Goal: Task Accomplishment & Management: Manage account settings

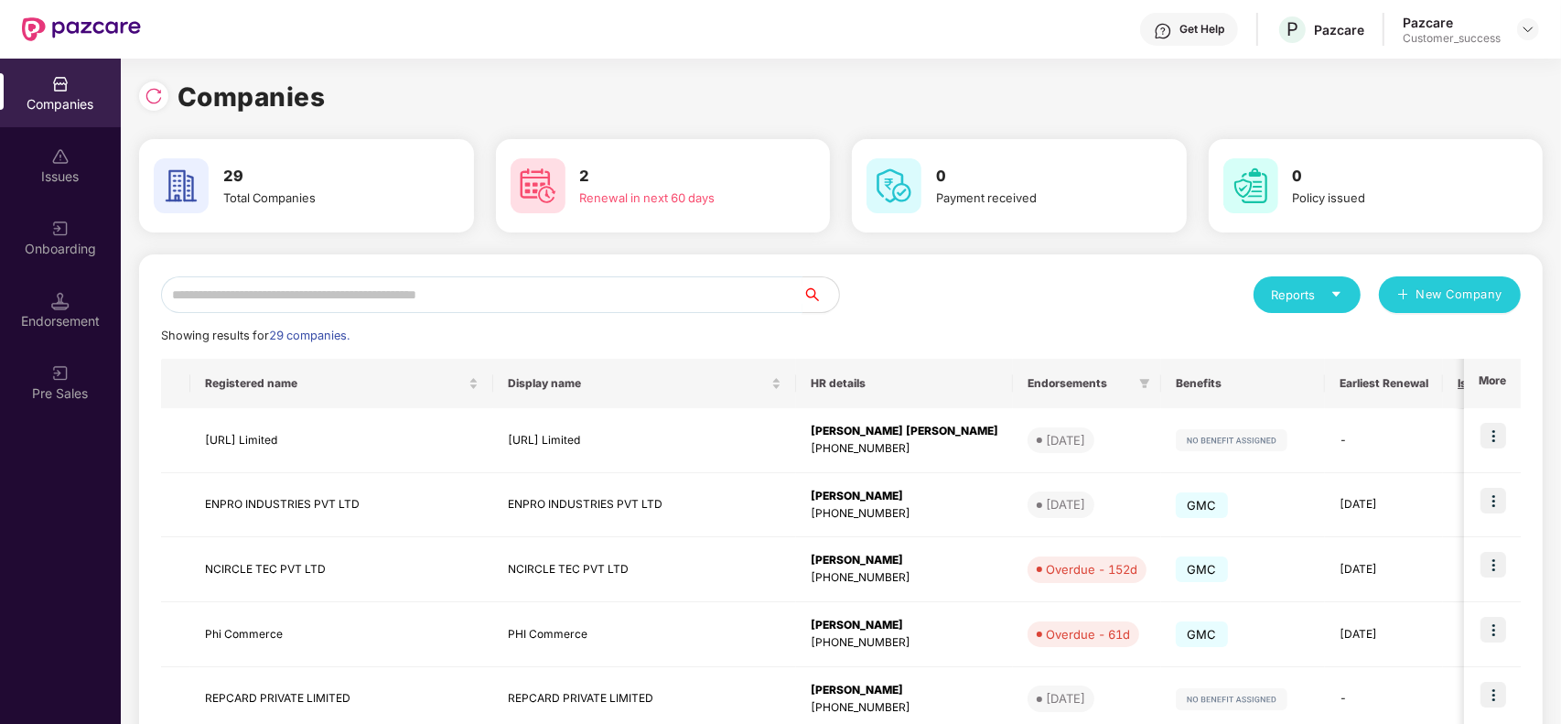
click at [563, 298] on input "text" at bounding box center [481, 294] width 641 height 37
click at [590, 181] on h3 "2" at bounding box center [679, 177] width 199 height 24
click at [492, 288] on input "text" at bounding box center [481, 294] width 641 height 37
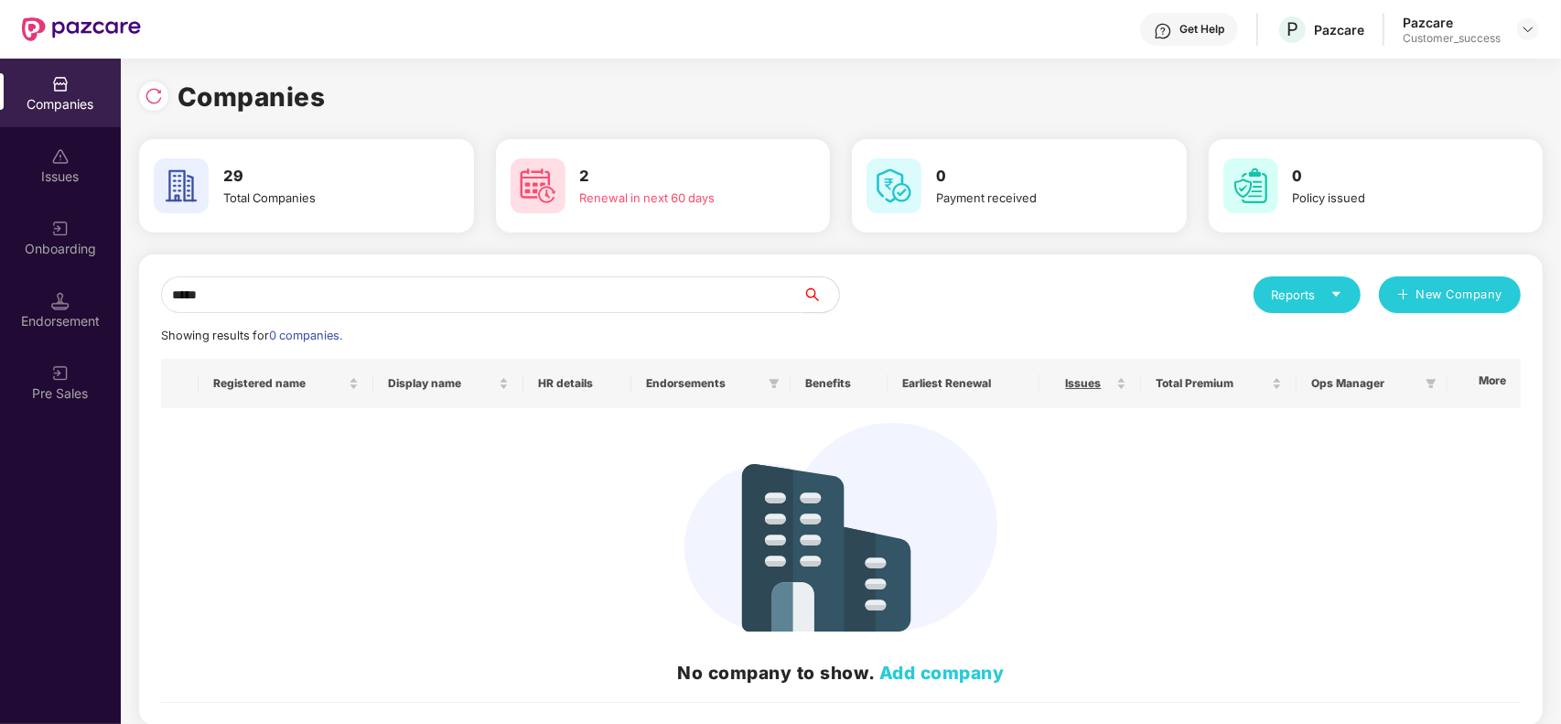
type input "****"
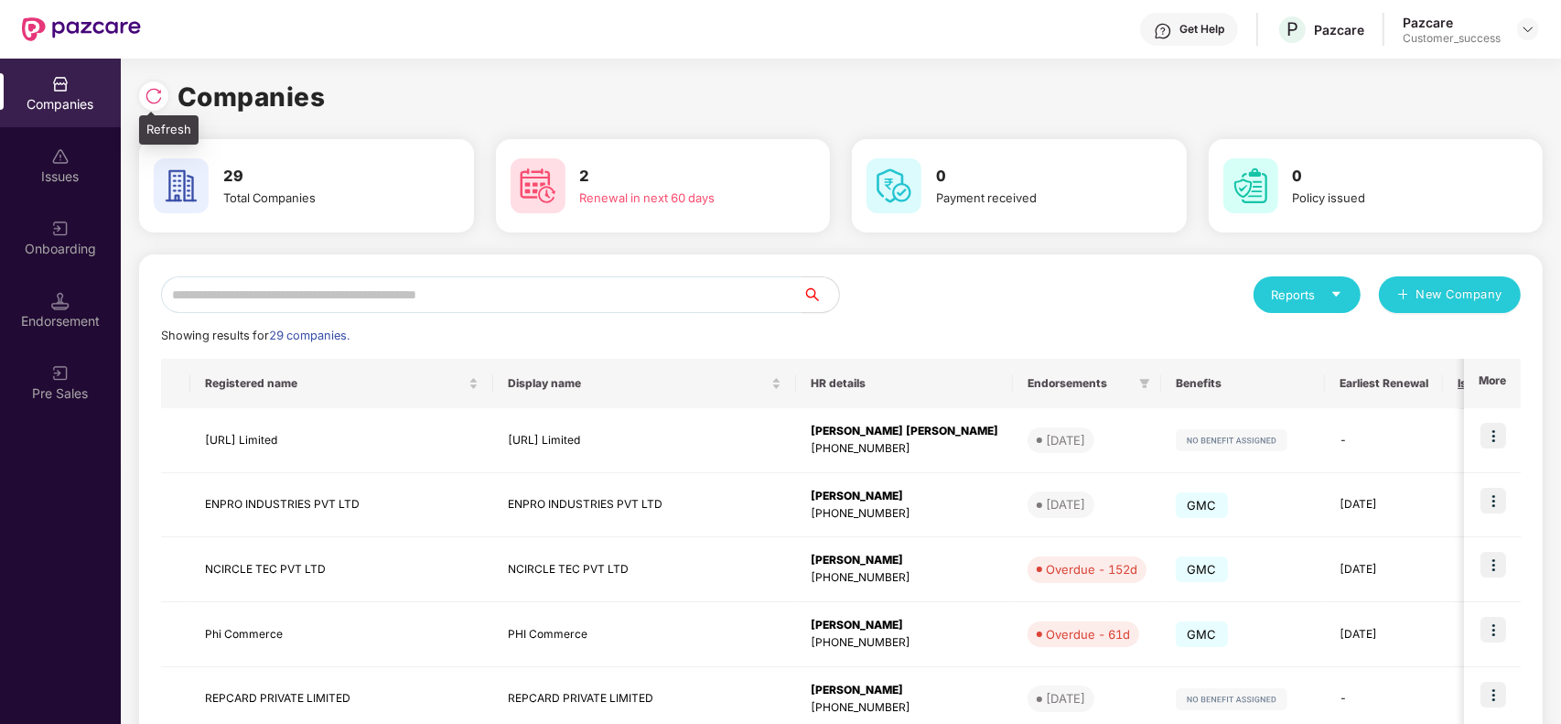
click at [151, 105] on div at bounding box center [153, 95] width 29 height 29
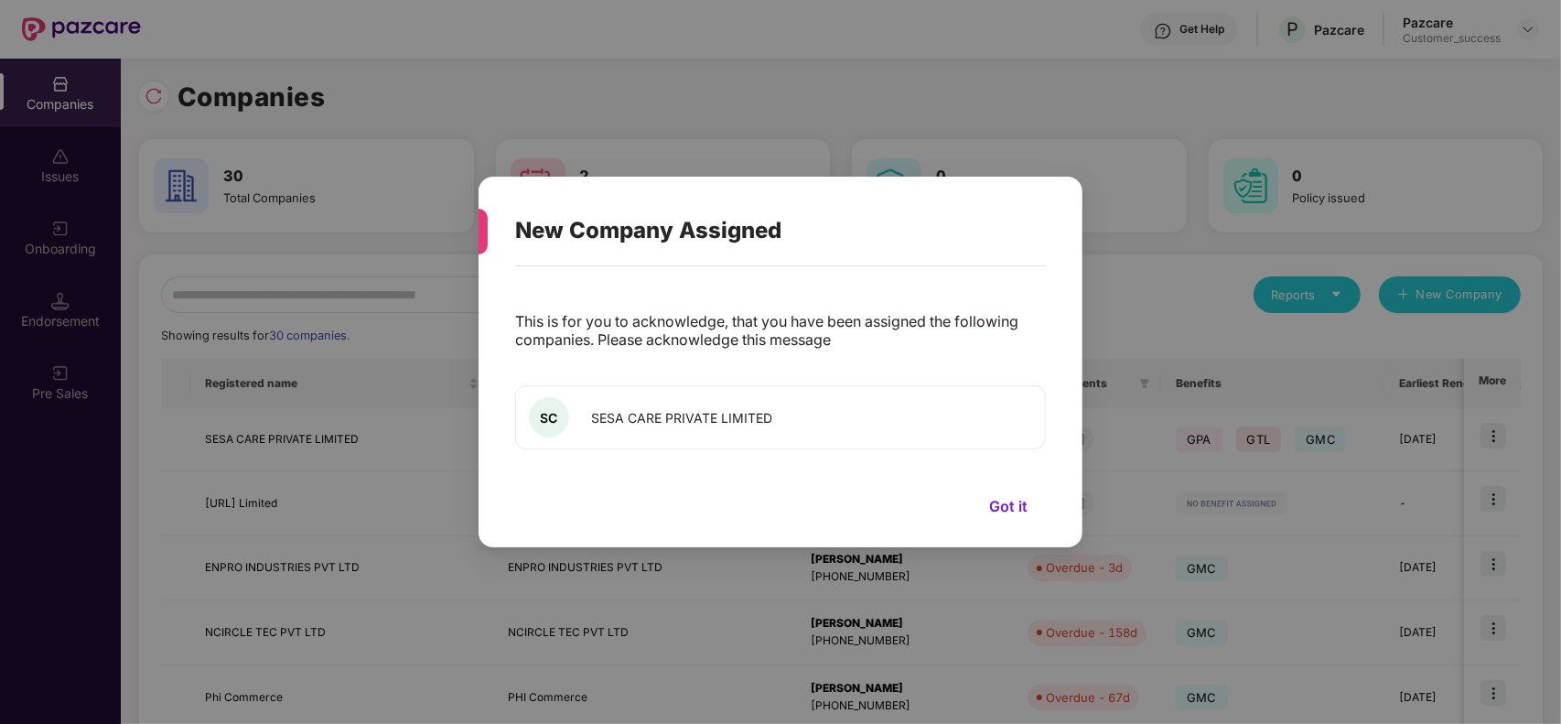
click at [1017, 510] on button "Got it" at bounding box center [1008, 505] width 75 height 27
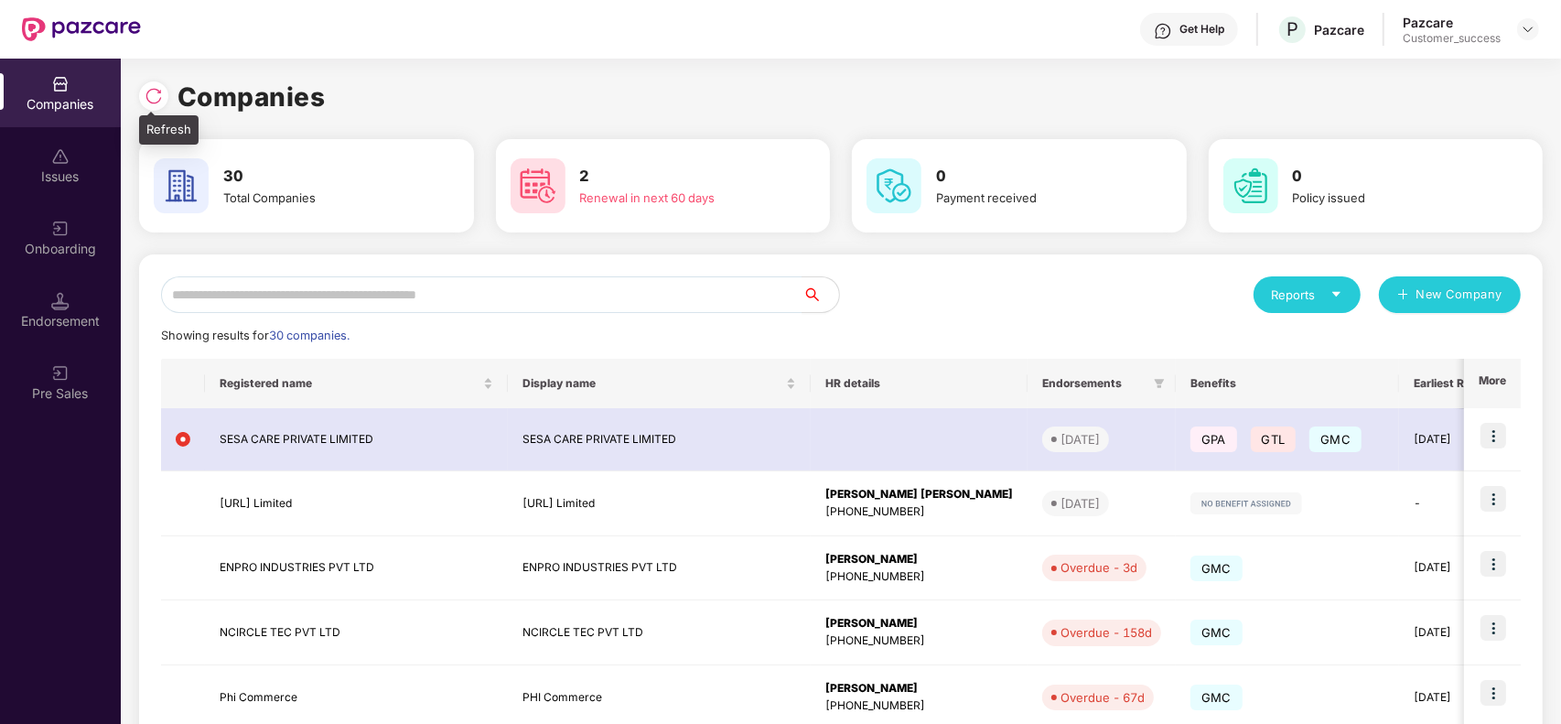
click at [156, 101] on img at bounding box center [154, 96] width 18 height 18
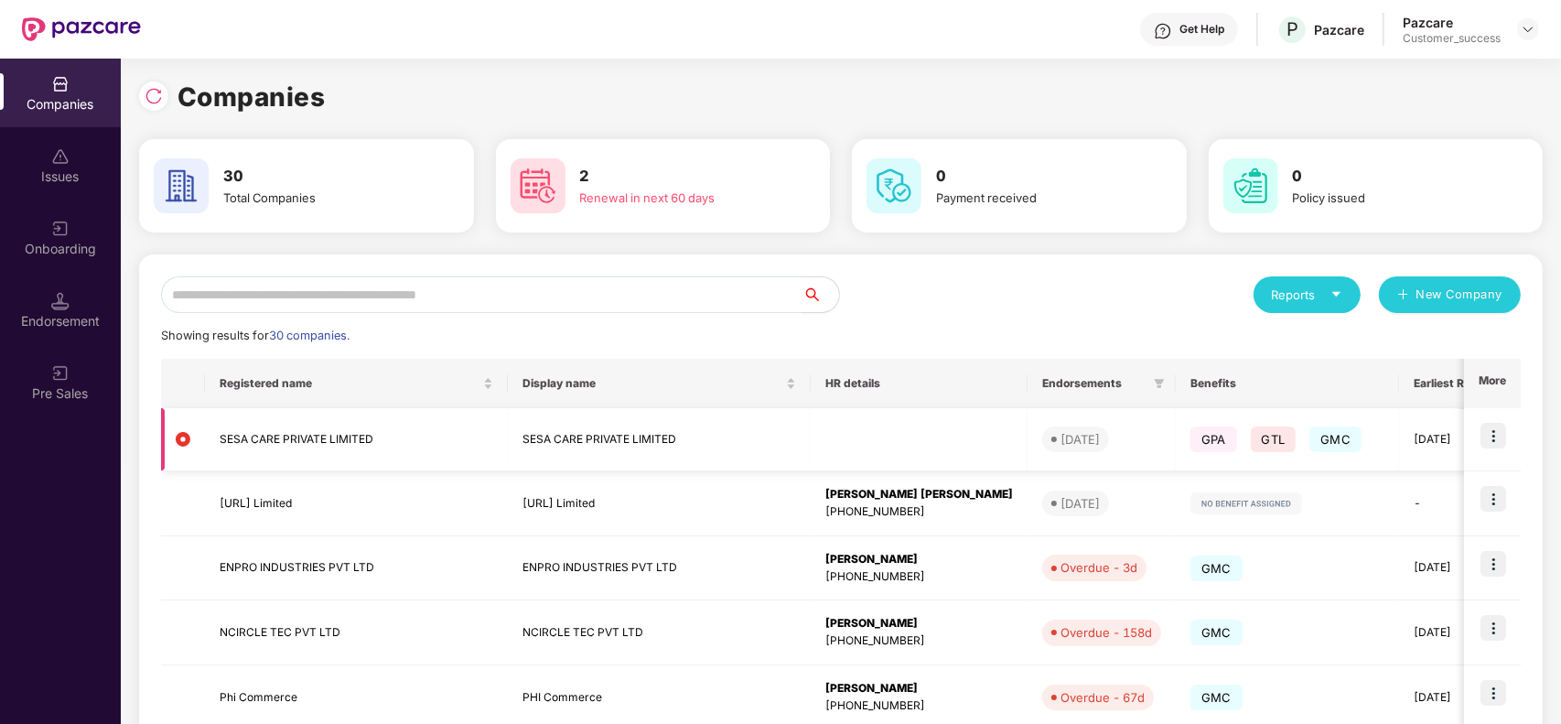
click at [1491, 446] on img at bounding box center [1493, 436] width 26 height 26
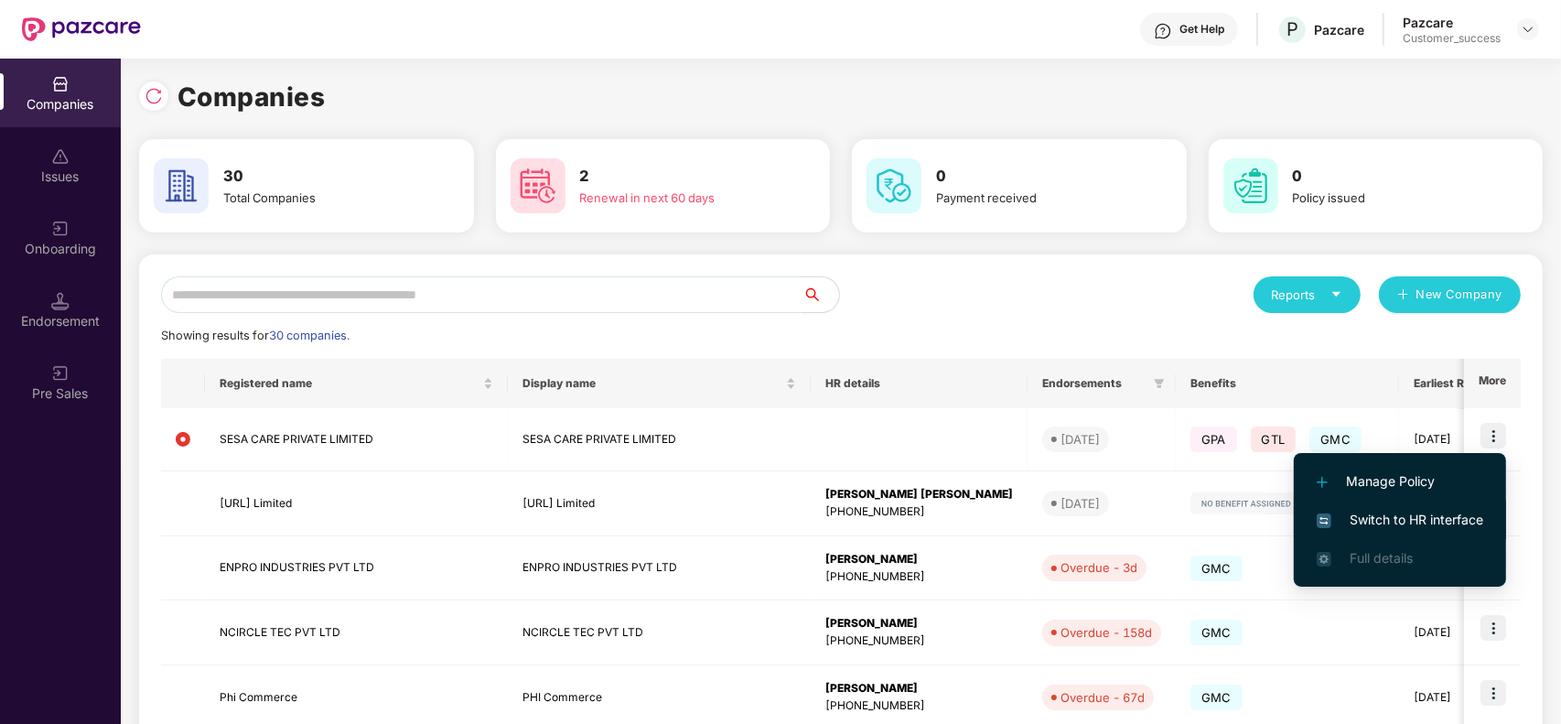
click at [1368, 528] on span "Switch to HR interface" at bounding box center [1399, 520] width 166 height 20
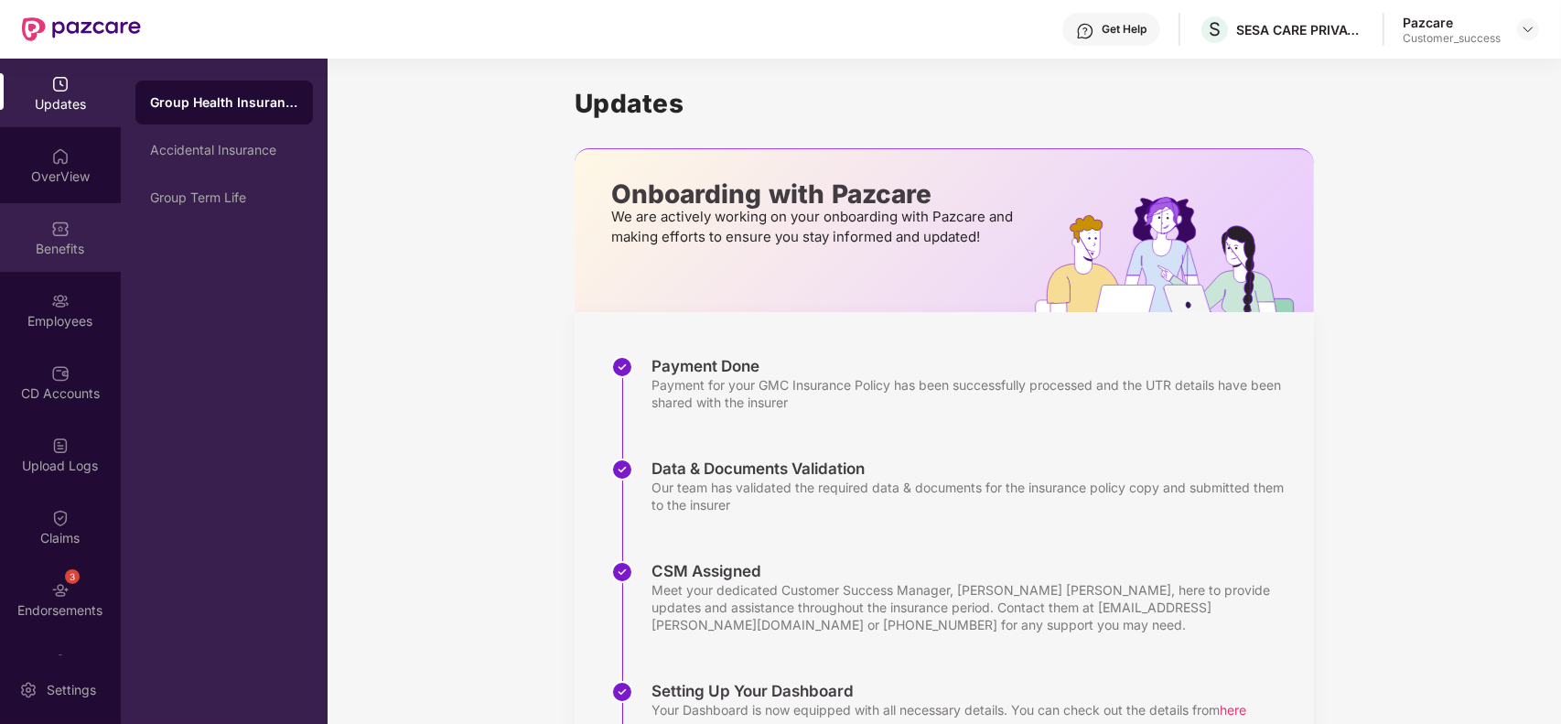
click at [84, 252] on div "Benefits" at bounding box center [60, 249] width 121 height 18
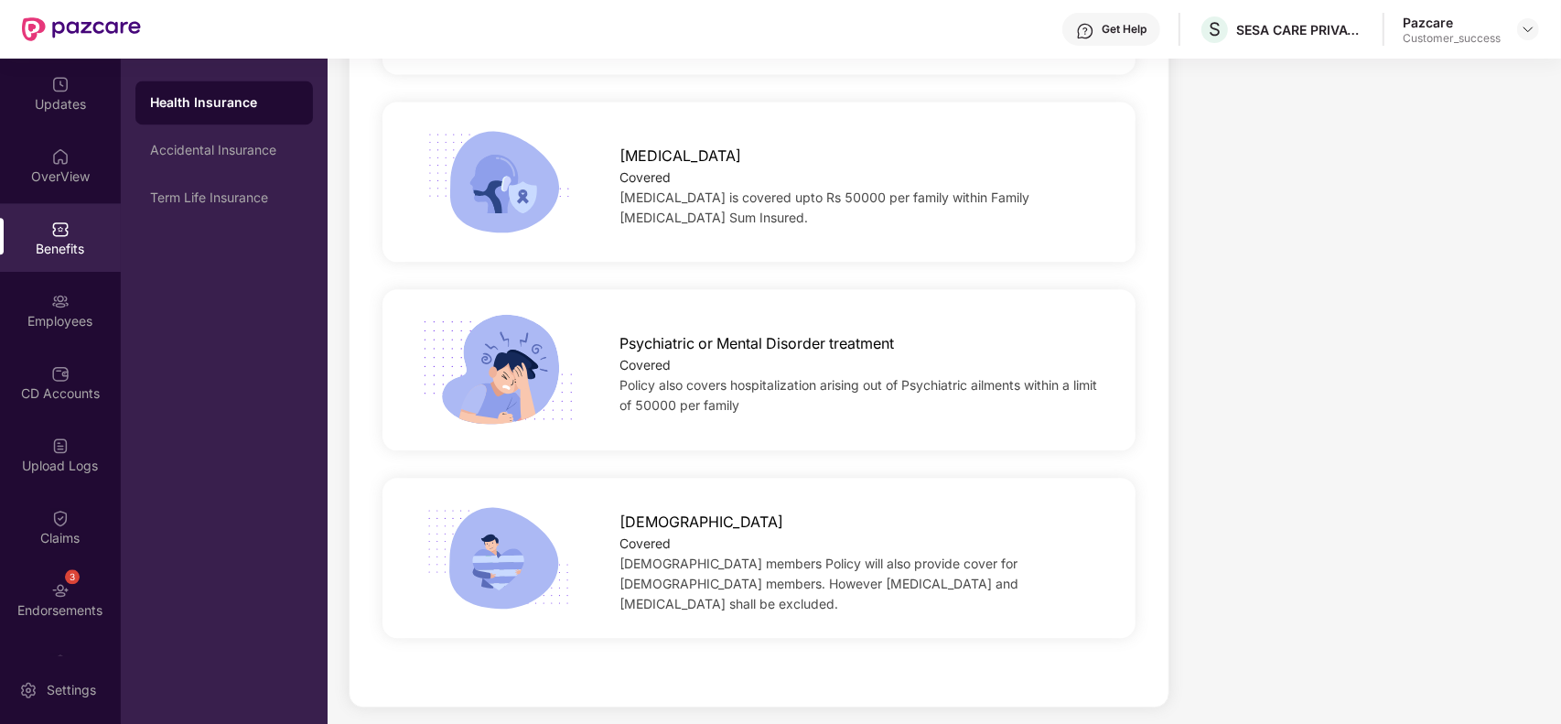
scroll to position [3770, 0]
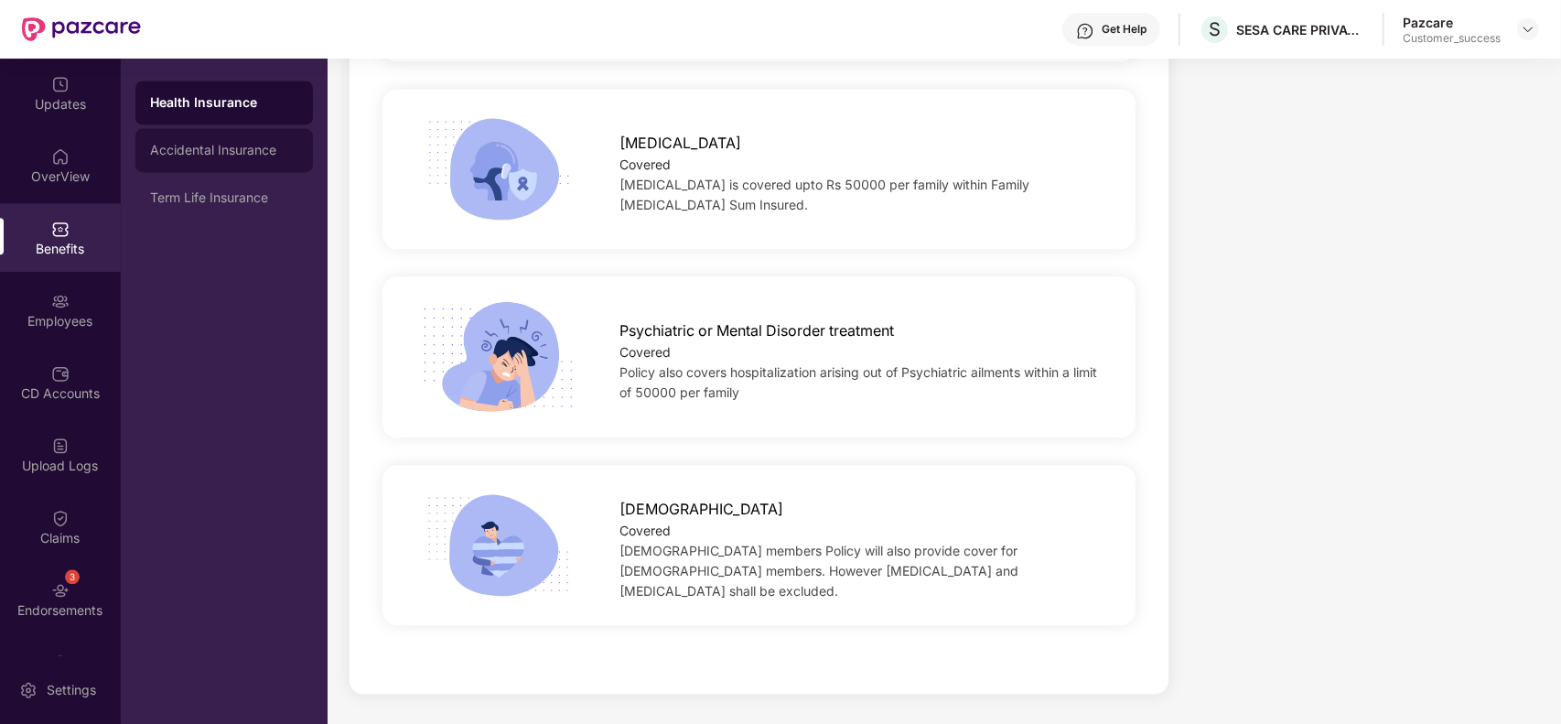
click at [226, 146] on div "Accidental Insurance" at bounding box center [224, 150] width 148 height 15
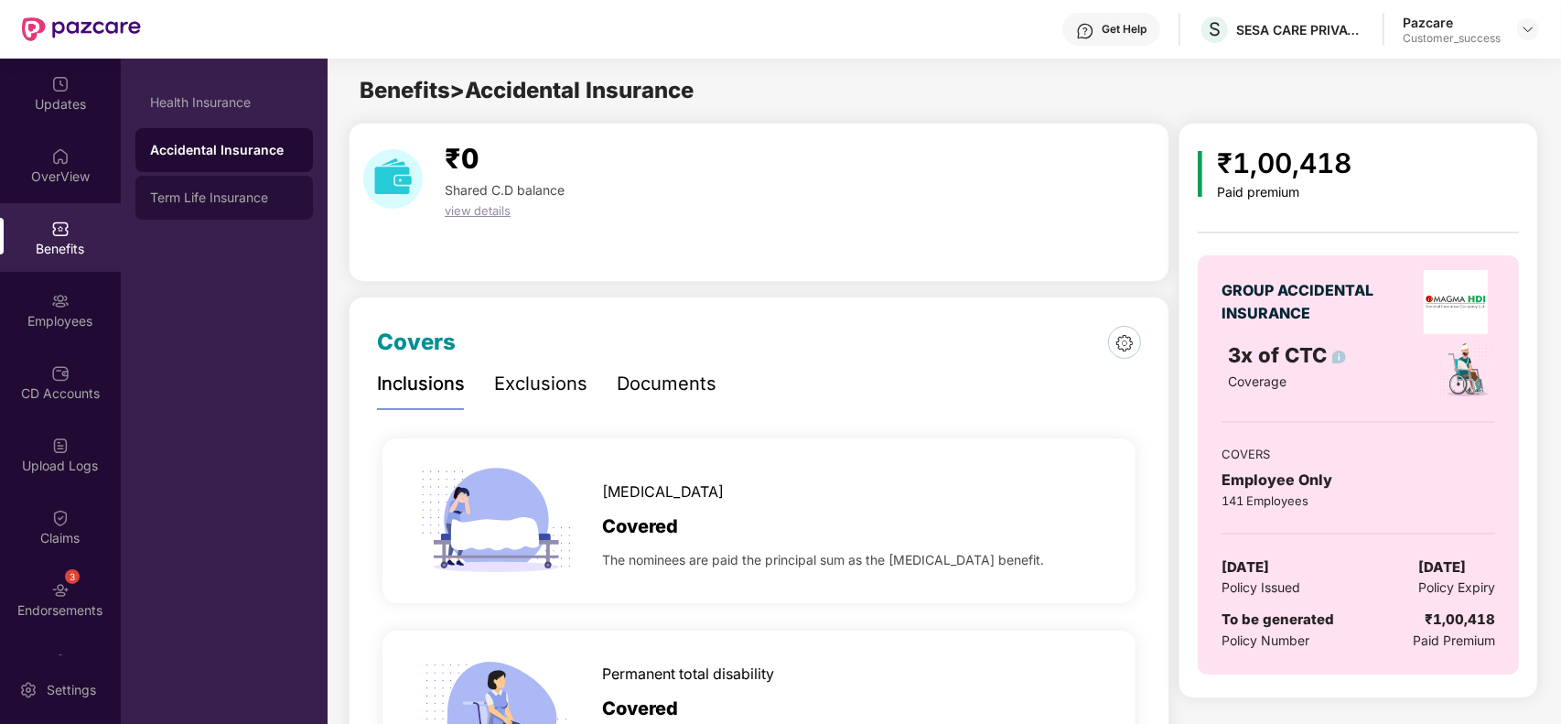
click at [227, 188] on div "Term Life Insurance" at bounding box center [223, 198] width 177 height 44
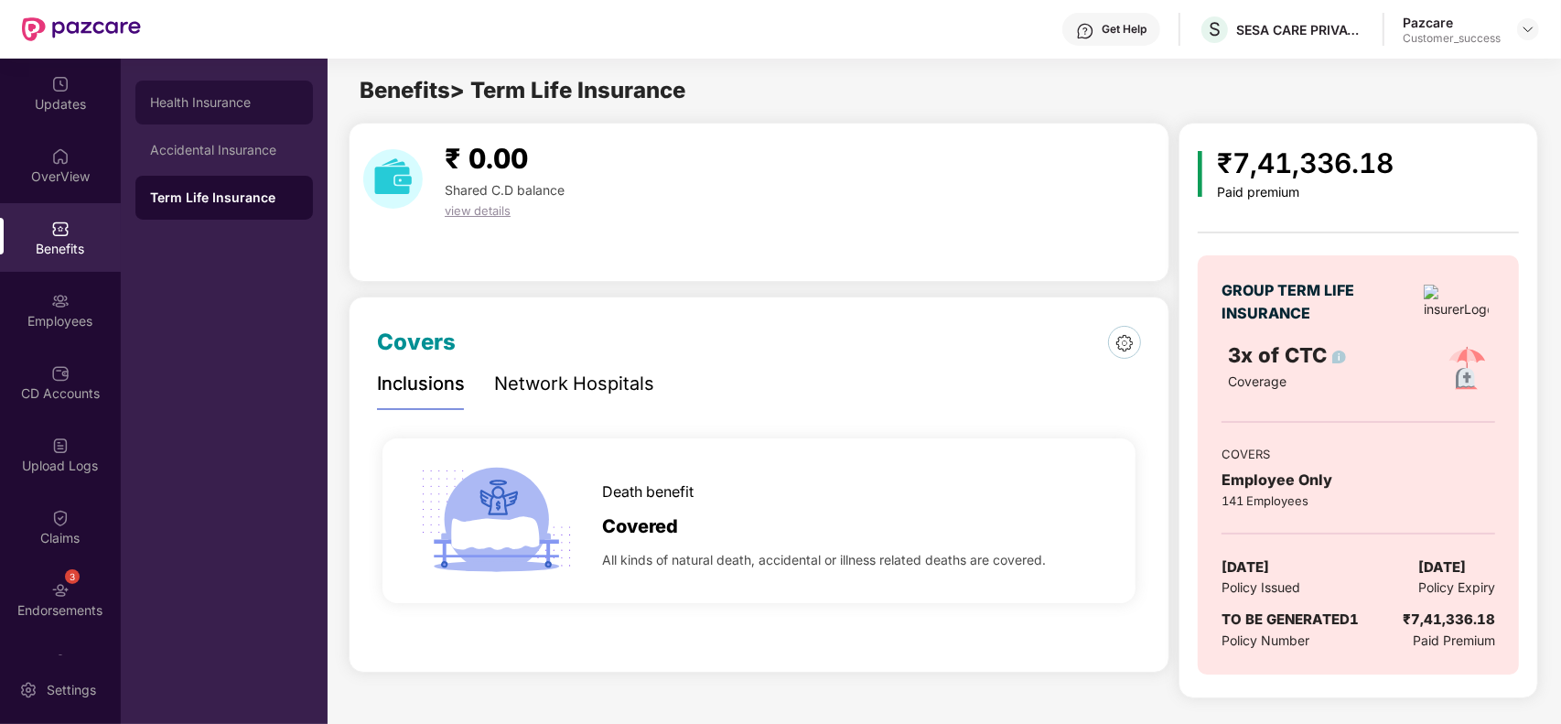
click at [208, 93] on div "Health Insurance" at bounding box center [223, 102] width 177 height 44
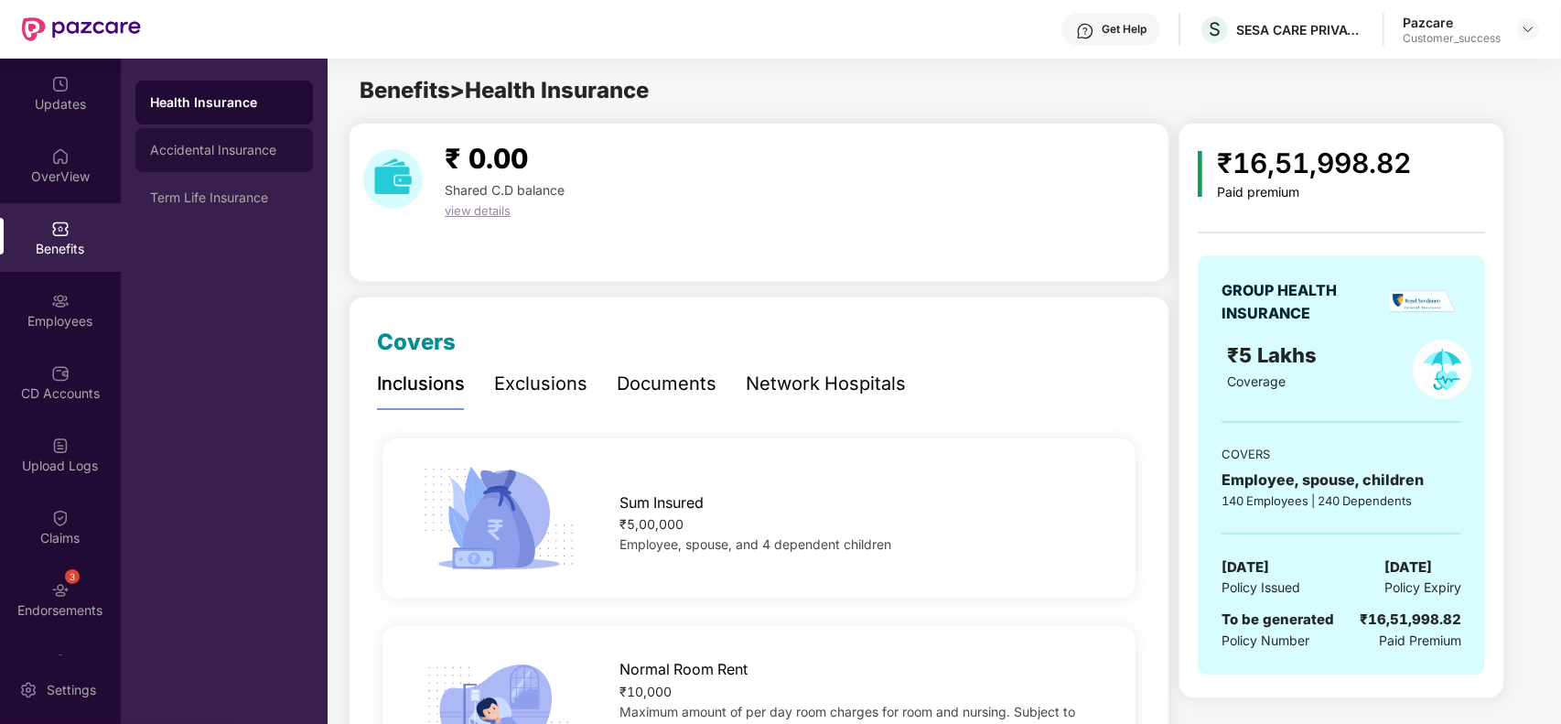
click at [209, 145] on div "Accidental Insurance" at bounding box center [224, 150] width 148 height 15
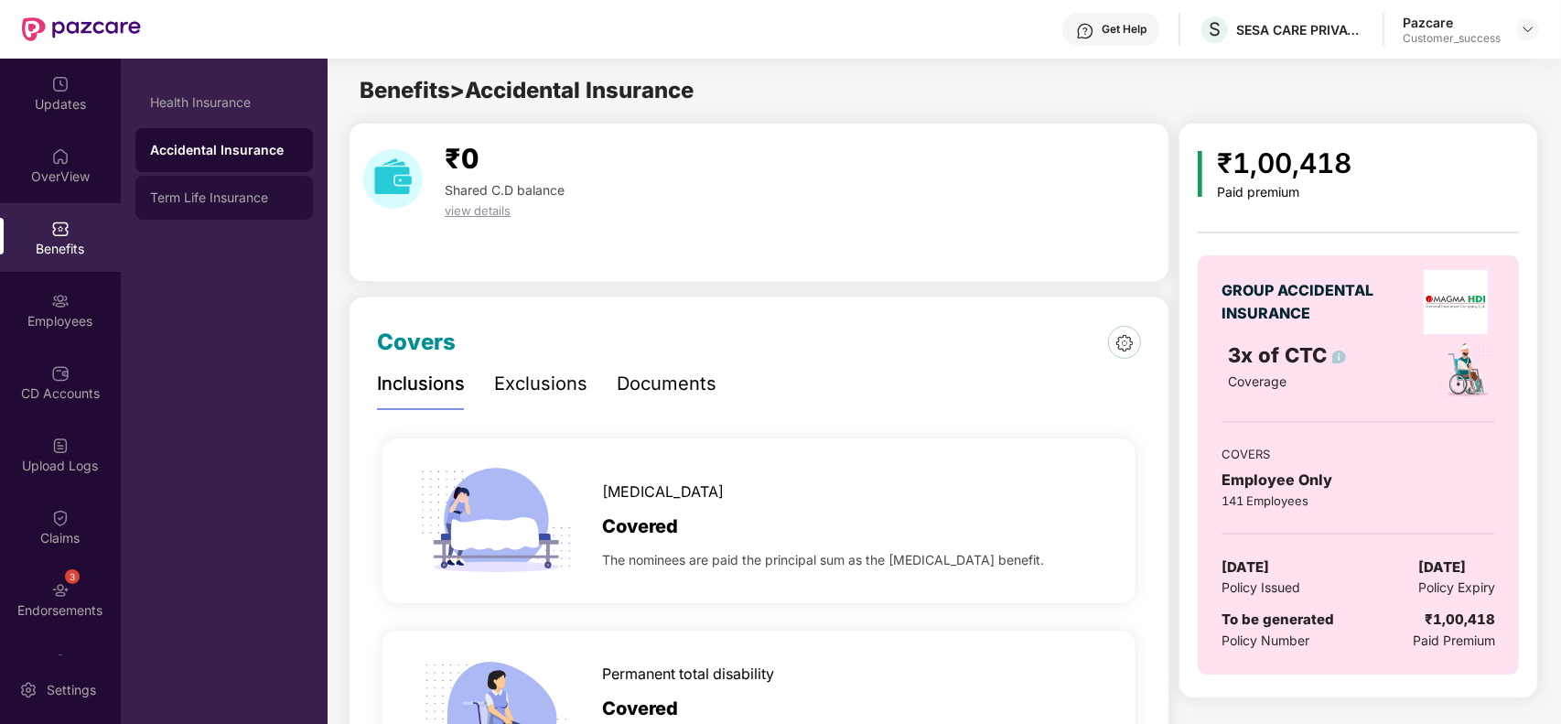
click at [209, 204] on div "Term Life Insurance" at bounding box center [224, 197] width 148 height 15
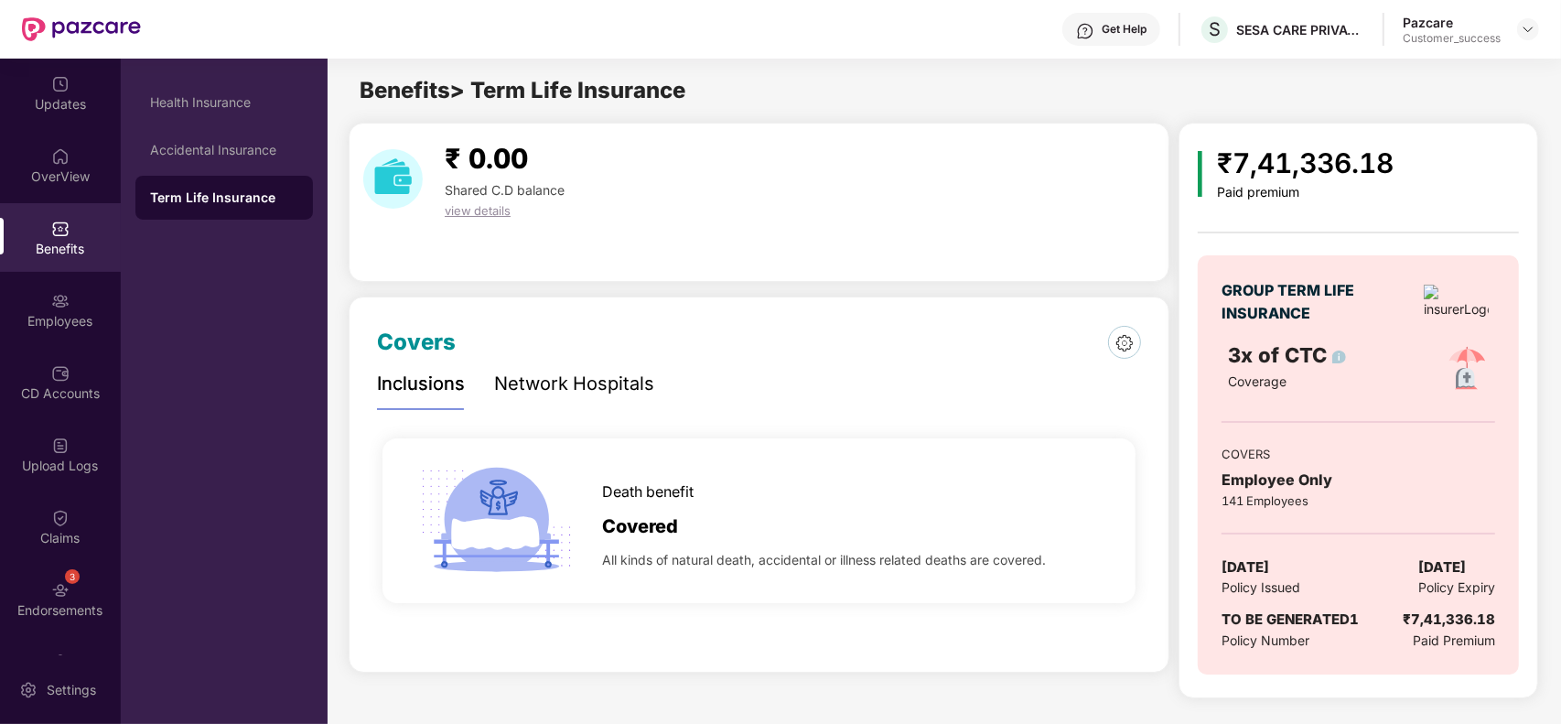
click at [954, 337] on div "Covers" at bounding box center [759, 342] width 764 height 35
click at [529, 371] on div "Network Hospitals" at bounding box center [574, 384] width 160 height 28
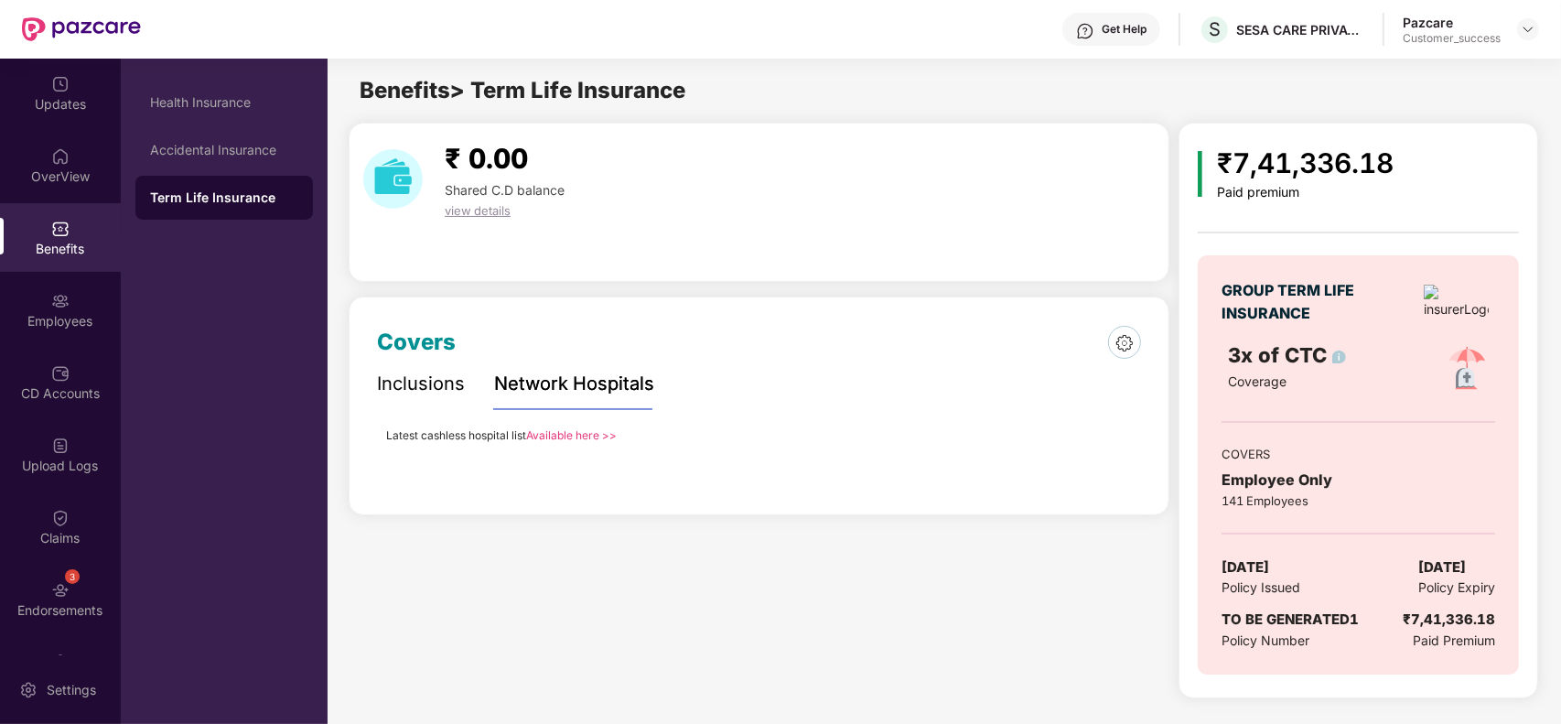
click at [401, 386] on div "Inclusions" at bounding box center [421, 384] width 88 height 28
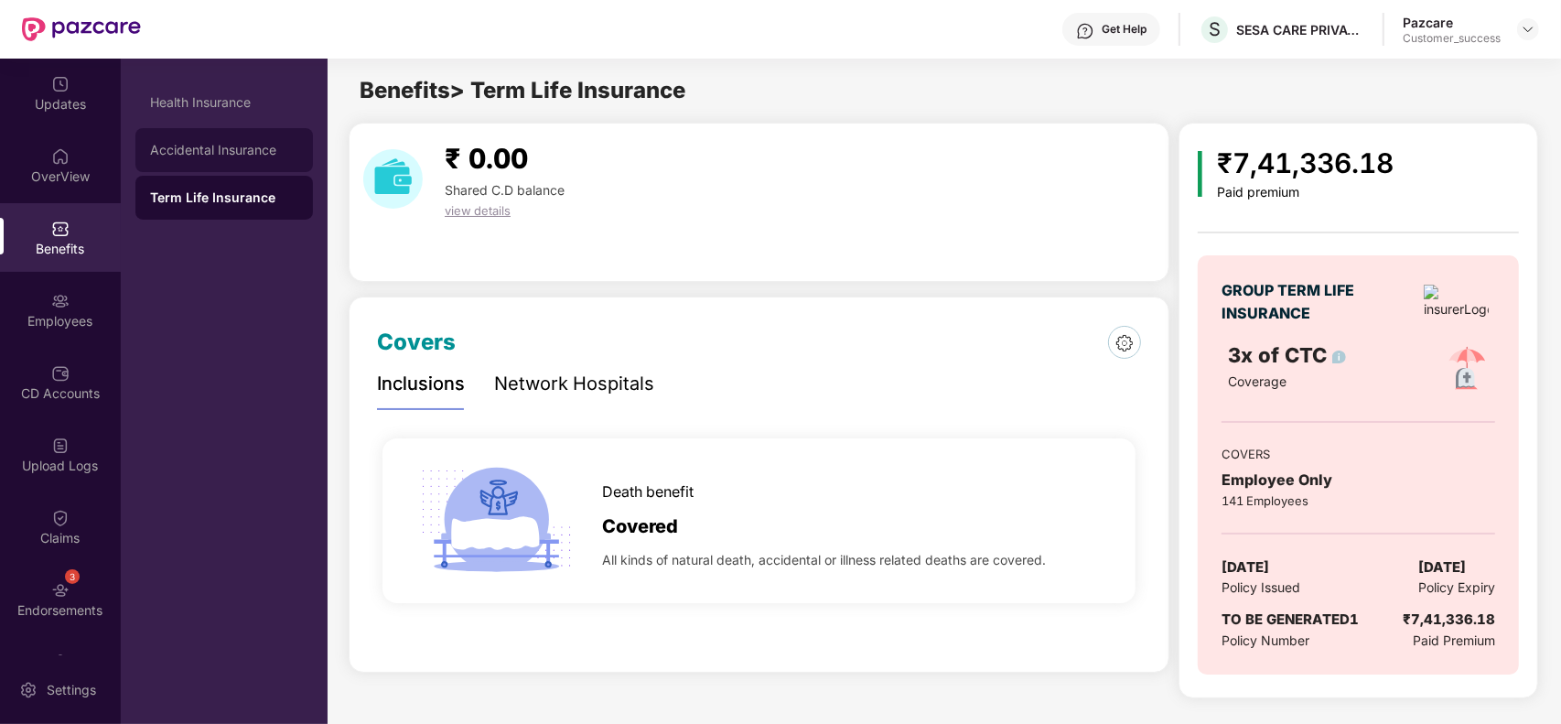
click at [218, 138] on div "Accidental Insurance" at bounding box center [223, 150] width 177 height 44
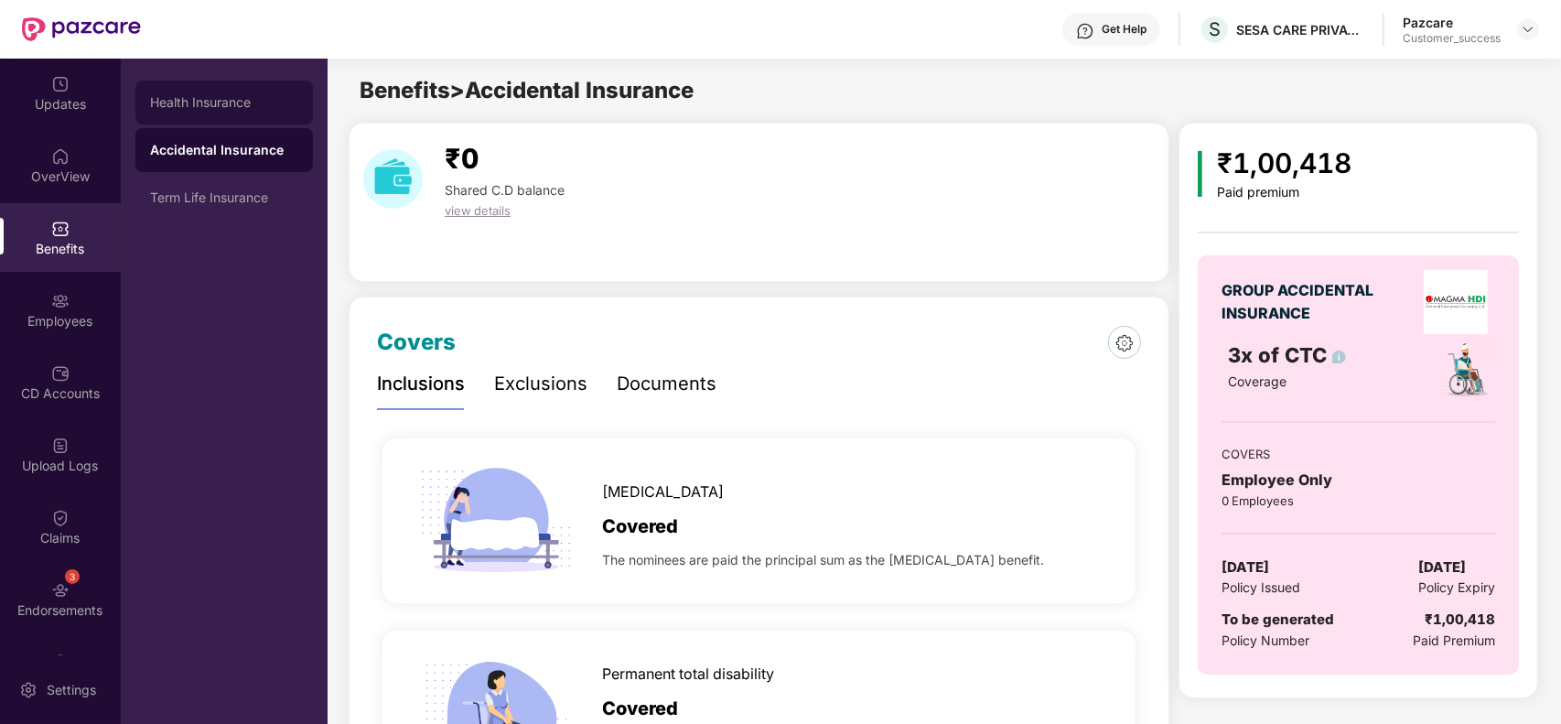
click at [212, 107] on div "Health Insurance" at bounding box center [224, 102] width 148 height 15
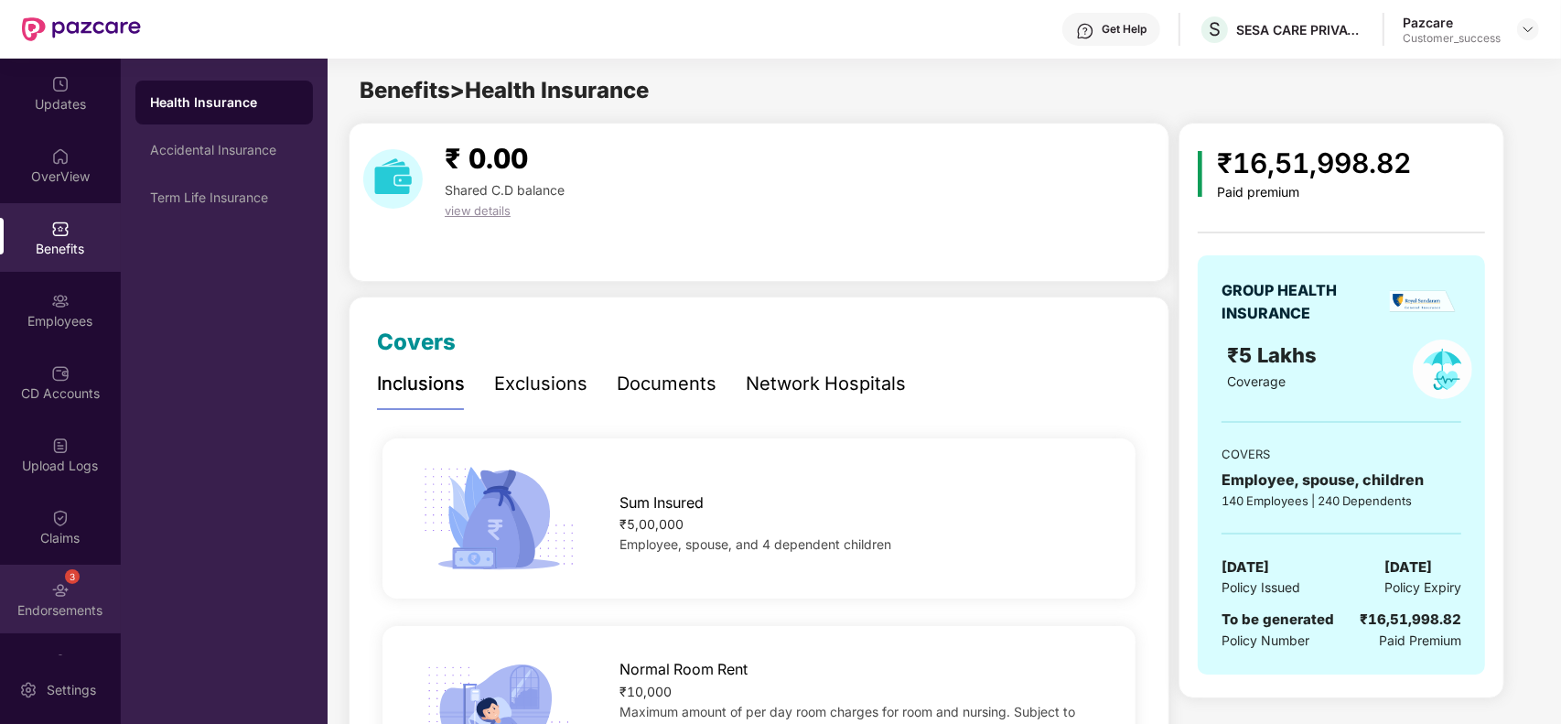
click at [24, 596] on div "3 Endorsements" at bounding box center [60, 598] width 121 height 69
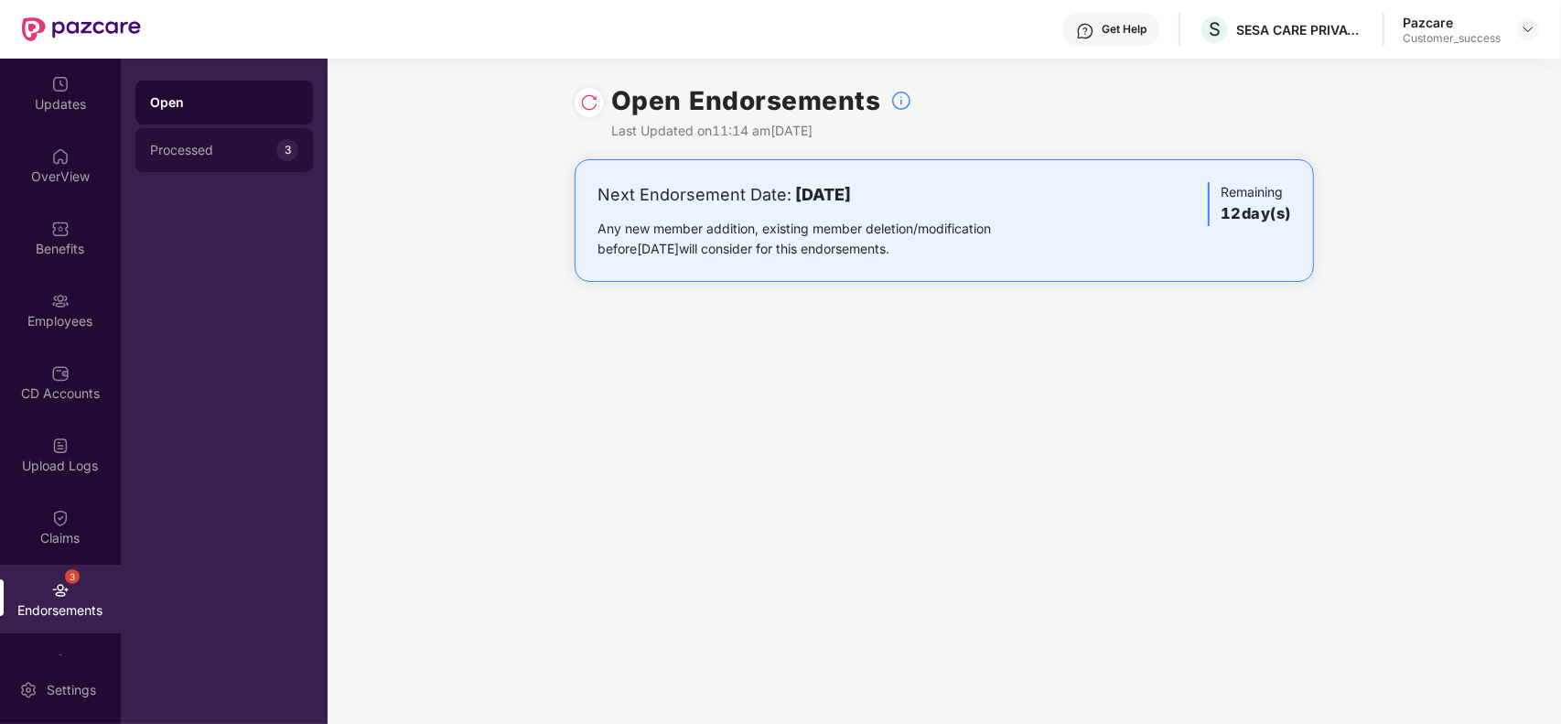
click at [252, 149] on div "Processed" at bounding box center [213, 150] width 126 height 15
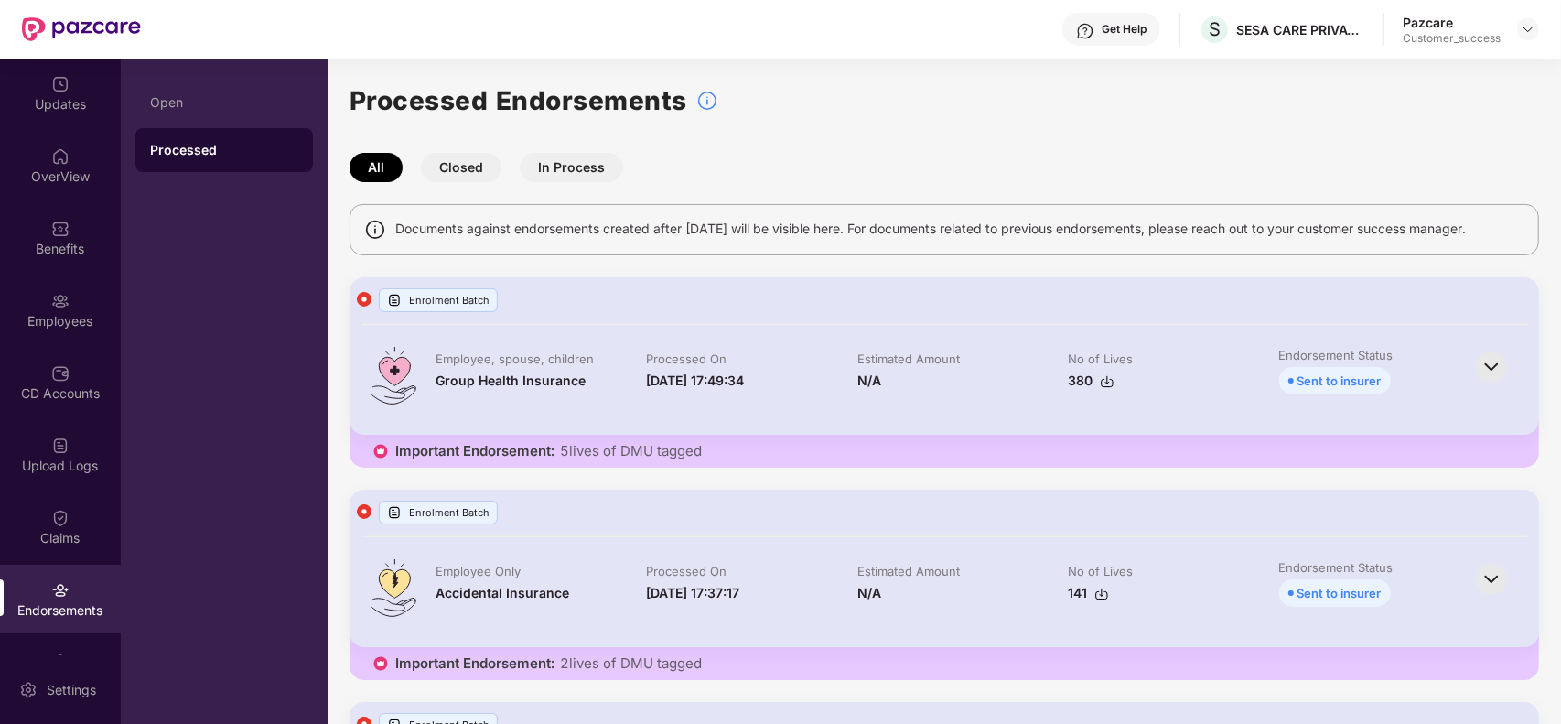
click at [229, 107] on div "Open" at bounding box center [224, 102] width 148 height 15
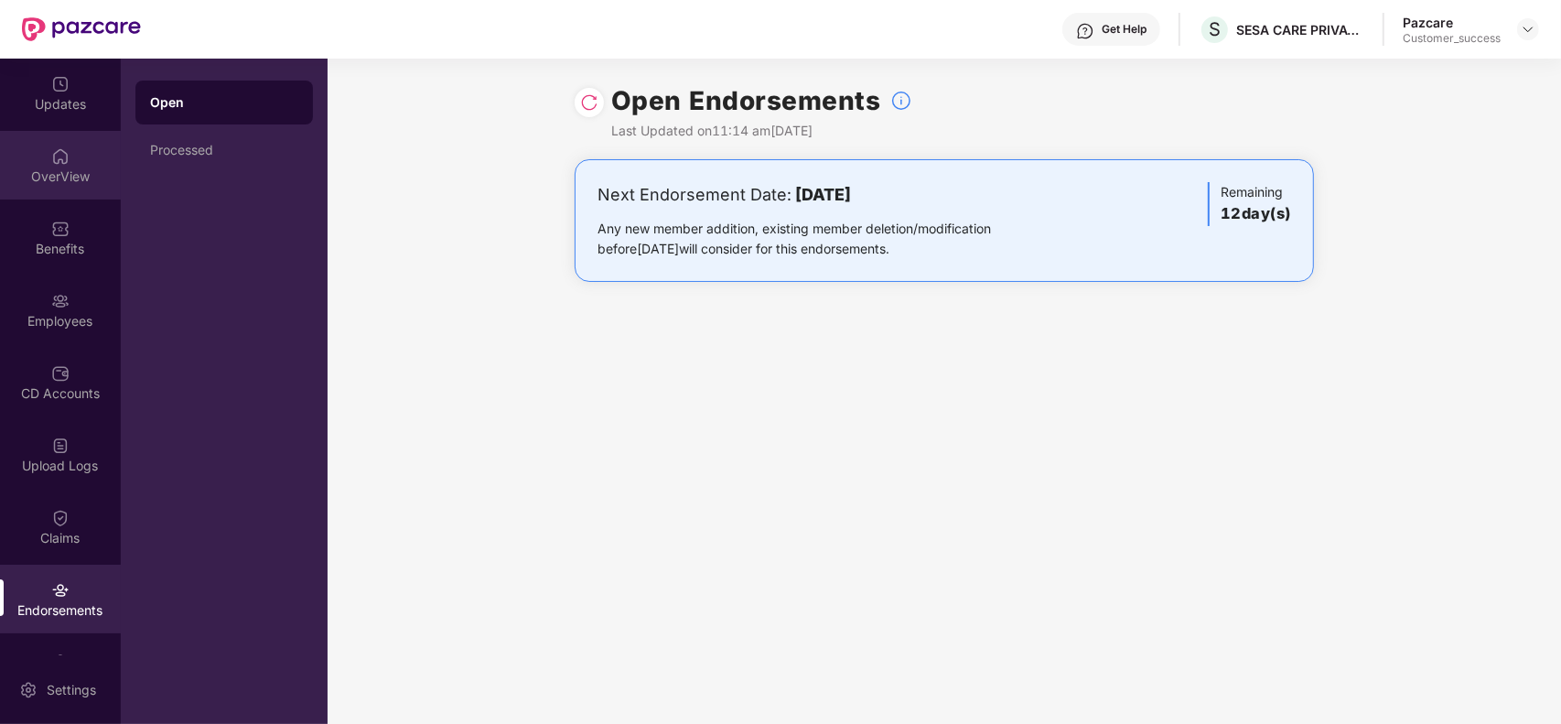
click at [52, 184] on div "OverView" at bounding box center [60, 176] width 121 height 18
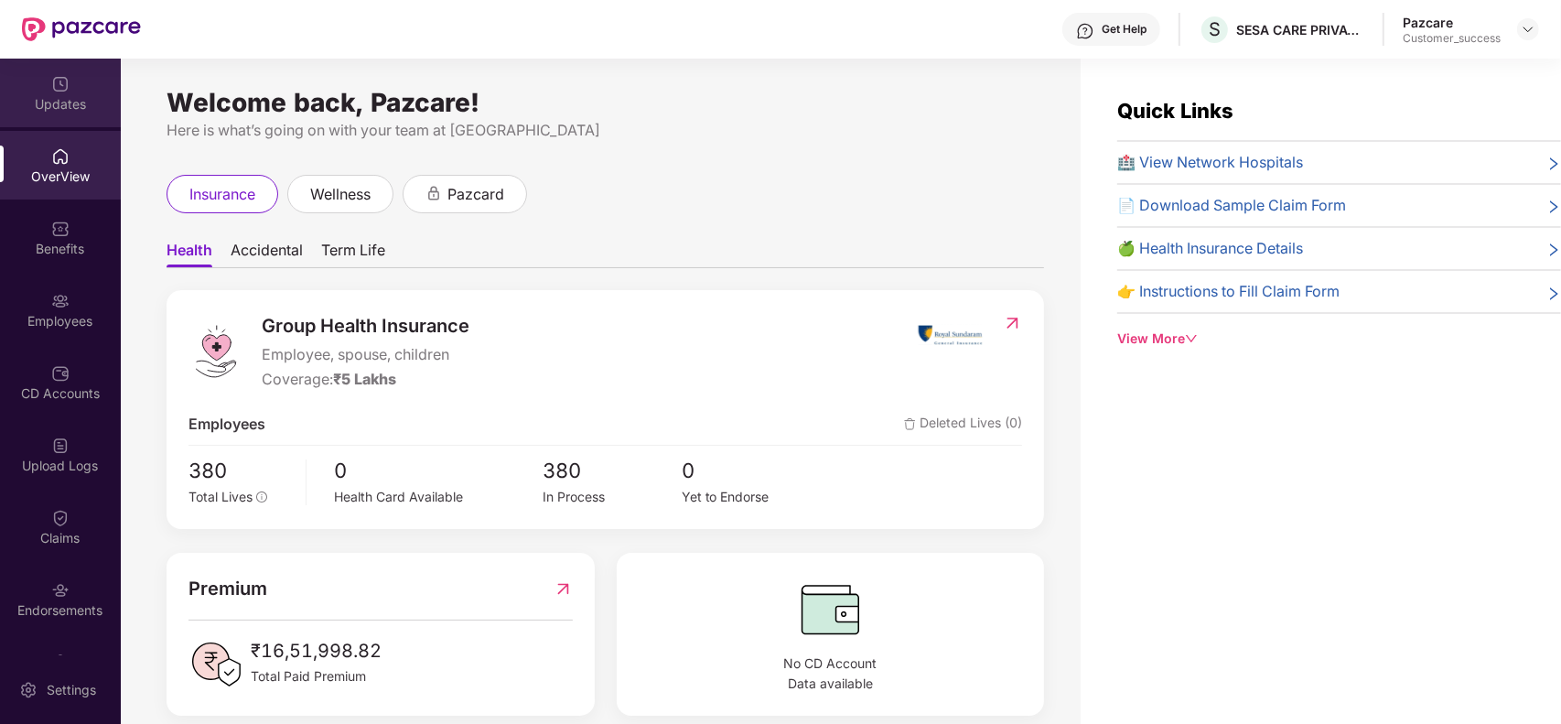
click at [65, 95] on div "Updates" at bounding box center [60, 104] width 121 height 18
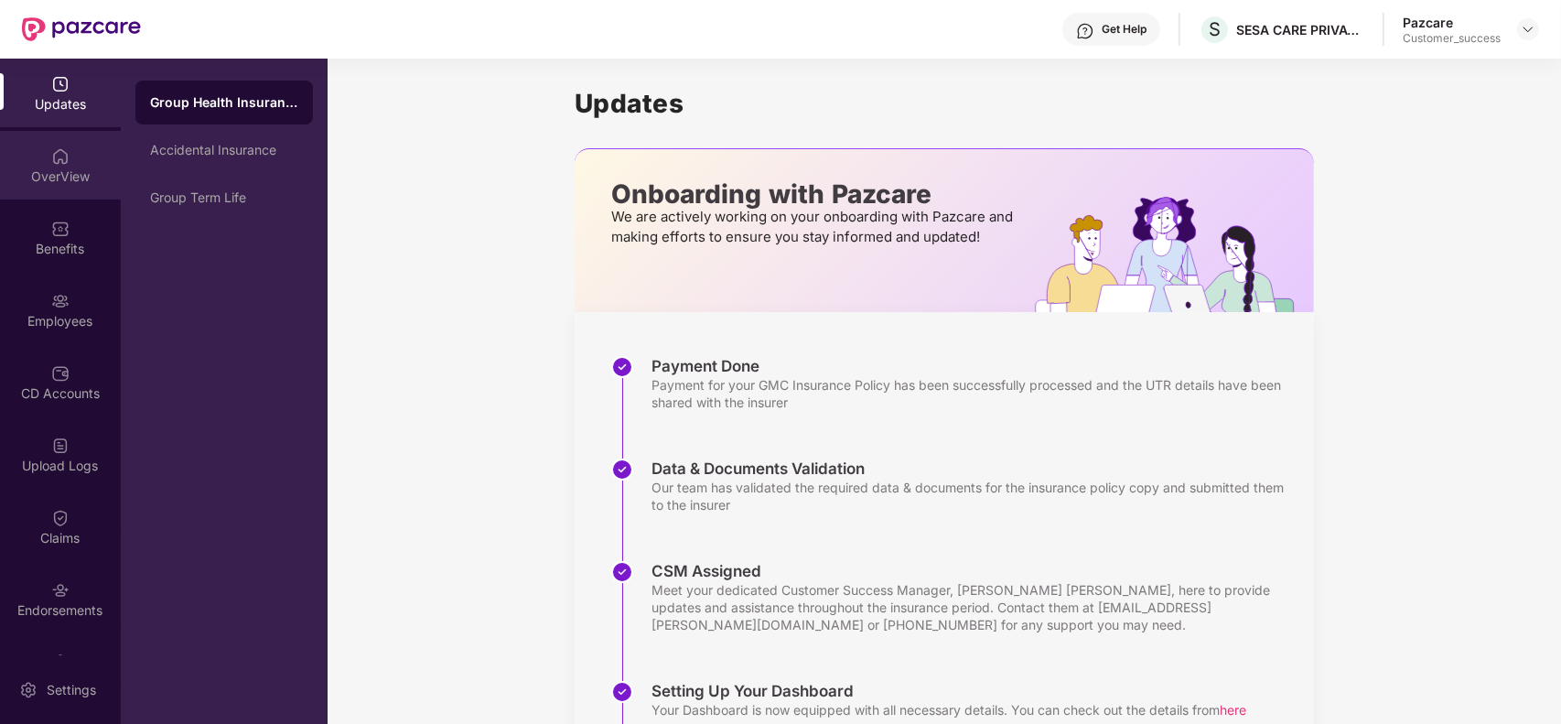
click at [65, 163] on img at bounding box center [60, 156] width 18 height 18
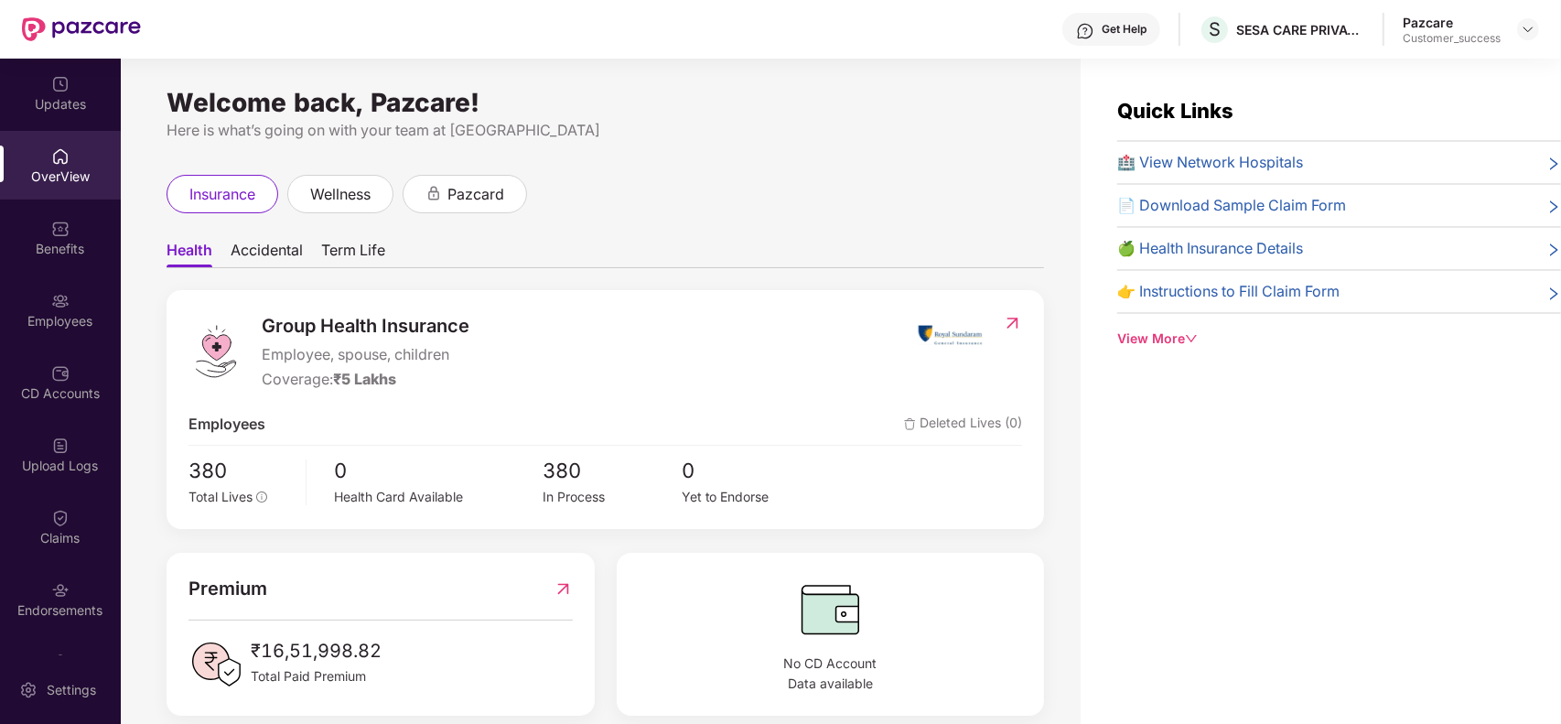
click at [61, 240] on div "Benefits" at bounding box center [60, 249] width 121 height 18
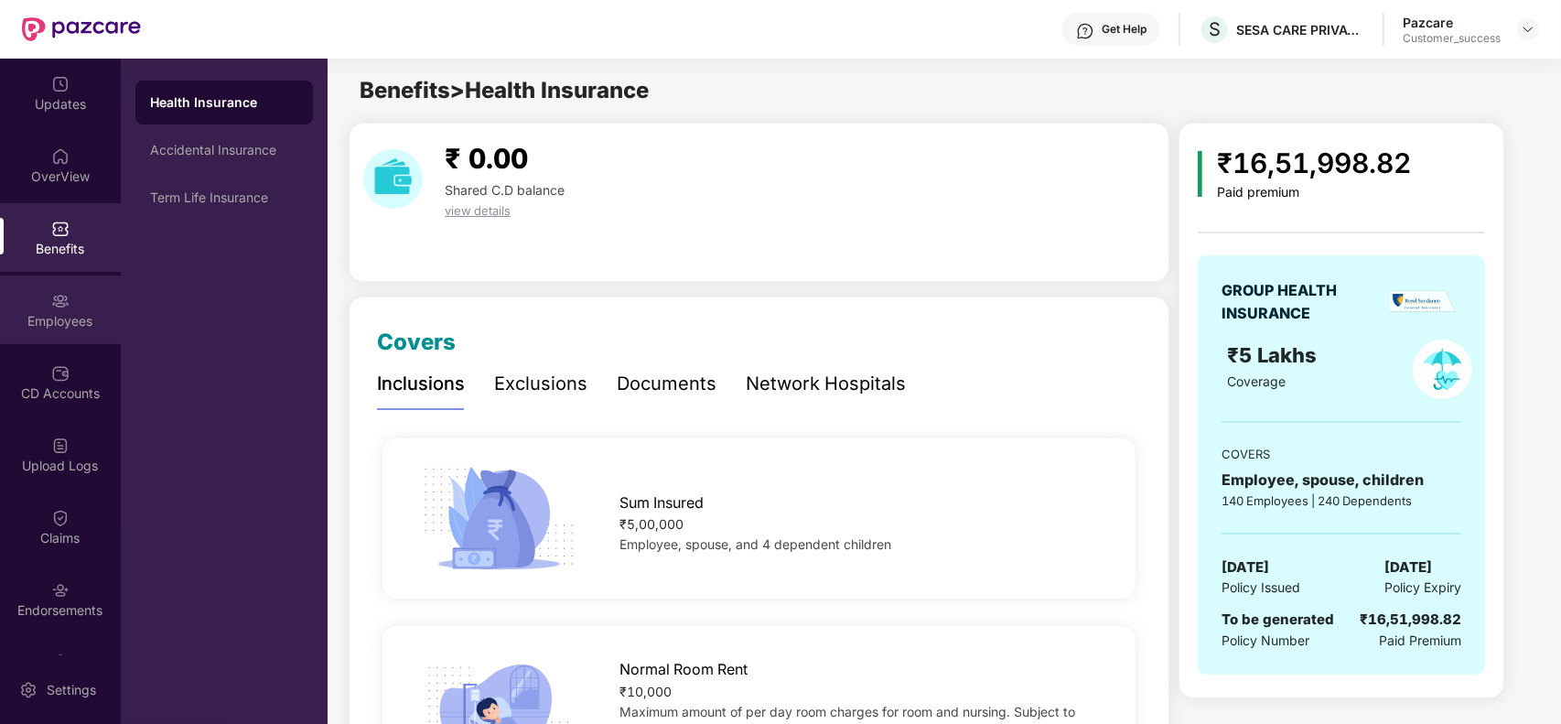
click at [71, 320] on div "Employees" at bounding box center [60, 321] width 121 height 18
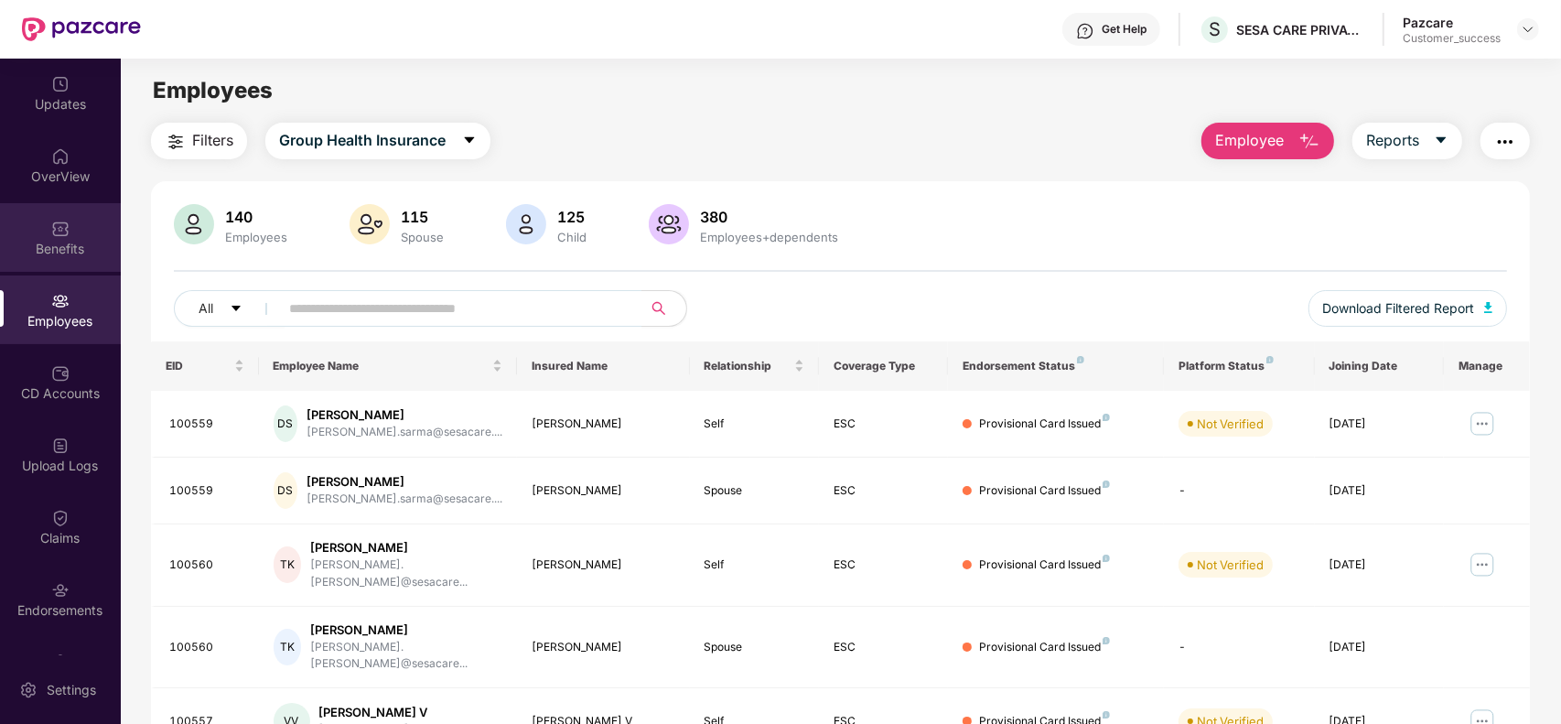
click at [67, 242] on div "Benefits" at bounding box center [60, 249] width 121 height 18
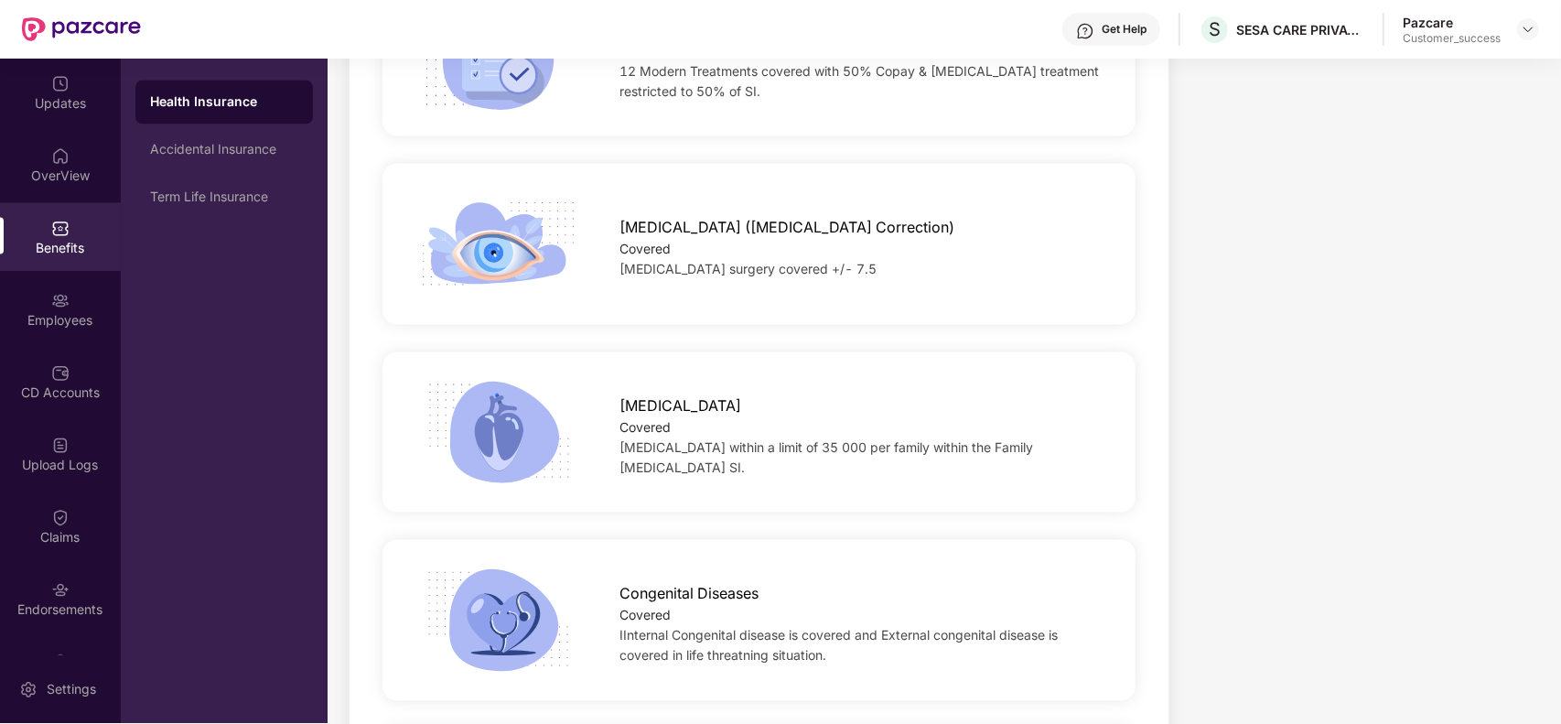
scroll to position [3129, 0]
click at [221, 143] on div "Accidental Insurance" at bounding box center [224, 150] width 148 height 15
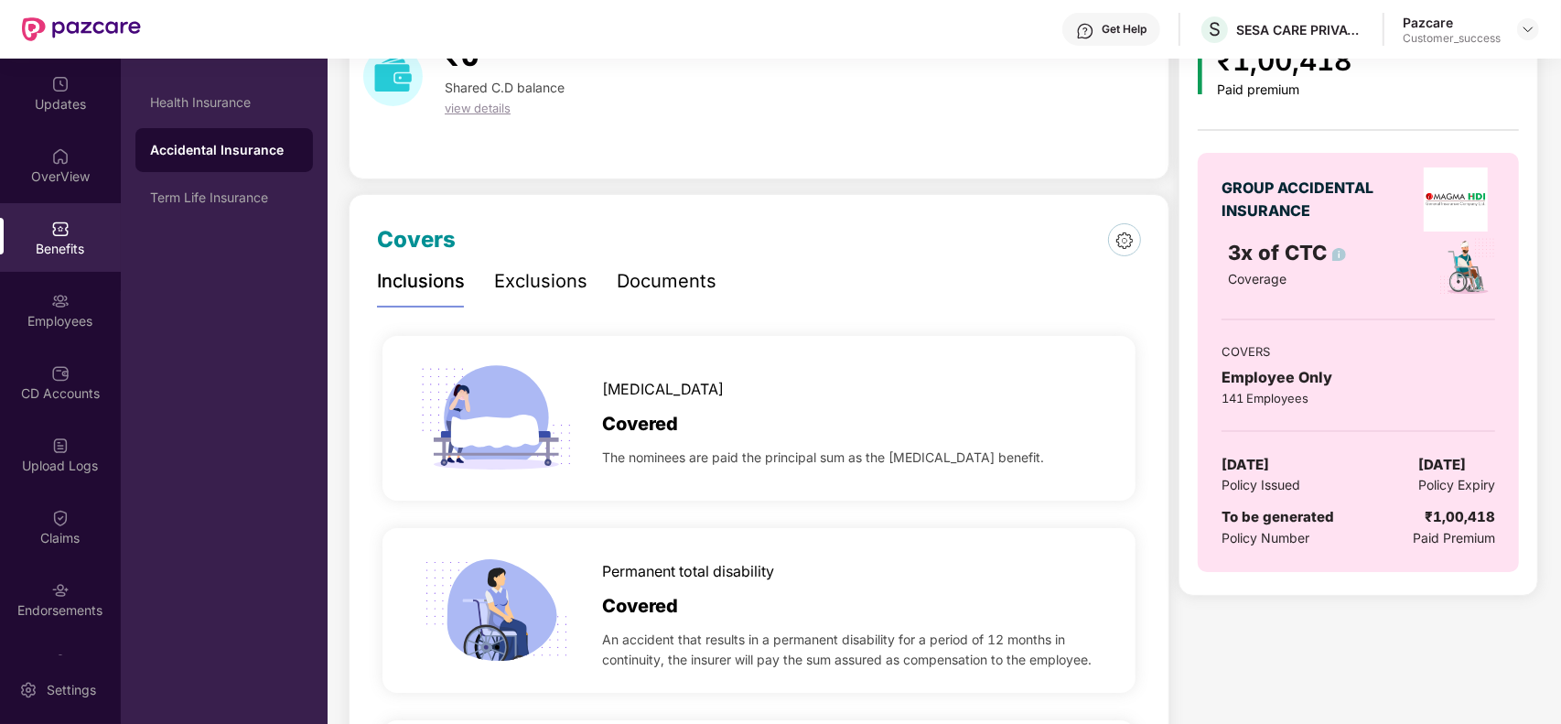
scroll to position [91, 0]
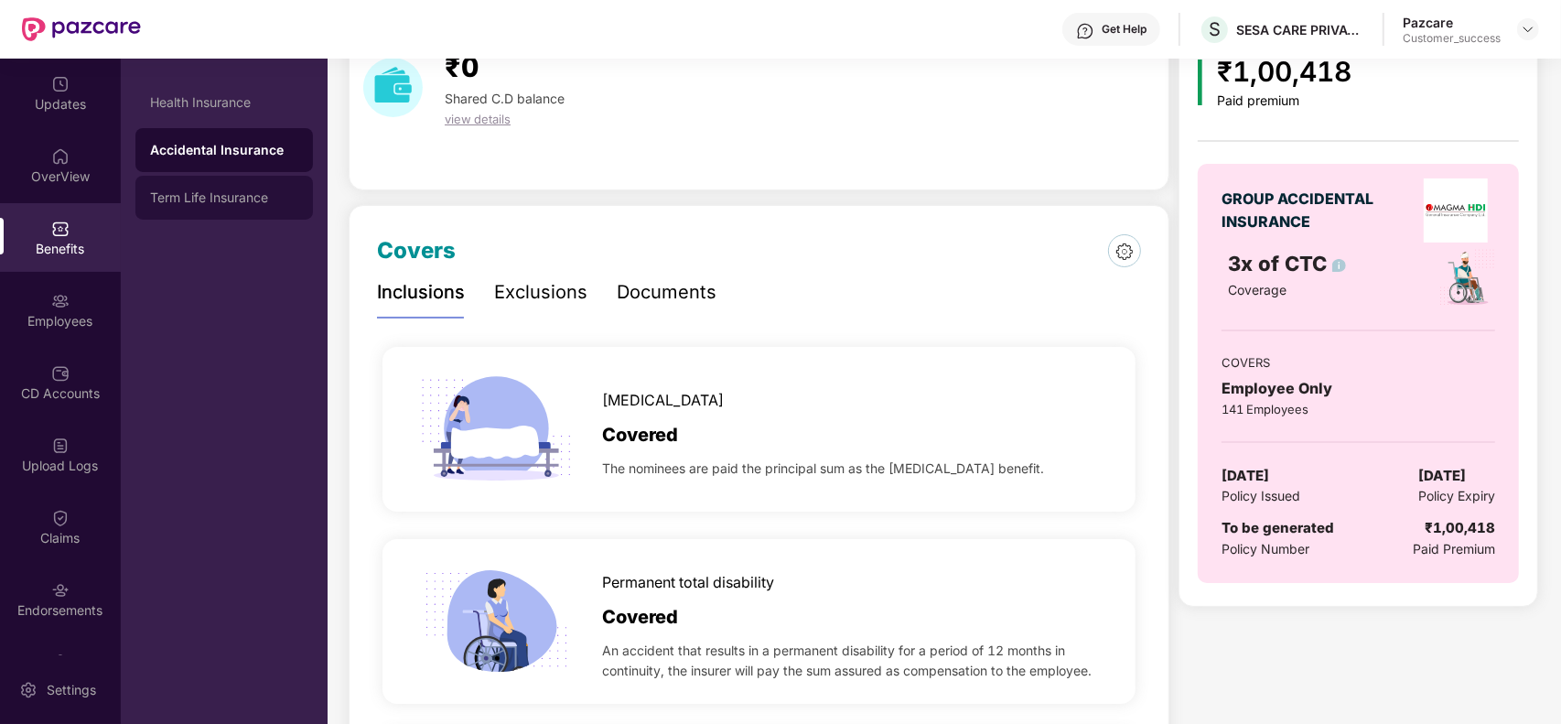
click at [220, 202] on div "Term Life Insurance" at bounding box center [224, 197] width 148 height 15
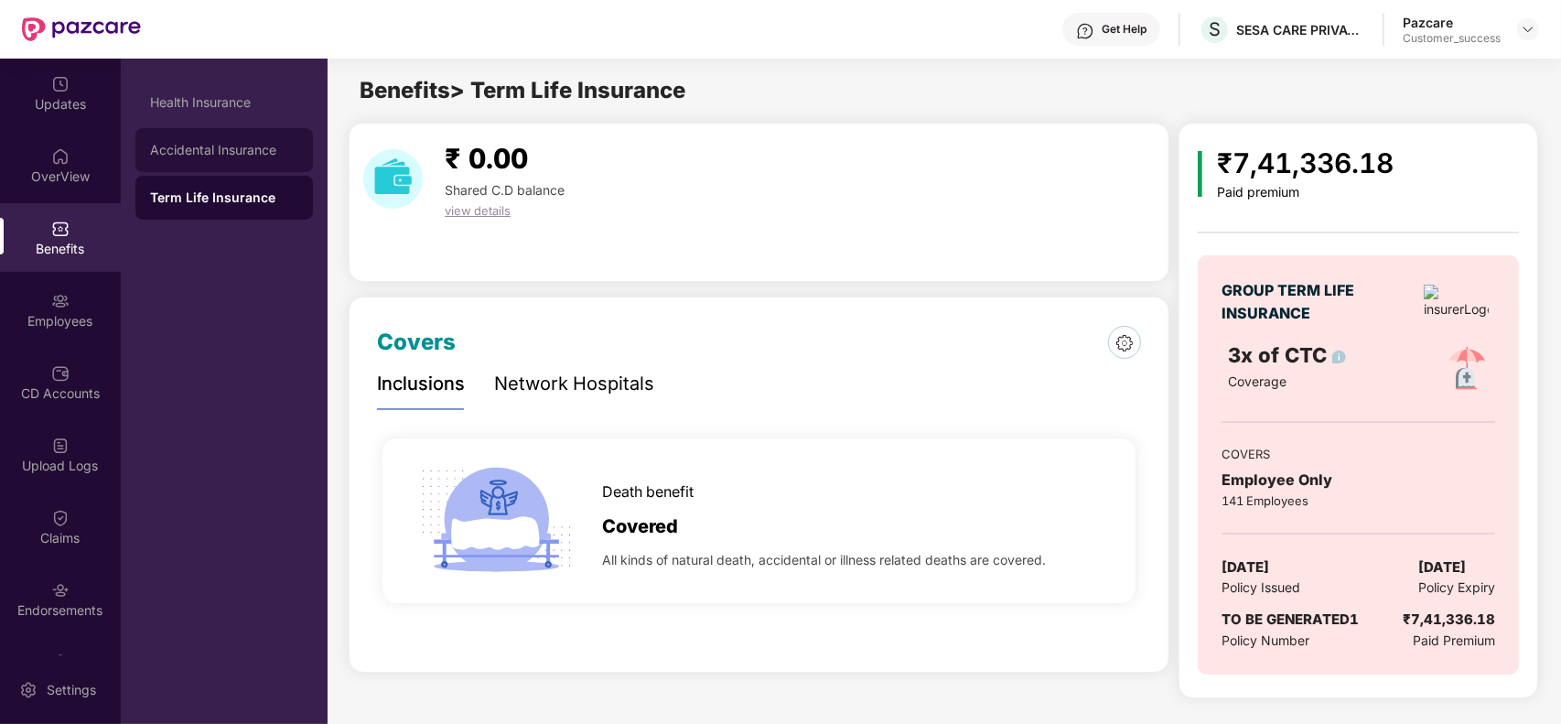
click at [233, 146] on div "Accidental Insurance" at bounding box center [224, 150] width 148 height 15
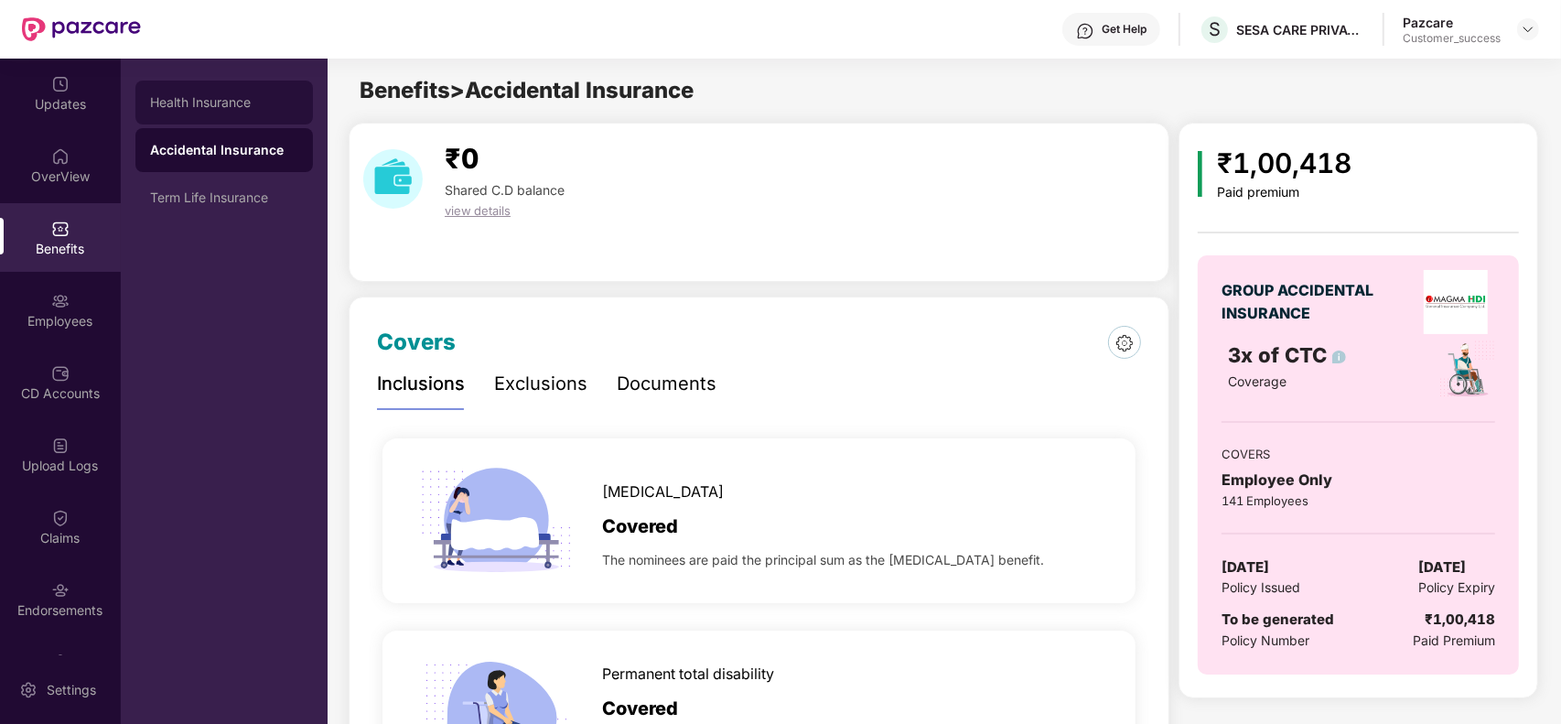
click at [225, 111] on div "Health Insurance" at bounding box center [223, 102] width 177 height 44
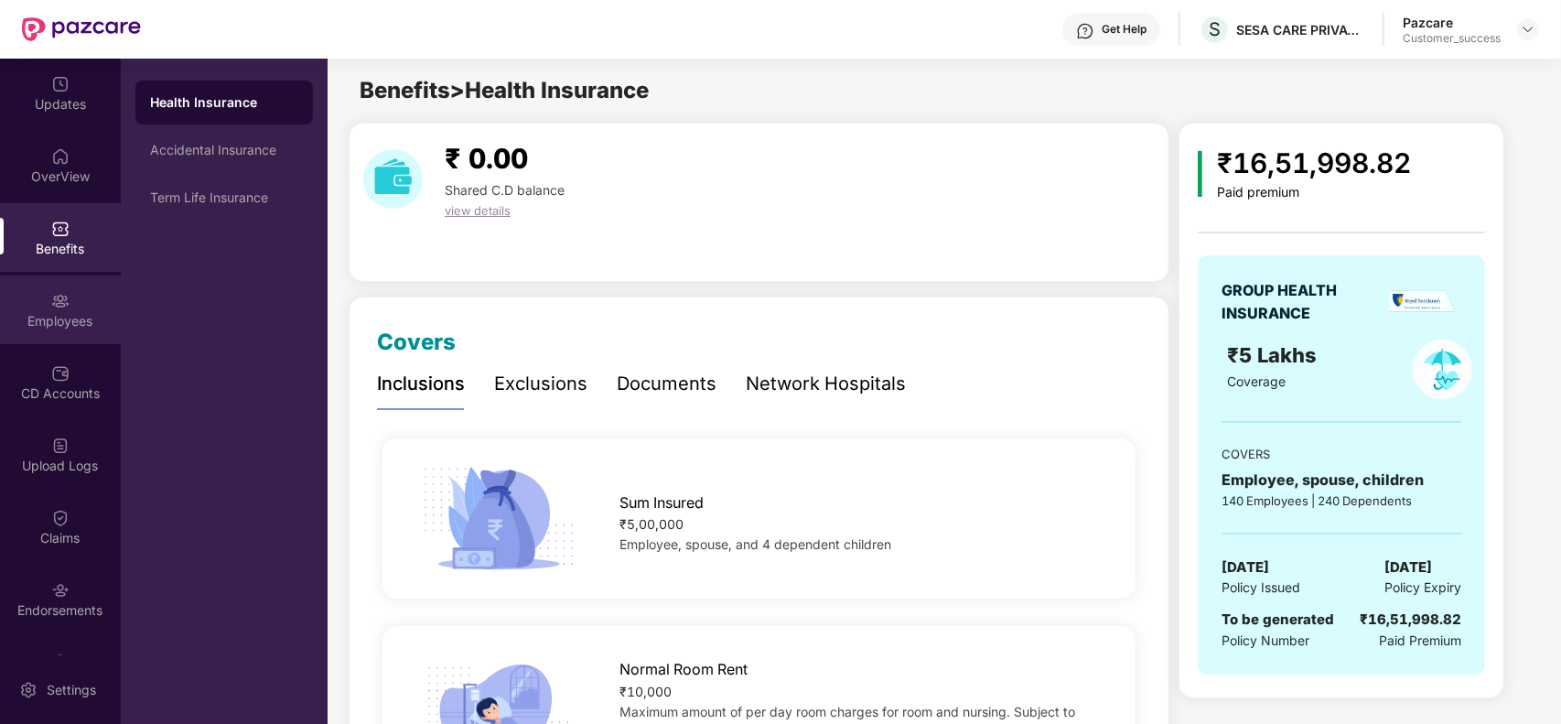
click at [59, 326] on div "Employees" at bounding box center [60, 321] width 121 height 18
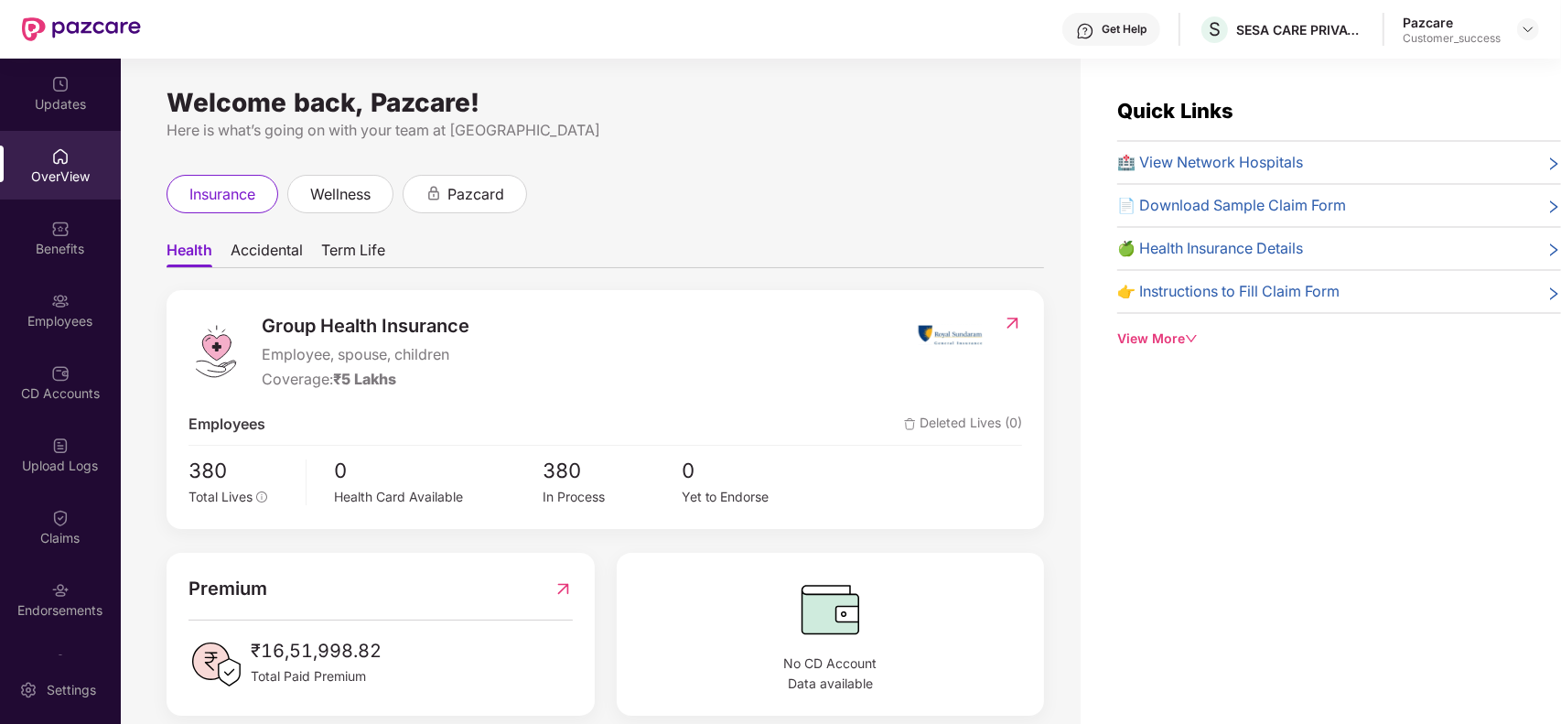
click at [1511, 26] on div "Pazcare Customer_success" at bounding box center [1470, 30] width 136 height 32
click at [1523, 26] on img at bounding box center [1527, 29] width 15 height 15
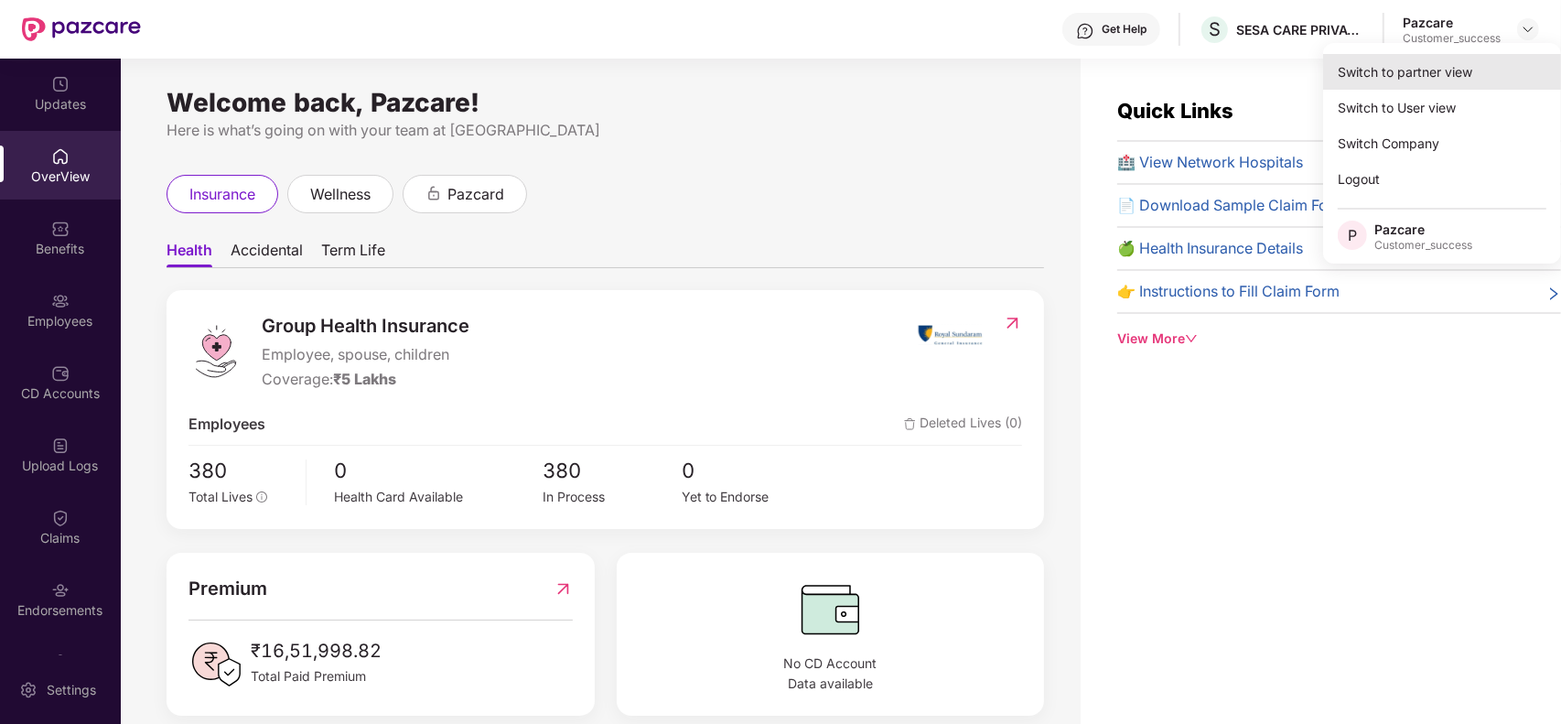
click at [1409, 64] on div "Switch to partner view" at bounding box center [1442, 72] width 238 height 36
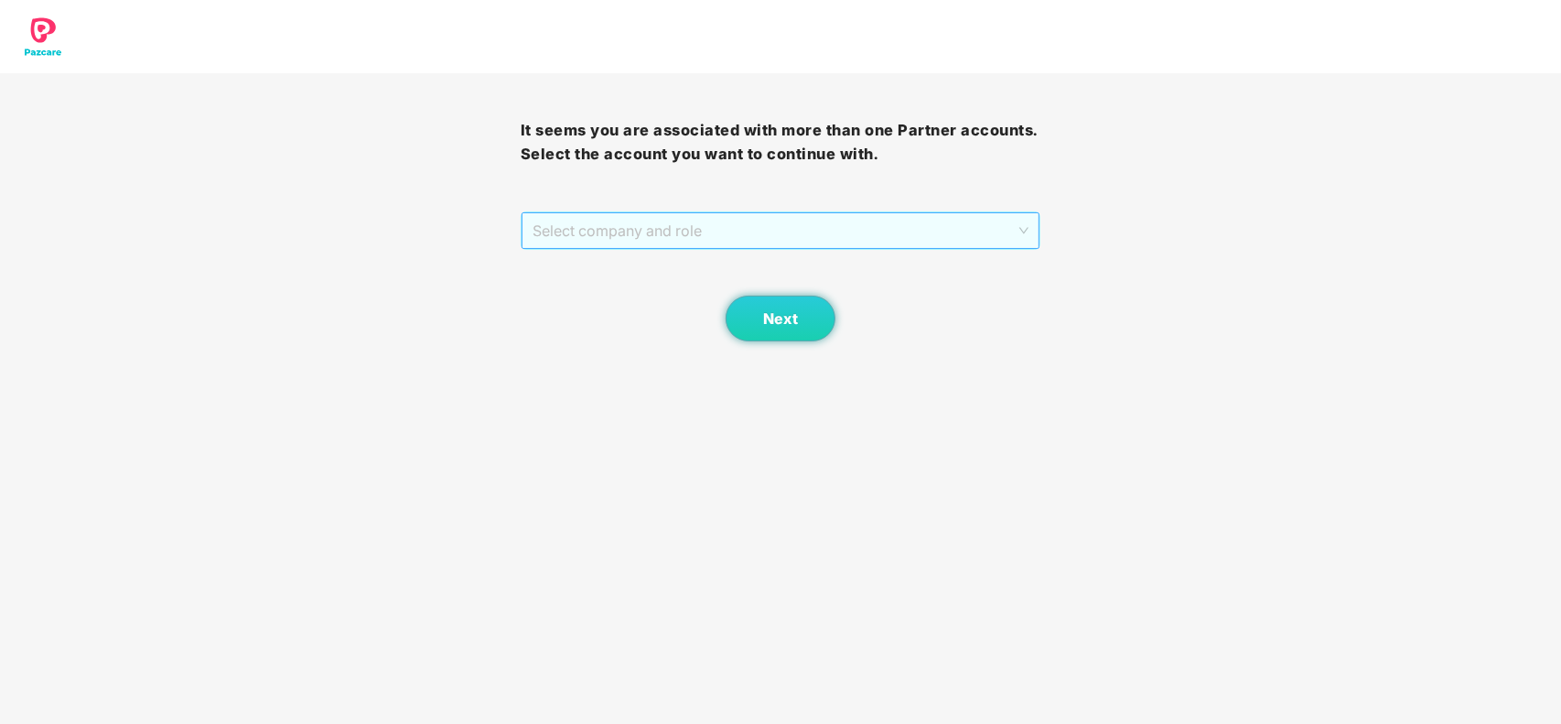
click at [799, 222] on span "Select company and role" at bounding box center [780, 230] width 497 height 35
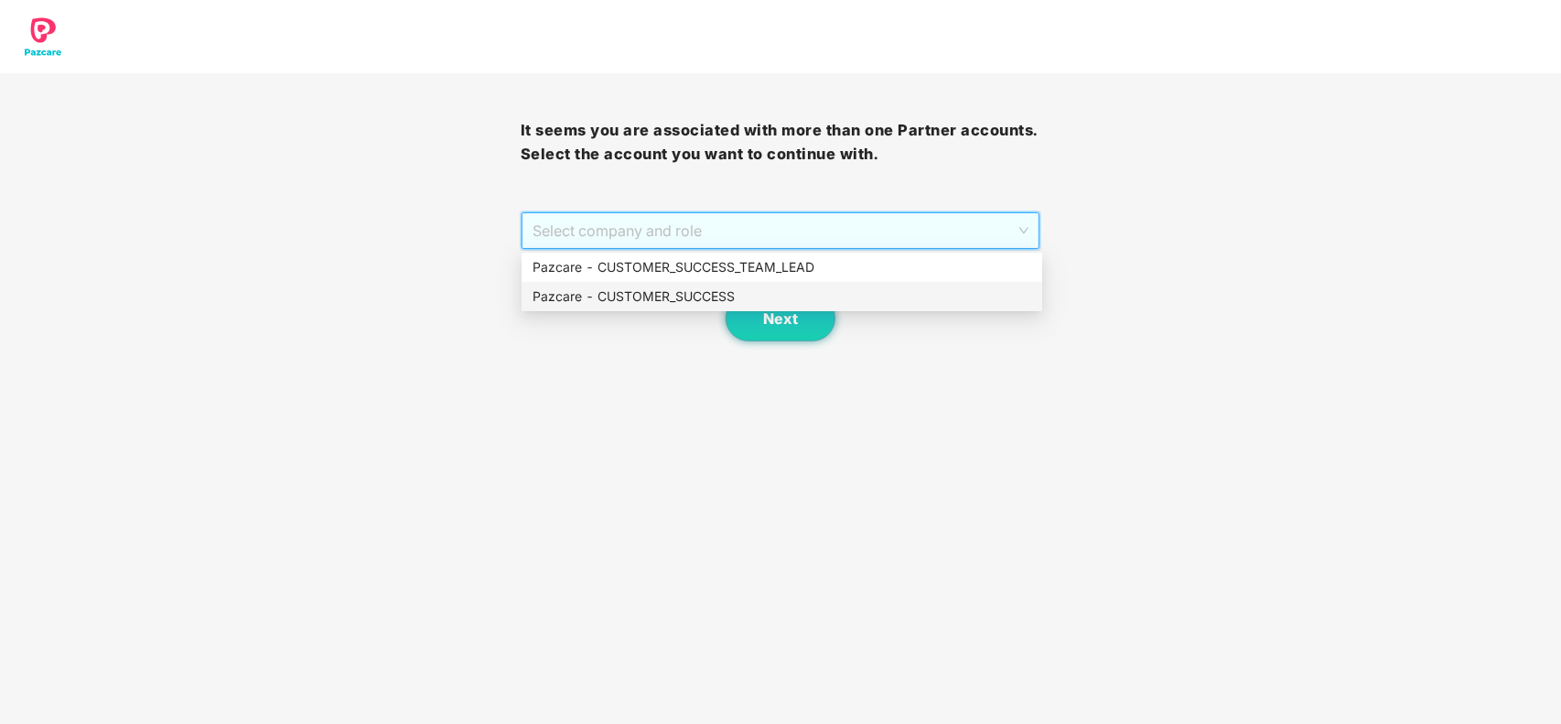
click at [693, 302] on div "Pazcare - CUSTOMER_SUCCESS" at bounding box center [781, 296] width 499 height 20
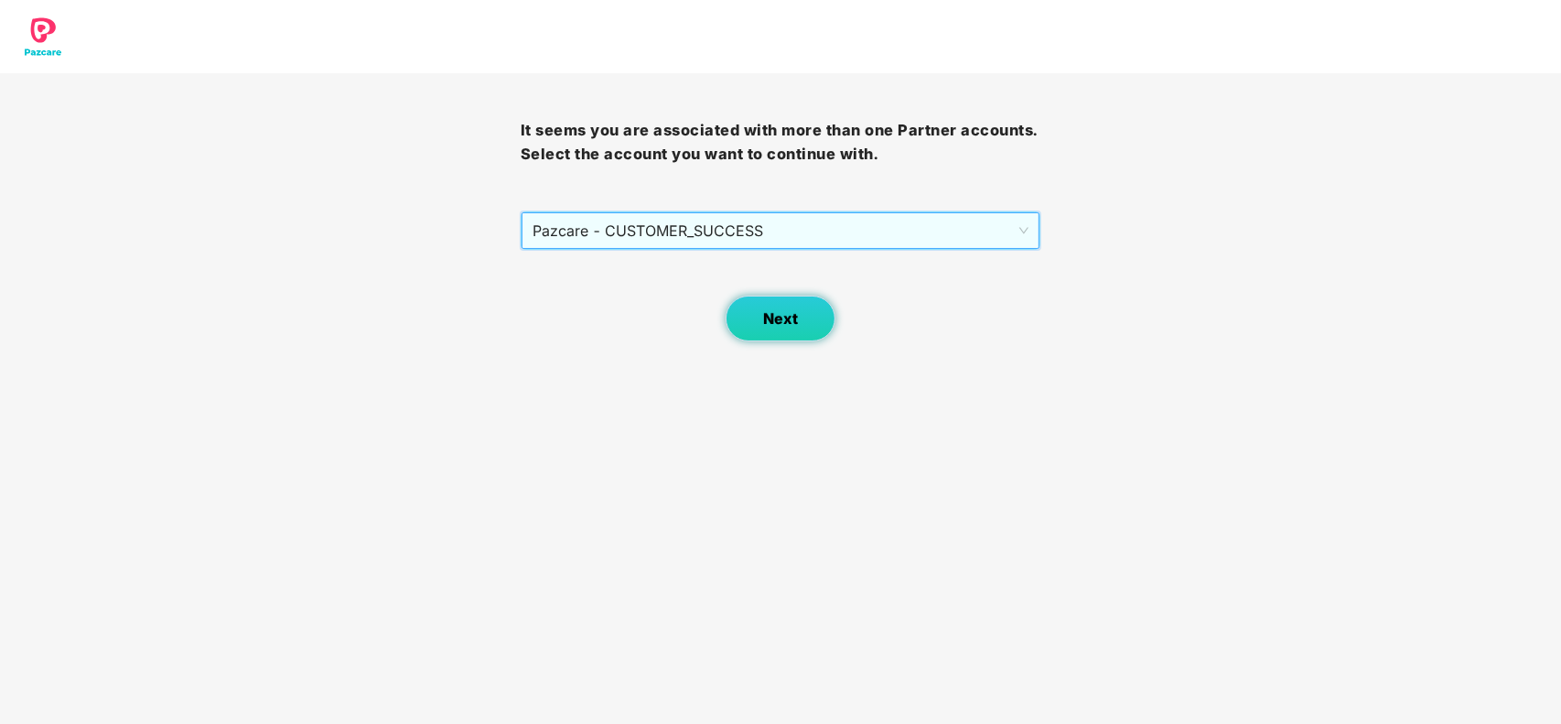
click at [764, 317] on span "Next" at bounding box center [780, 318] width 35 height 17
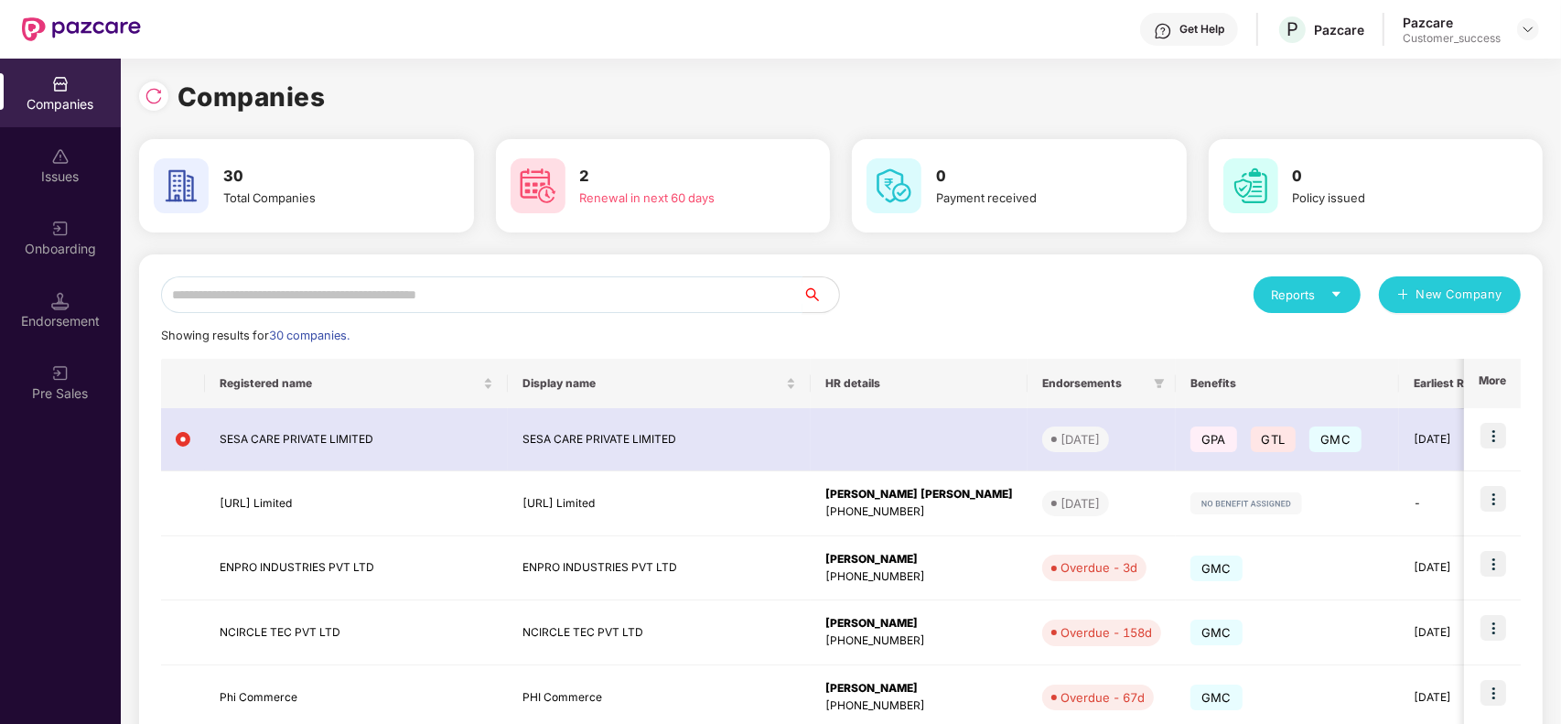
click at [437, 293] on input "text" at bounding box center [481, 294] width 641 height 37
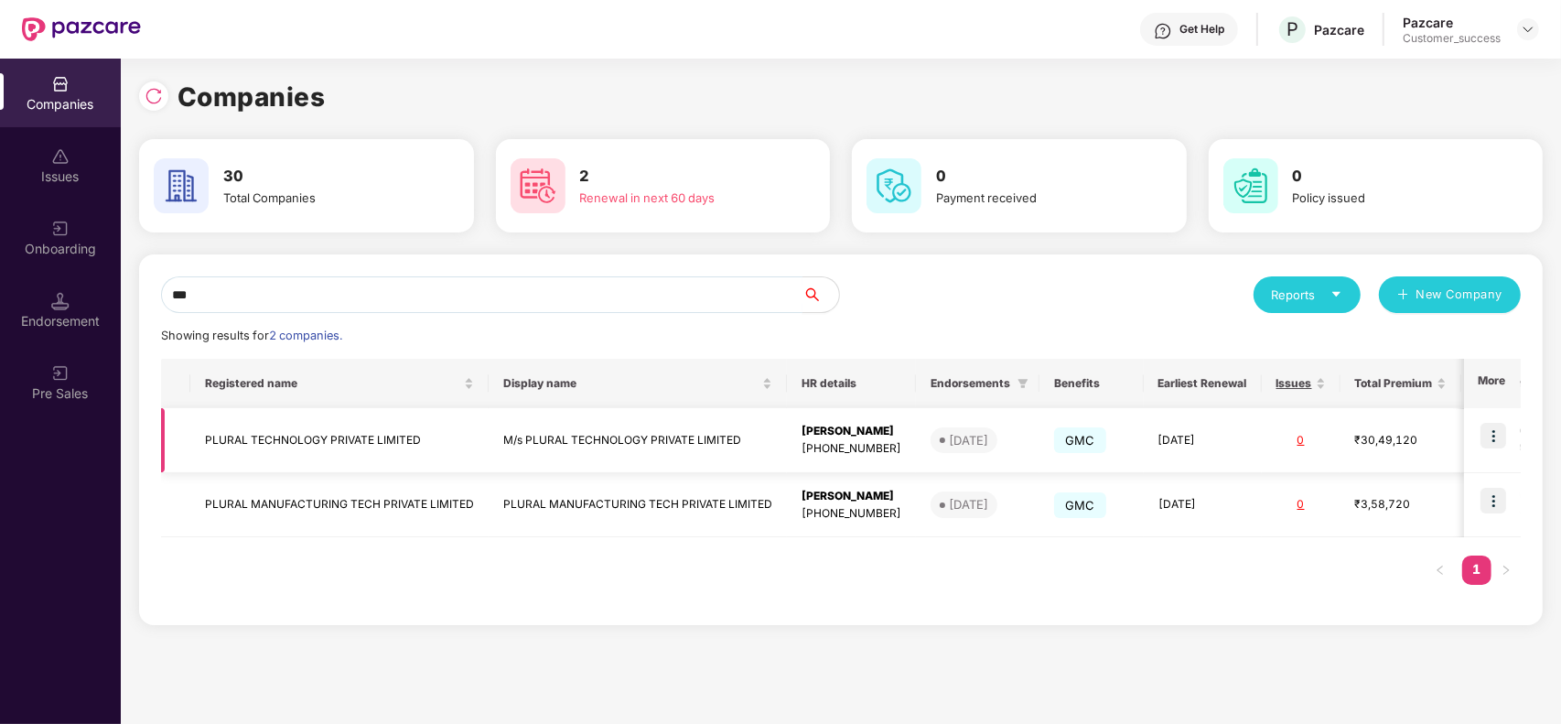
type input "***"
click at [1497, 439] on img at bounding box center [1493, 436] width 26 height 26
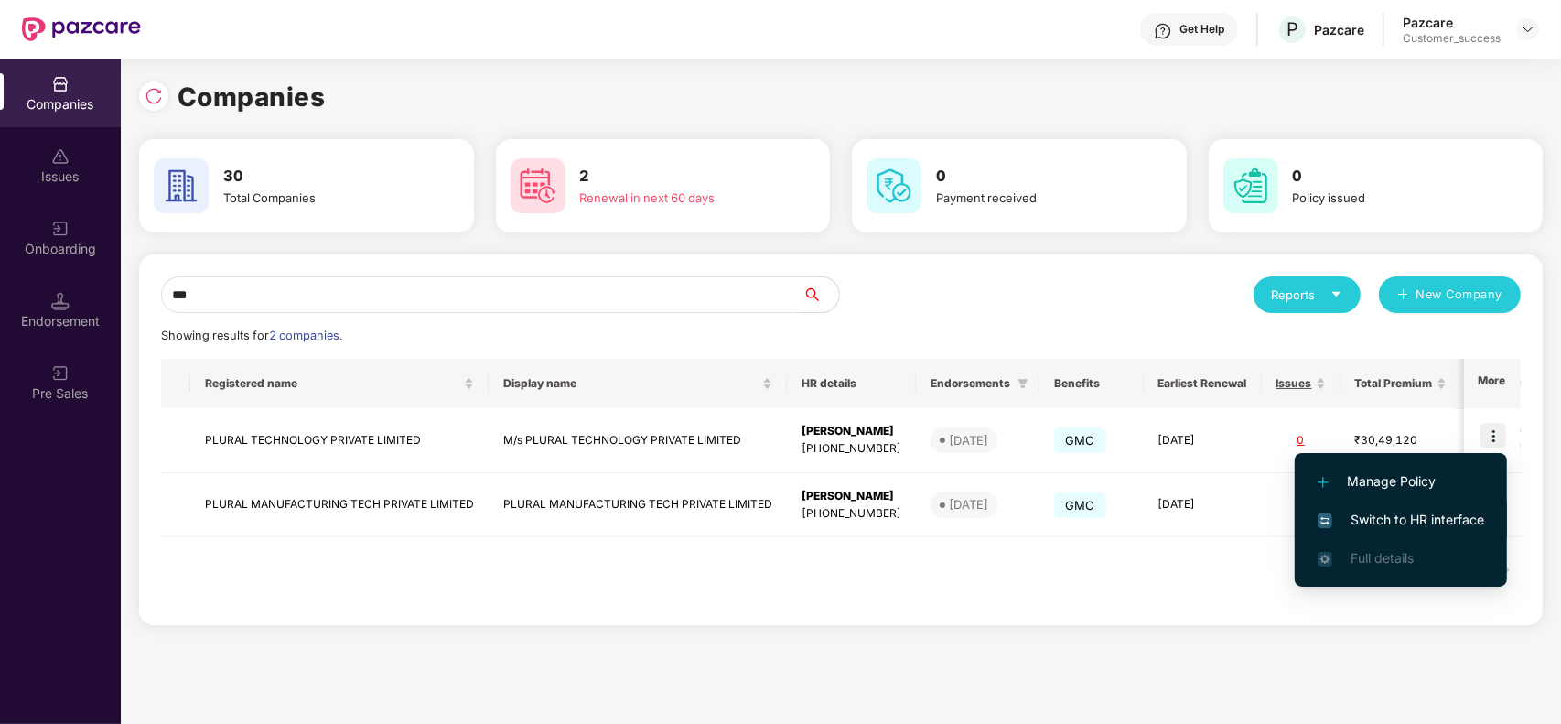
click at [1414, 517] on span "Switch to HR interface" at bounding box center [1400, 520] width 166 height 20
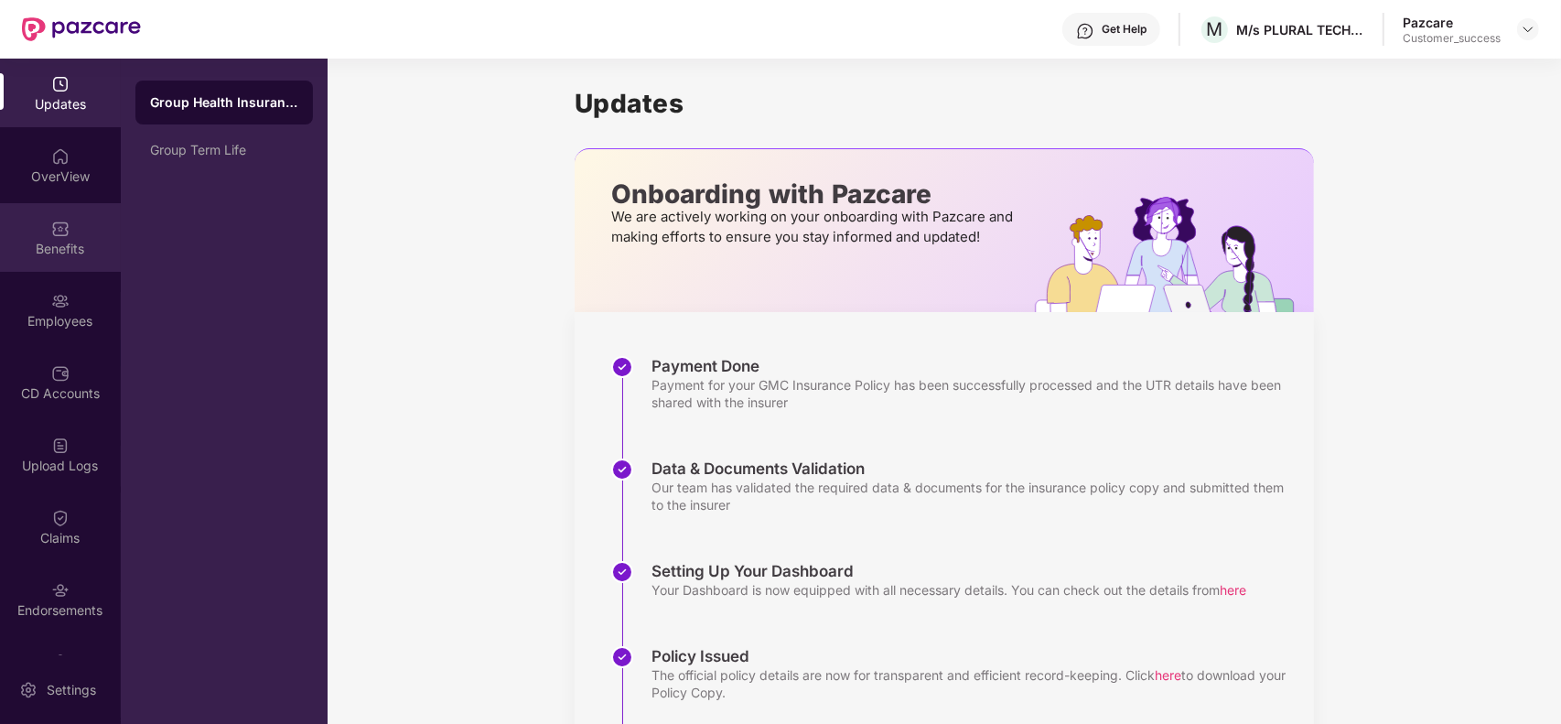
click at [56, 243] on div "Benefits" at bounding box center [60, 249] width 121 height 18
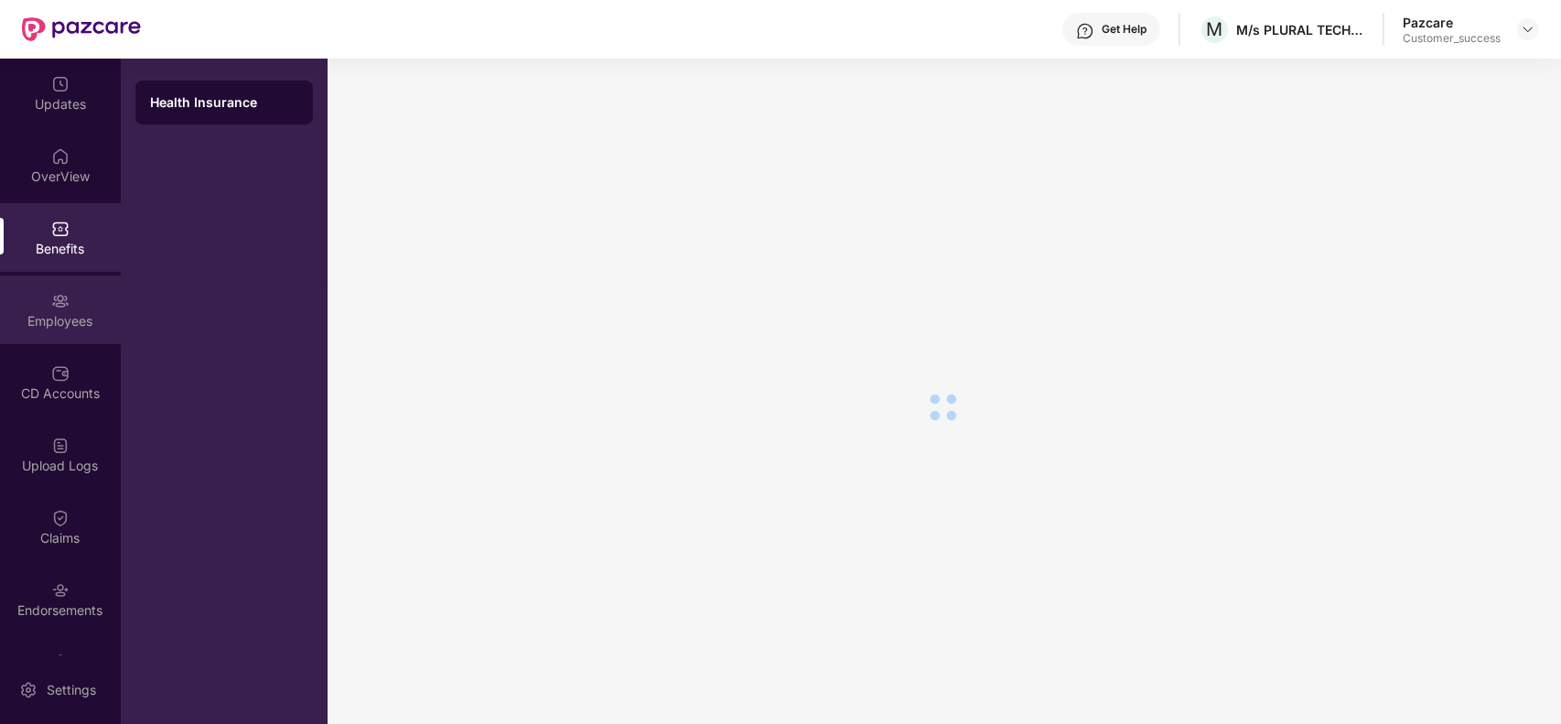
click at [66, 294] on img at bounding box center [60, 301] width 18 height 18
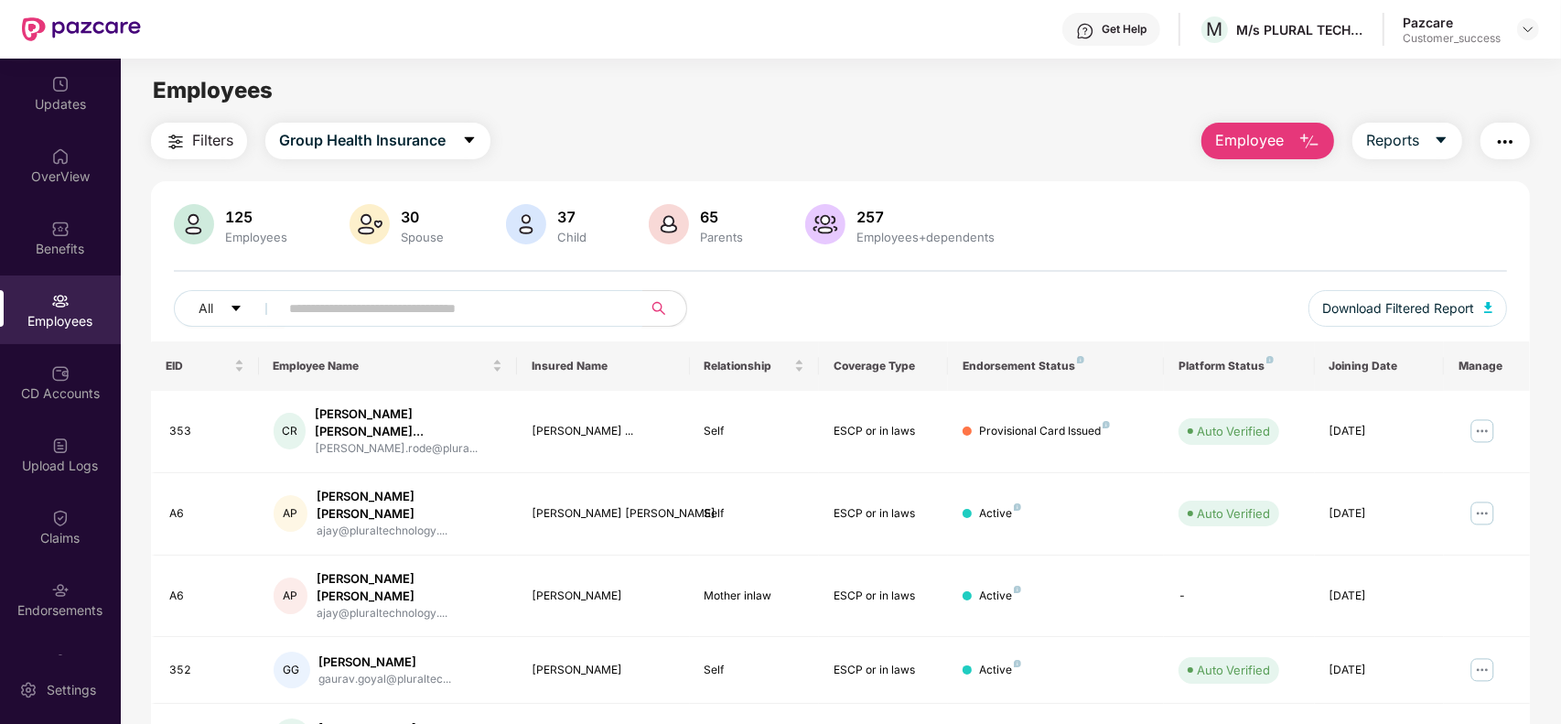
click at [366, 303] on input "text" at bounding box center [453, 308] width 328 height 27
paste input "**********"
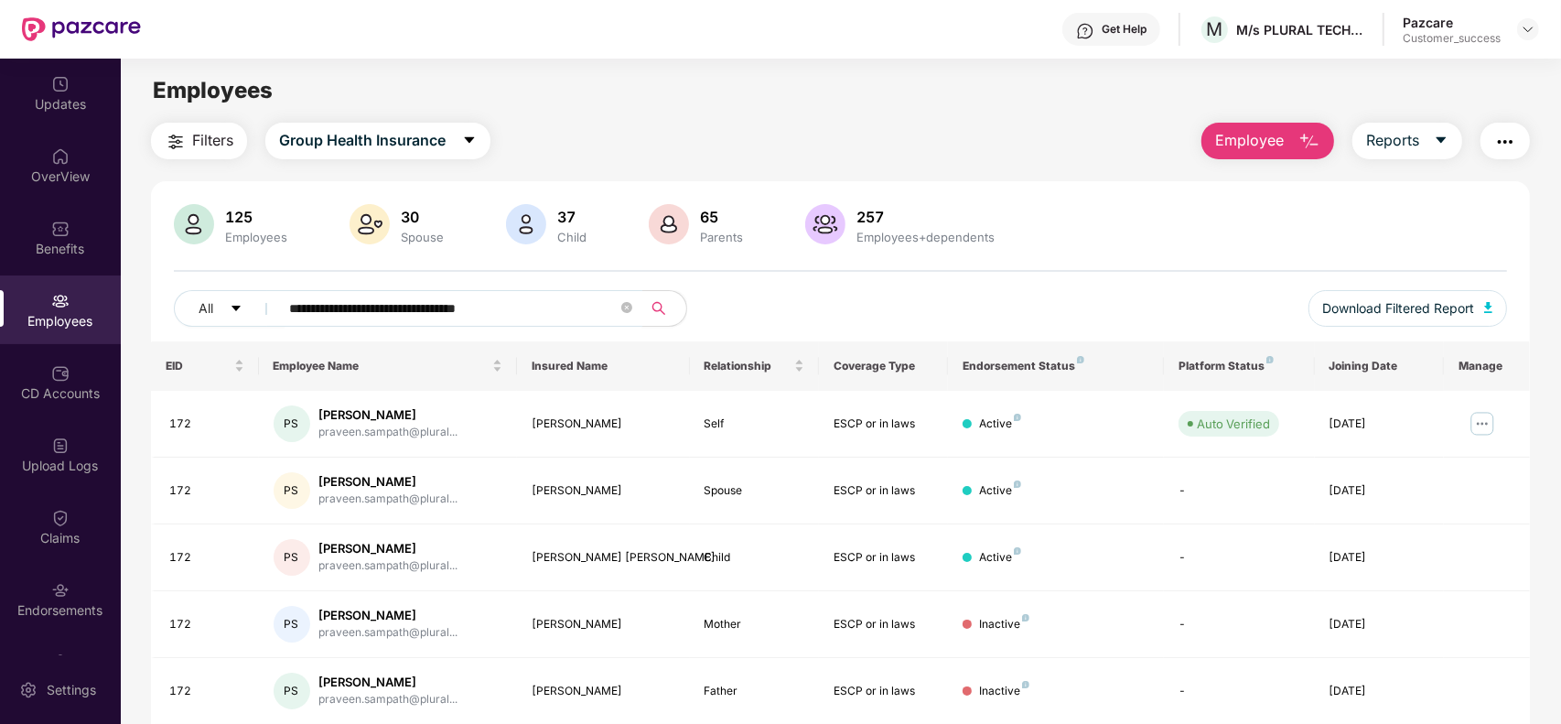
type input "**********"
click at [1482, 433] on img at bounding box center [1481, 423] width 29 height 29
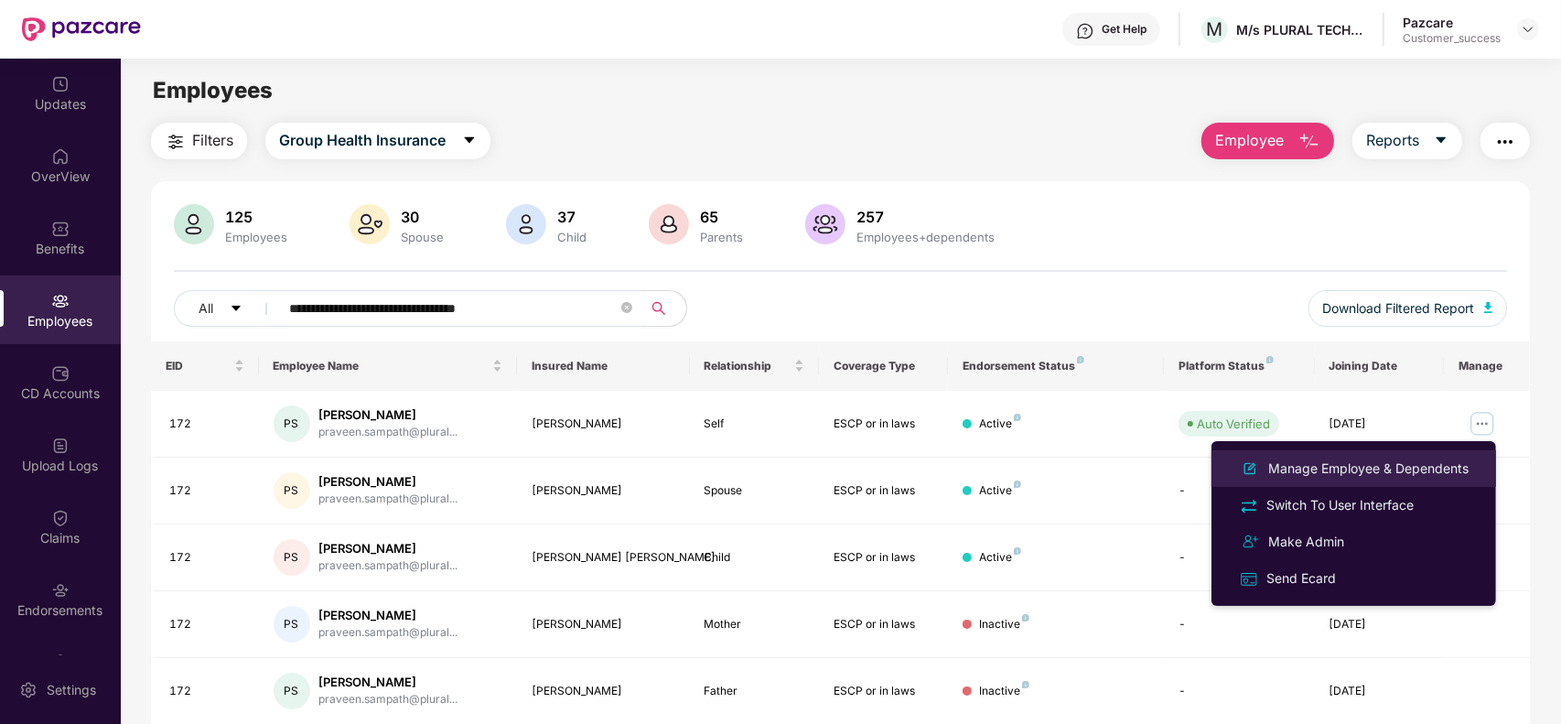
click at [1358, 476] on div "Manage Employee & Dependents" at bounding box center [1368, 468] width 208 height 20
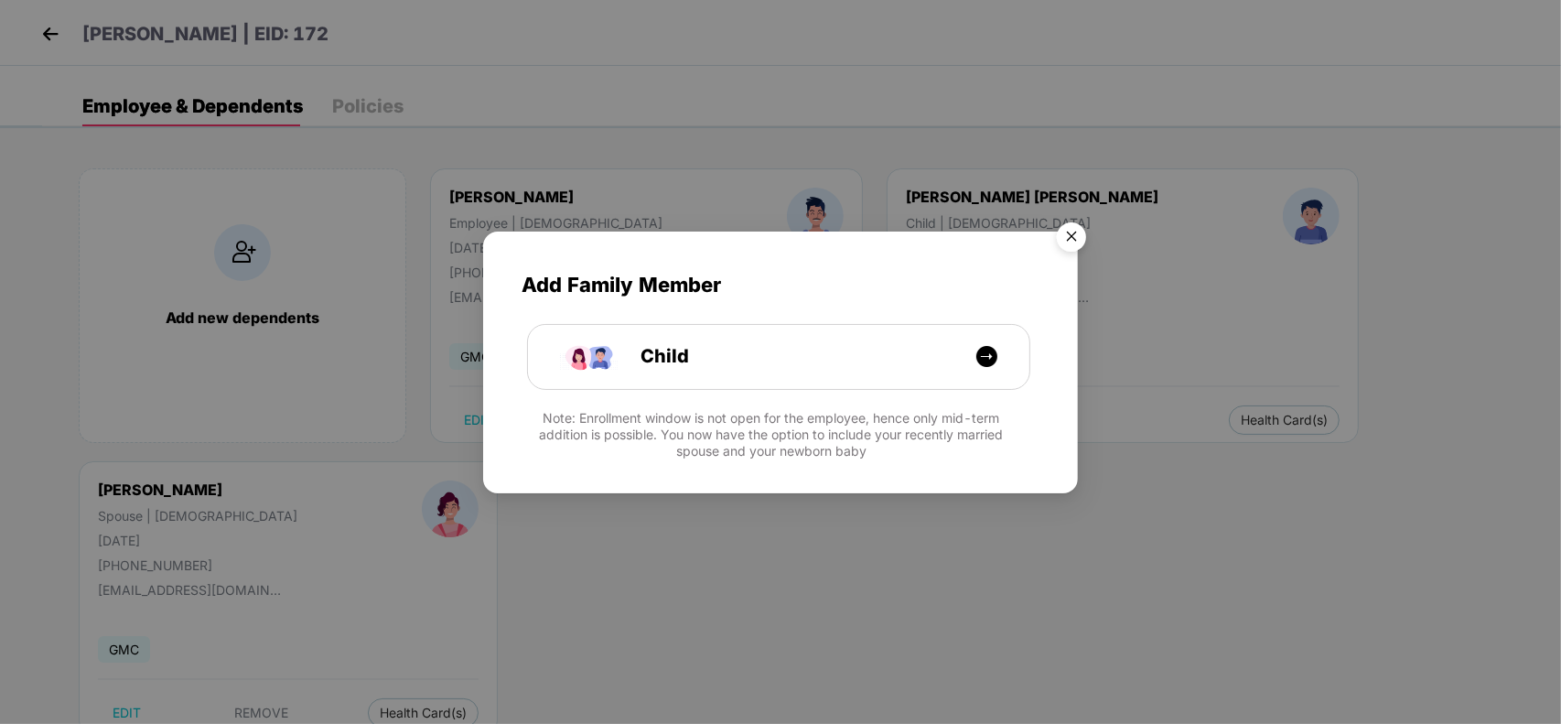
click at [1072, 240] on img "Close" at bounding box center [1071, 239] width 51 height 51
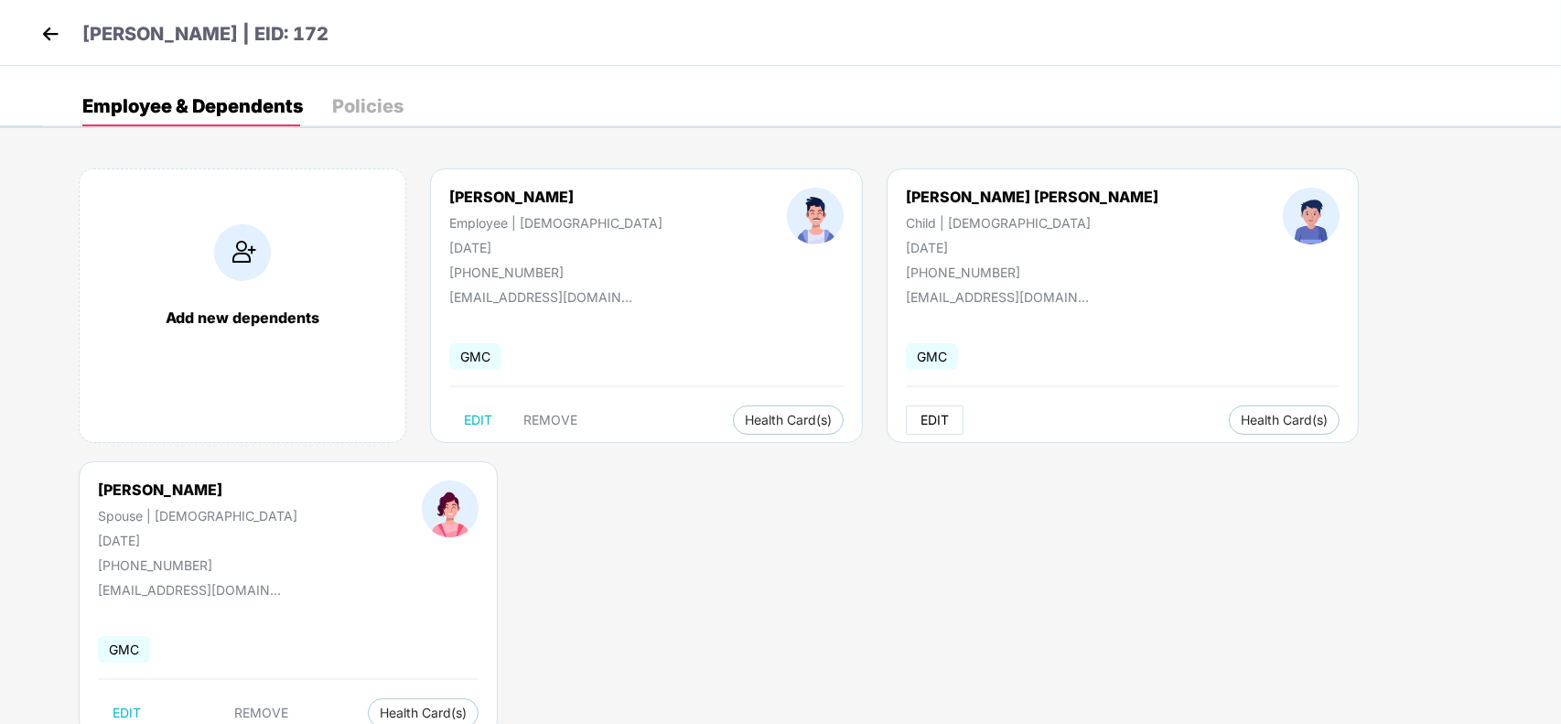
click at [920, 419] on span "EDIT" at bounding box center [934, 420] width 28 height 15
select select "*****"
select select "****"
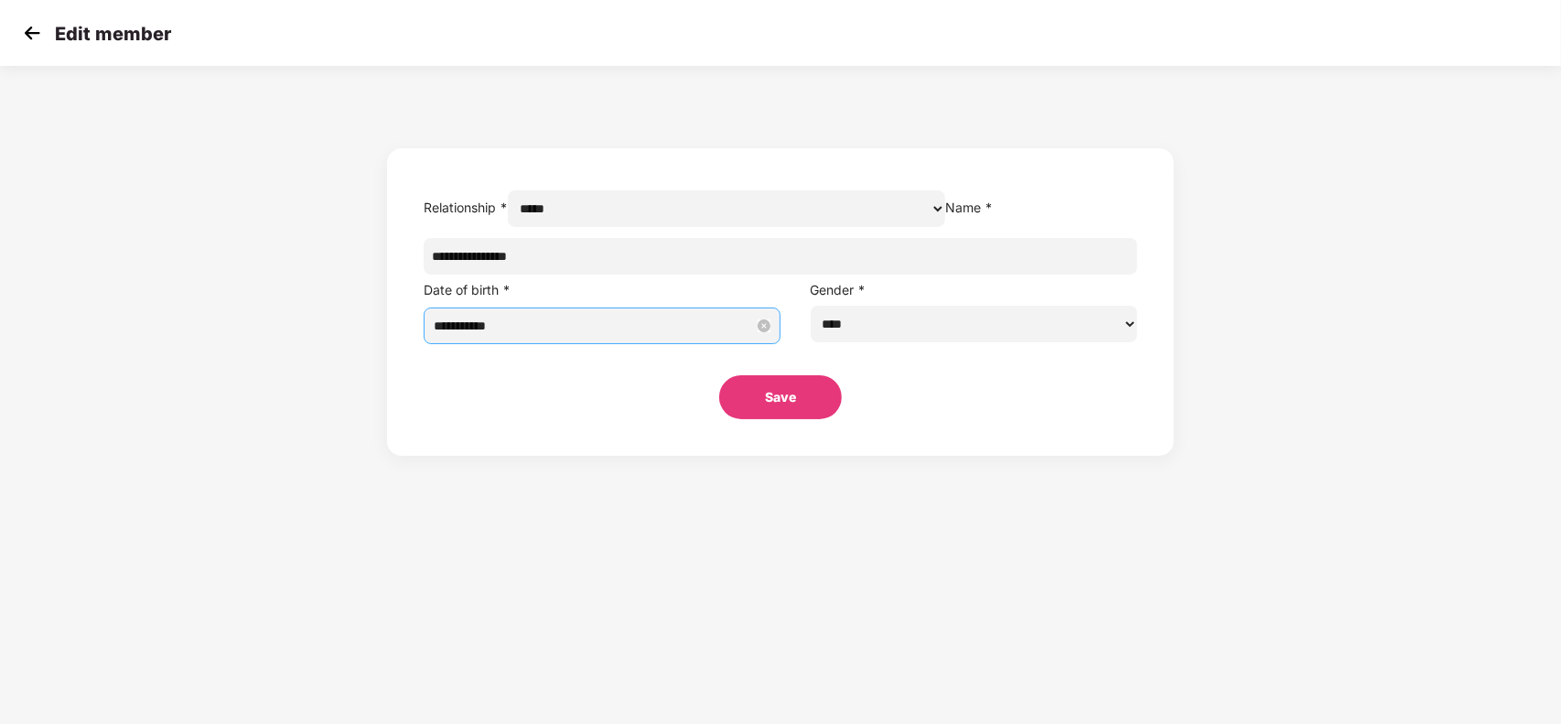
click at [701, 336] on input "**********" at bounding box center [594, 326] width 320 height 20
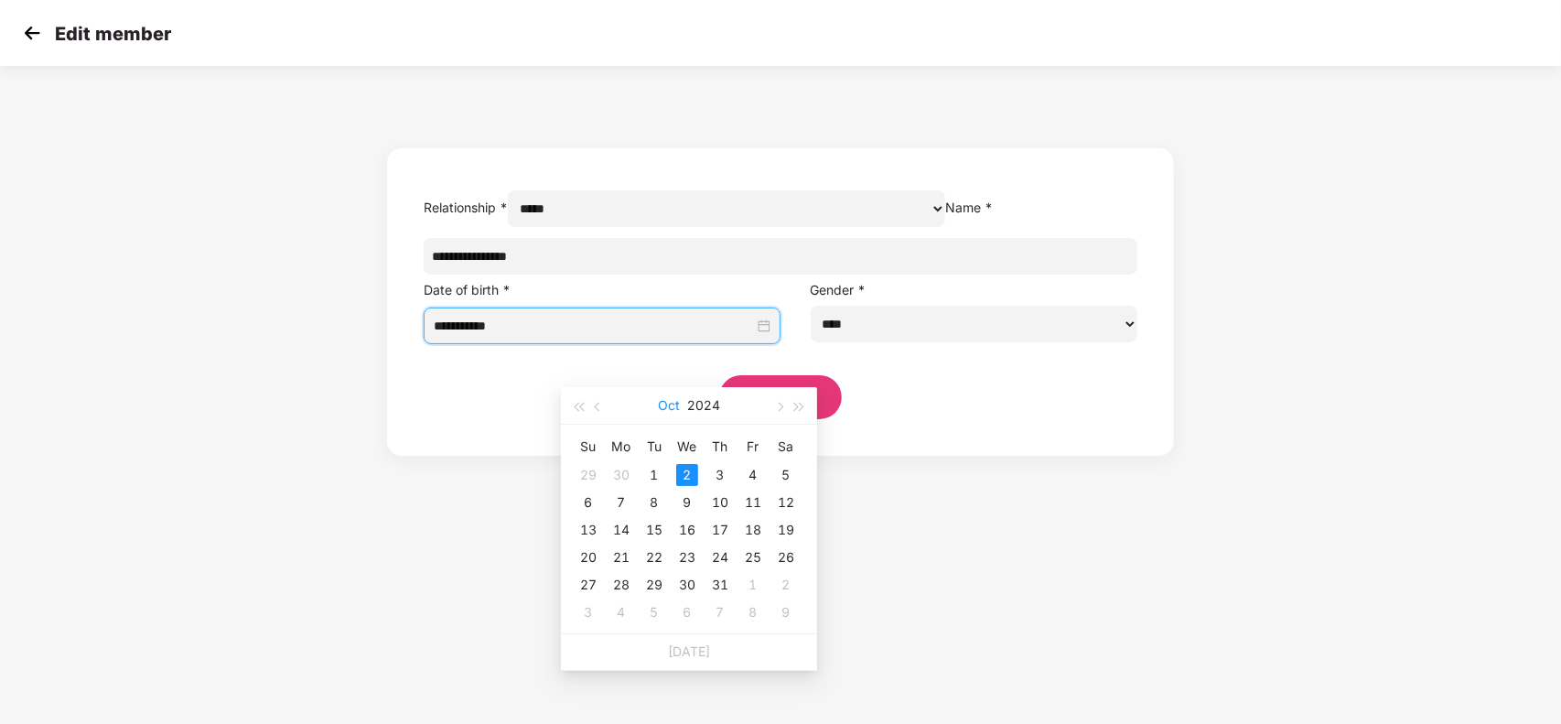
click at [671, 404] on button "Oct" at bounding box center [669, 405] width 22 height 37
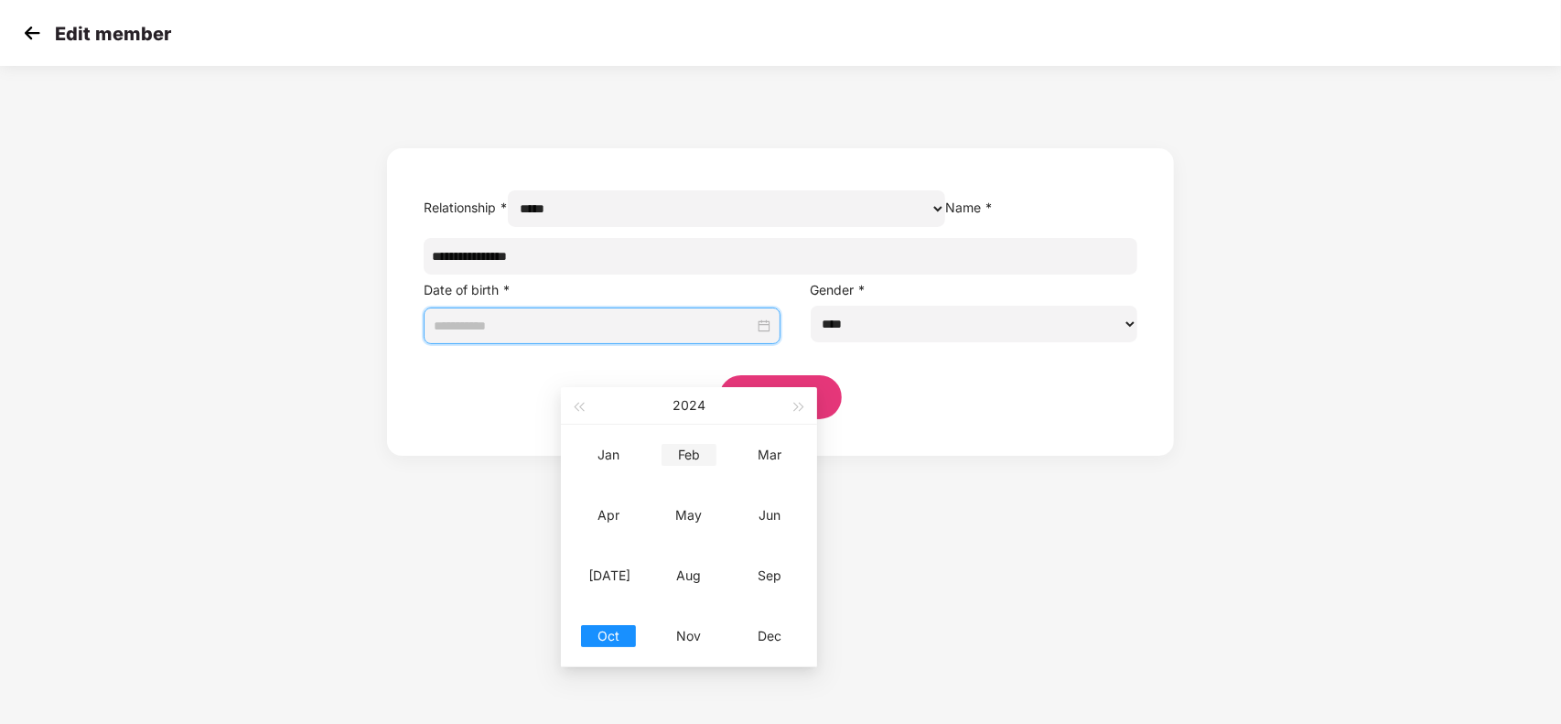
click at [681, 449] on div "Feb" at bounding box center [688, 455] width 55 height 22
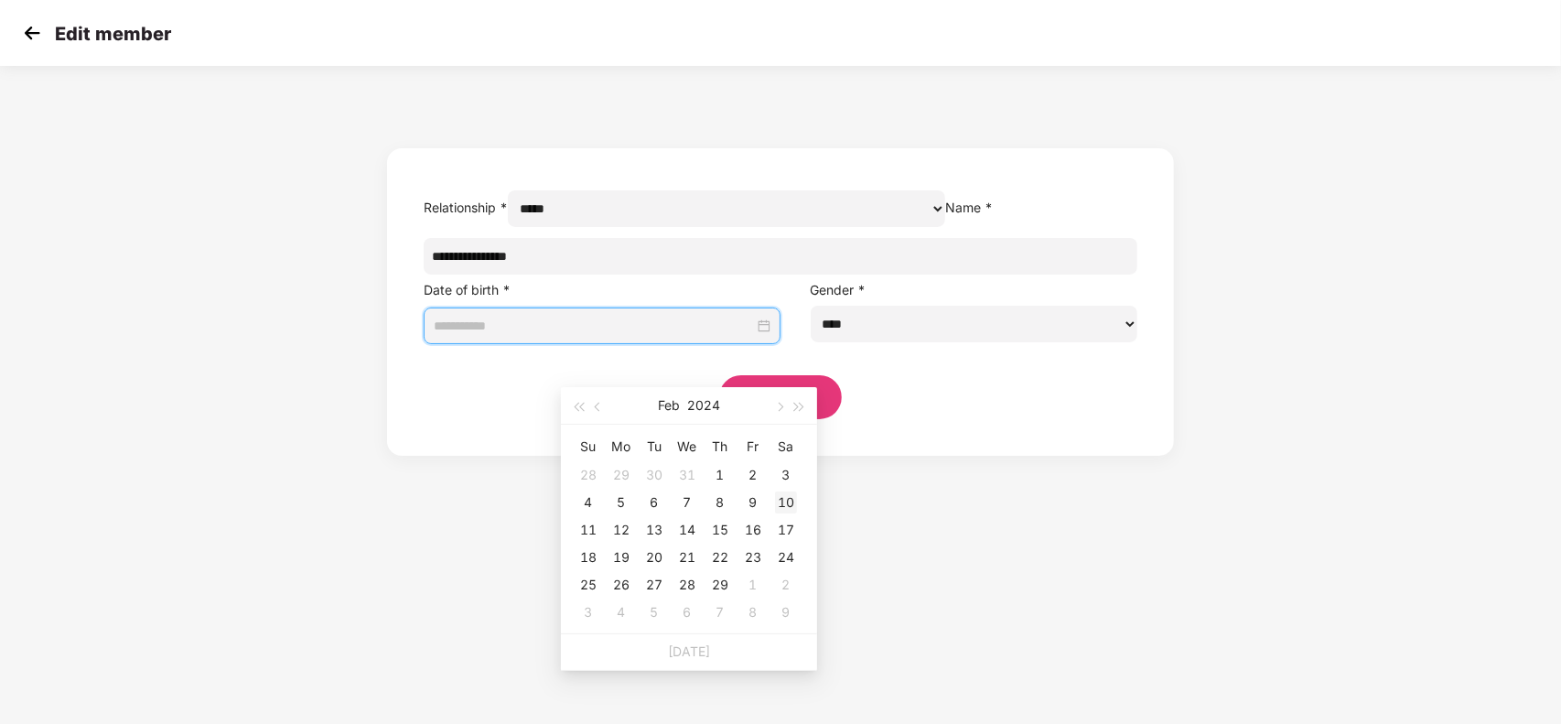
click at [780, 503] on div "10" at bounding box center [786, 502] width 22 height 22
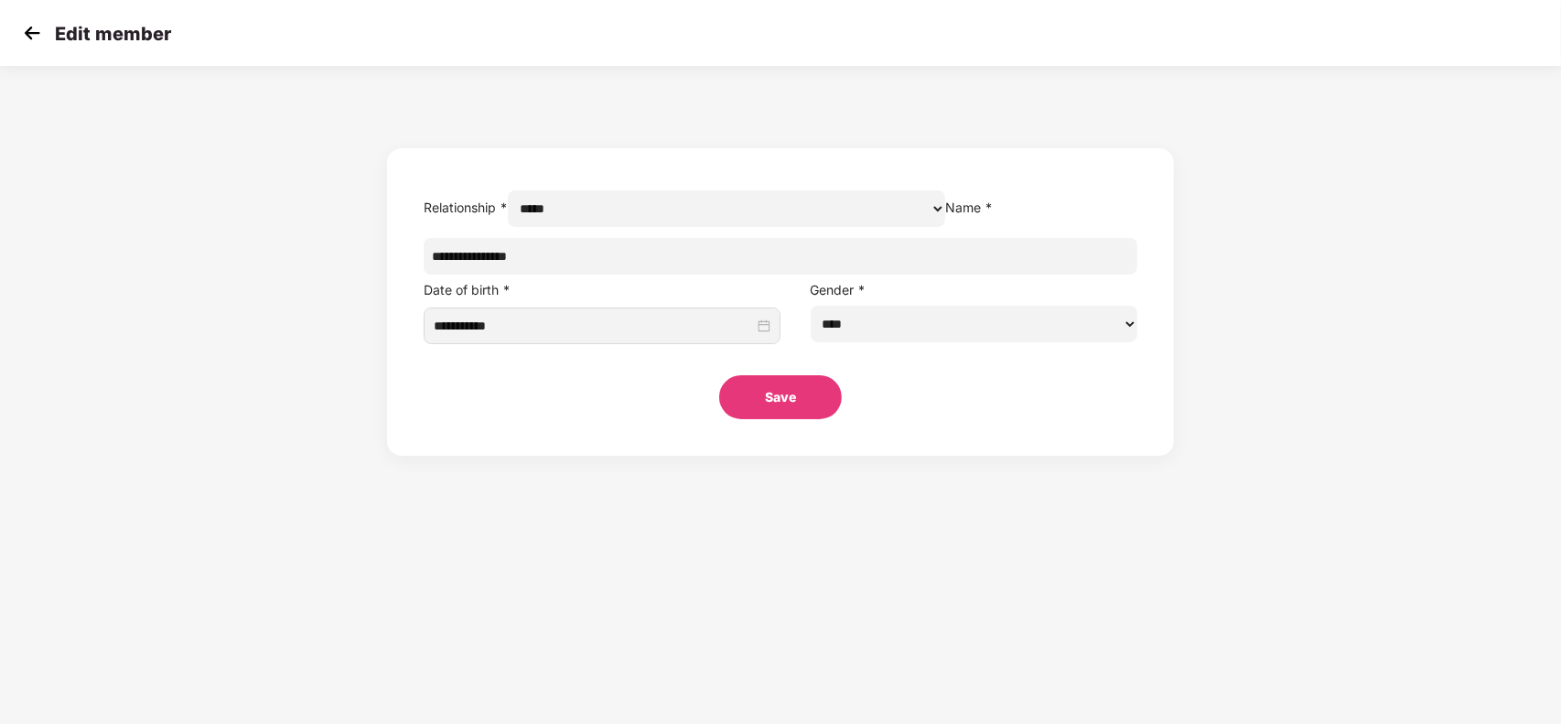
click at [766, 419] on button "Save" at bounding box center [780, 397] width 123 height 44
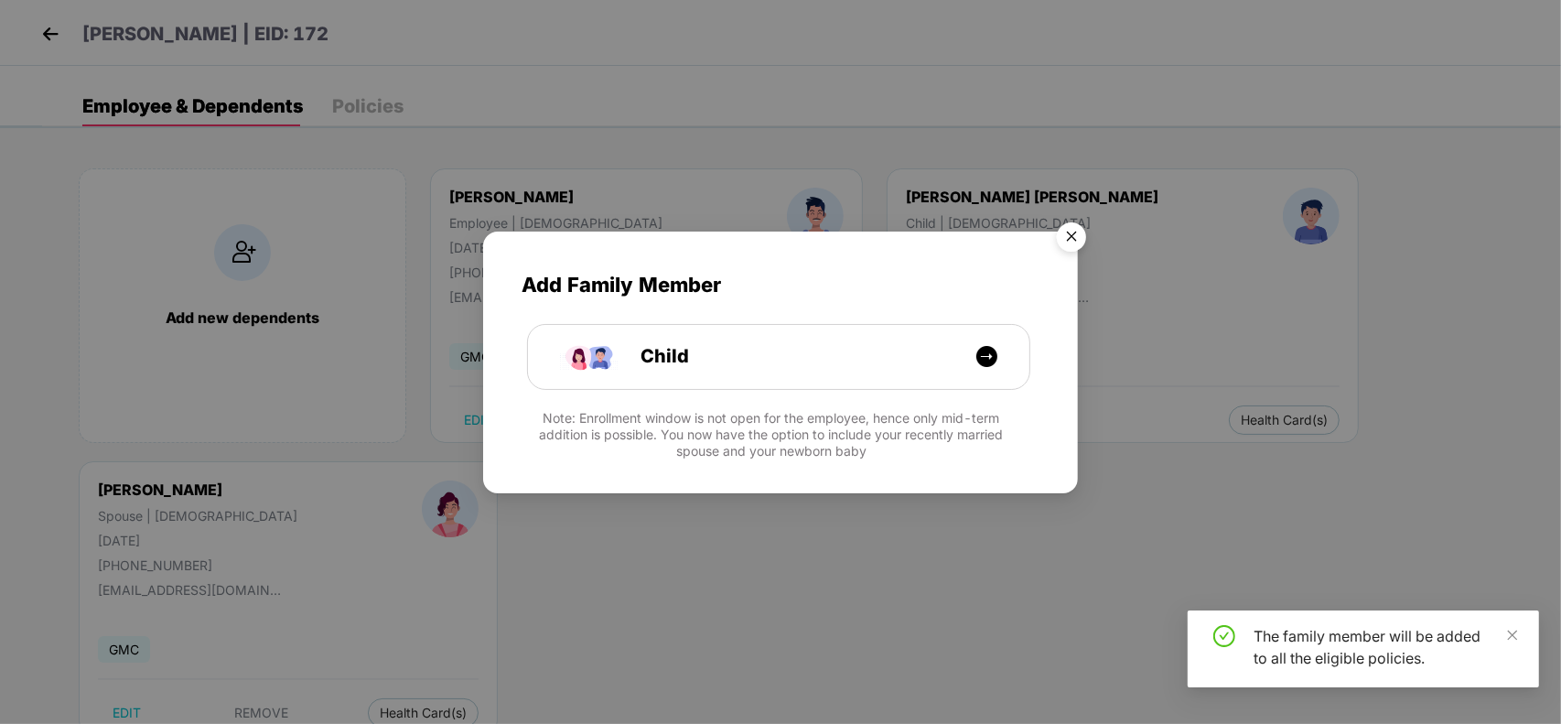
click at [1076, 235] on img "Close" at bounding box center [1071, 239] width 51 height 51
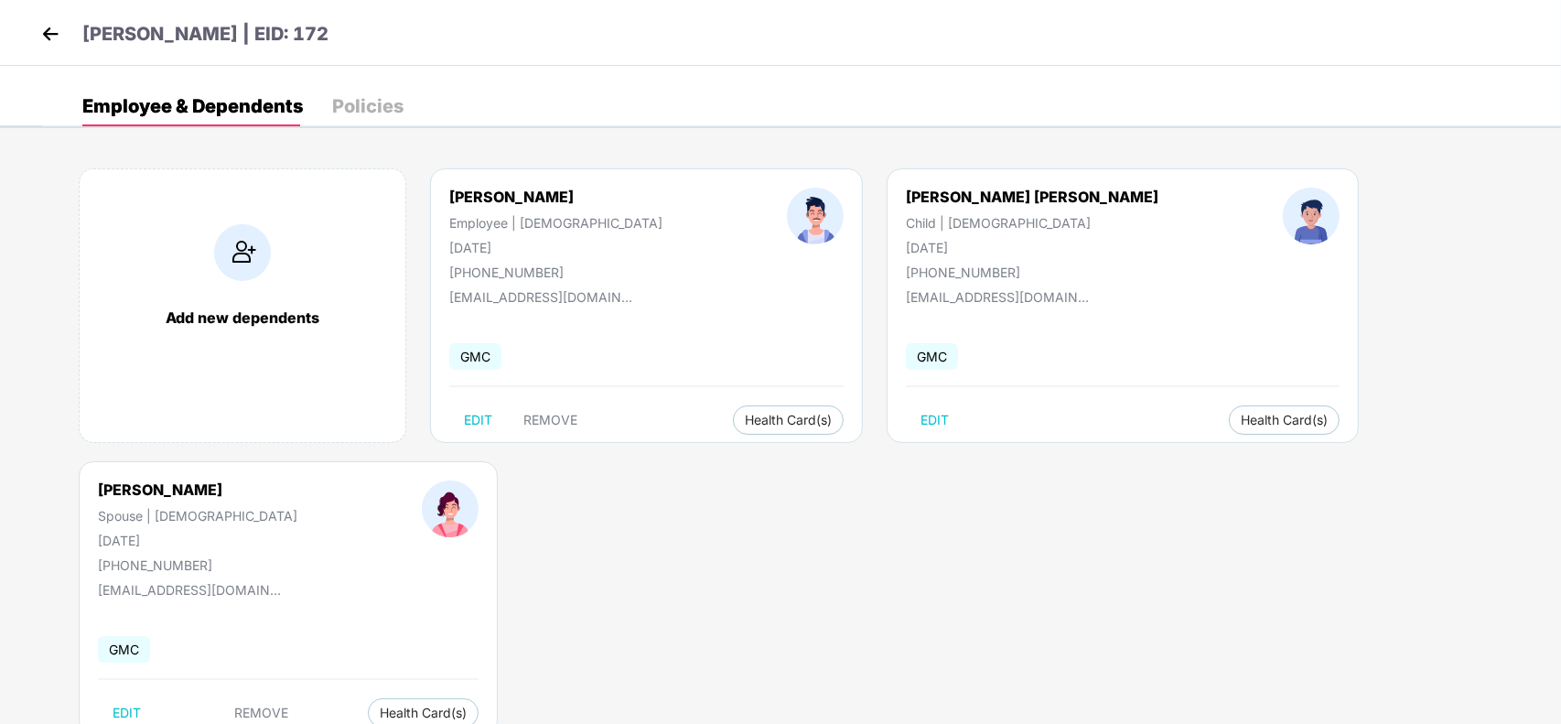
click at [48, 37] on img at bounding box center [50, 33] width 27 height 27
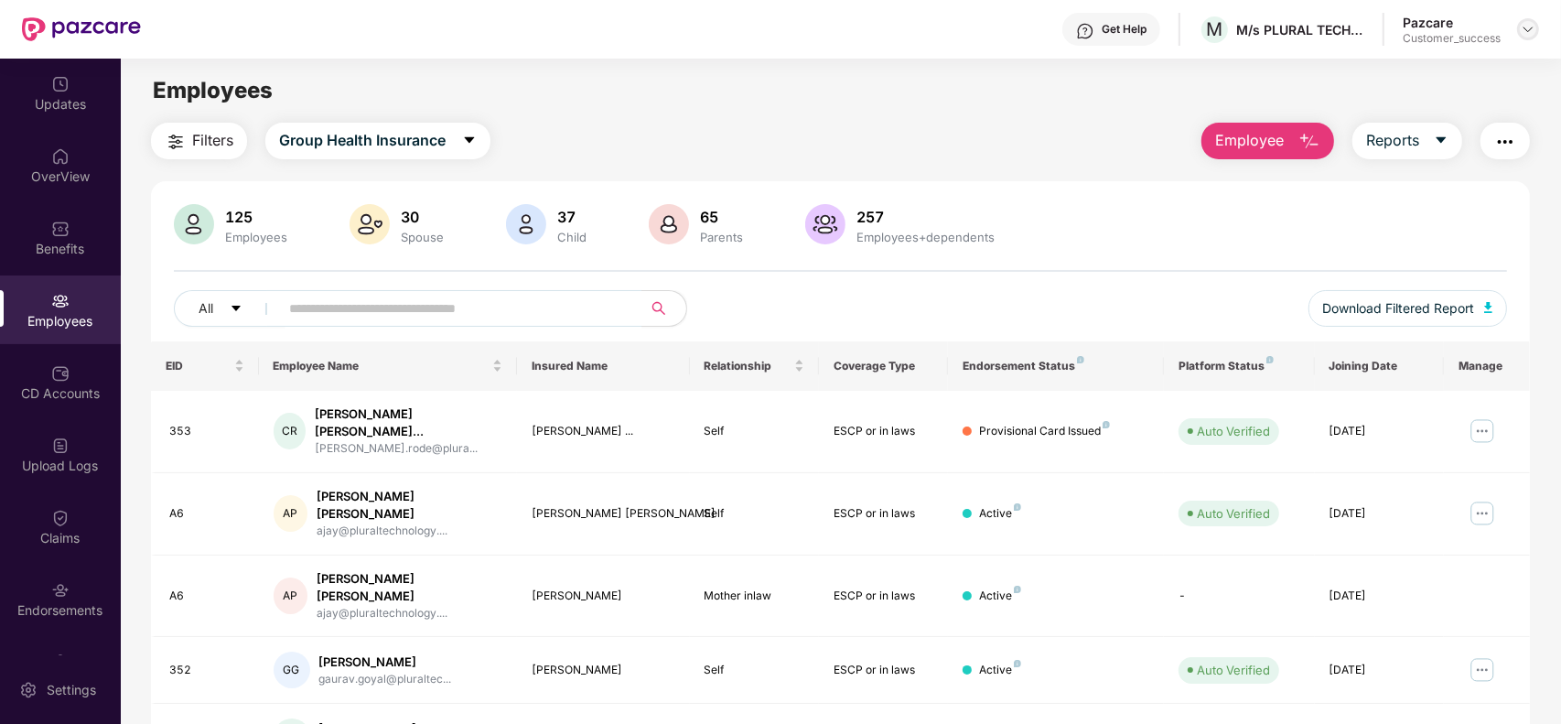
click at [1521, 30] on img at bounding box center [1527, 29] width 15 height 15
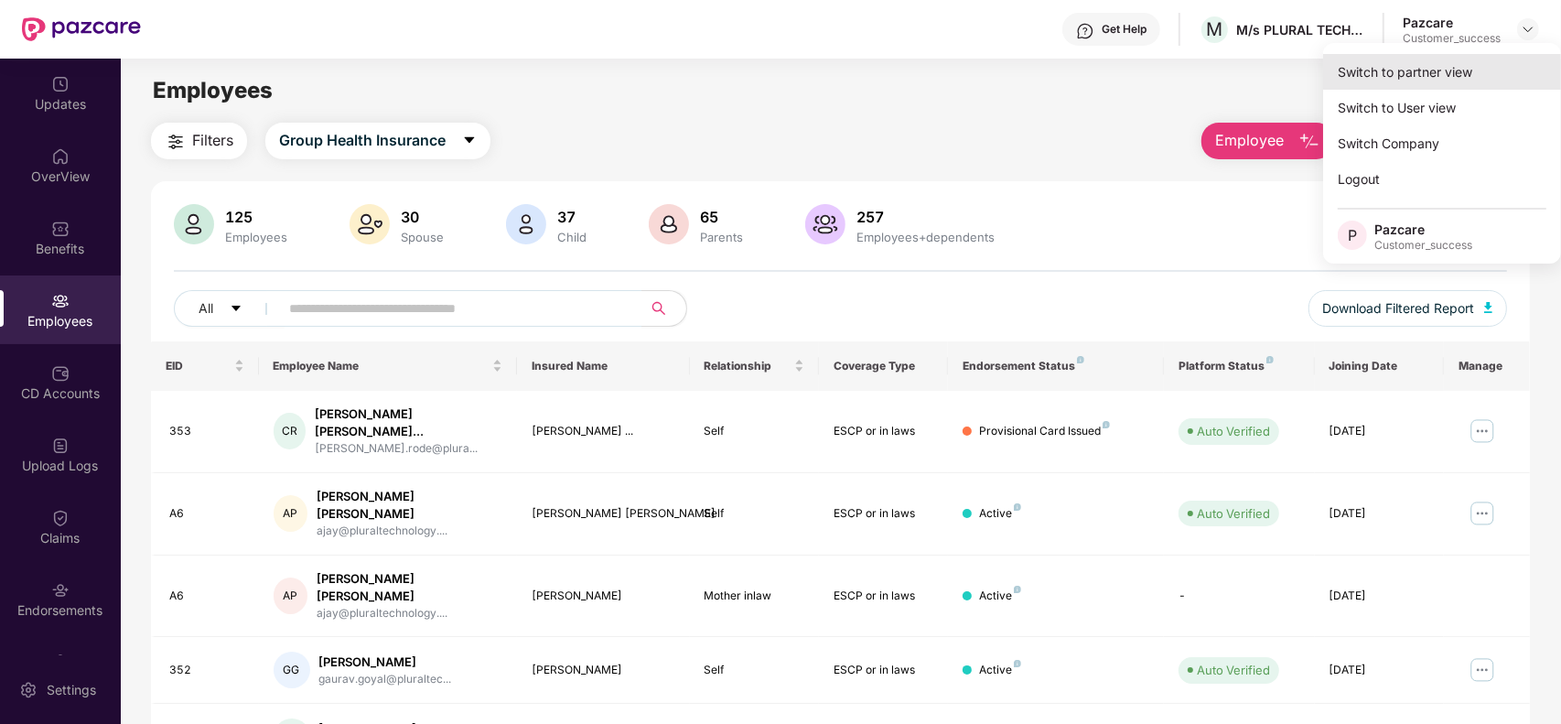
click div "Switch to partner view"
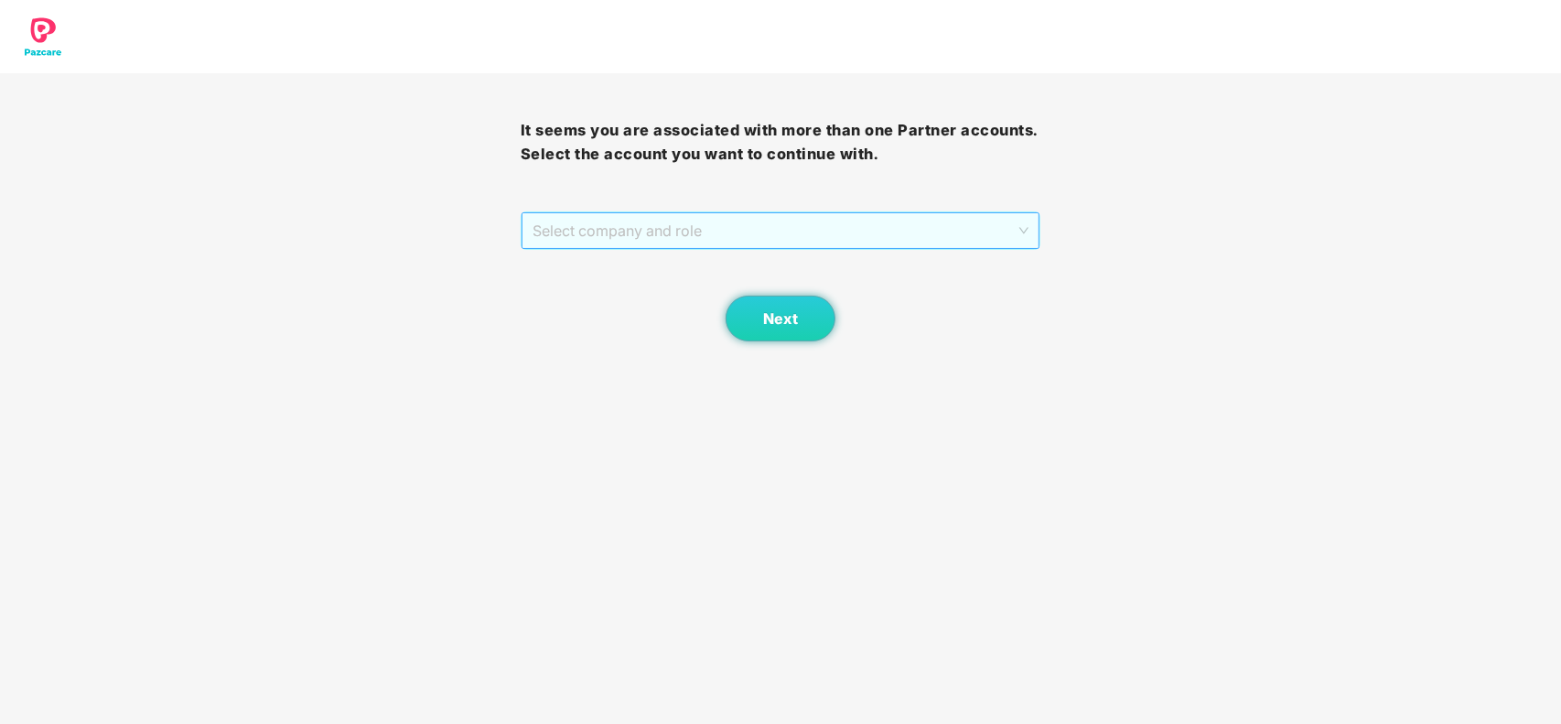
click span "Select company and role"
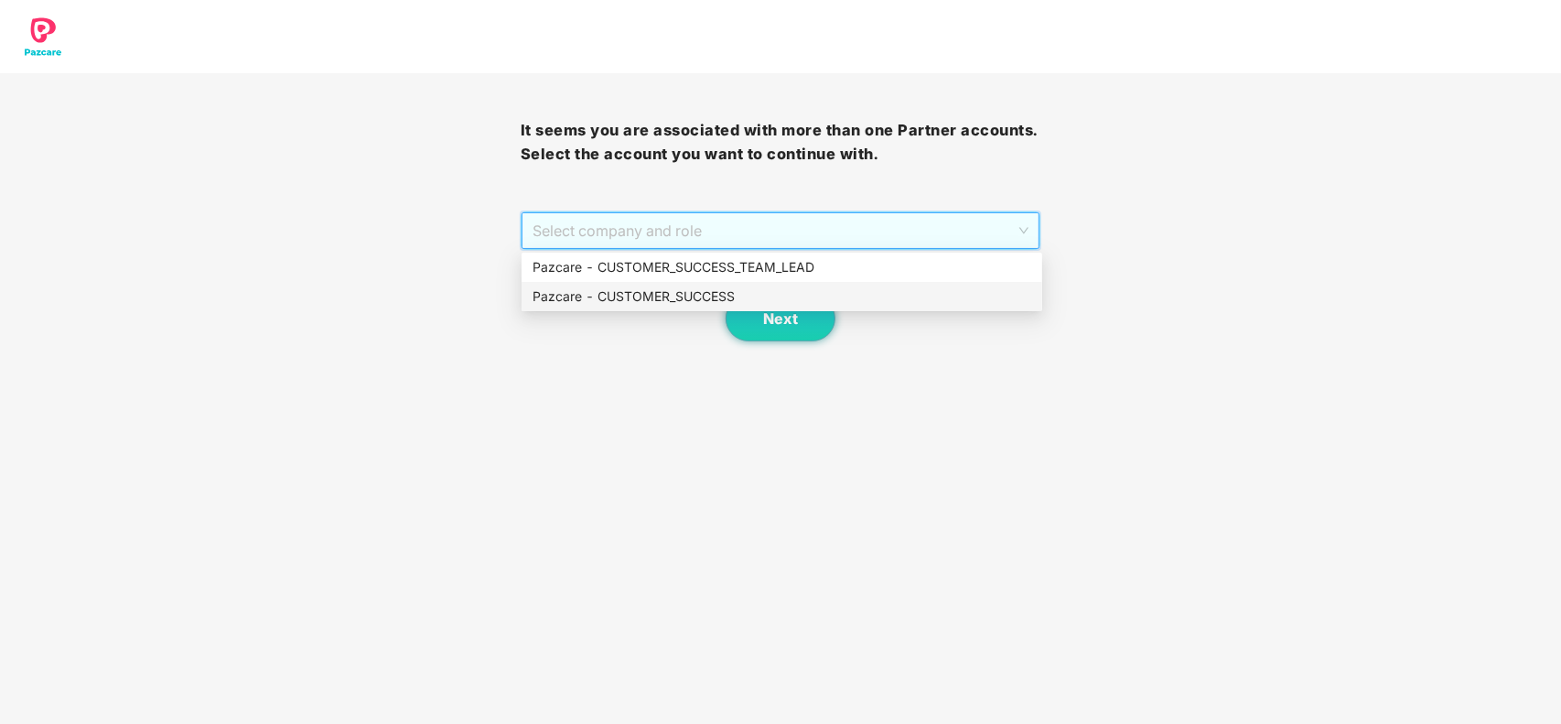
click div "Pazcare - CUSTOMER_SUCCESS"
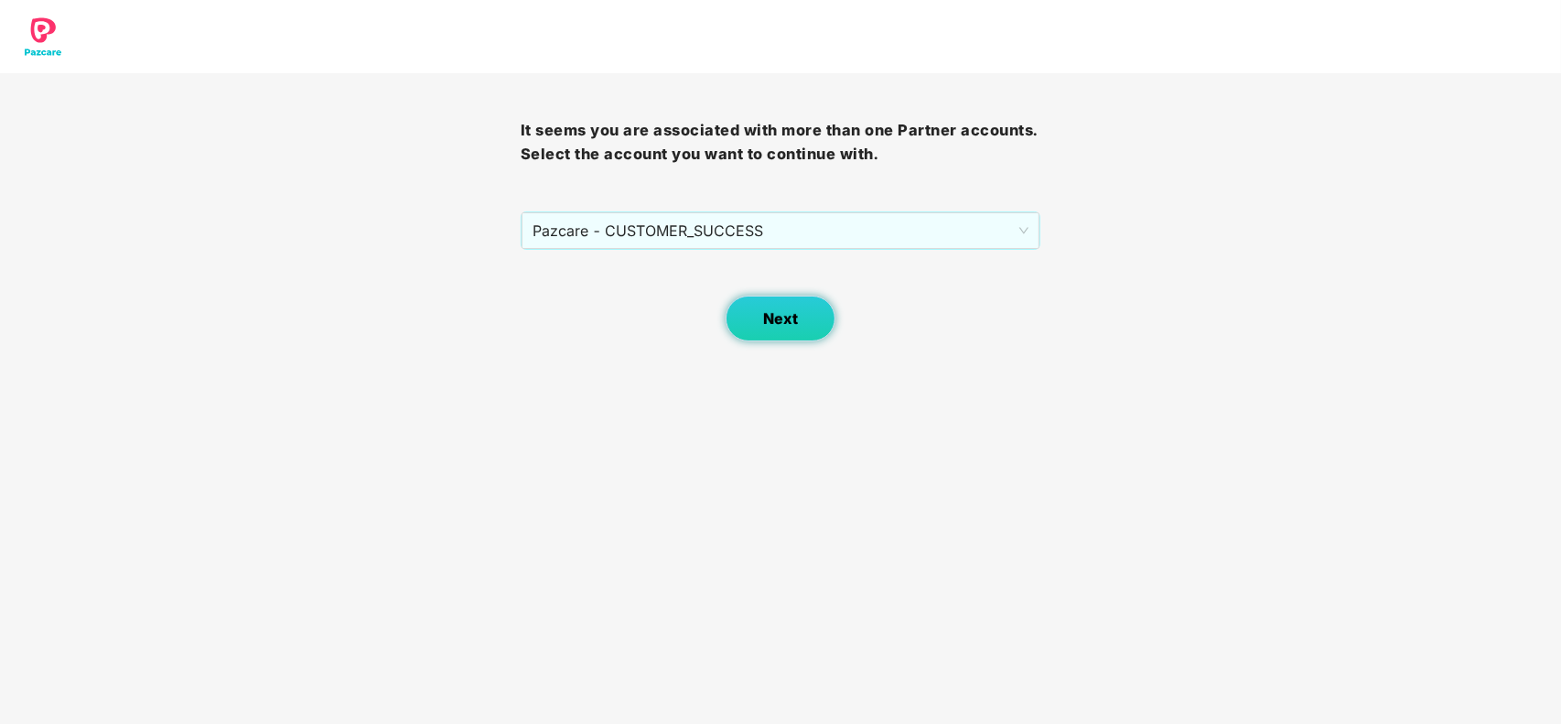
click button "Next"
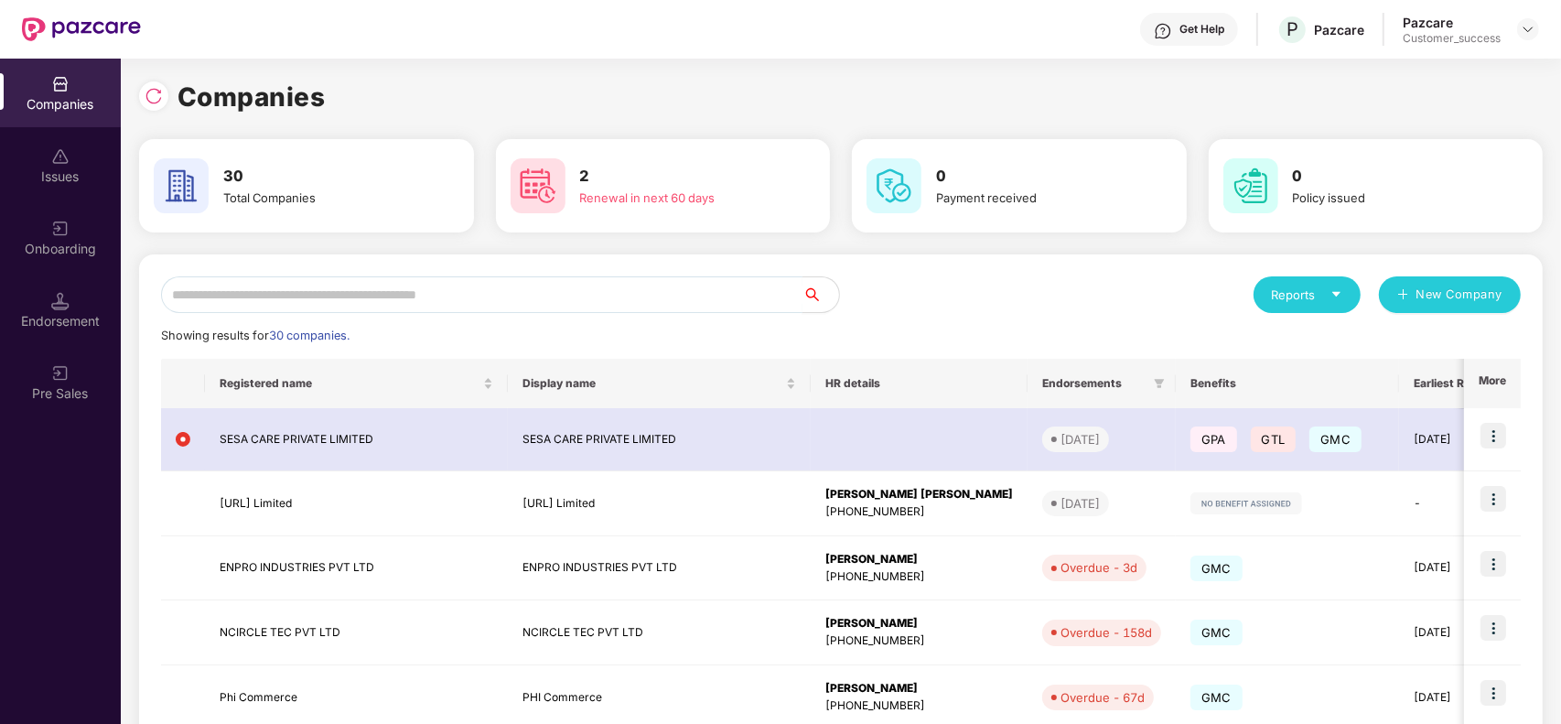
click input "text"
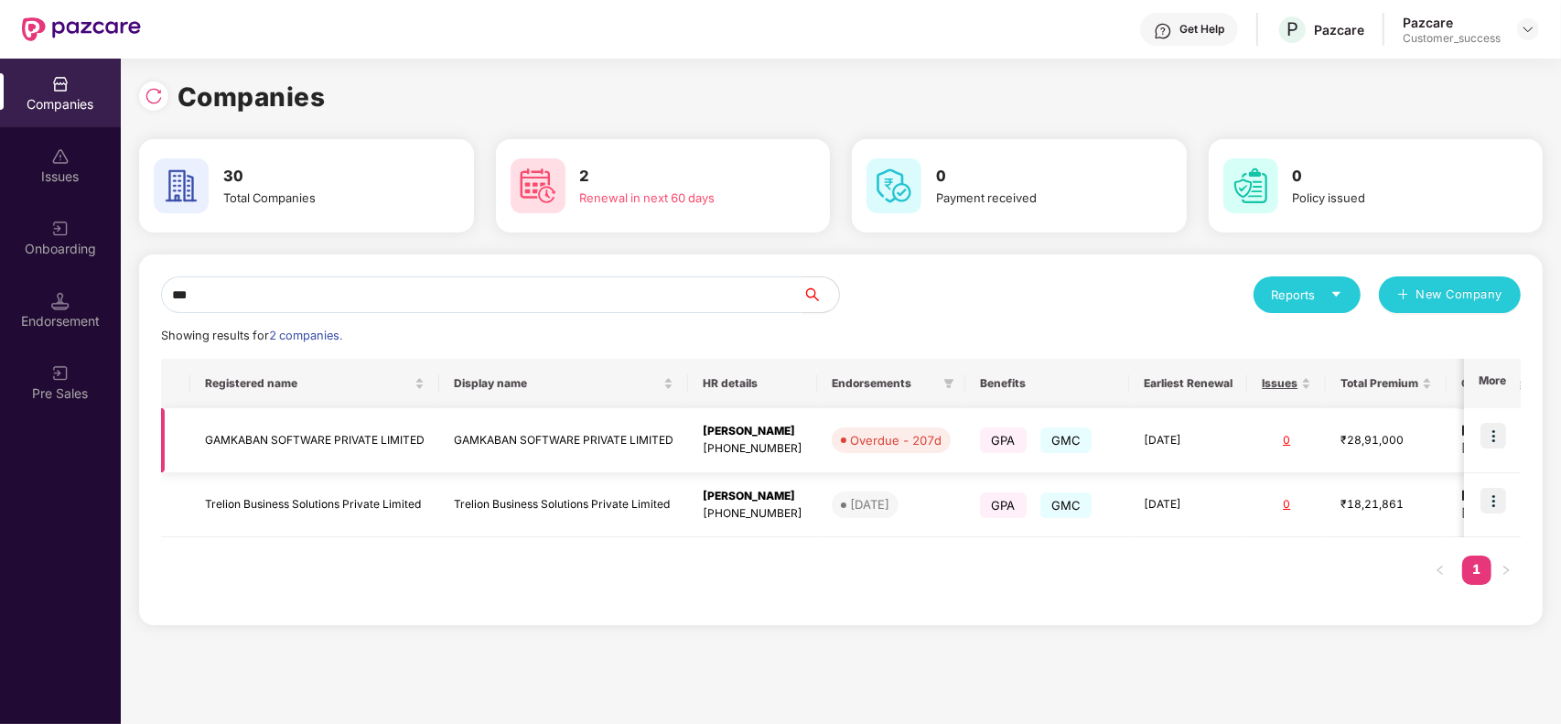
type input "***"
click img
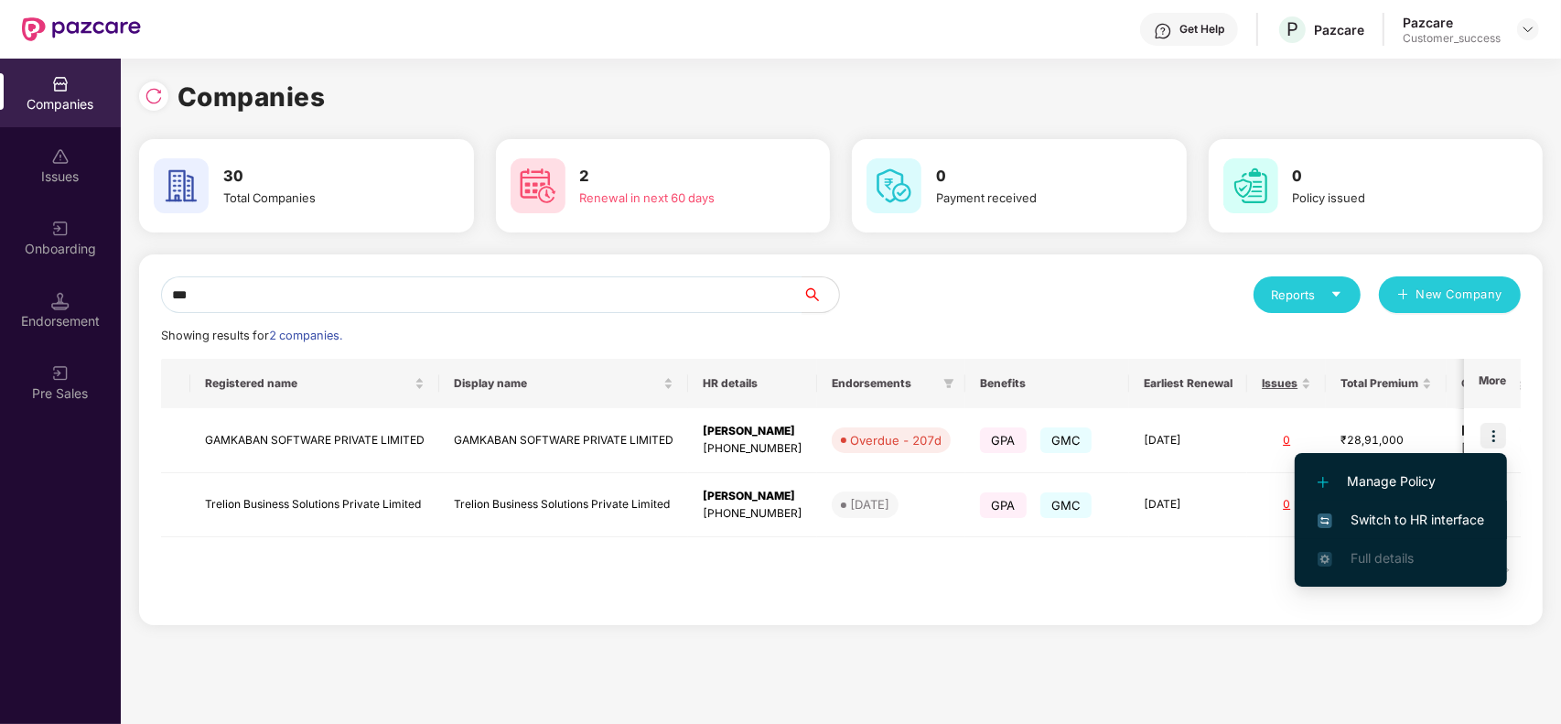
click span "Switch to HR interface"
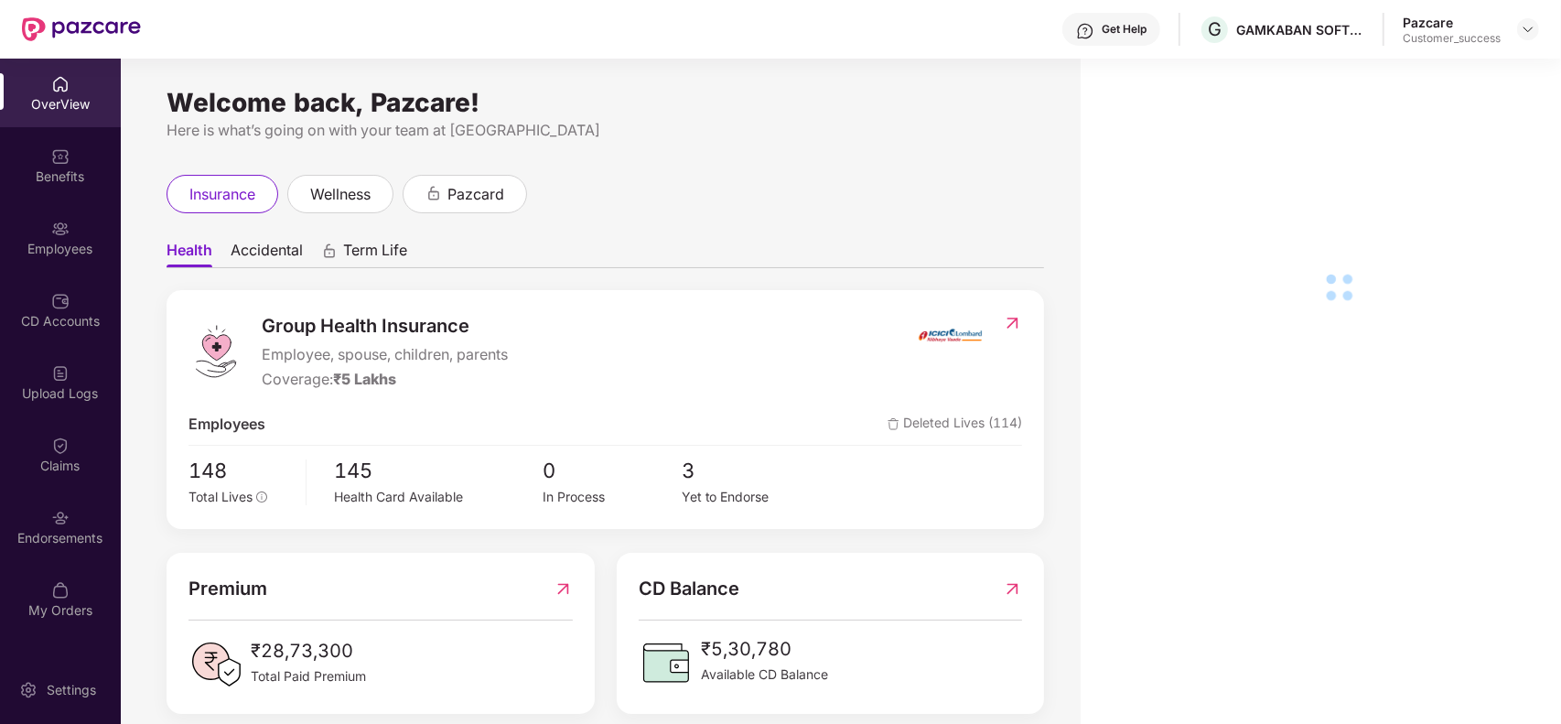
click div "Employees"
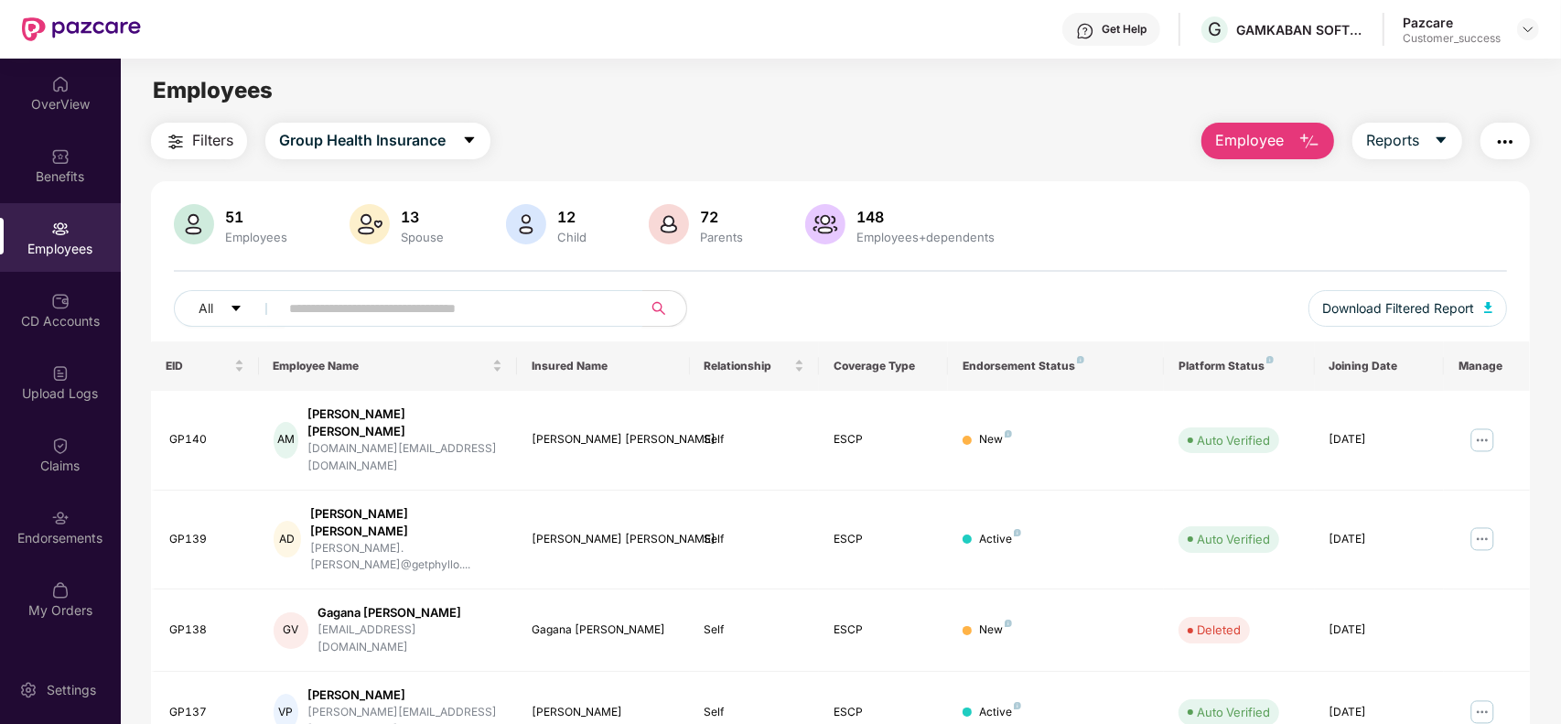
click input "text"
paste input "**********"
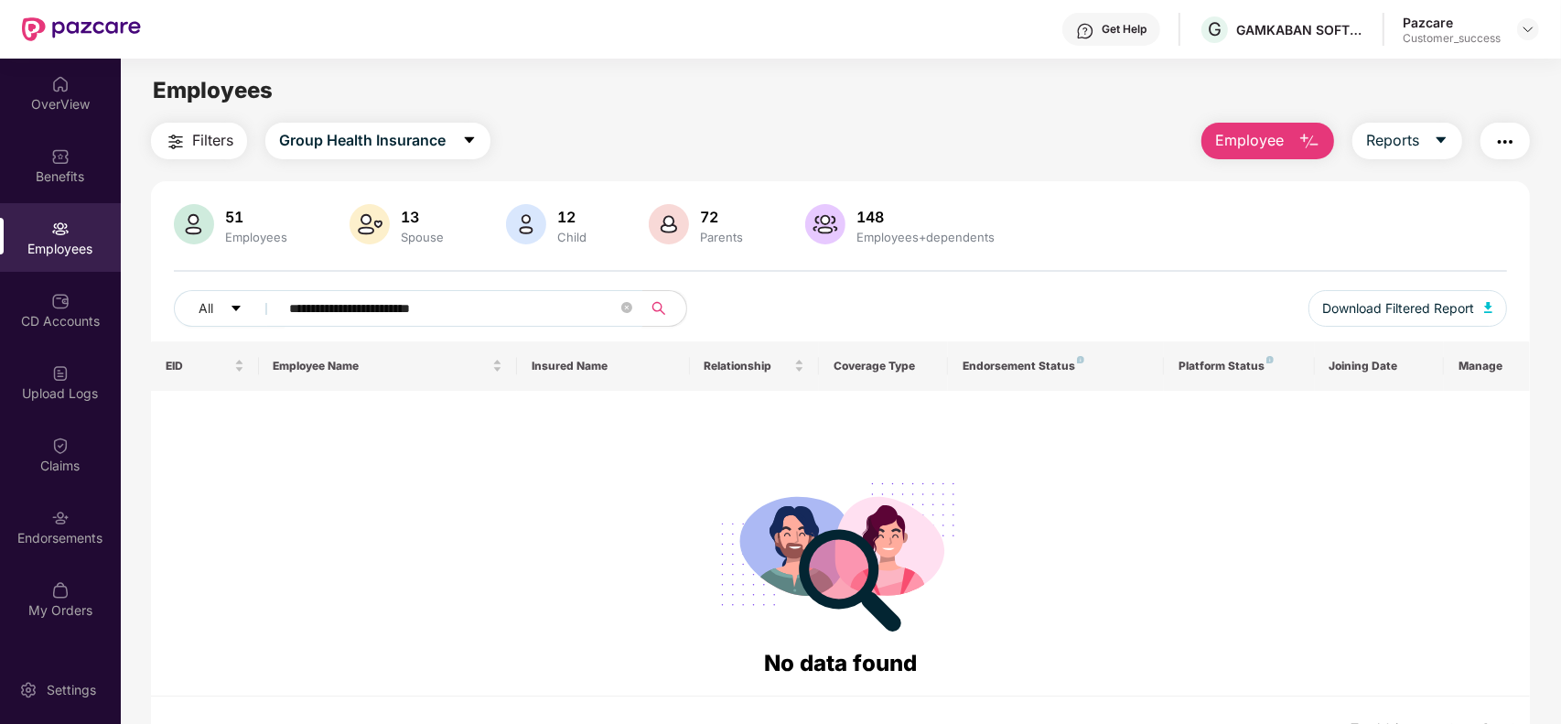
type input "**********"
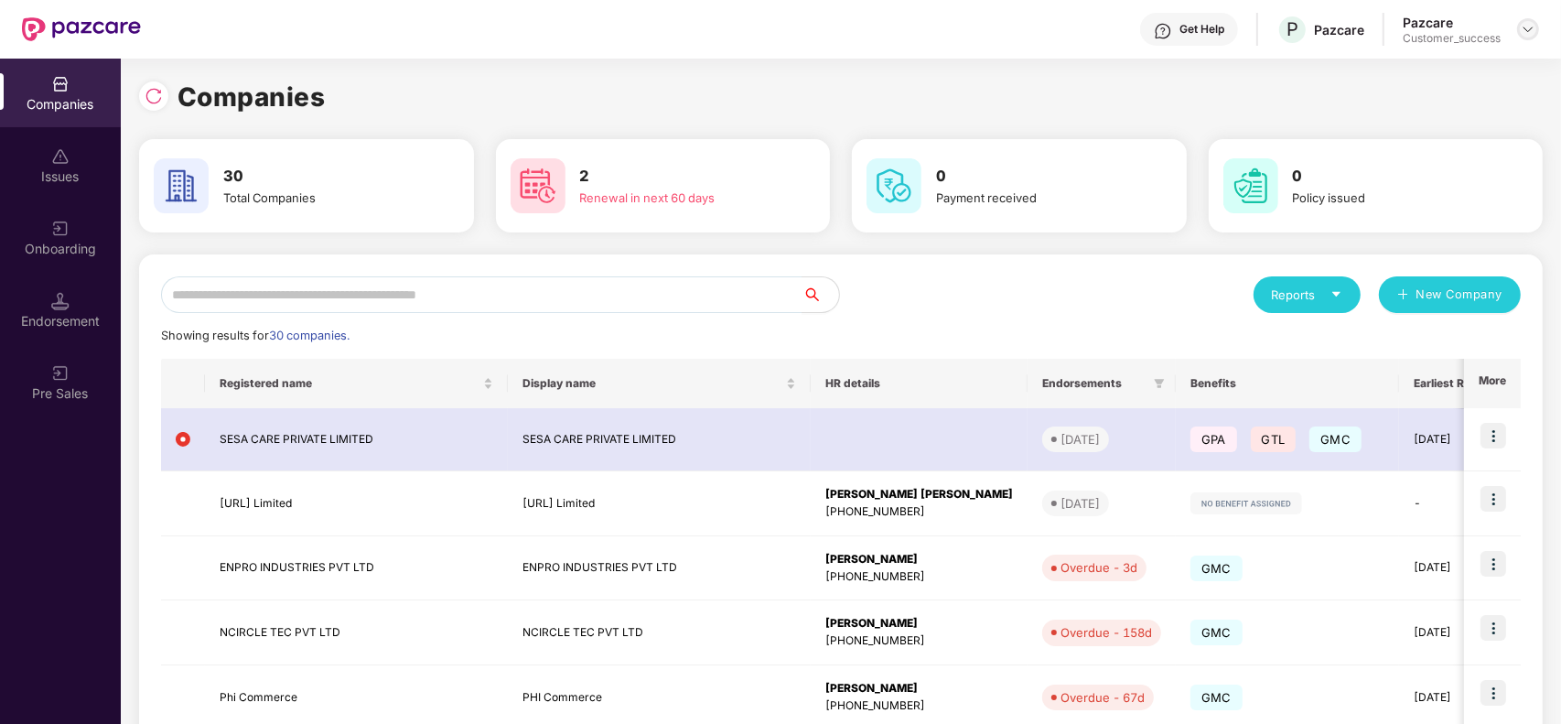
click at [1528, 38] on div at bounding box center [1528, 29] width 22 height 22
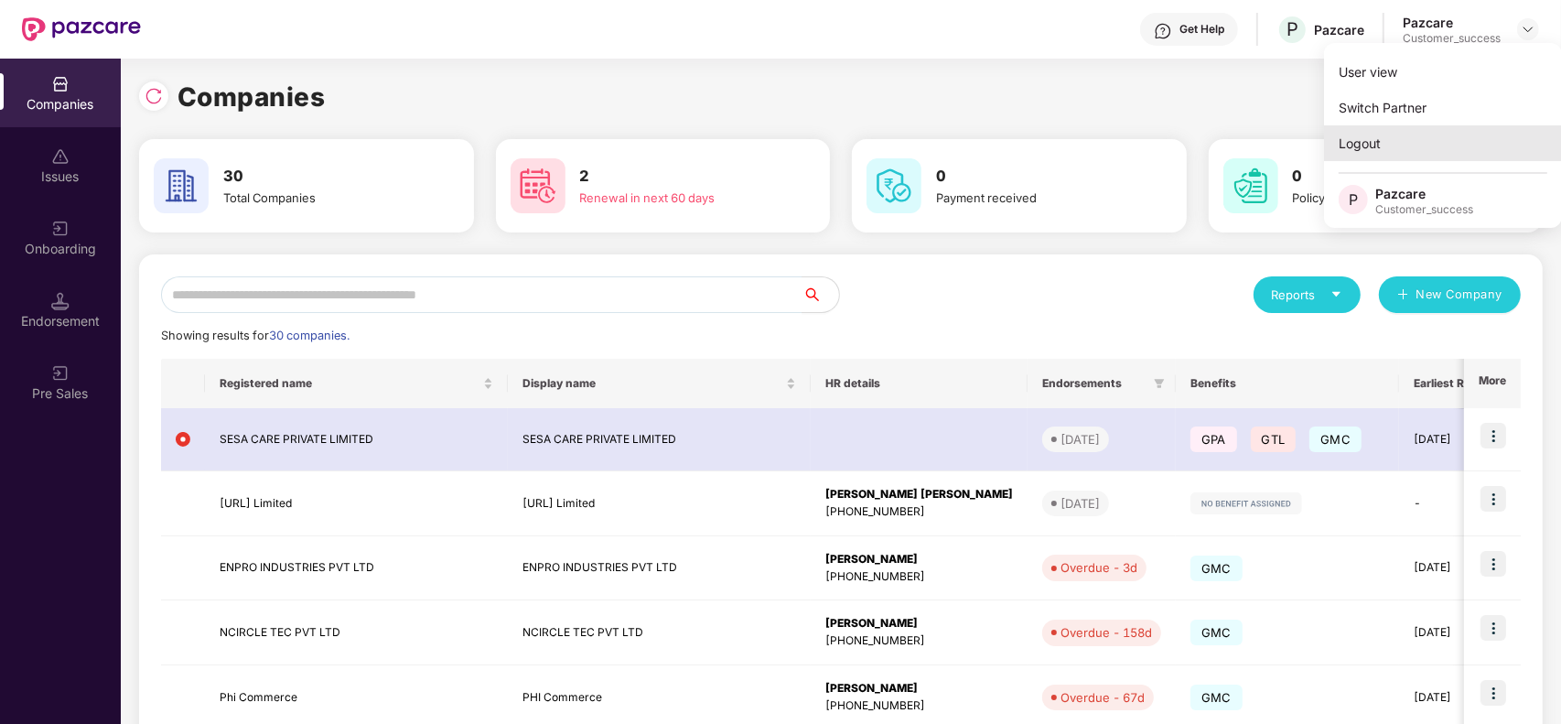
click at [1384, 142] on div "Logout" at bounding box center [1443, 143] width 238 height 36
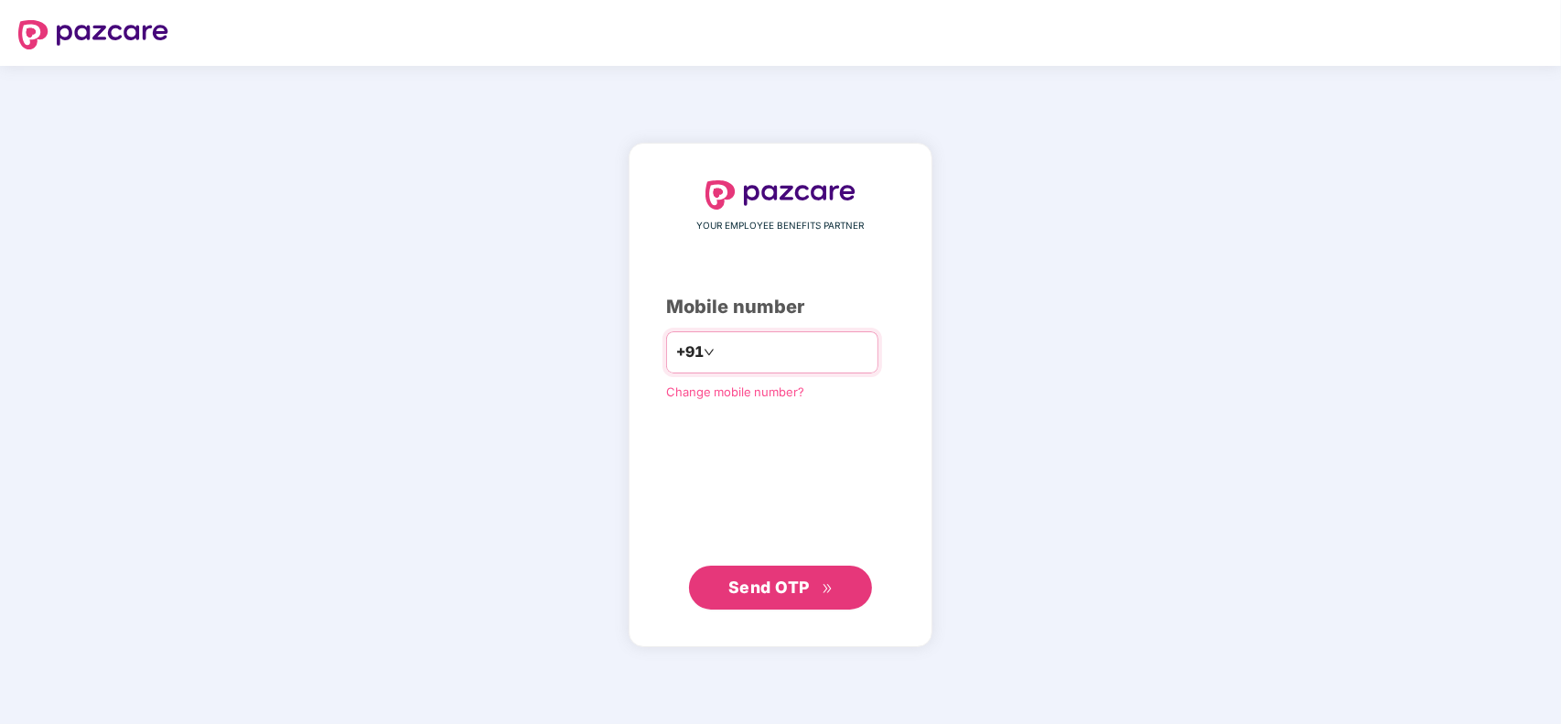
click at [737, 359] on input "number" at bounding box center [793, 352] width 150 height 29
type input "**********"
click at [769, 595] on span "Send OTP" at bounding box center [768, 586] width 81 height 19
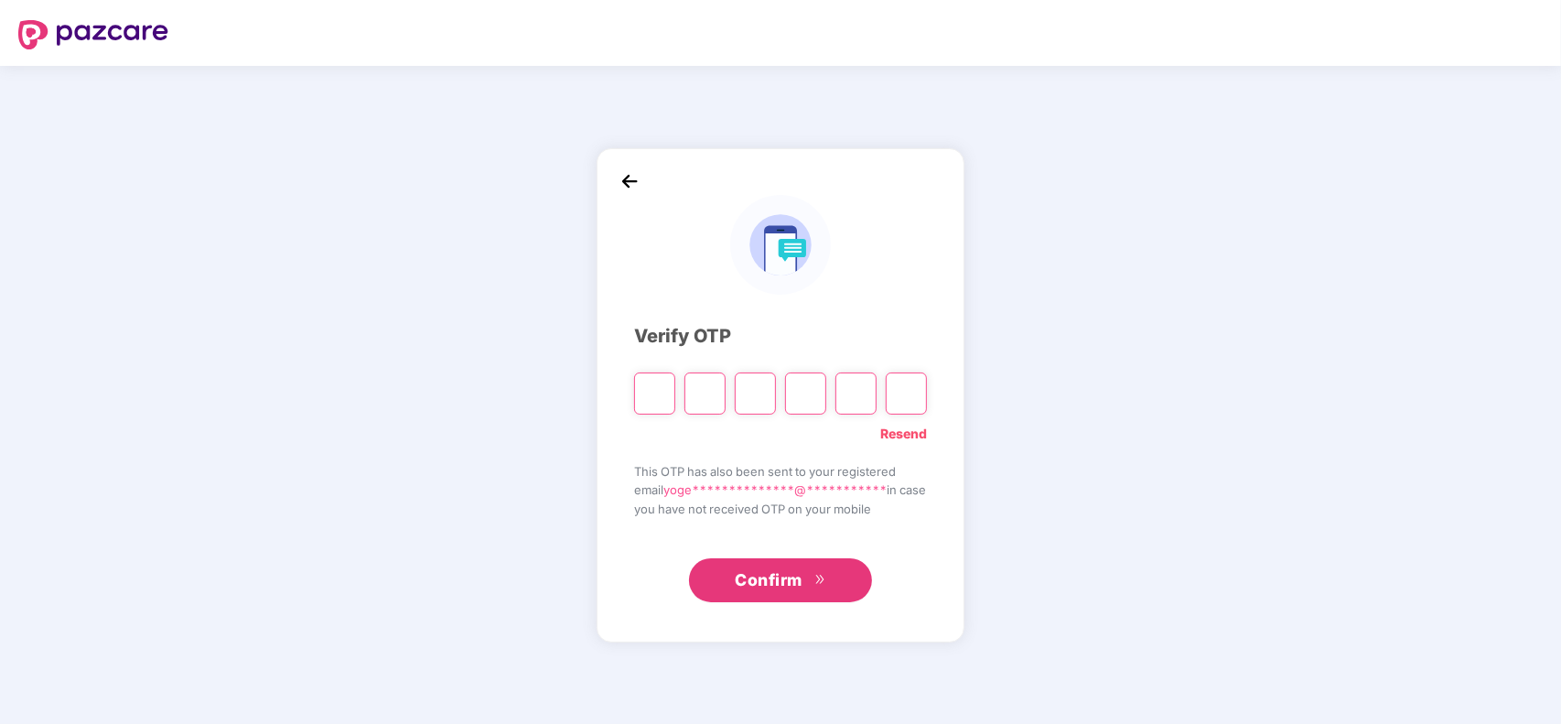
type input "*"
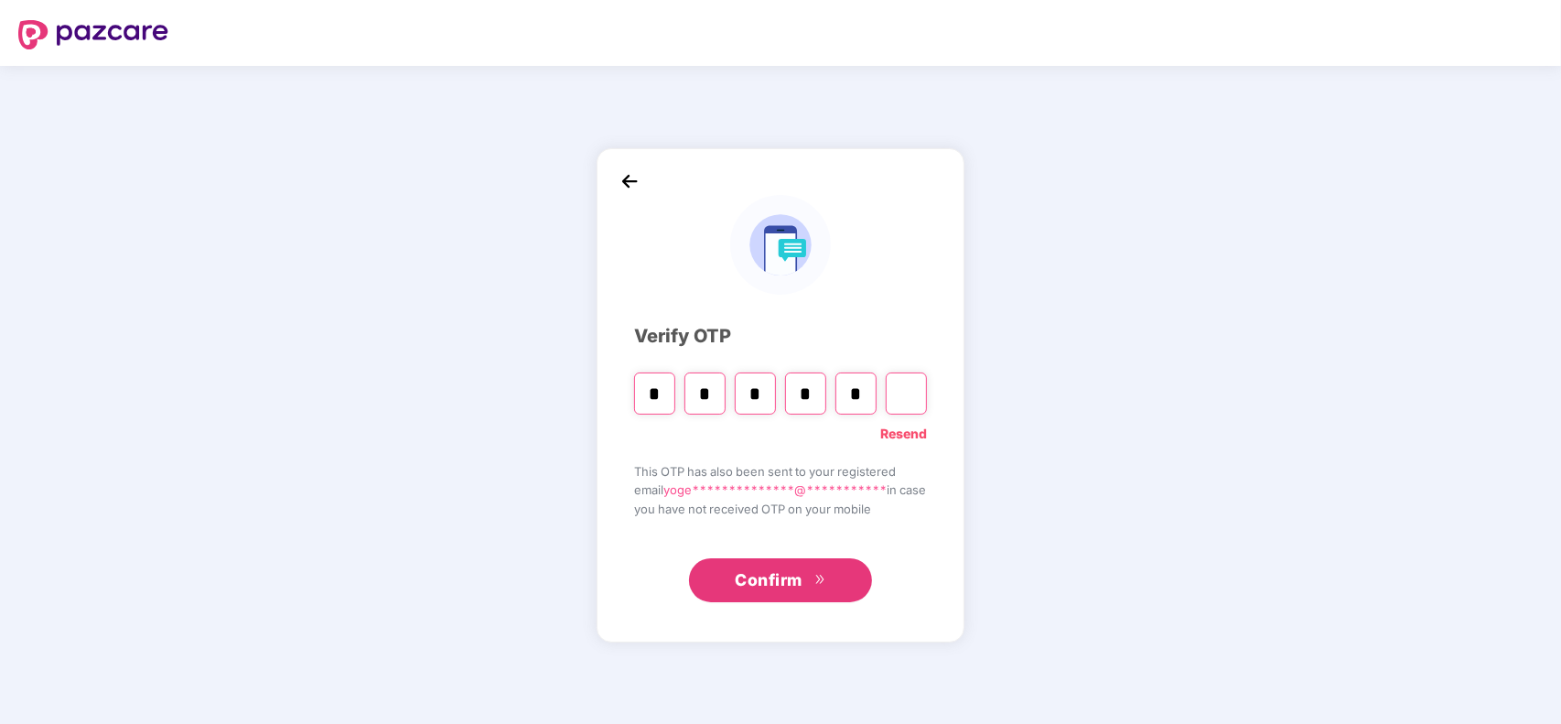
type input "*"
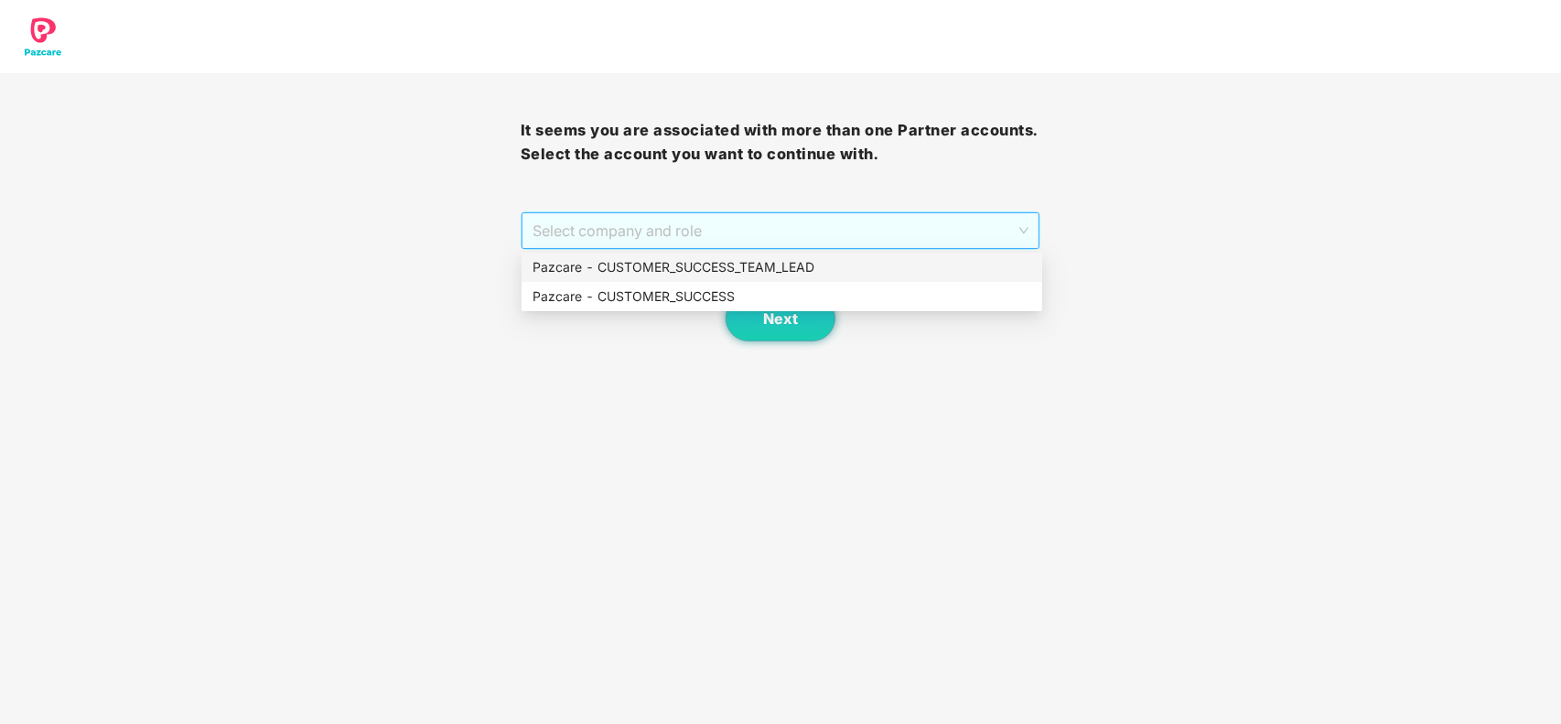
click at [666, 240] on span "Select company and role" at bounding box center [780, 230] width 497 height 35
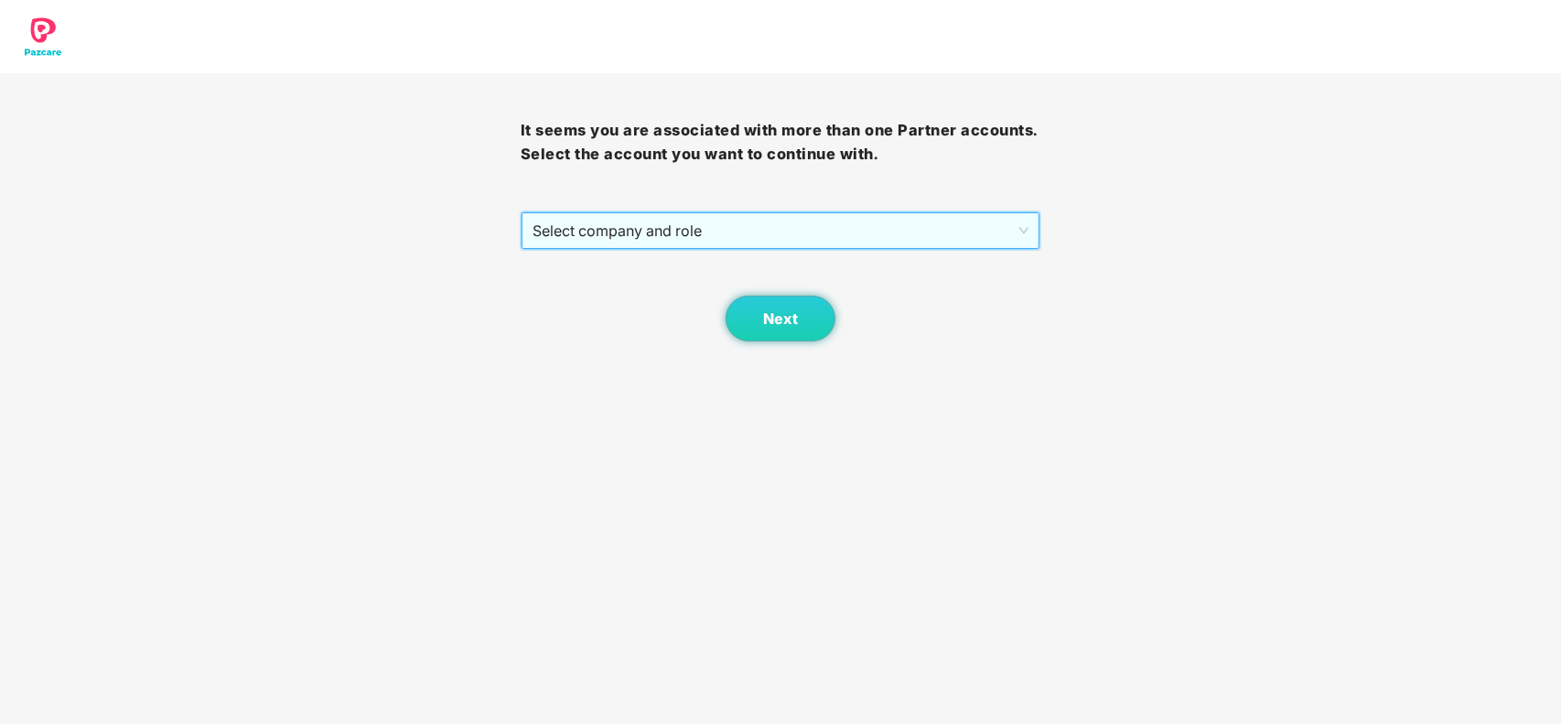
click at [670, 238] on span "Select company and role" at bounding box center [780, 230] width 497 height 35
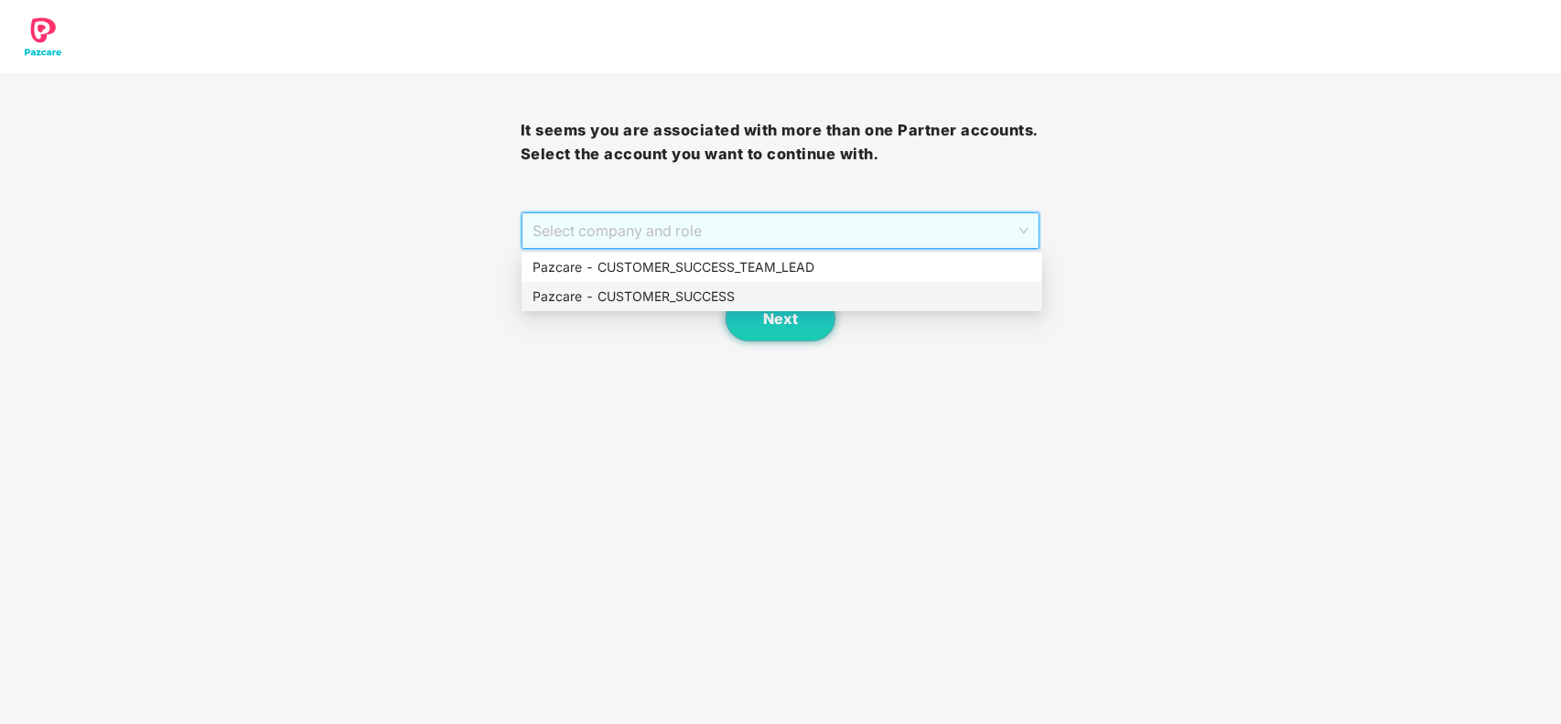
click at [660, 290] on div "Pazcare - CUSTOMER_SUCCESS" at bounding box center [781, 296] width 499 height 20
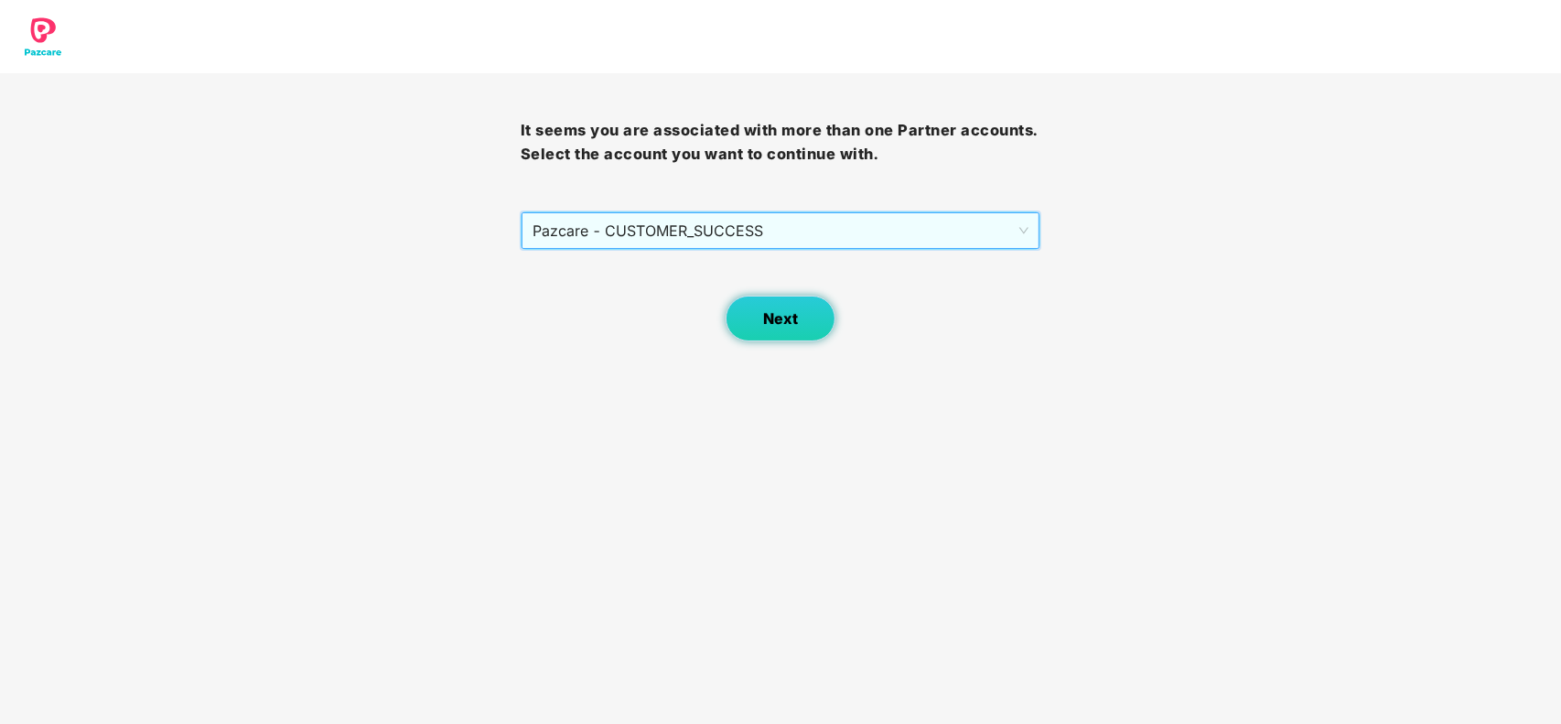
click at [782, 317] on span "Next" at bounding box center [780, 318] width 35 height 17
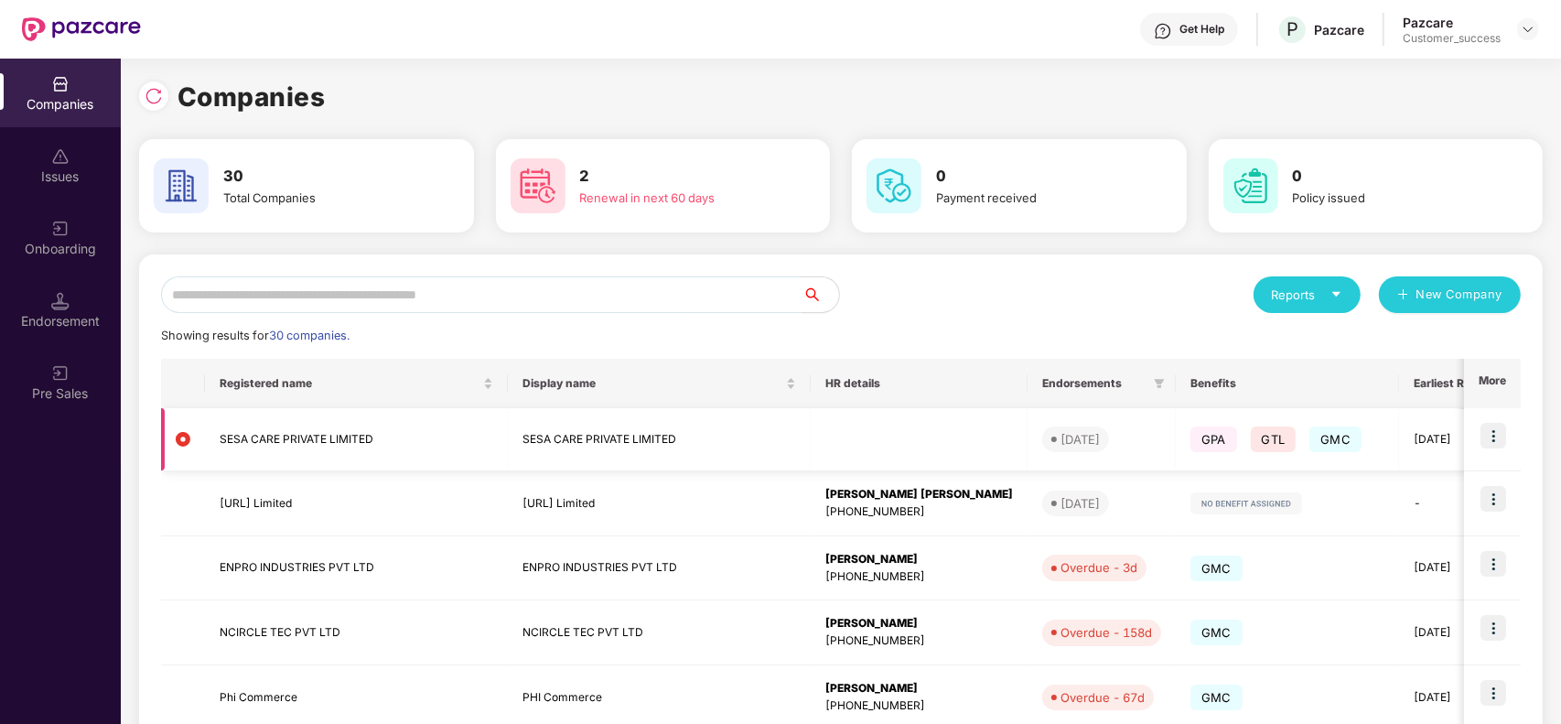
click at [1487, 435] on img at bounding box center [1493, 436] width 26 height 26
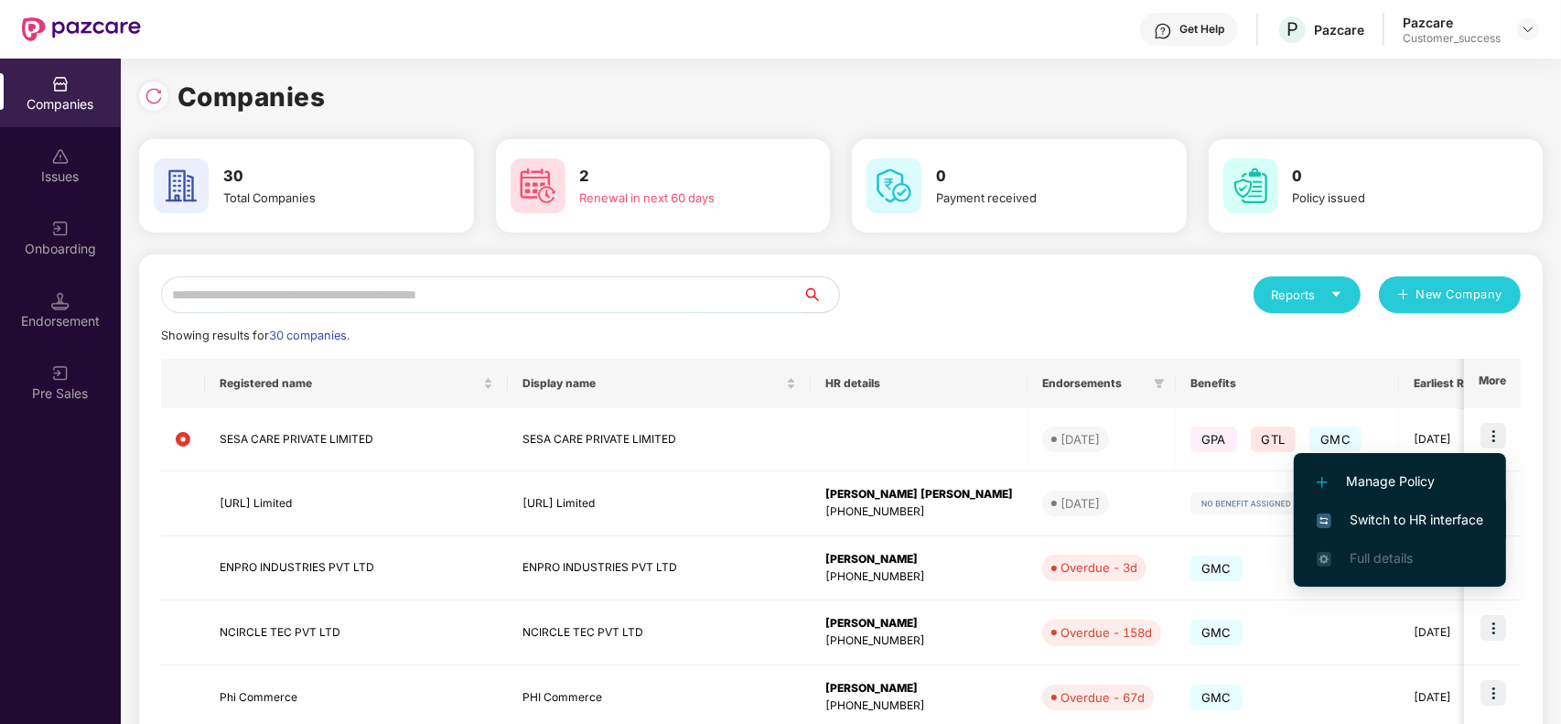
click at [1384, 517] on span "Switch to HR interface" at bounding box center [1399, 520] width 166 height 20
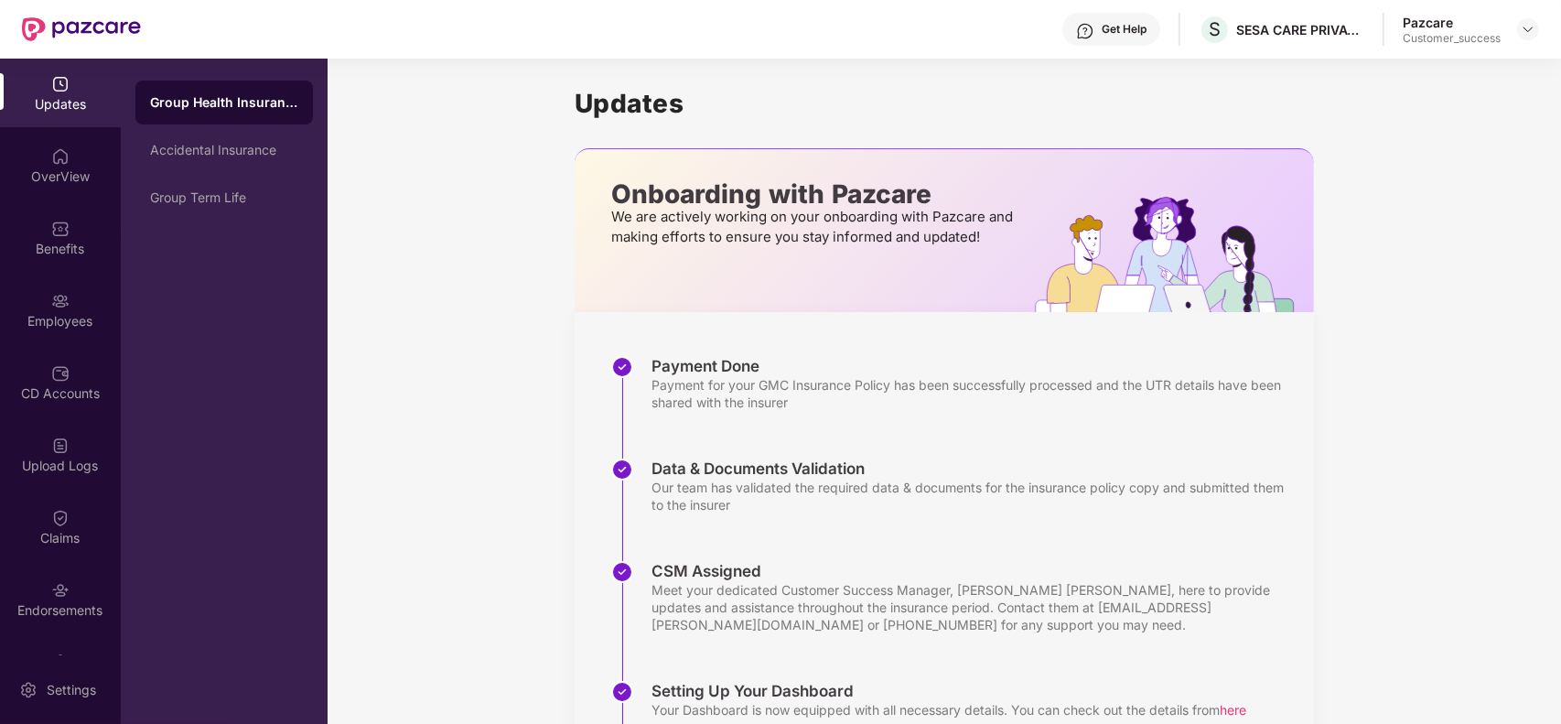
click at [70, 105] on div "Updates" at bounding box center [60, 104] width 121 height 18
click at [71, 176] on div "OverView" at bounding box center [60, 176] width 121 height 18
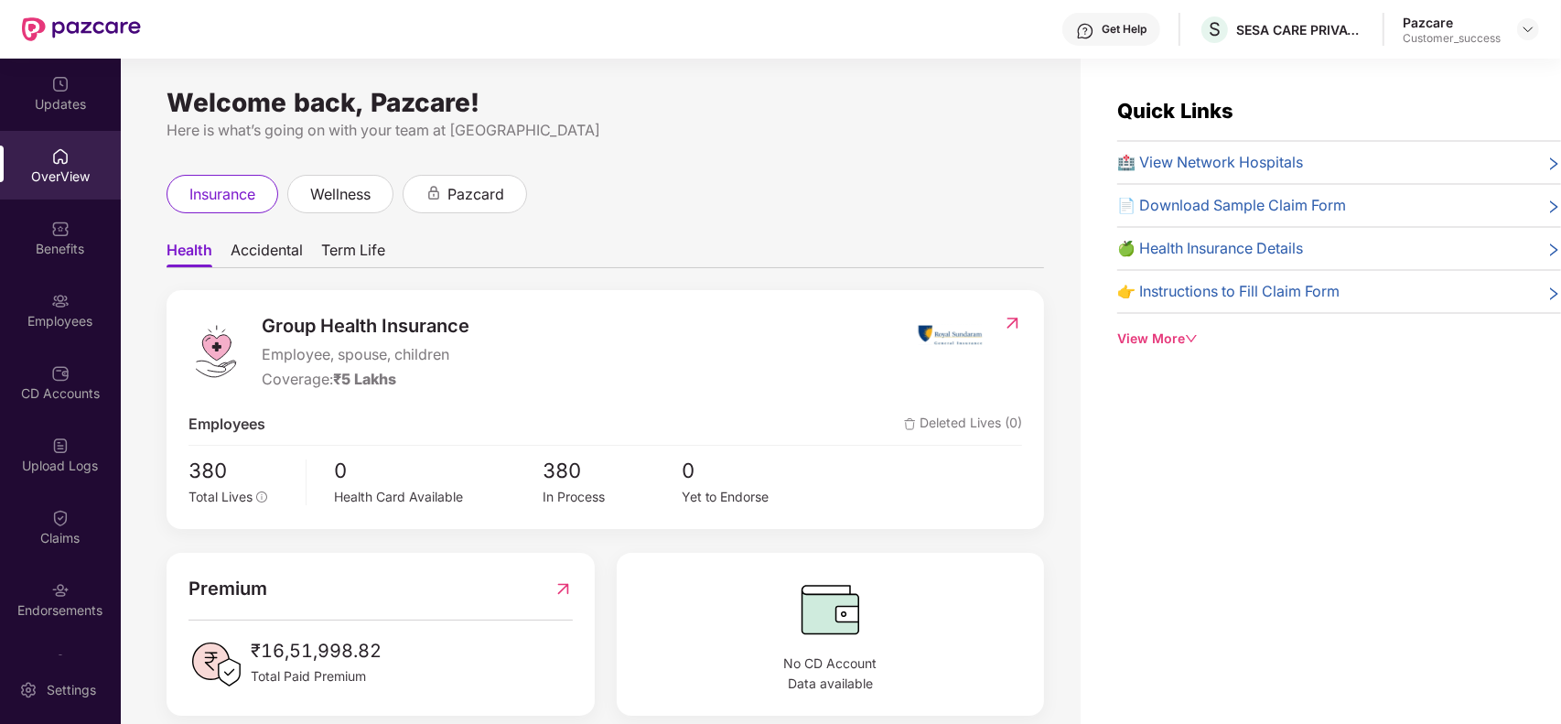
click at [718, 188] on div "insurance wellness pazcard" at bounding box center [604, 194] width 877 height 38
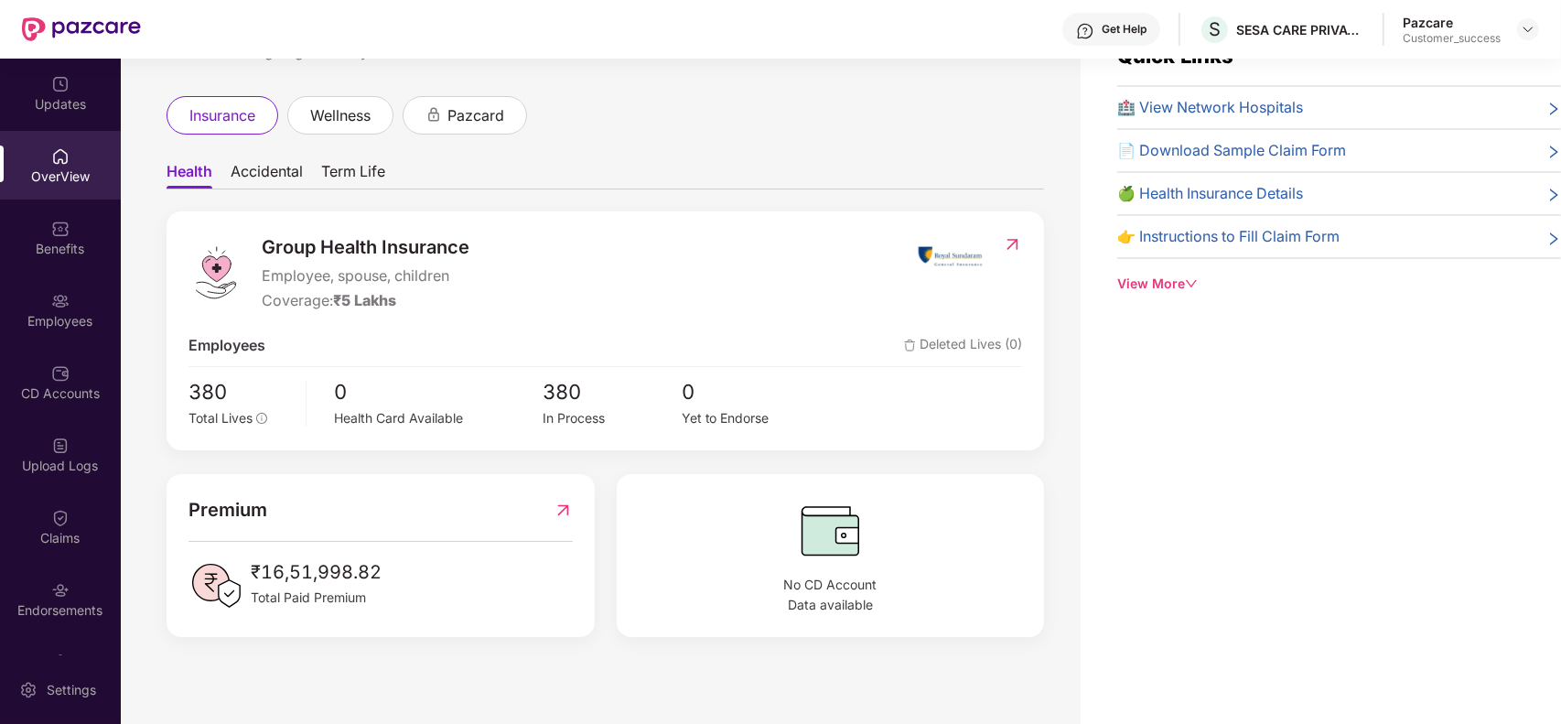
scroll to position [58, 0]
click at [370, 114] on span "wellness" at bounding box center [340, 113] width 60 height 23
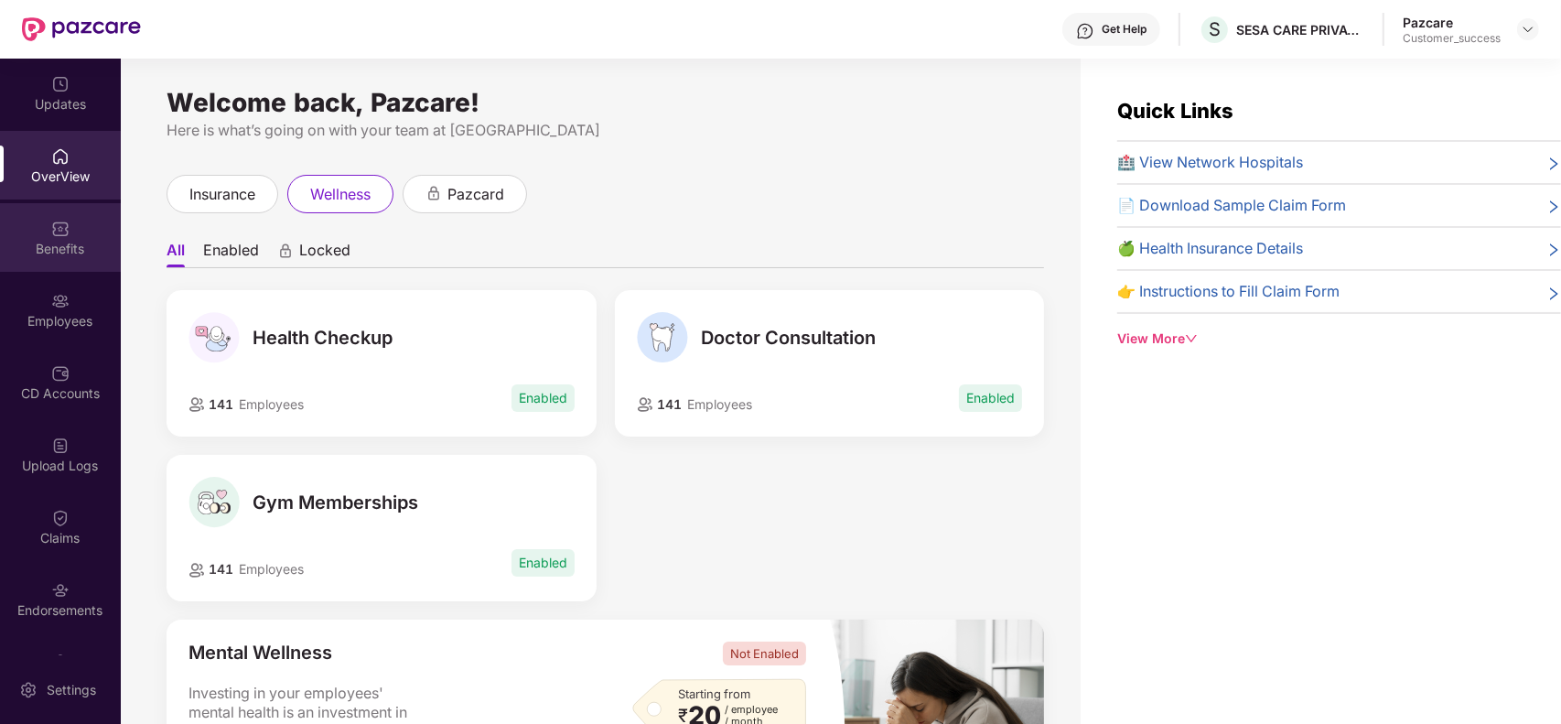
click at [74, 248] on div "Benefits" at bounding box center [60, 249] width 121 height 18
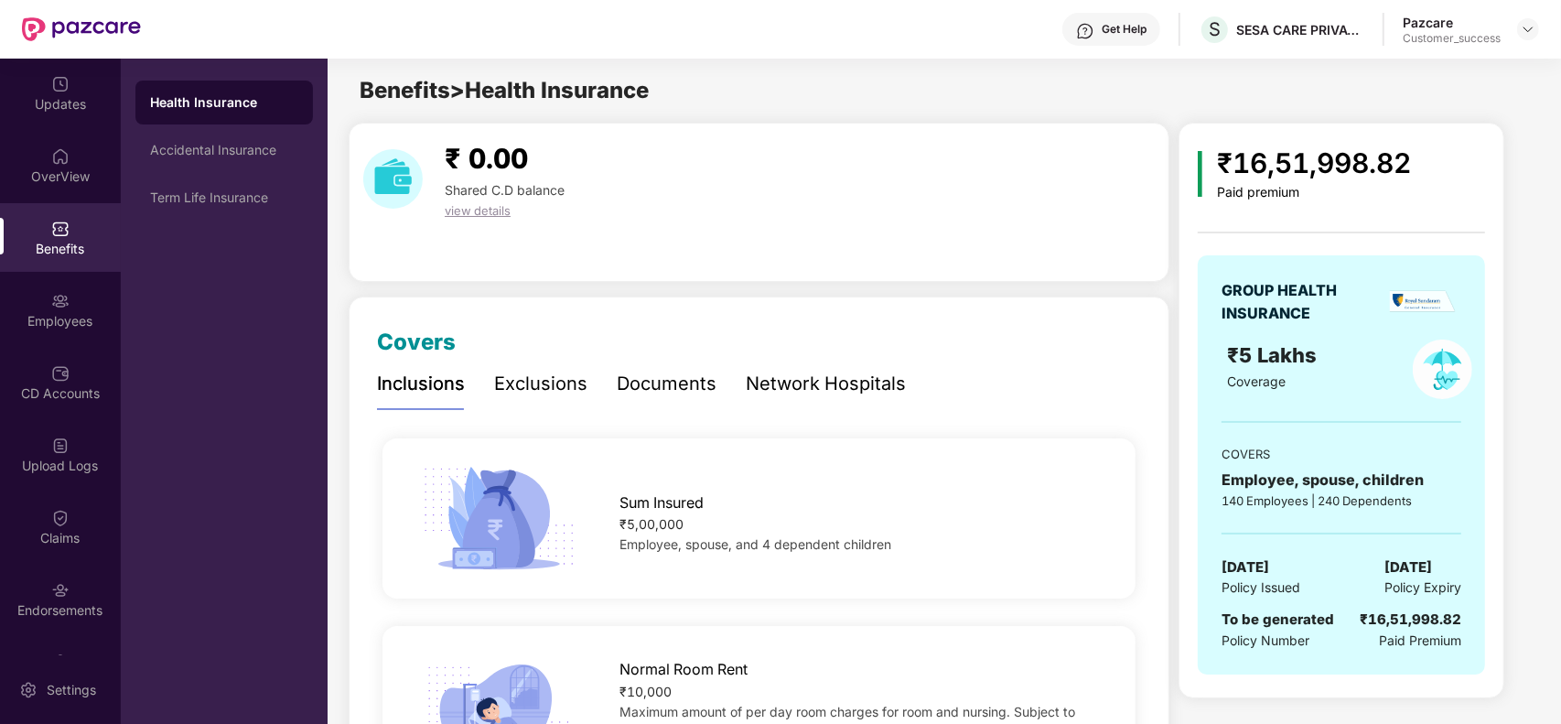
click at [225, 111] on div "Health Insurance" at bounding box center [224, 102] width 148 height 18
click at [224, 149] on div "Accidental Insurance" at bounding box center [224, 150] width 148 height 15
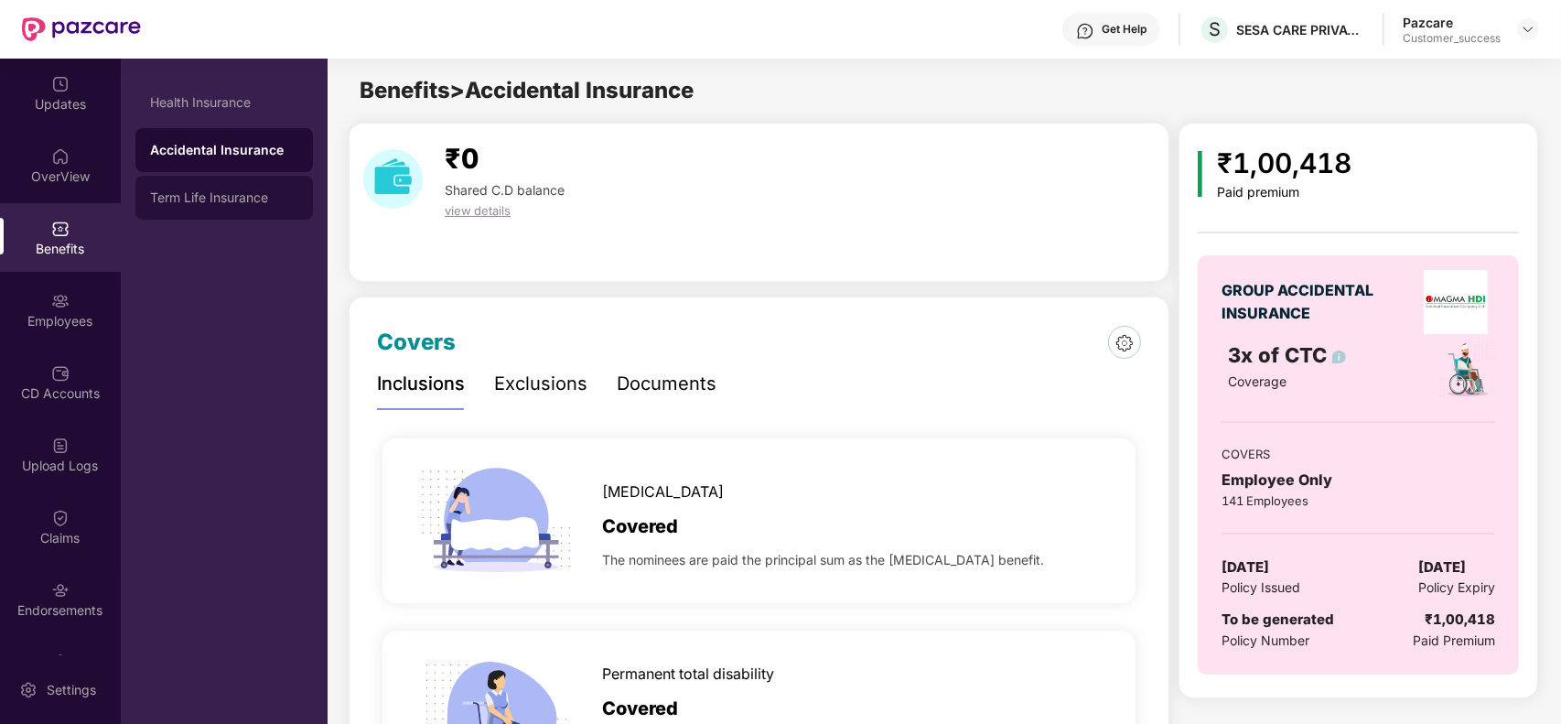
click at [217, 201] on div "Term Life Insurance" at bounding box center [224, 197] width 148 height 15
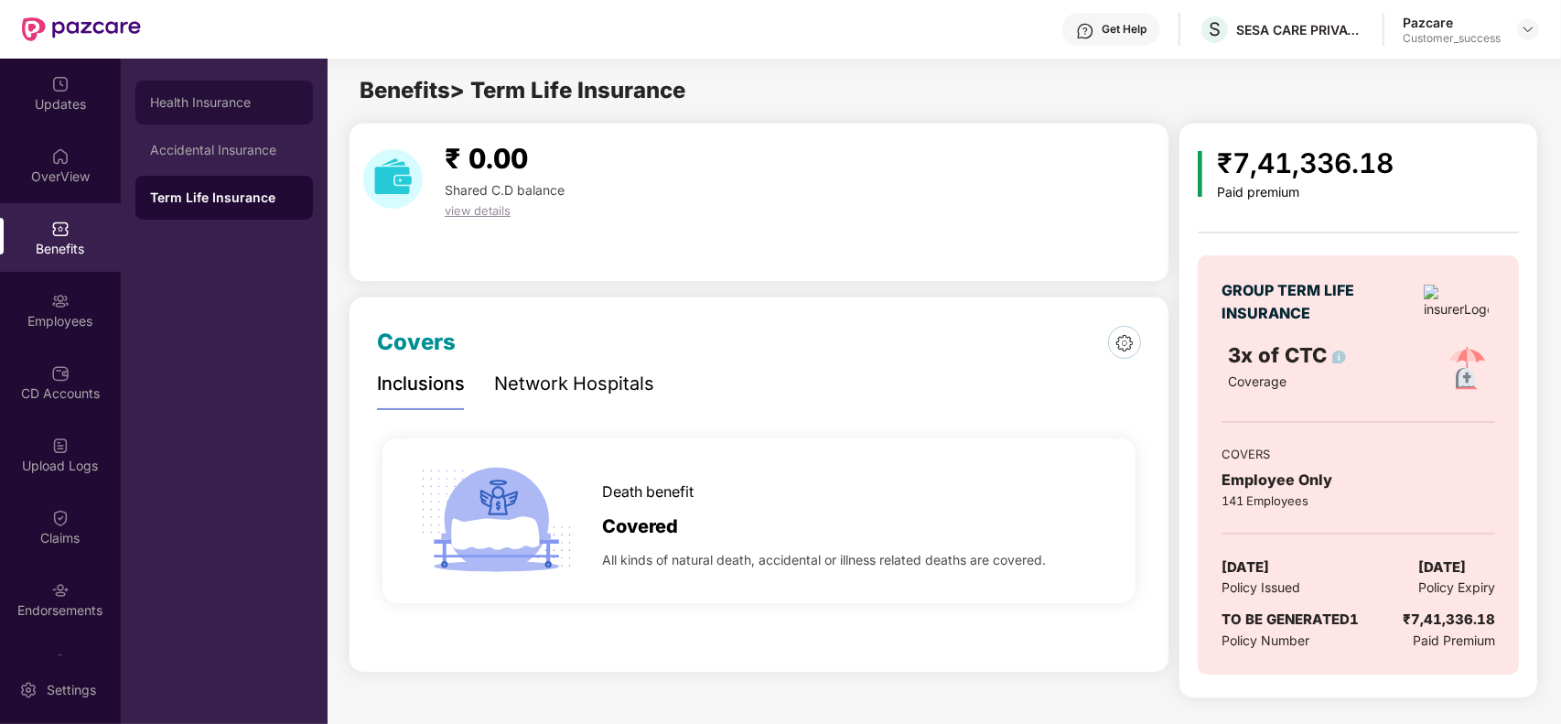
click at [216, 96] on div "Health Insurance" at bounding box center [224, 102] width 148 height 15
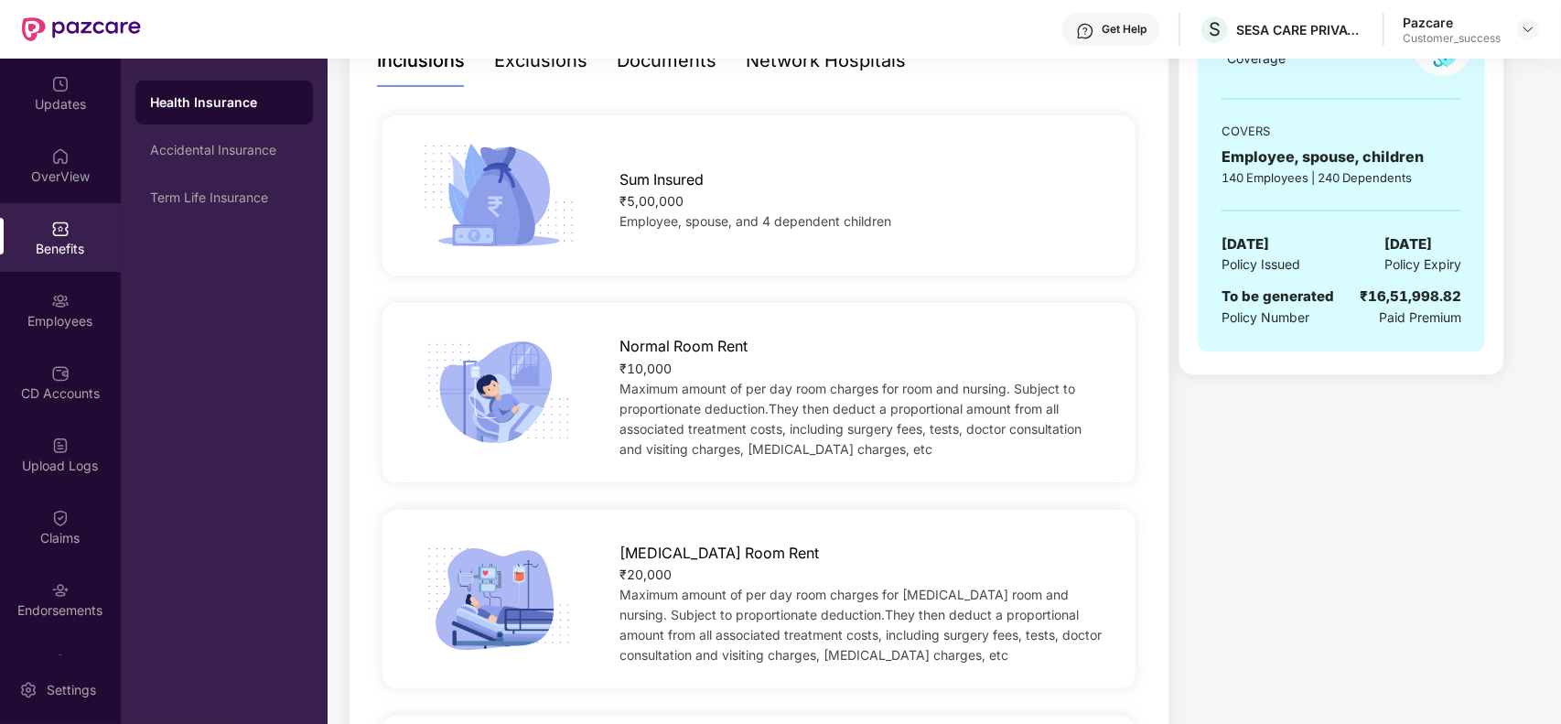
scroll to position [366, 0]
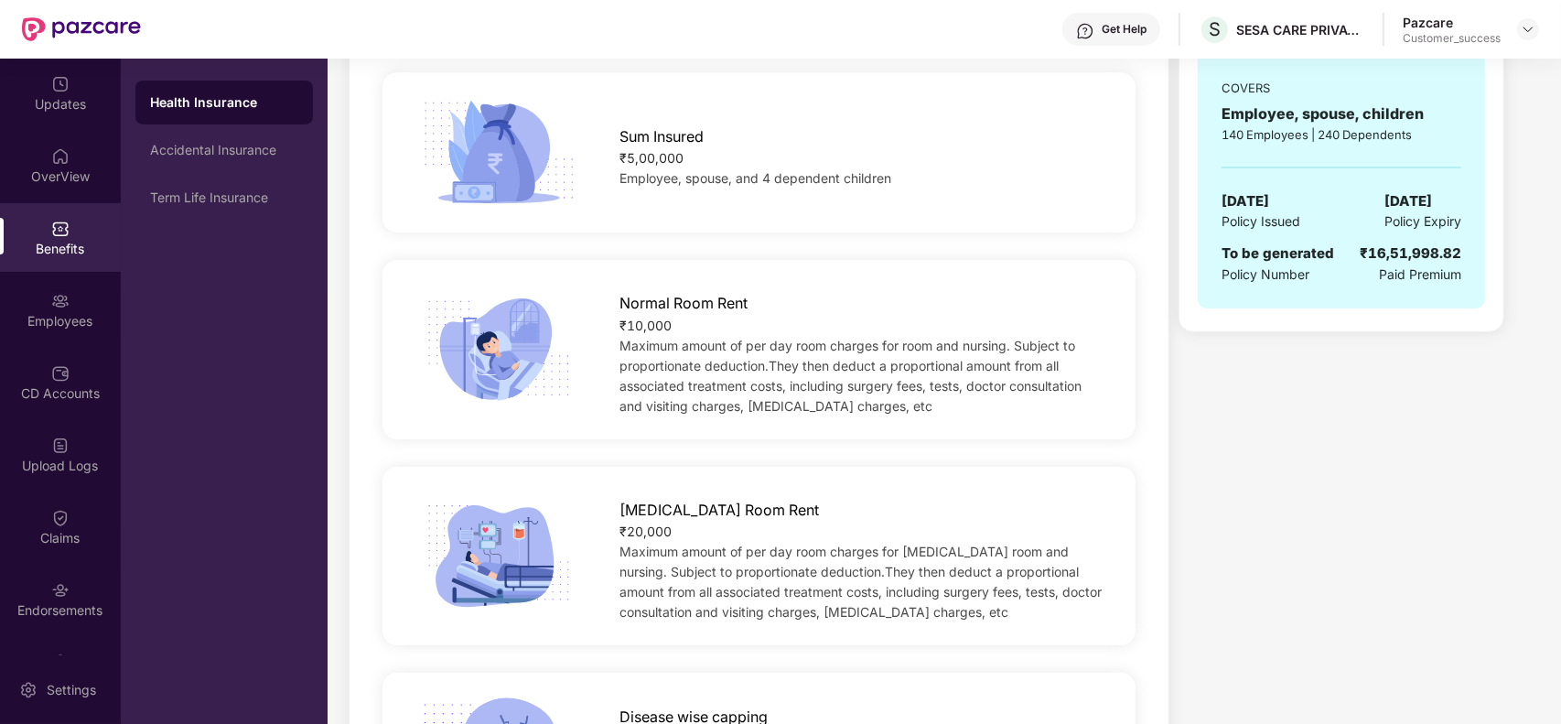
click at [738, 531] on div "₹20,000" at bounding box center [860, 531] width 483 height 20
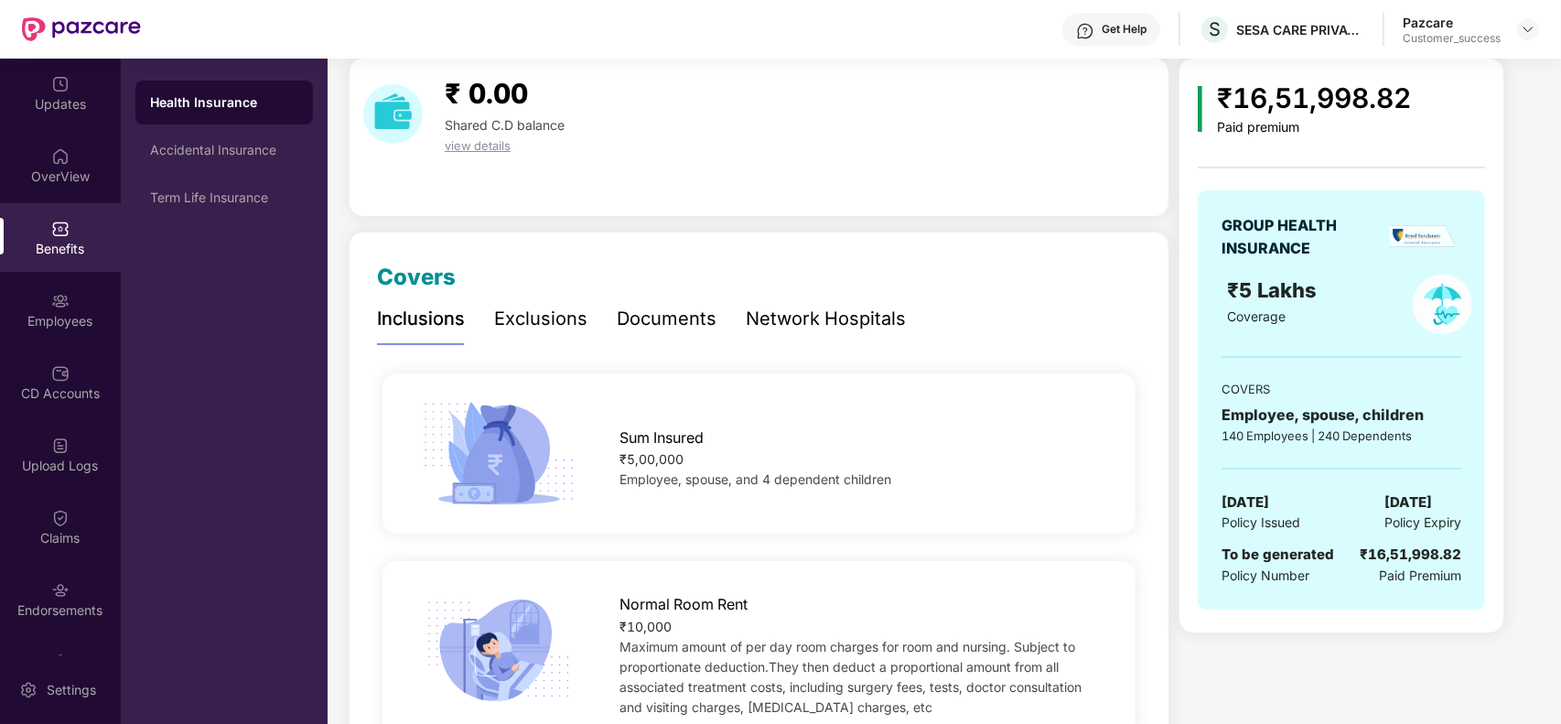
scroll to position [19, 0]
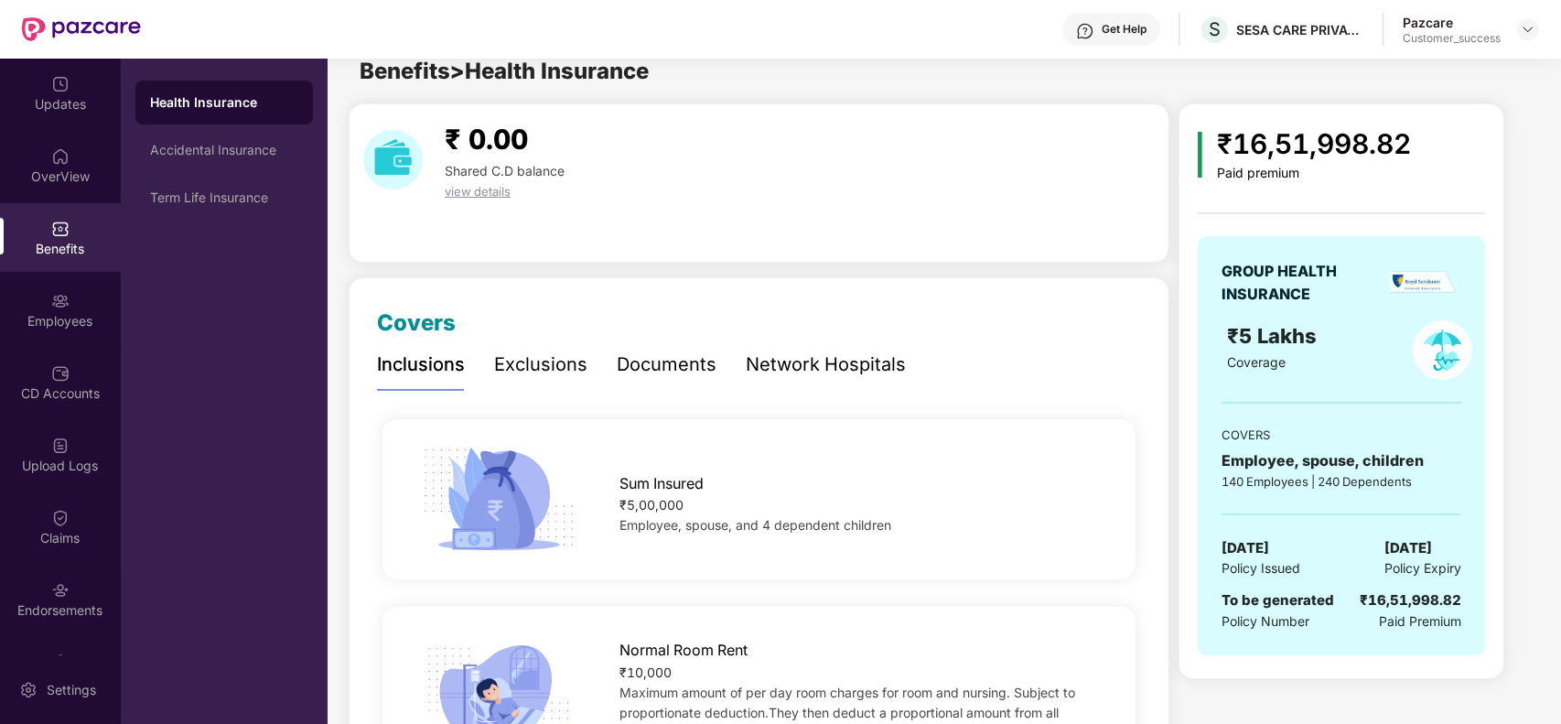
click at [569, 359] on div "Exclusions" at bounding box center [540, 364] width 93 height 28
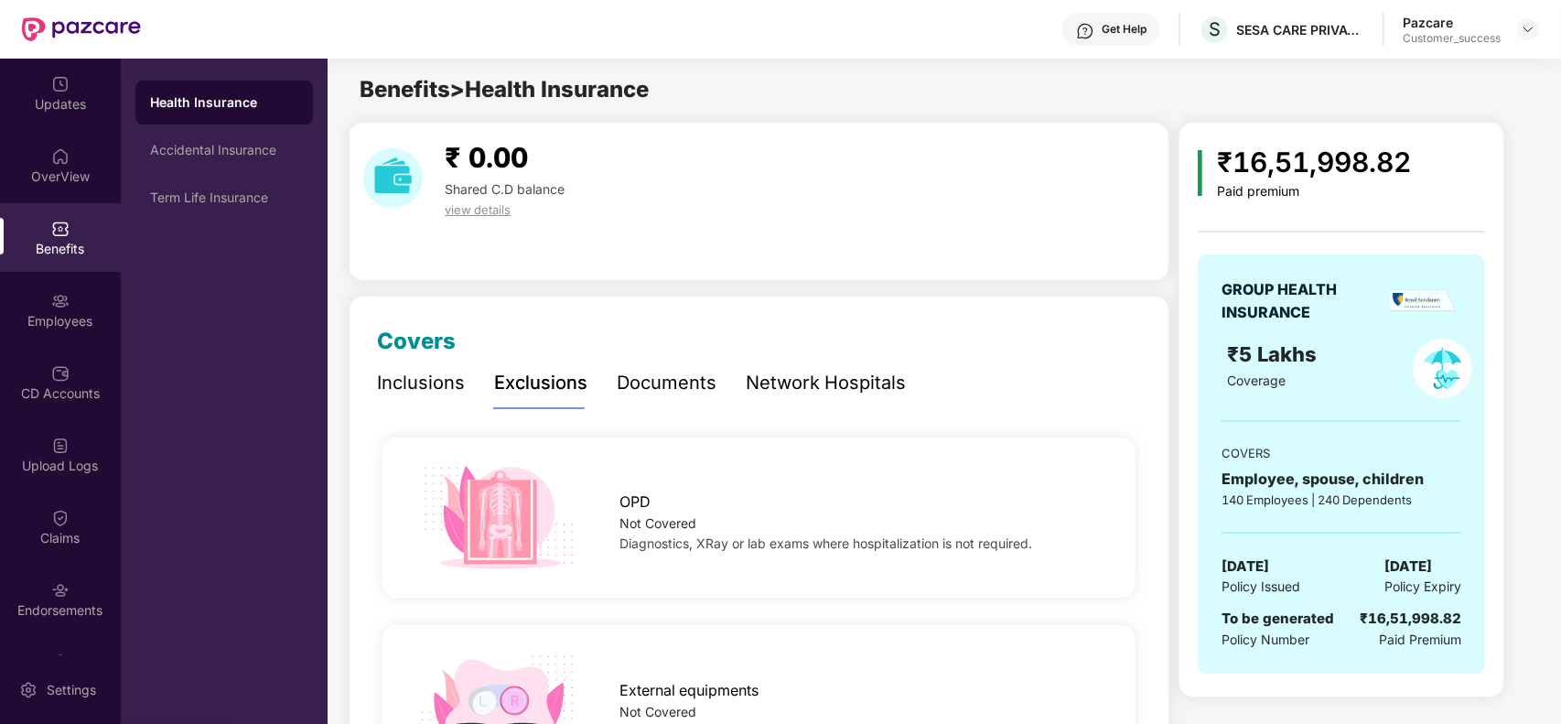
scroll to position [0, 0]
click at [797, 389] on div "Network Hospitals" at bounding box center [826, 384] width 160 height 28
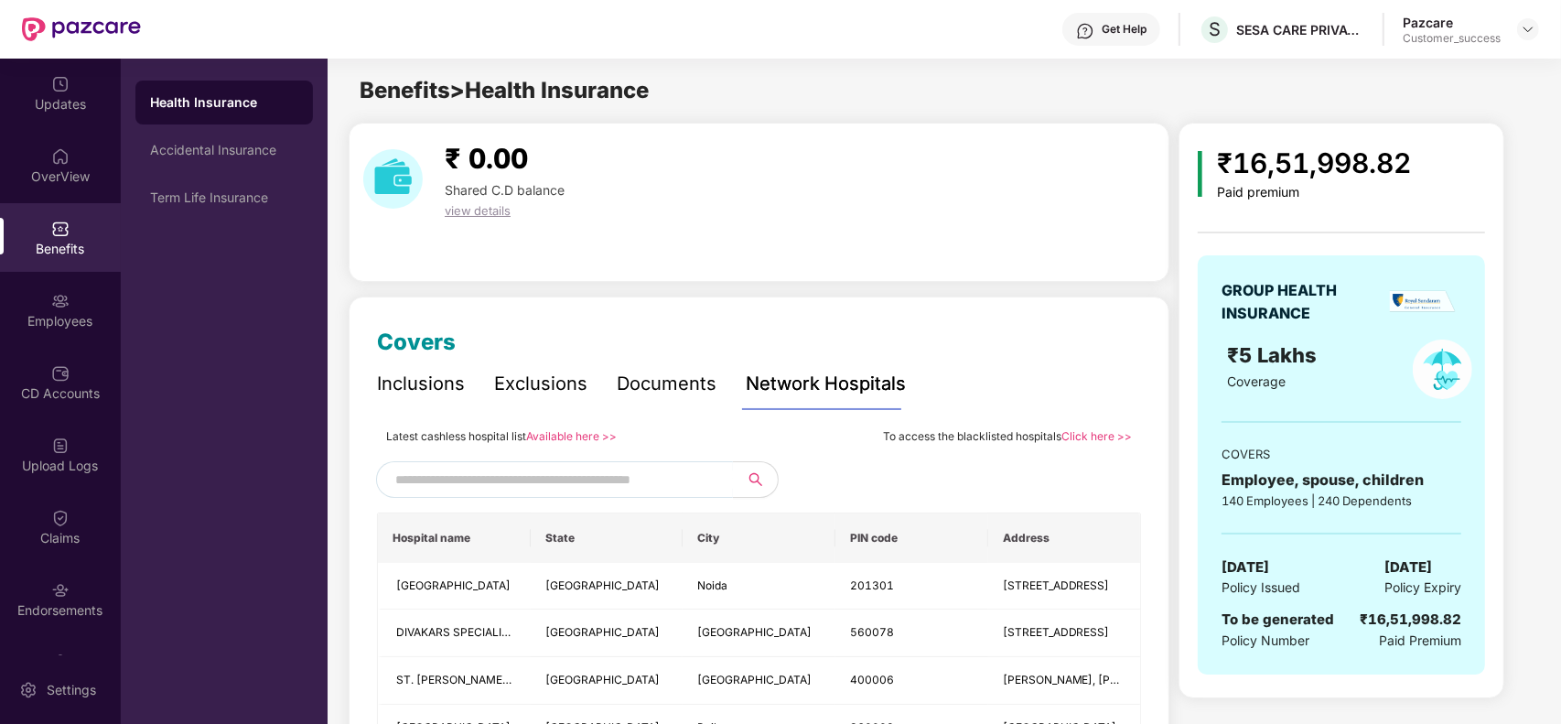
click at [573, 435] on link "Available here >>" at bounding box center [571, 436] width 91 height 14
click at [1082, 437] on link "Click here >>" at bounding box center [1096, 436] width 70 height 14
click at [230, 158] on div "Accidental Insurance" at bounding box center [223, 150] width 177 height 44
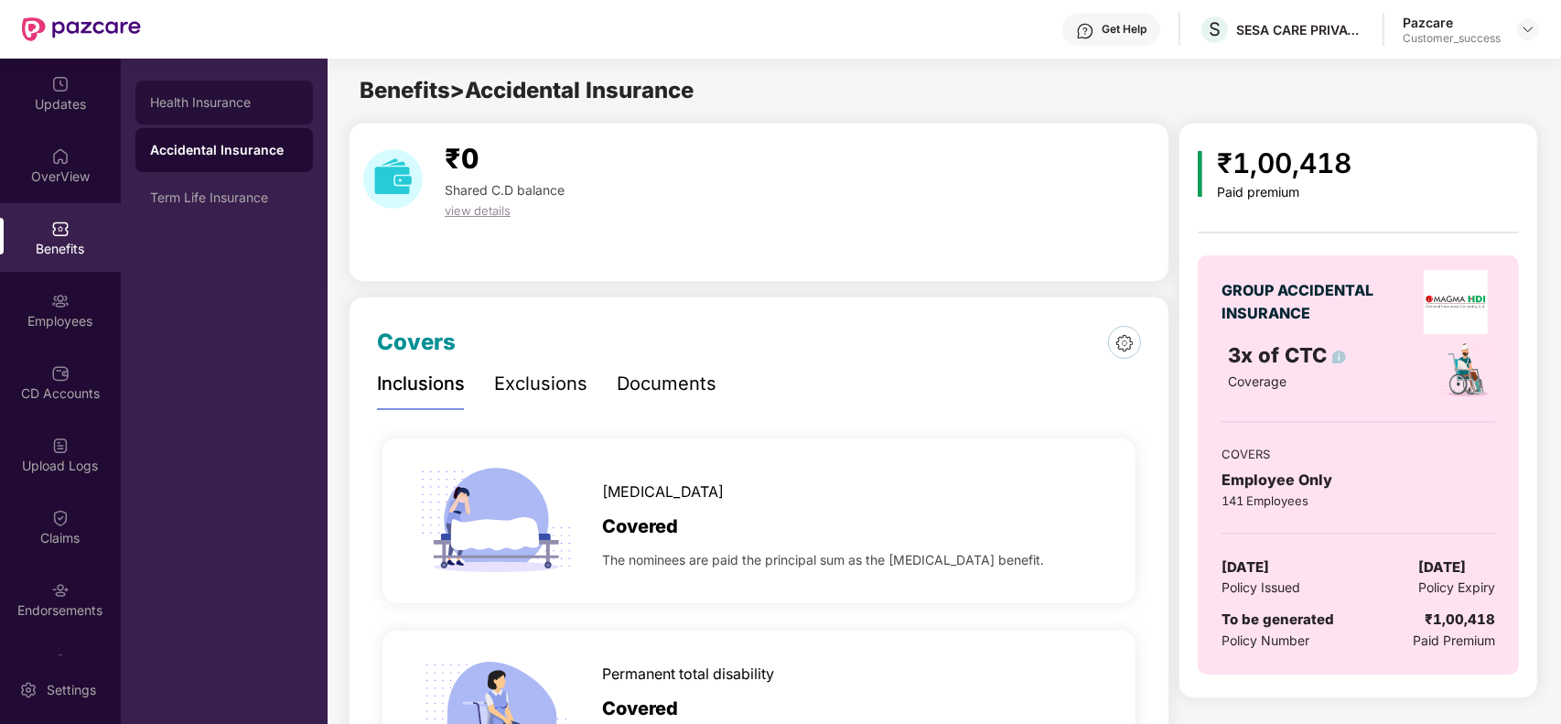
click at [217, 99] on div "Health Insurance" at bounding box center [224, 102] width 148 height 15
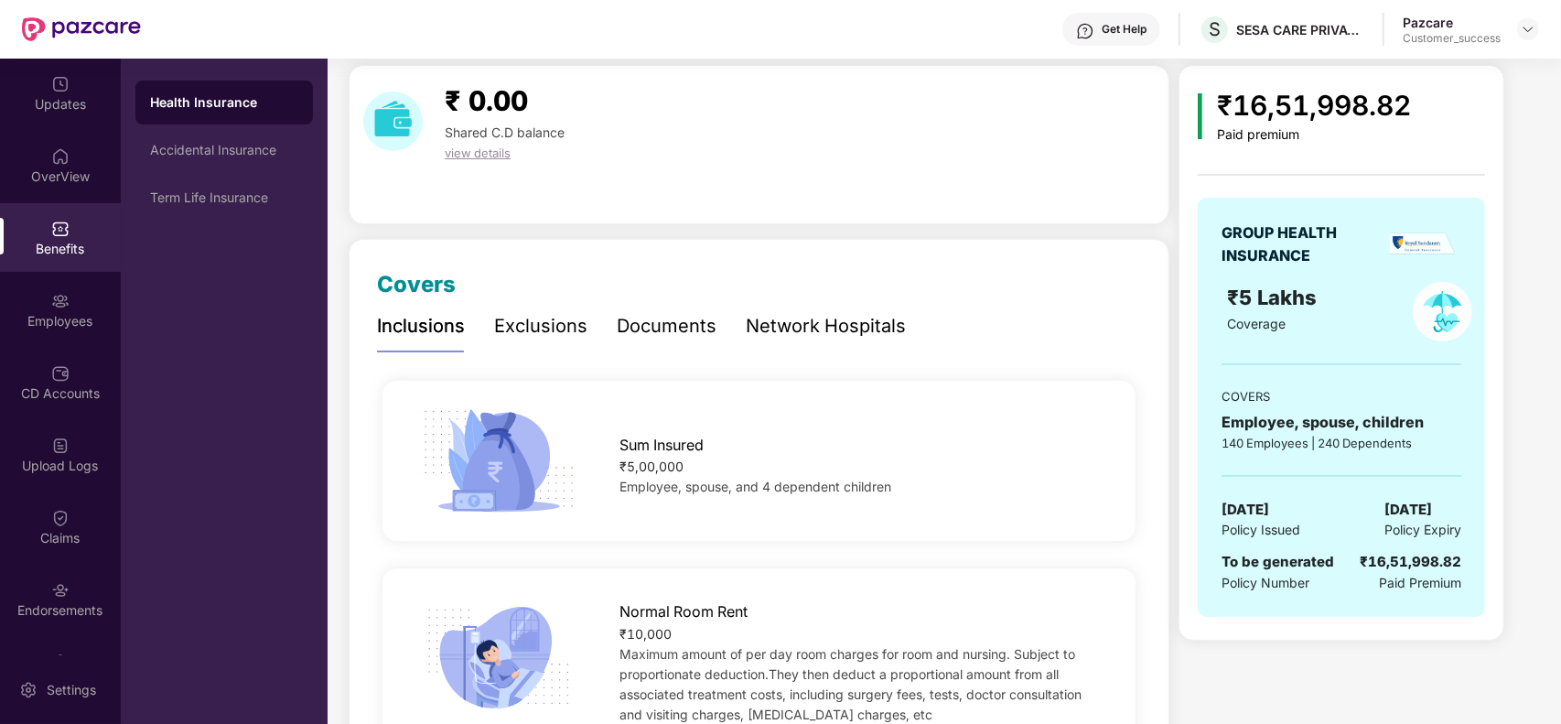
scroll to position [91, 0]
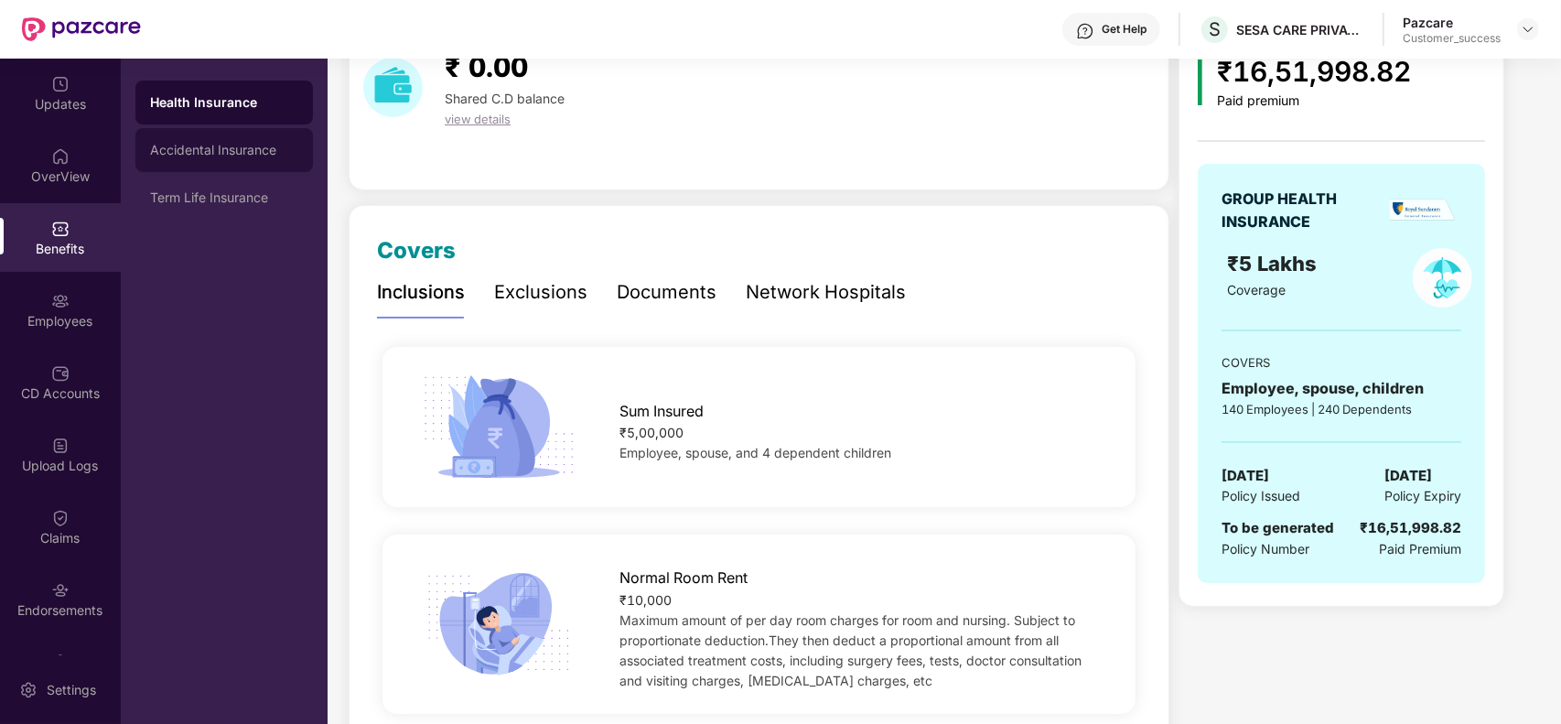
click at [199, 157] on div "Accidental Insurance" at bounding box center [223, 150] width 177 height 44
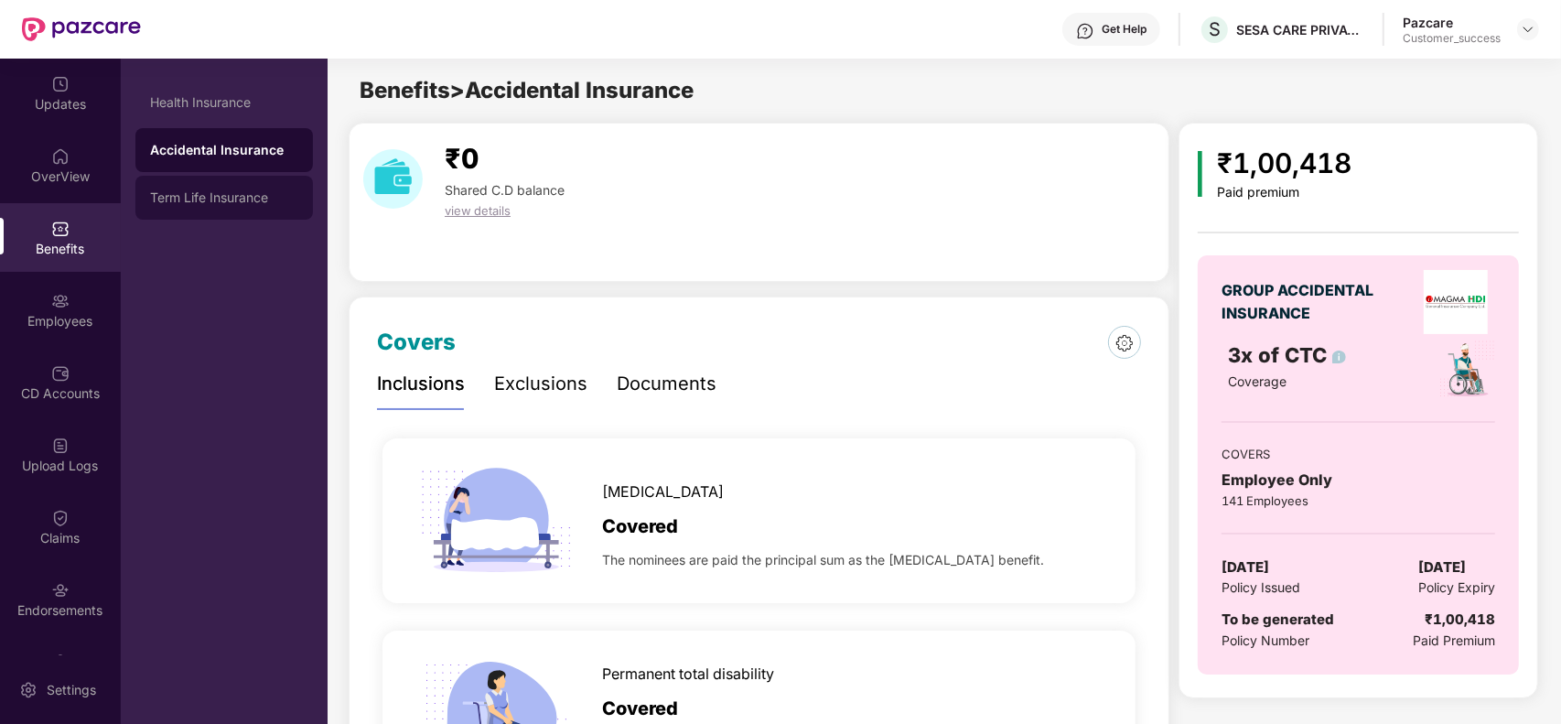
click at [226, 198] on div "Term Life Insurance" at bounding box center [224, 197] width 148 height 15
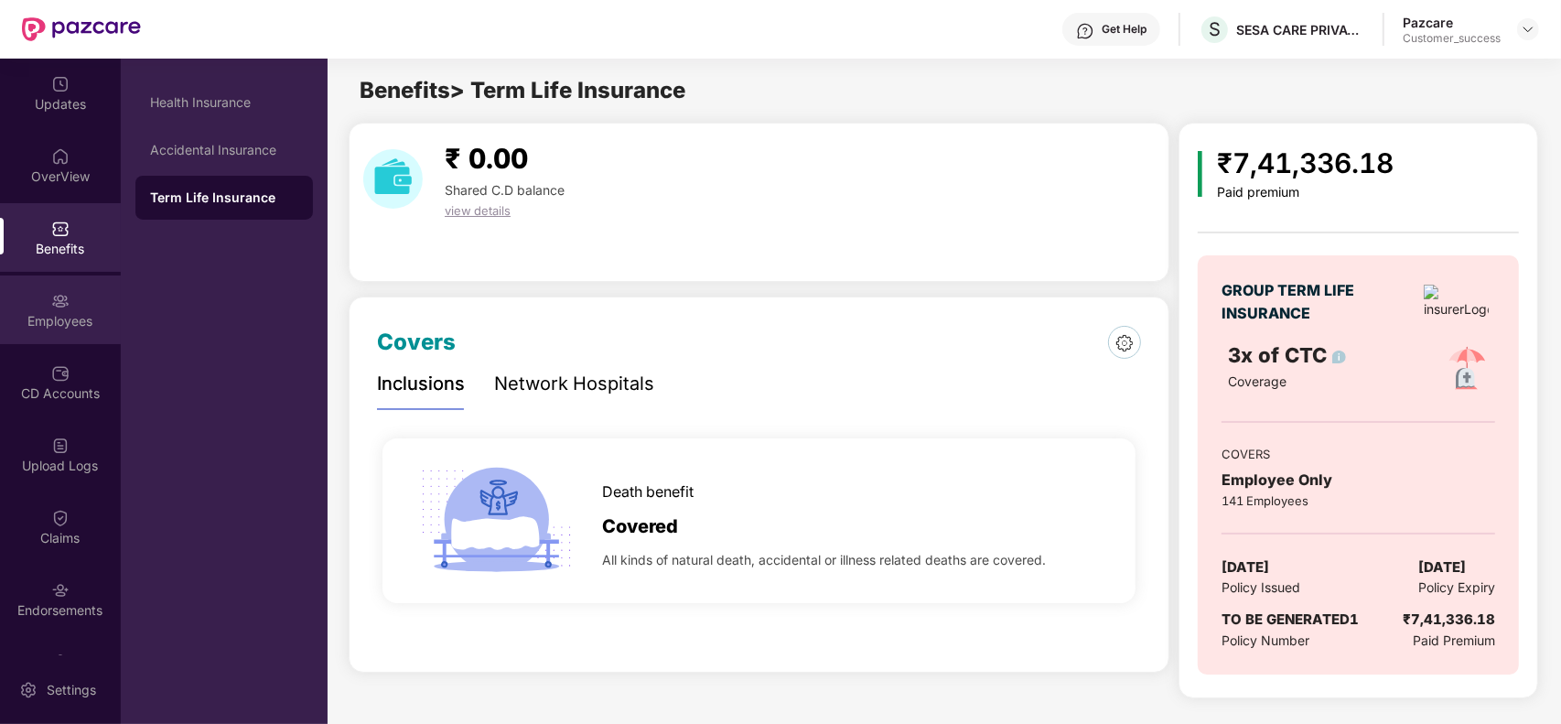
click at [51, 302] on img at bounding box center [60, 301] width 18 height 18
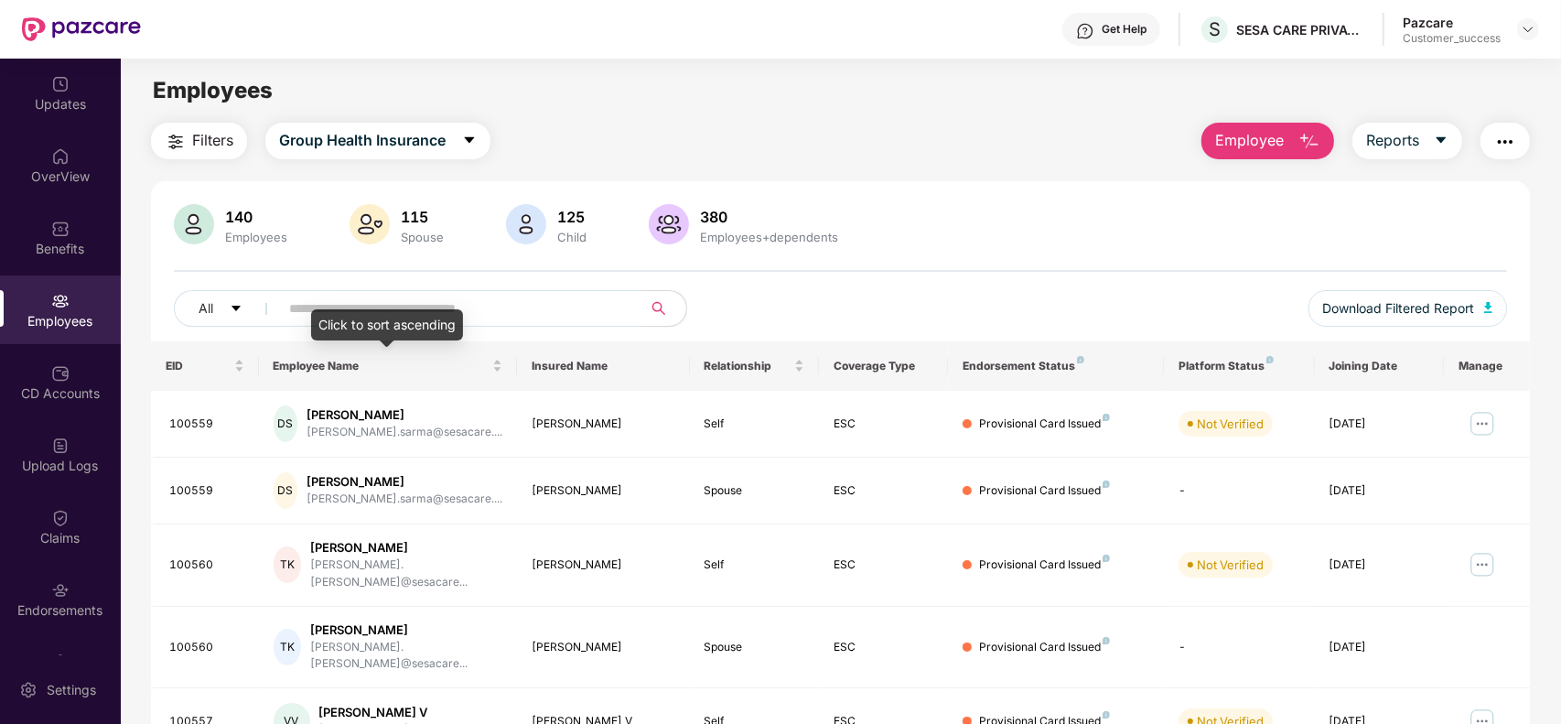
click at [431, 311] on div "Click to sort ascending" at bounding box center [387, 324] width 152 height 31
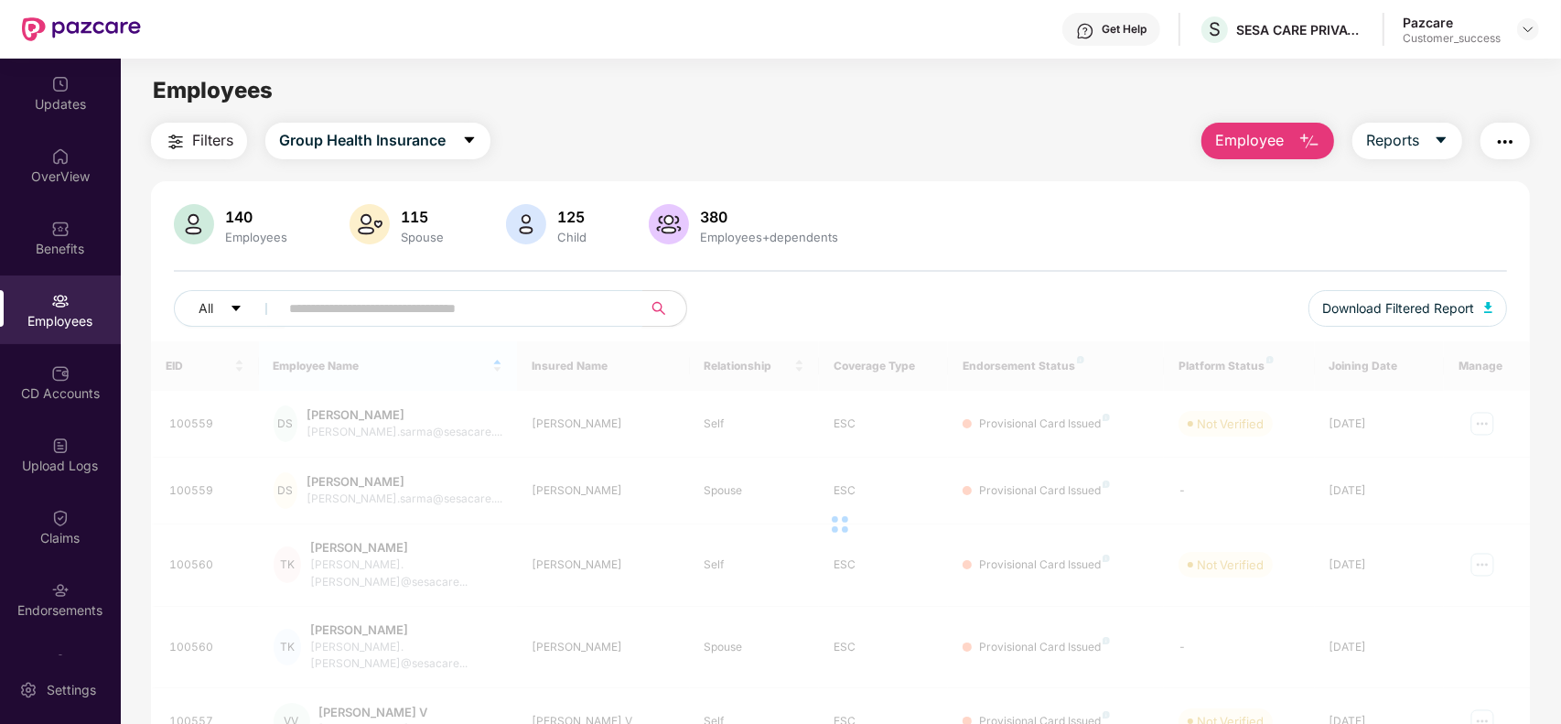
click at [491, 313] on input "text" at bounding box center [453, 308] width 328 height 27
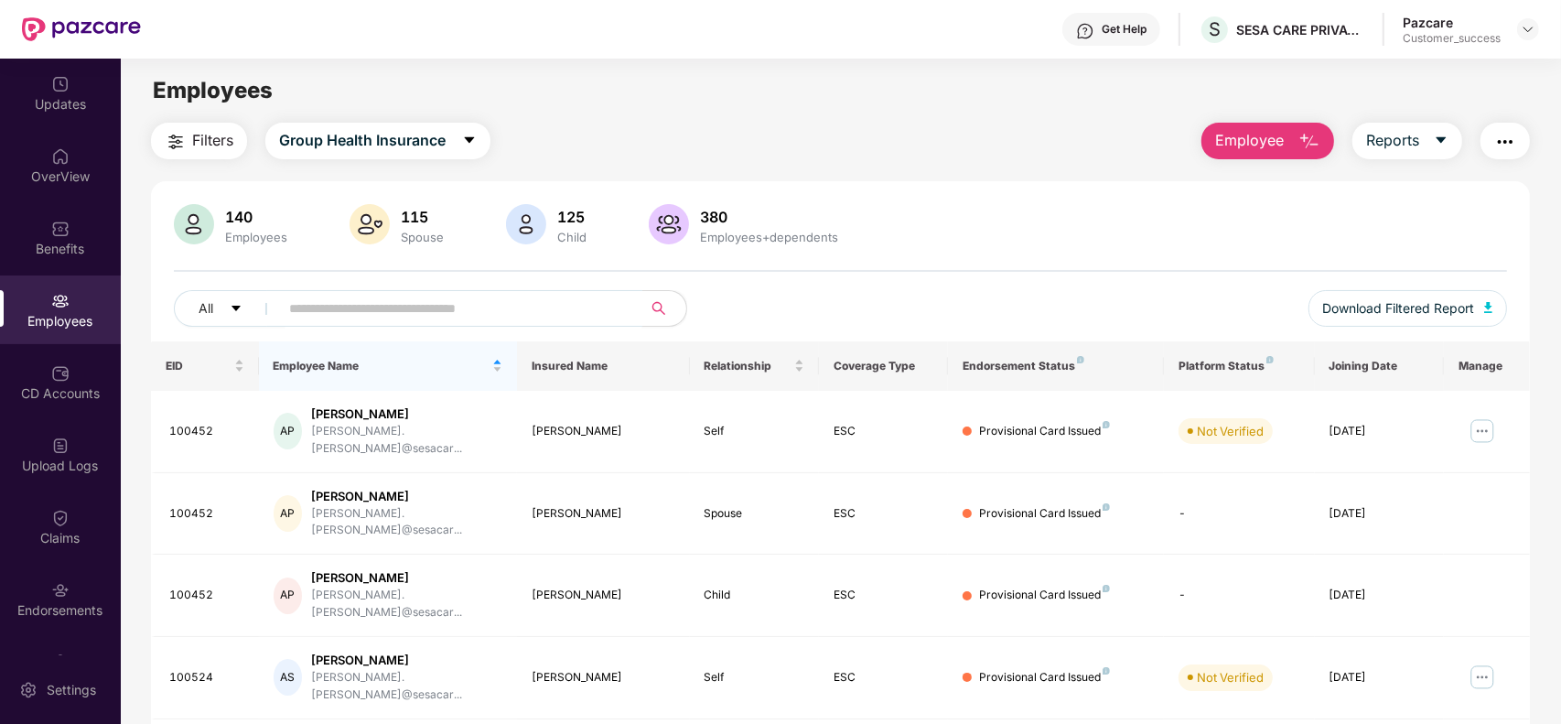
paste input "******"
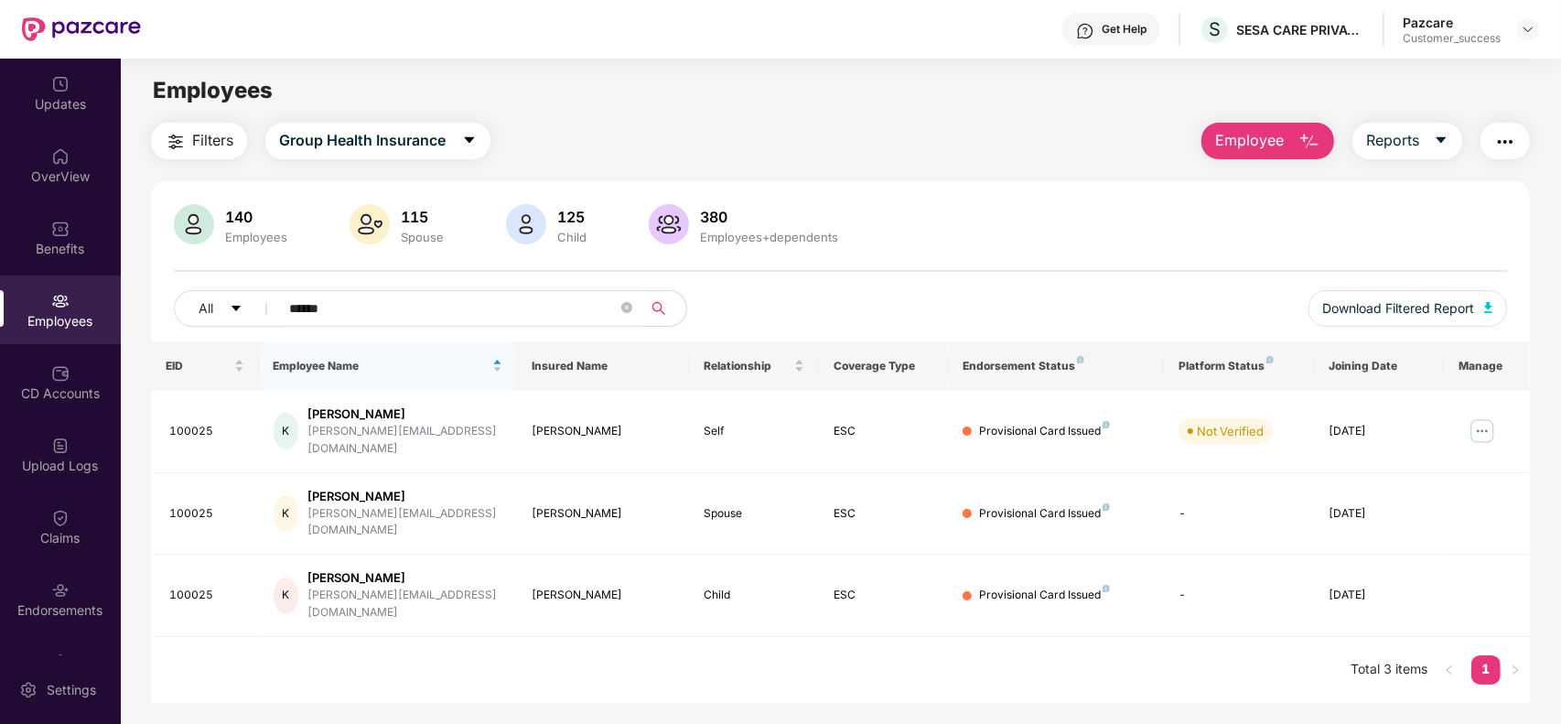
paste input "*********"
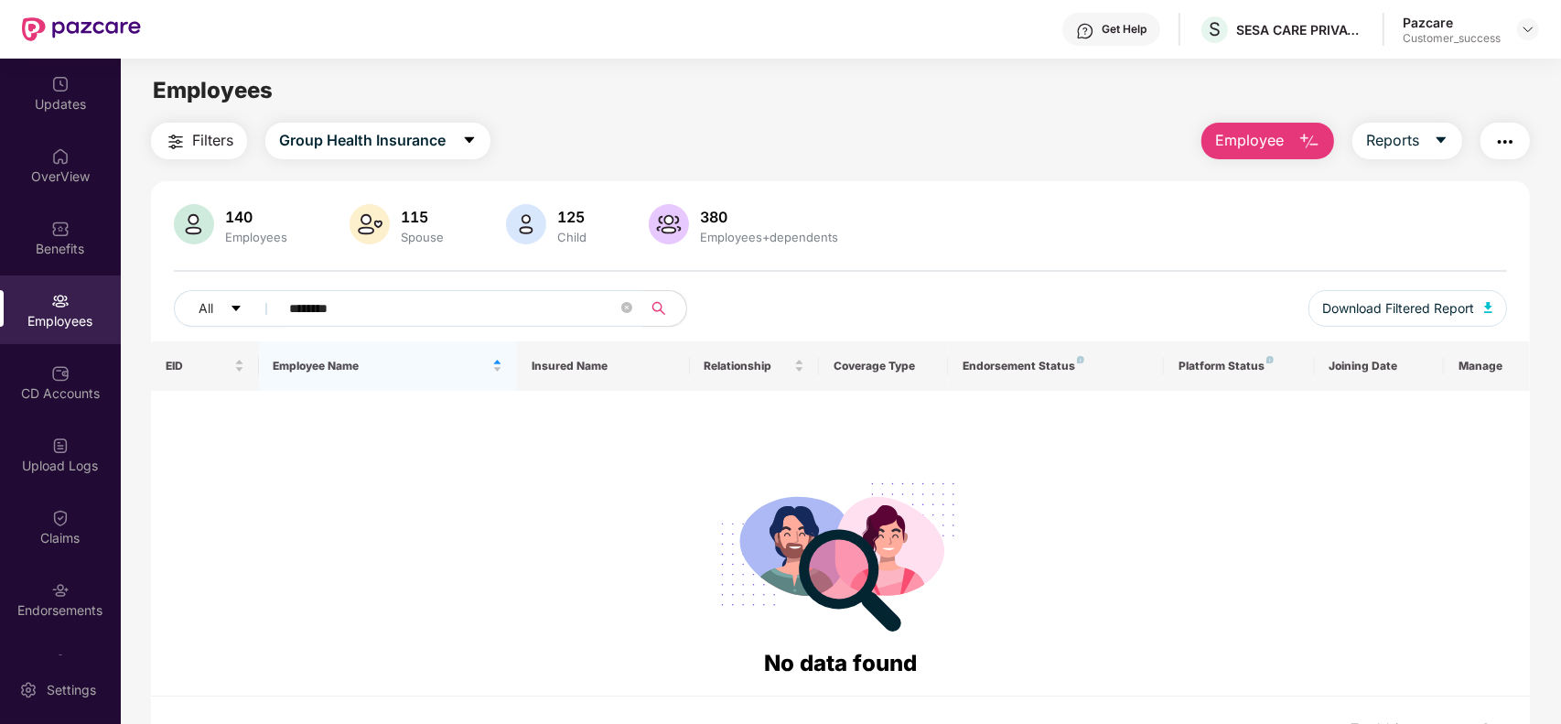
paste input "*"
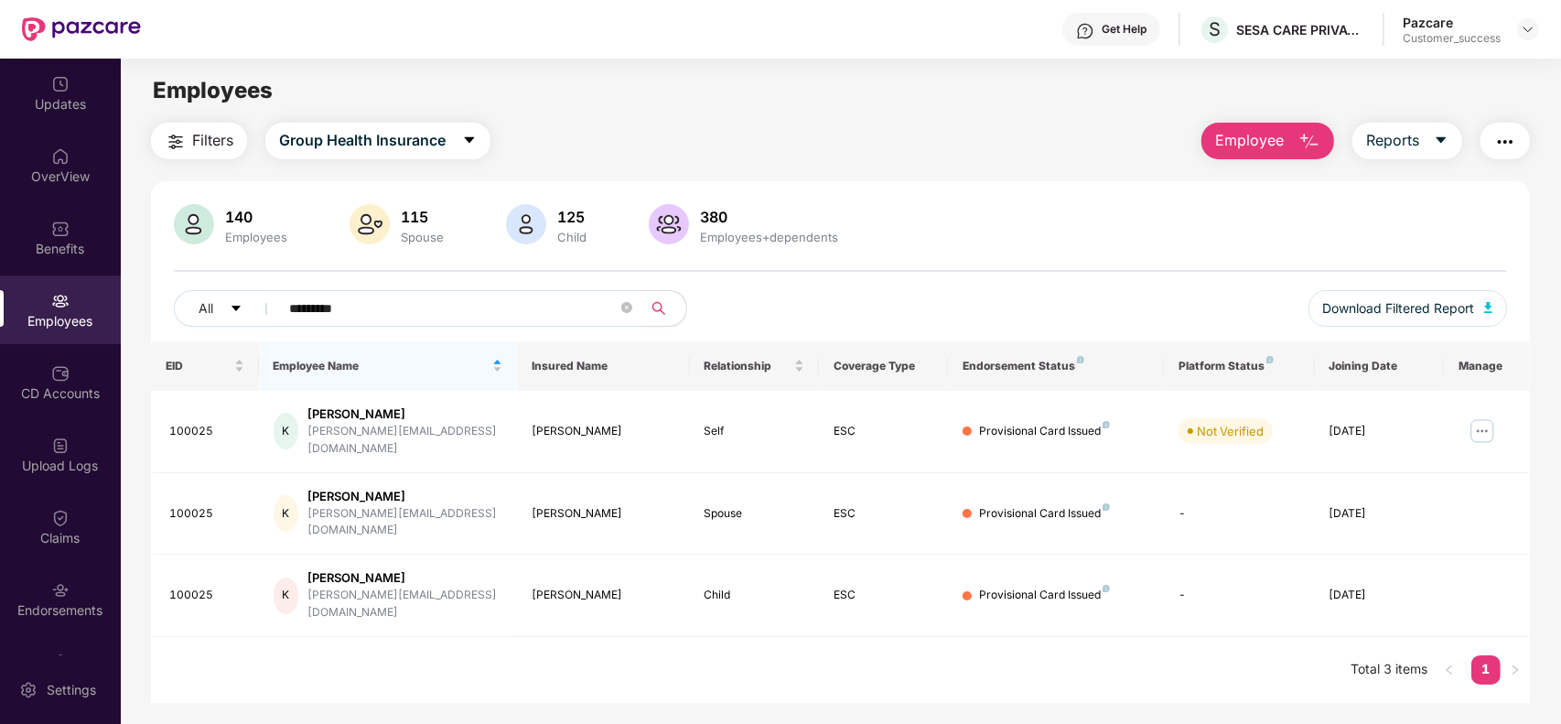
paste input "**********"
type input "**********"
click at [1484, 426] on img at bounding box center [1481, 430] width 29 height 29
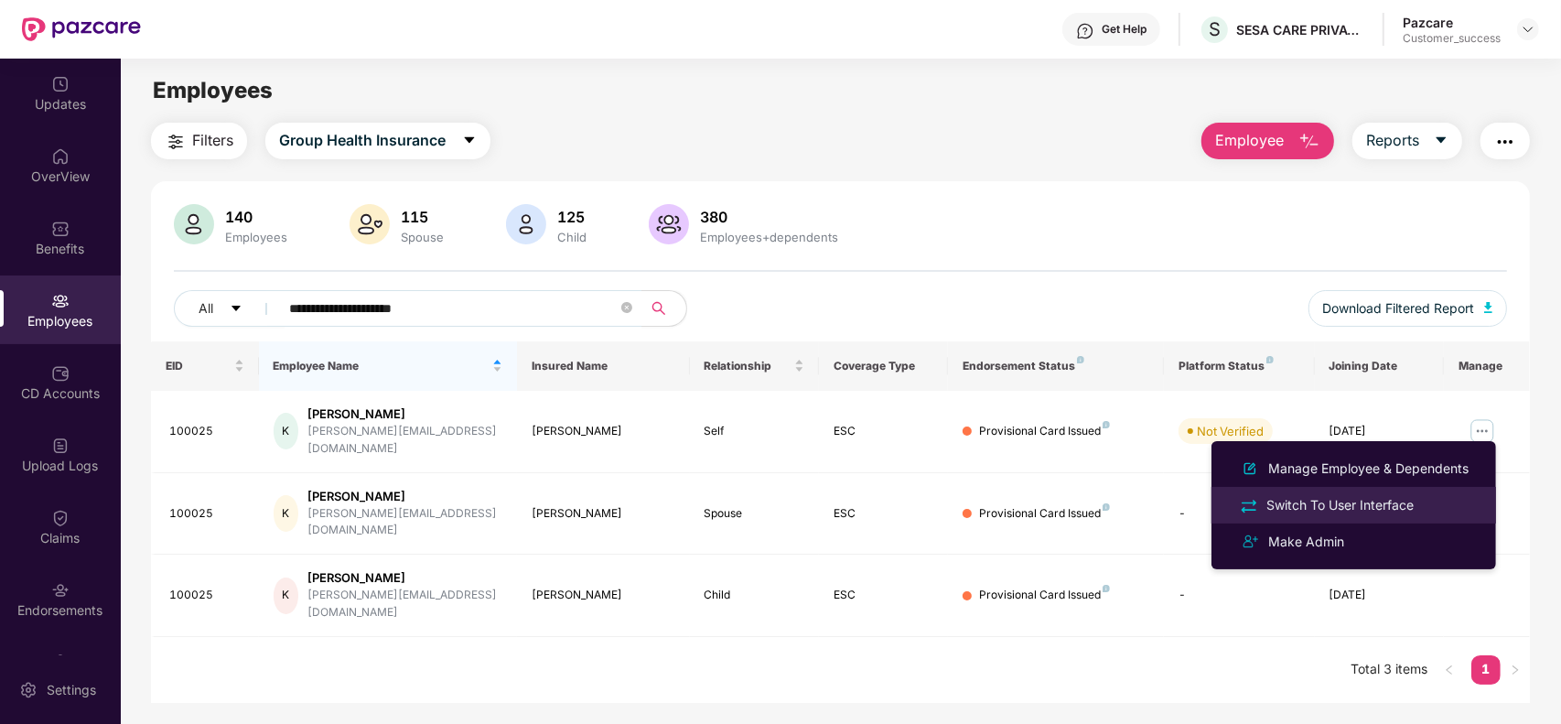
click at [1360, 495] on div "Switch To User Interface" at bounding box center [1339, 505] width 155 height 20
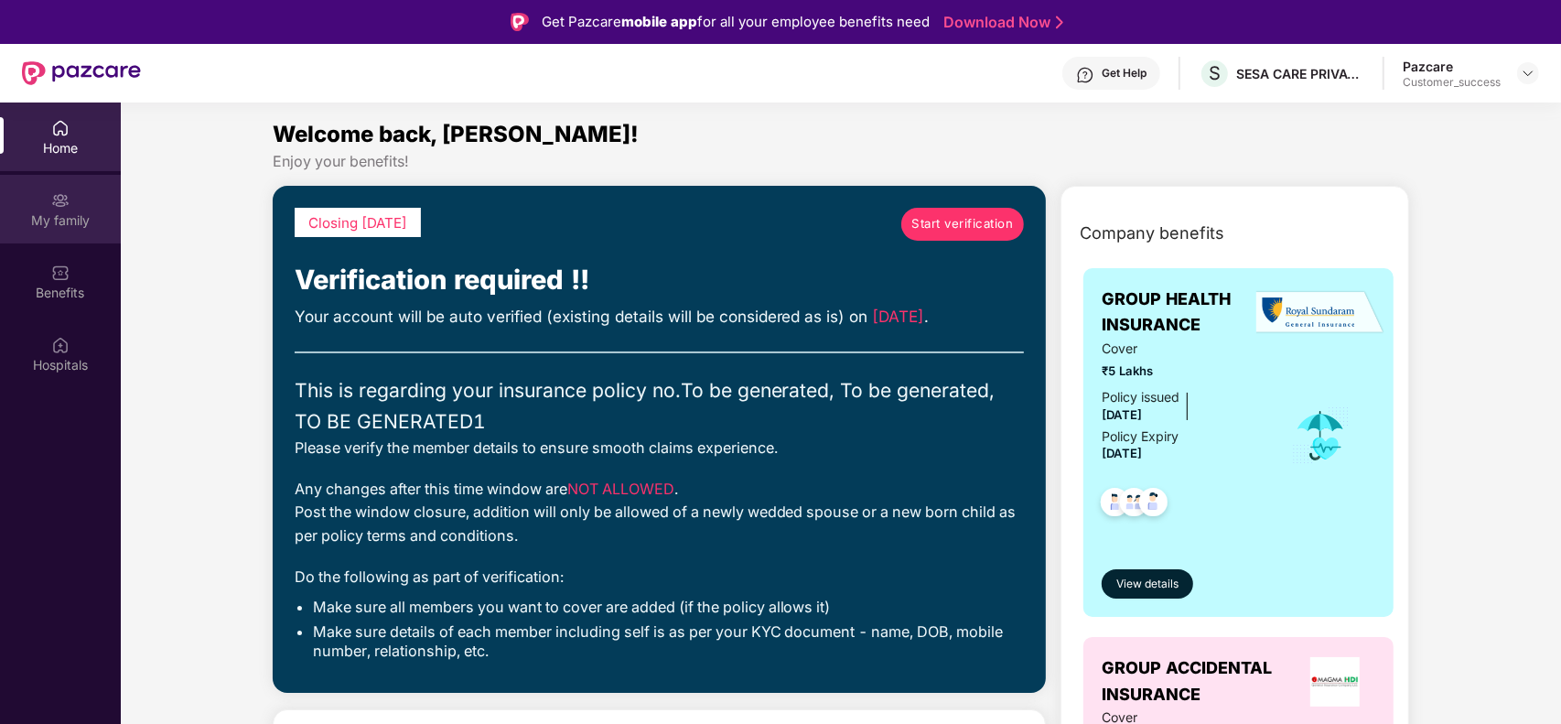
click at [93, 203] on div "My family" at bounding box center [60, 209] width 121 height 69
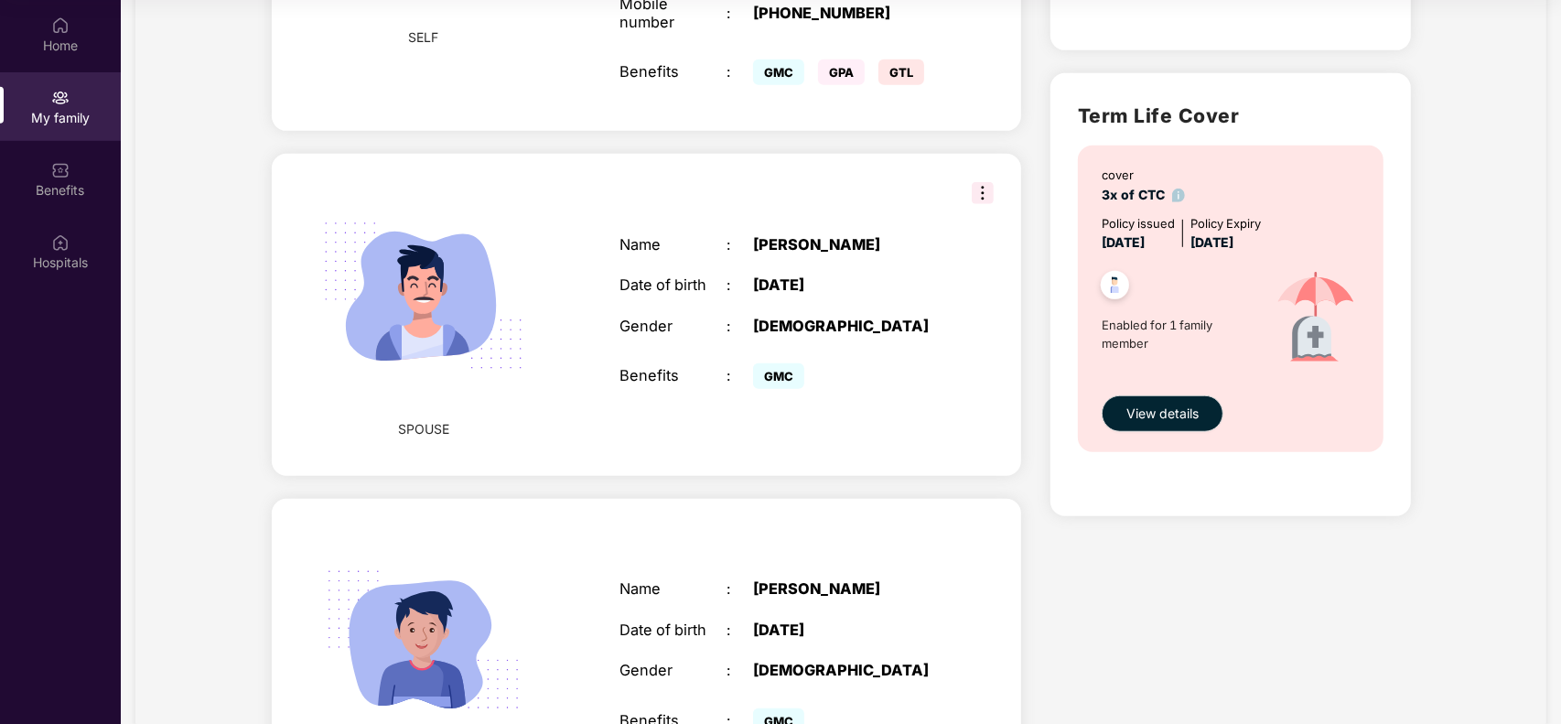
scroll to position [984, 0]
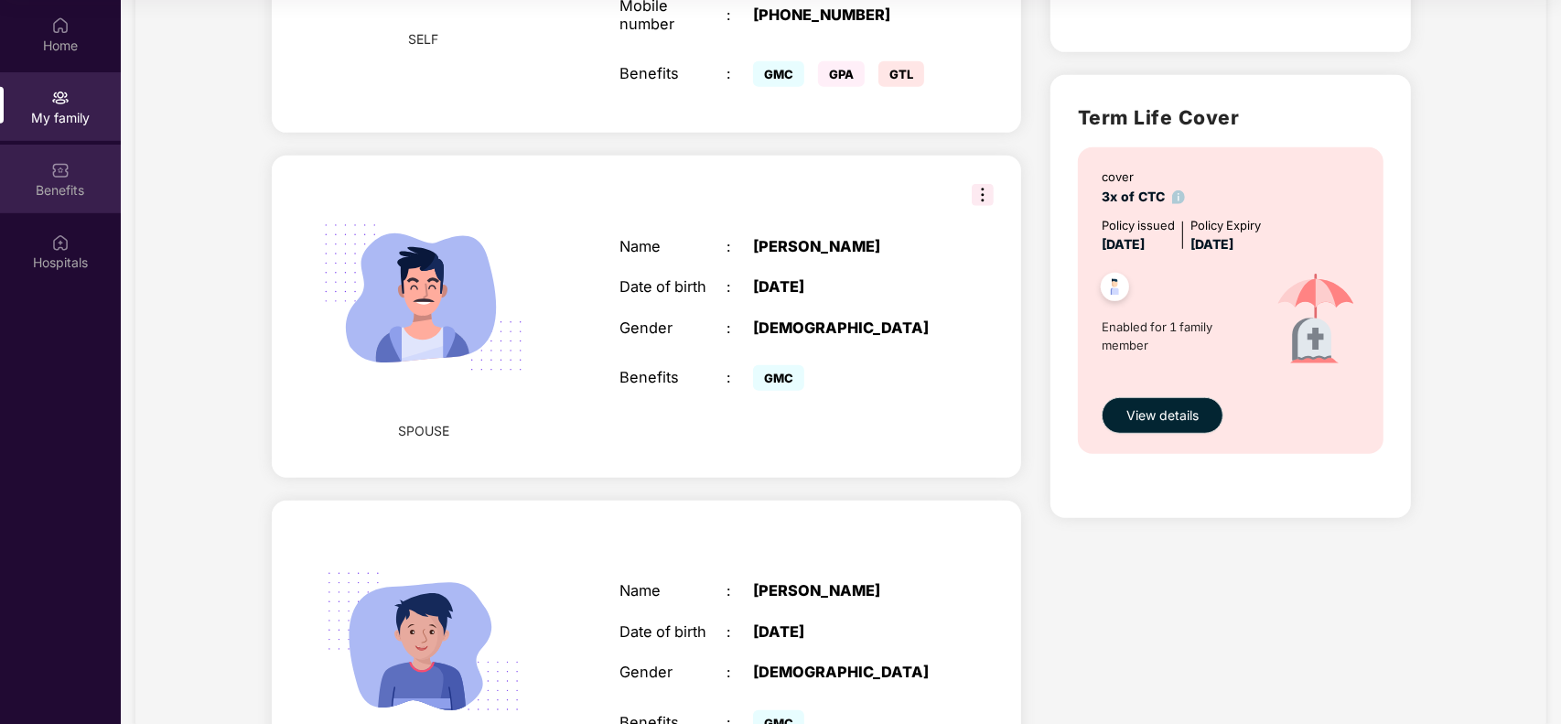
click at [90, 172] on div "Benefits" at bounding box center [60, 179] width 121 height 69
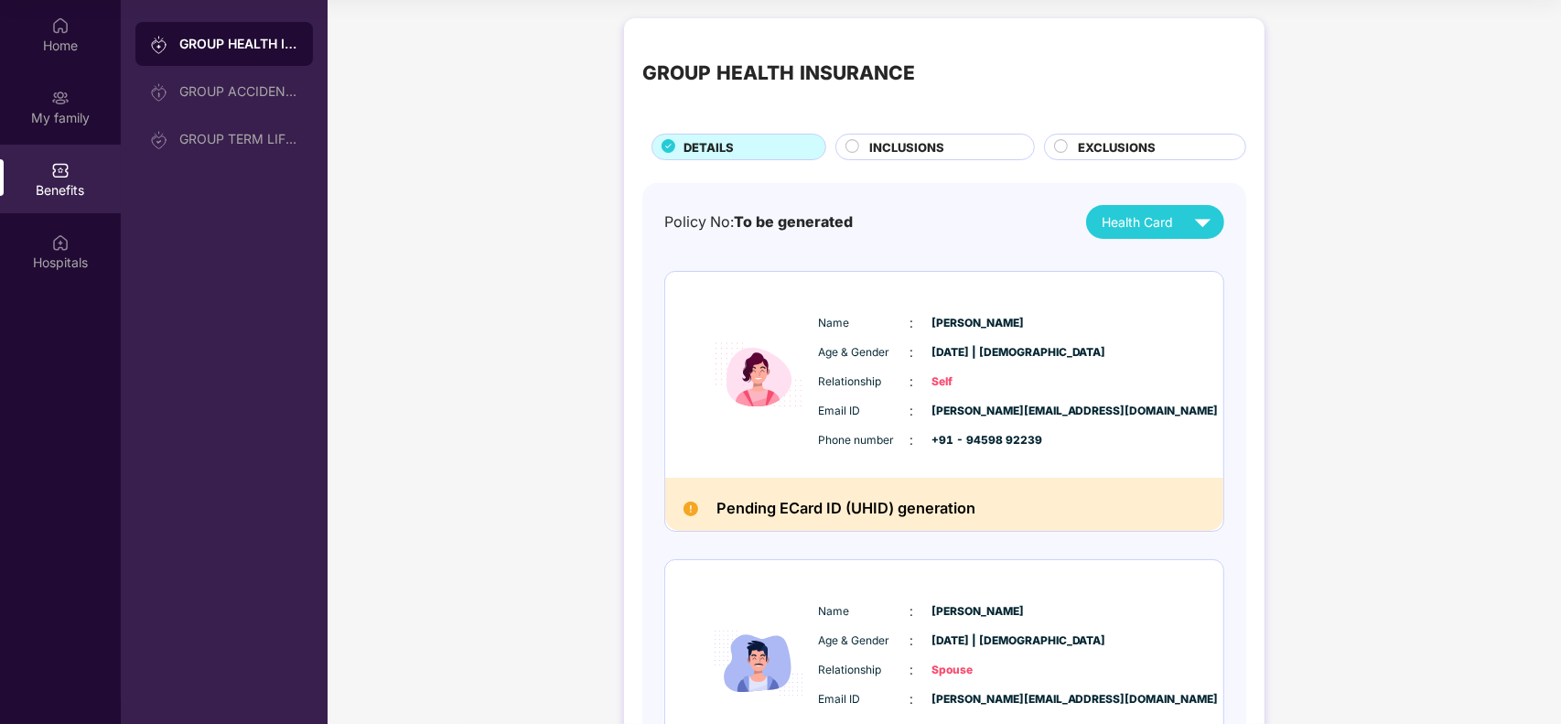
click at [899, 156] on span "INCLUSIONS" at bounding box center [906, 147] width 75 height 18
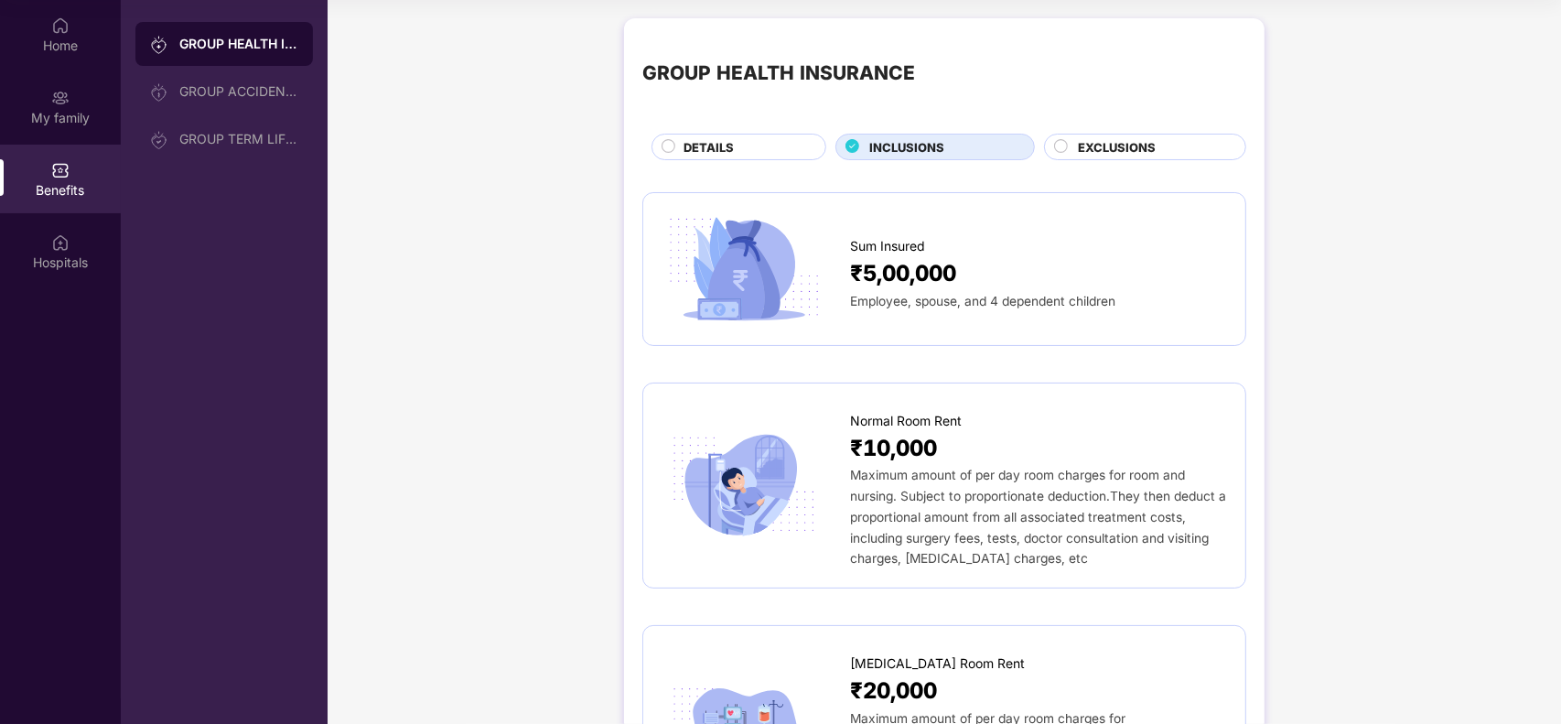
click at [1108, 152] on span "EXCLUSIONS" at bounding box center [1117, 147] width 78 height 18
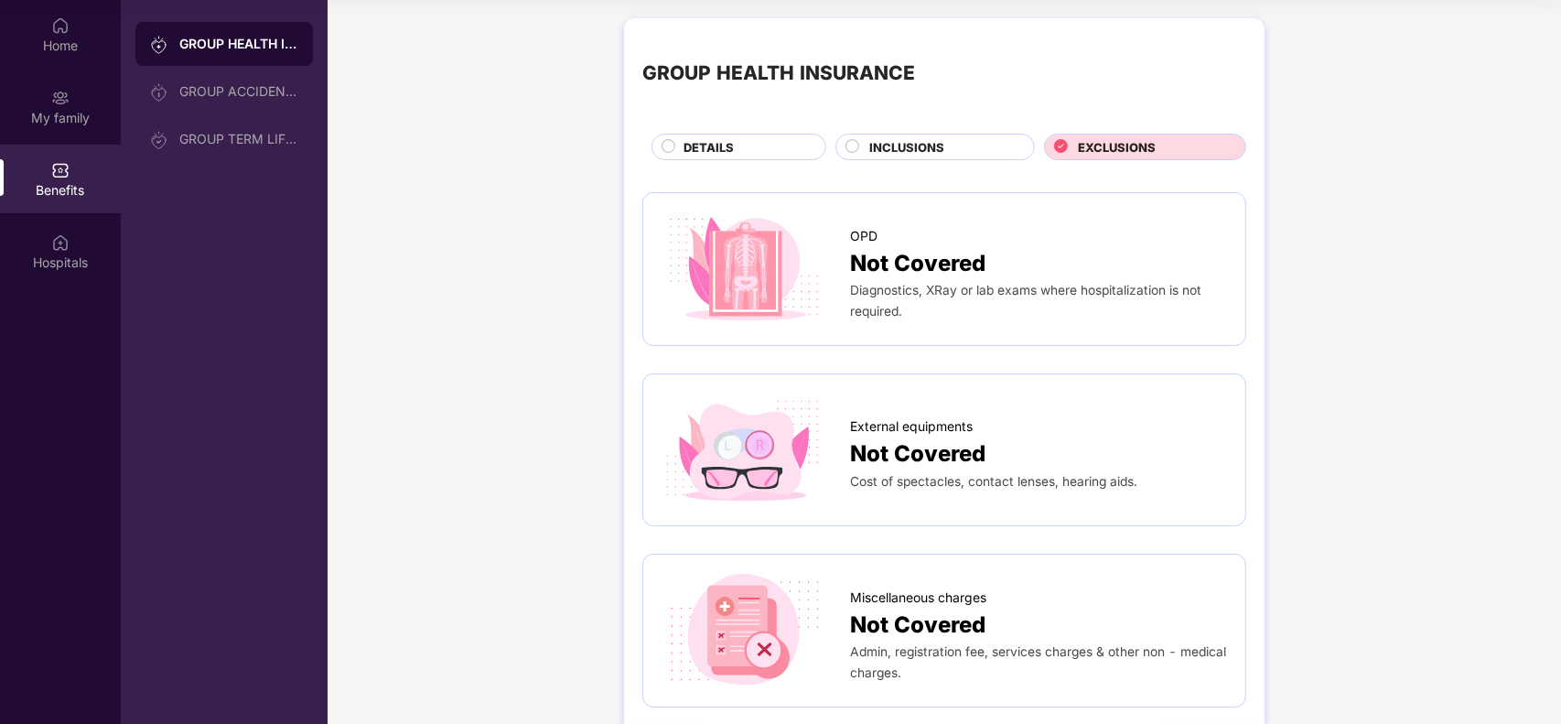
click at [971, 139] on div "INCLUSIONS" at bounding box center [942, 148] width 165 height 21
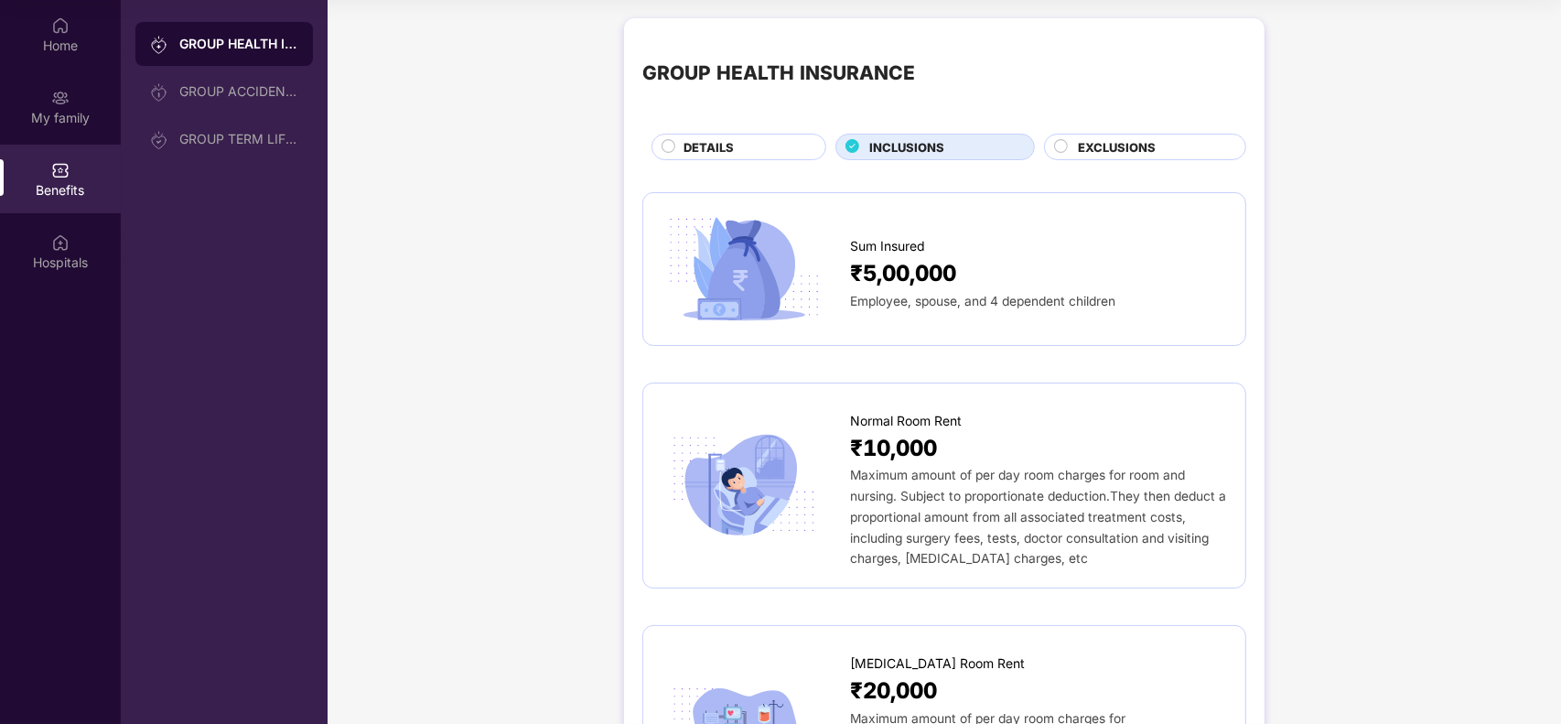
click at [1104, 145] on span "EXCLUSIONS" at bounding box center [1117, 147] width 78 height 18
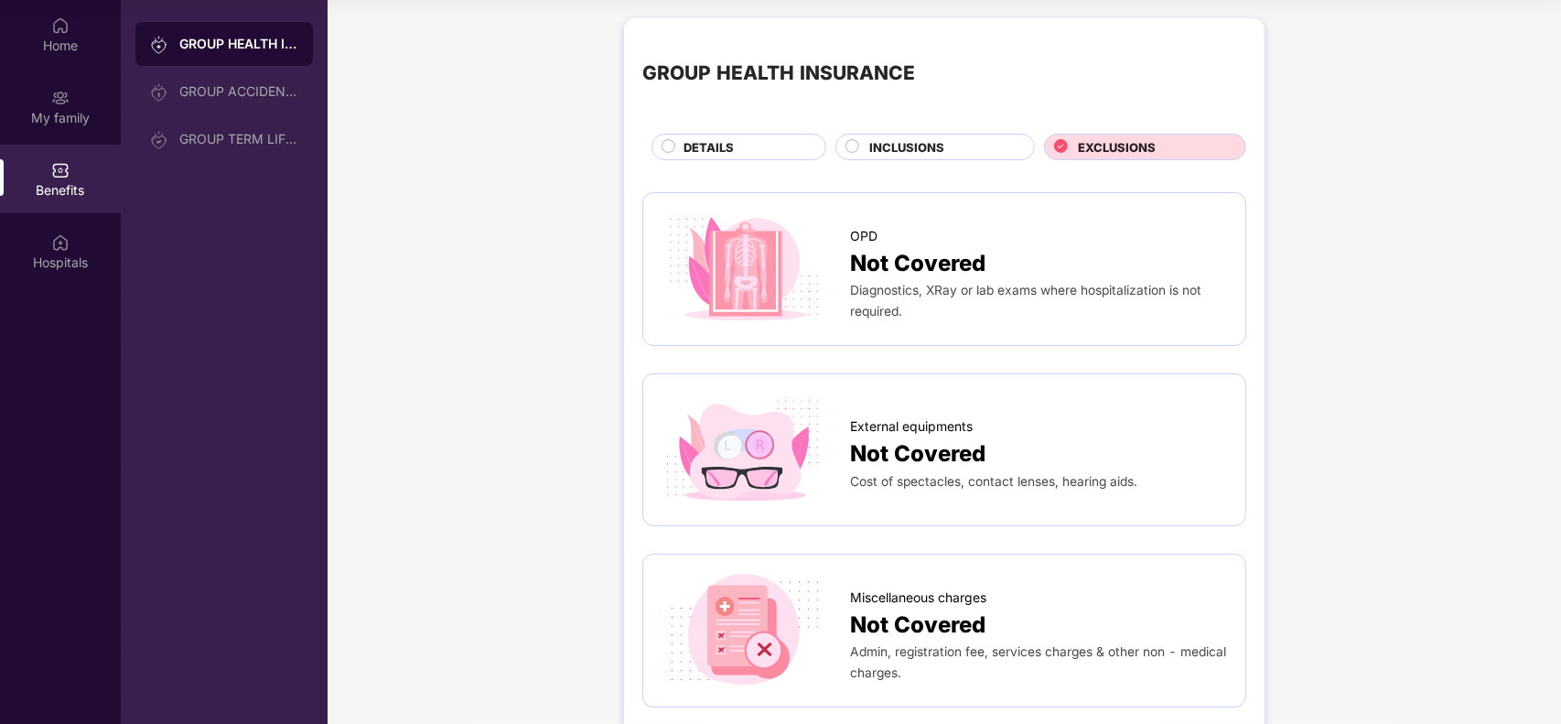
click at [766, 144] on div "DETAILS" at bounding box center [745, 148] width 142 height 21
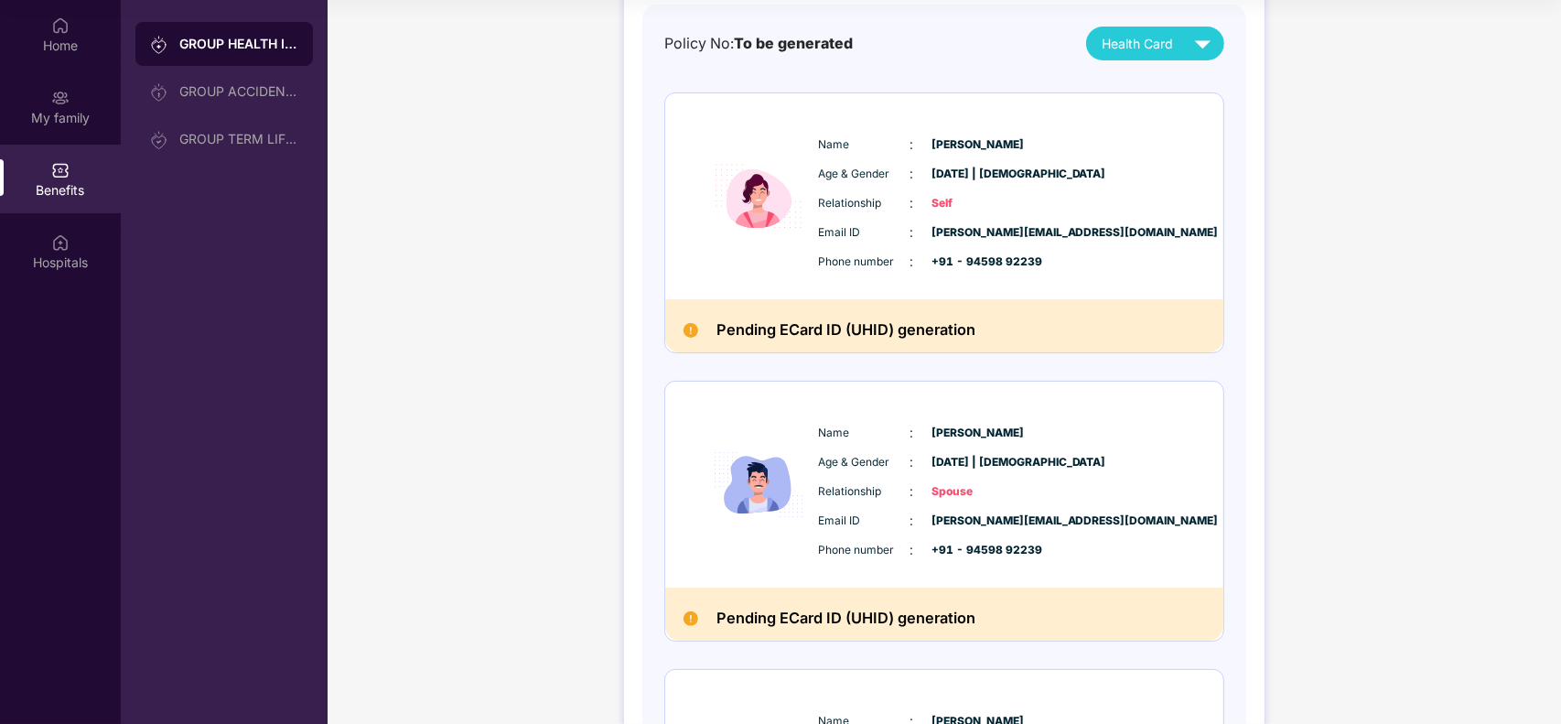
scroll to position [41, 0]
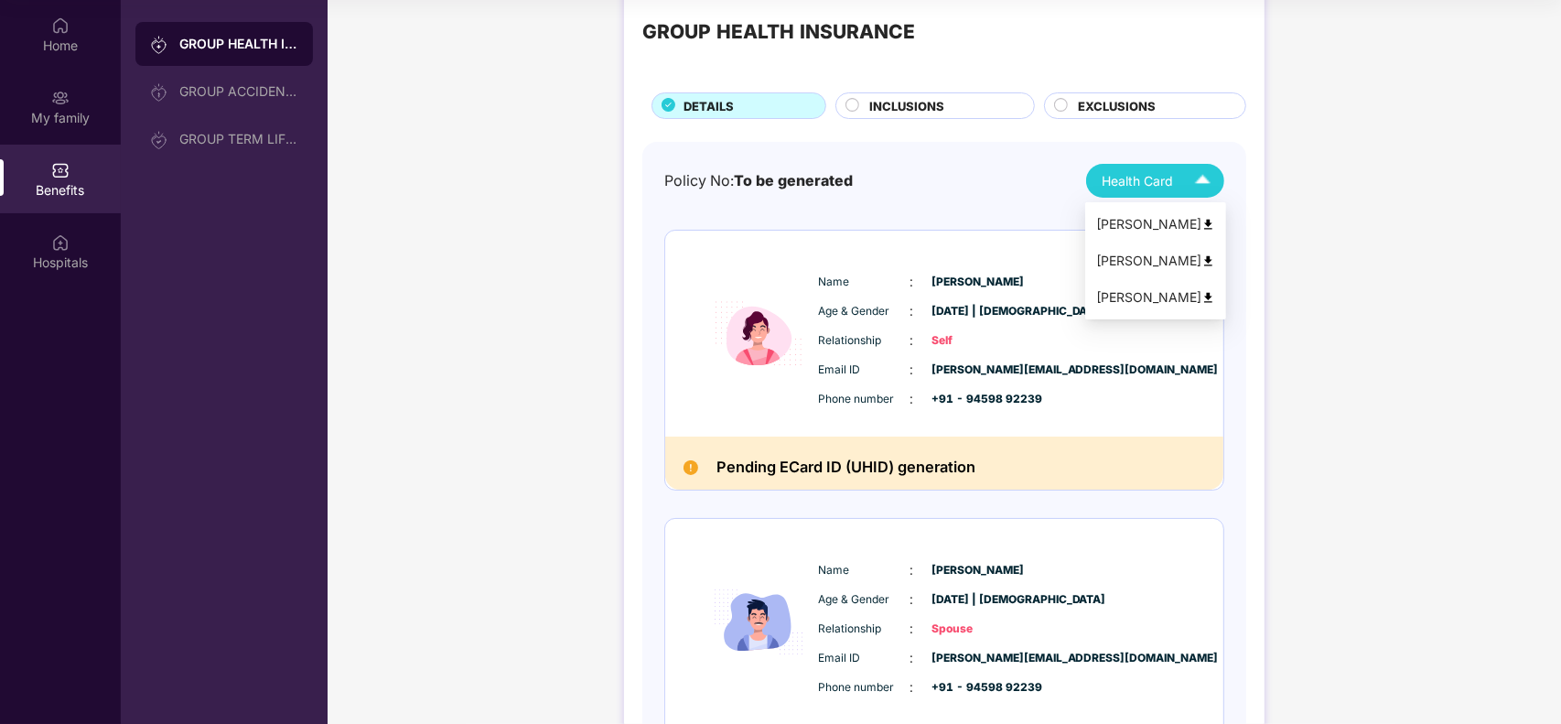
click at [1140, 186] on span "Health Card" at bounding box center [1136, 181] width 71 height 20
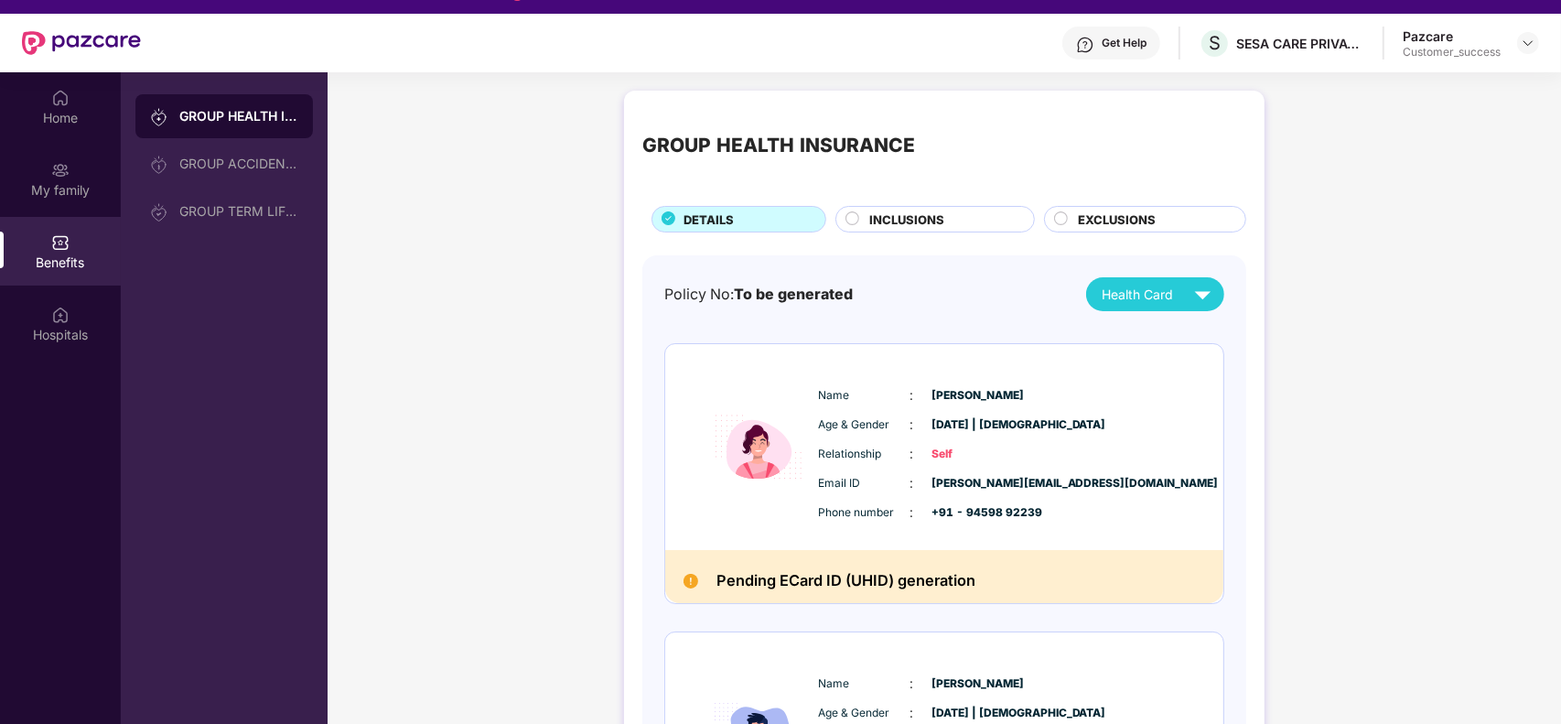
scroll to position [11, 0]
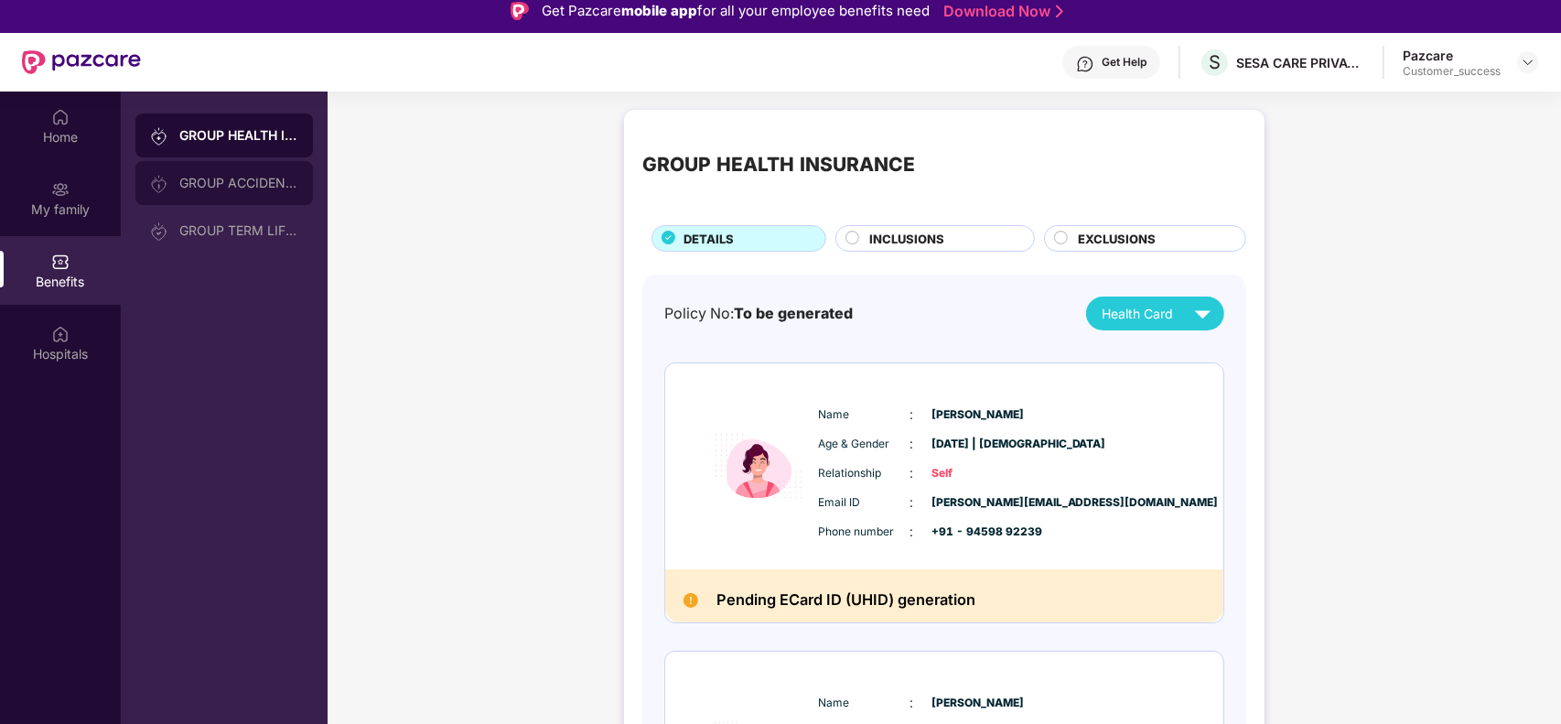
click at [259, 188] on div "GROUP ACCIDENTAL INSURANCE" at bounding box center [238, 183] width 119 height 15
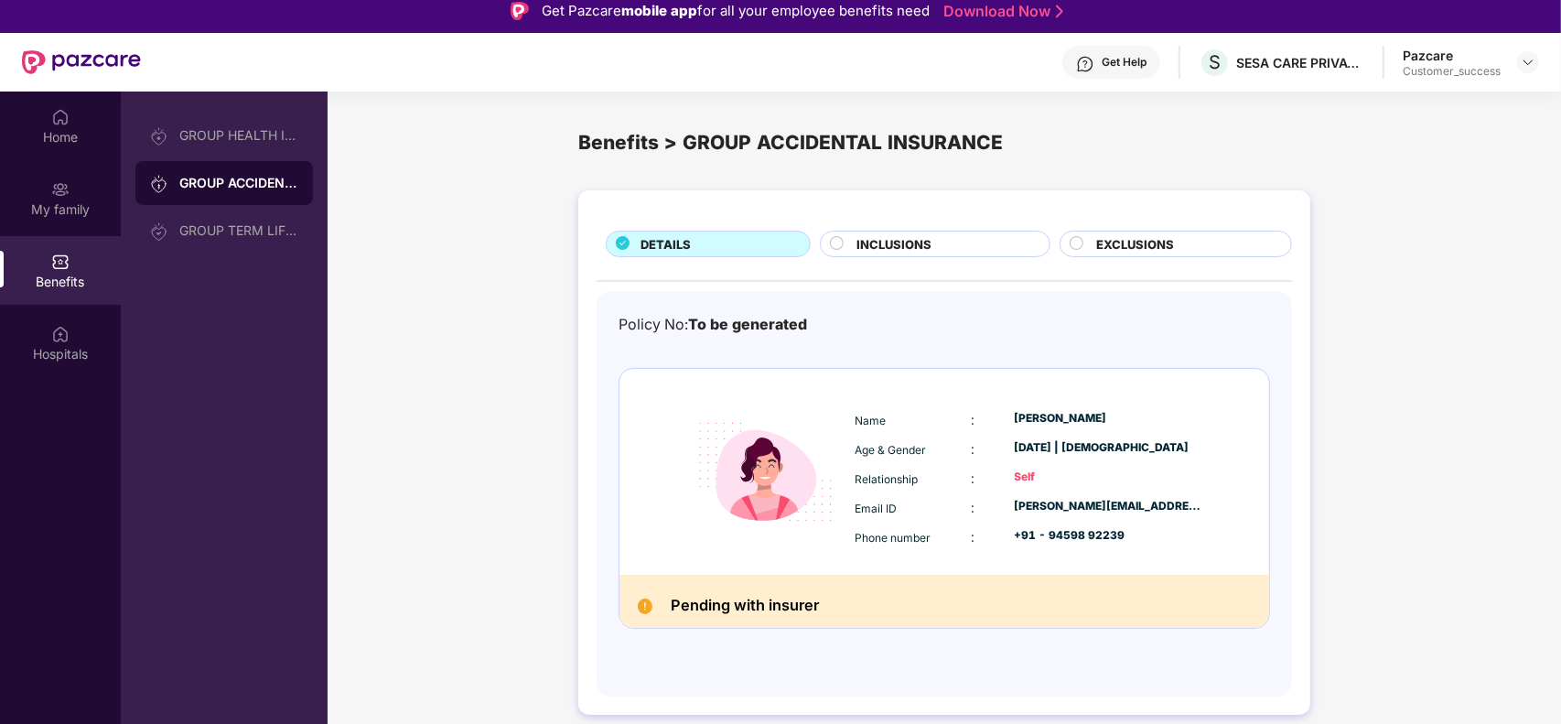
click at [897, 240] on span "INCLUSIONS" at bounding box center [893, 244] width 75 height 18
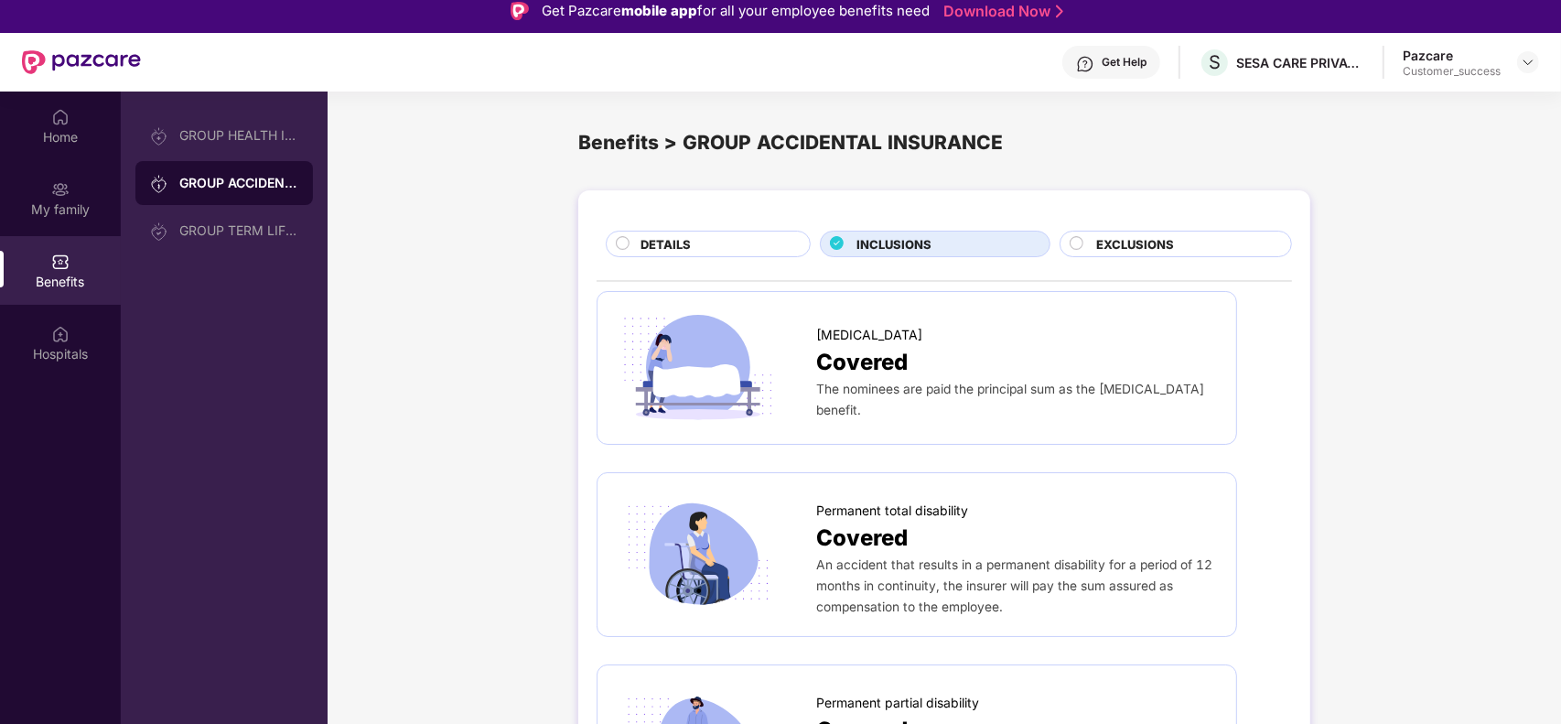
click at [1105, 235] on span "EXCLUSIONS" at bounding box center [1135, 244] width 78 height 18
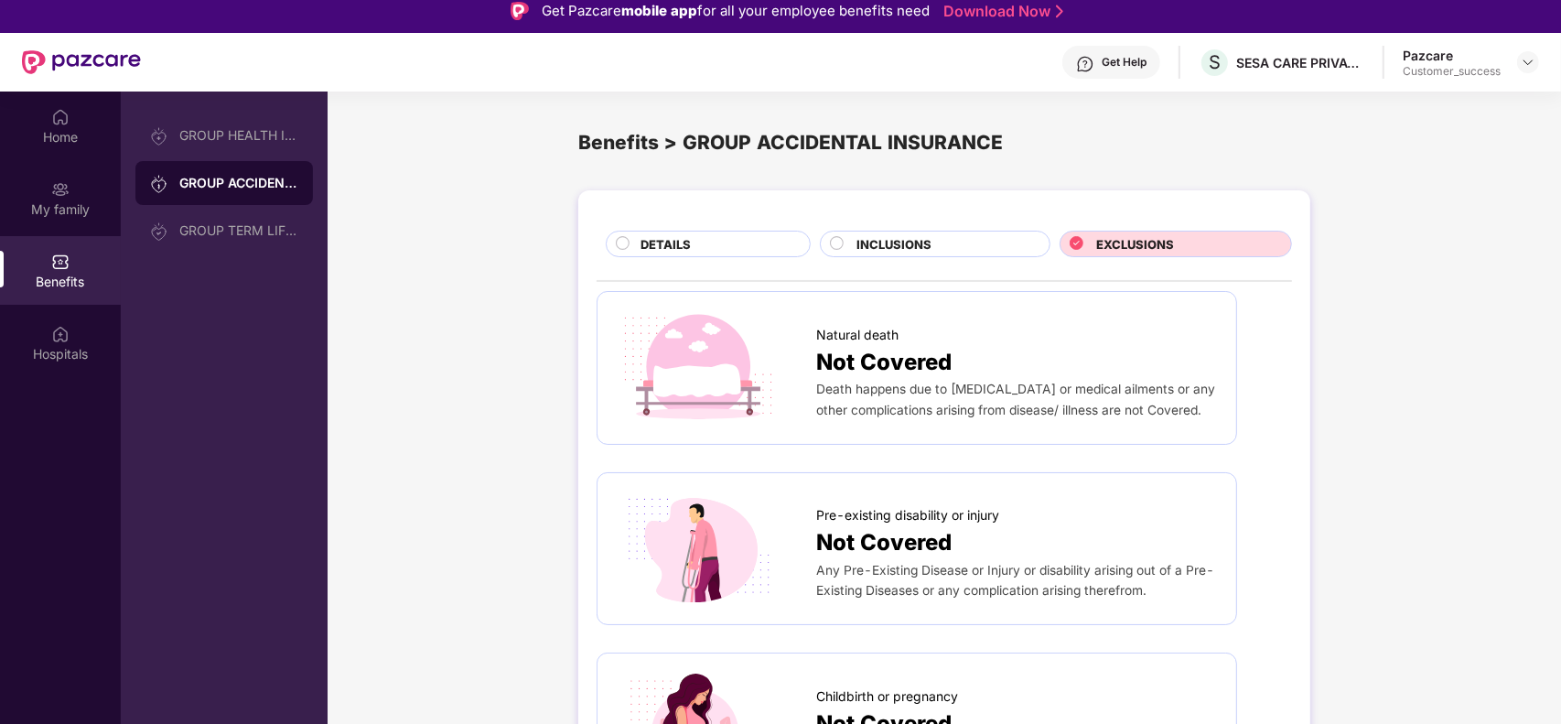
click at [719, 240] on div "DETAILS" at bounding box center [715, 245] width 169 height 21
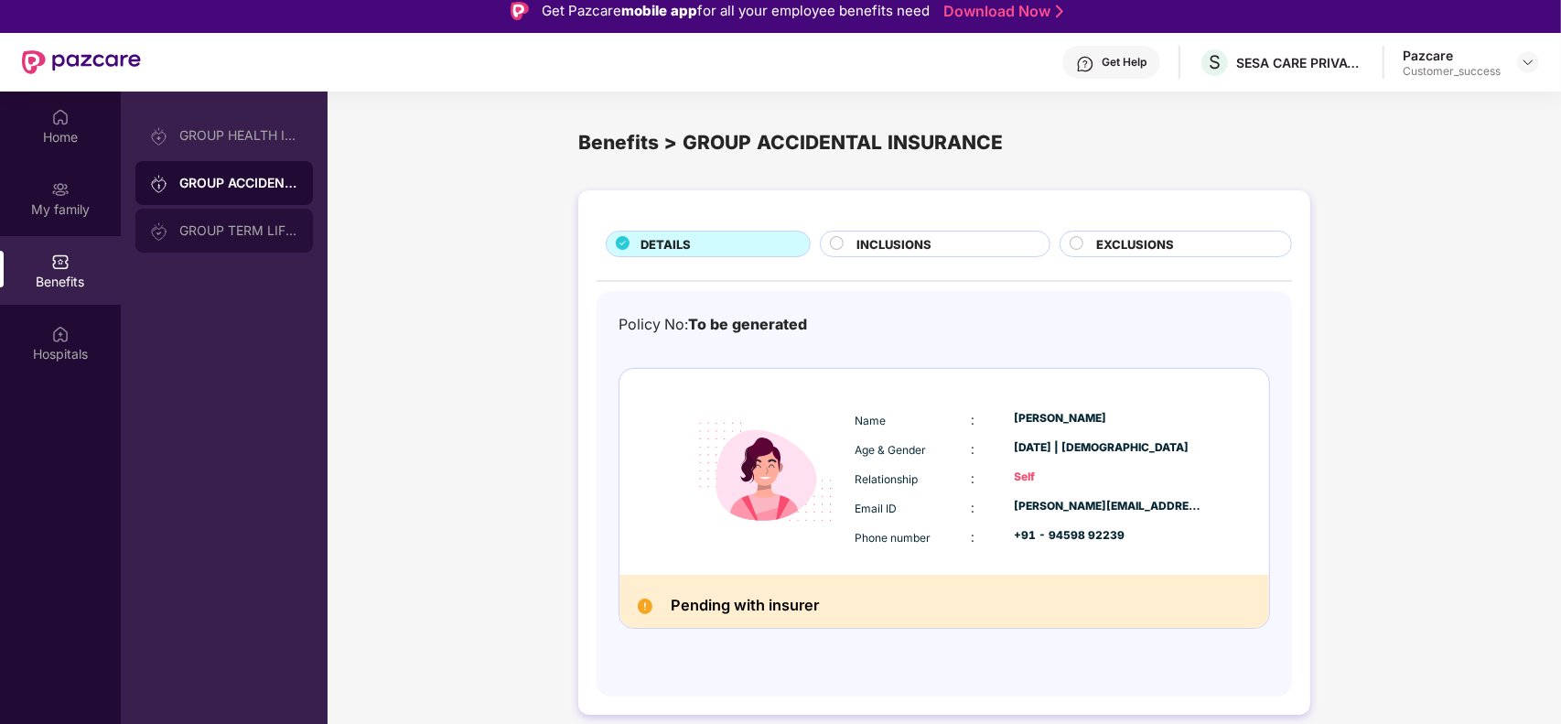
click at [284, 229] on div "GROUP TERM LIFE INSURANCE" at bounding box center [238, 230] width 119 height 15
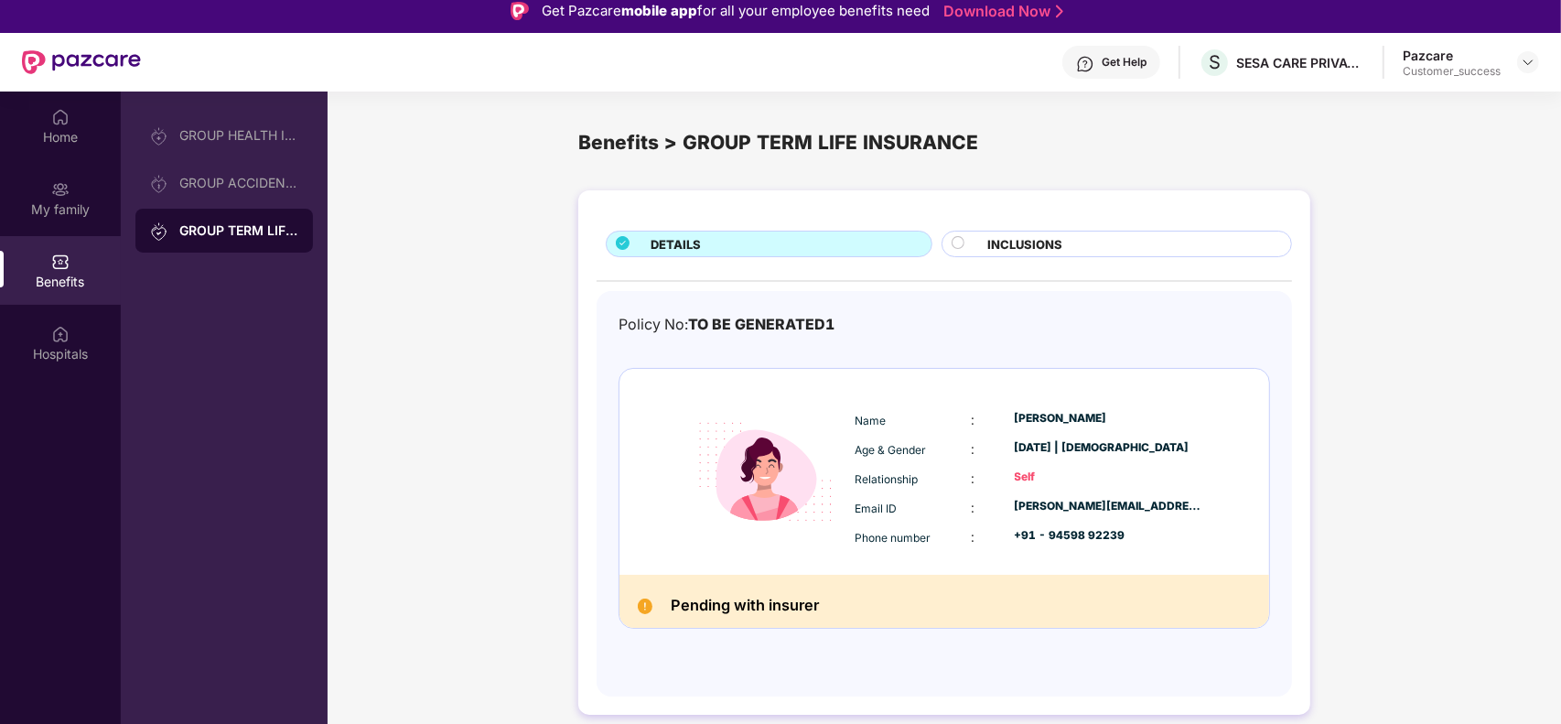
click at [1026, 252] on span "INCLUSIONS" at bounding box center [1025, 244] width 75 height 18
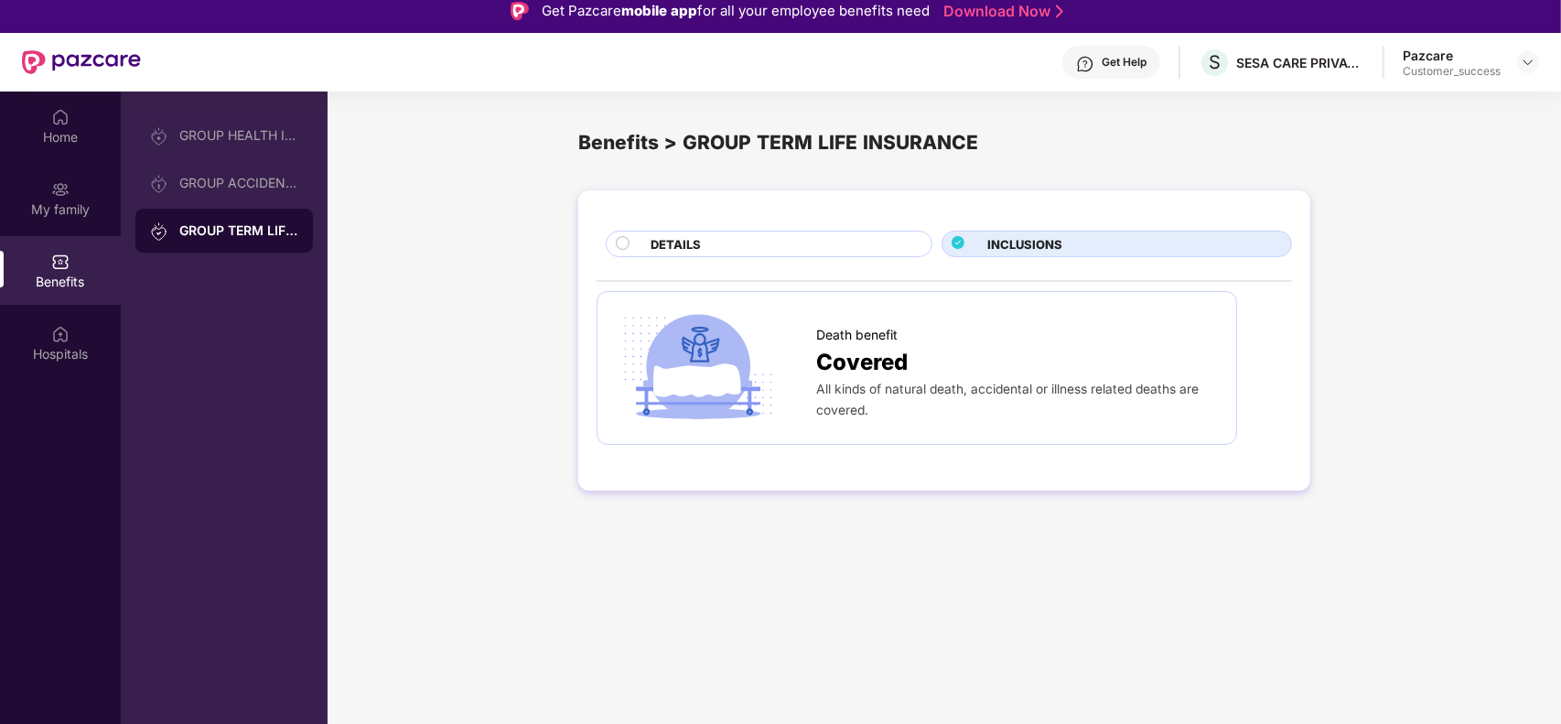
click at [856, 254] on div "DETAILS" at bounding box center [781, 245] width 281 height 21
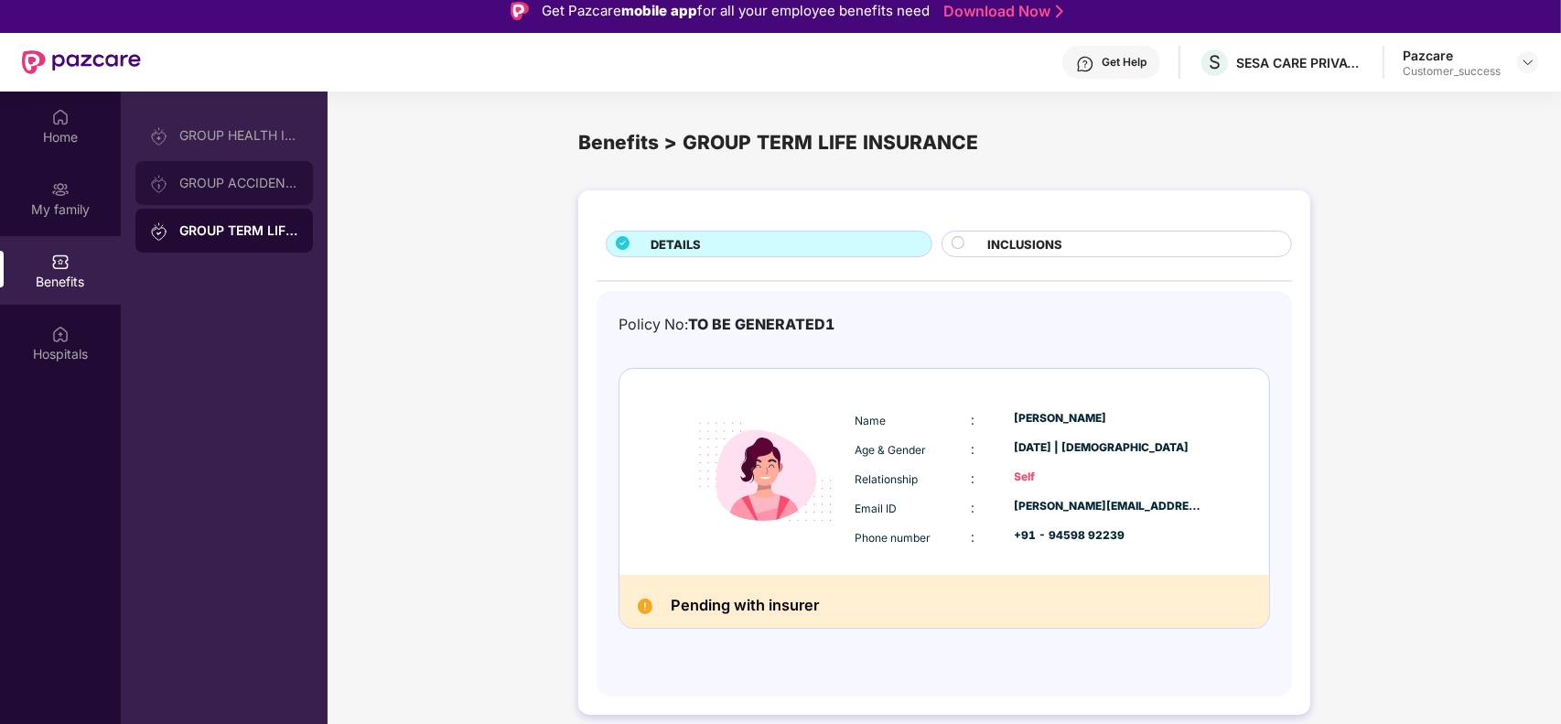
click at [257, 190] on div "GROUP ACCIDENTAL INSURANCE" at bounding box center [223, 183] width 177 height 44
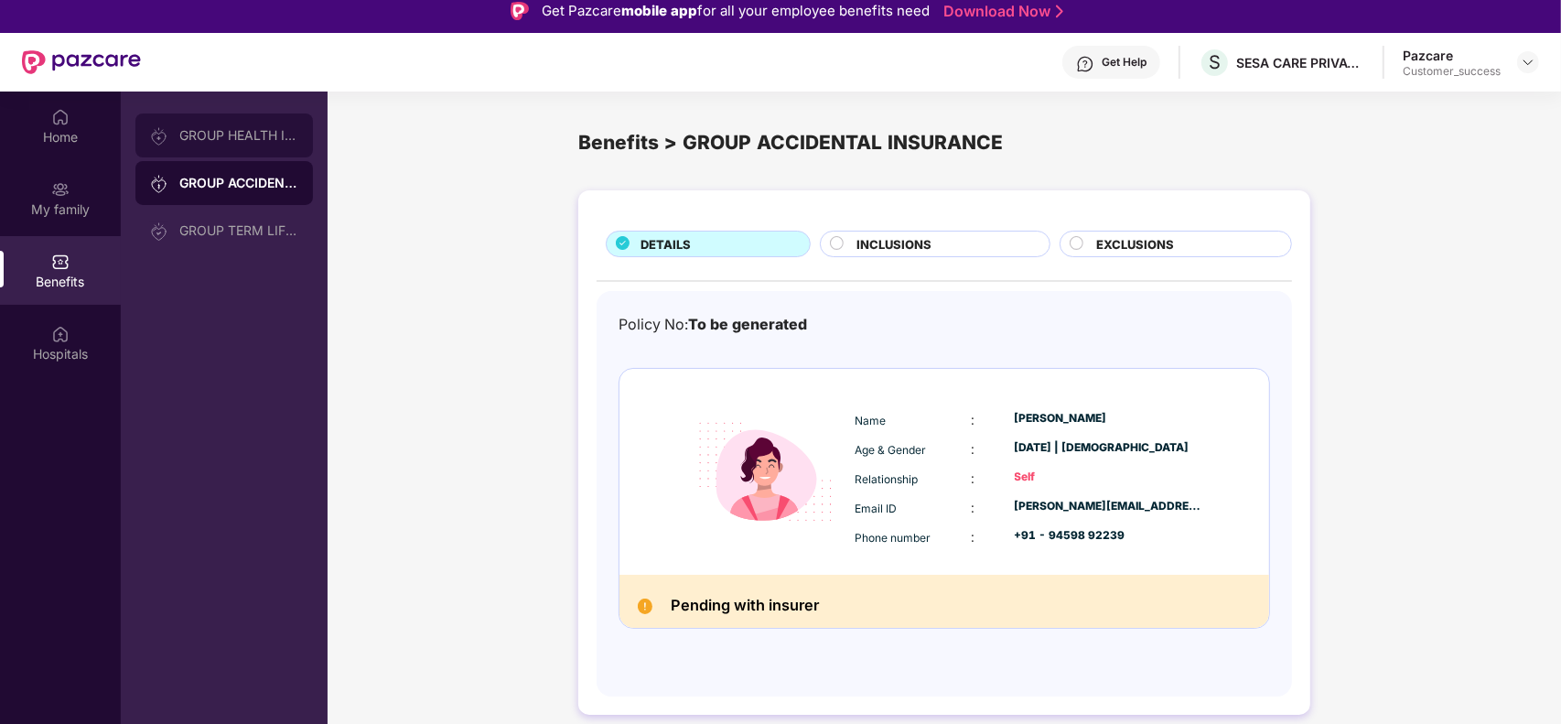
click at [239, 143] on div "GROUP HEALTH INSURANCE" at bounding box center [223, 135] width 177 height 44
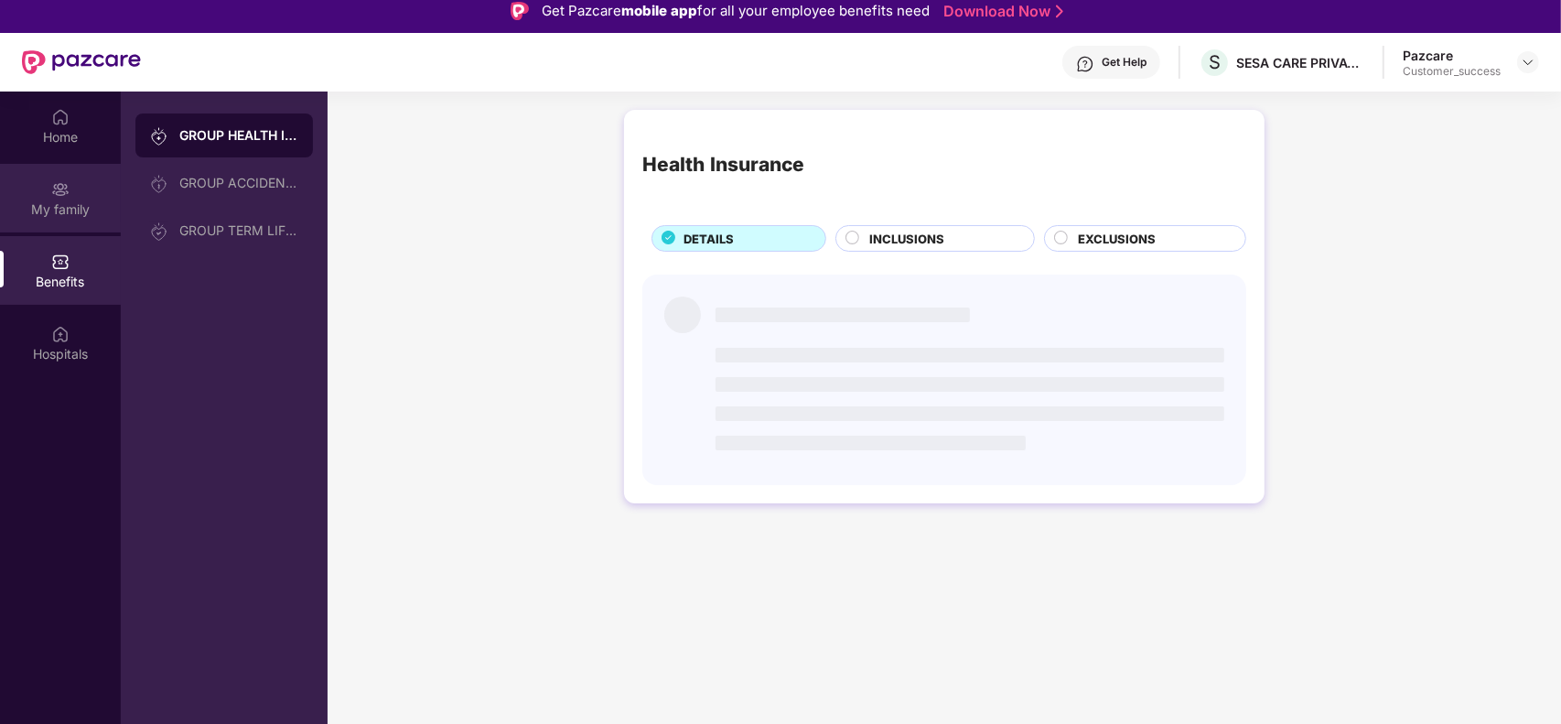
click at [88, 206] on div "My family" at bounding box center [60, 209] width 121 height 18
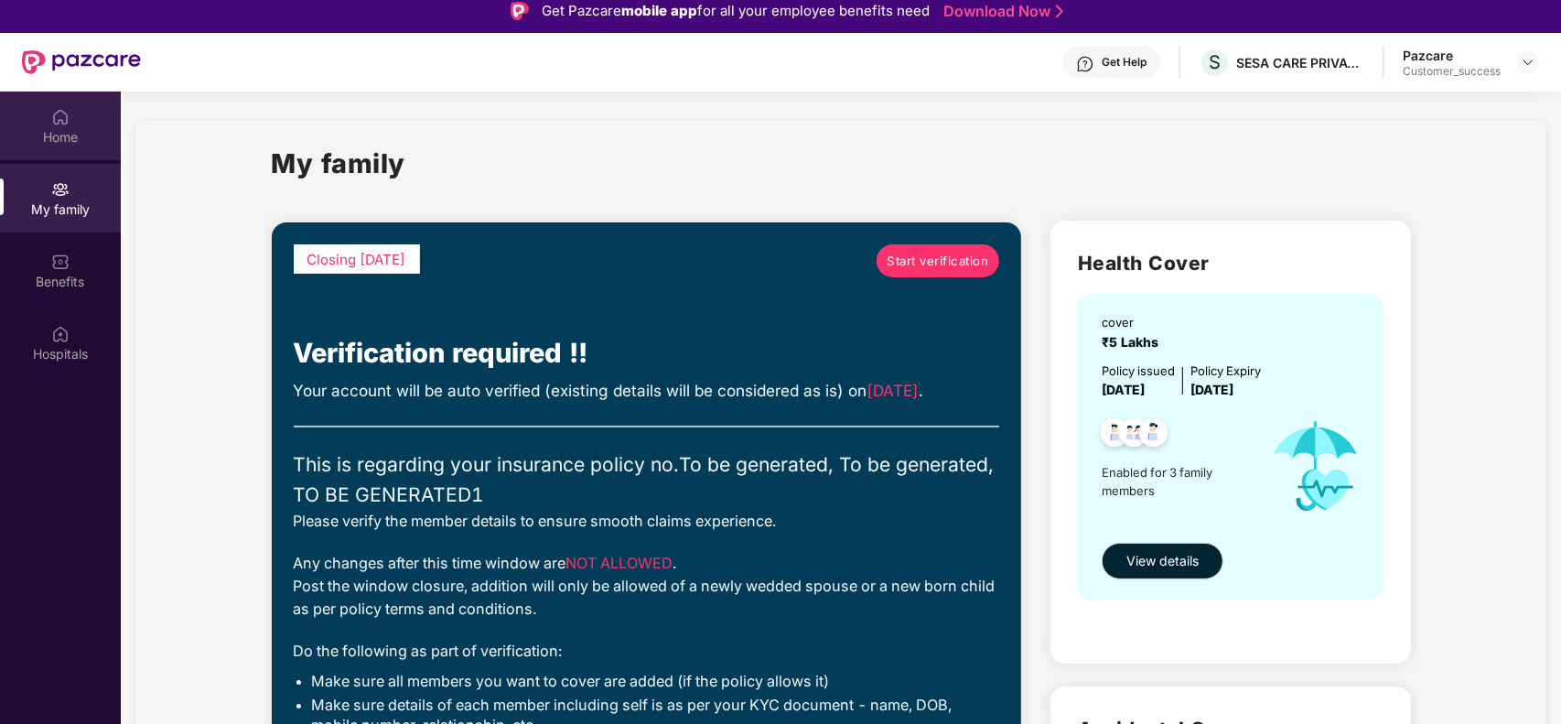
click at [69, 134] on div "Home" at bounding box center [60, 137] width 121 height 18
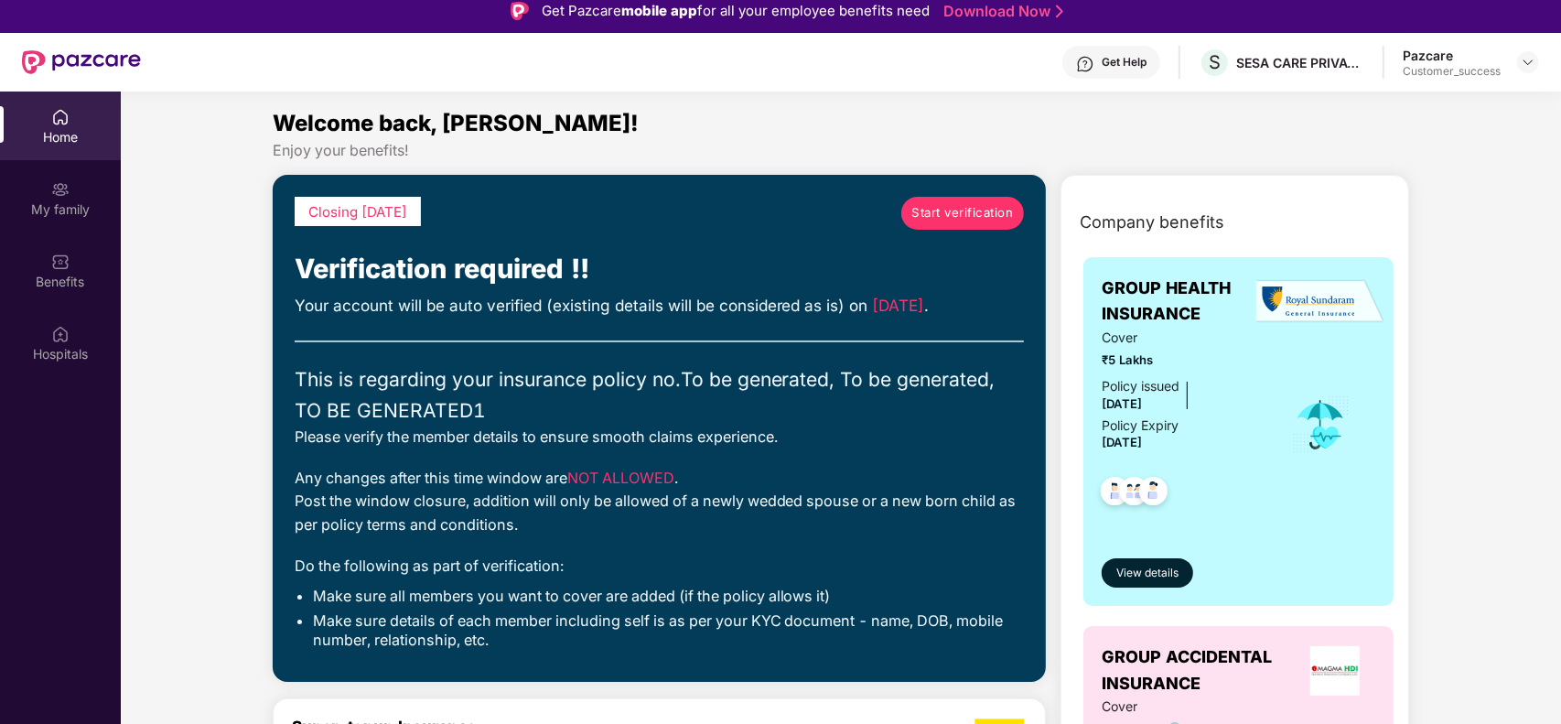
click at [802, 123] on div "Welcome back, Kamaldeep!" at bounding box center [841, 123] width 1137 height 35
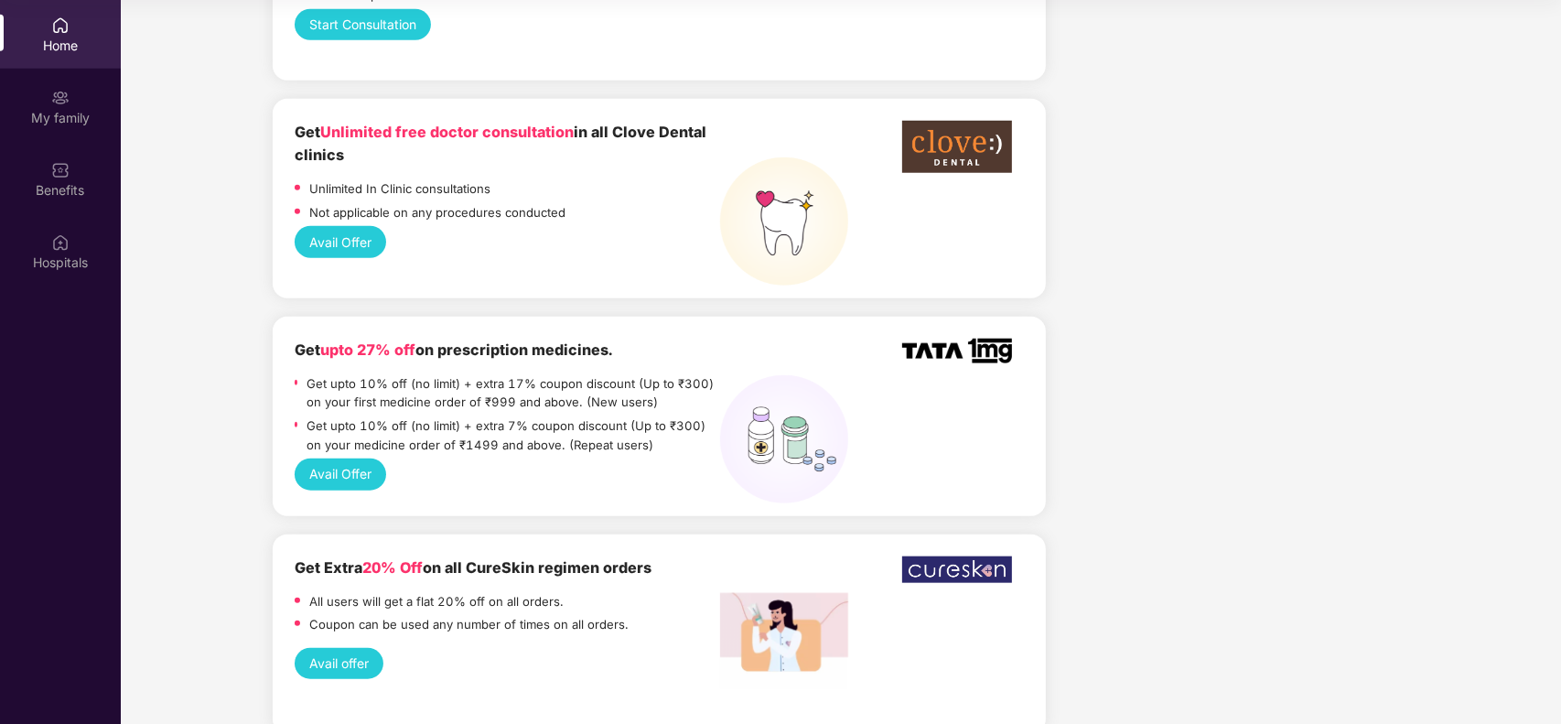
scroll to position [1445, 0]
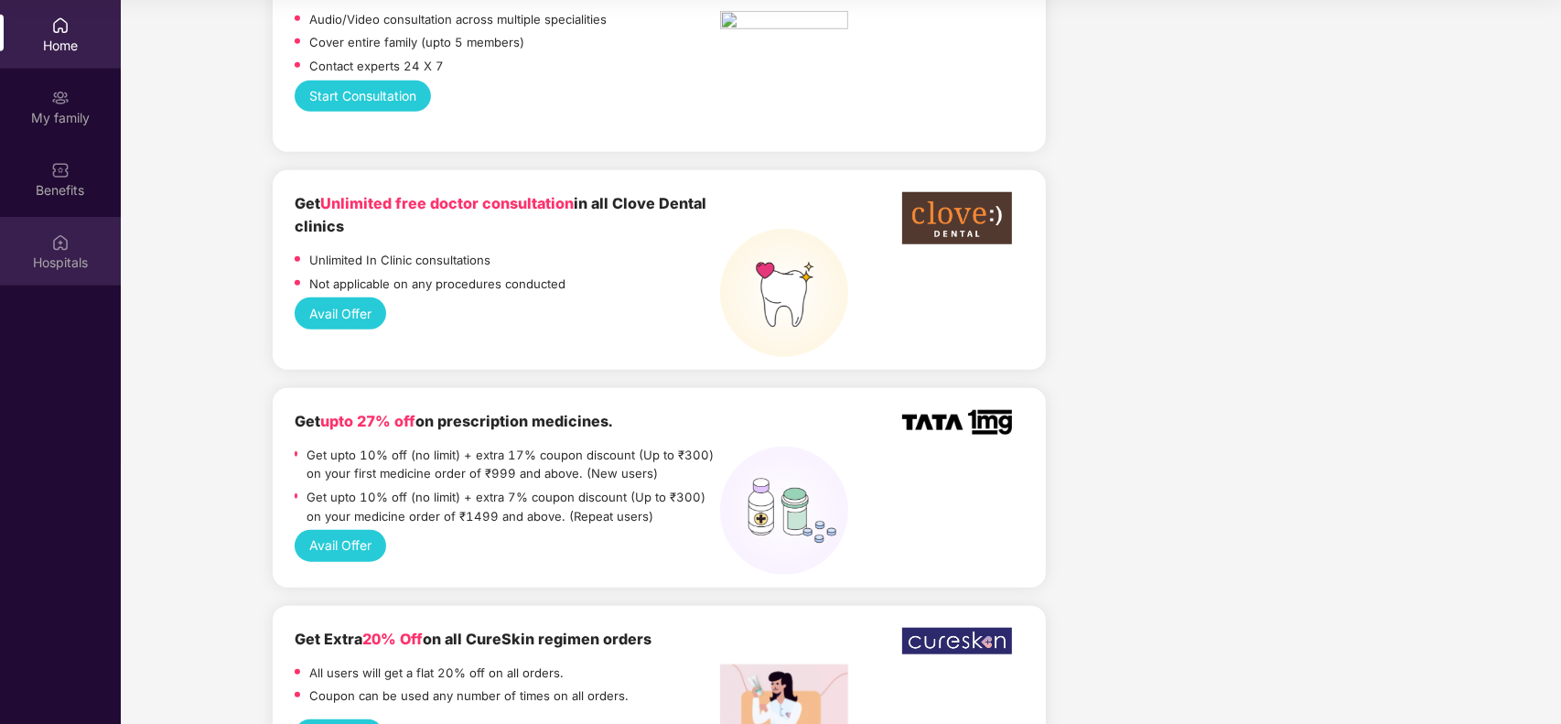
click at [65, 236] on img at bounding box center [60, 242] width 18 height 18
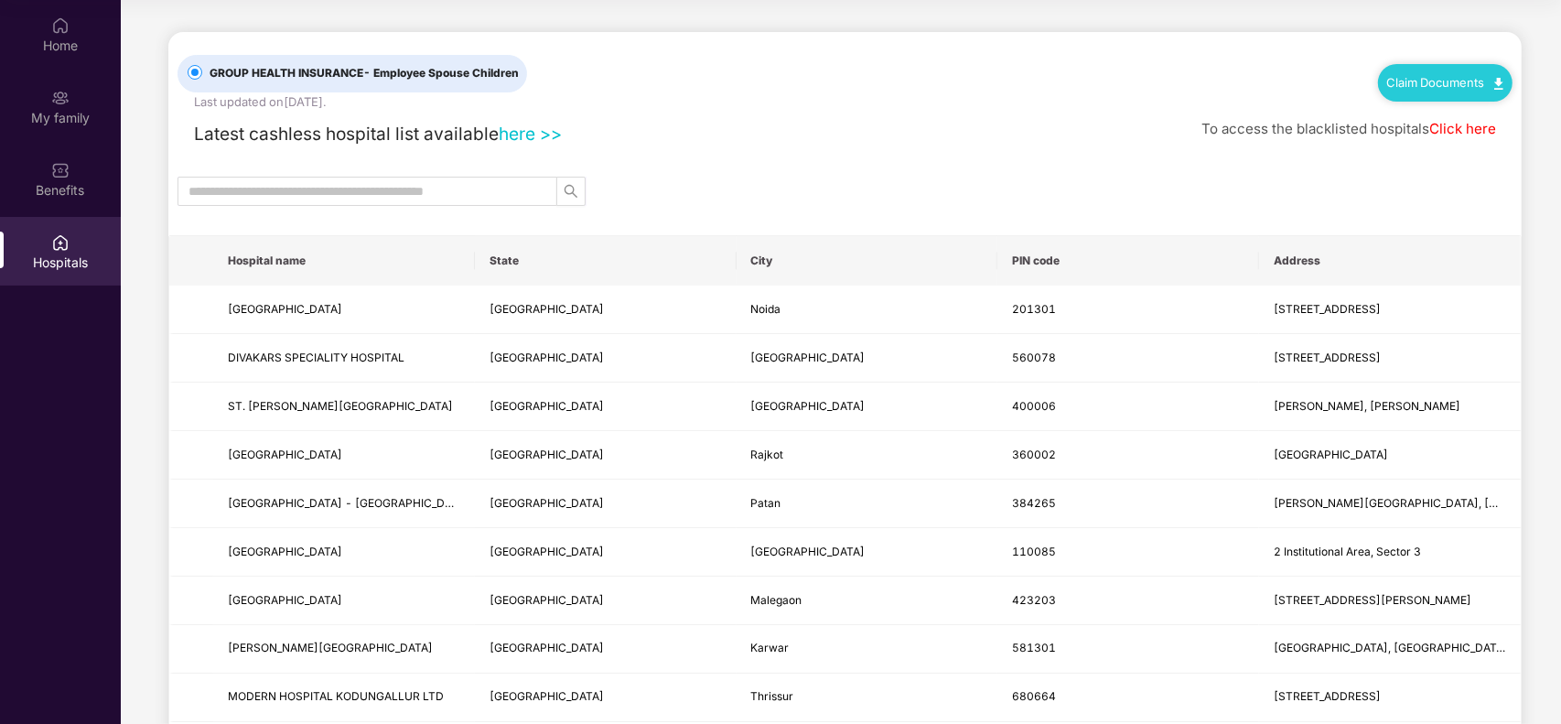
click at [537, 133] on link "here >>" at bounding box center [530, 134] width 63 height 22
click at [1419, 91] on div "Claim Documents" at bounding box center [1445, 82] width 134 height 37
click at [1439, 89] on div "Claim Documents" at bounding box center [1445, 82] width 134 height 37
click at [1456, 84] on link "Claim Documents" at bounding box center [1445, 82] width 116 height 15
click at [1494, 116] on link "Claim Form" at bounding box center [1451, 114] width 119 height 39
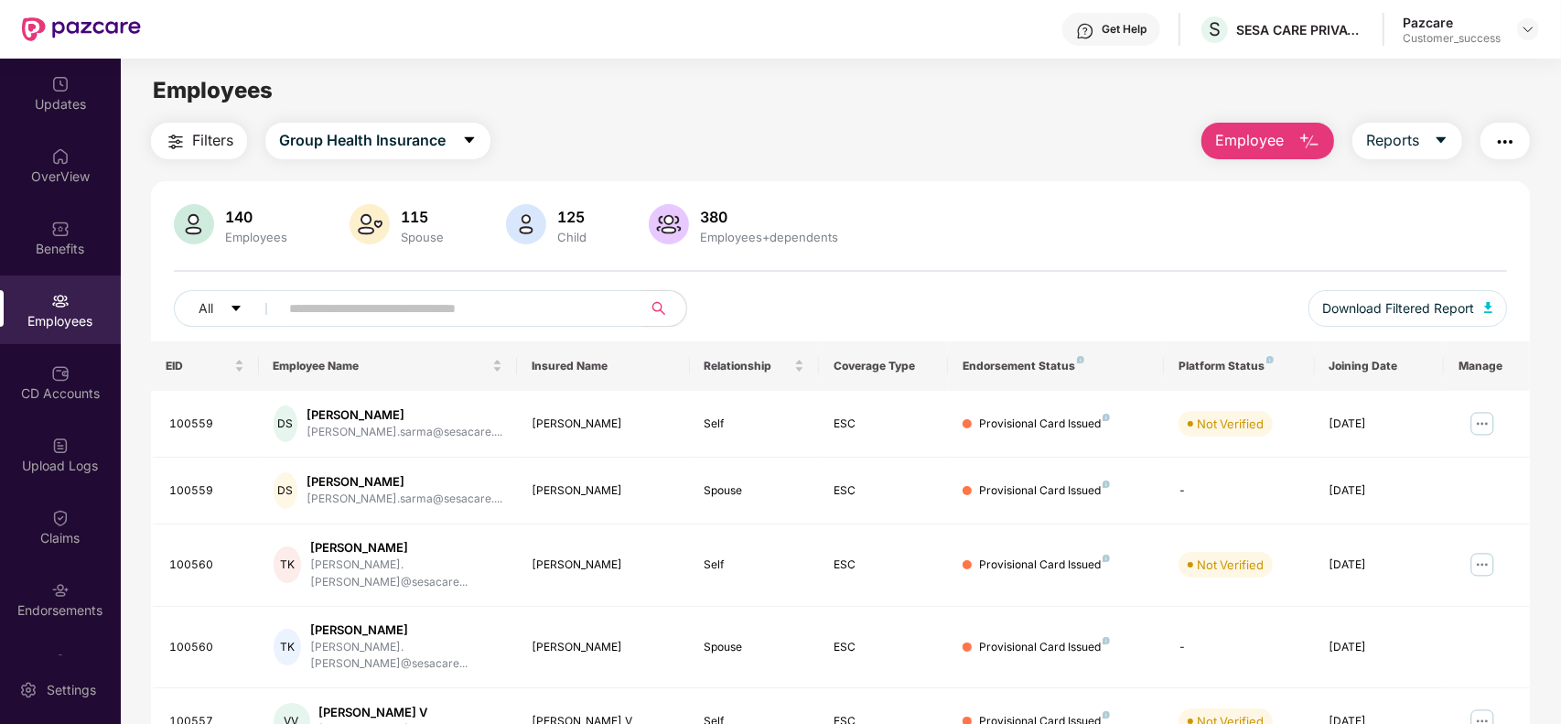
click at [1276, 143] on span "Employee" at bounding box center [1249, 140] width 69 height 23
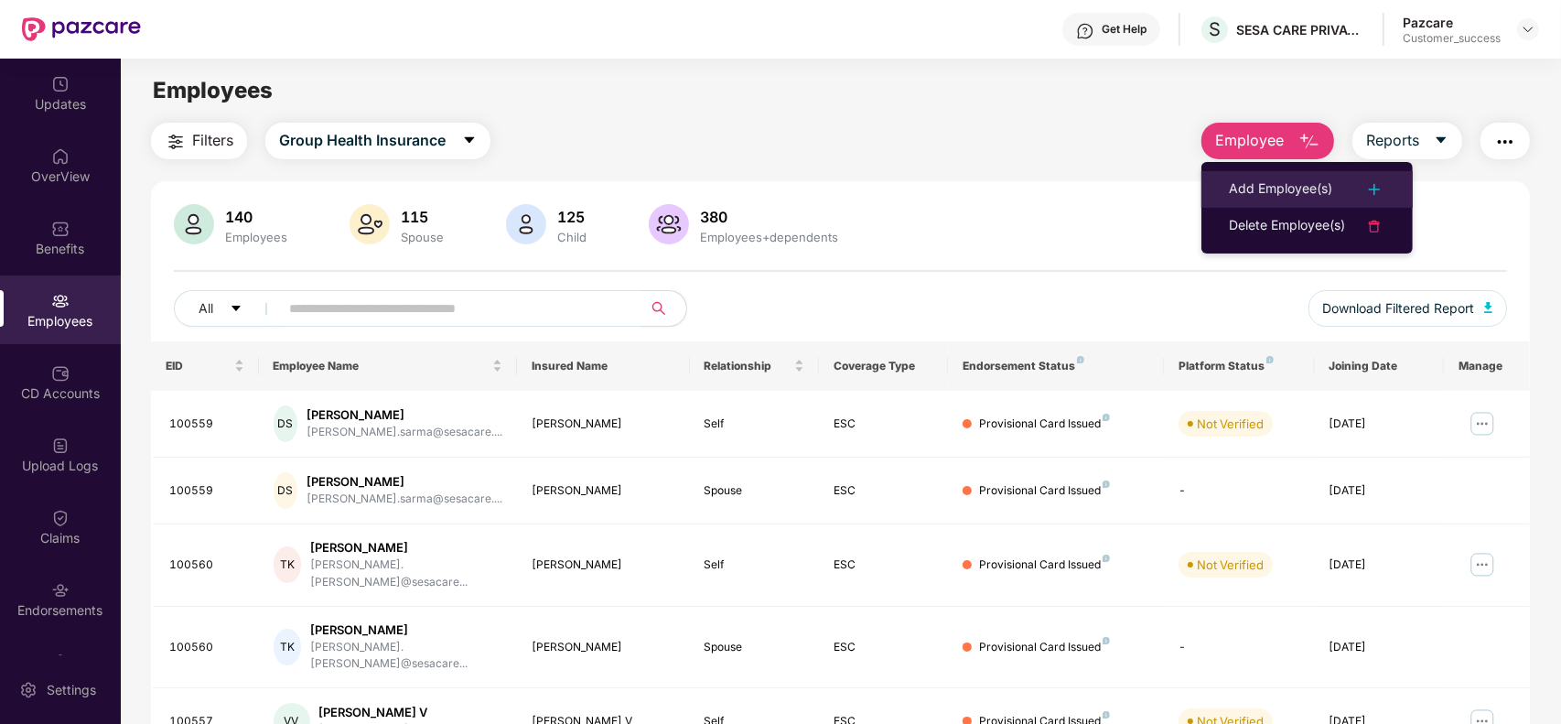
click at [1276, 192] on div "Add Employee(s)" at bounding box center [1280, 189] width 103 height 22
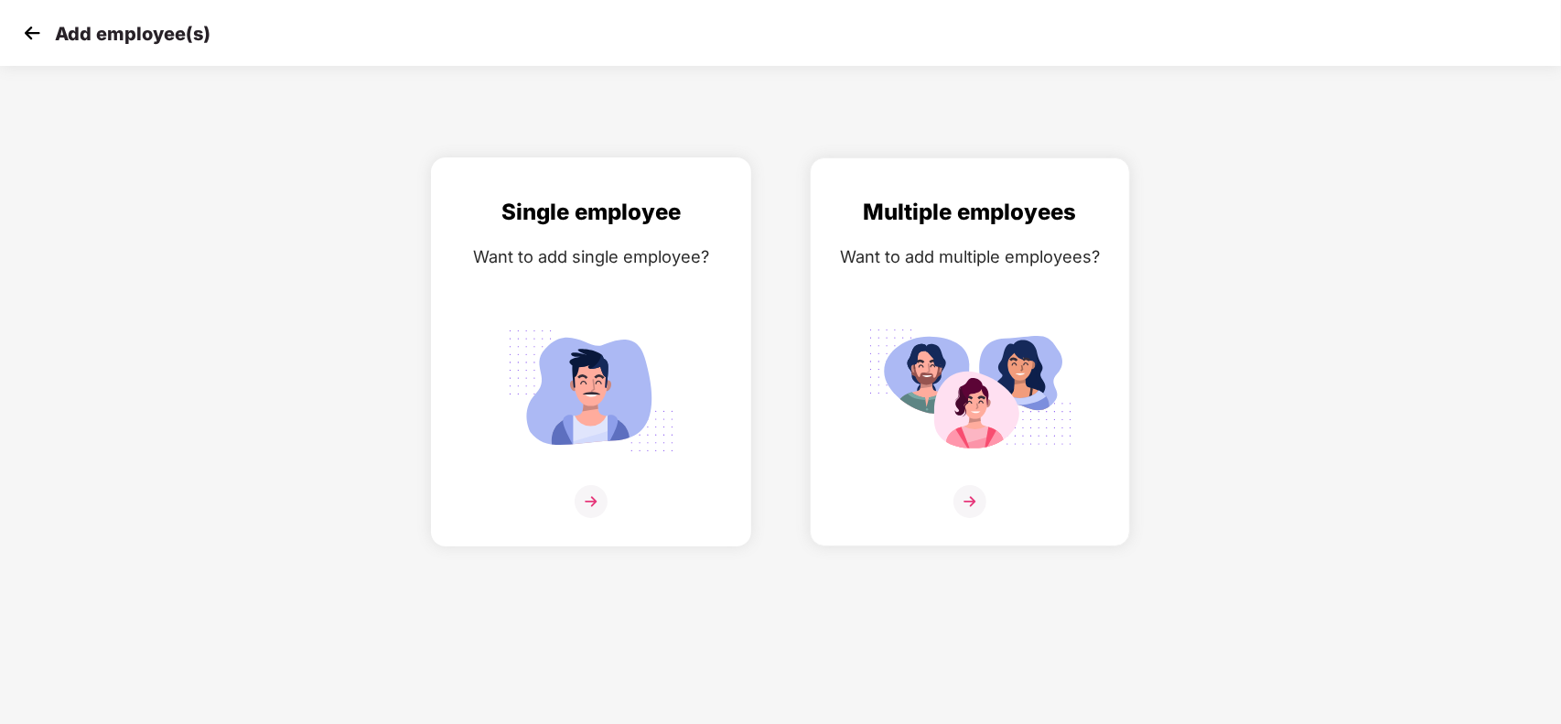
click at [623, 325] on img at bounding box center [590, 390] width 205 height 143
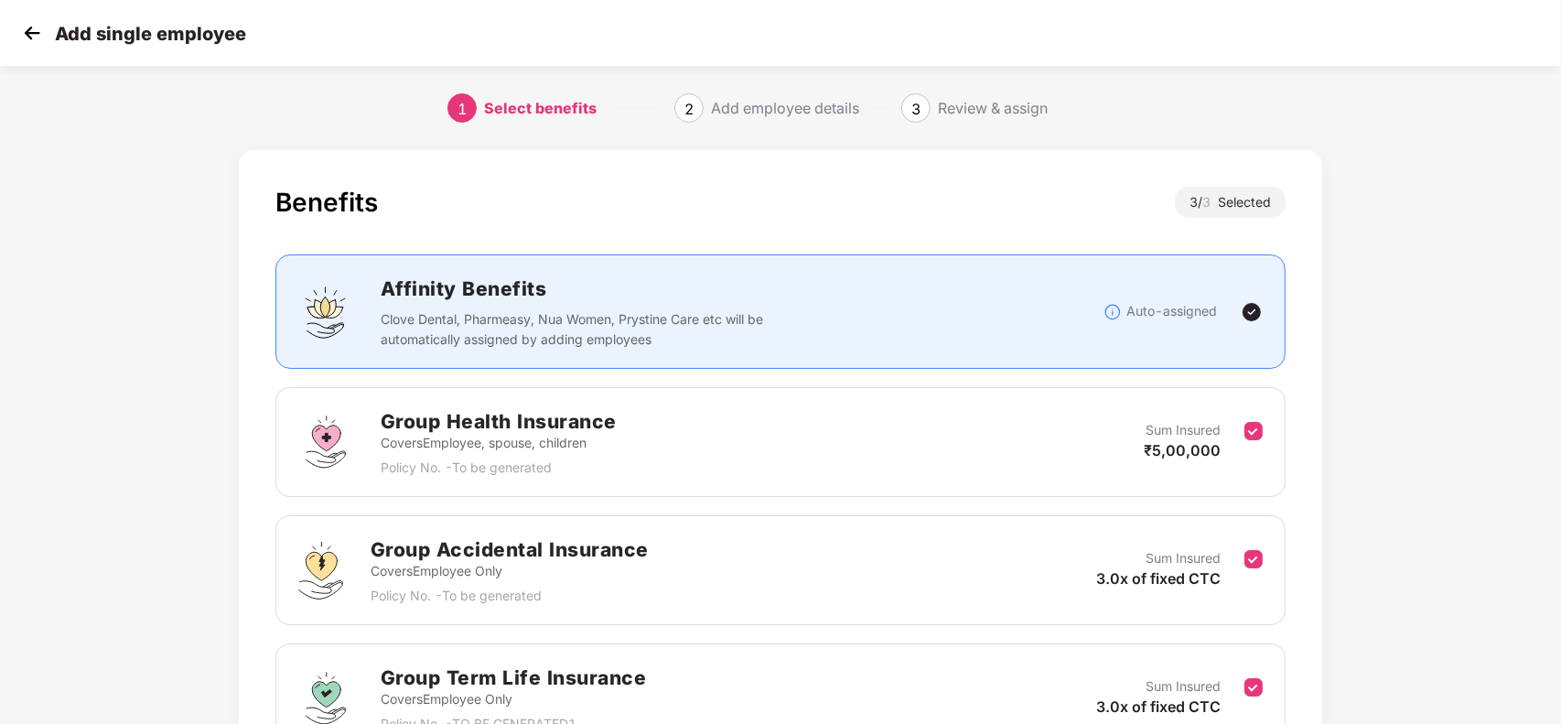
click at [1296, 384] on div "Benefits 3 / 3 Selected Affinity Benefits Clove Dental, Pharmeasy, Nua Women, P…" at bounding box center [781, 508] width 1084 height 716
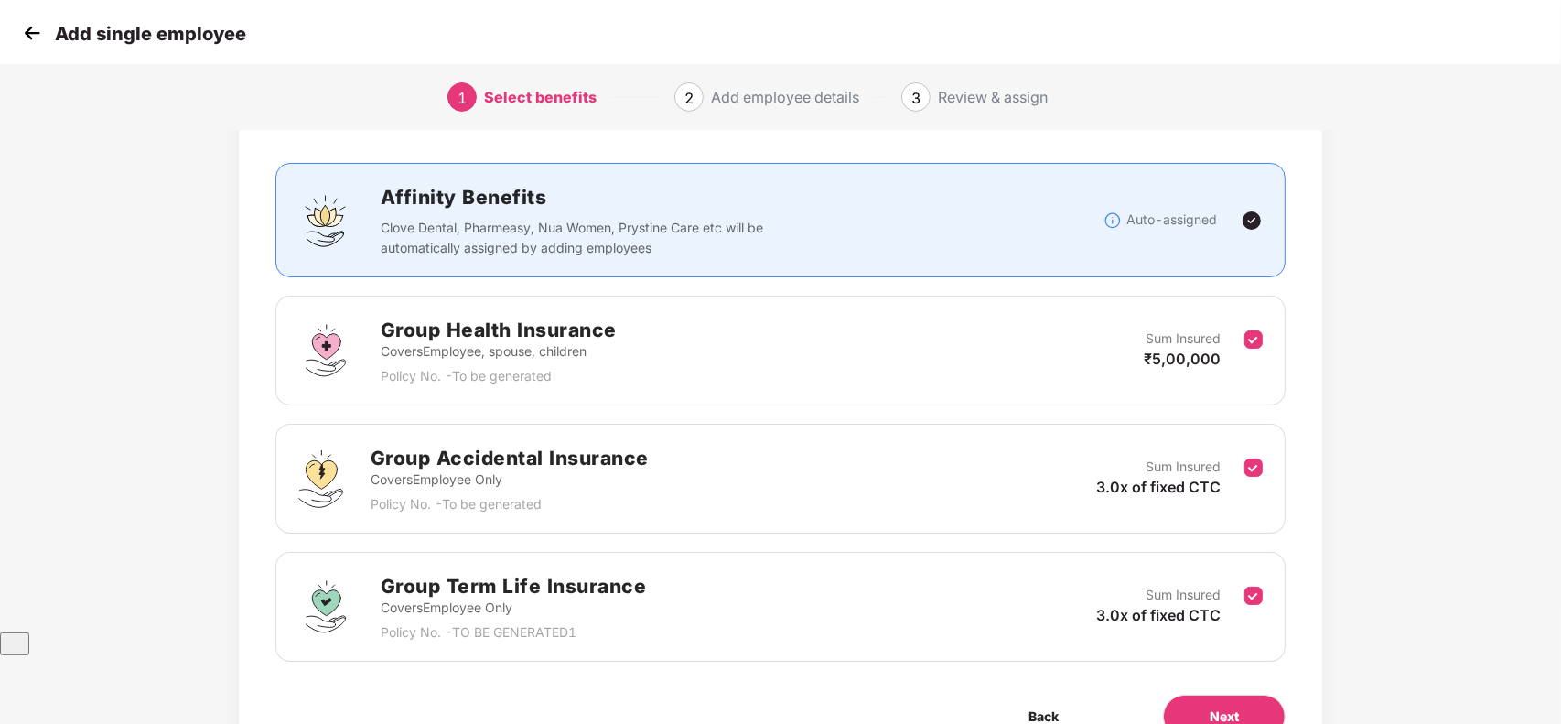
scroll to position [189, 0]
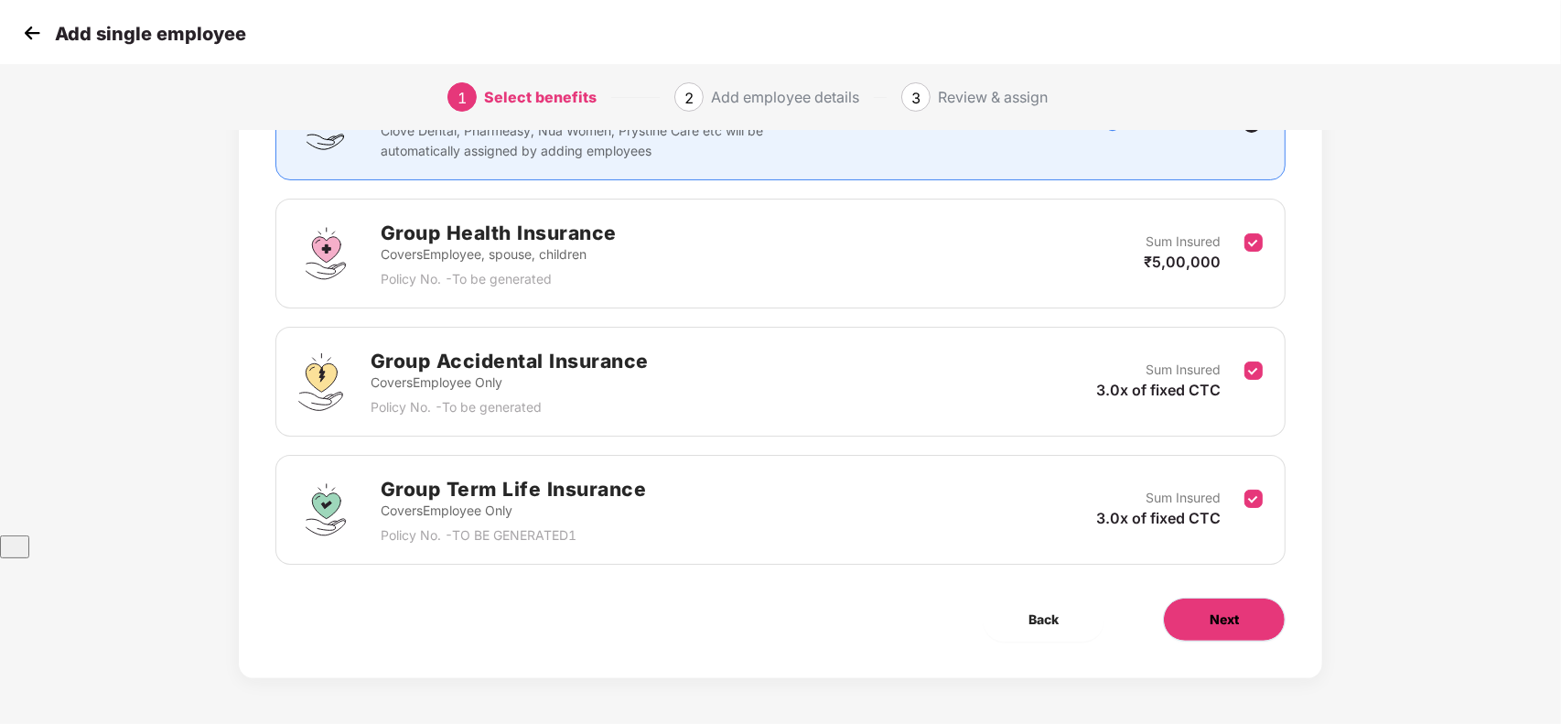
click at [1204, 613] on button "Next" at bounding box center [1224, 619] width 123 height 44
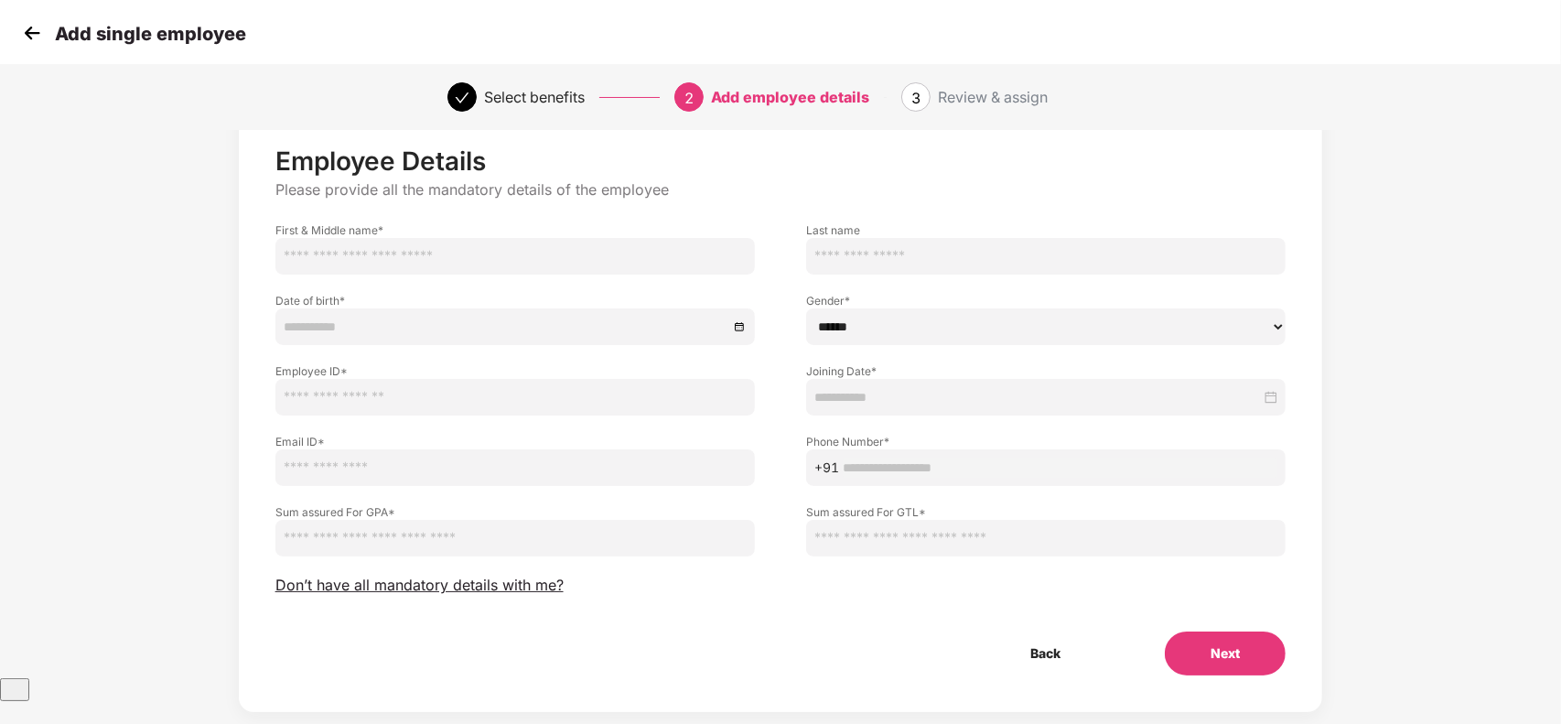
scroll to position [79, 0]
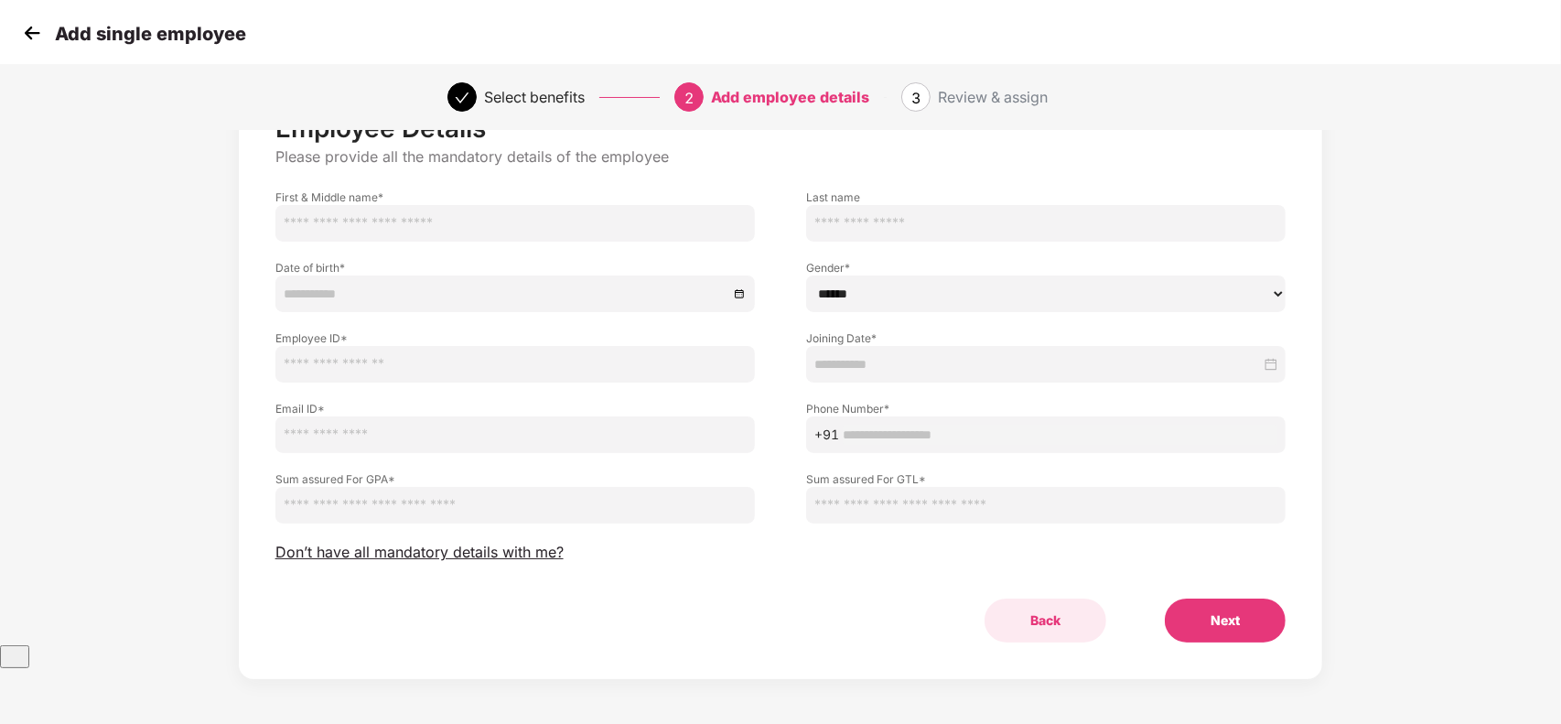
click at [1046, 617] on button "Back" at bounding box center [1045, 620] width 122 height 44
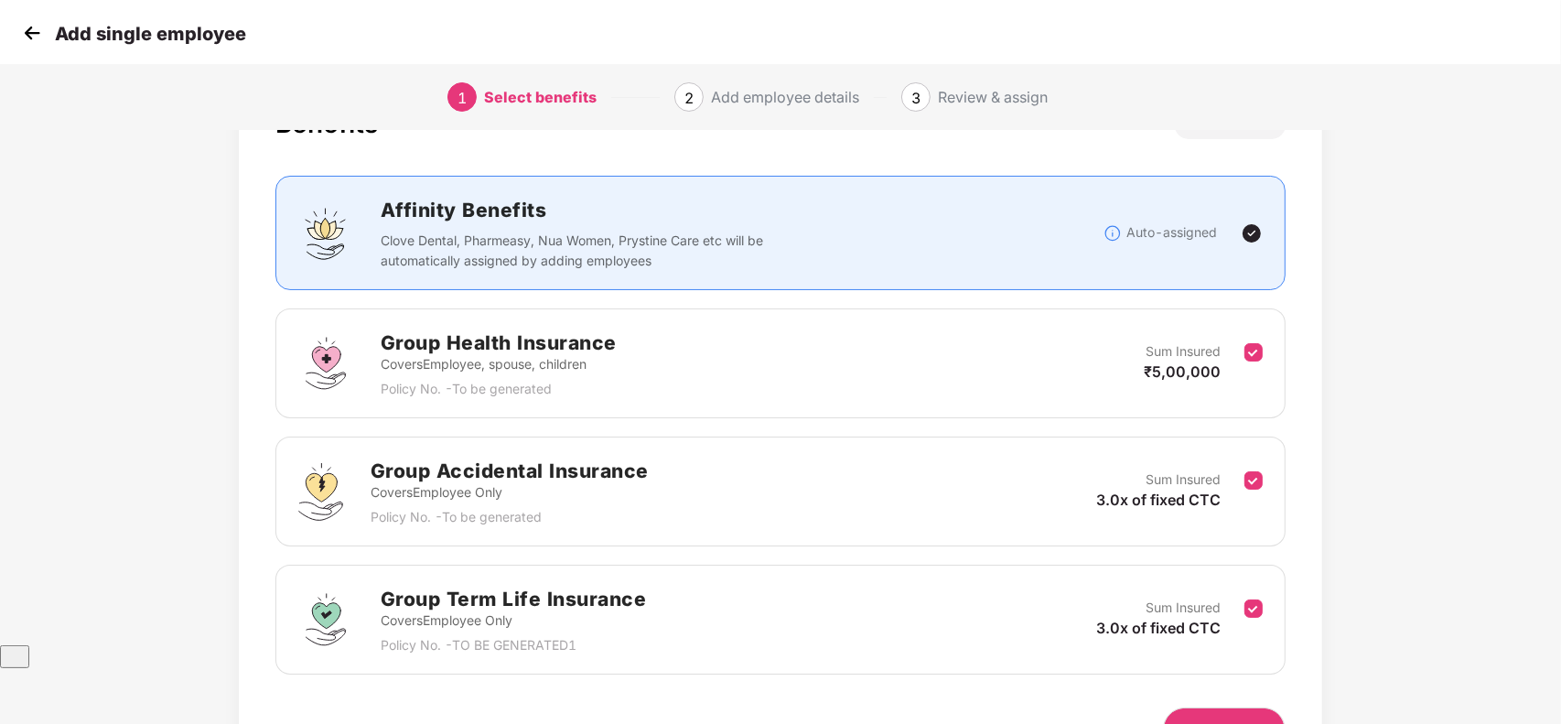
click at [32, 38] on img at bounding box center [31, 32] width 27 height 27
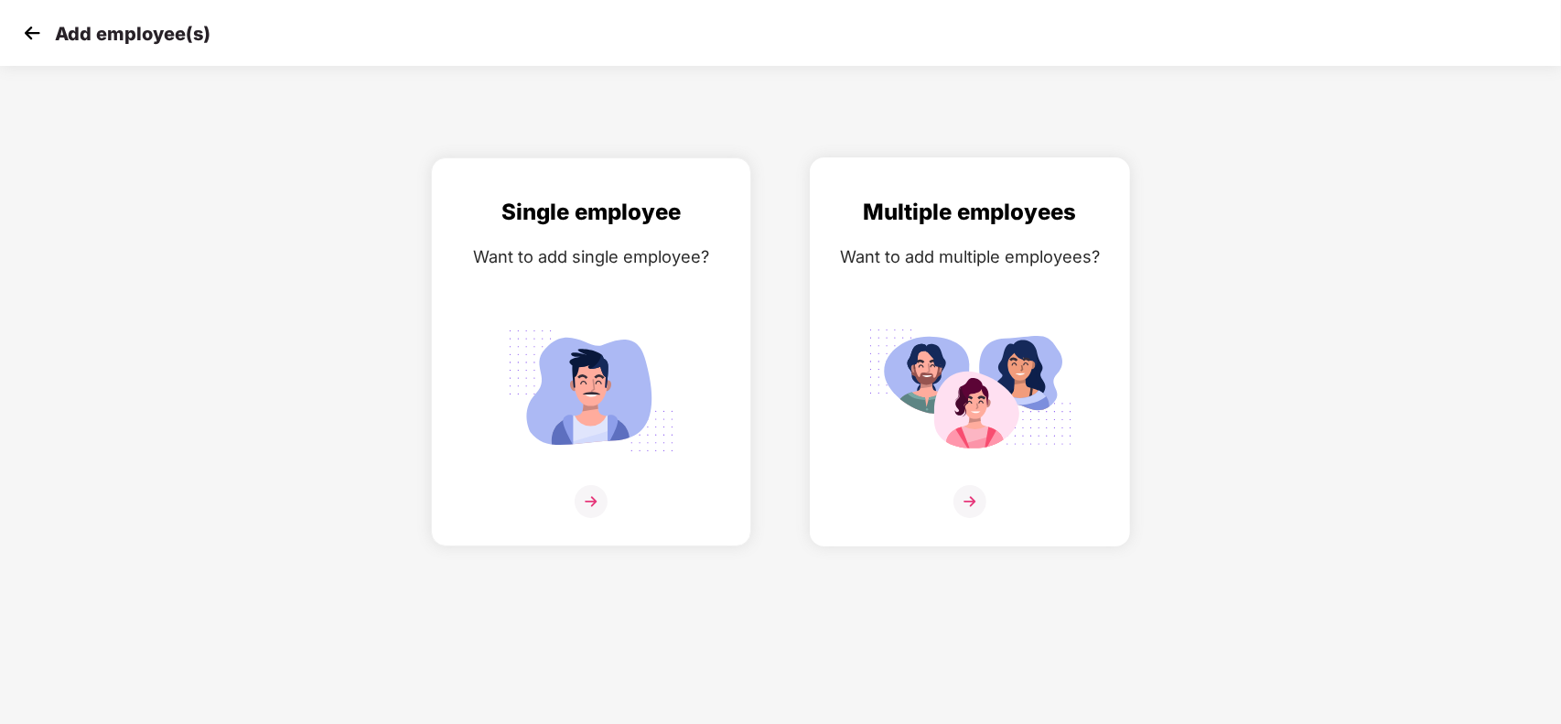
click at [979, 348] on img at bounding box center [969, 390] width 205 height 143
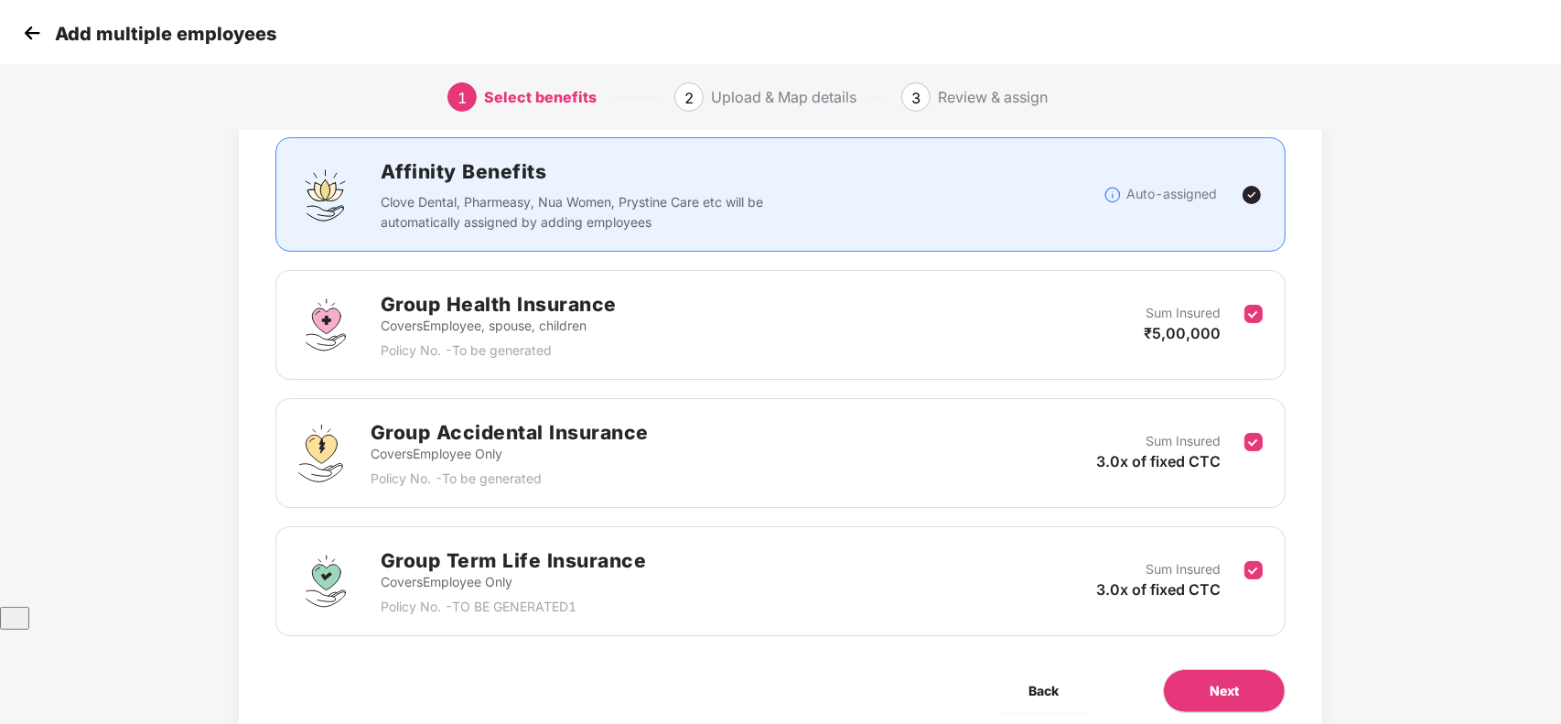
scroll to position [183, 0]
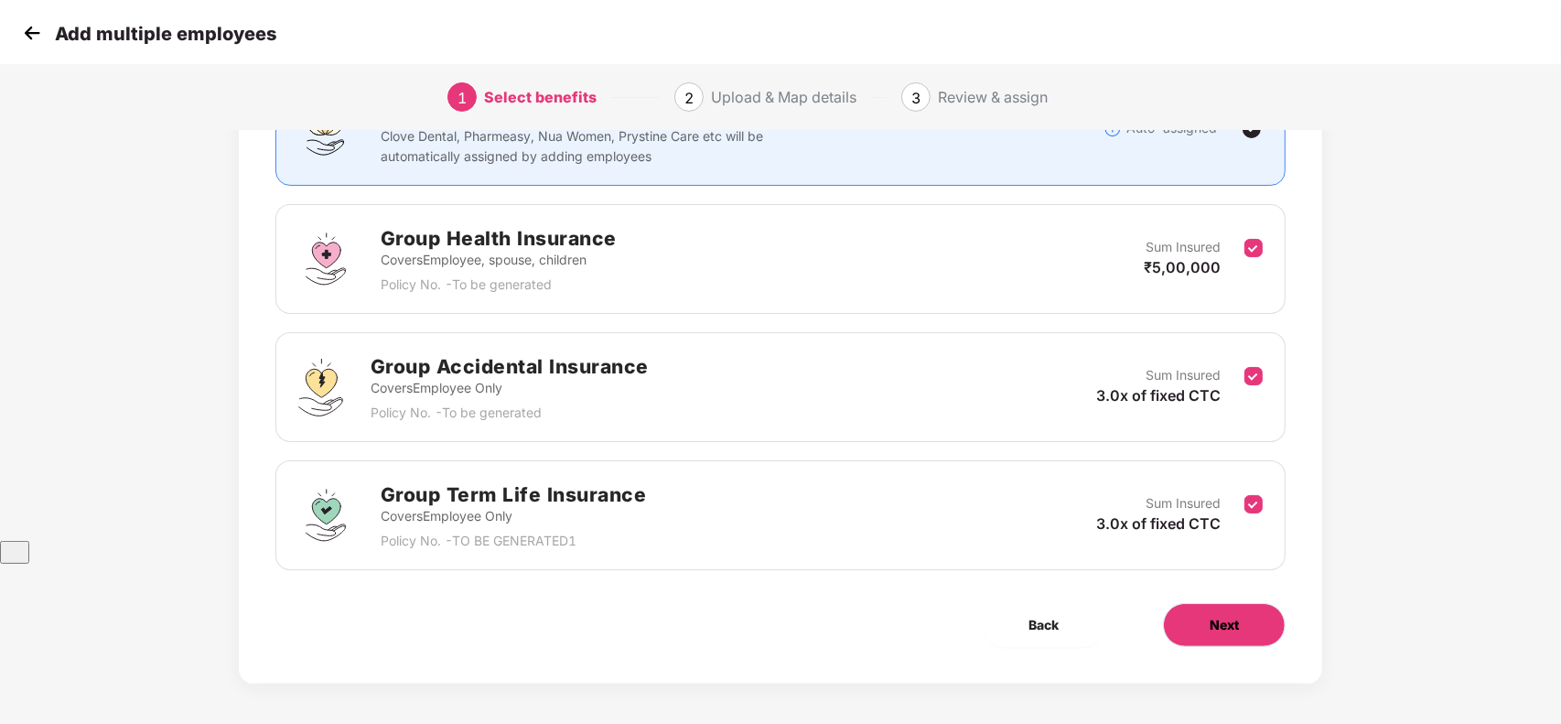
click at [1218, 618] on span "Next" at bounding box center [1223, 625] width 29 height 20
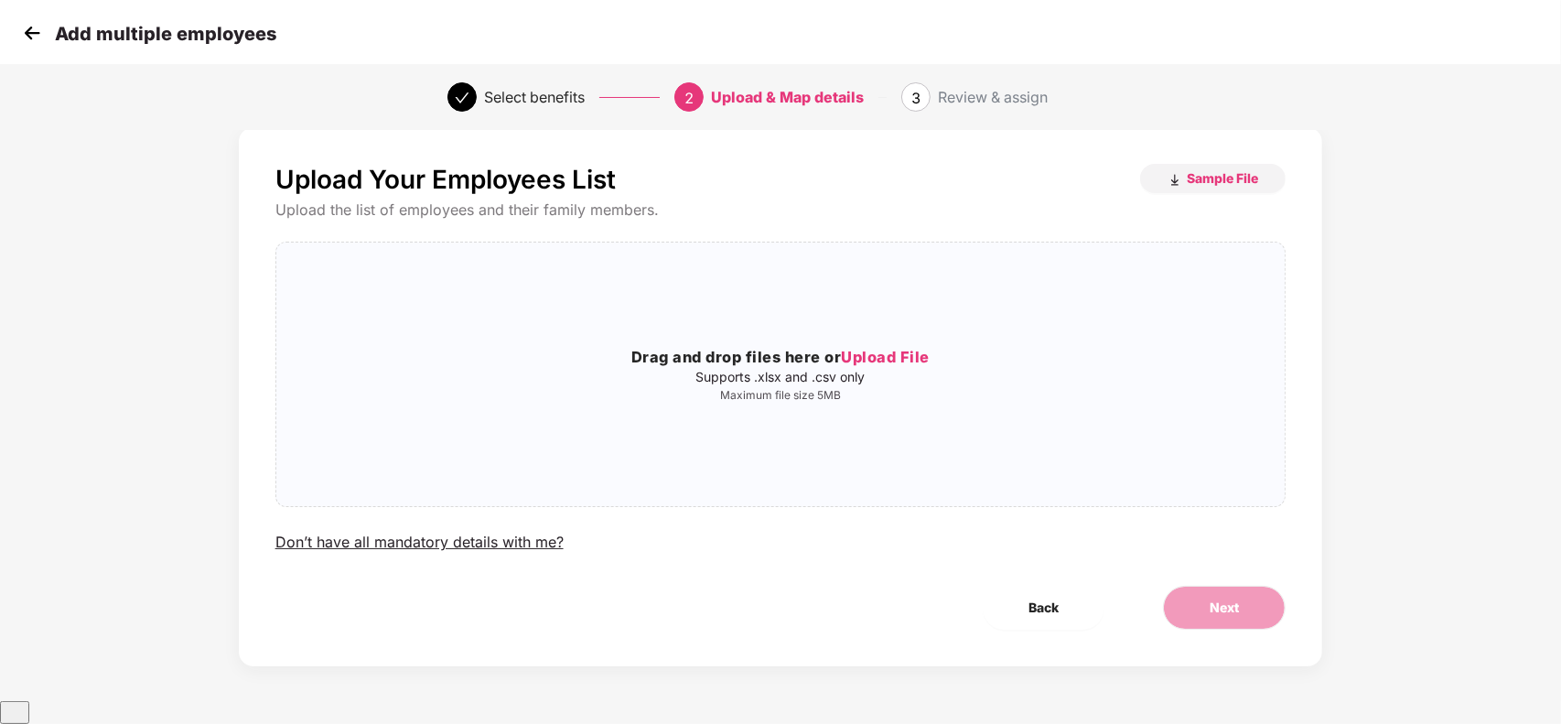
scroll to position [0, 0]
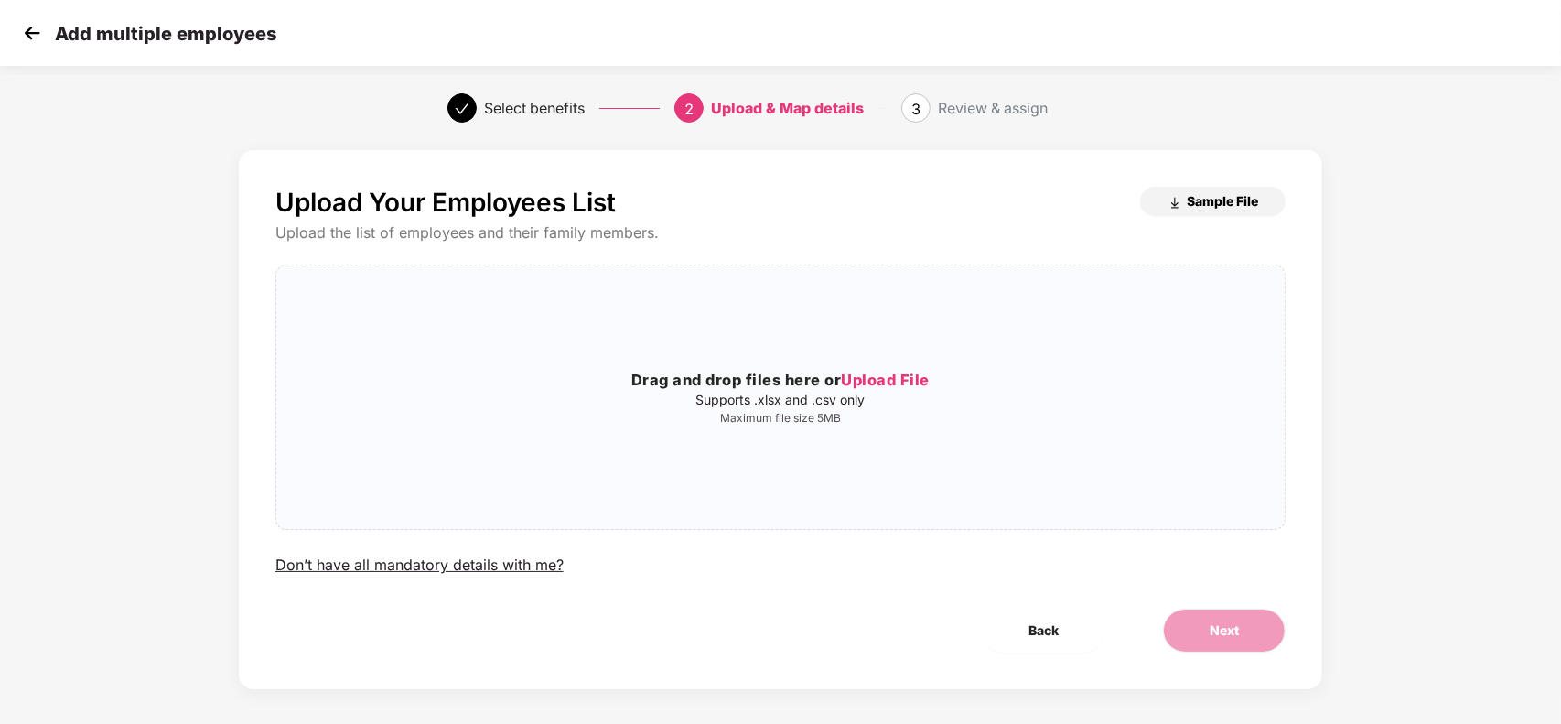
click at [1210, 197] on span "Sample File" at bounding box center [1221, 200] width 71 height 17
click at [898, 378] on span "Upload File" at bounding box center [885, 379] width 89 height 18
click at [1047, 617] on button "Back" at bounding box center [1043, 630] width 122 height 44
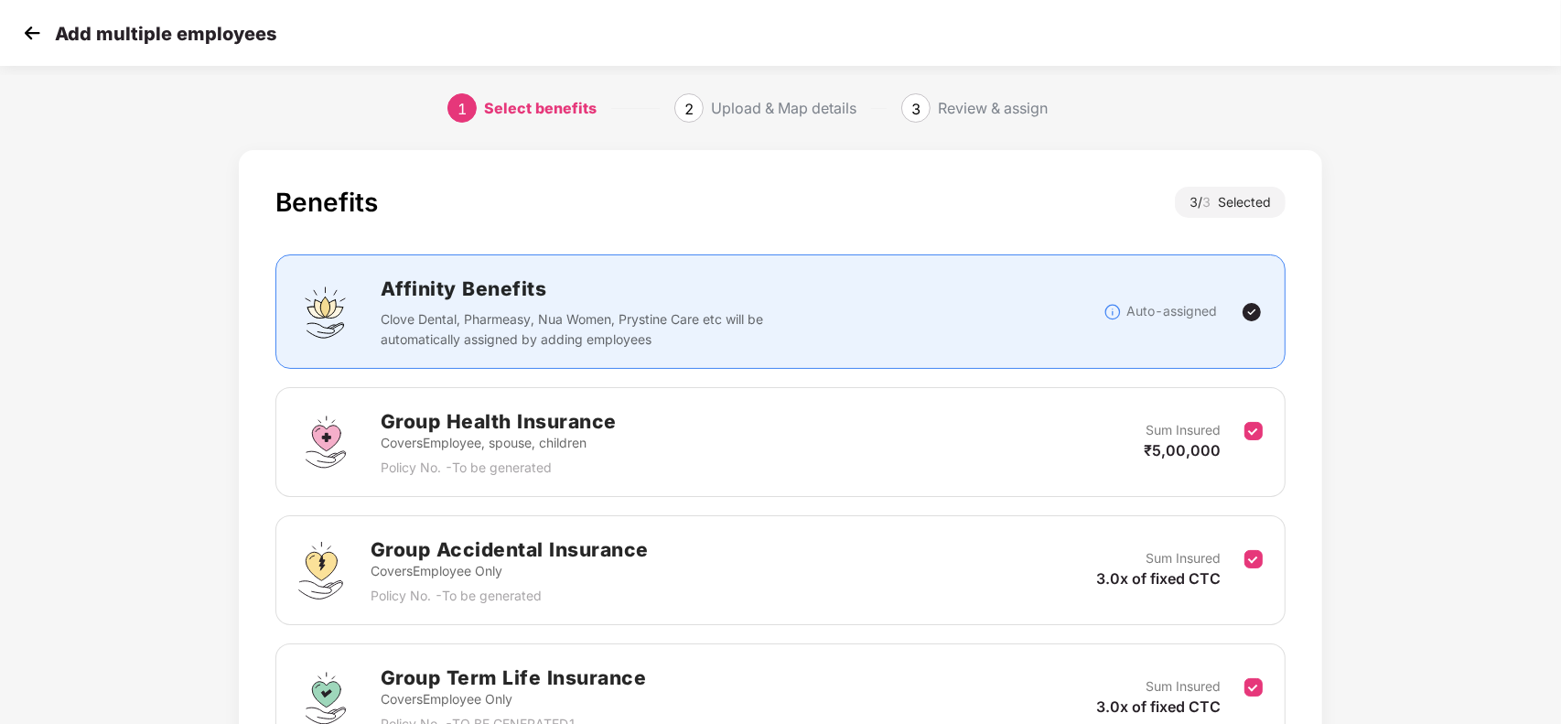
click at [37, 28] on img at bounding box center [31, 32] width 27 height 27
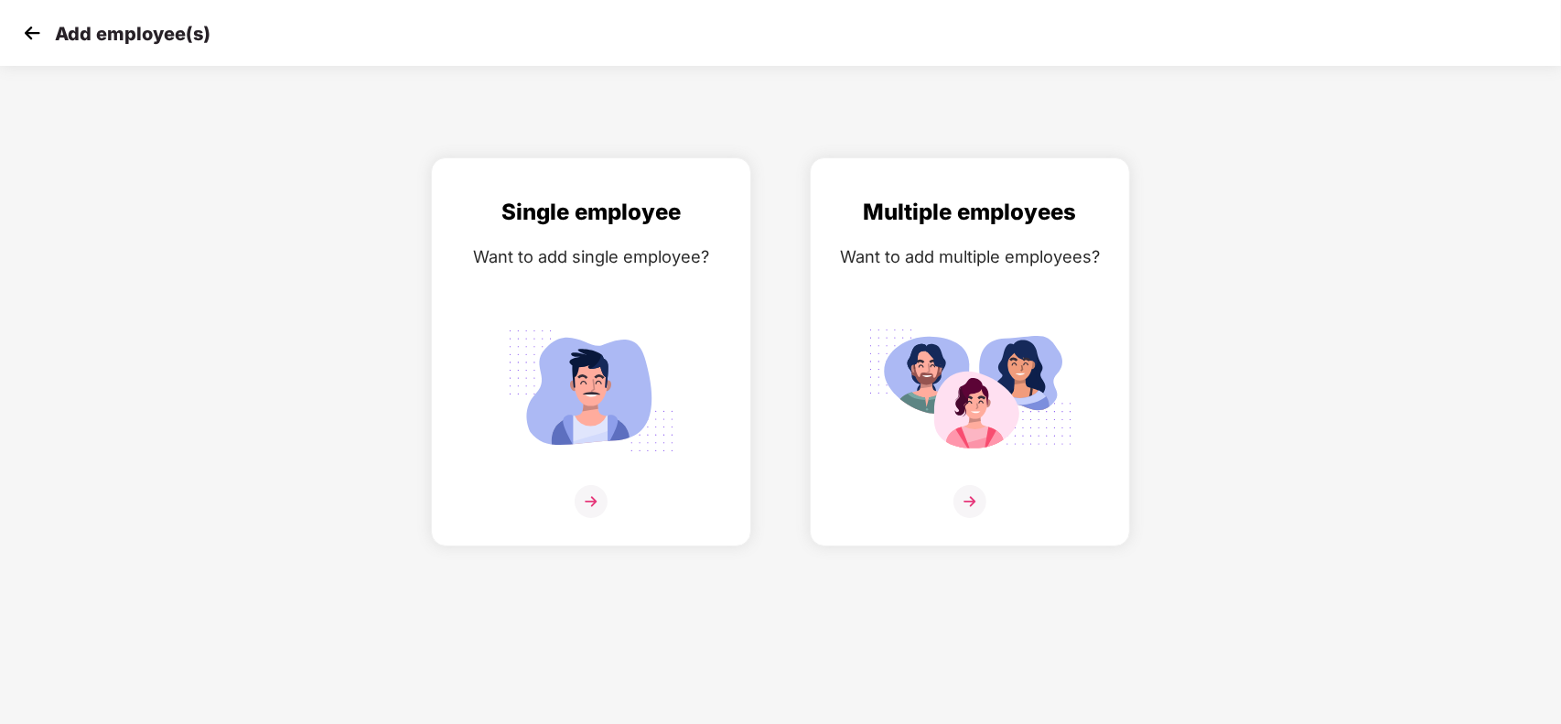
click at [26, 43] on img at bounding box center [31, 32] width 27 height 27
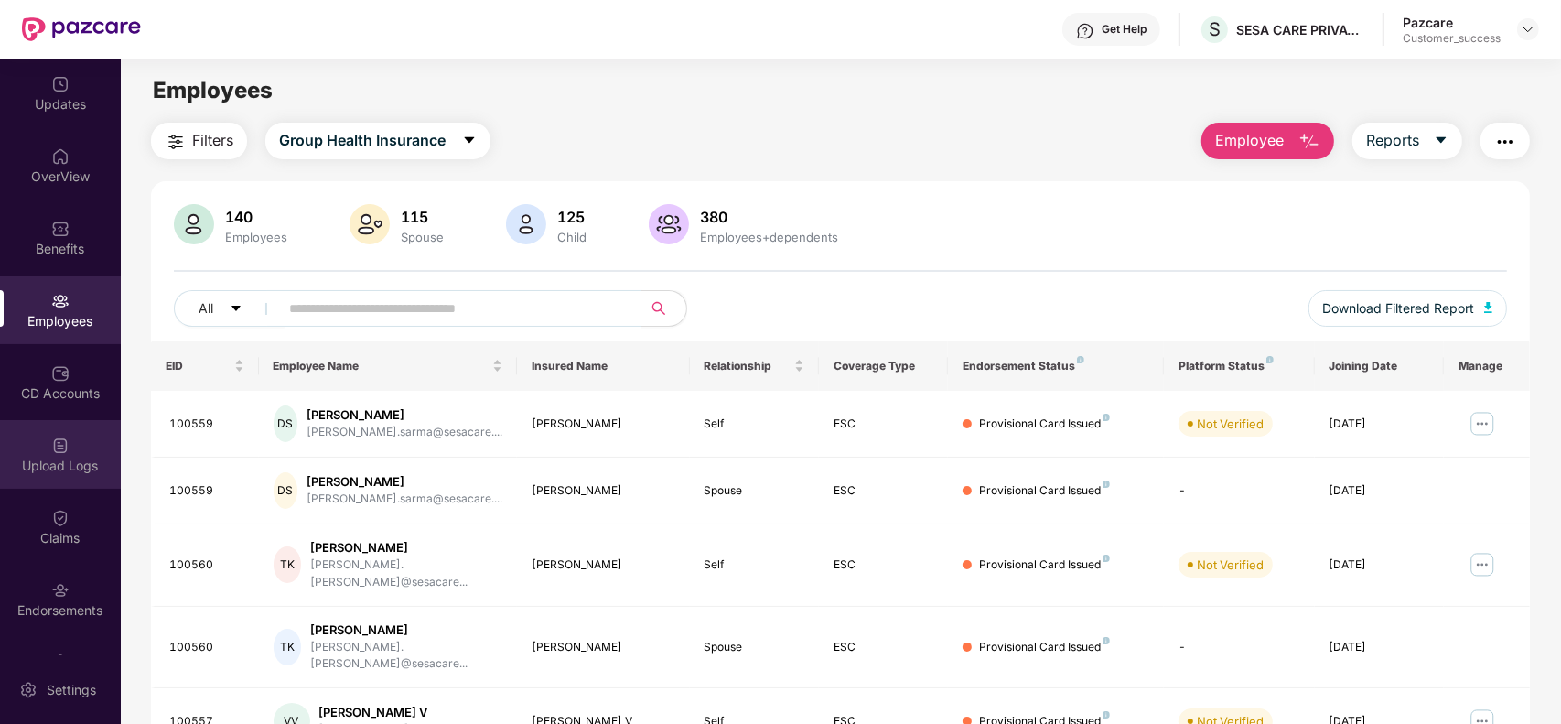
click at [75, 462] on div "Upload Logs" at bounding box center [60, 465] width 121 height 18
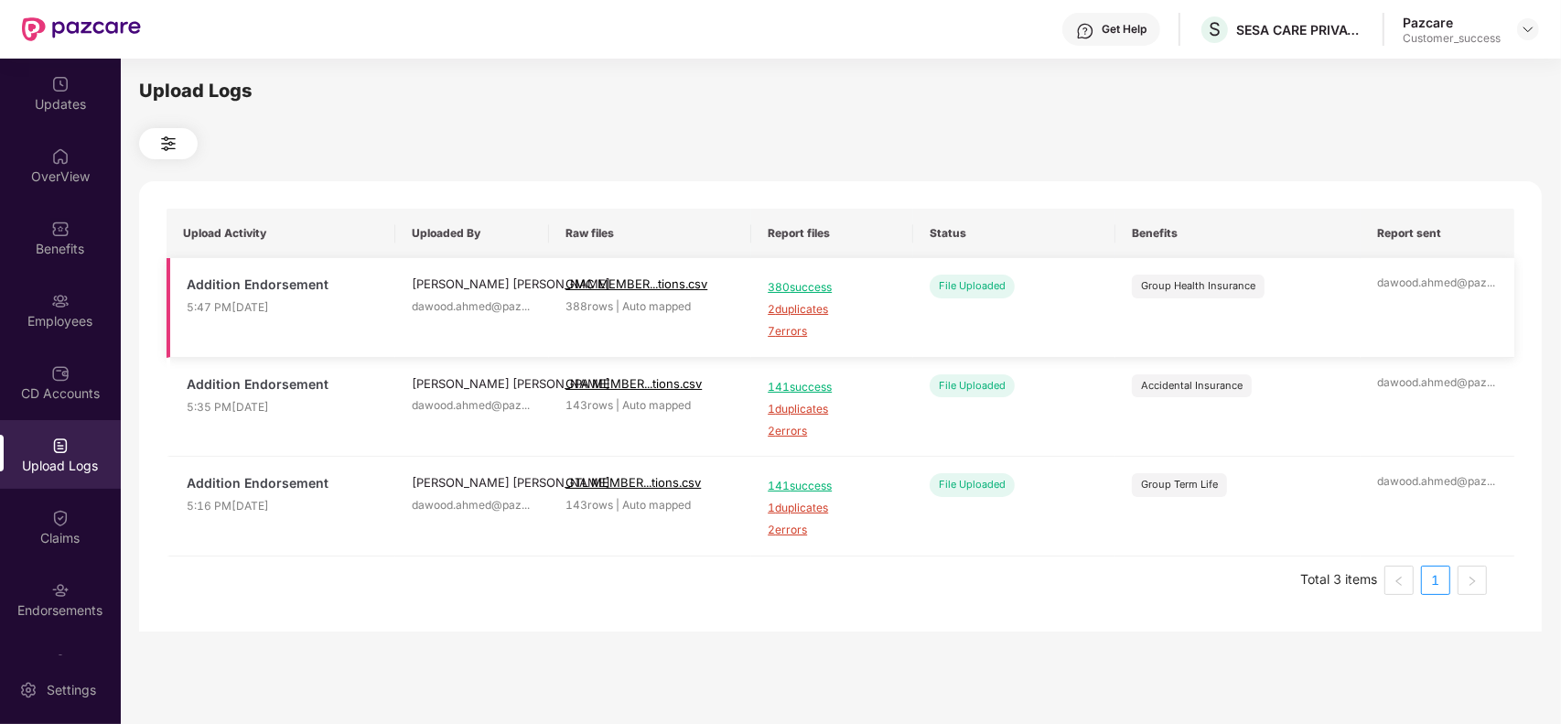
click at [791, 327] on span "7 errors" at bounding box center [831, 331] width 129 height 17
click at [51, 295] on img at bounding box center [60, 301] width 18 height 18
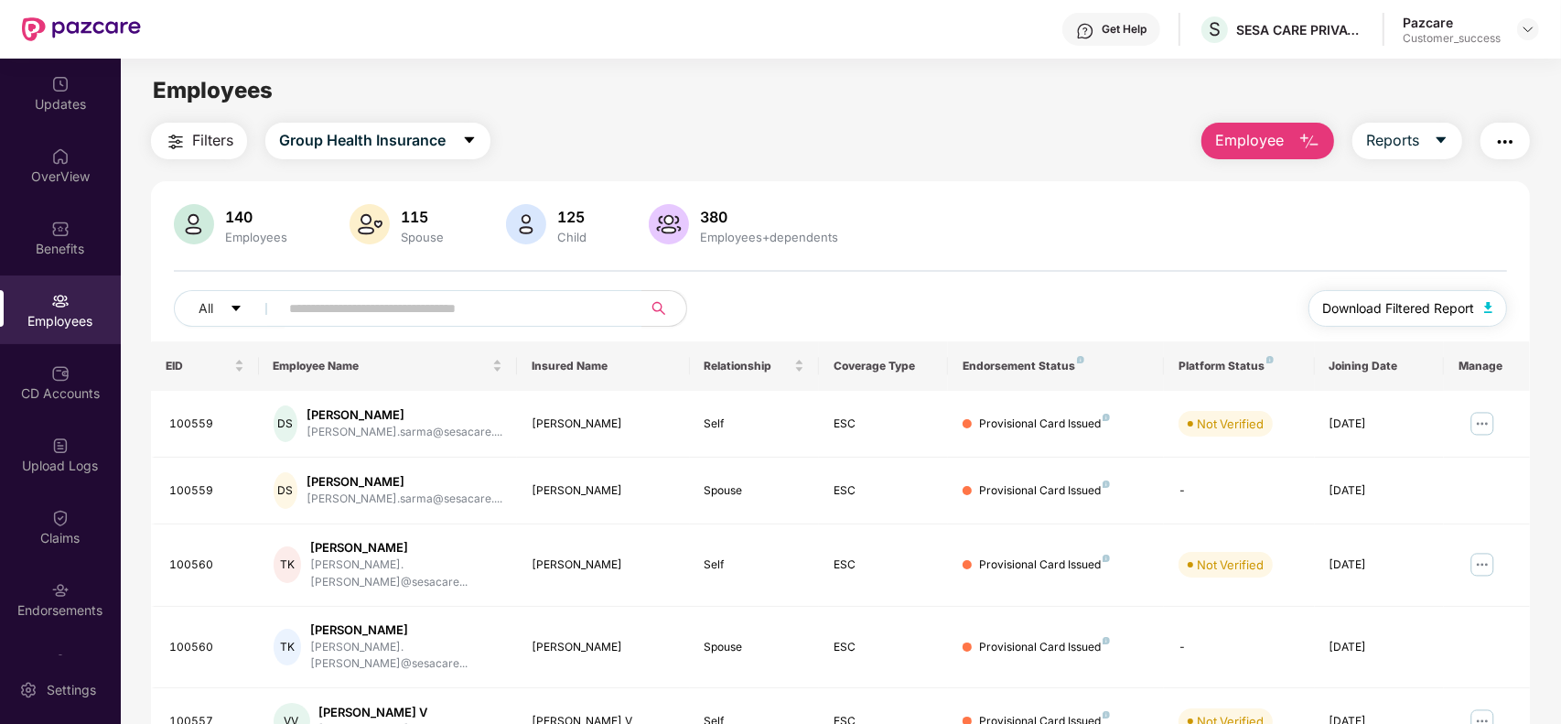
click at [1401, 307] on span "Download Filtered Report" at bounding box center [1399, 308] width 152 height 20
click at [1418, 148] on span "Reports" at bounding box center [1392, 140] width 53 height 23
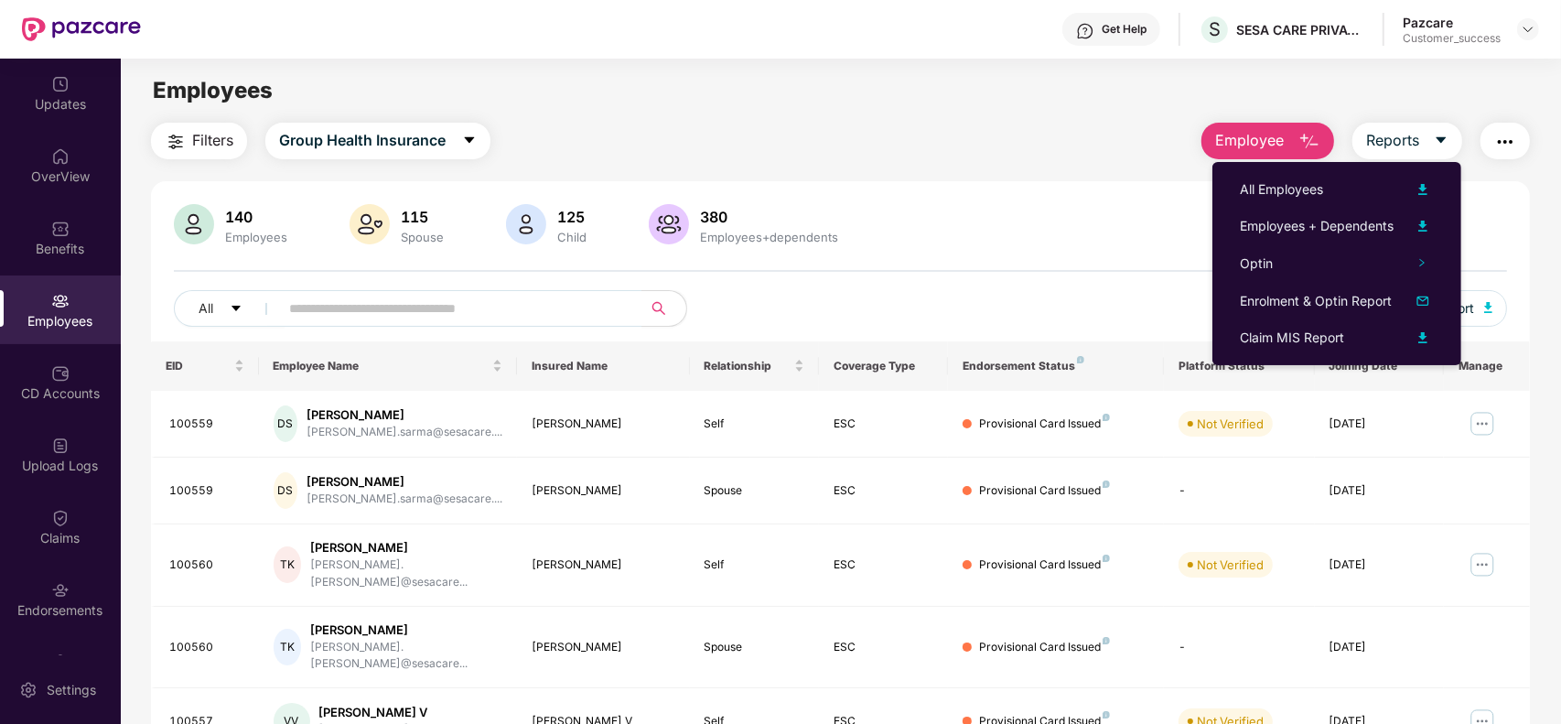
click at [1009, 249] on div "140 Employees 115 Spouse 125 Child 380 Employees+dependents All Download Filter…" at bounding box center [840, 272] width 1379 height 137
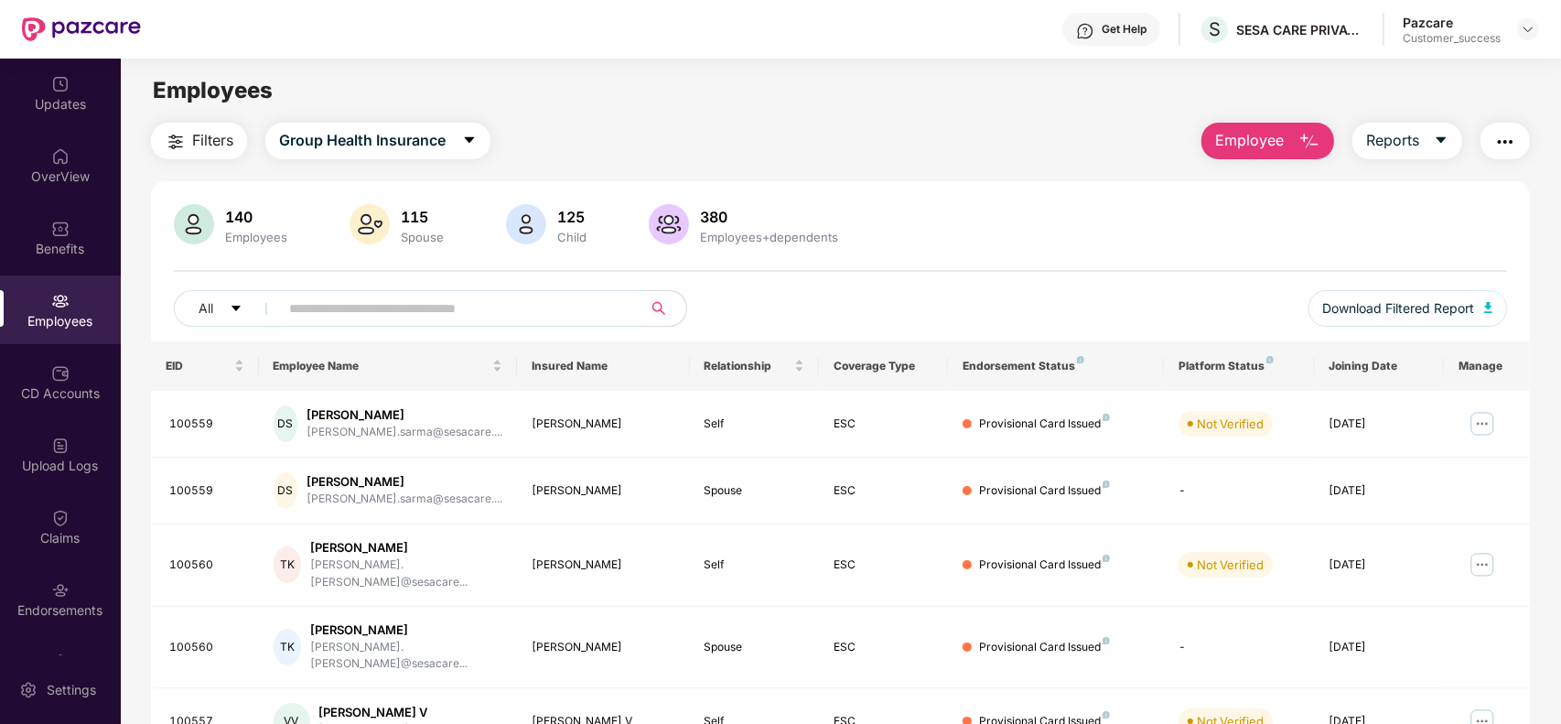
click at [1517, 156] on button "button" at bounding box center [1504, 141] width 49 height 37
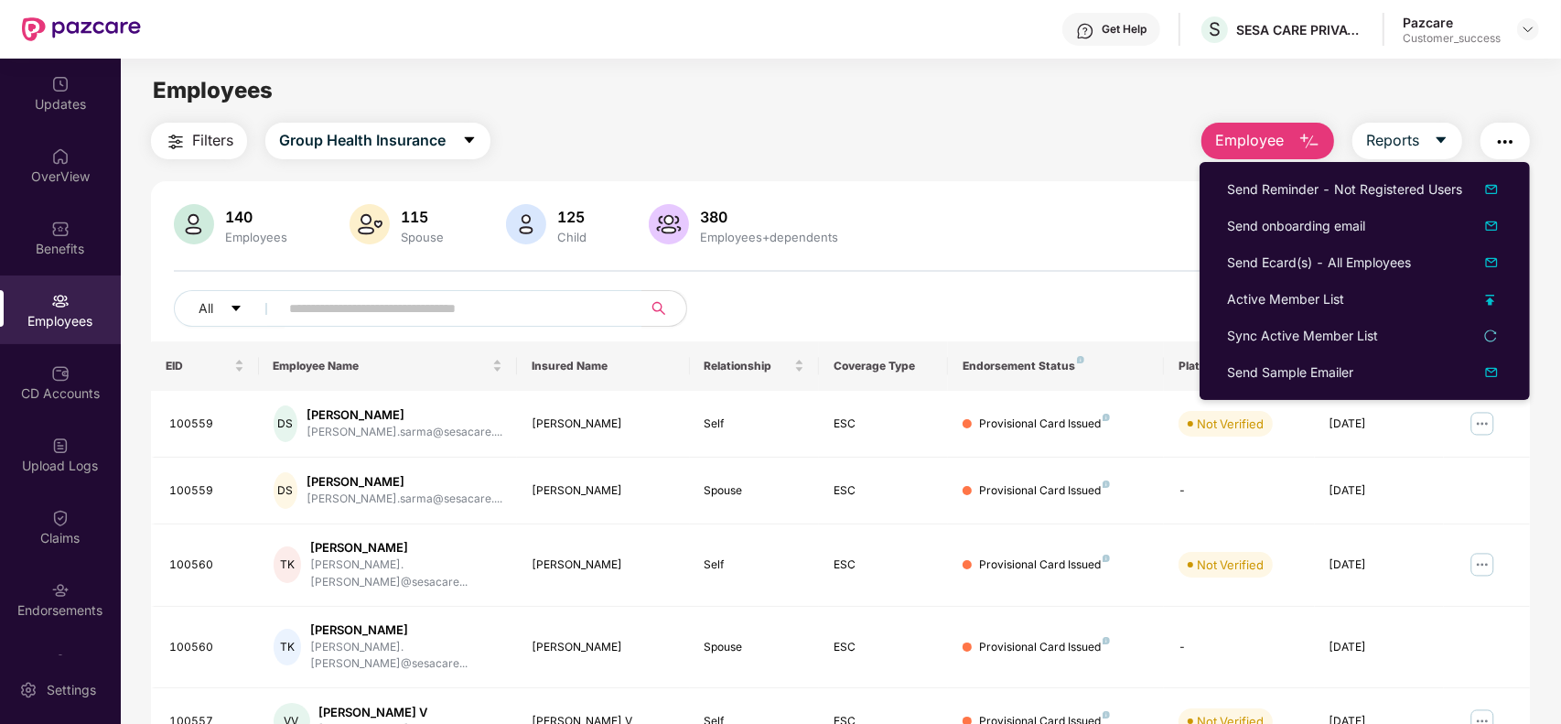
click at [1059, 231] on div "140 Employees 115 Spouse 125 Child 380 Employees+dependents" at bounding box center [840, 226] width 1333 height 44
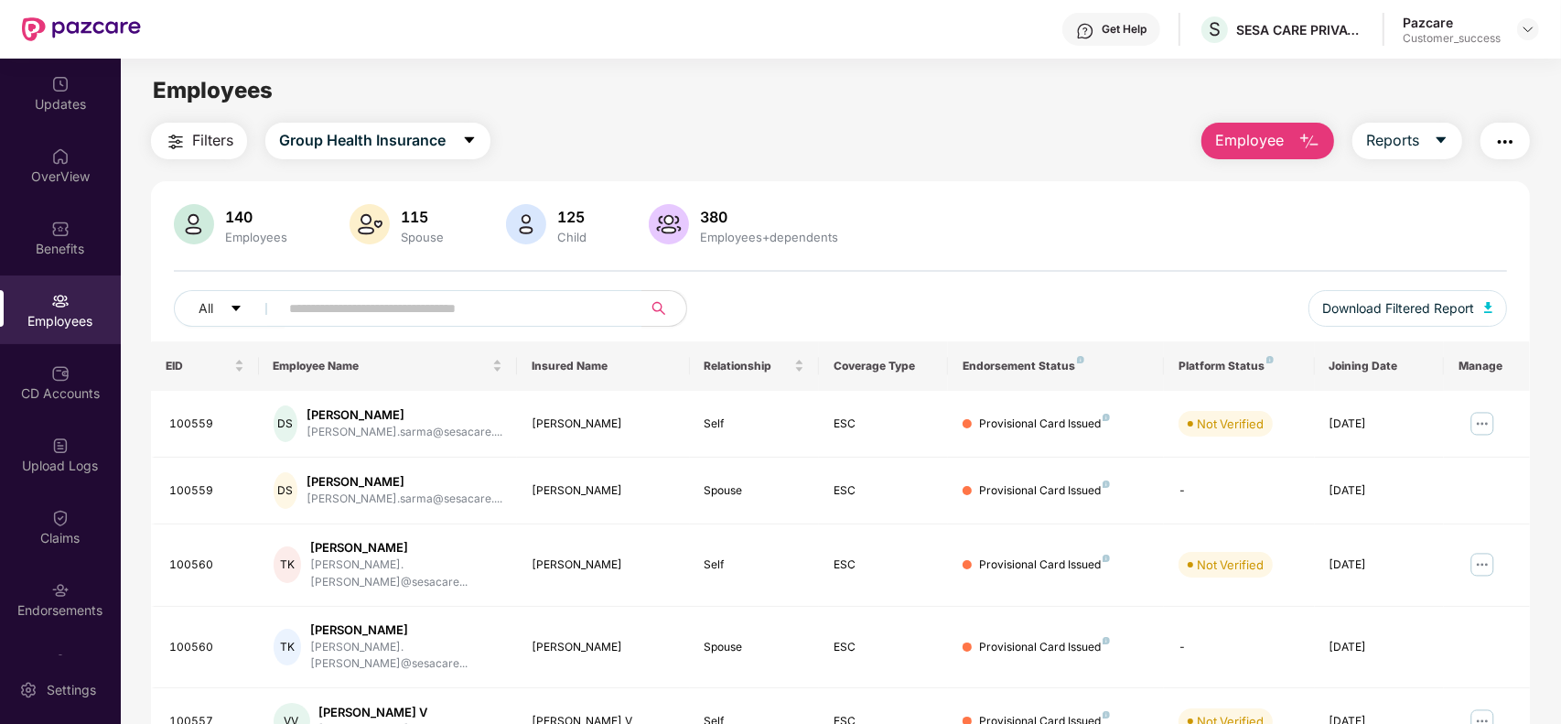
click at [1270, 140] on span "Employee" at bounding box center [1249, 140] width 69 height 23
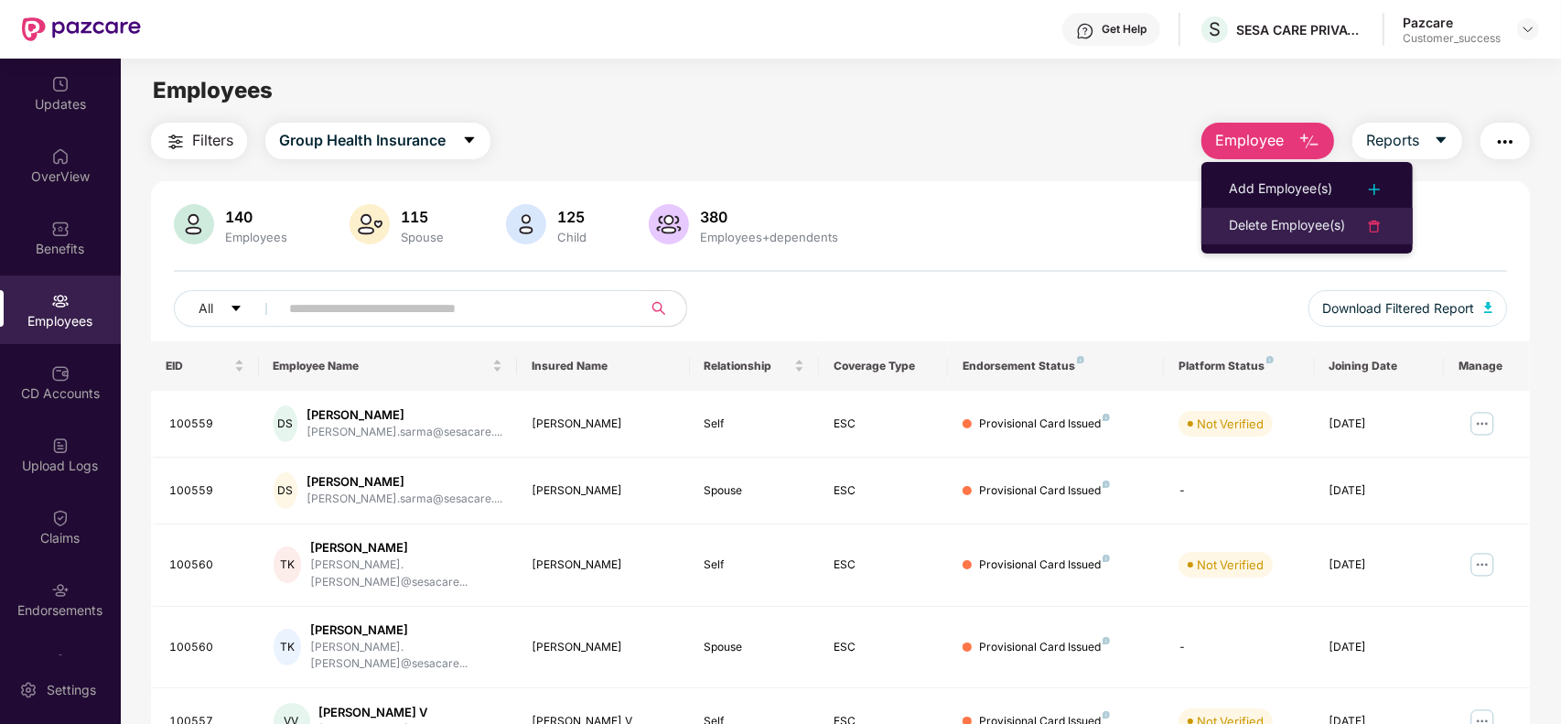
click at [1272, 220] on div "Delete Employee(s)" at bounding box center [1287, 226] width 116 height 22
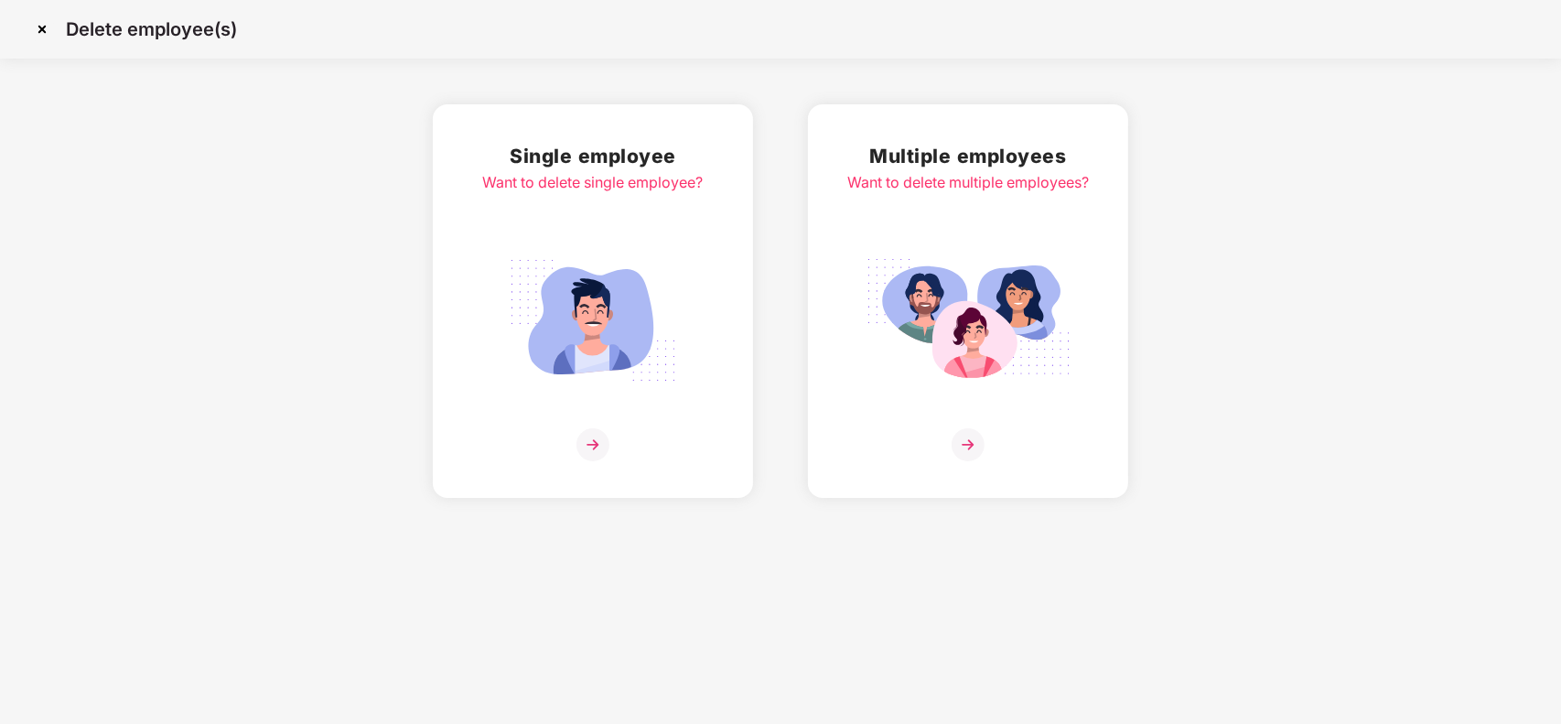
click at [965, 399] on div "Multiple employees Want to delete multiple employees?" at bounding box center [967, 301] width 241 height 320
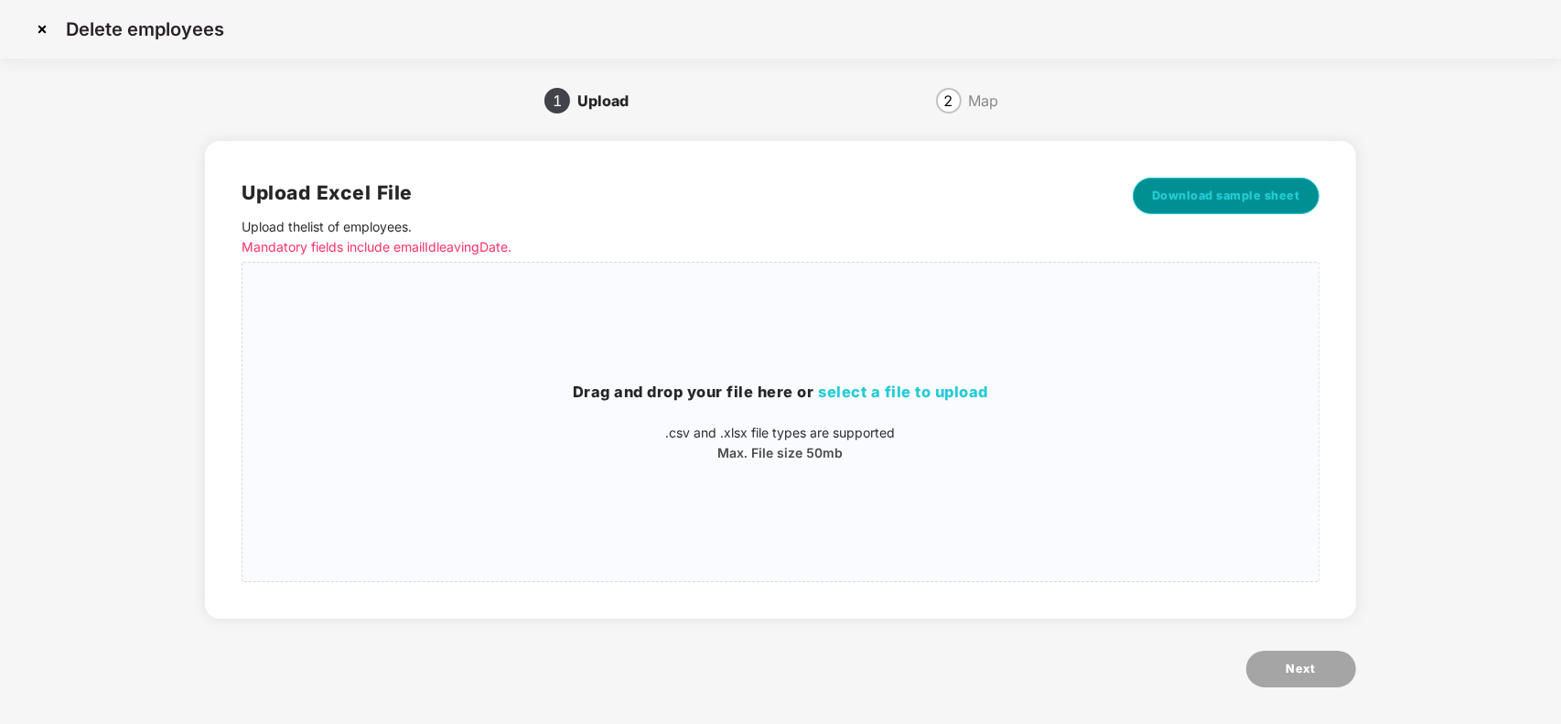
click at [1223, 204] on span "Download sample sheet" at bounding box center [1226, 196] width 148 height 18
click at [46, 30] on img at bounding box center [41, 29] width 29 height 29
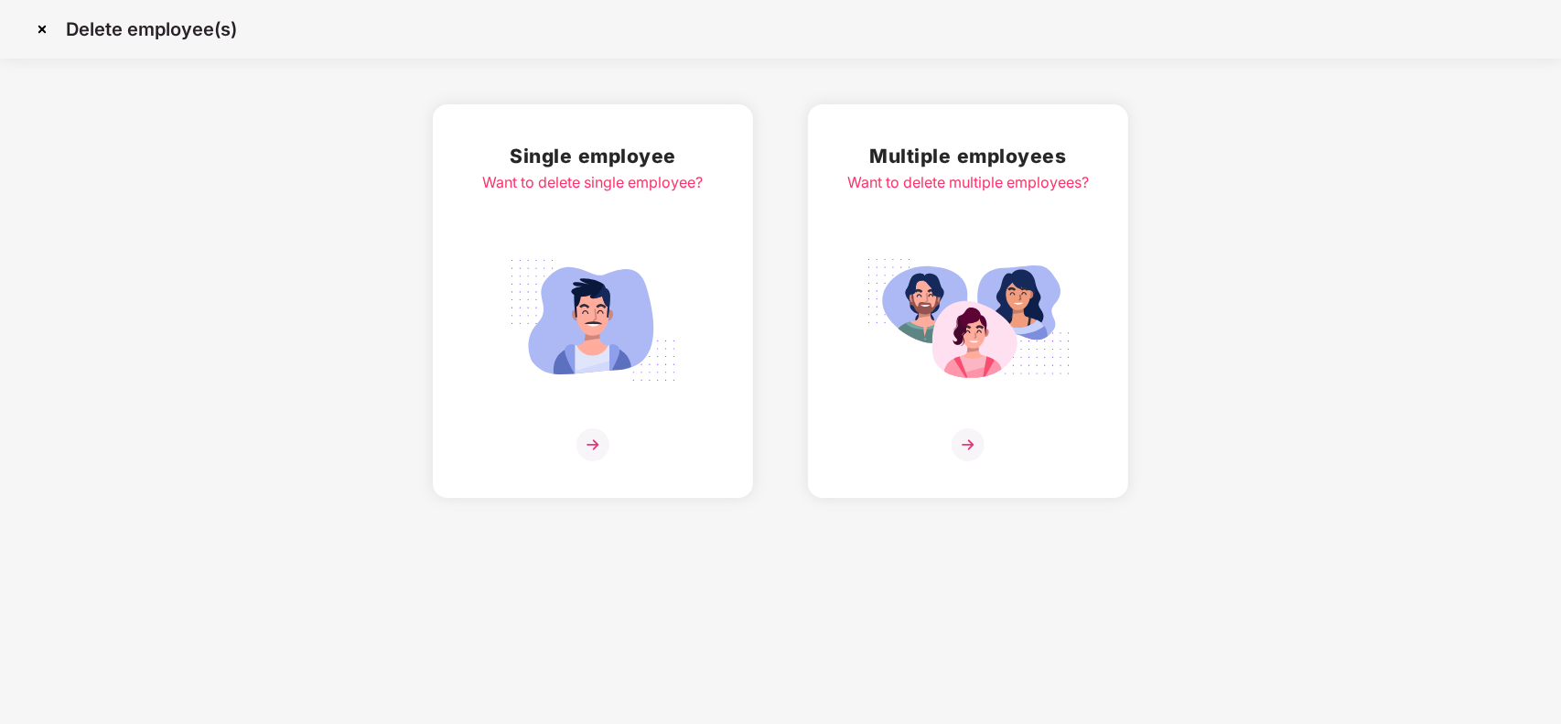
click at [38, 28] on img at bounding box center [41, 29] width 29 height 29
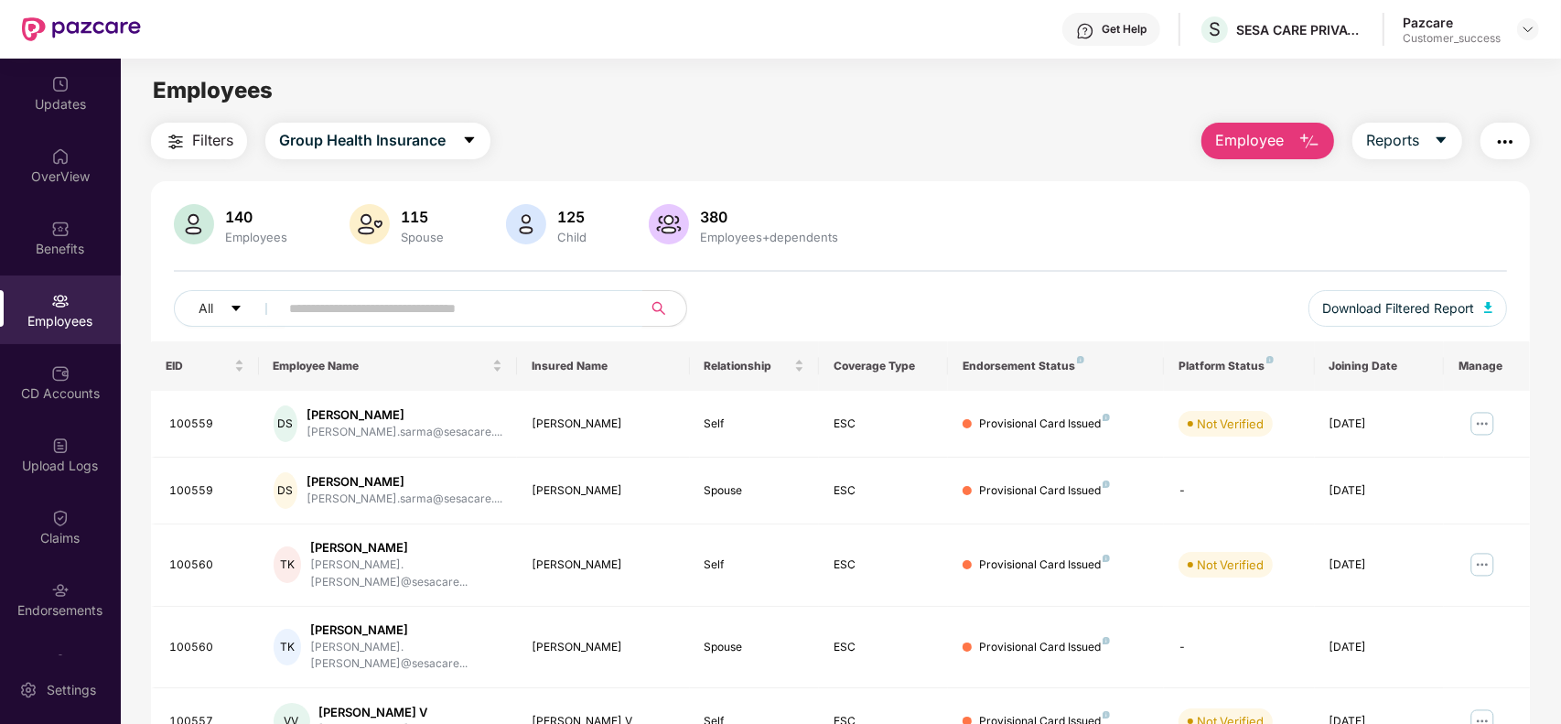
click at [416, 317] on input "text" at bounding box center [453, 308] width 328 height 27
paste input "******"
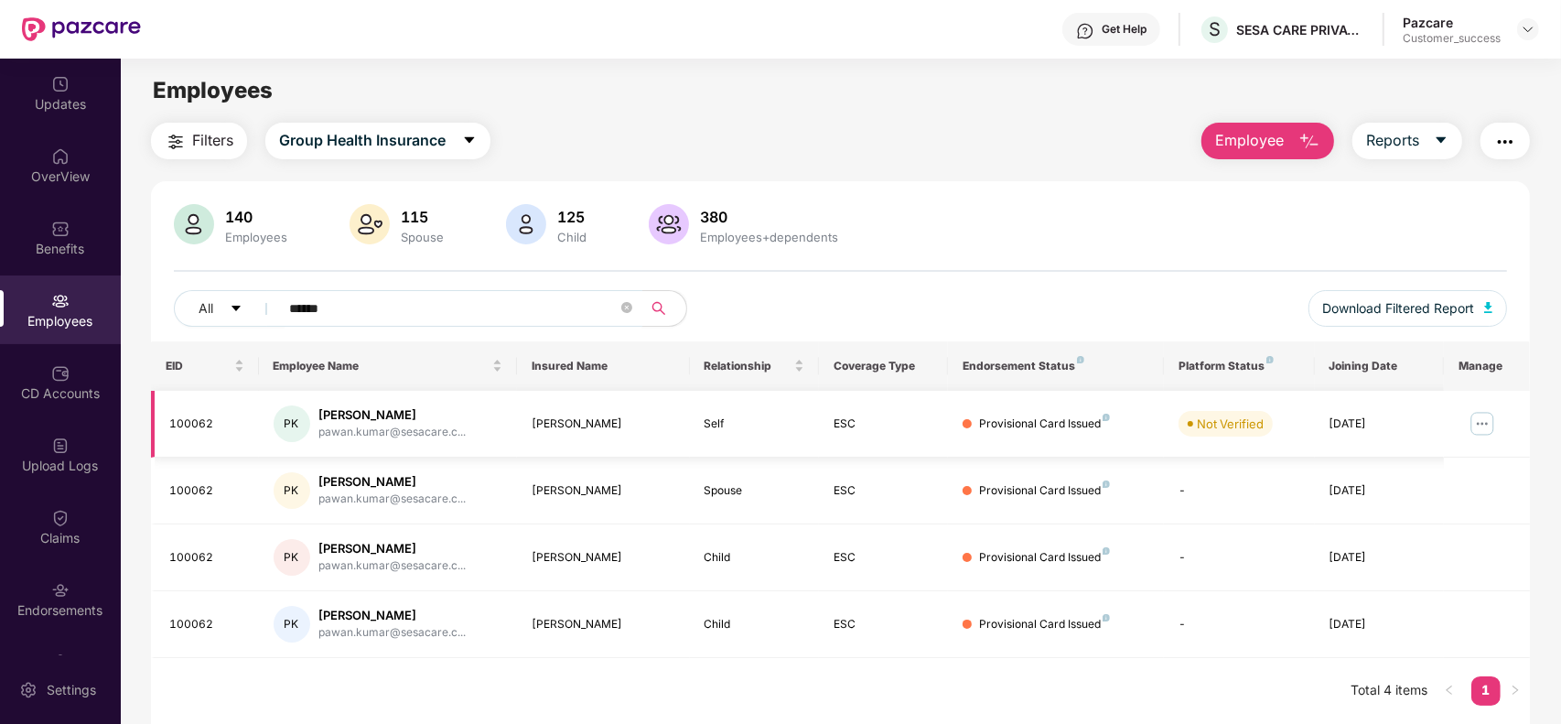
type input "******"
click at [1483, 431] on img at bounding box center [1481, 423] width 29 height 29
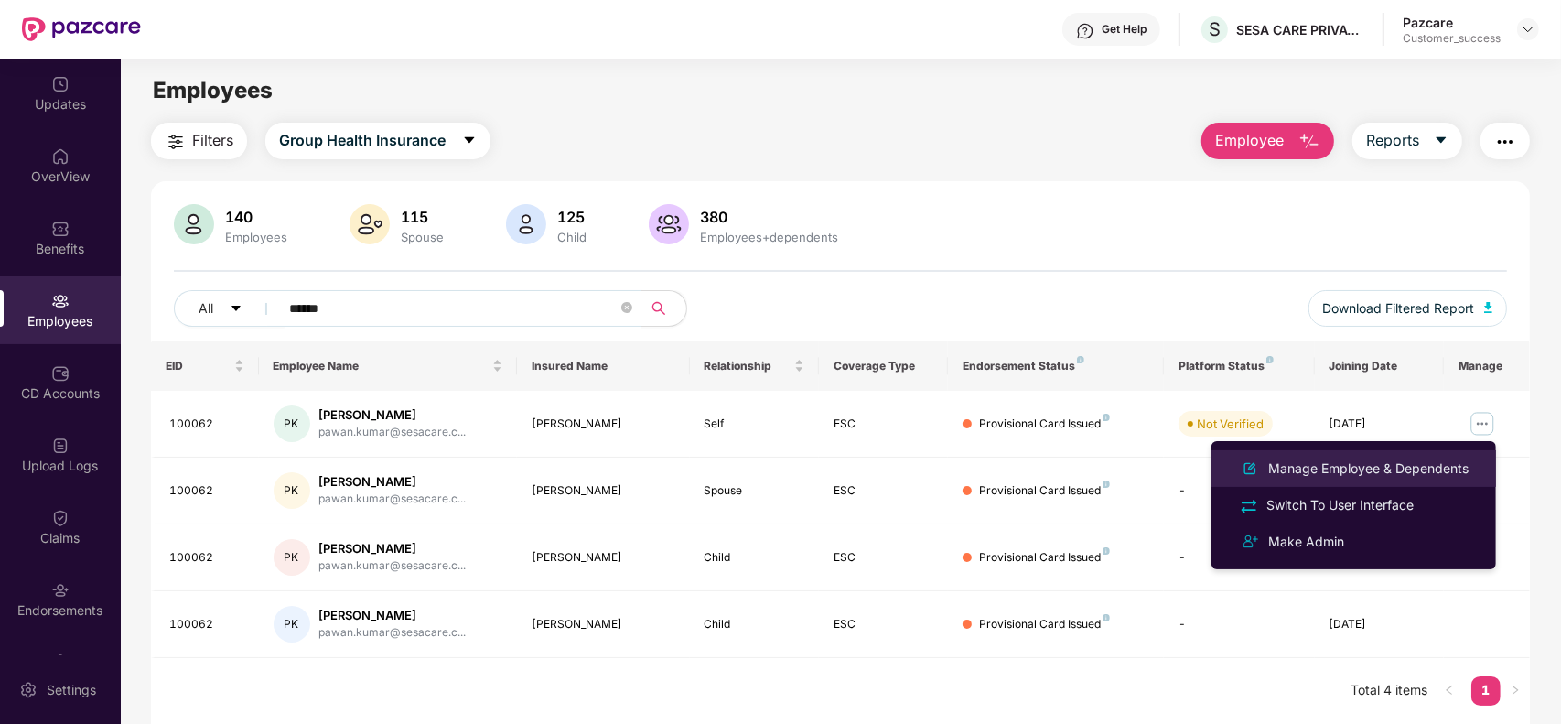
click at [1373, 469] on div "Manage Employee & Dependents" at bounding box center [1368, 468] width 208 height 20
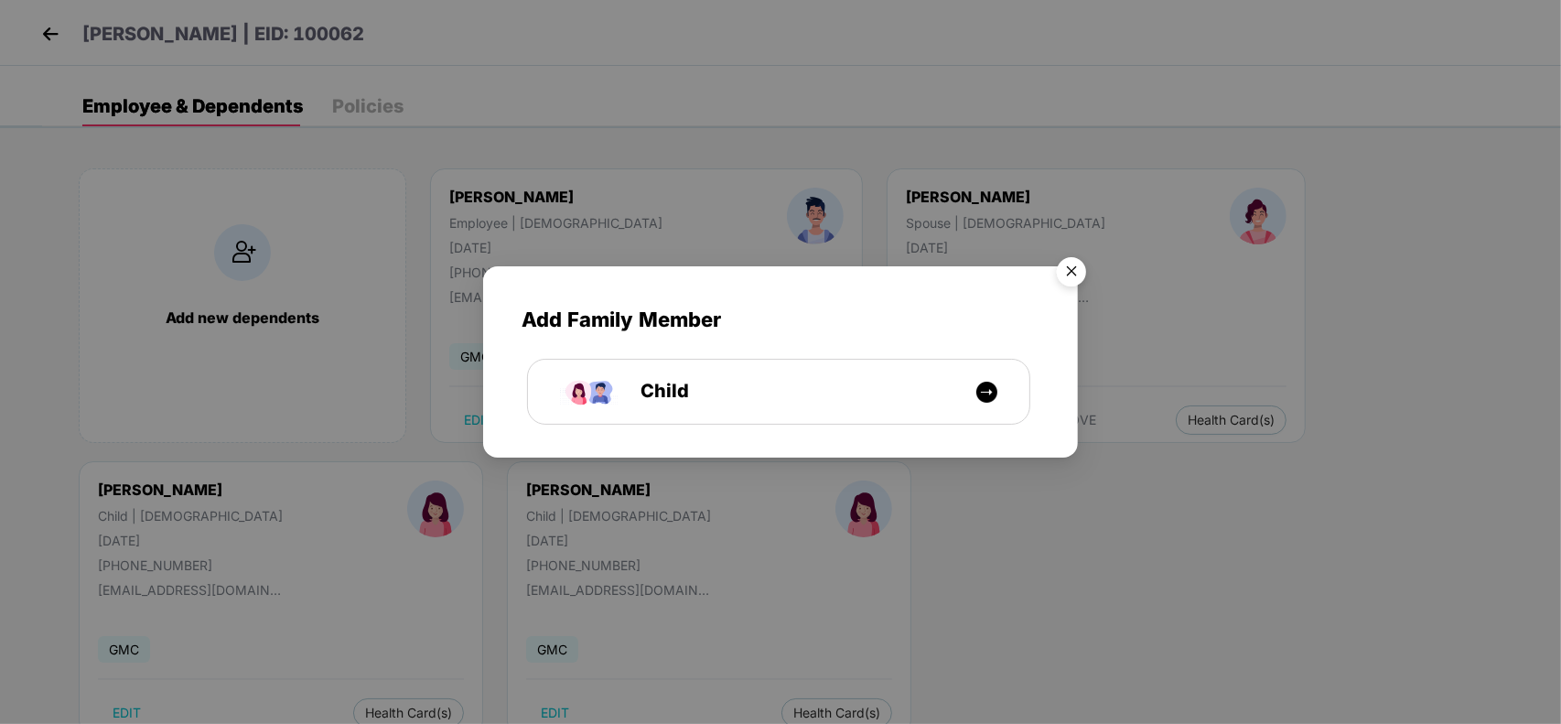
click at [1071, 274] on img "Close" at bounding box center [1071, 274] width 51 height 51
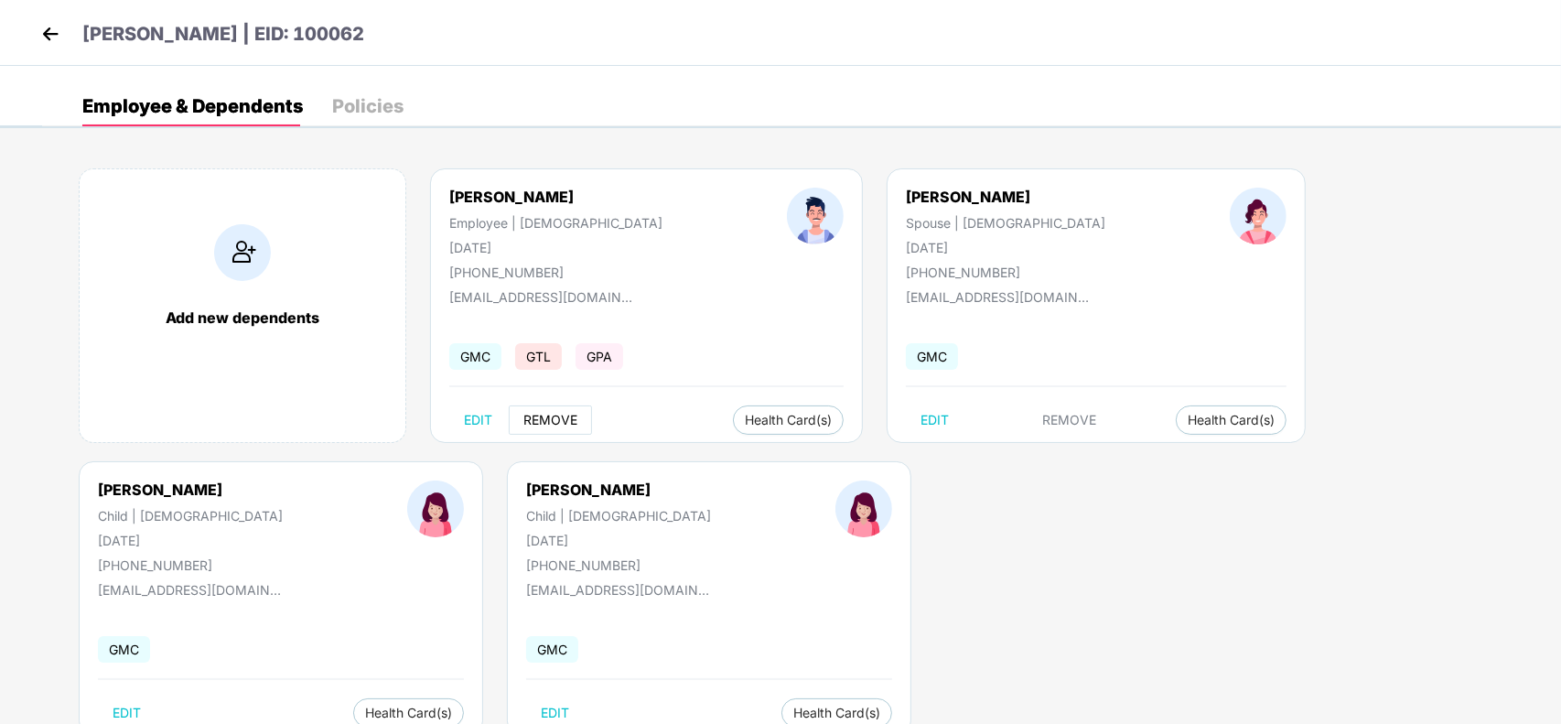
click at [542, 422] on span "REMOVE" at bounding box center [550, 420] width 54 height 15
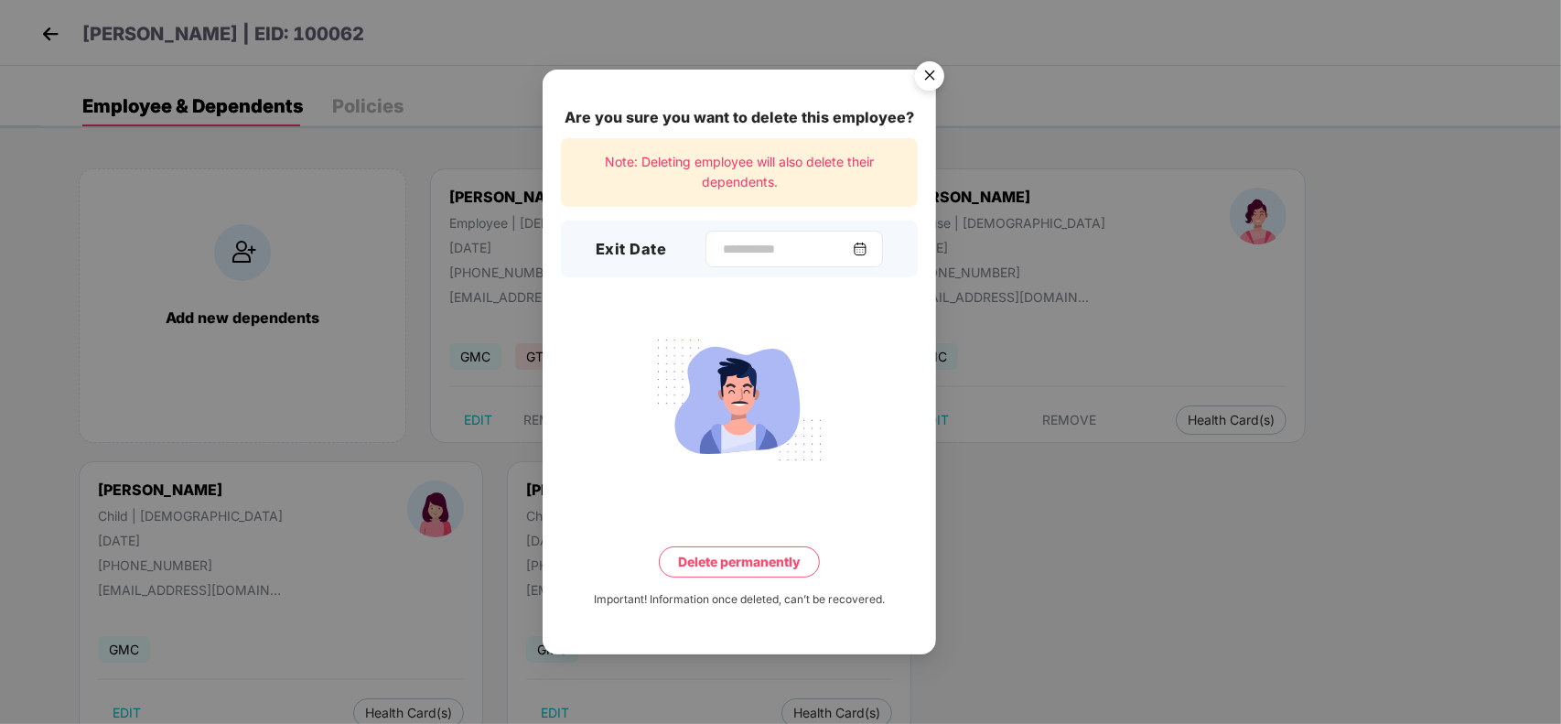
click at [787, 259] on div at bounding box center [793, 249] width 177 height 37
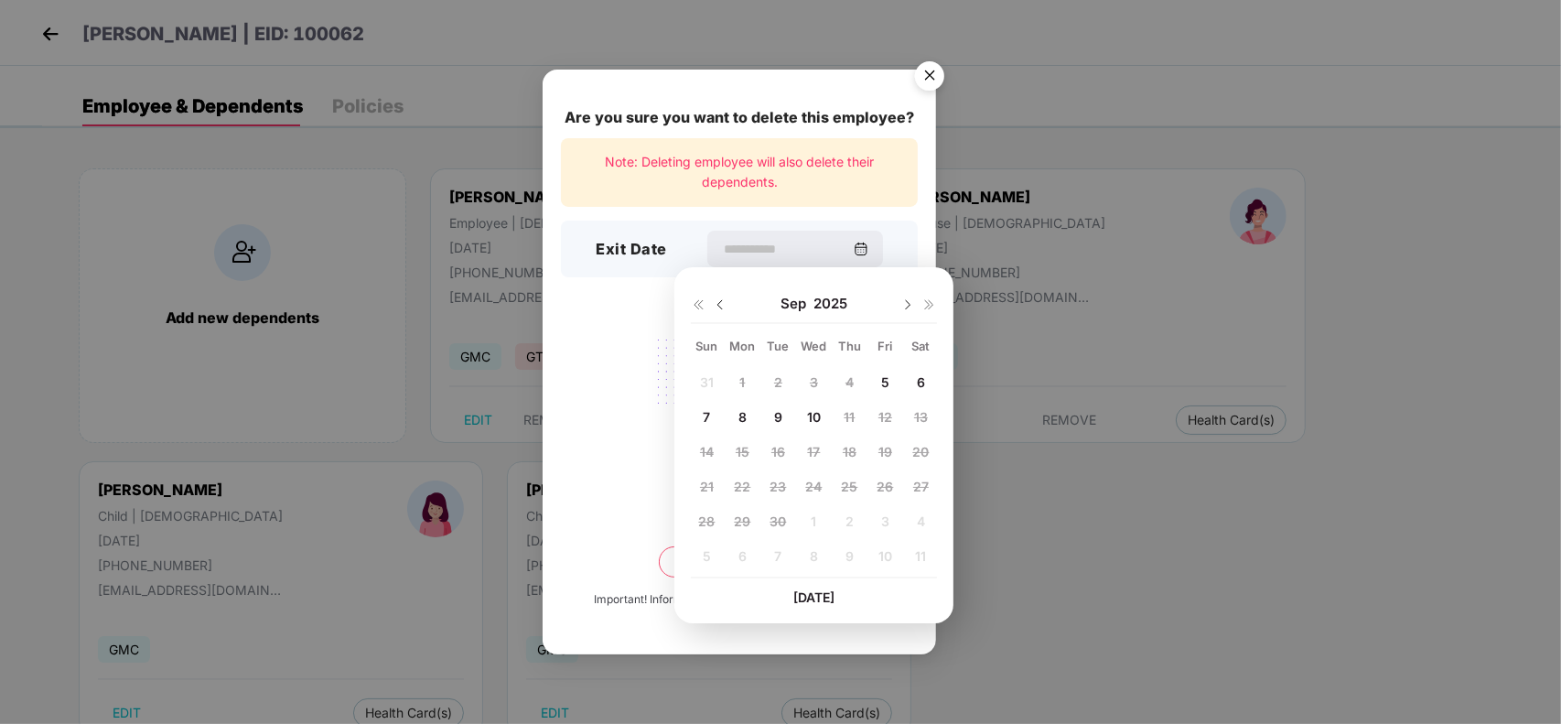
click at [922, 73] on img "Close" at bounding box center [929, 78] width 51 height 51
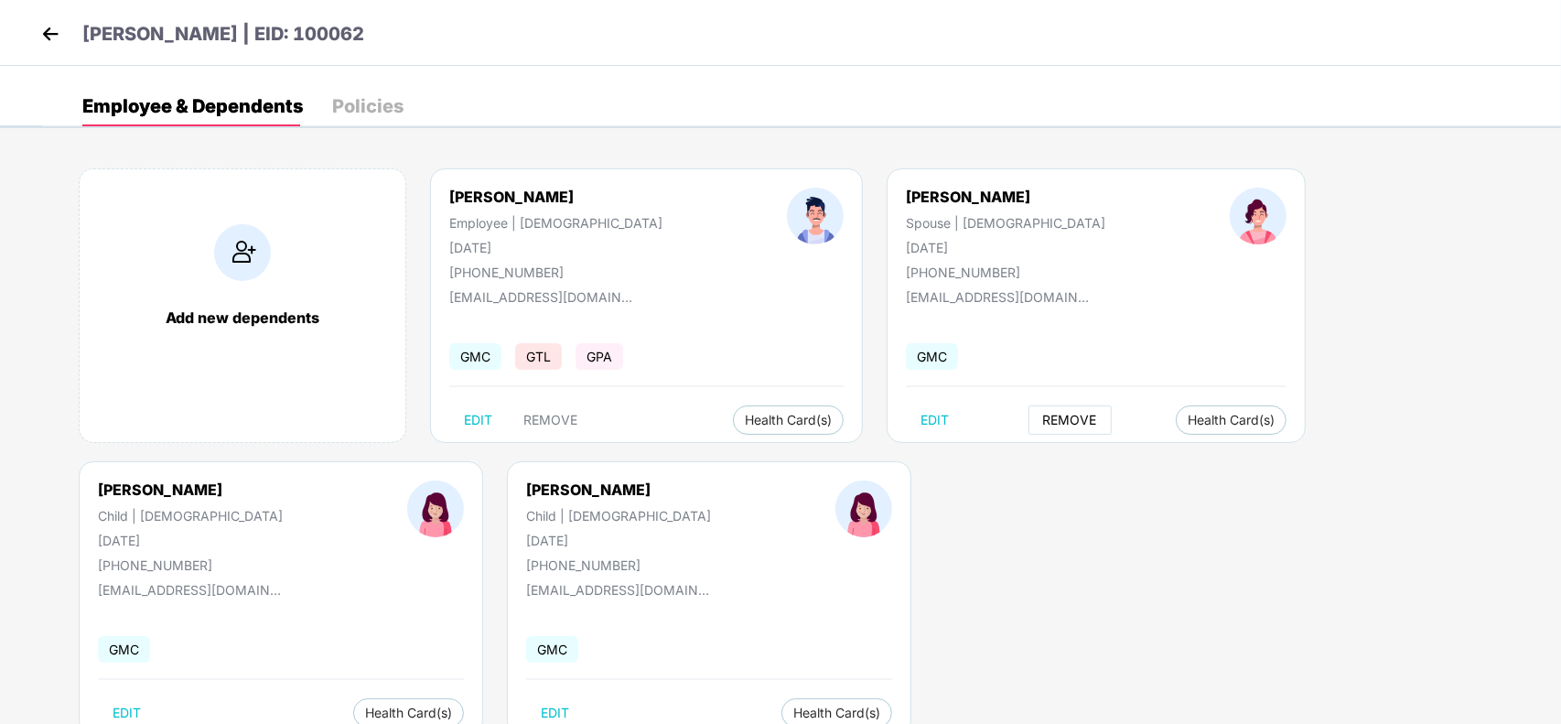
click at [1043, 426] on span "REMOVE" at bounding box center [1070, 420] width 54 height 15
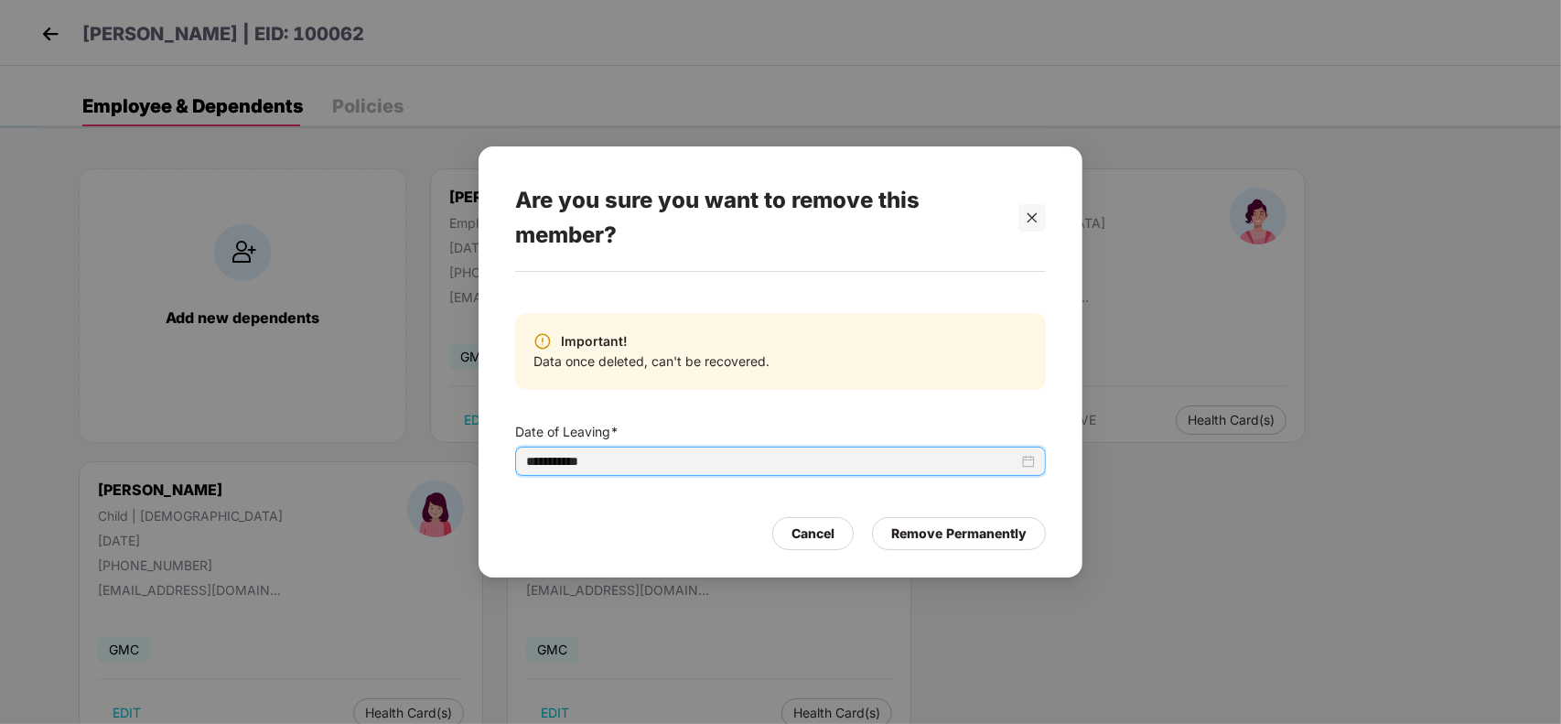
click at [860, 460] on input "**********" at bounding box center [772, 461] width 492 height 20
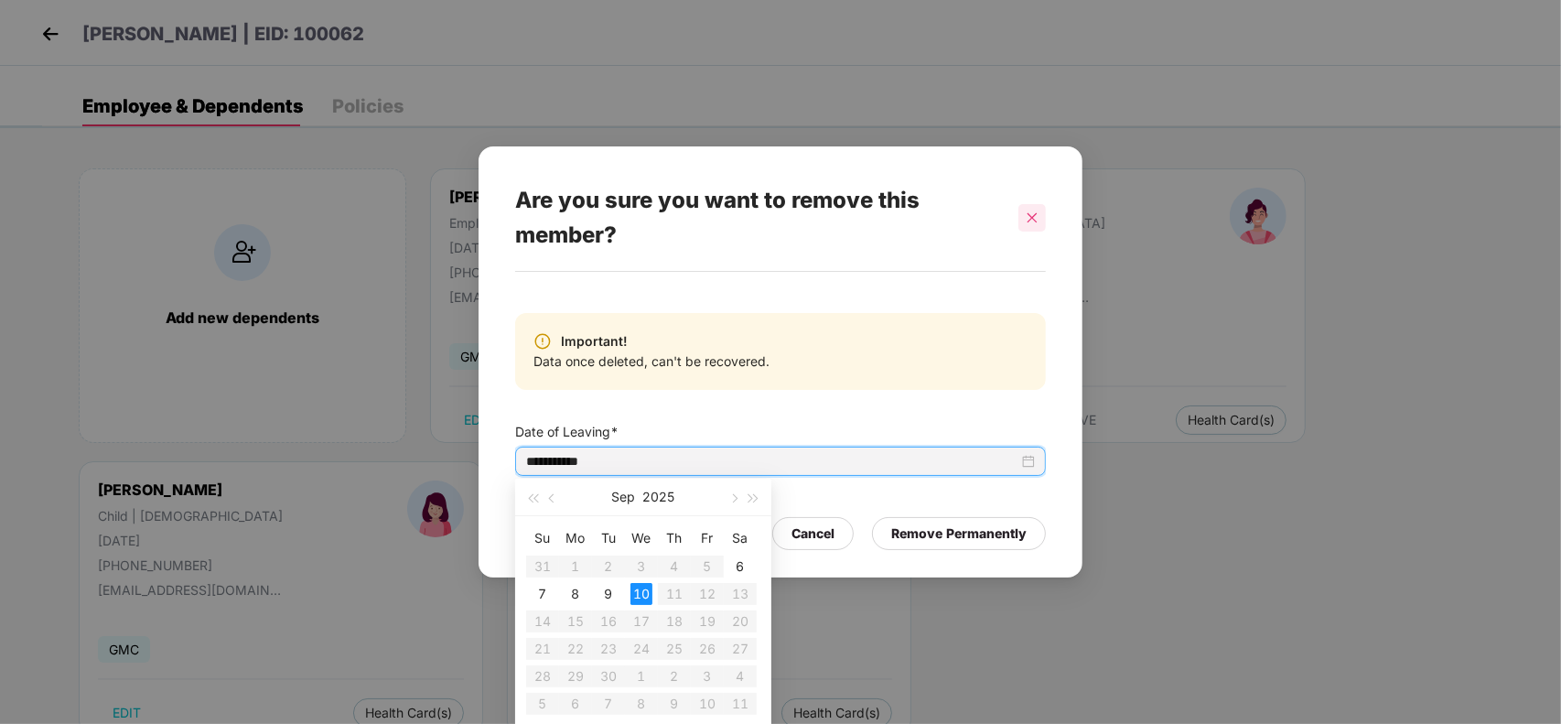
click at [1036, 221] on icon "close" at bounding box center [1031, 217] width 13 height 13
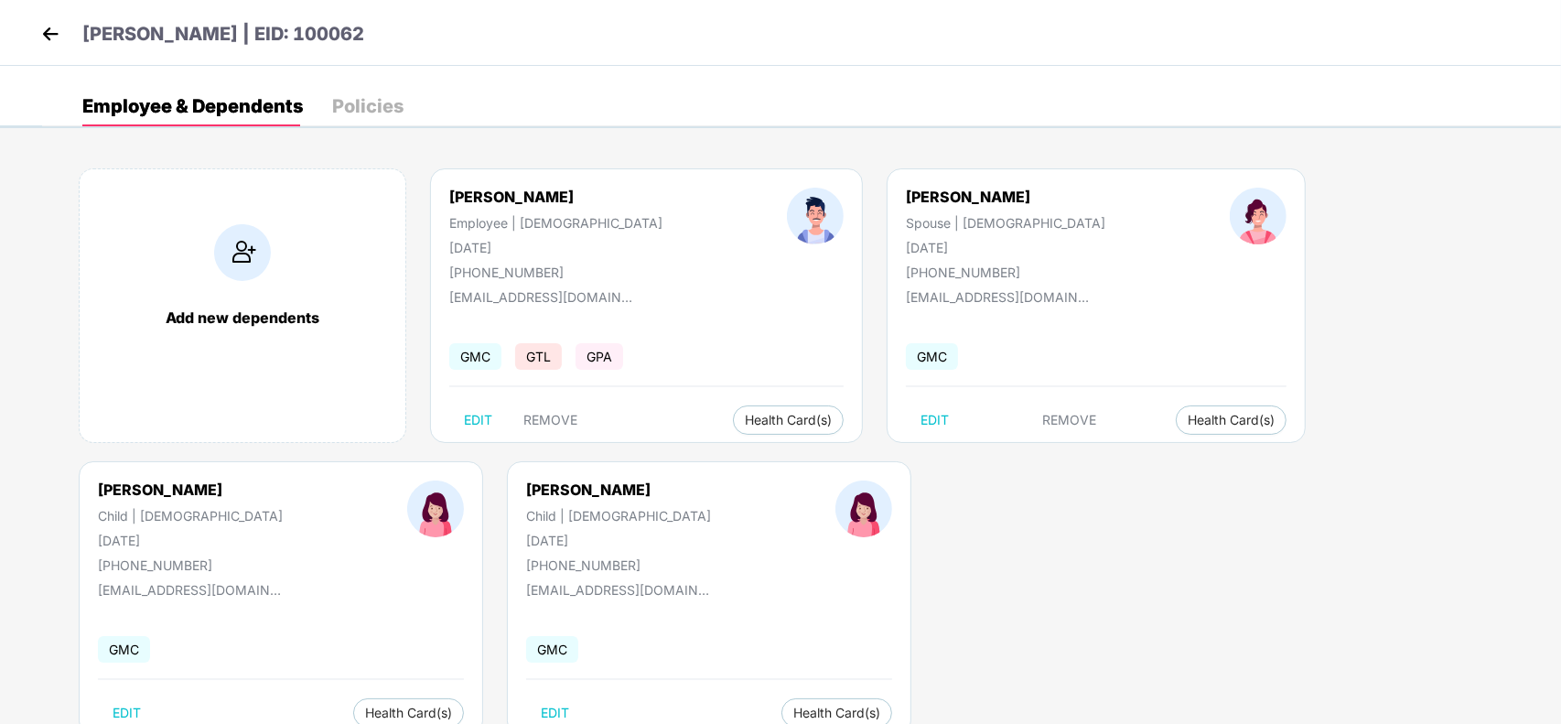
click at [52, 38] on img at bounding box center [50, 33] width 27 height 27
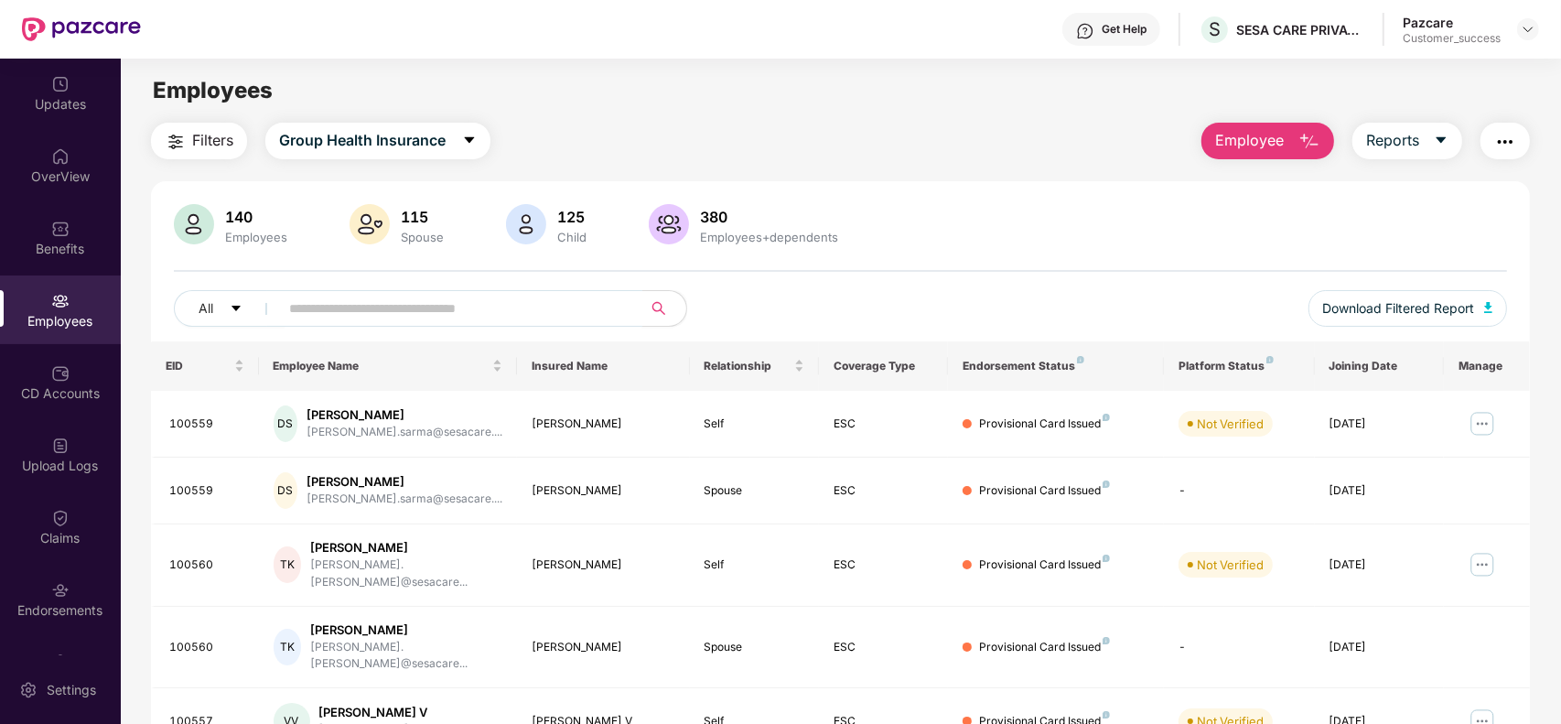
click at [529, 313] on input "text" at bounding box center [453, 308] width 328 height 27
paste input "******"
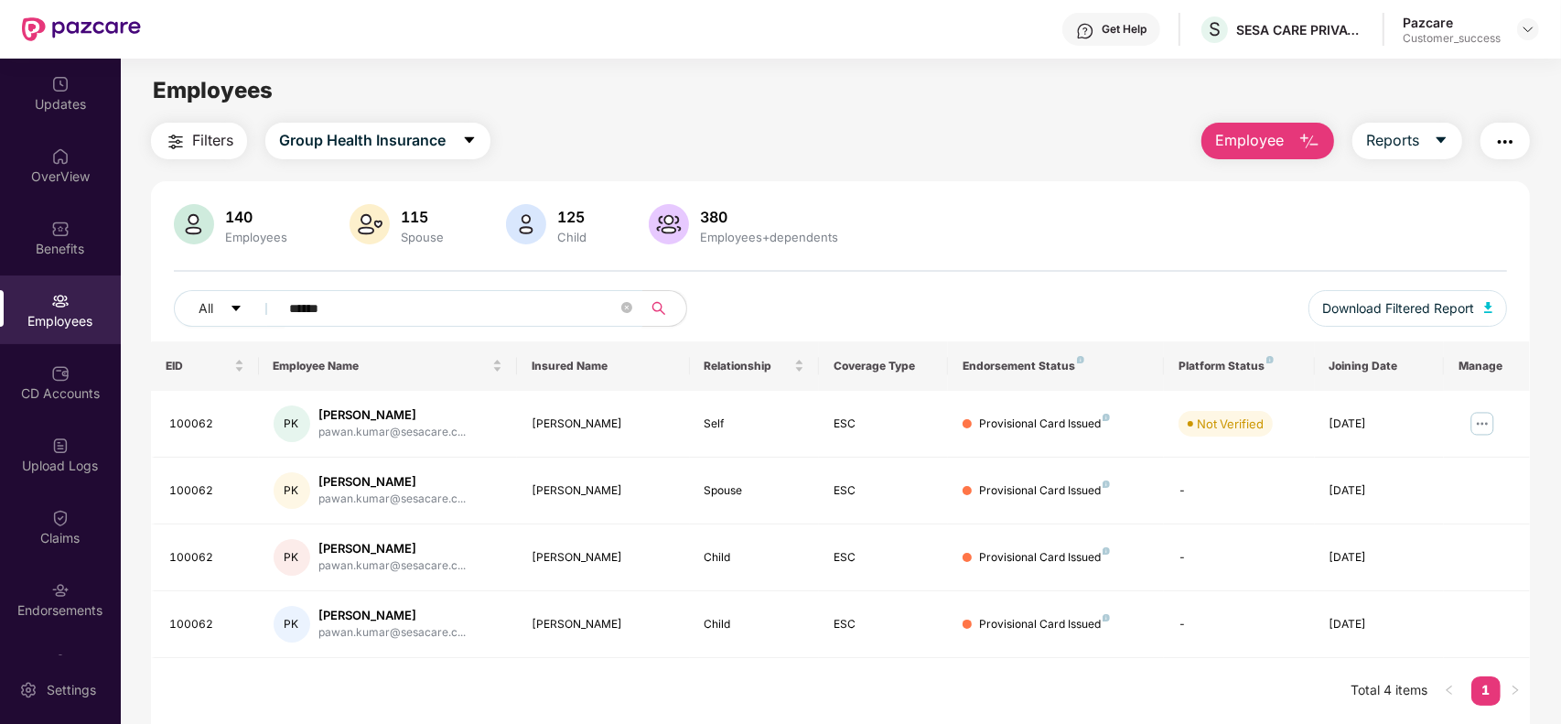
type input "******"
click at [970, 307] on div "All ****** Download Filtered Report" at bounding box center [840, 315] width 1333 height 51
click at [1483, 427] on img at bounding box center [1481, 423] width 29 height 29
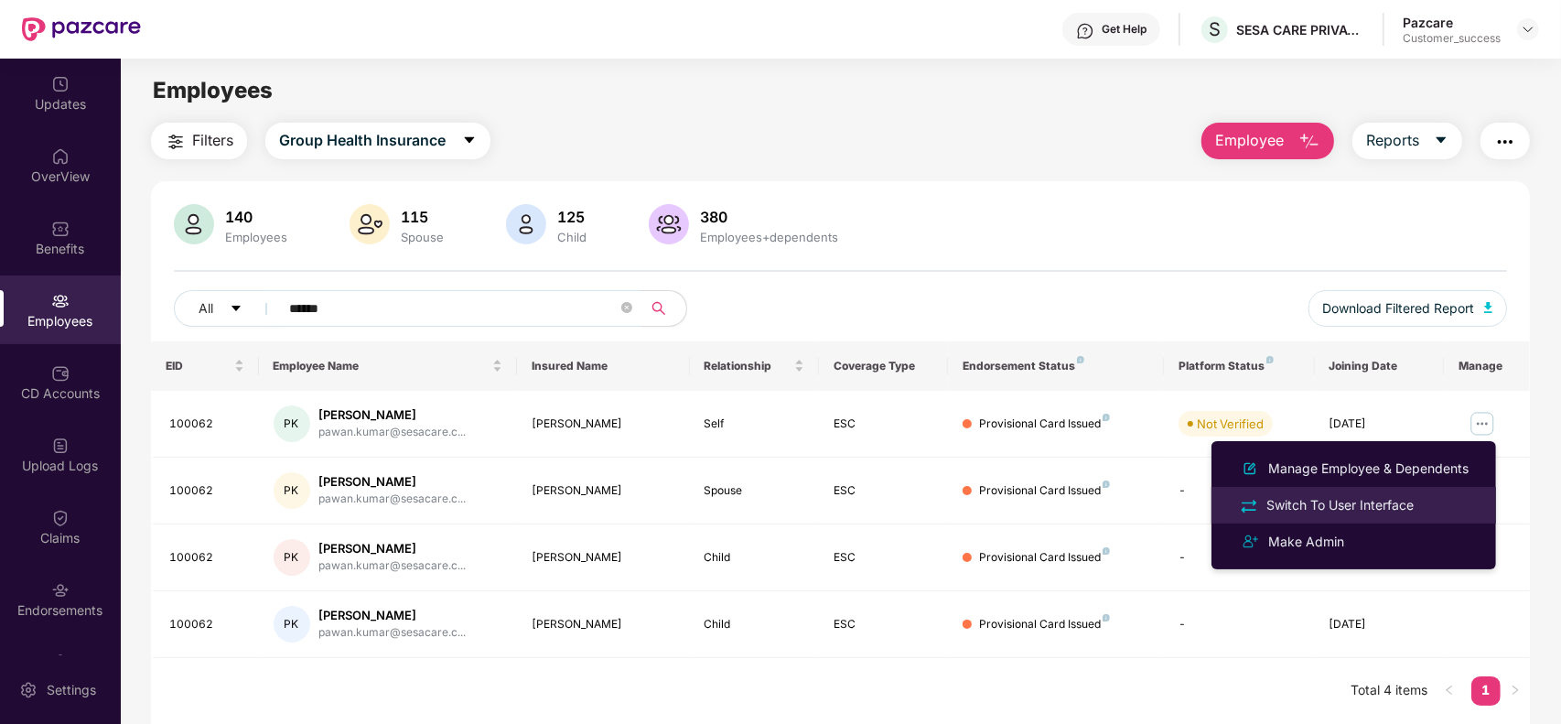
click at [1356, 496] on div "Switch To User Interface" at bounding box center [1339, 505] width 155 height 20
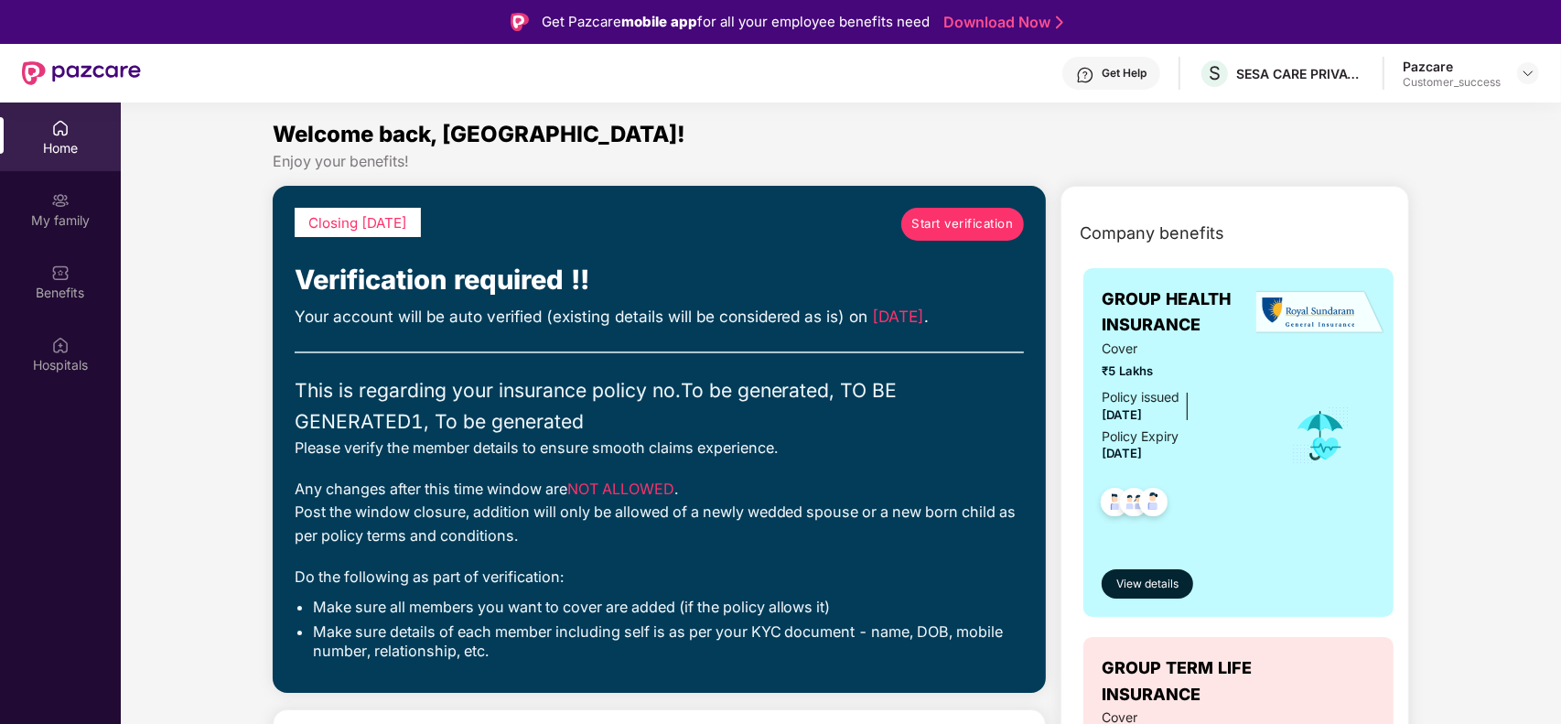
click at [954, 216] on span "Start verification" at bounding box center [962, 223] width 102 height 19
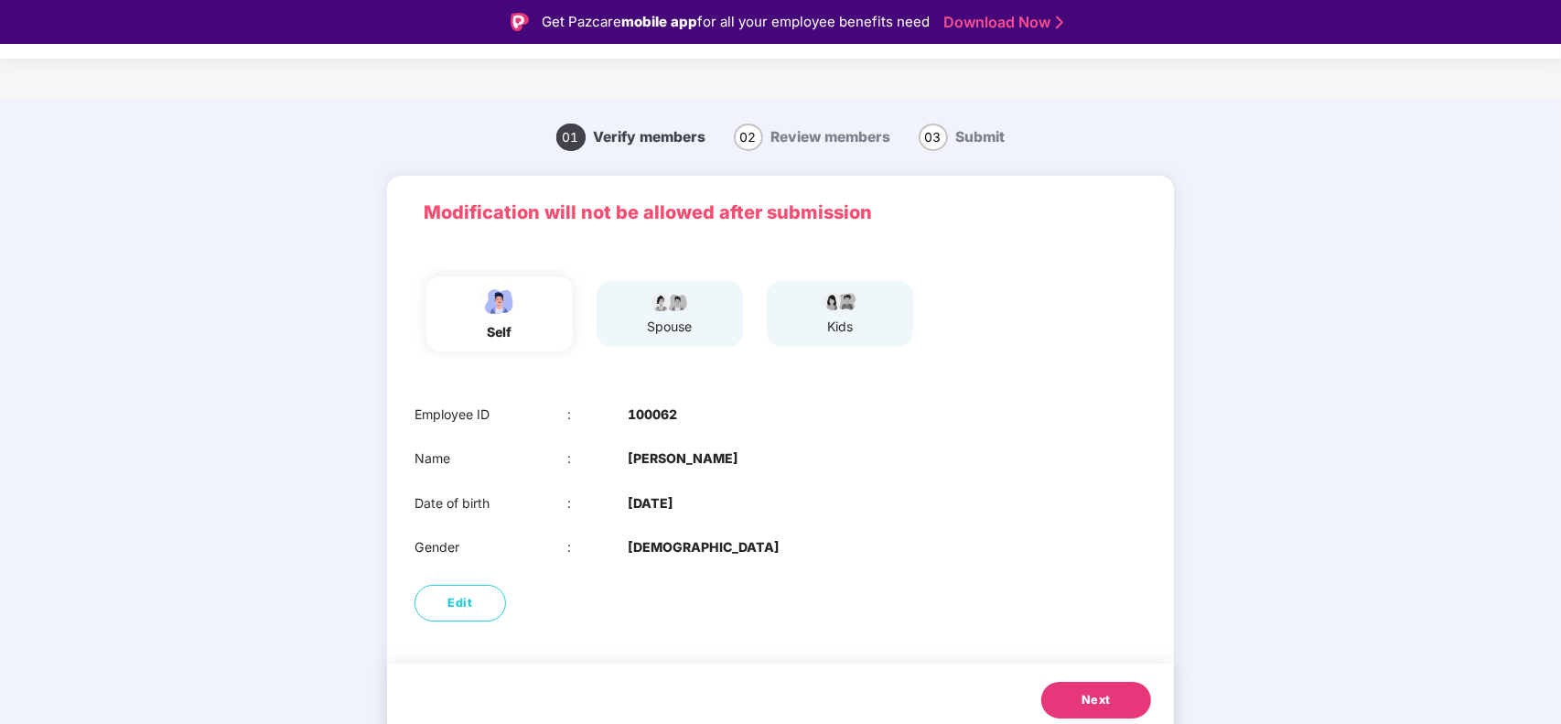
click at [1409, 288] on main "01 Verify members 02 Review members 03 Submit Modification will not be allowed …" at bounding box center [780, 439] width 1561 height 680
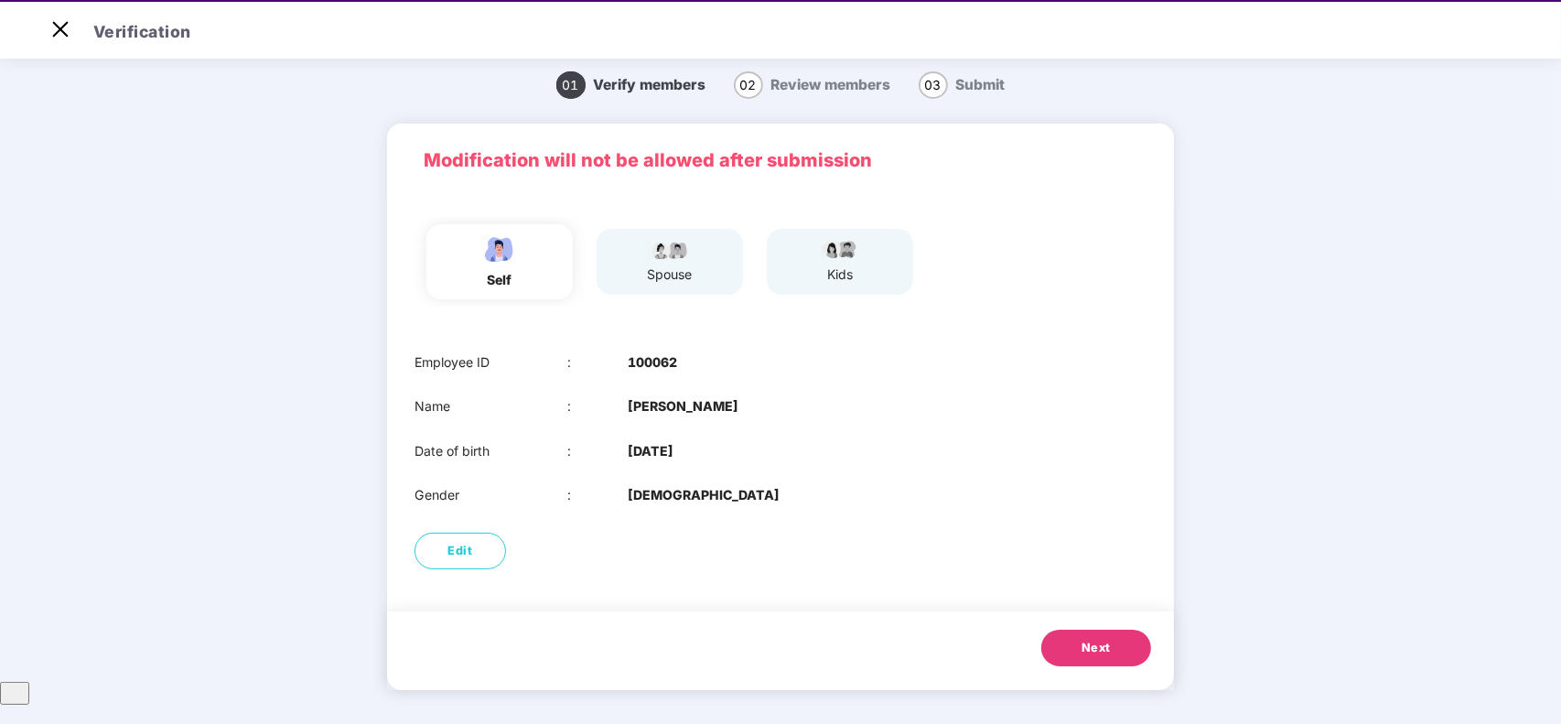
scroll to position [43, 0]
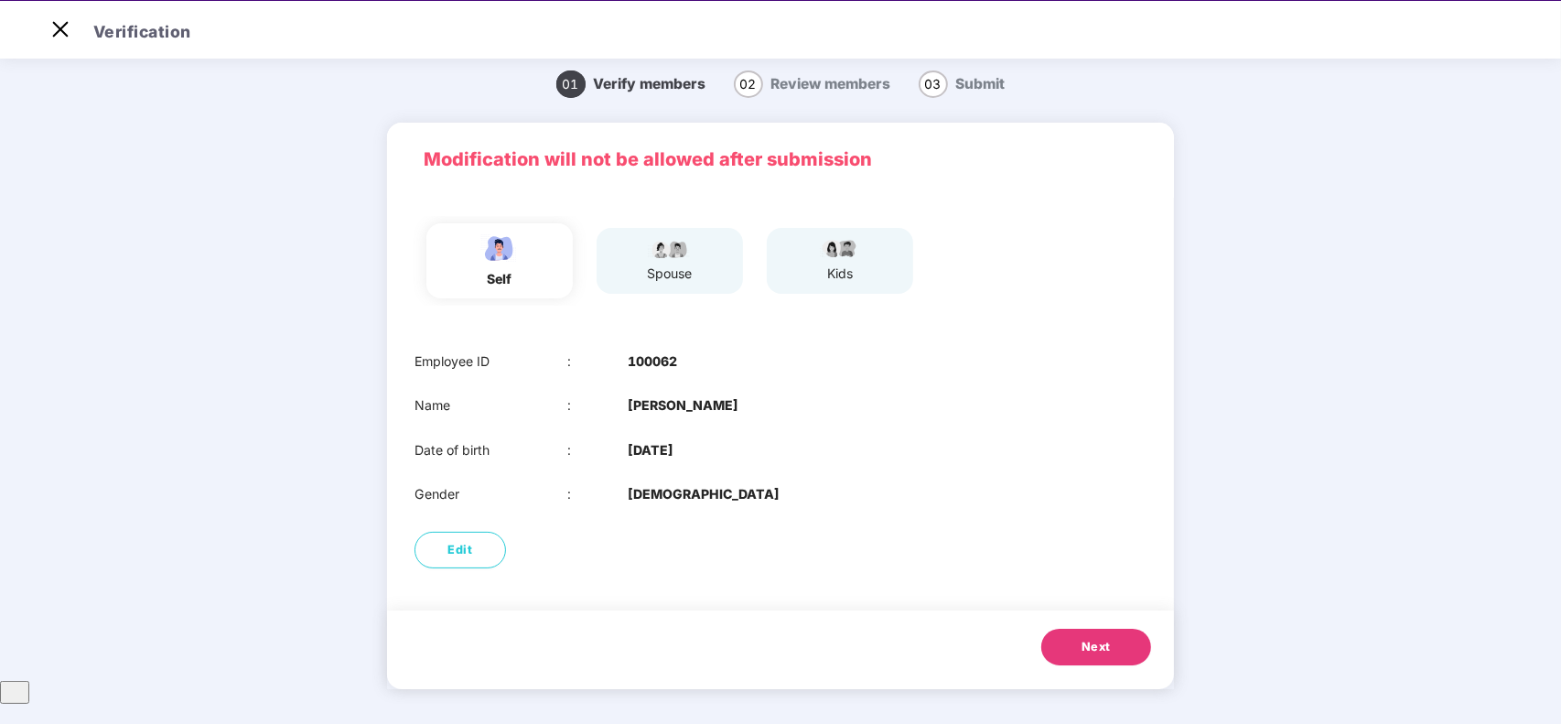
click at [1118, 654] on button "Next" at bounding box center [1096, 646] width 110 height 37
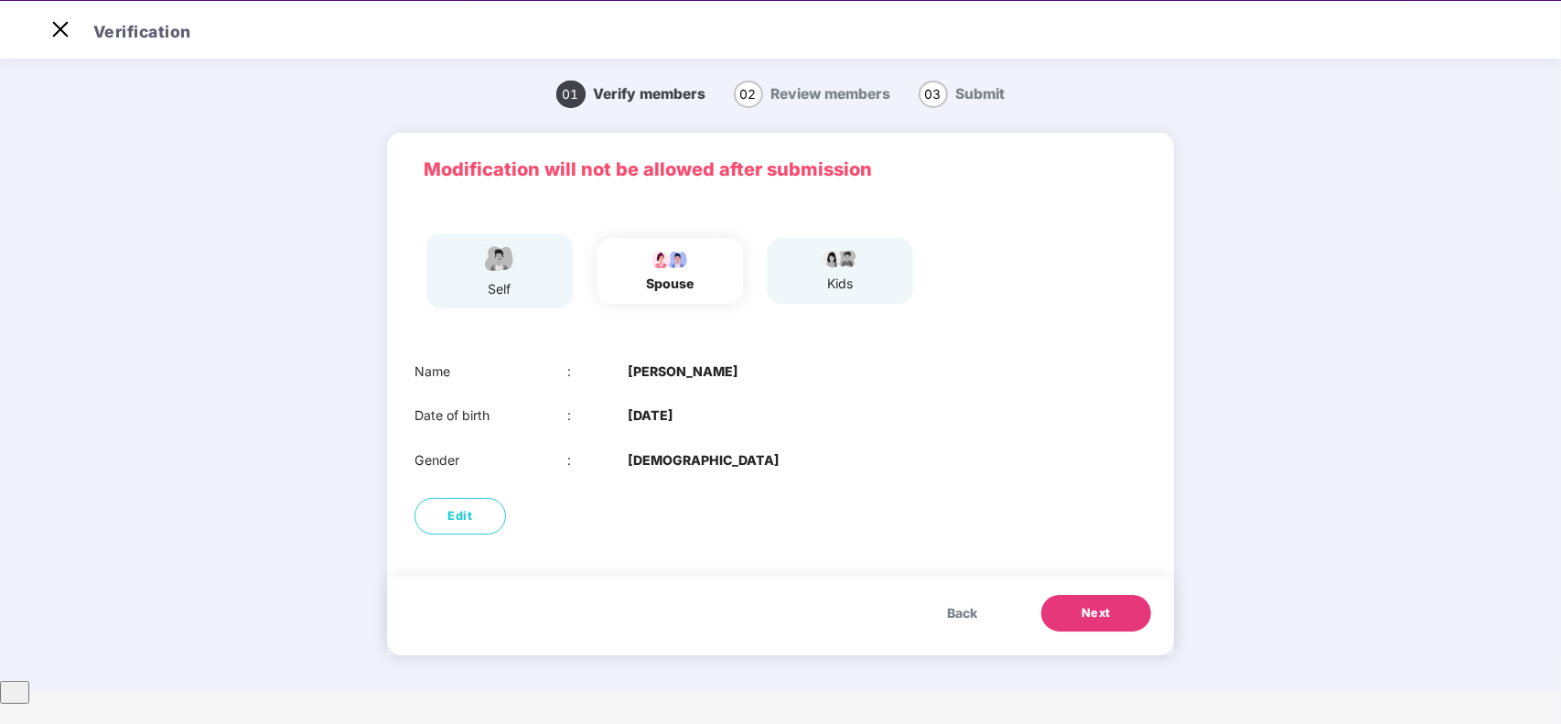
click at [1078, 595] on button "Next" at bounding box center [1096, 613] width 110 height 37
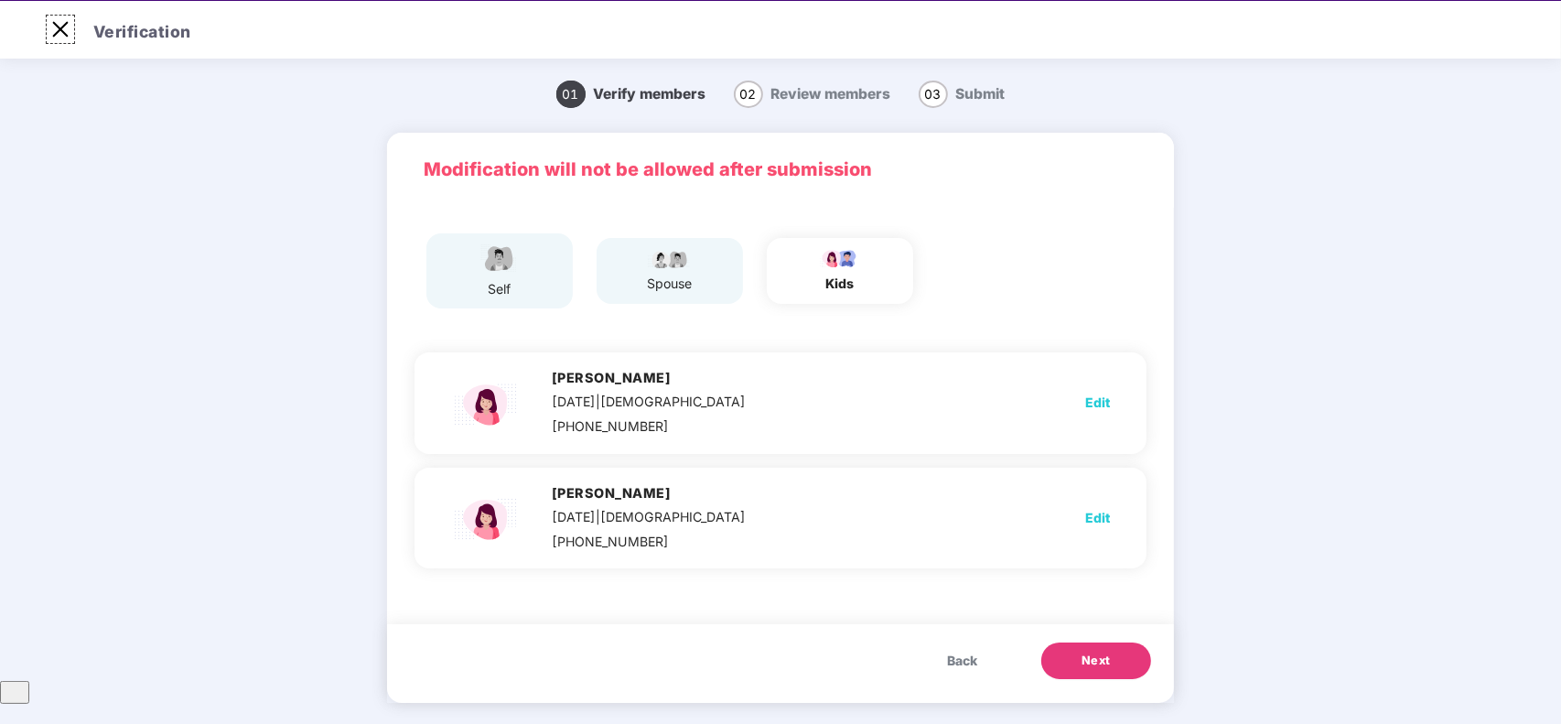
click at [61, 34] on img at bounding box center [60, 29] width 29 height 29
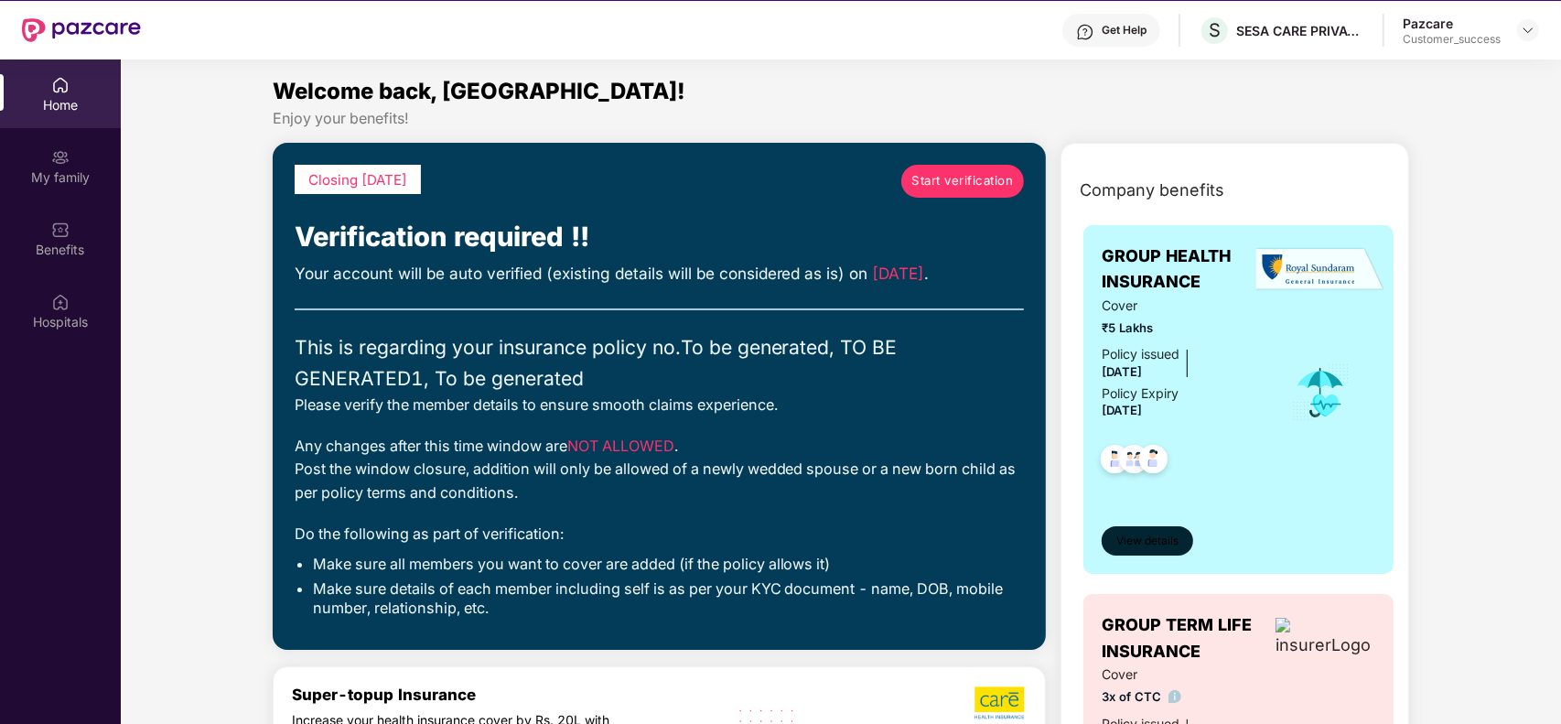
click at [1160, 533] on span "View details" at bounding box center [1147, 540] width 62 height 17
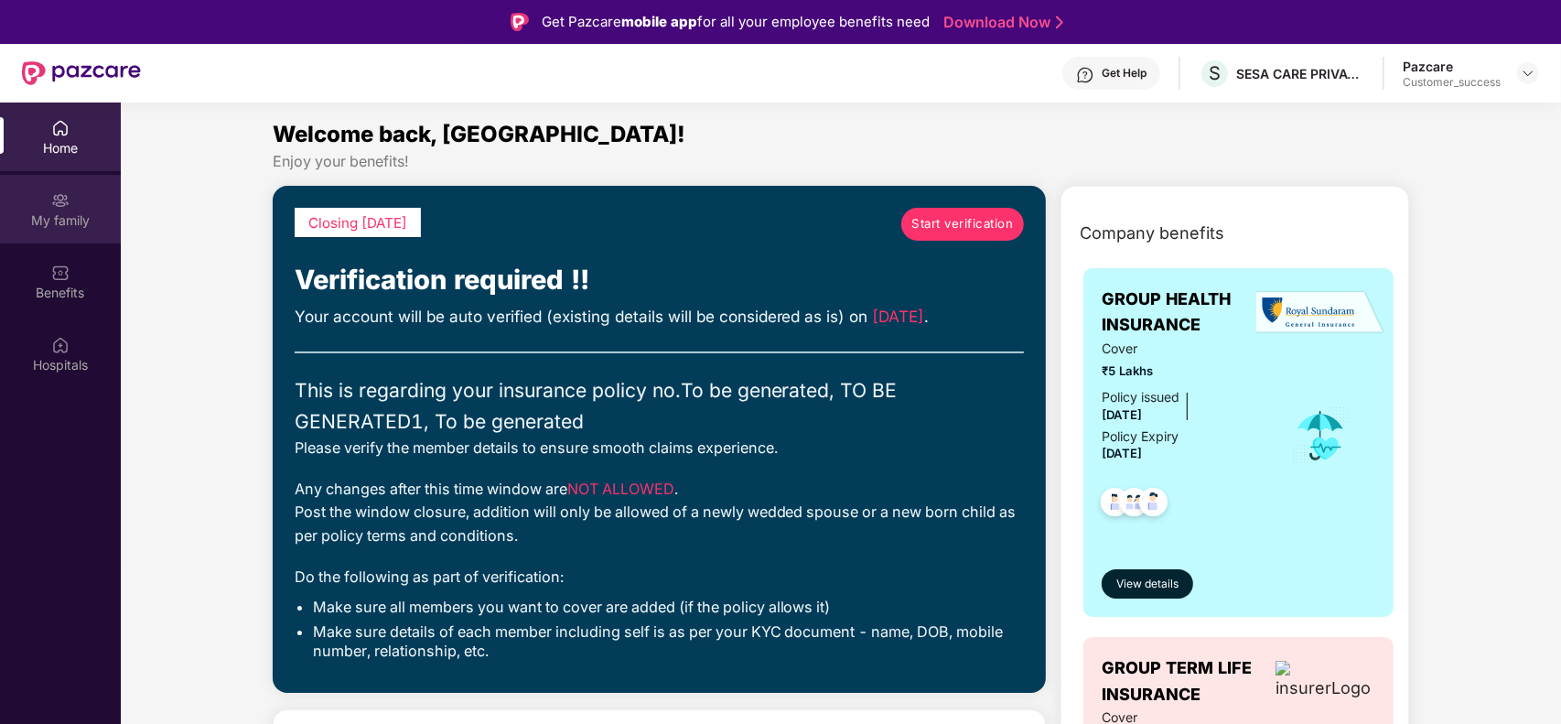
click at [69, 207] on img at bounding box center [60, 200] width 18 height 18
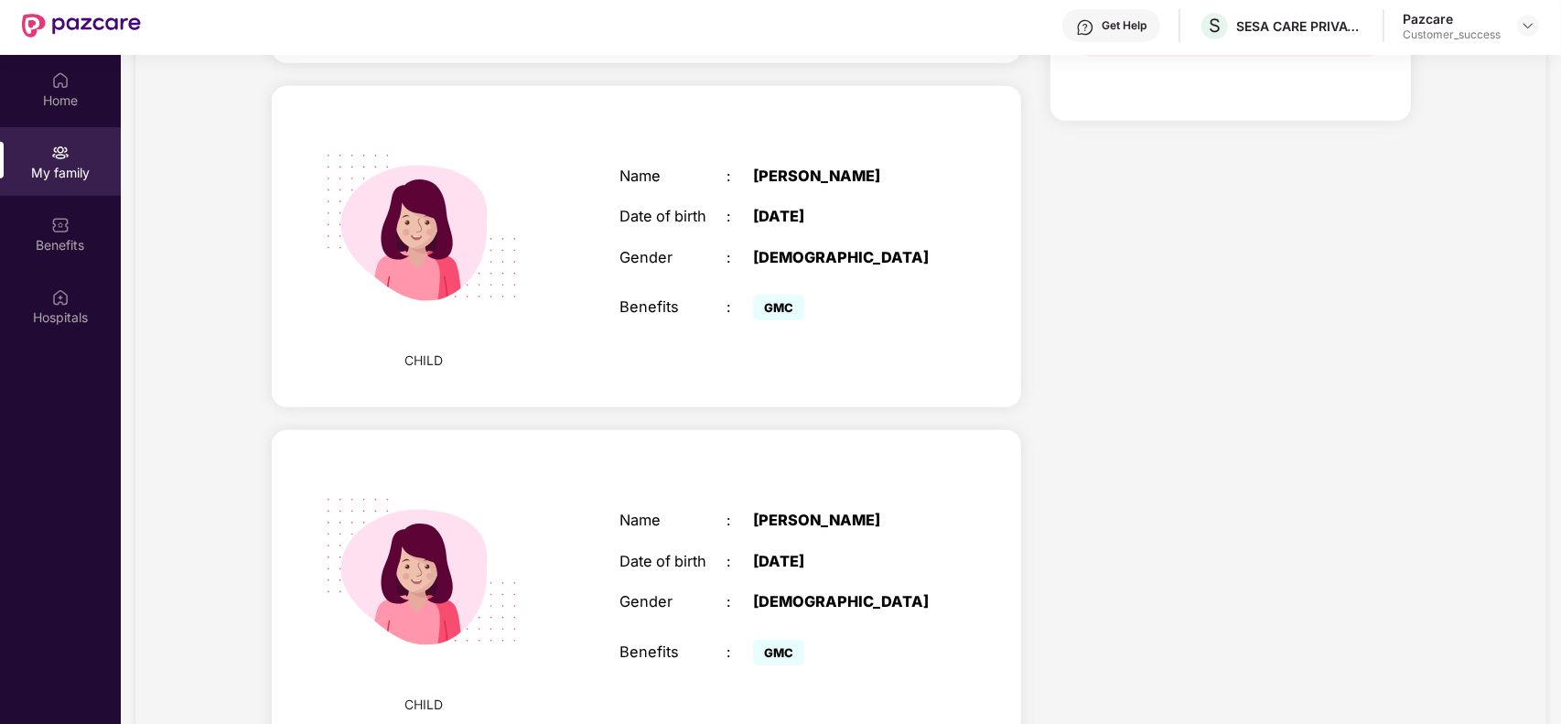
scroll to position [1465, 0]
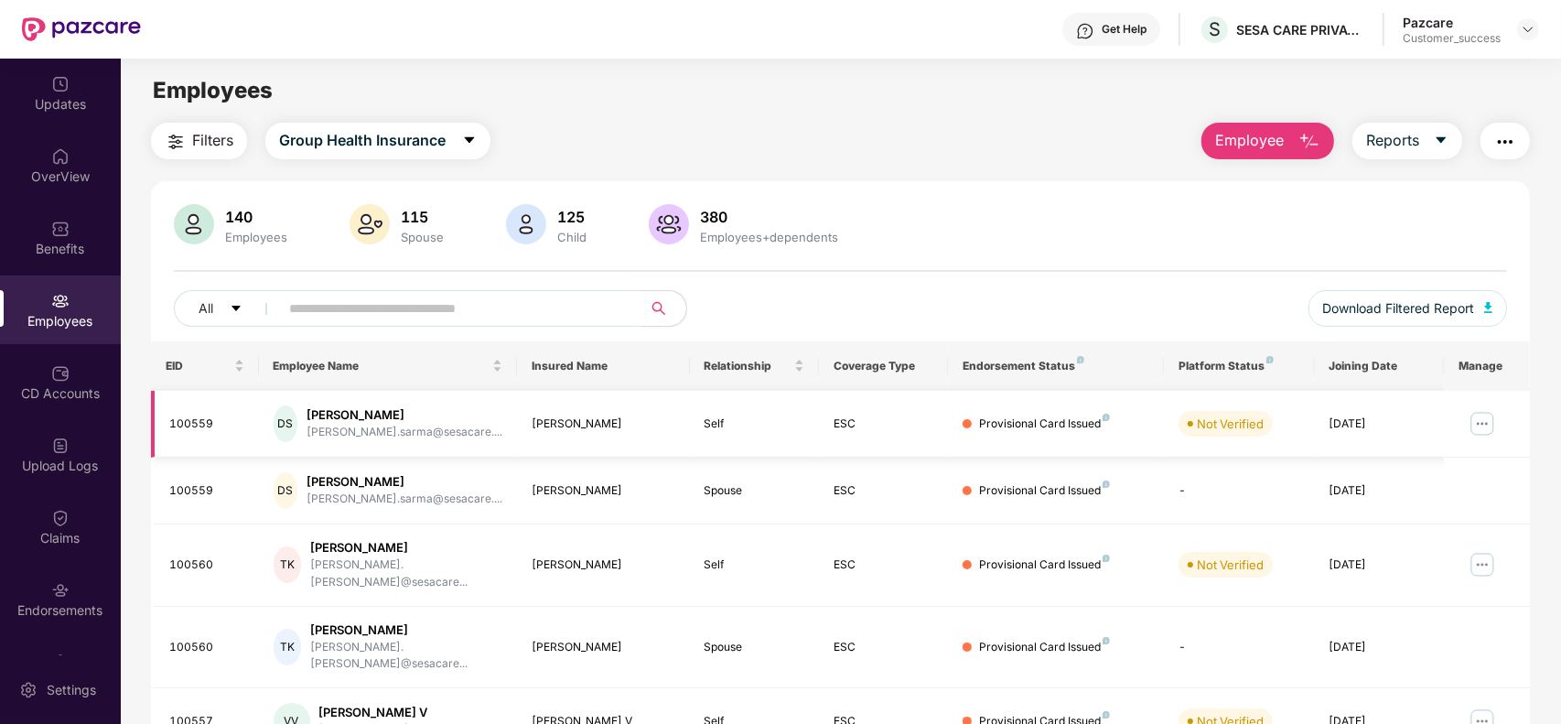
click at [1486, 426] on img at bounding box center [1481, 423] width 29 height 29
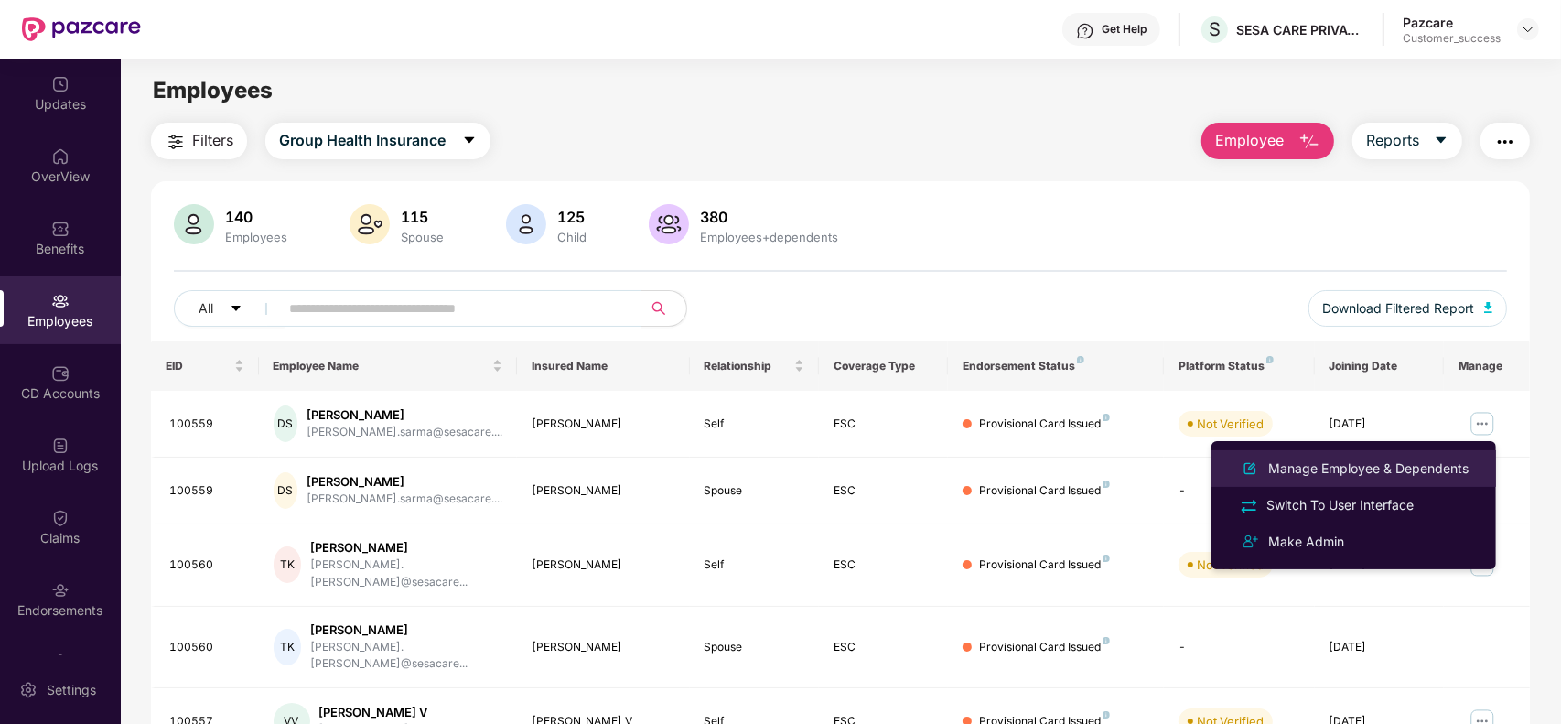
click at [1387, 472] on div "Manage Employee & Dependents" at bounding box center [1368, 468] width 208 height 20
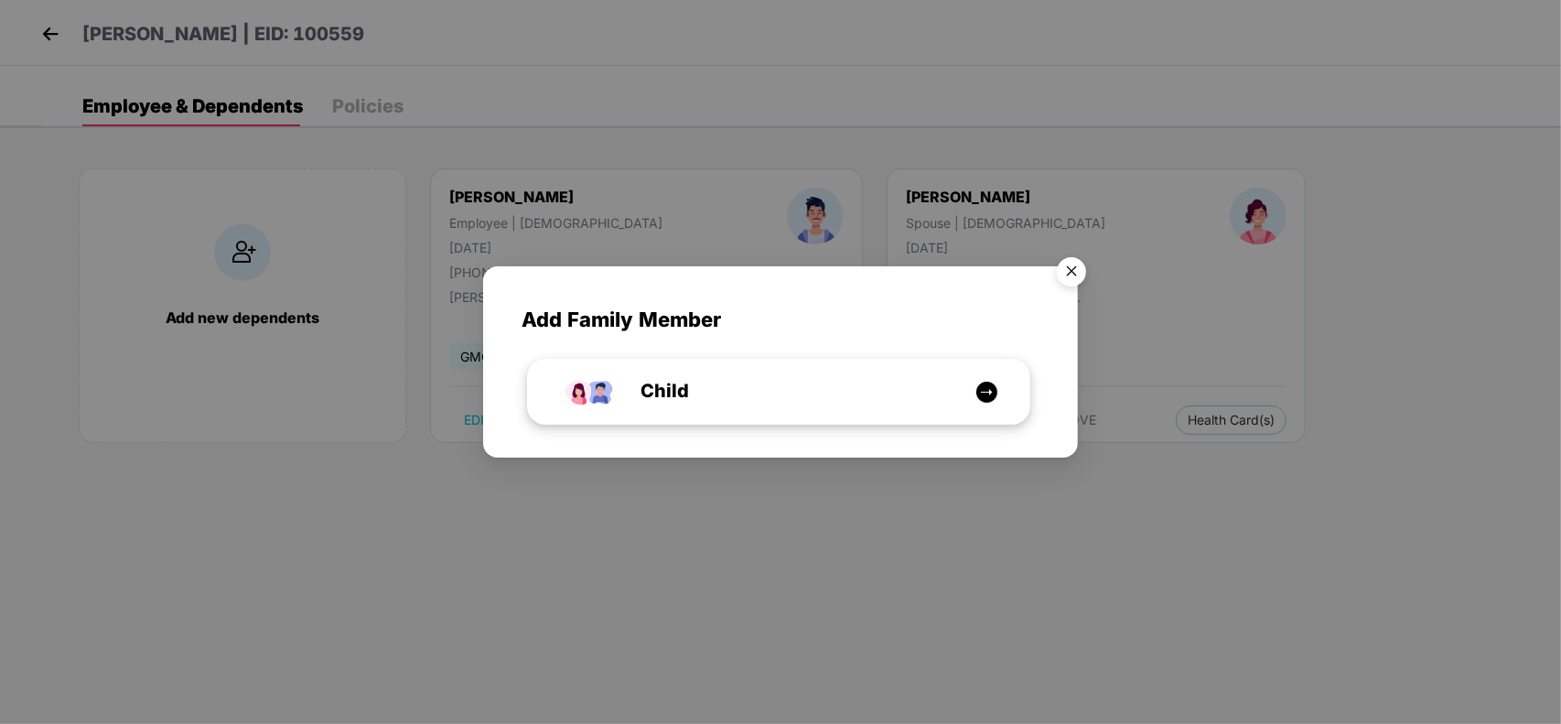
click at [723, 398] on div "Child" at bounding box center [787, 391] width 376 height 28
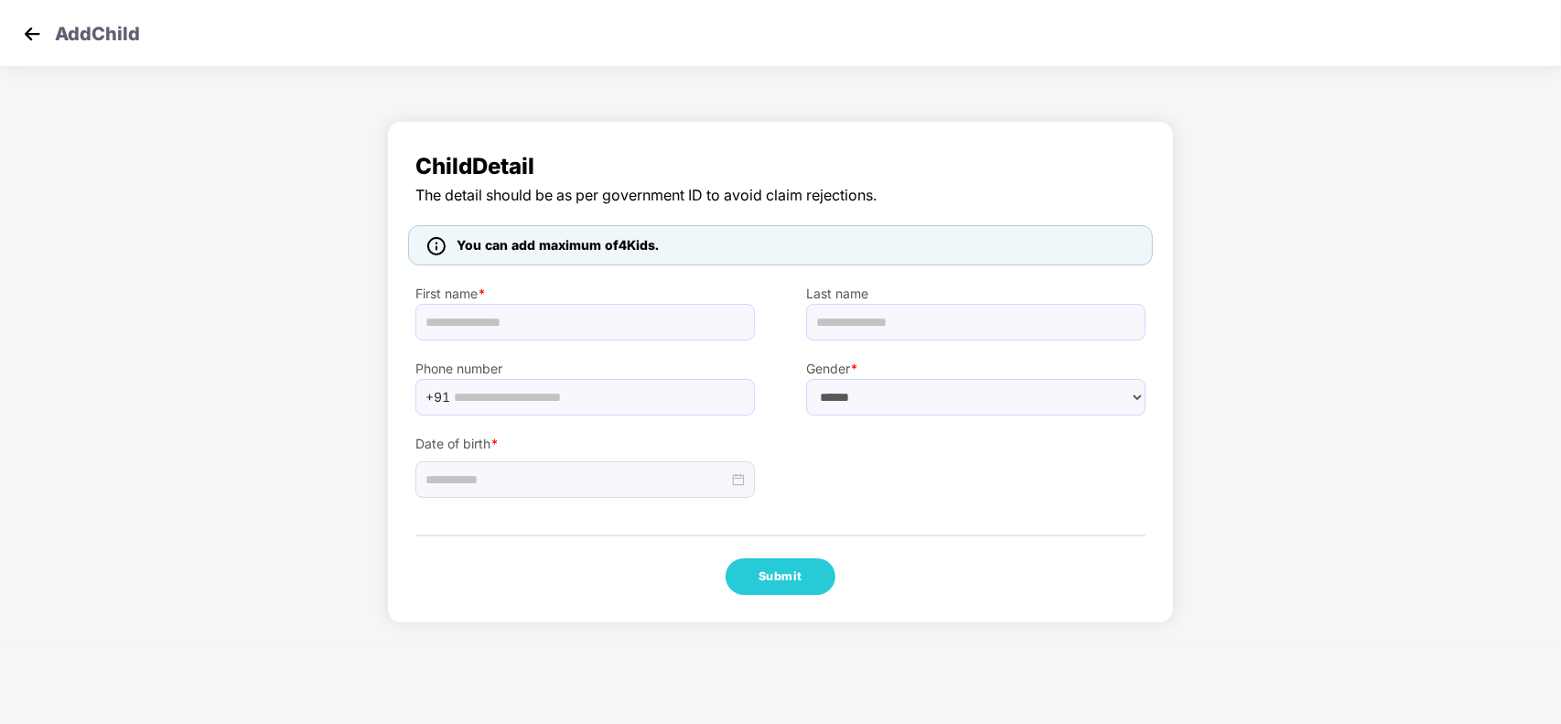
click at [28, 27] on img at bounding box center [31, 33] width 27 height 27
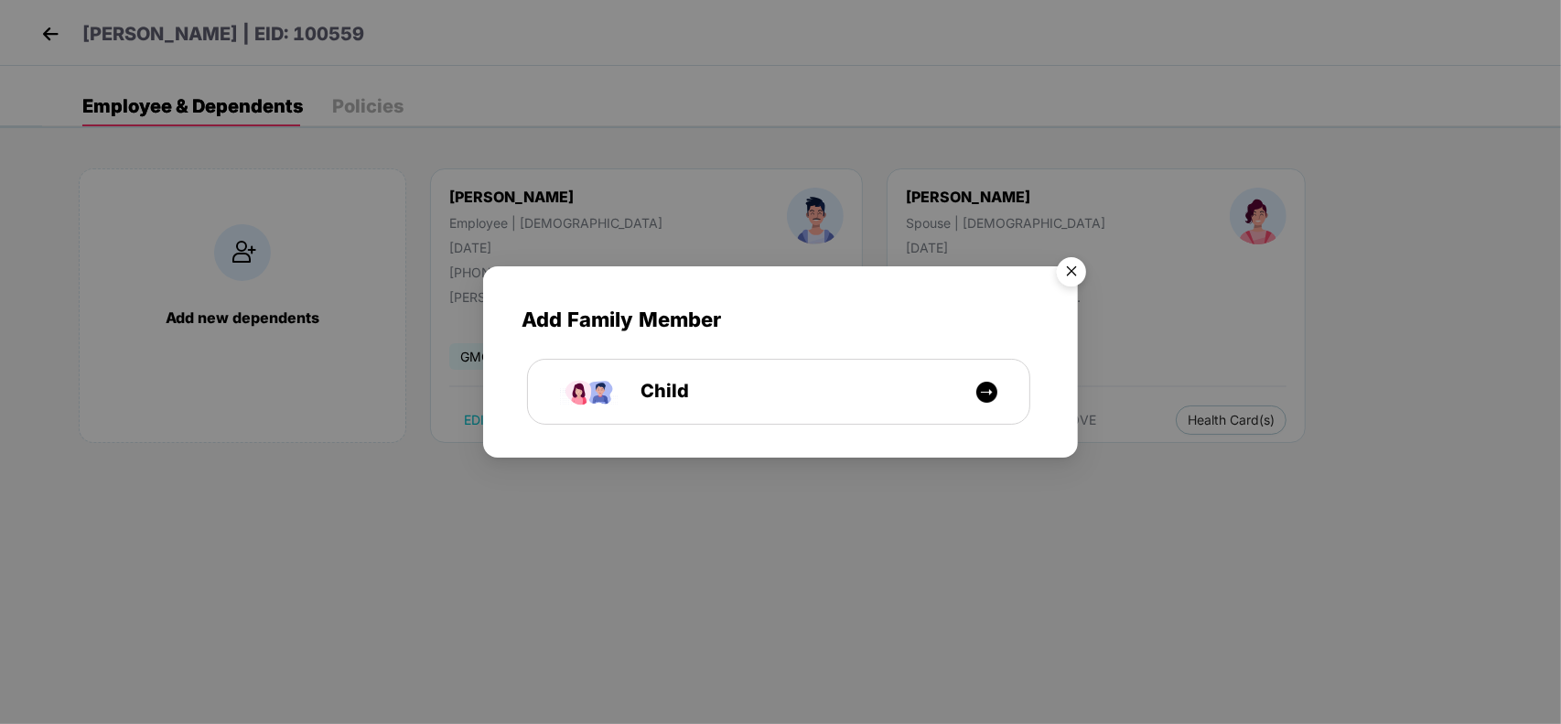
click at [1085, 267] on img "Close" at bounding box center [1071, 274] width 51 height 51
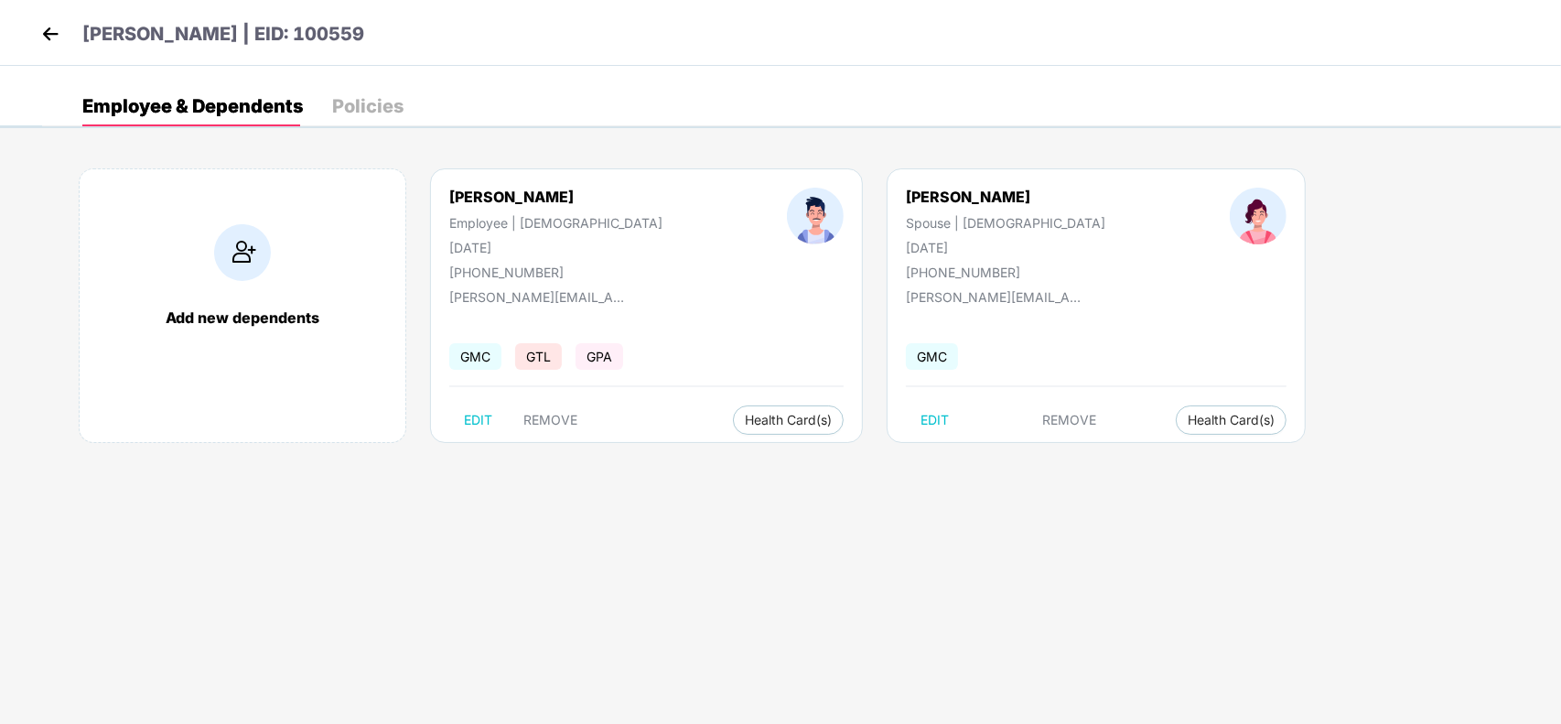
click at [257, 279] on img at bounding box center [242, 252] width 57 height 57
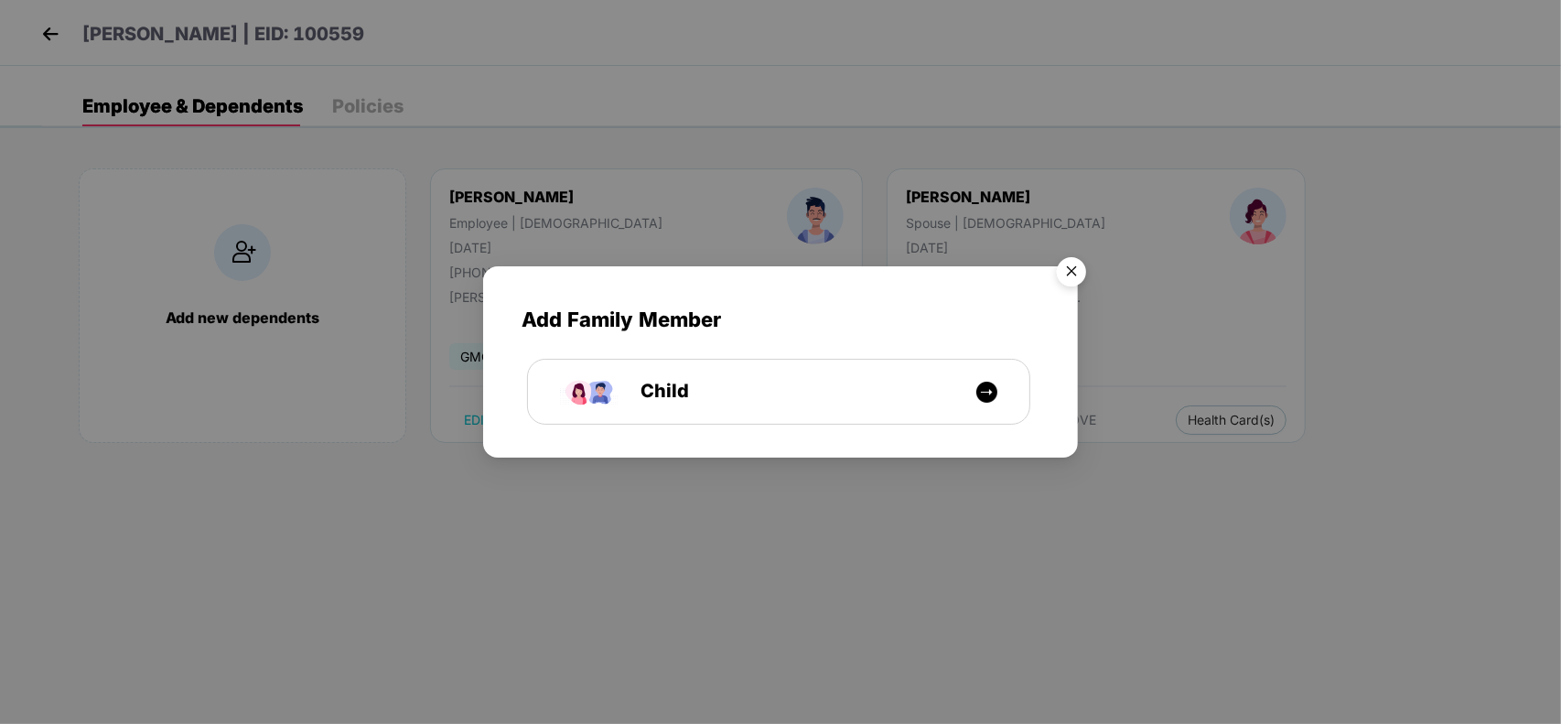
click at [1070, 274] on img "Close" at bounding box center [1071, 274] width 51 height 51
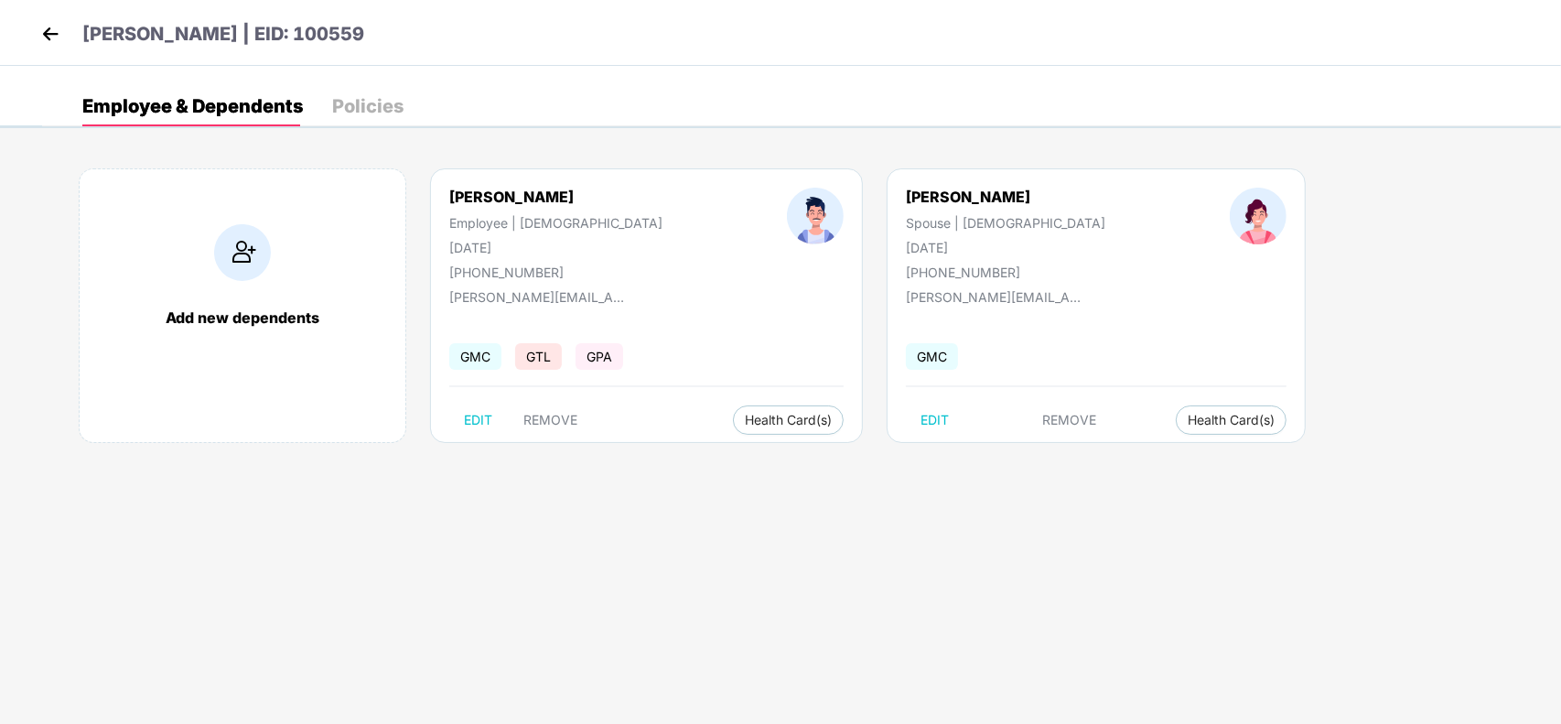
click at [51, 44] on img at bounding box center [50, 33] width 27 height 27
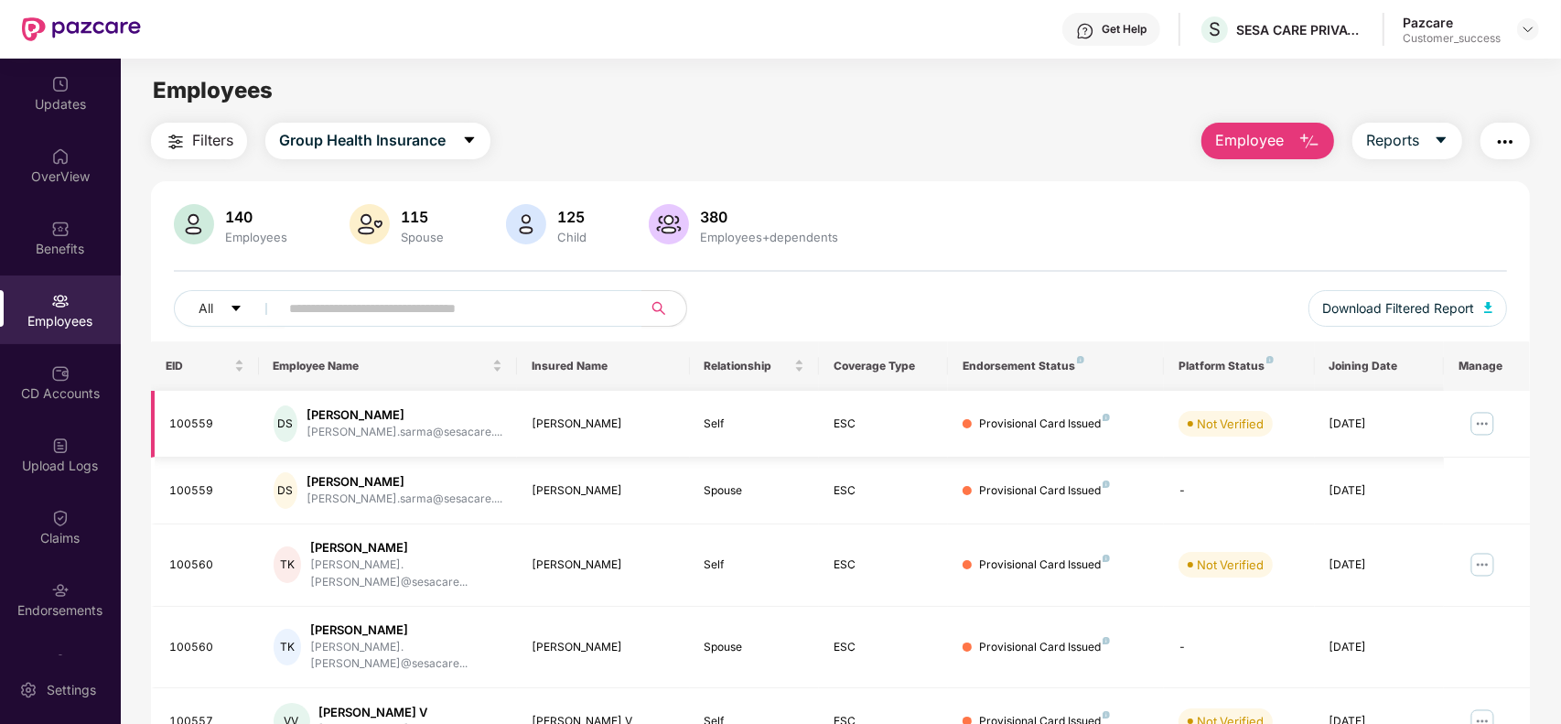
click at [1475, 431] on img at bounding box center [1481, 423] width 29 height 29
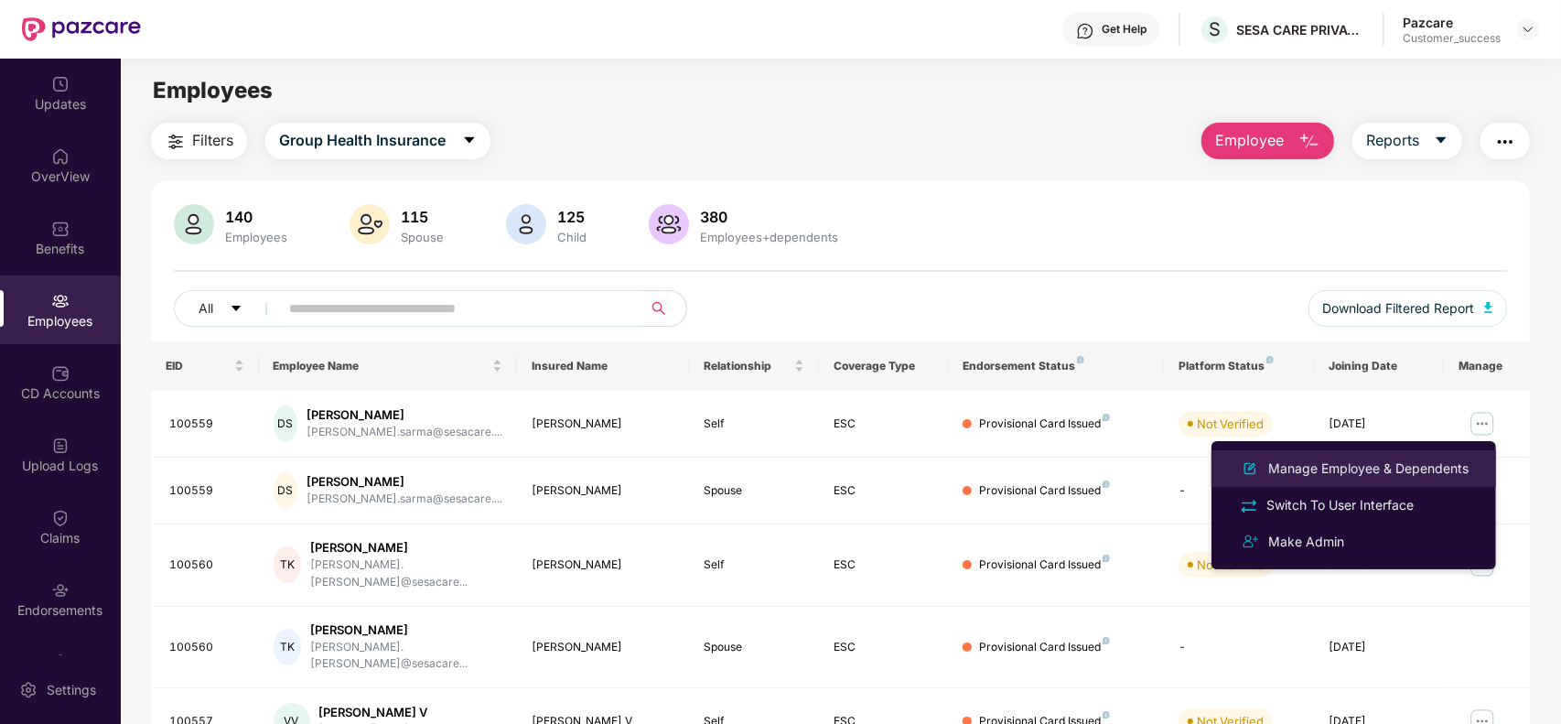
click at [1355, 462] on div "Manage Employee & Dependents" at bounding box center [1368, 468] width 208 height 20
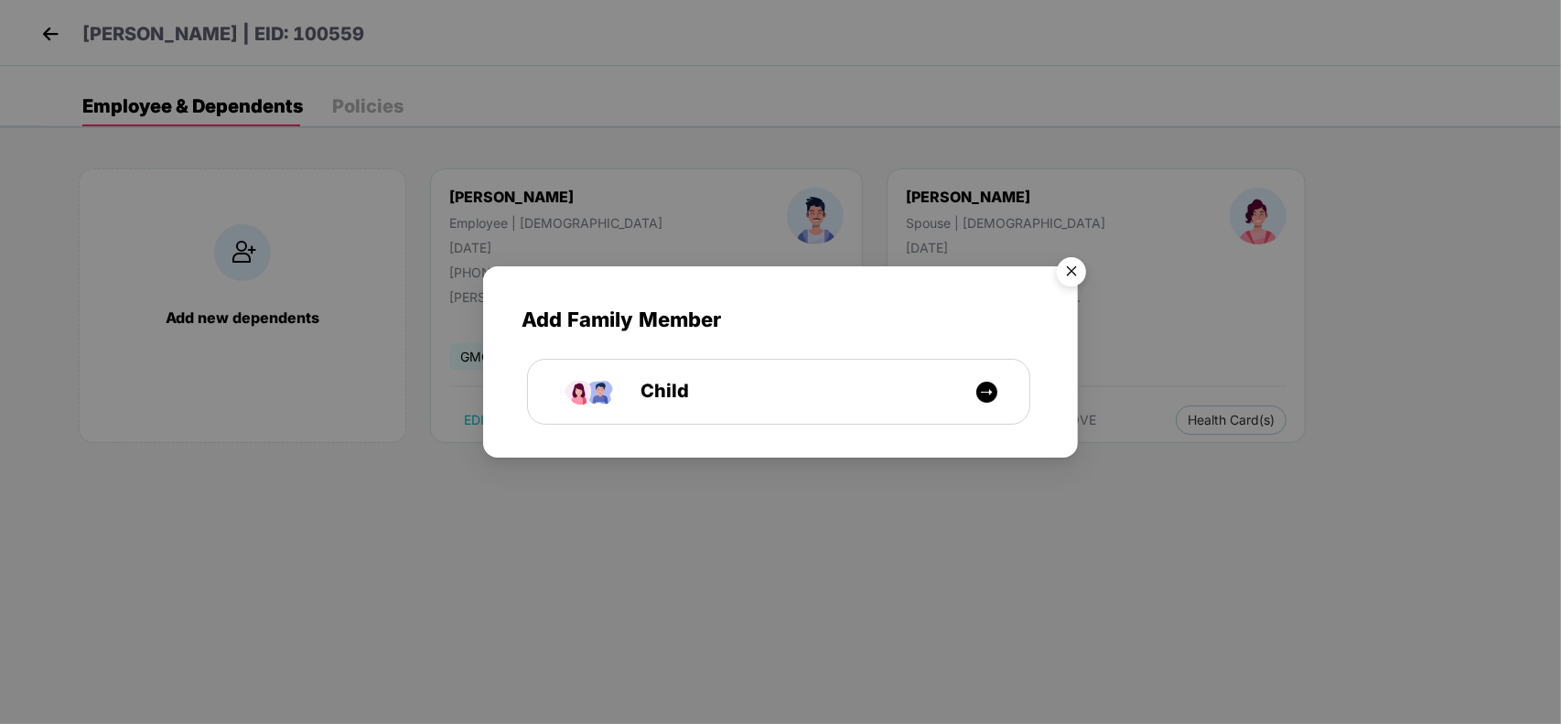
click at [1072, 270] on img "Close" at bounding box center [1071, 274] width 51 height 51
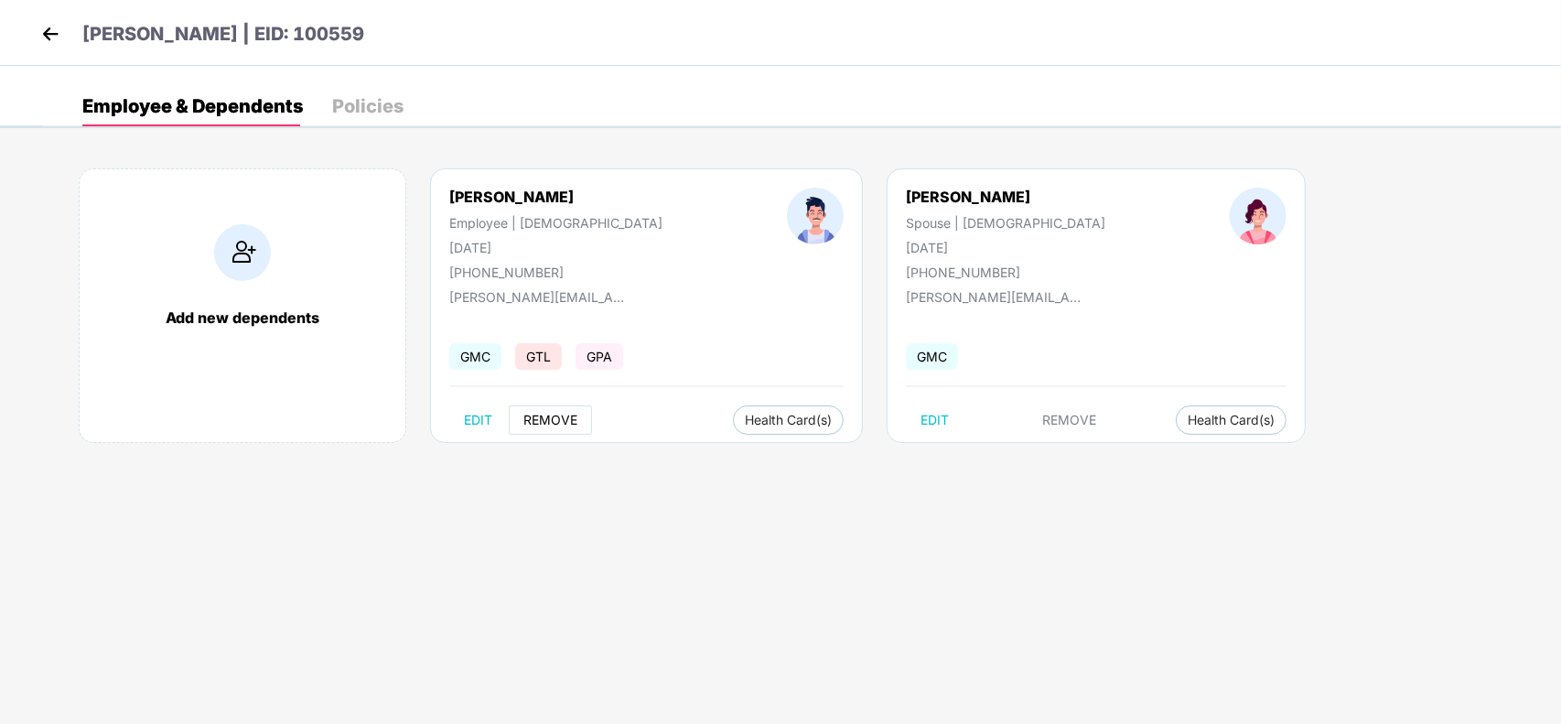
click at [542, 422] on span "REMOVE" at bounding box center [550, 420] width 54 height 15
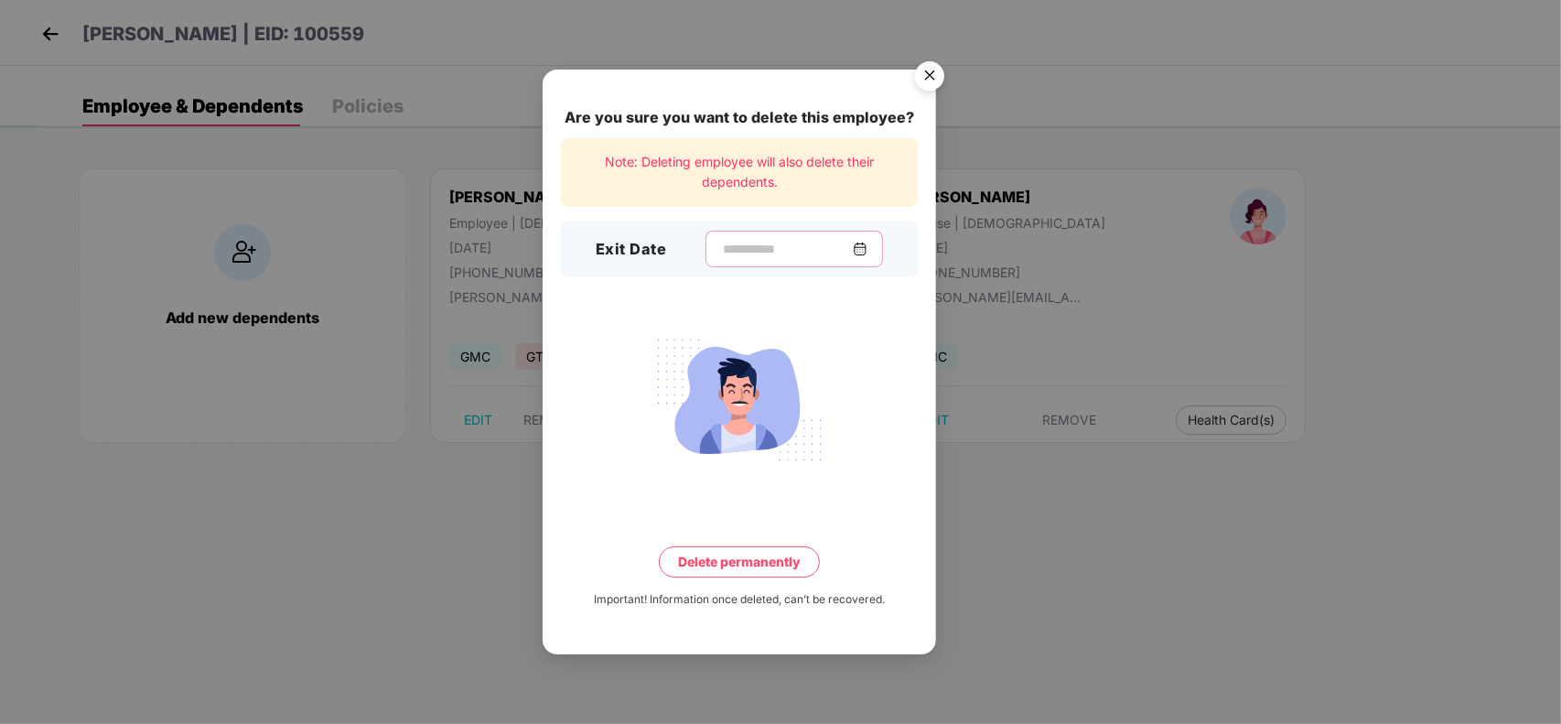
click at [753, 257] on input at bounding box center [787, 249] width 132 height 19
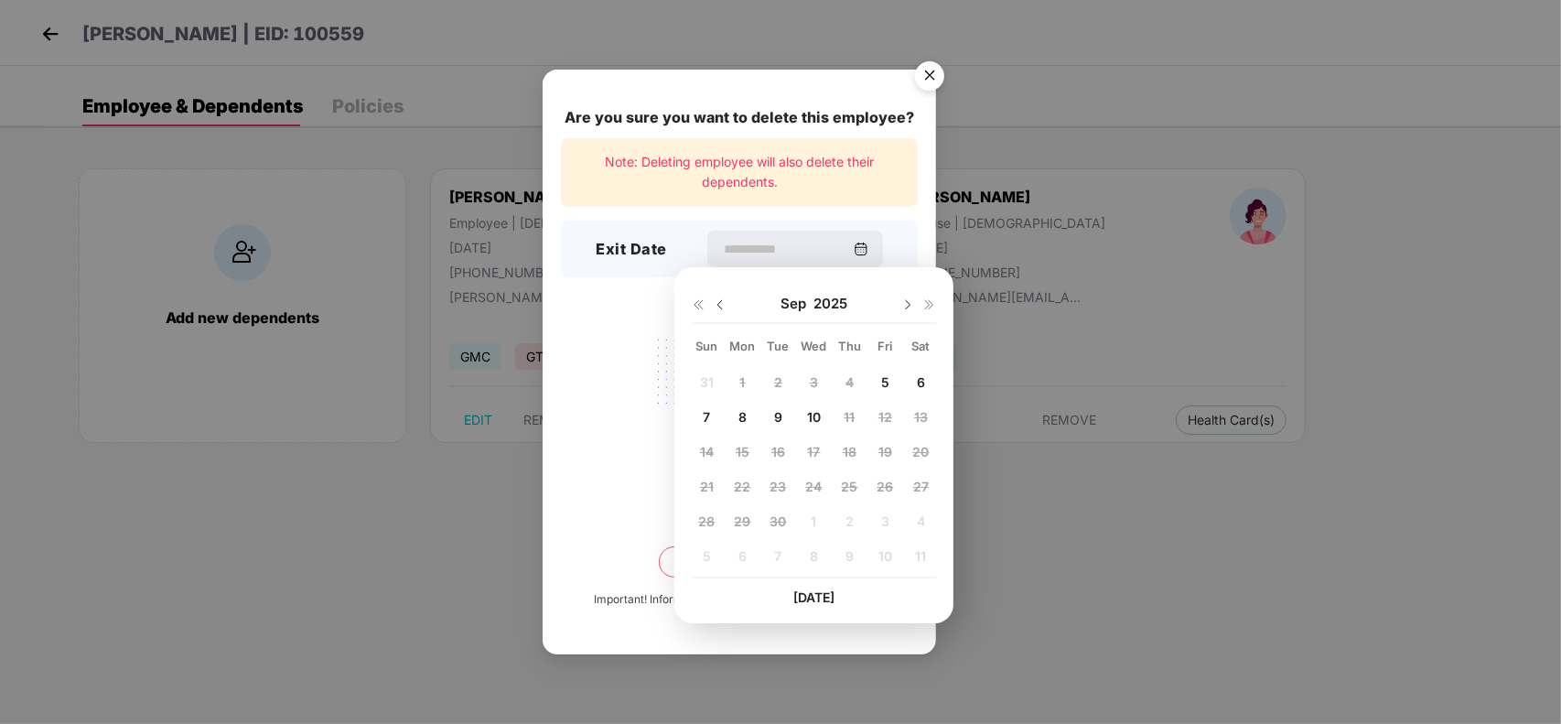
click at [719, 298] on img at bounding box center [720, 304] width 15 height 15
click at [724, 300] on img at bounding box center [720, 304] width 15 height 15
click at [907, 303] on img at bounding box center [907, 304] width 15 height 15
click at [1057, 552] on div "Are you sure you want to delete this employee? Note: Deleting employee will als…" at bounding box center [780, 362] width 1561 height 724
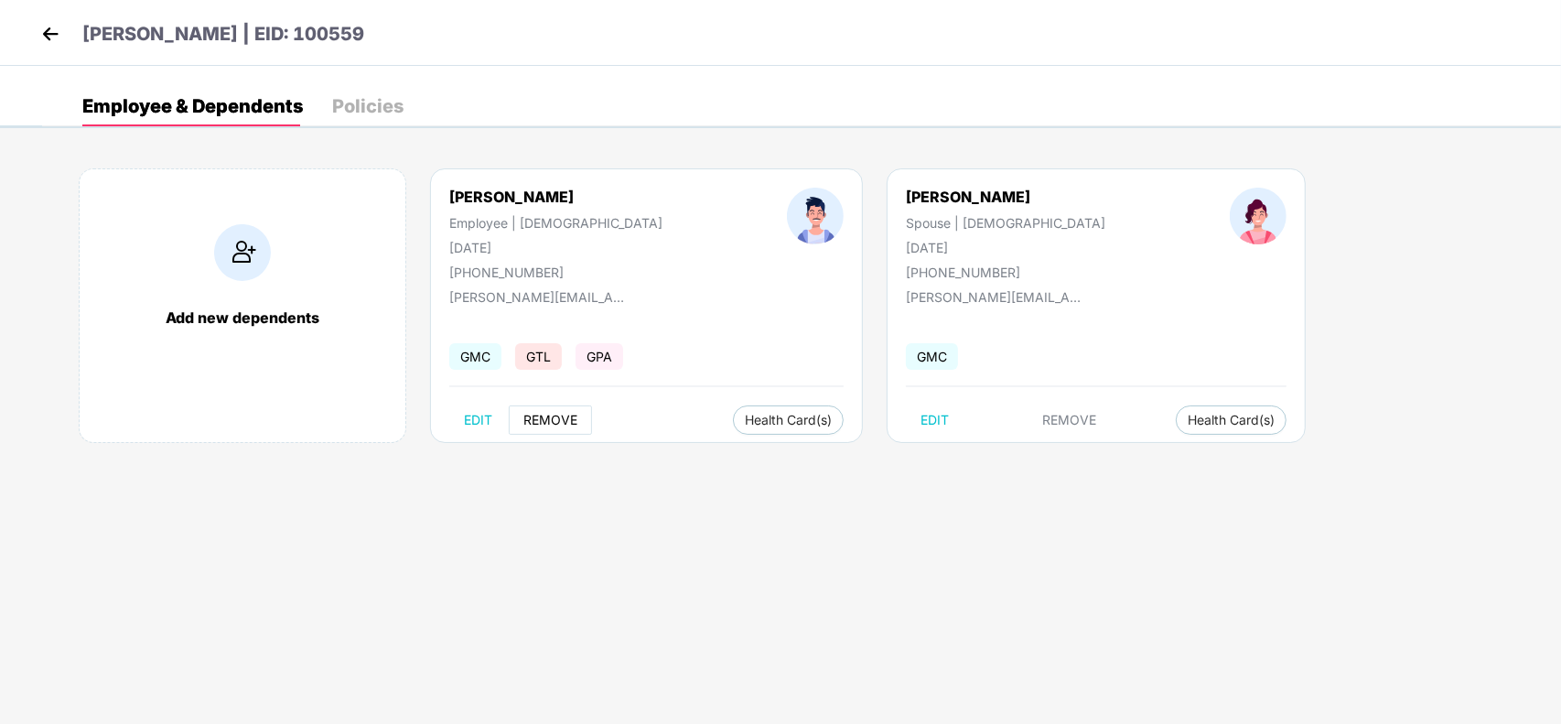
click at [561, 430] on button "REMOVE" at bounding box center [550, 419] width 83 height 29
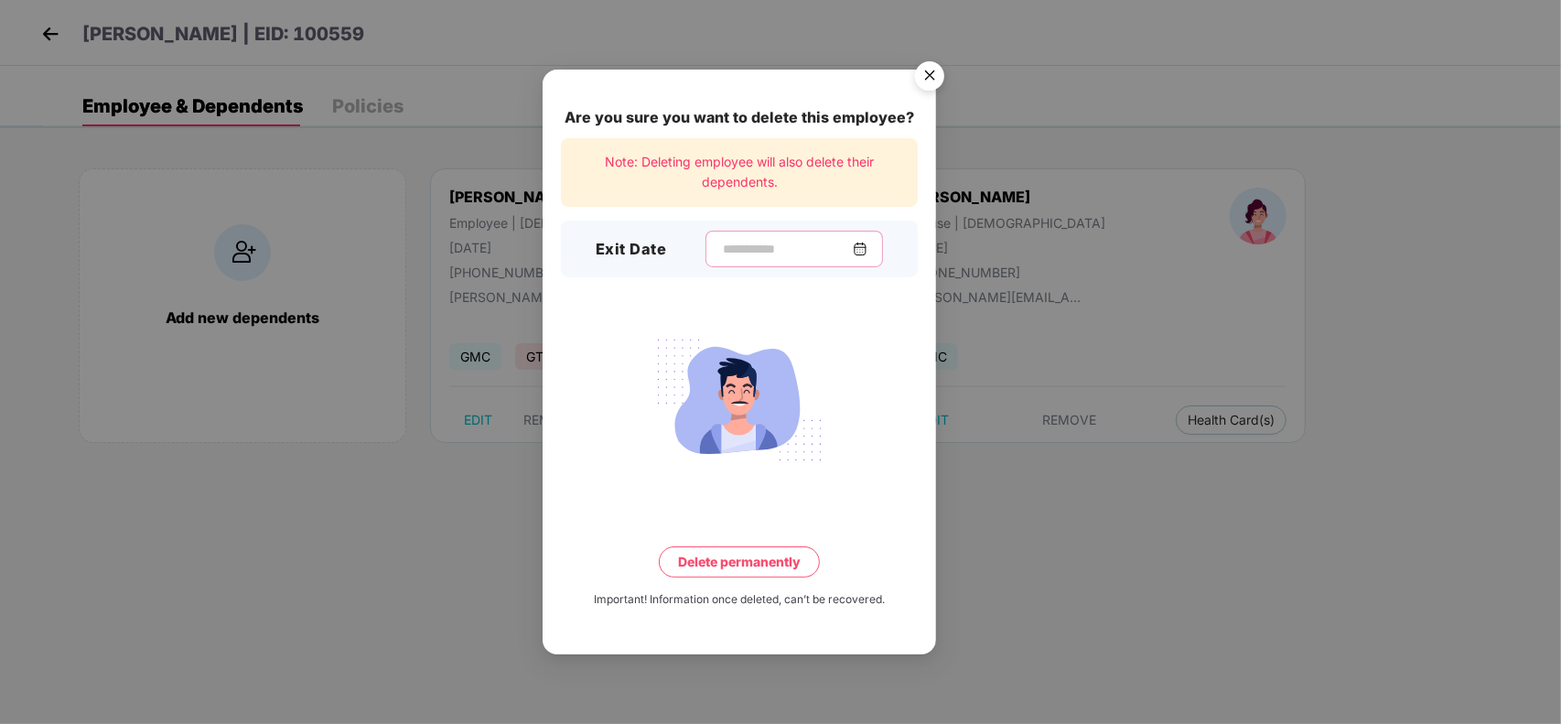
click at [744, 252] on input at bounding box center [787, 249] width 132 height 19
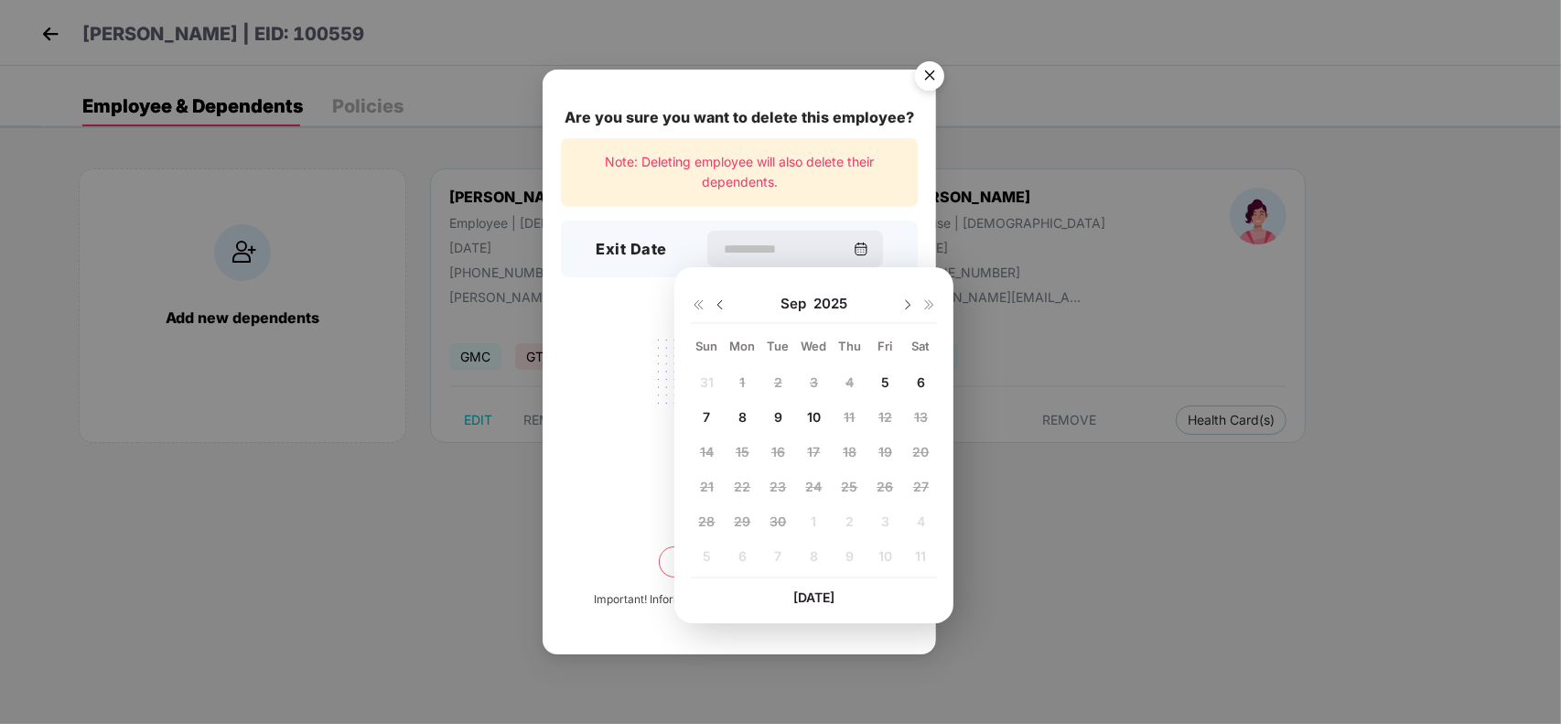
click at [720, 303] on img at bounding box center [720, 304] width 15 height 15
click at [931, 78] on img "Close" at bounding box center [929, 78] width 51 height 51
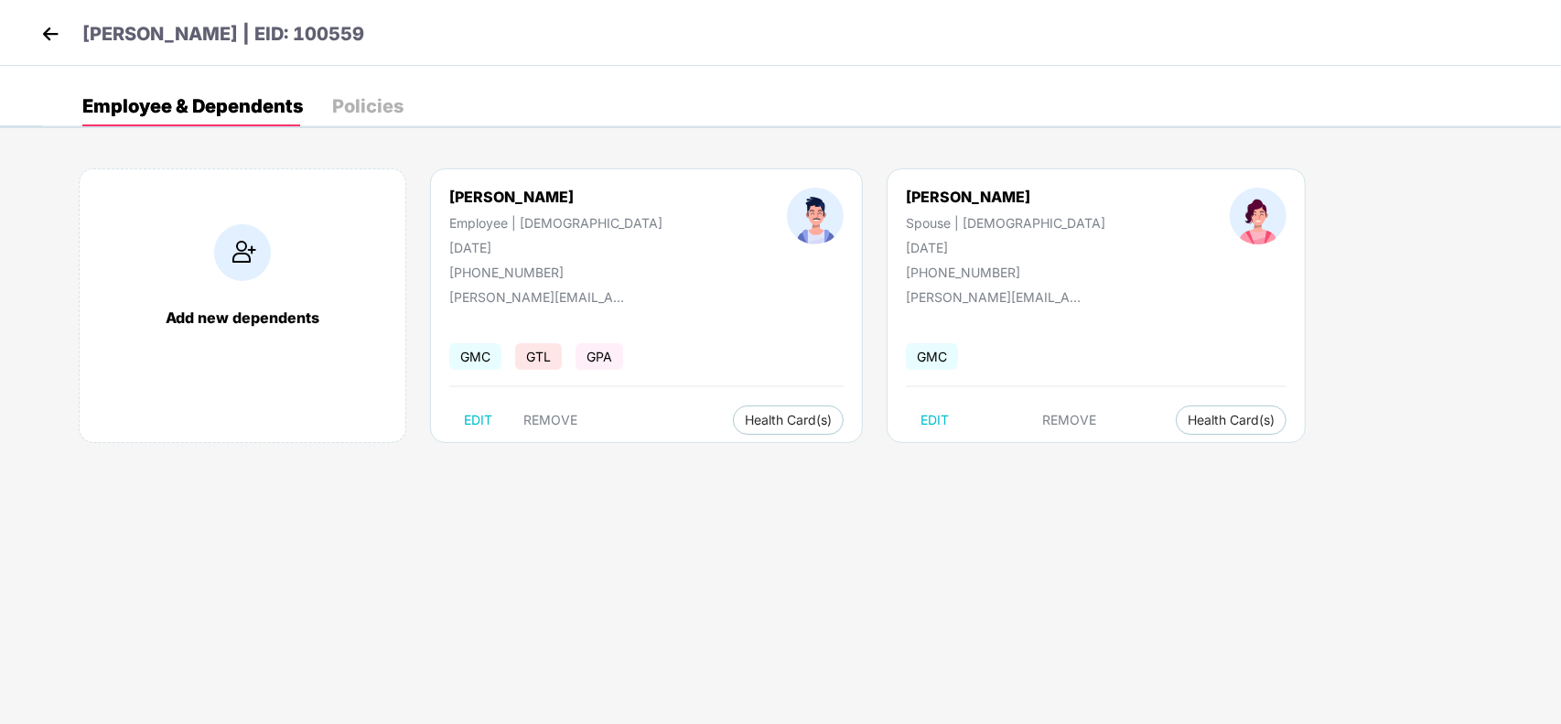
click at [35, 42] on div "Dhruba Sarma | EID: 100559" at bounding box center [780, 33] width 1561 height 66
click at [44, 39] on img at bounding box center [50, 33] width 27 height 27
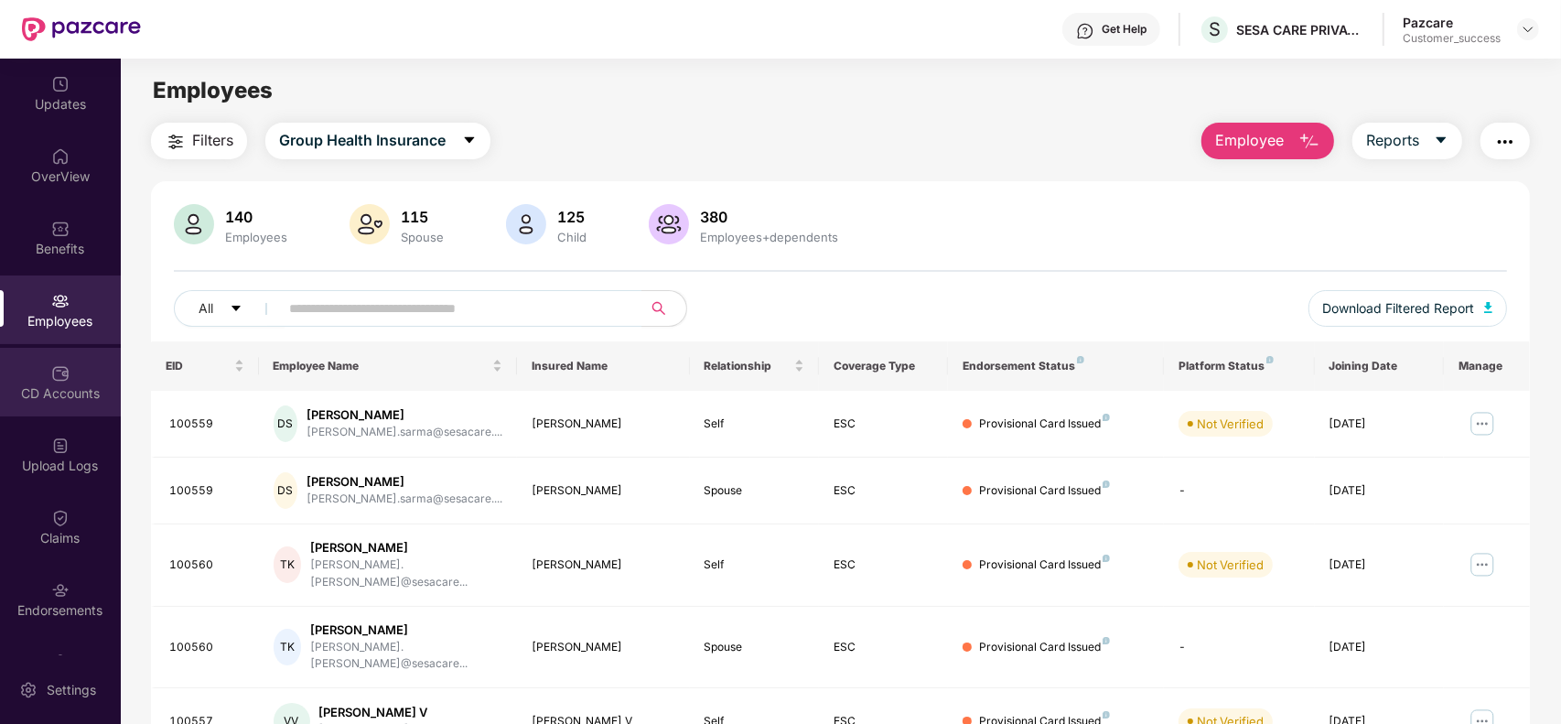
click at [76, 368] on div "CD Accounts" at bounding box center [60, 382] width 121 height 69
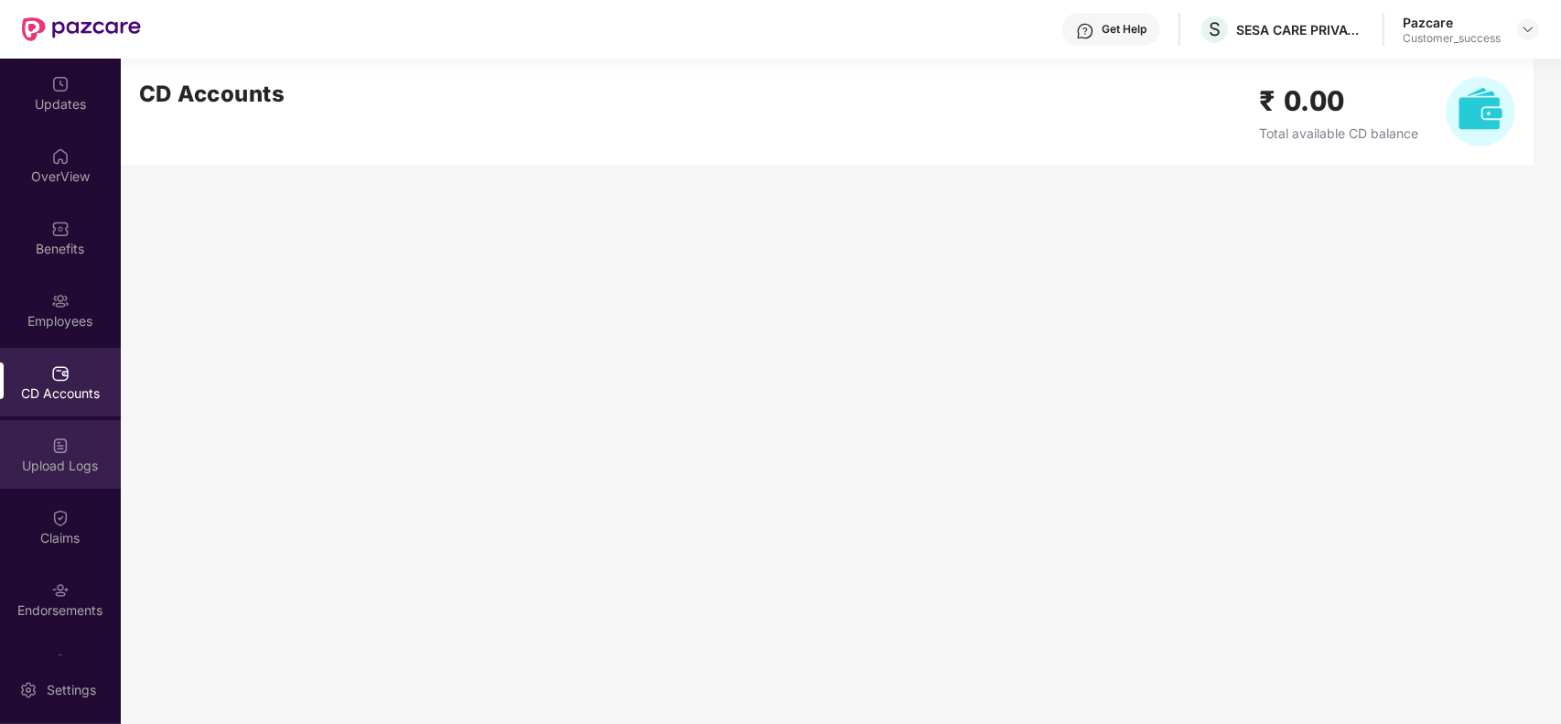
click at [41, 458] on div "Upload Logs" at bounding box center [60, 465] width 121 height 18
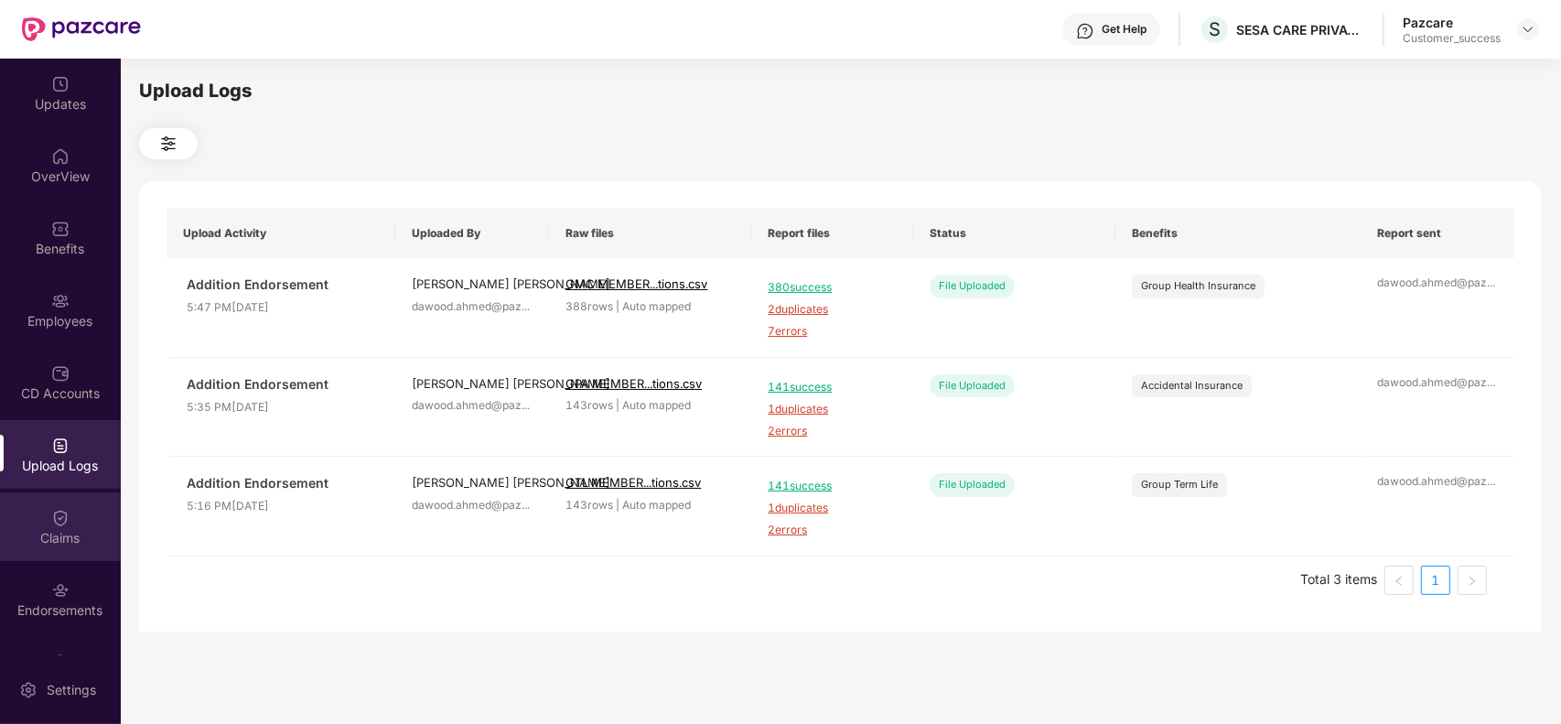
click at [61, 513] on img at bounding box center [60, 518] width 18 height 18
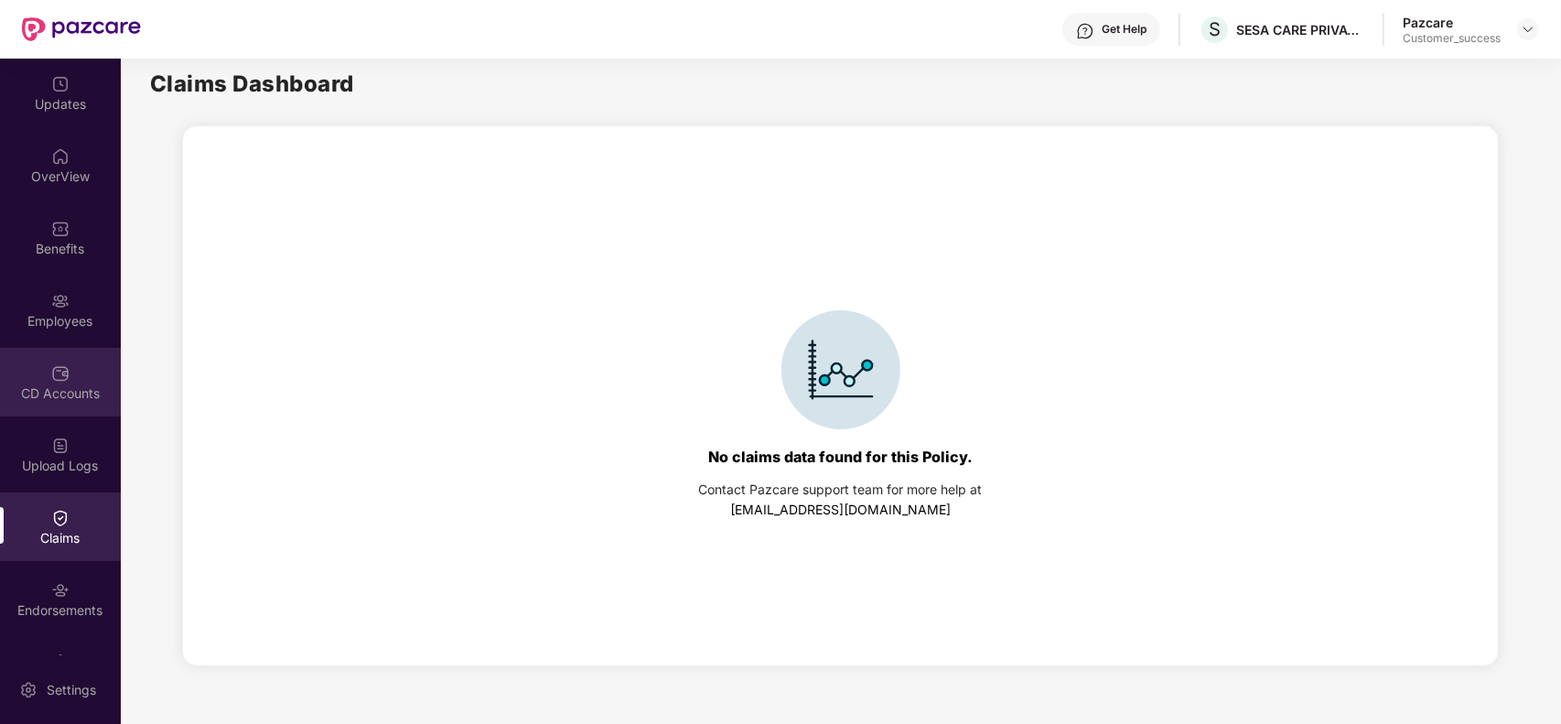
click at [61, 407] on div "CD Accounts" at bounding box center [60, 382] width 121 height 69
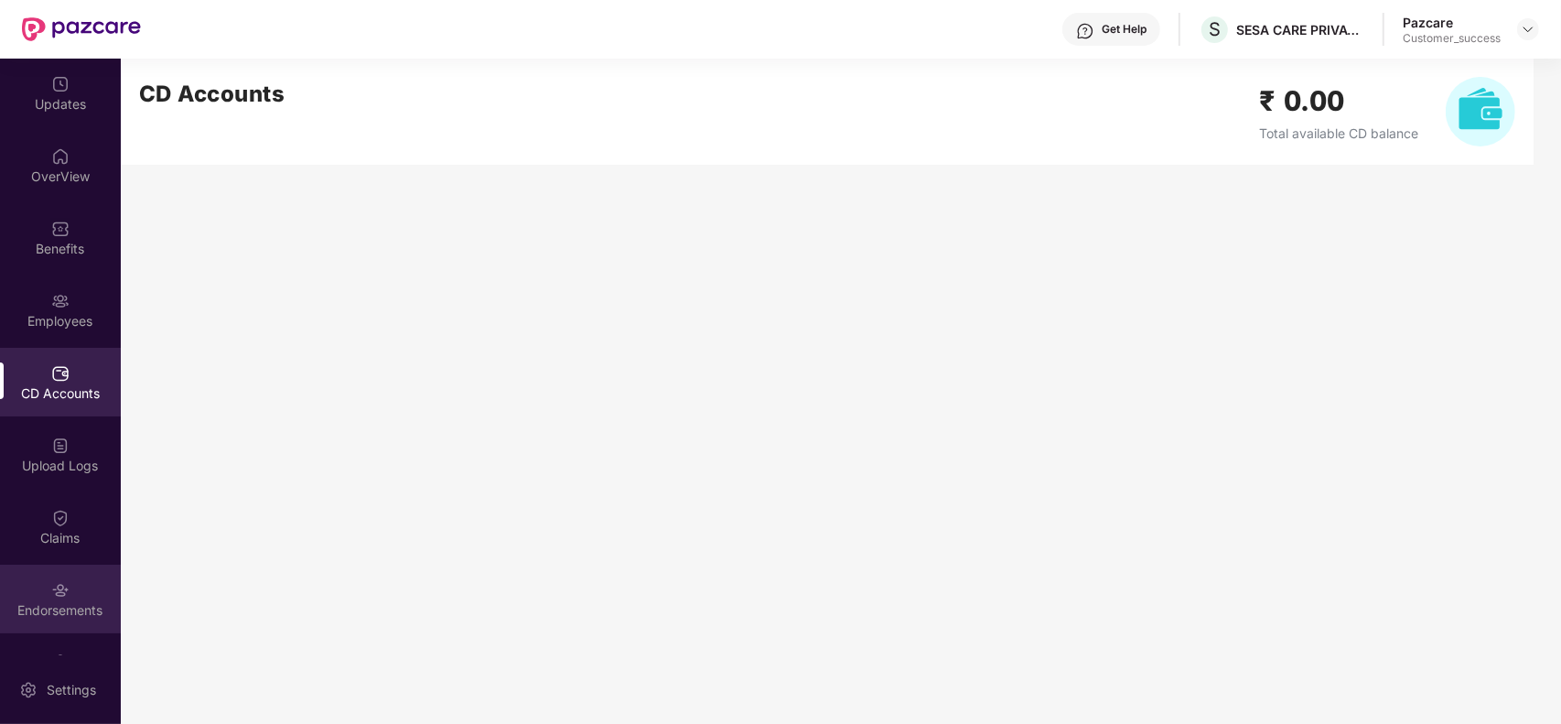
click at [80, 601] on div "Endorsements" at bounding box center [60, 610] width 121 height 18
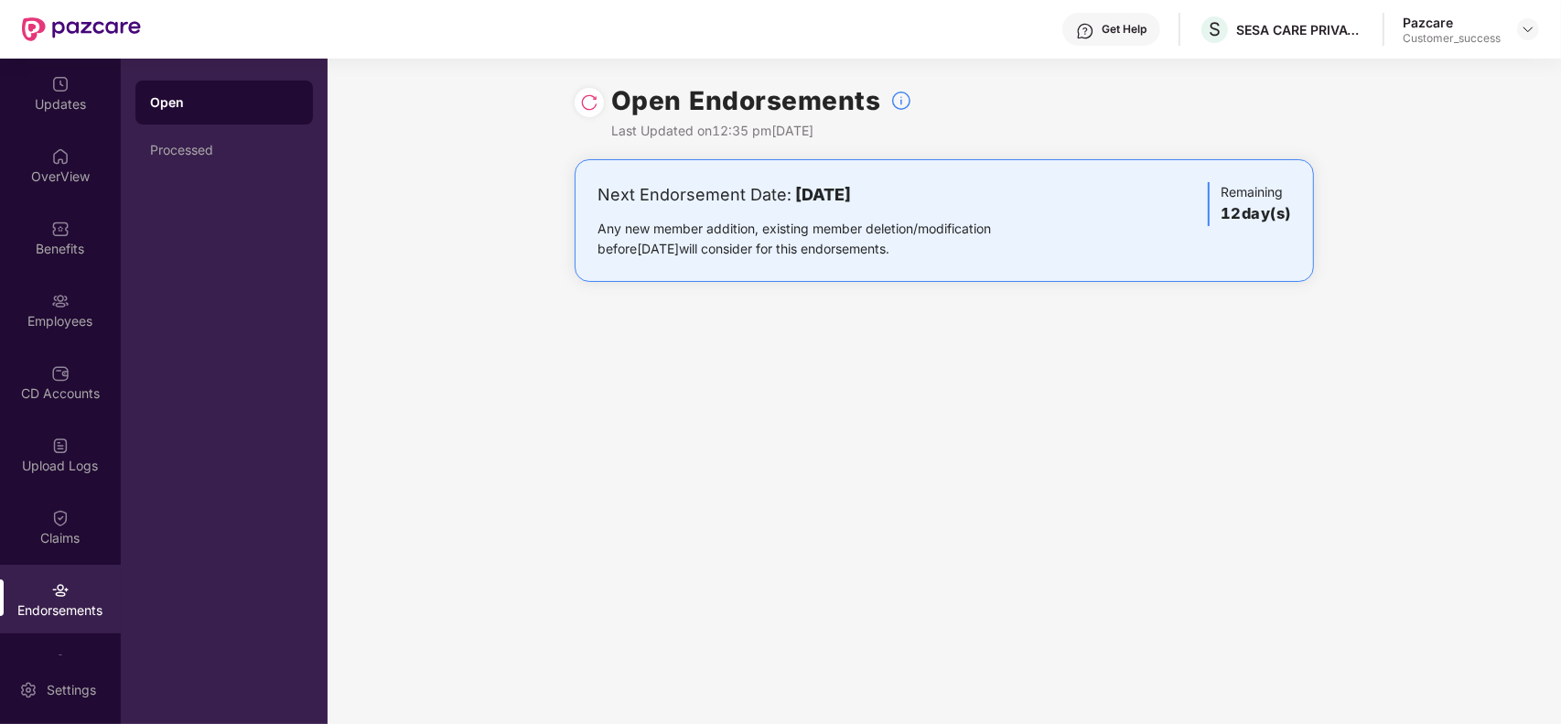
click at [954, 485] on div "Open Endorsements Last Updated on 12:35 pm, 10 Sep 2025 Next Endorsement Date: …" at bounding box center [943, 391] width 1233 height 665
click at [60, 458] on div "Upload Logs" at bounding box center [60, 465] width 121 height 18
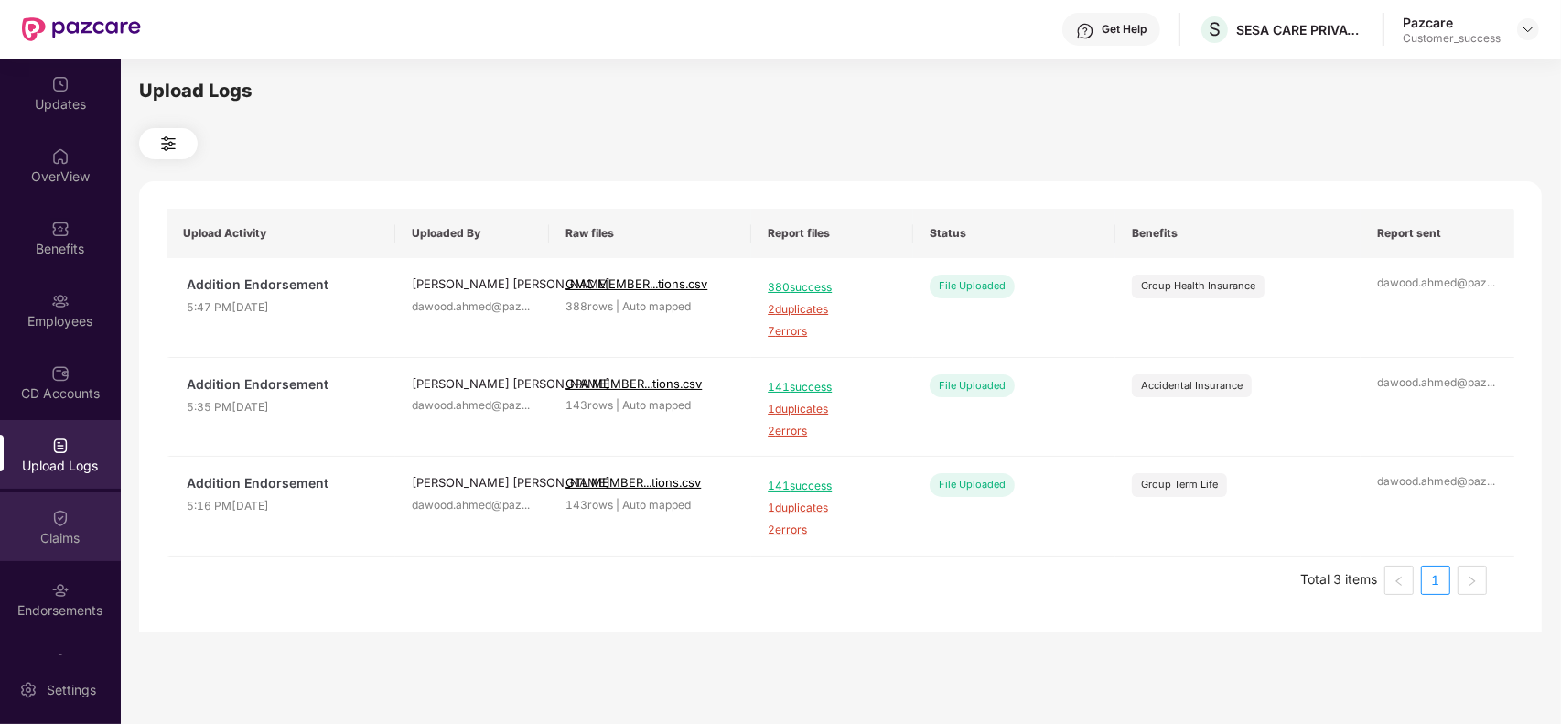
click at [70, 529] on div "Claims" at bounding box center [60, 538] width 121 height 18
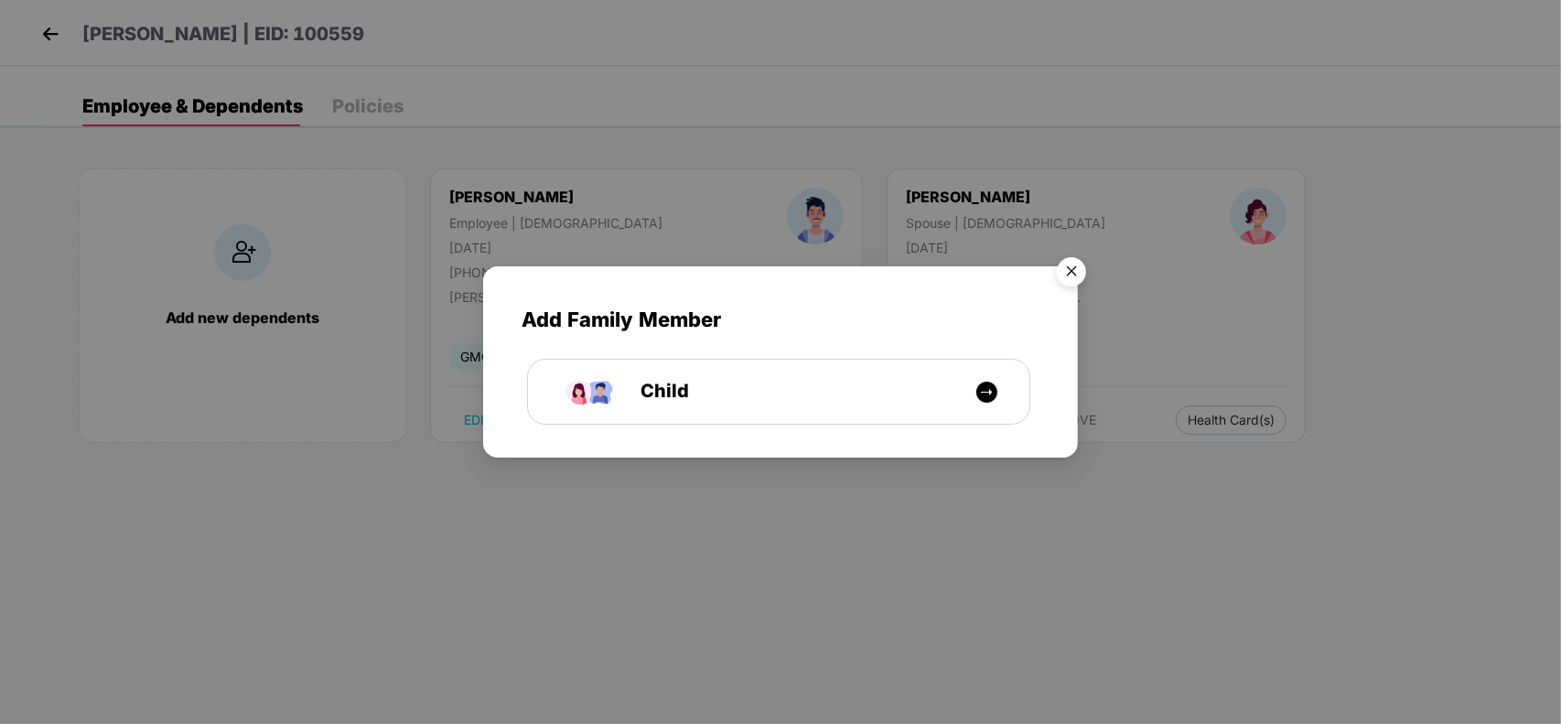
click at [1073, 275] on img "Close" at bounding box center [1071, 274] width 51 height 51
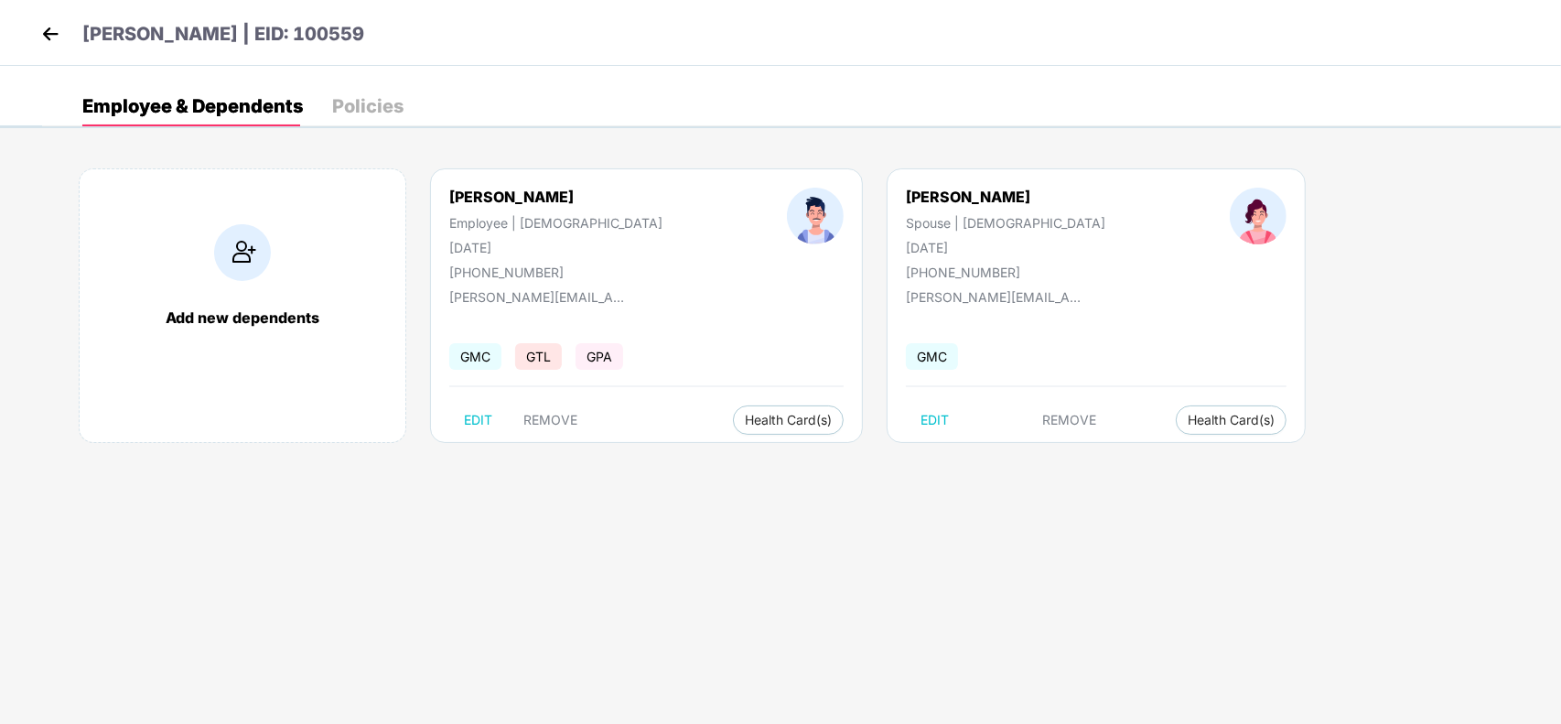
click at [46, 39] on img at bounding box center [50, 33] width 27 height 27
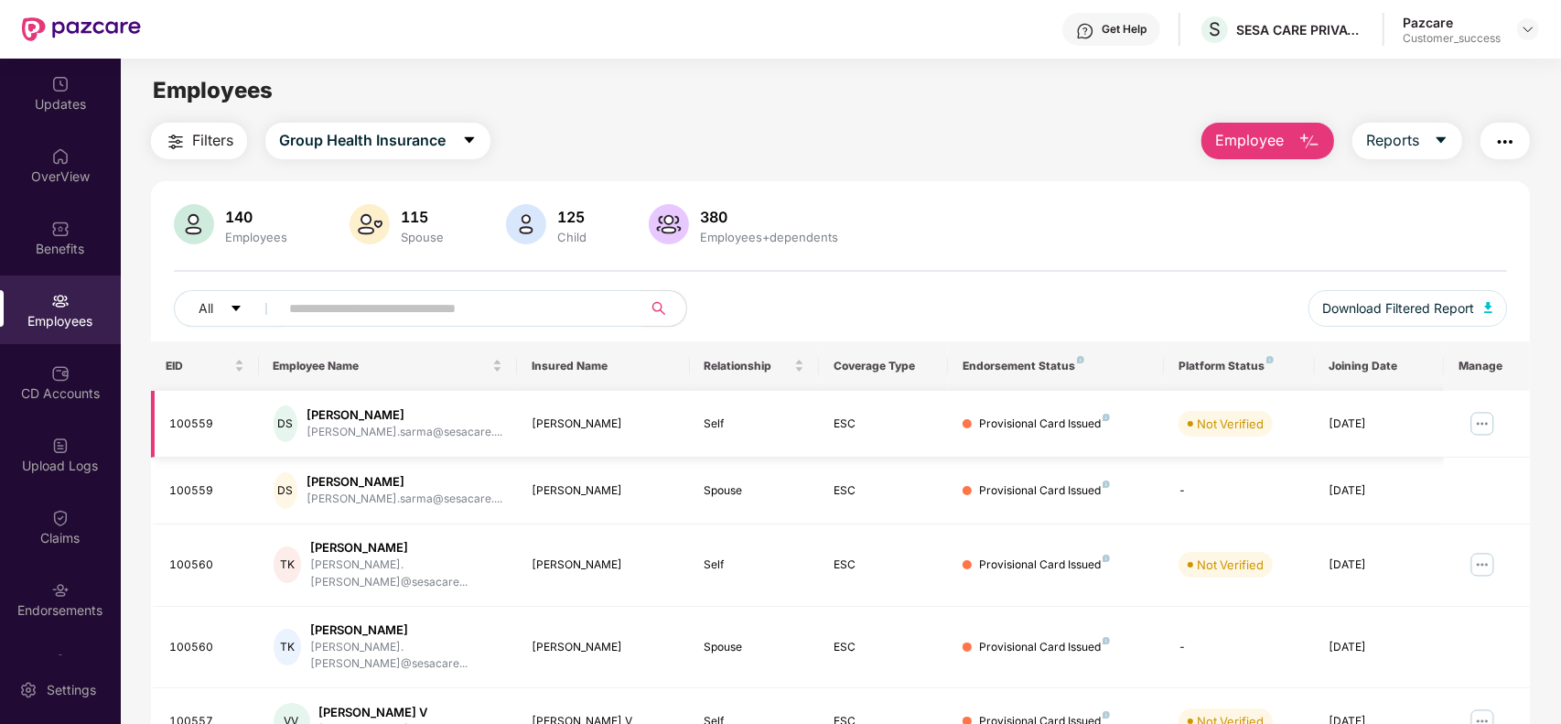
click at [1480, 421] on img at bounding box center [1481, 423] width 29 height 29
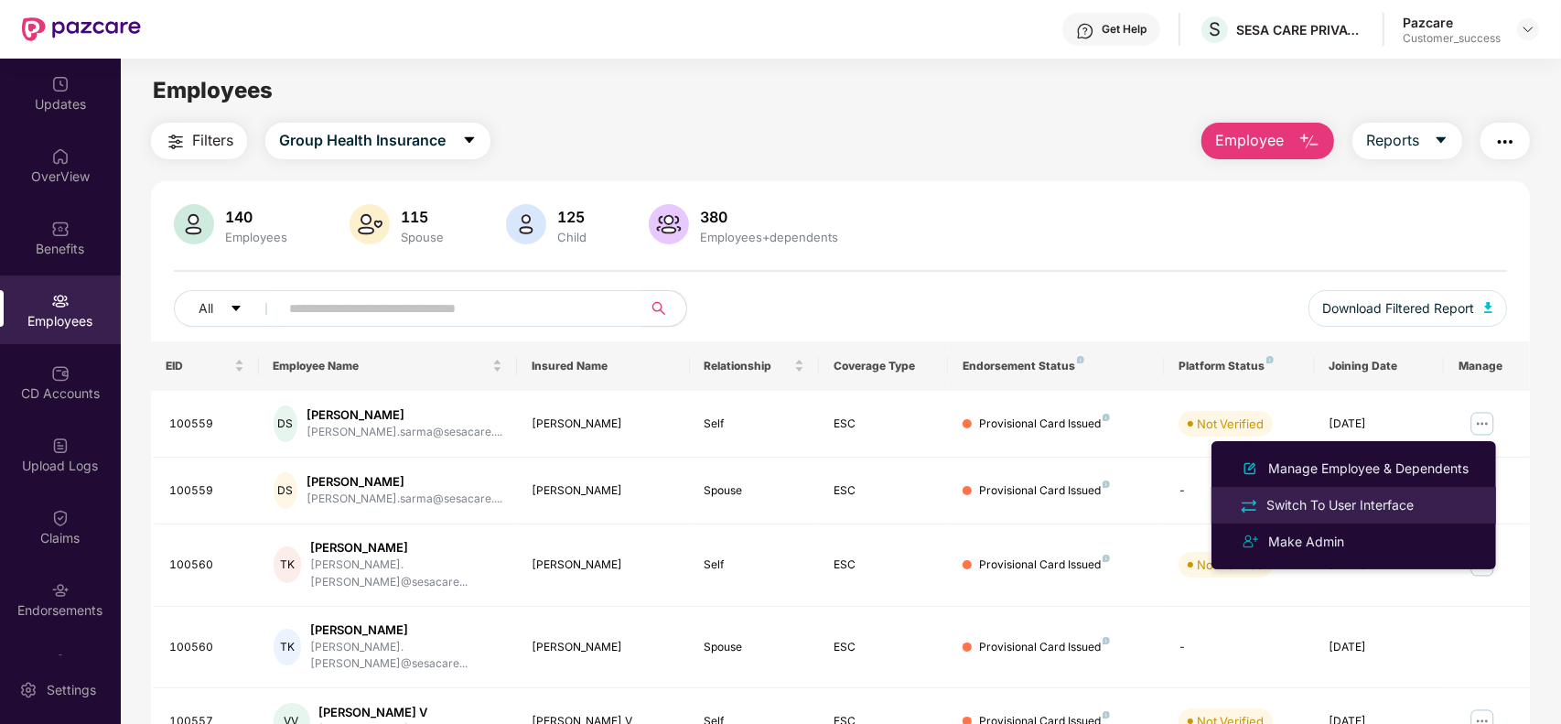
click at [1358, 505] on div "Switch To User Interface" at bounding box center [1339, 505] width 155 height 20
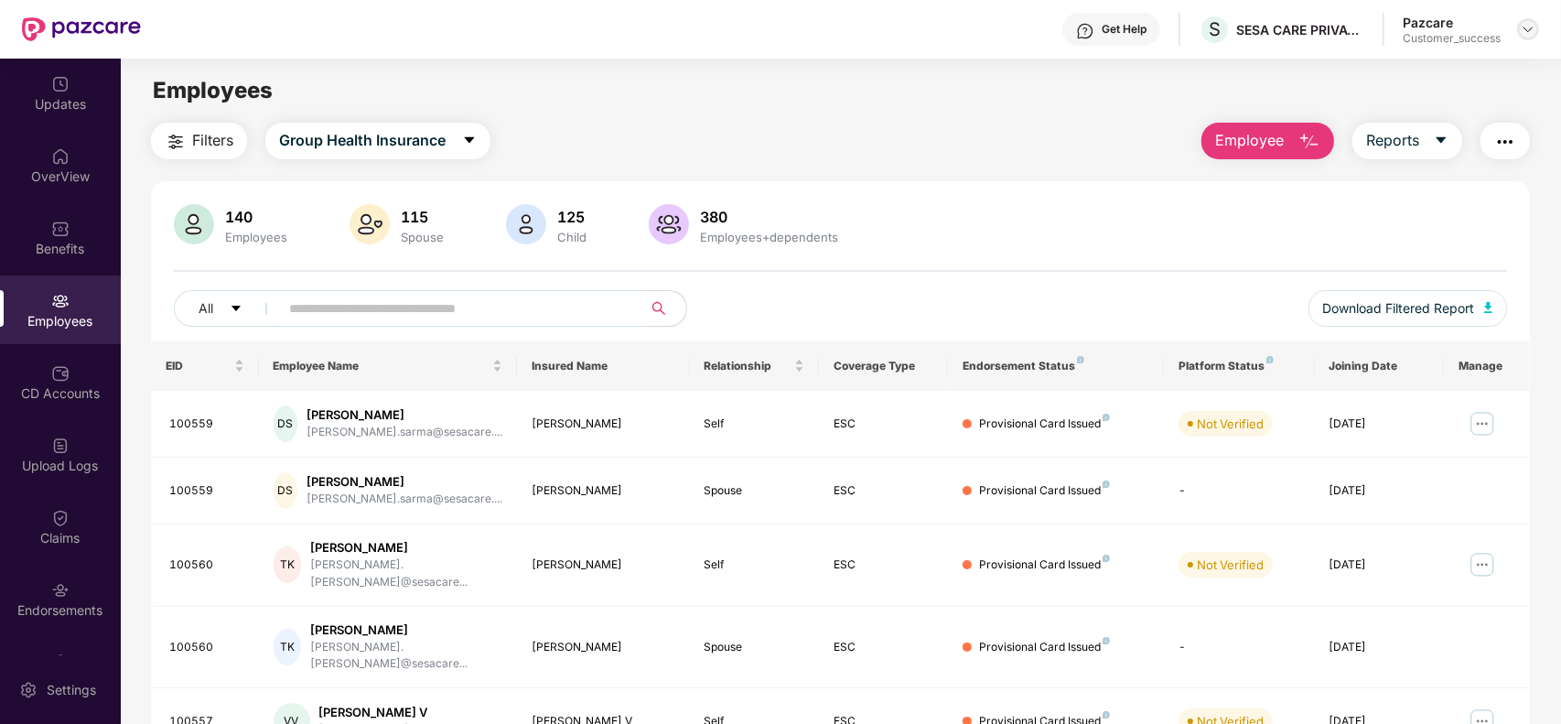
click at [1521, 30] on img at bounding box center [1527, 29] width 15 height 15
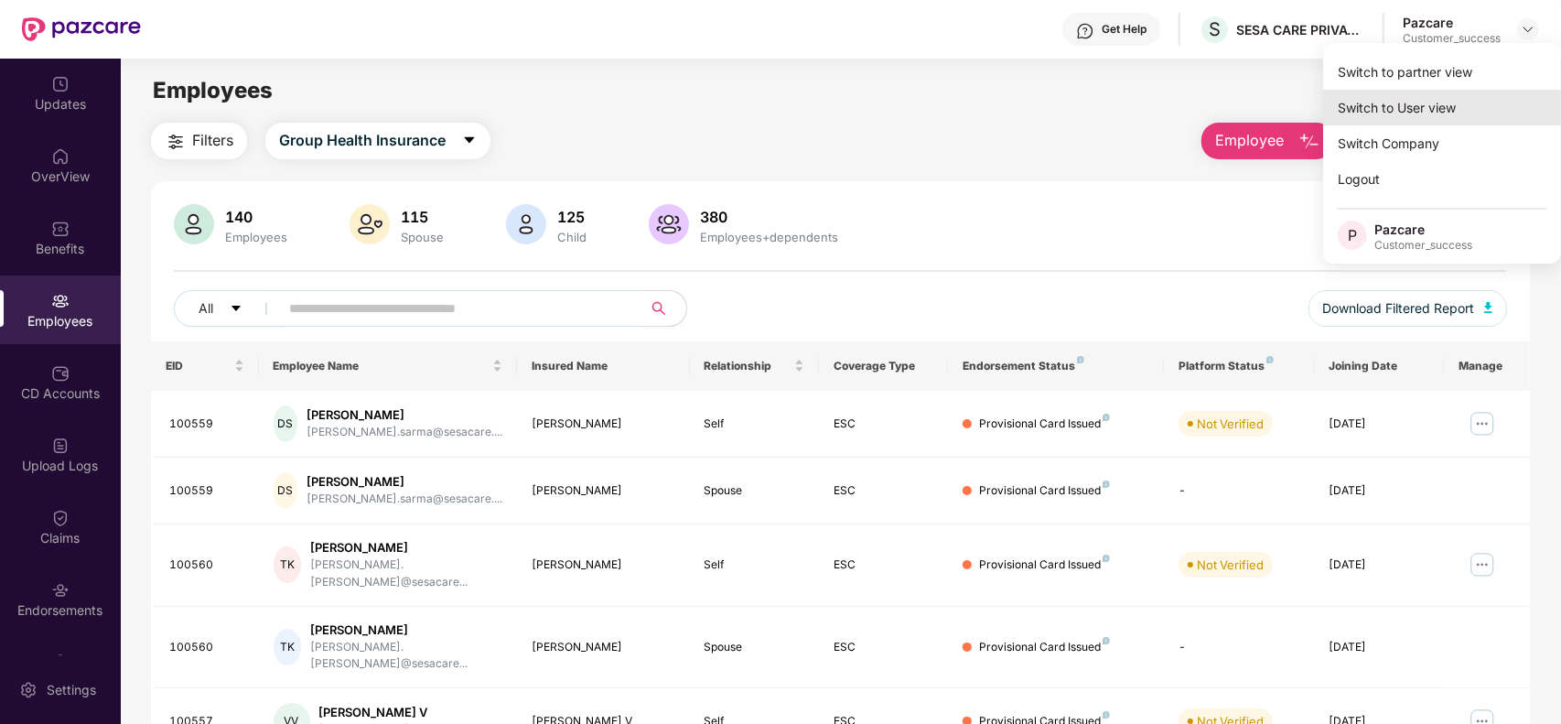
click at [1422, 102] on div "Switch to User view" at bounding box center [1442, 108] width 238 height 36
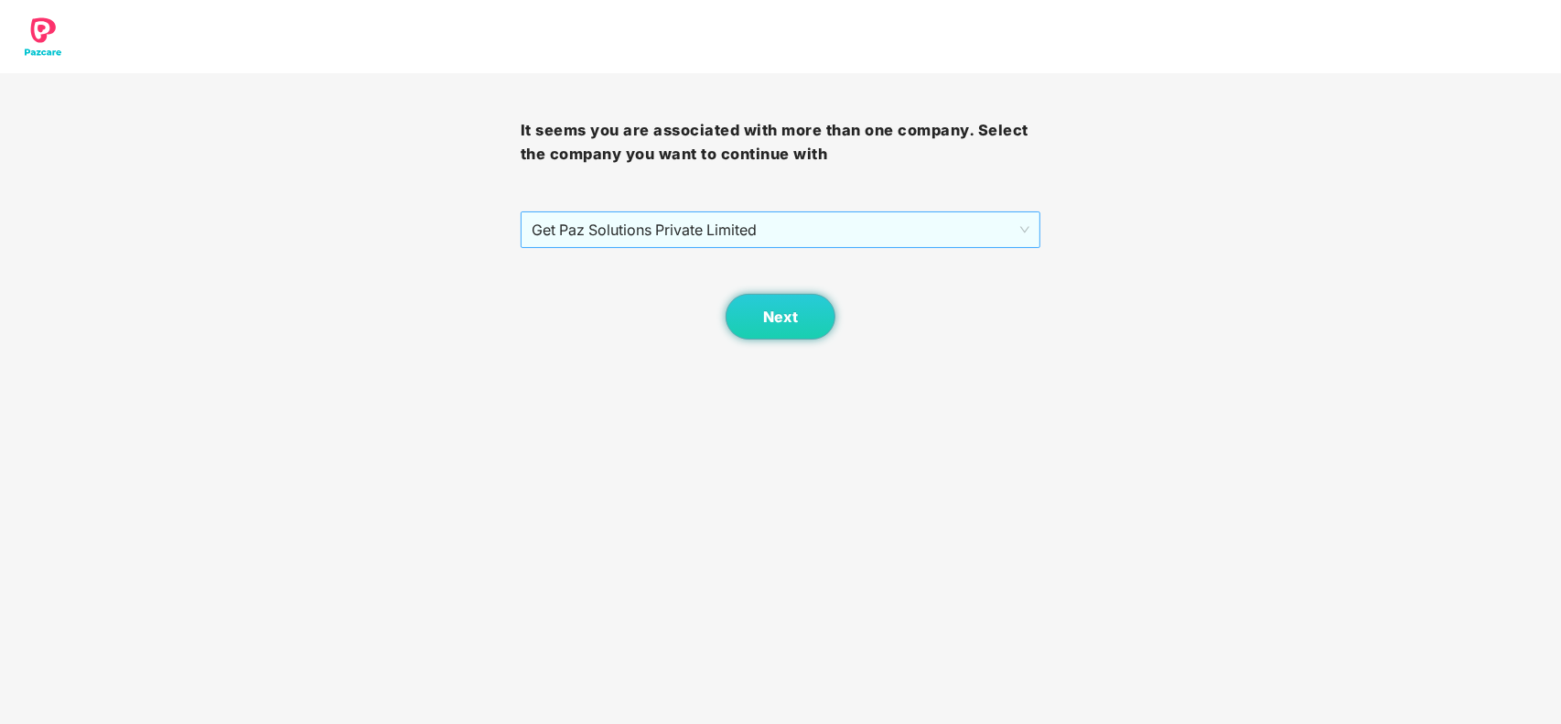
click at [785, 231] on span "Get Paz Solutions Private Limited" at bounding box center [780, 229] width 499 height 35
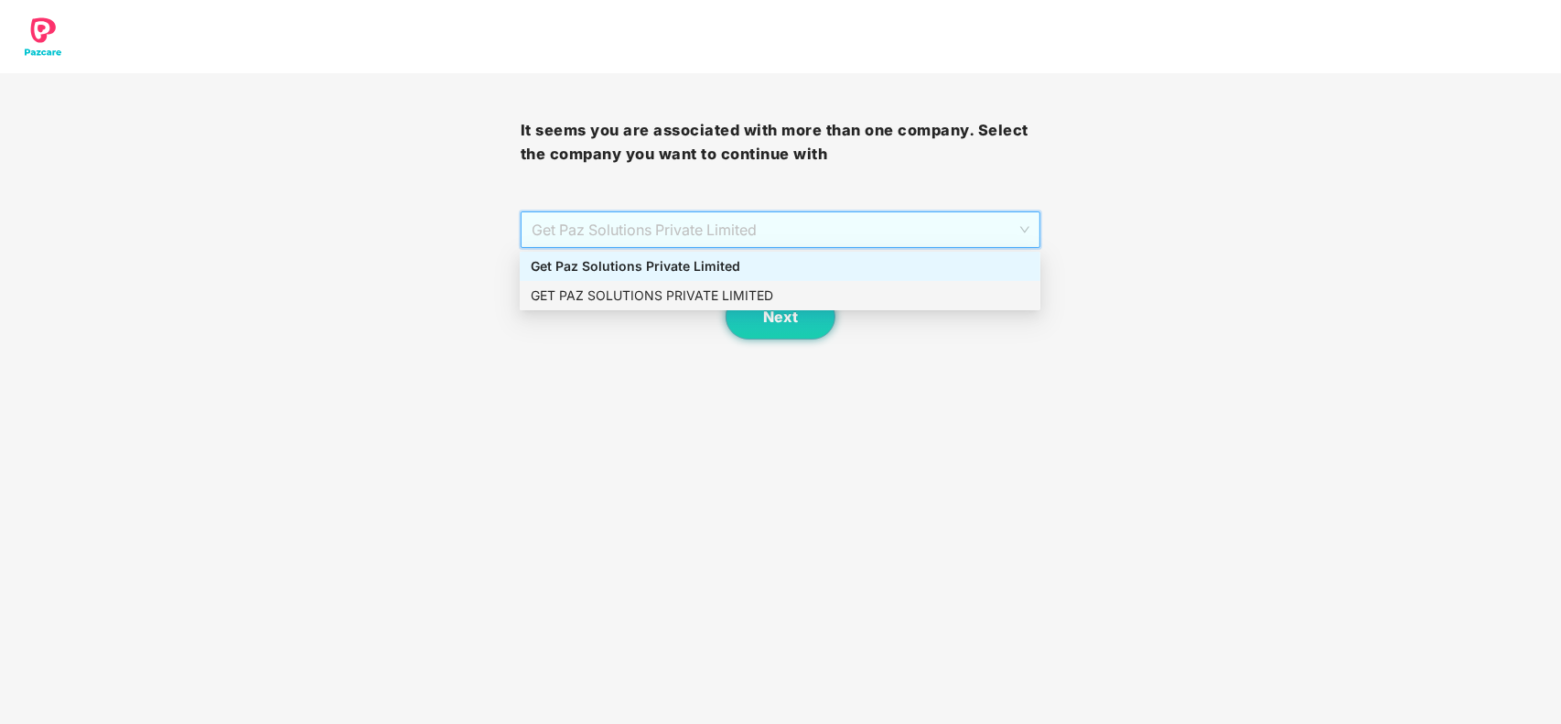
click at [698, 284] on div "GET PAZ SOLUTIONS PRIVATE LIMITED" at bounding box center [780, 295] width 520 height 29
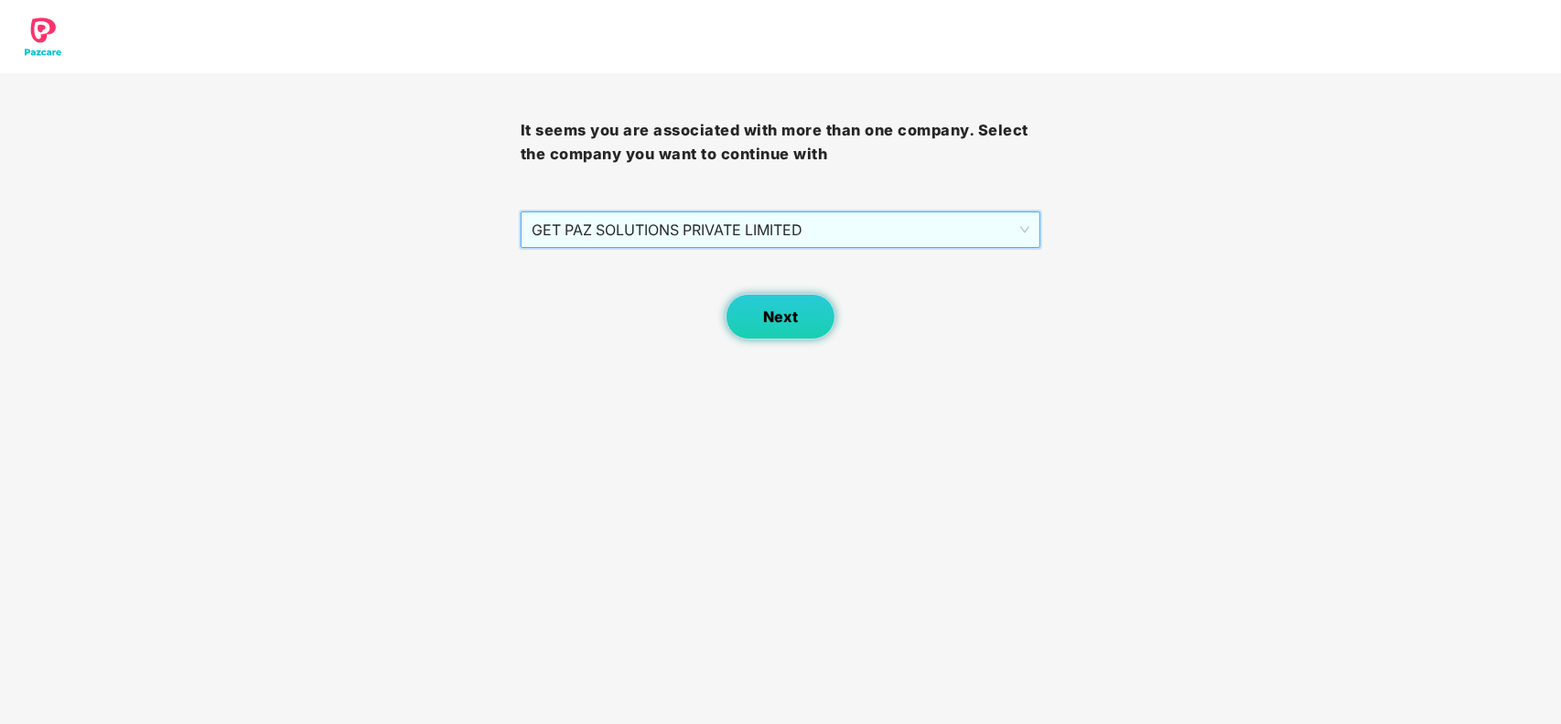
click at [734, 317] on button "Next" at bounding box center [780, 317] width 110 height 46
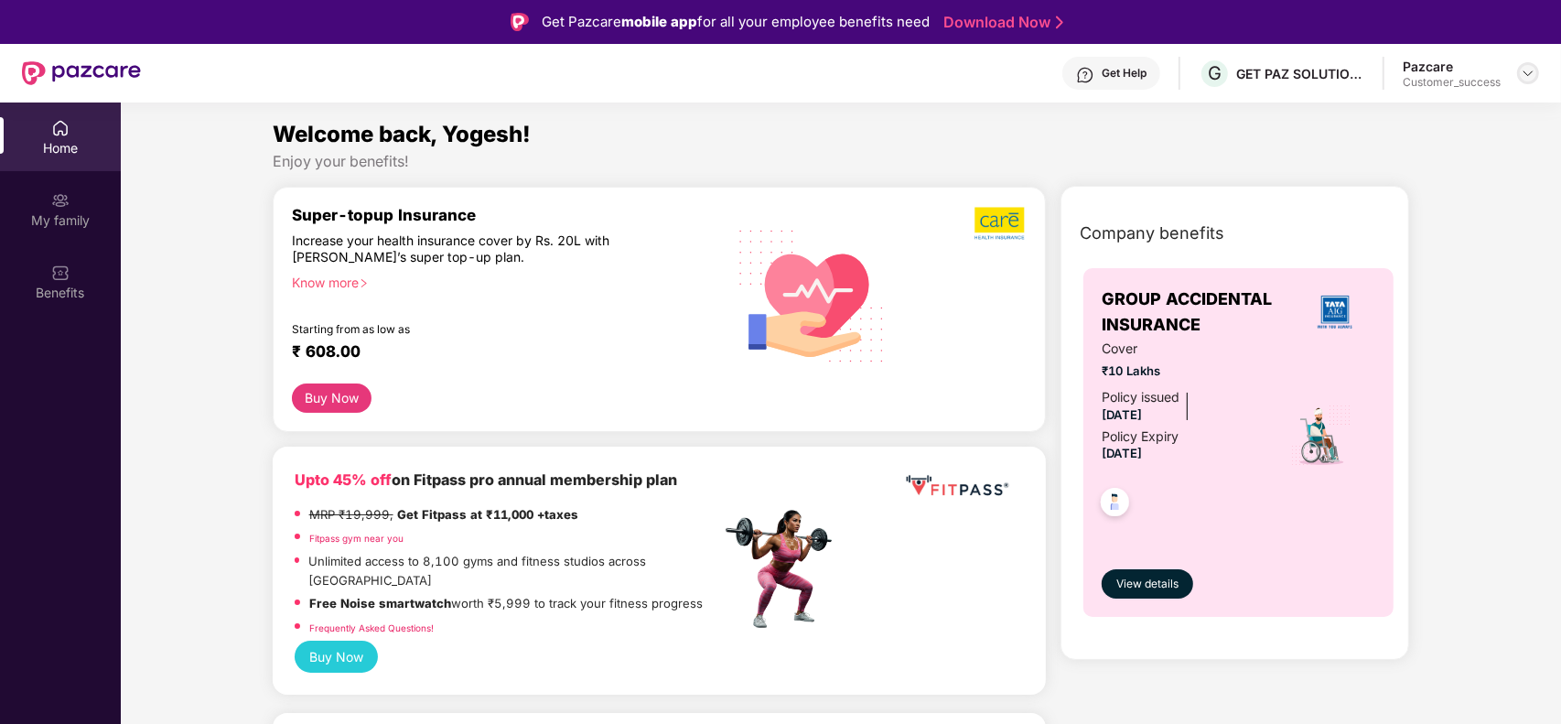
click at [1524, 67] on img at bounding box center [1527, 73] width 15 height 15
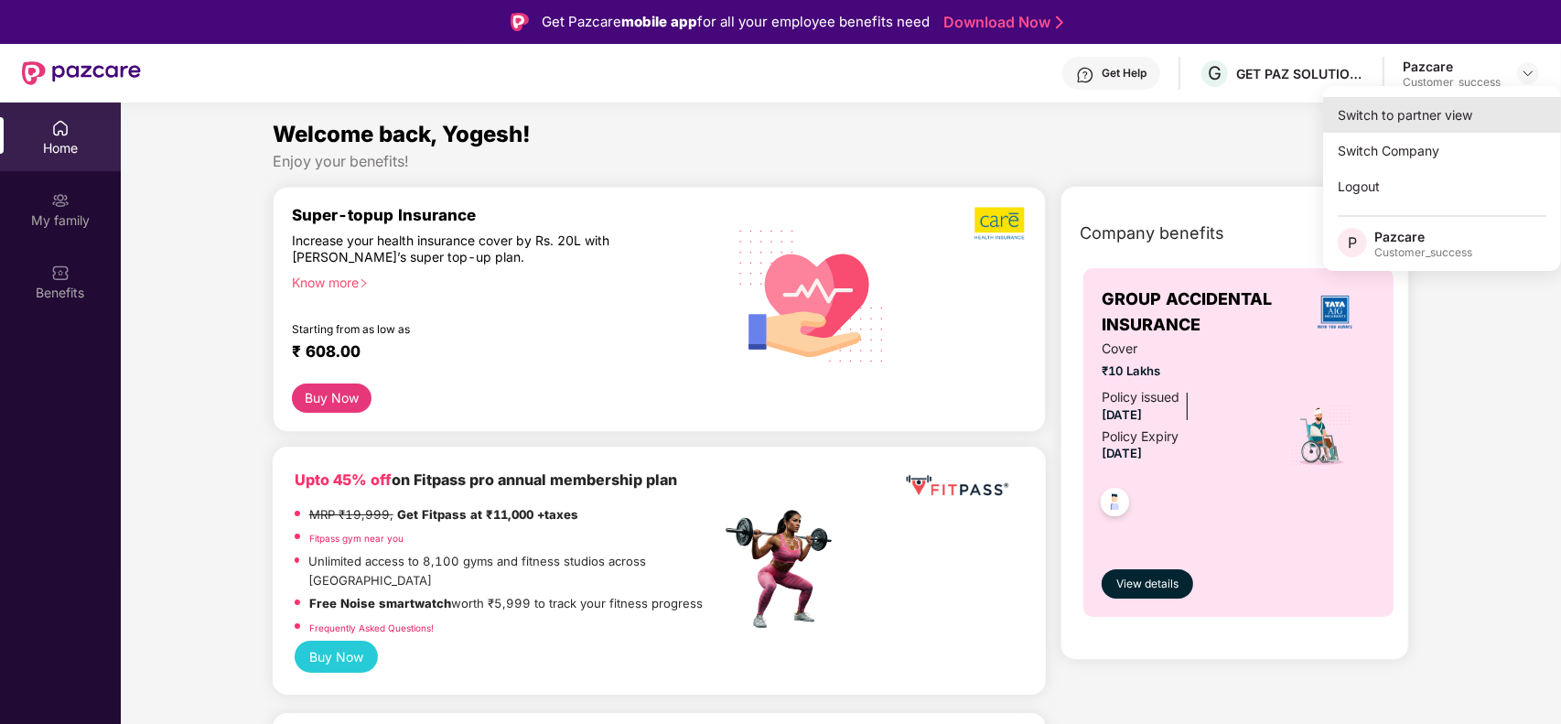
click at [1438, 113] on div "Switch to partner view" at bounding box center [1442, 115] width 238 height 36
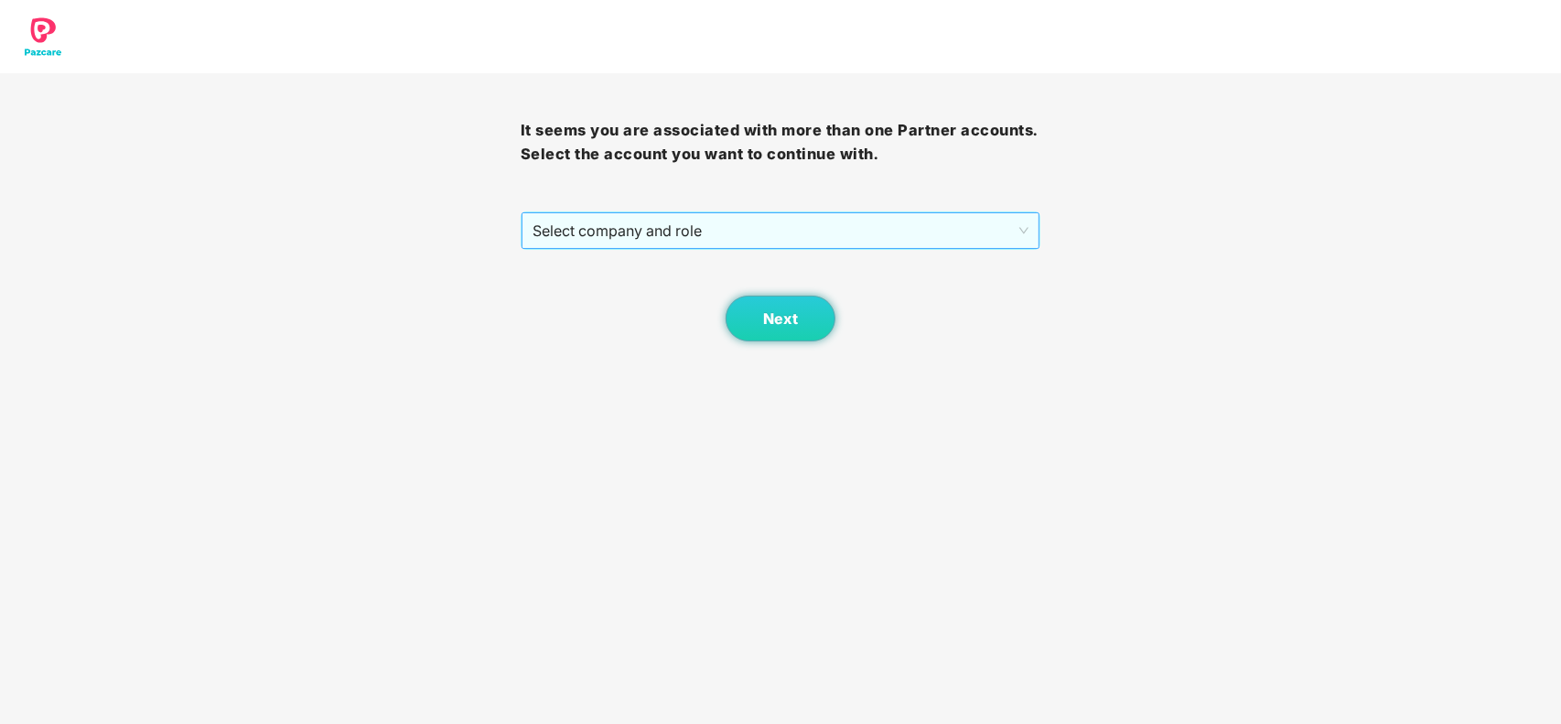
click at [864, 220] on span "Select company and role" at bounding box center [780, 230] width 497 height 35
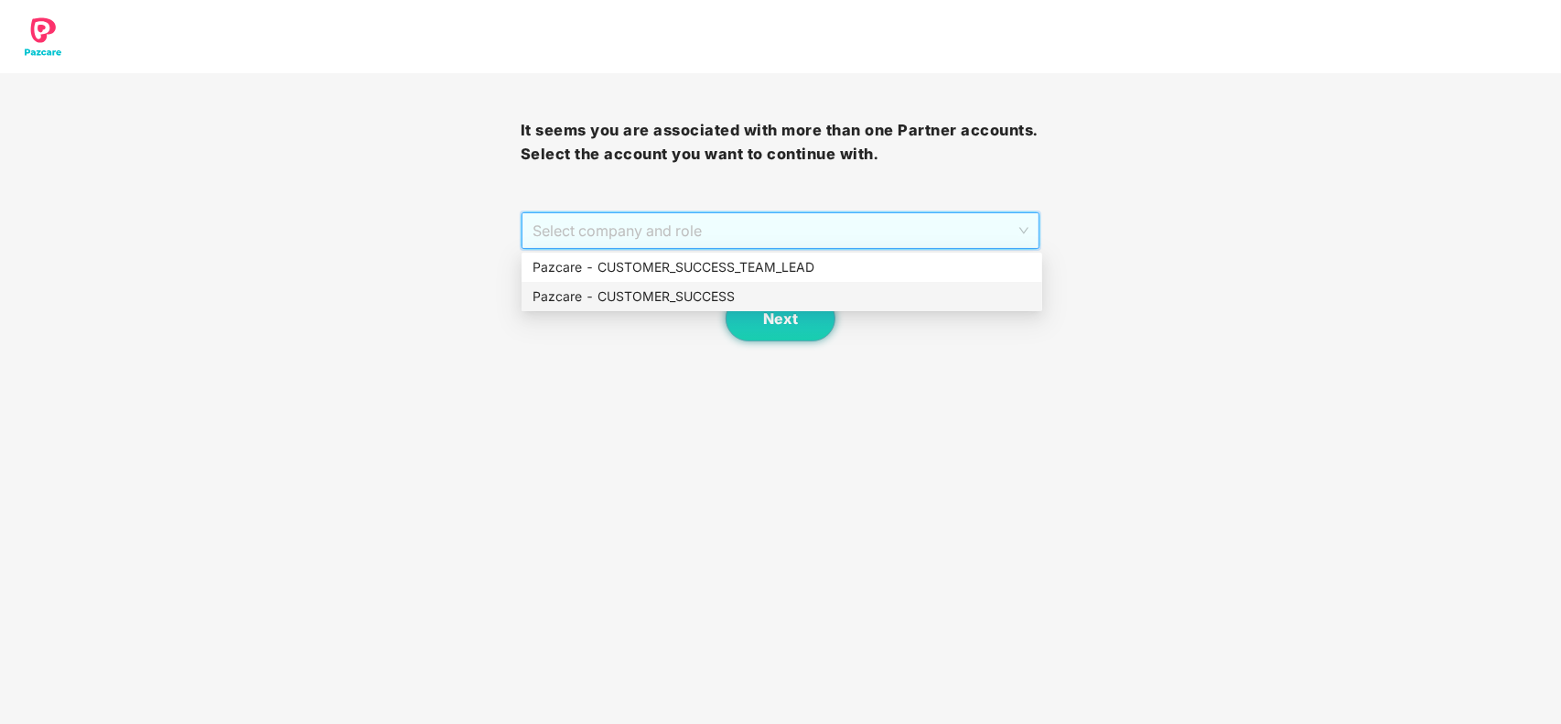
click at [683, 284] on div "Pazcare - CUSTOMER_SUCCESS" at bounding box center [781, 296] width 520 height 29
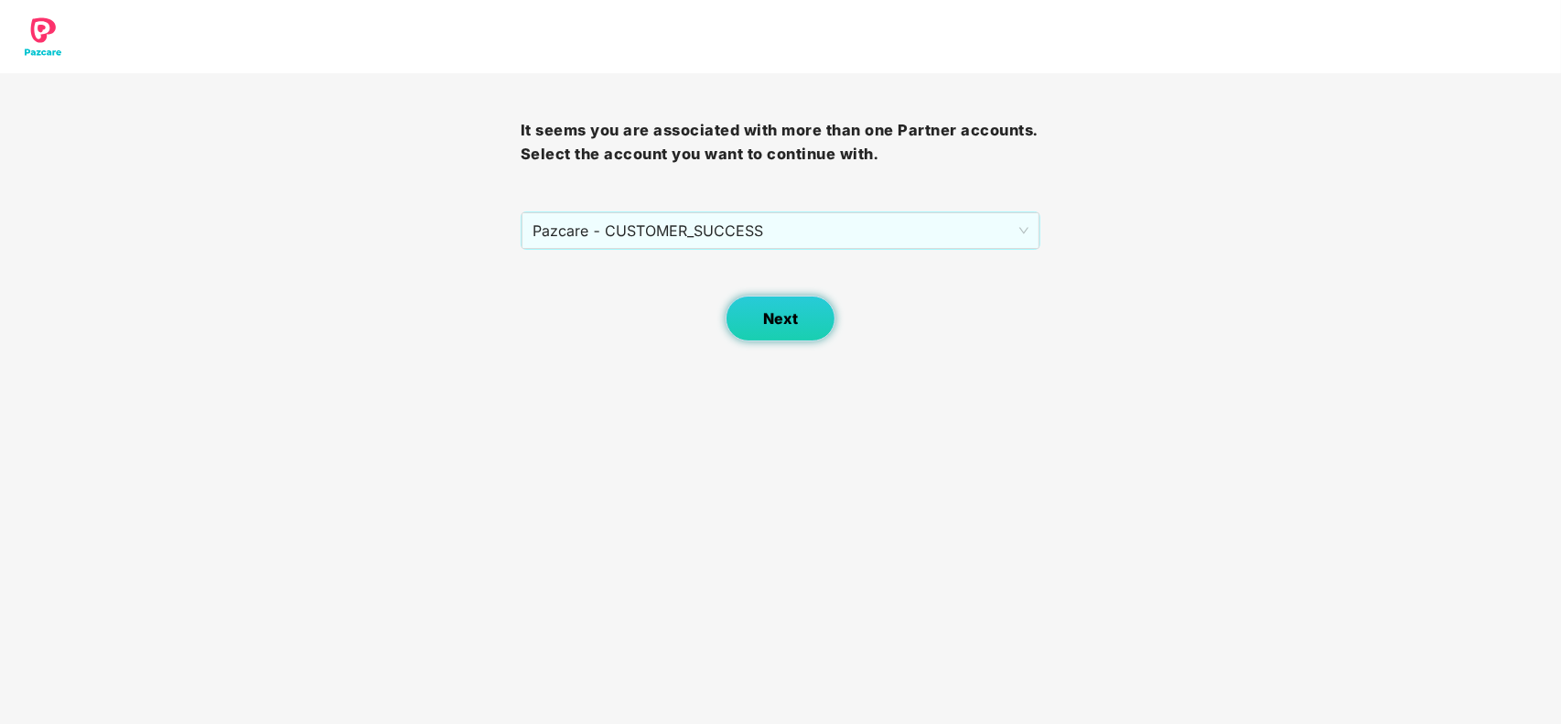
click at [757, 318] on button "Next" at bounding box center [780, 318] width 110 height 46
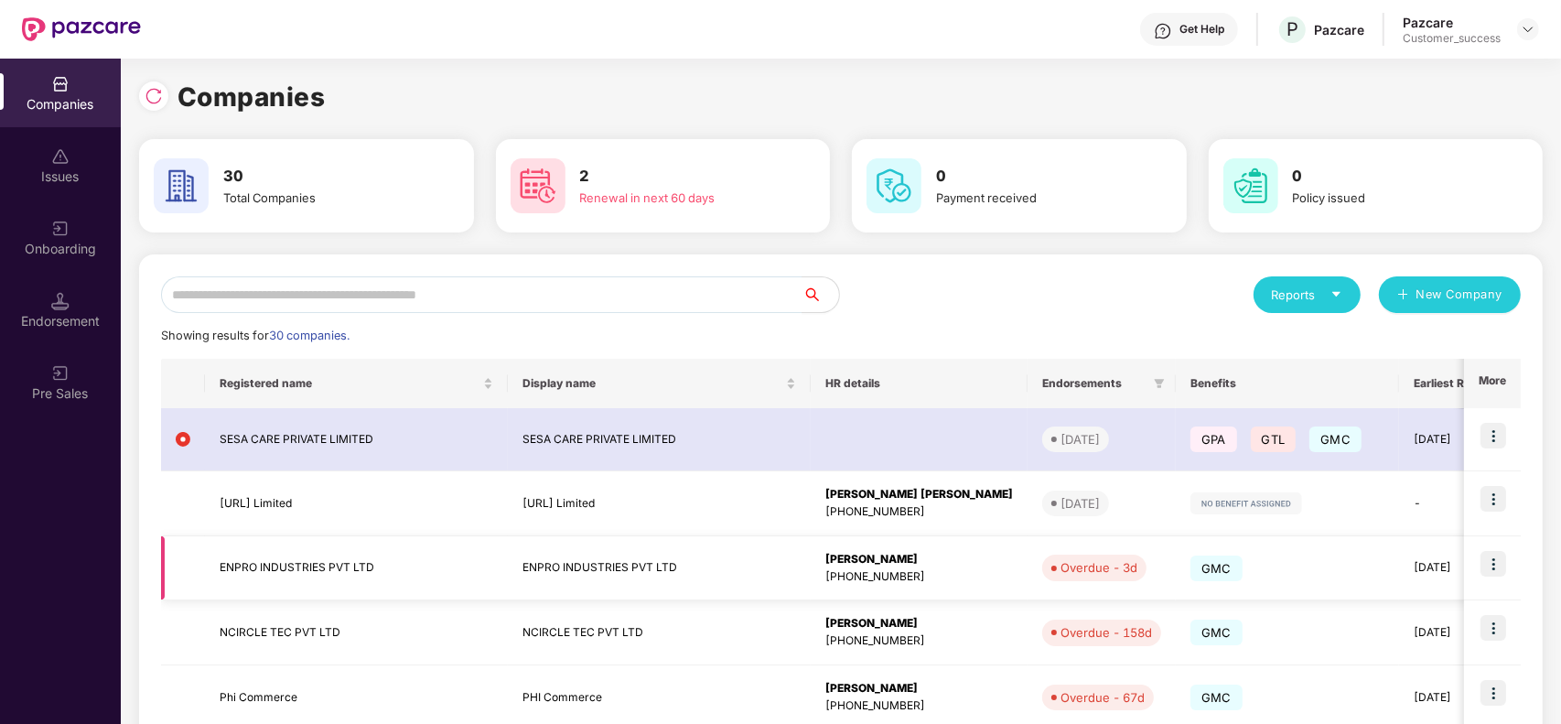
click at [1496, 551] on img at bounding box center [1493, 564] width 26 height 26
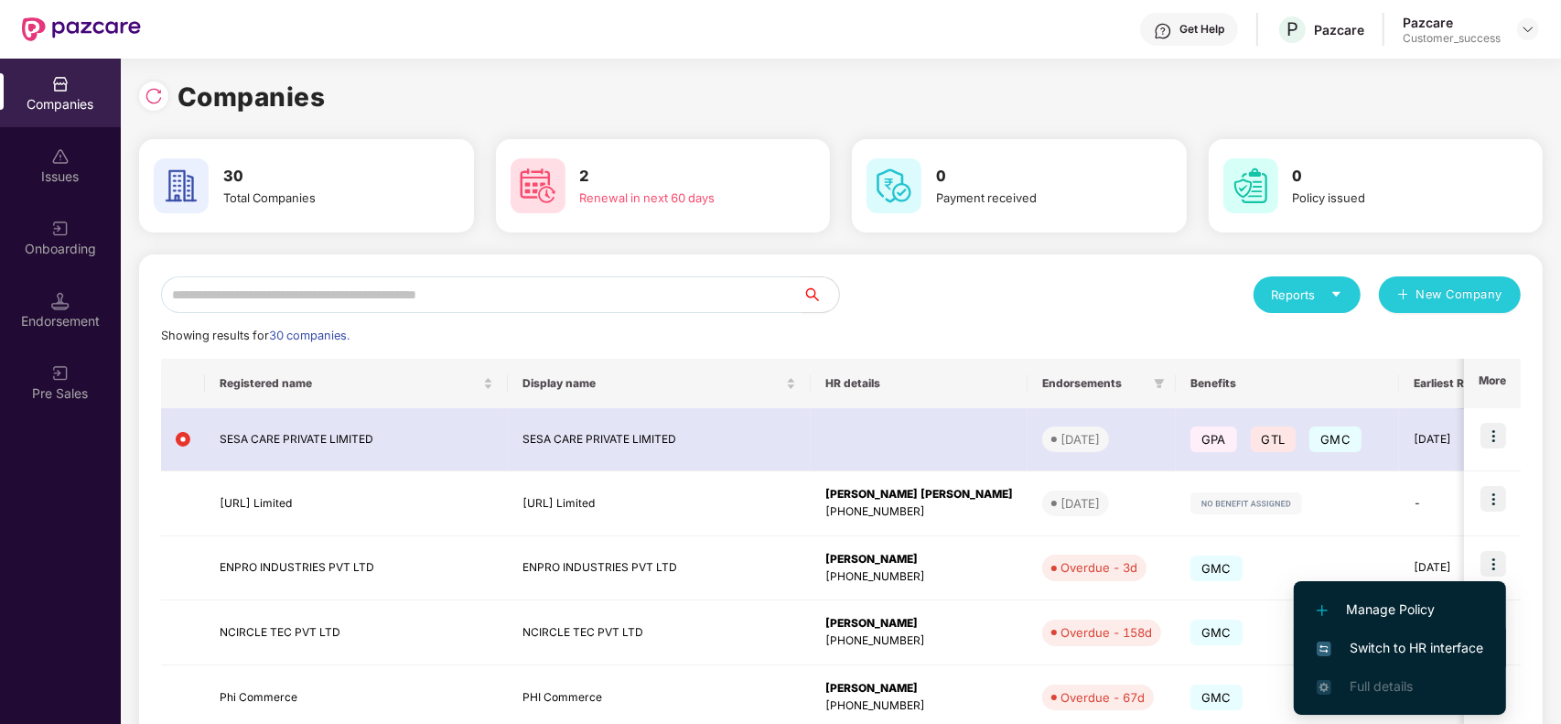
click at [1397, 638] on span "Switch to HR interface" at bounding box center [1399, 648] width 166 height 20
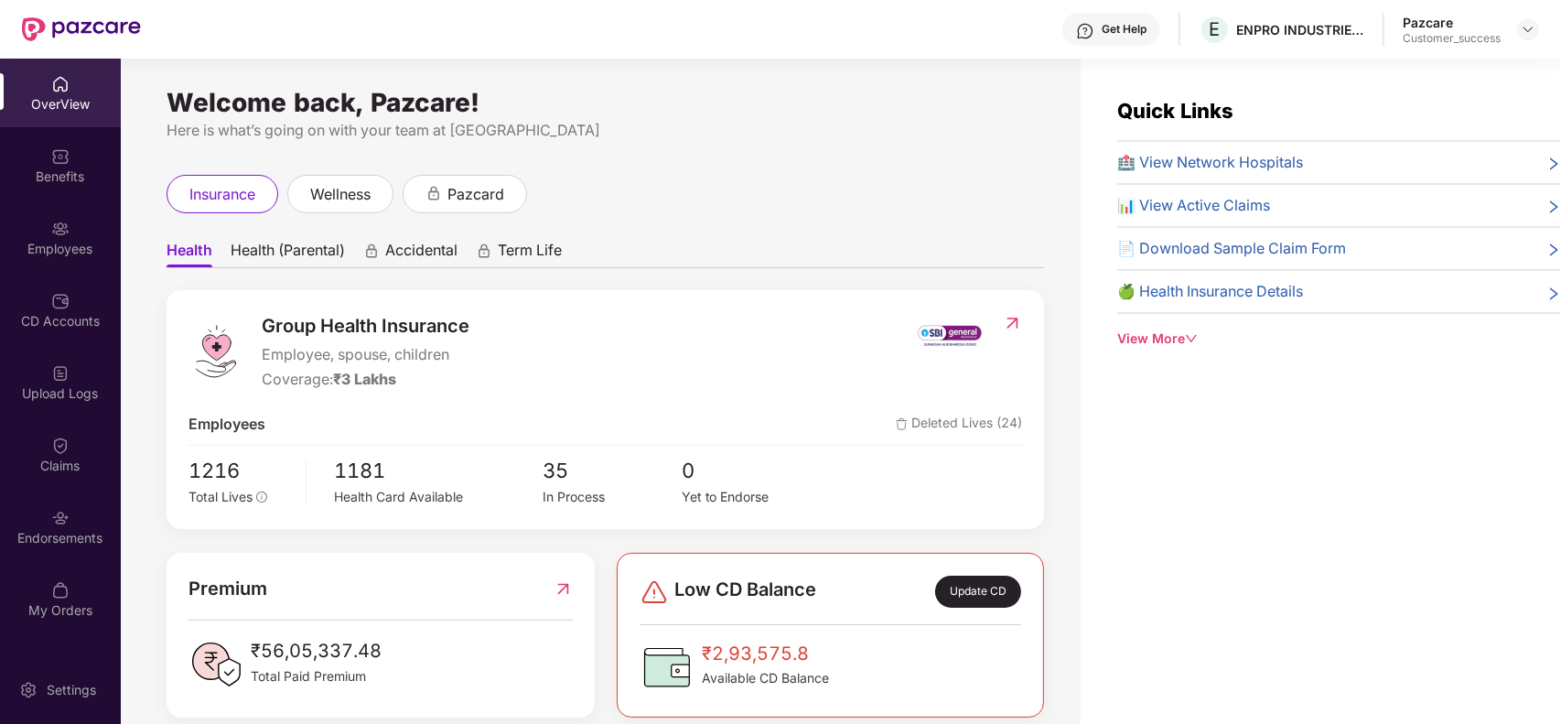
click at [73, 254] on div "Employees" at bounding box center [60, 249] width 121 height 18
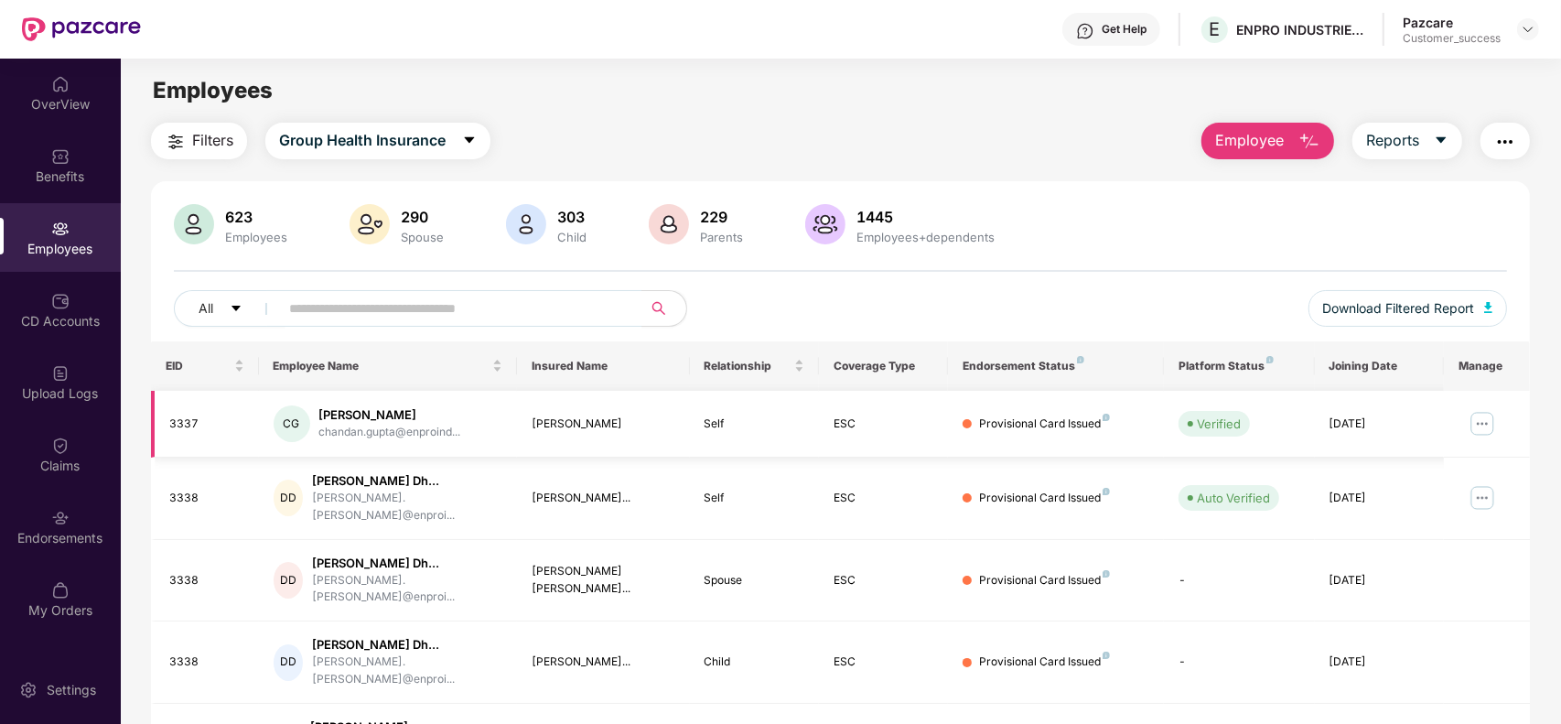
click at [1487, 427] on img at bounding box center [1481, 423] width 29 height 29
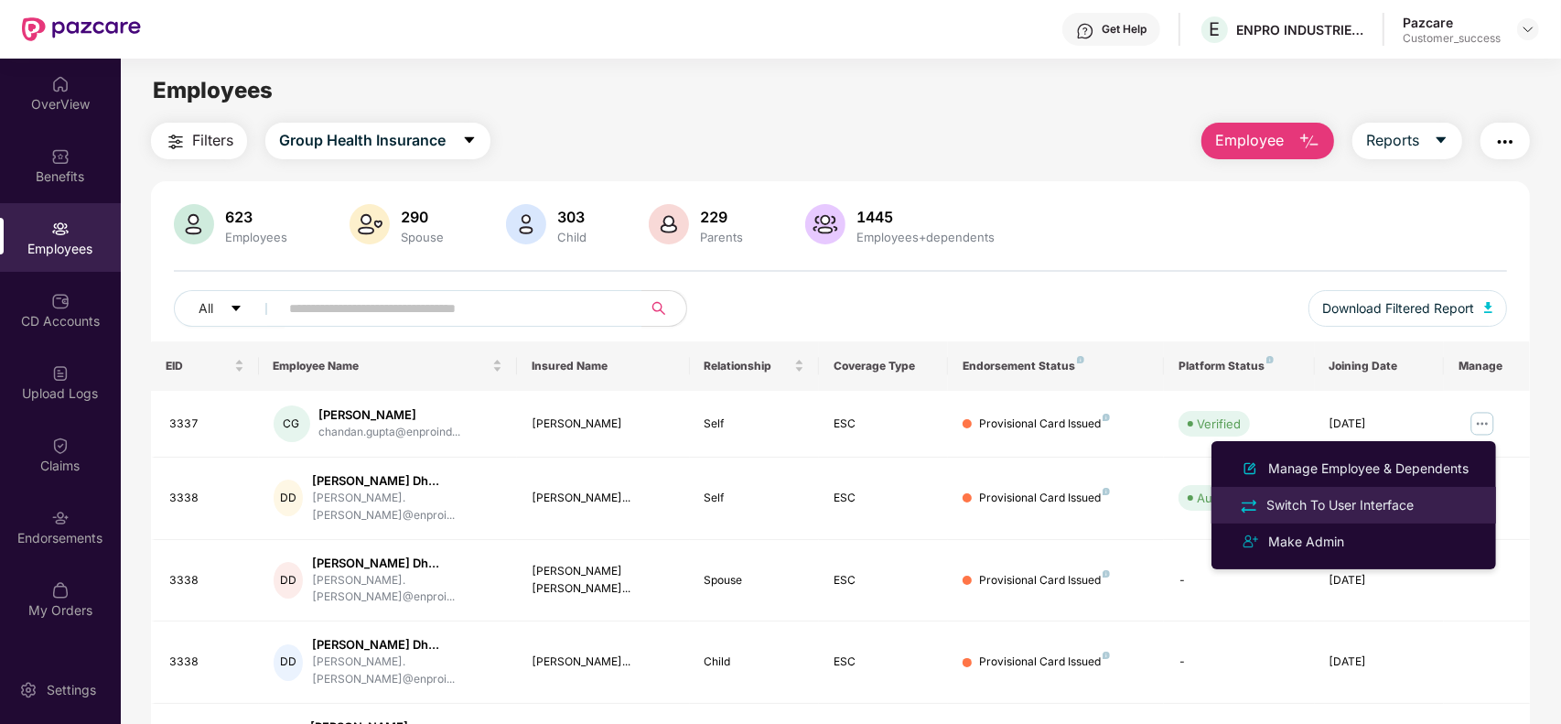
click at [1363, 508] on div "Switch To User Interface" at bounding box center [1339, 505] width 155 height 20
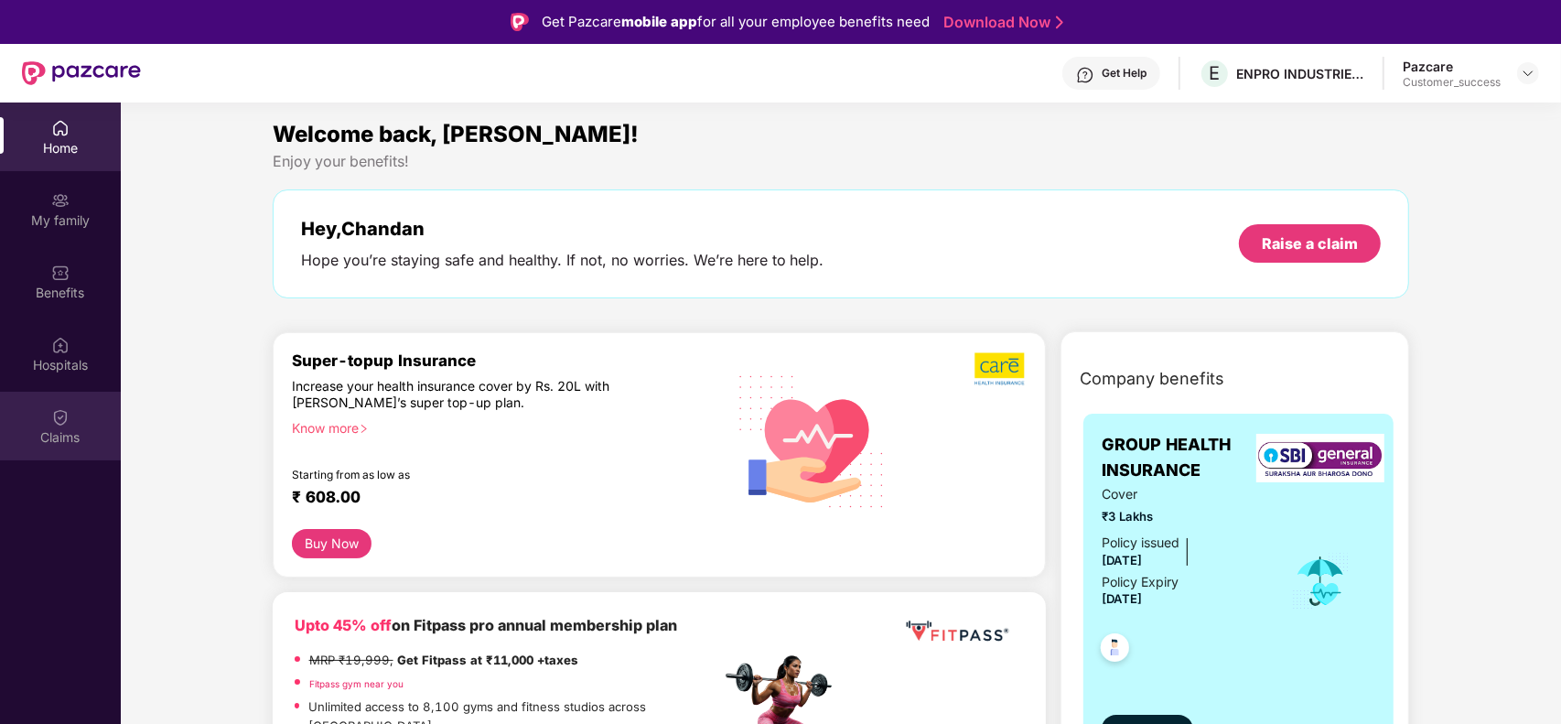
click at [51, 423] on img at bounding box center [60, 417] width 18 height 18
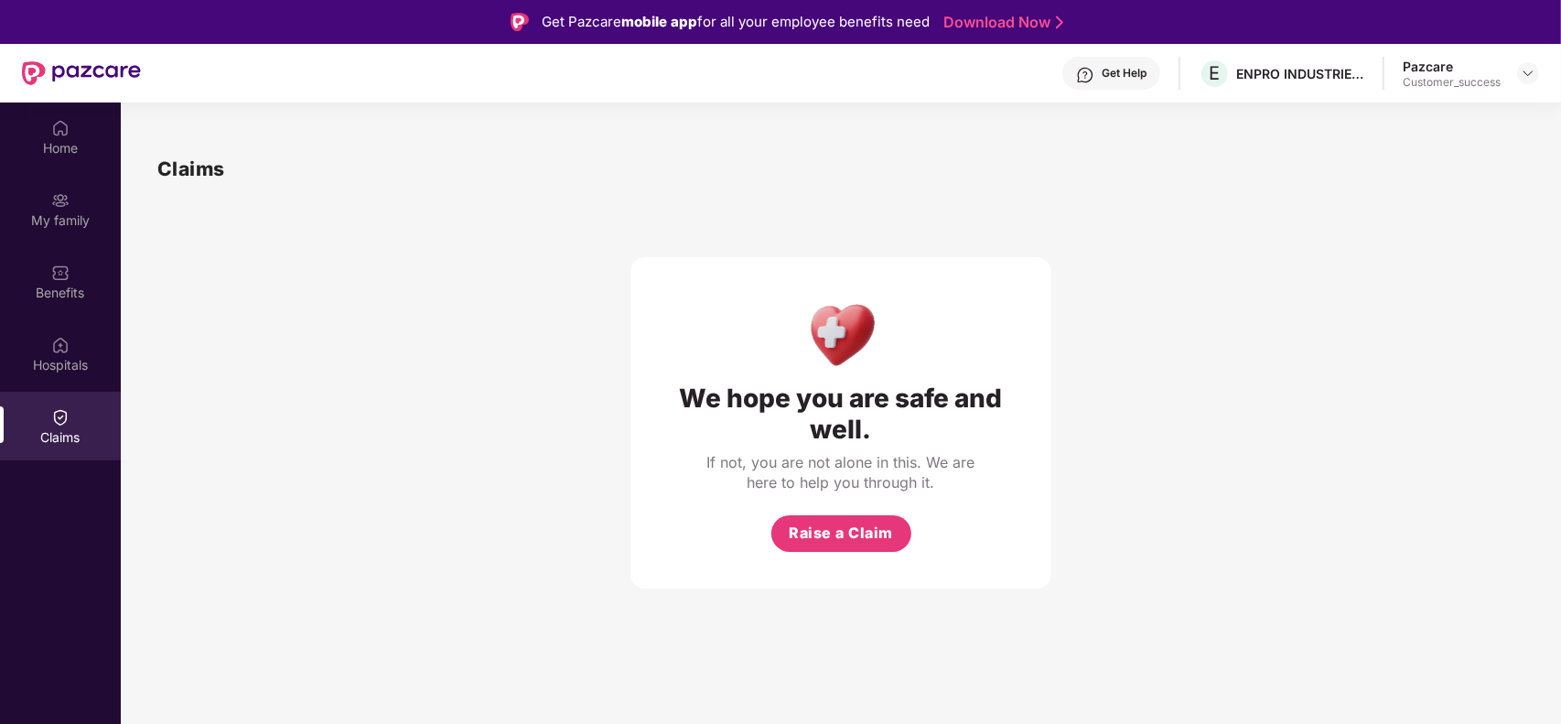
click at [84, 433] on div "Claims" at bounding box center [60, 437] width 121 height 18
click at [832, 536] on span "Raise a Claim" at bounding box center [841, 532] width 104 height 23
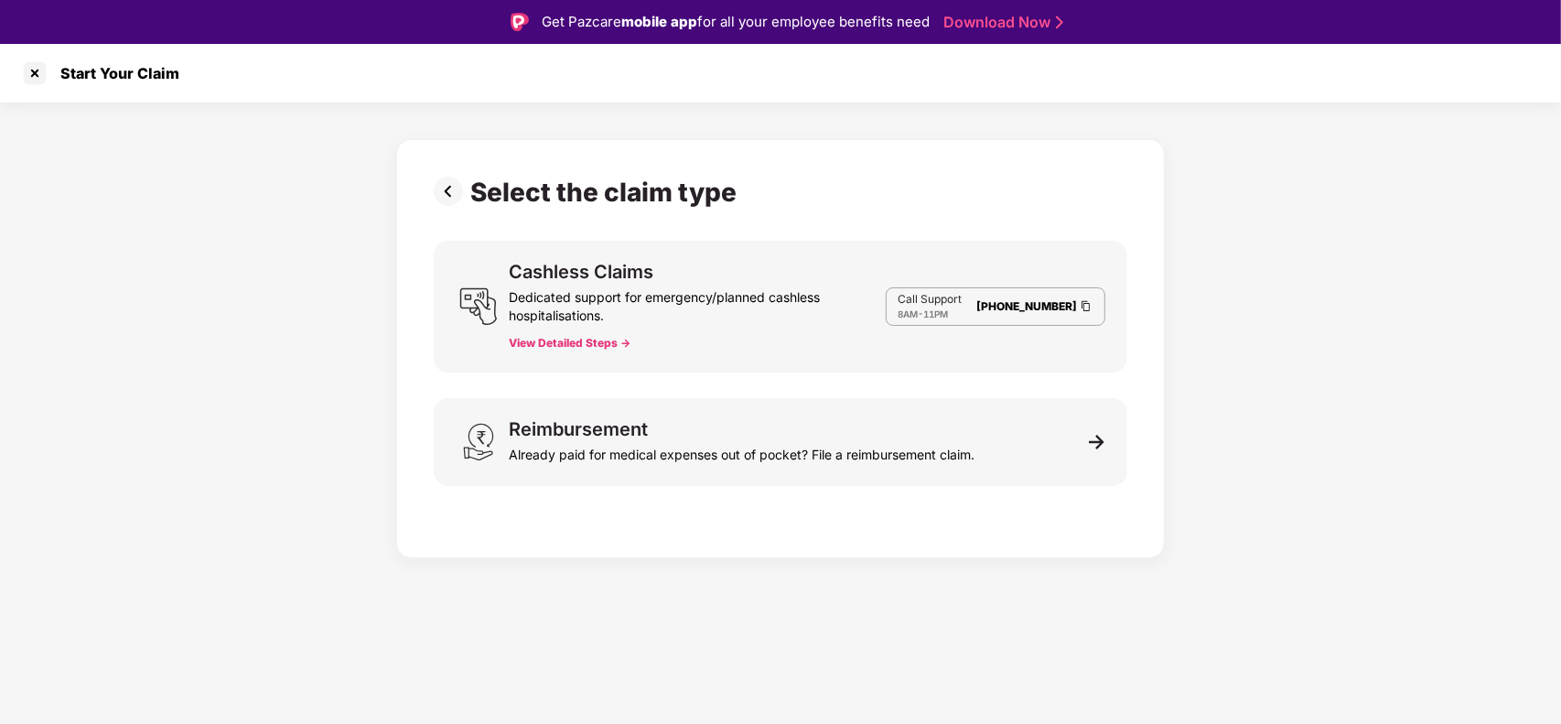
click at [538, 344] on button "View Detailed Steps ->" at bounding box center [570, 343] width 122 height 15
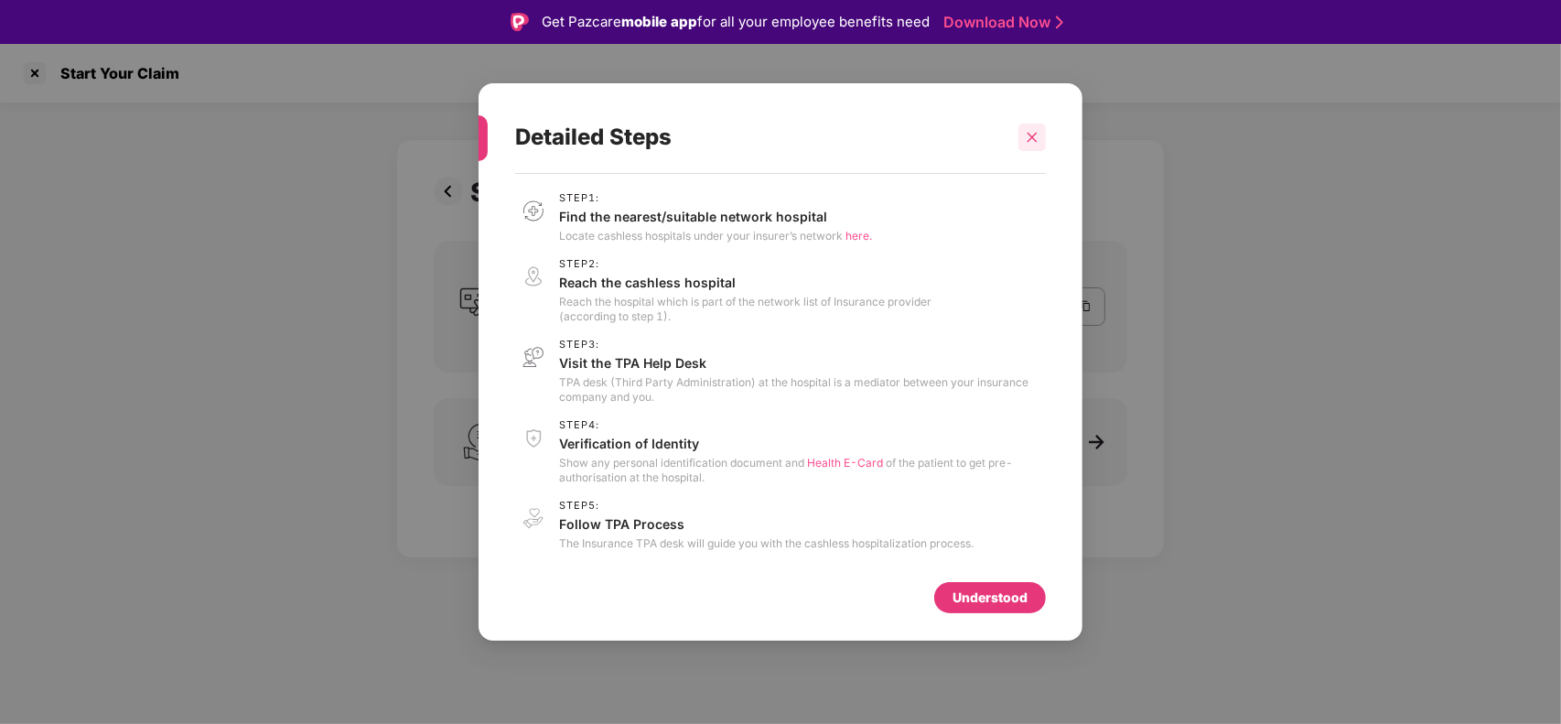
click at [1039, 146] on div at bounding box center [1031, 136] width 27 height 27
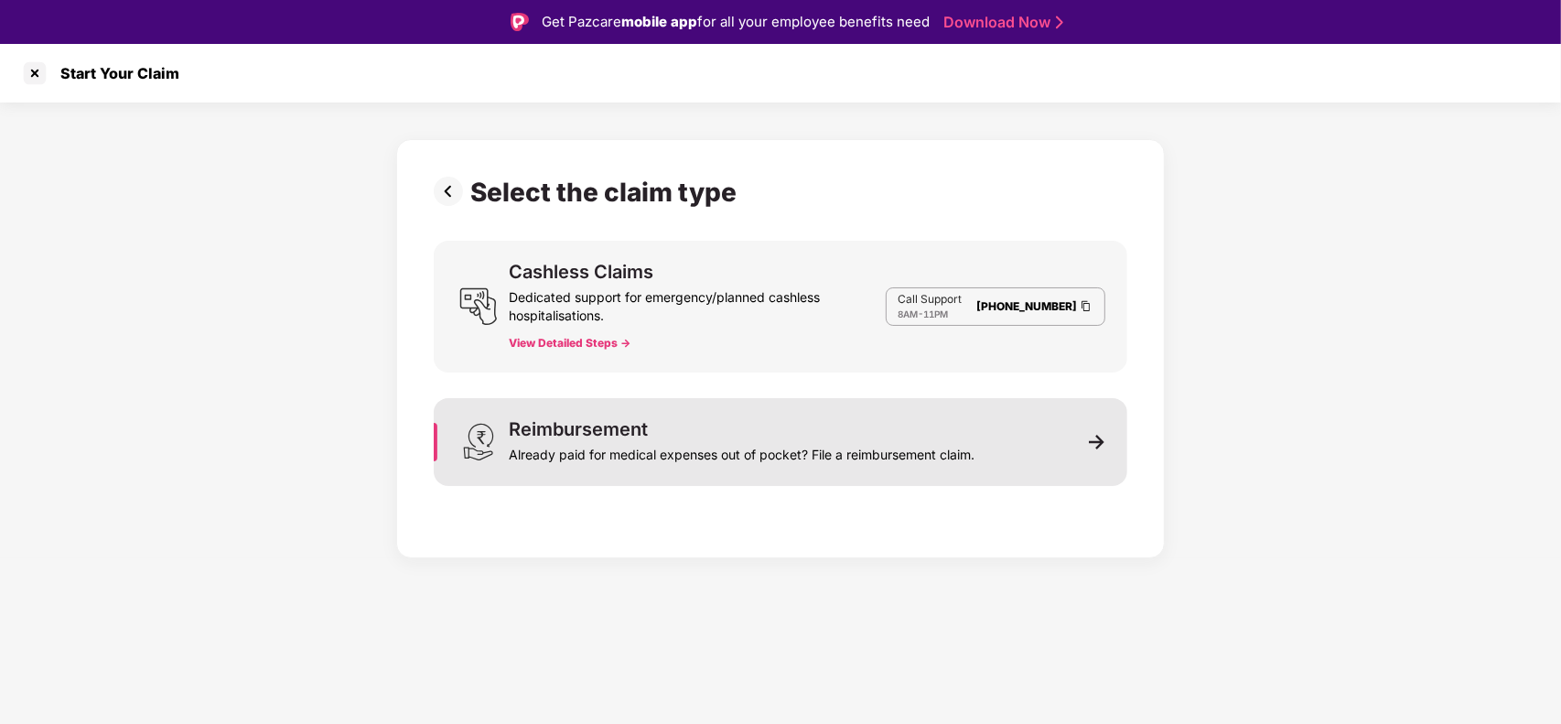
click at [1041, 448] on div "Reimbursement Already paid for medical expenses out of pocket? File a reimburse…" at bounding box center [780, 442] width 693 height 88
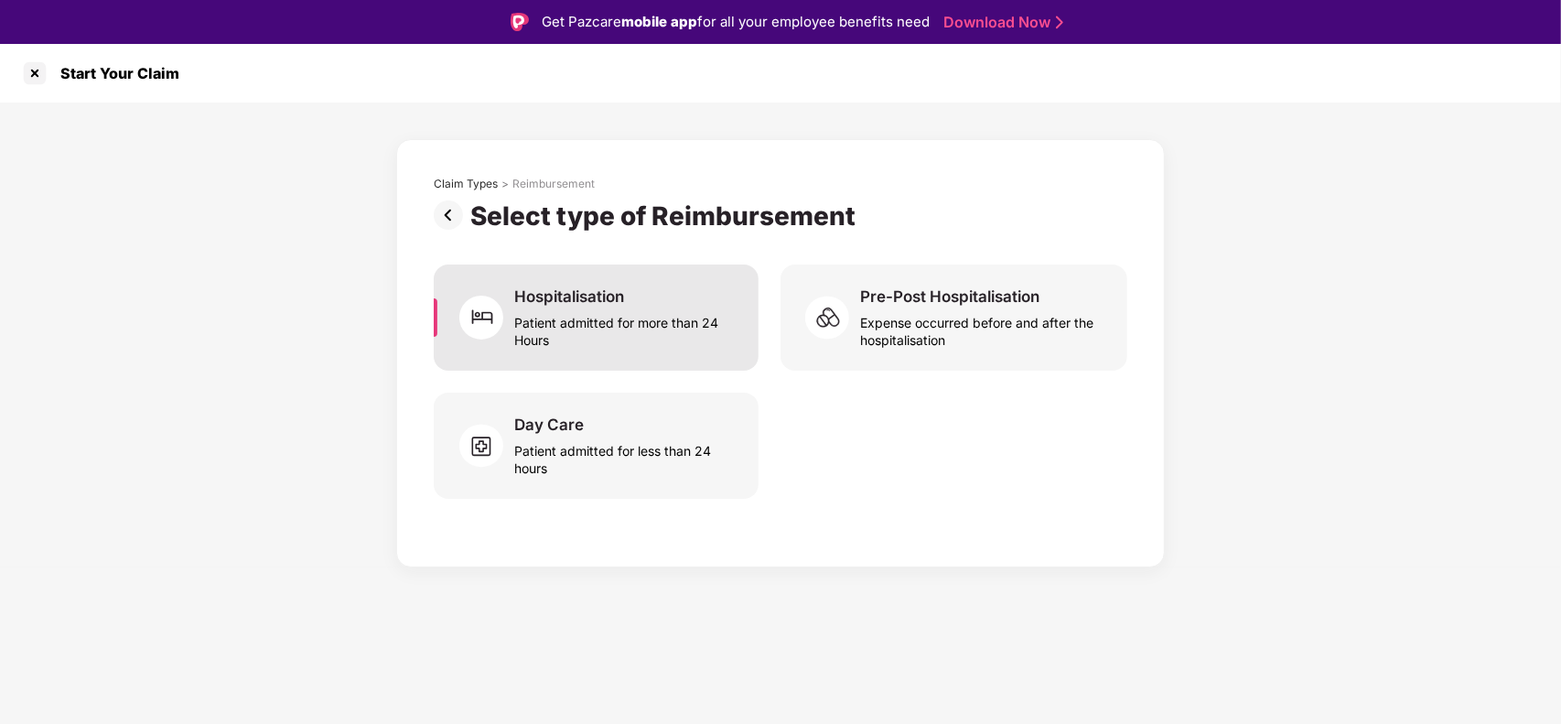
click at [620, 334] on div "Patient admitted for more than 24 Hours" at bounding box center [625, 327] width 222 height 42
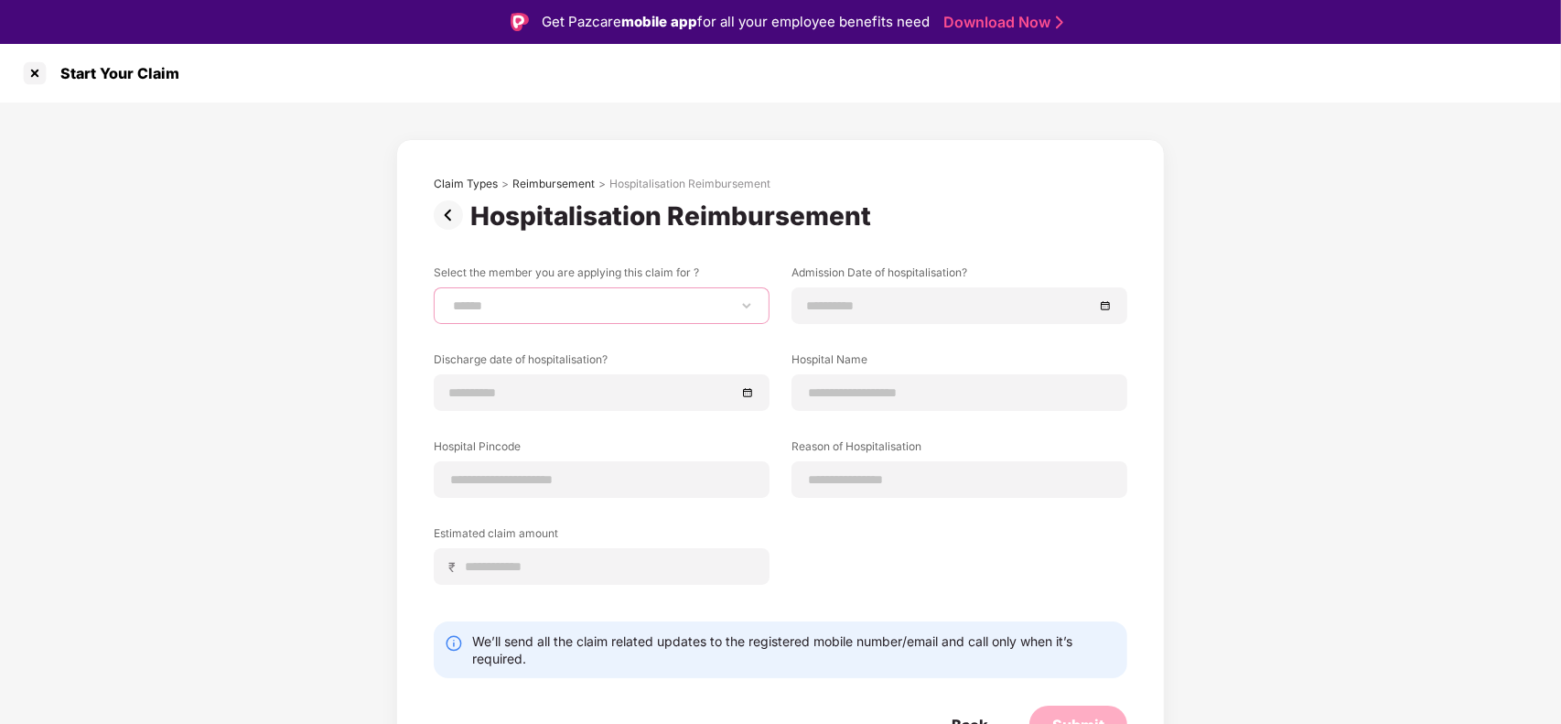
click at [611, 299] on select "**********" at bounding box center [601, 305] width 305 height 15
click at [590, 303] on select "**********" at bounding box center [601, 305] width 305 height 15
drag, startPoint x: 585, startPoint y: 306, endPoint x: 567, endPoint y: 359, distance: 56.1
click at [567, 359] on div "**********" at bounding box center [780, 438] width 693 height 348
select select "**********"
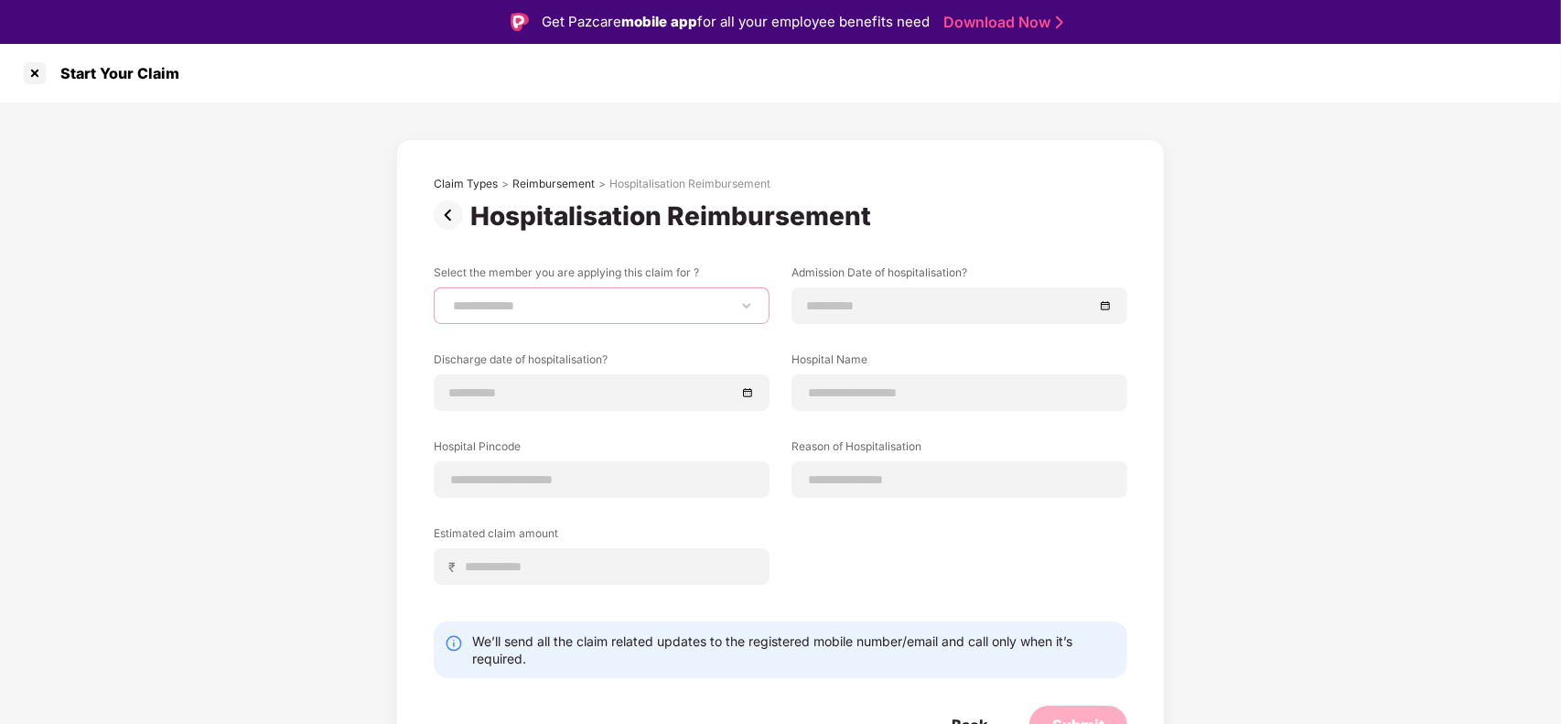
click at [449, 298] on select "**********" at bounding box center [601, 305] width 305 height 15
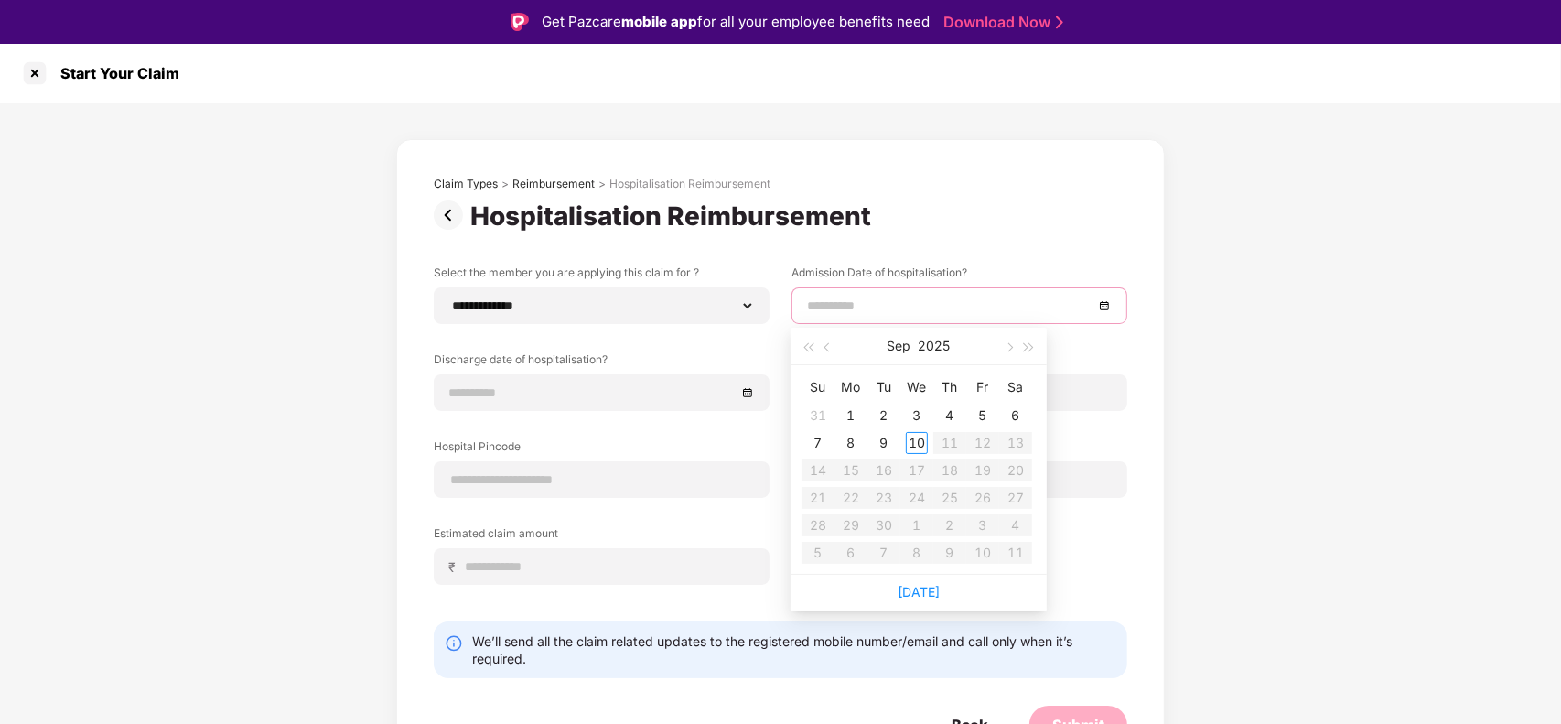
click at [843, 295] on input at bounding box center [950, 305] width 286 height 20
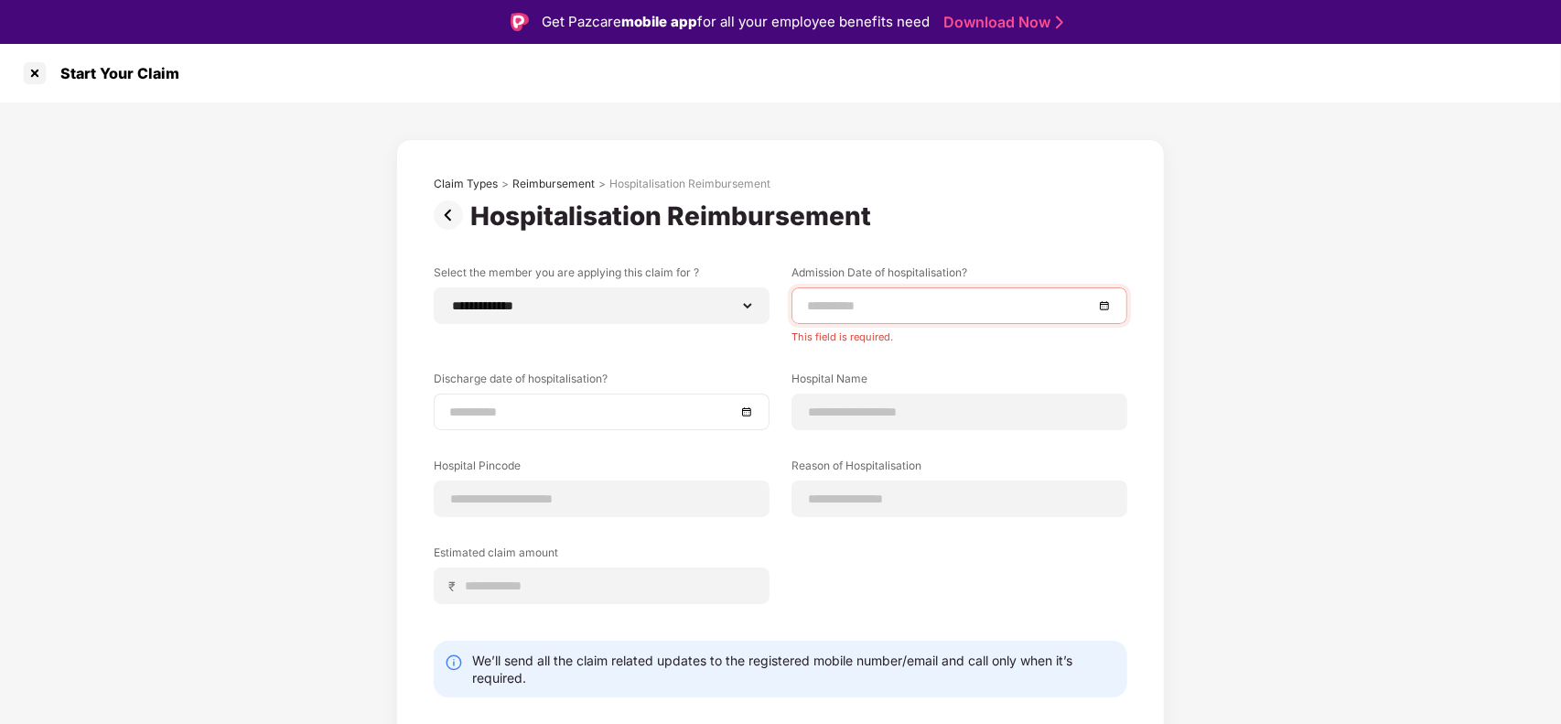
click at [542, 381] on div "Discharge date of hospitalisation?" at bounding box center [602, 399] width 336 height 59
click at [544, 404] on input at bounding box center [592, 412] width 286 height 20
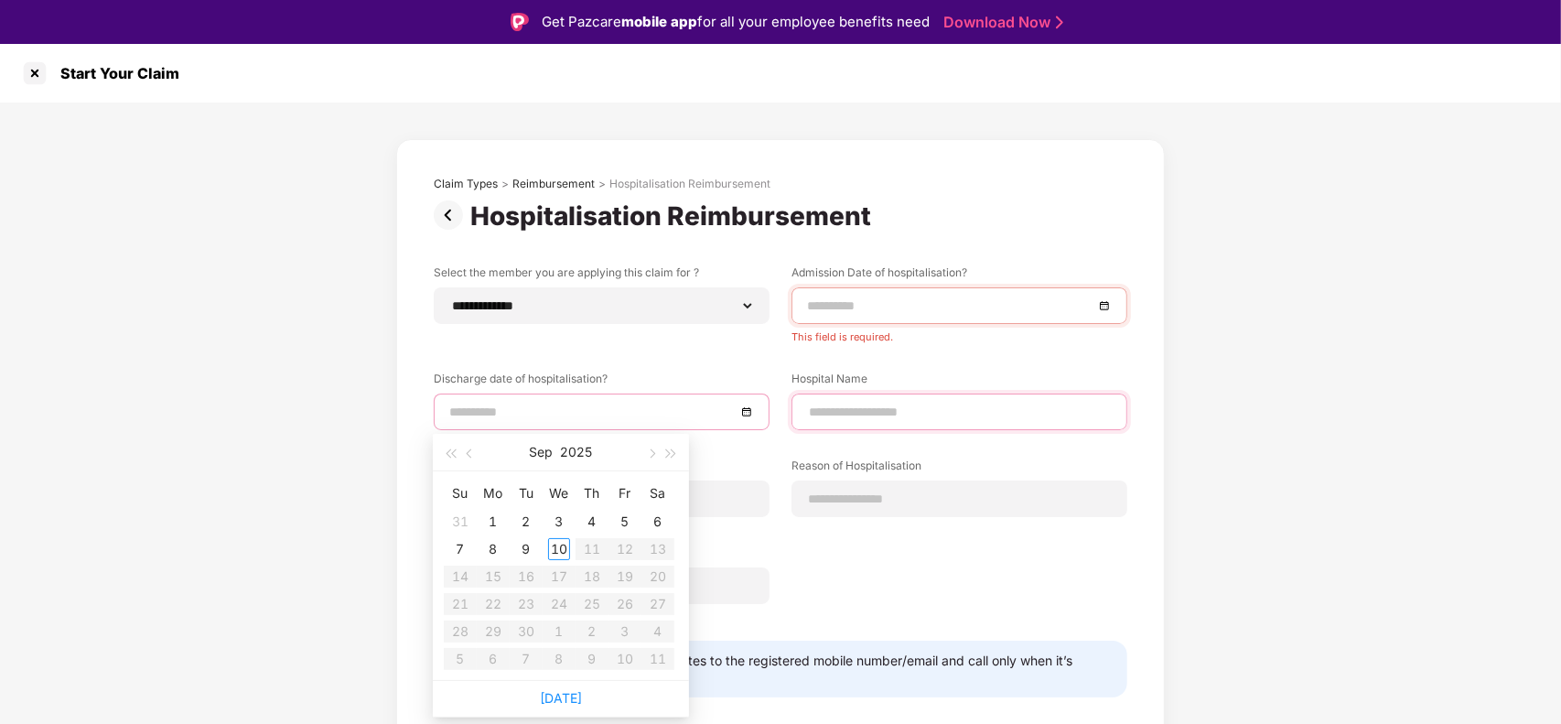
click at [853, 405] on input at bounding box center [959, 411] width 305 height 19
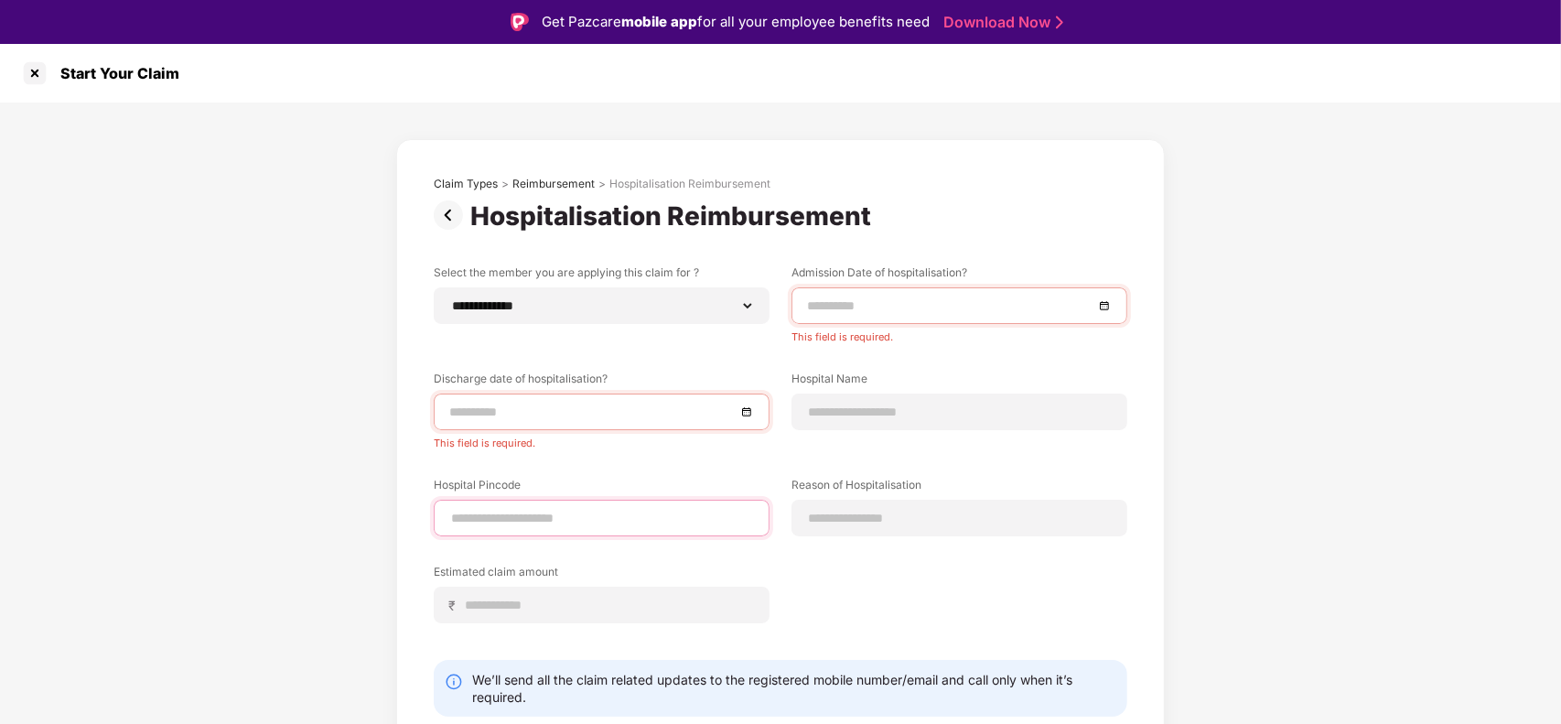
click at [623, 514] on input at bounding box center [601, 518] width 305 height 19
type input "******"
select select "****"
select select "**********"
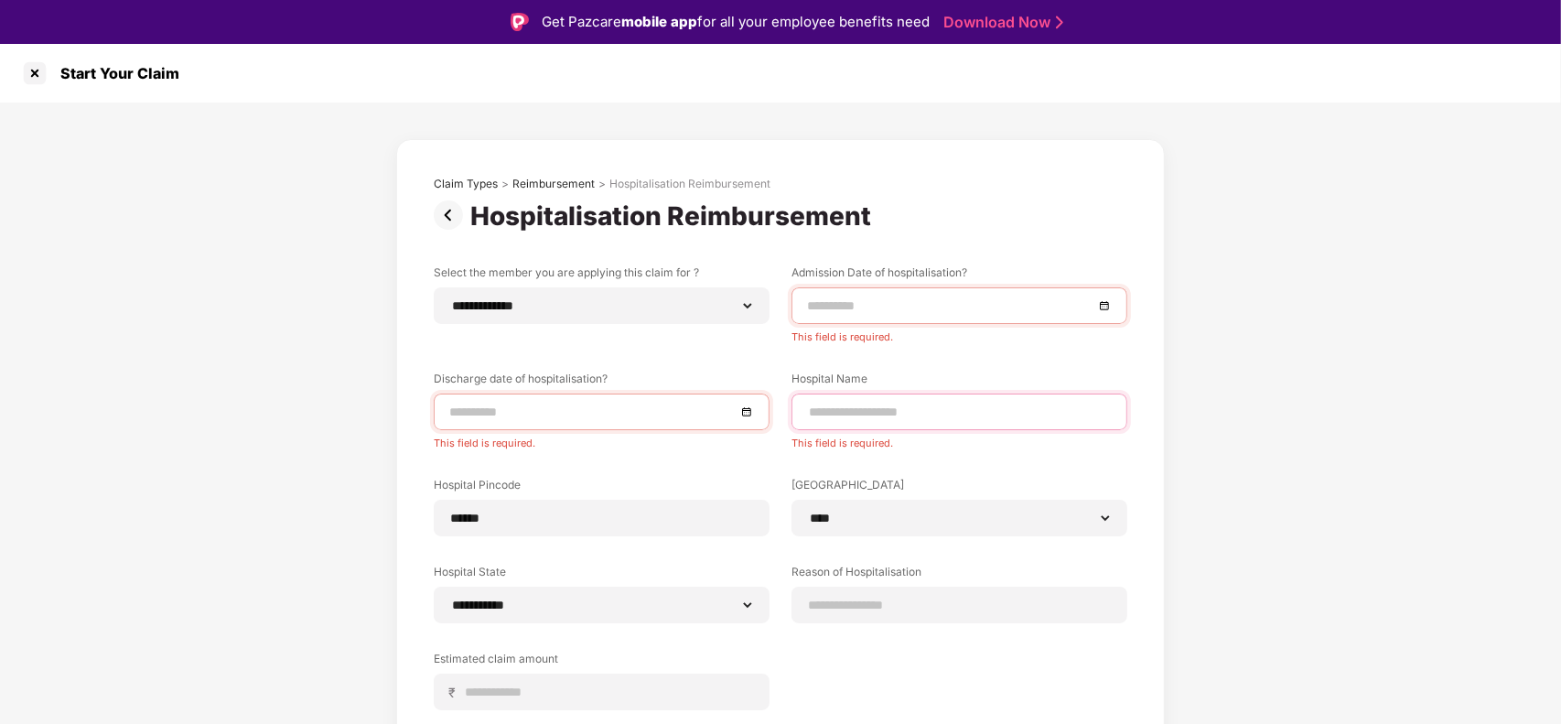
click at [901, 413] on input at bounding box center [959, 411] width 305 height 19
click at [1130, 486] on div "**********" at bounding box center [780, 527] width 768 height 777
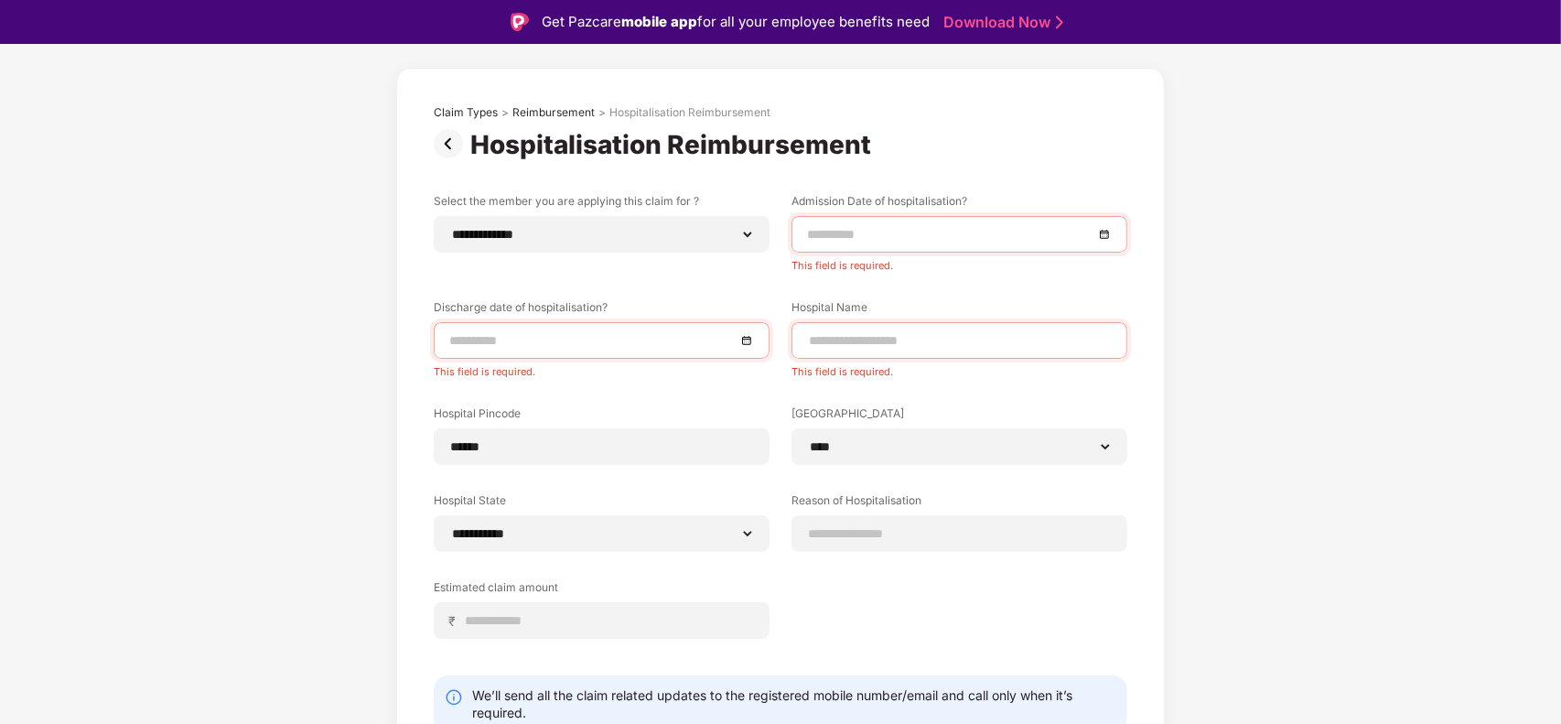
scroll to position [137, 0]
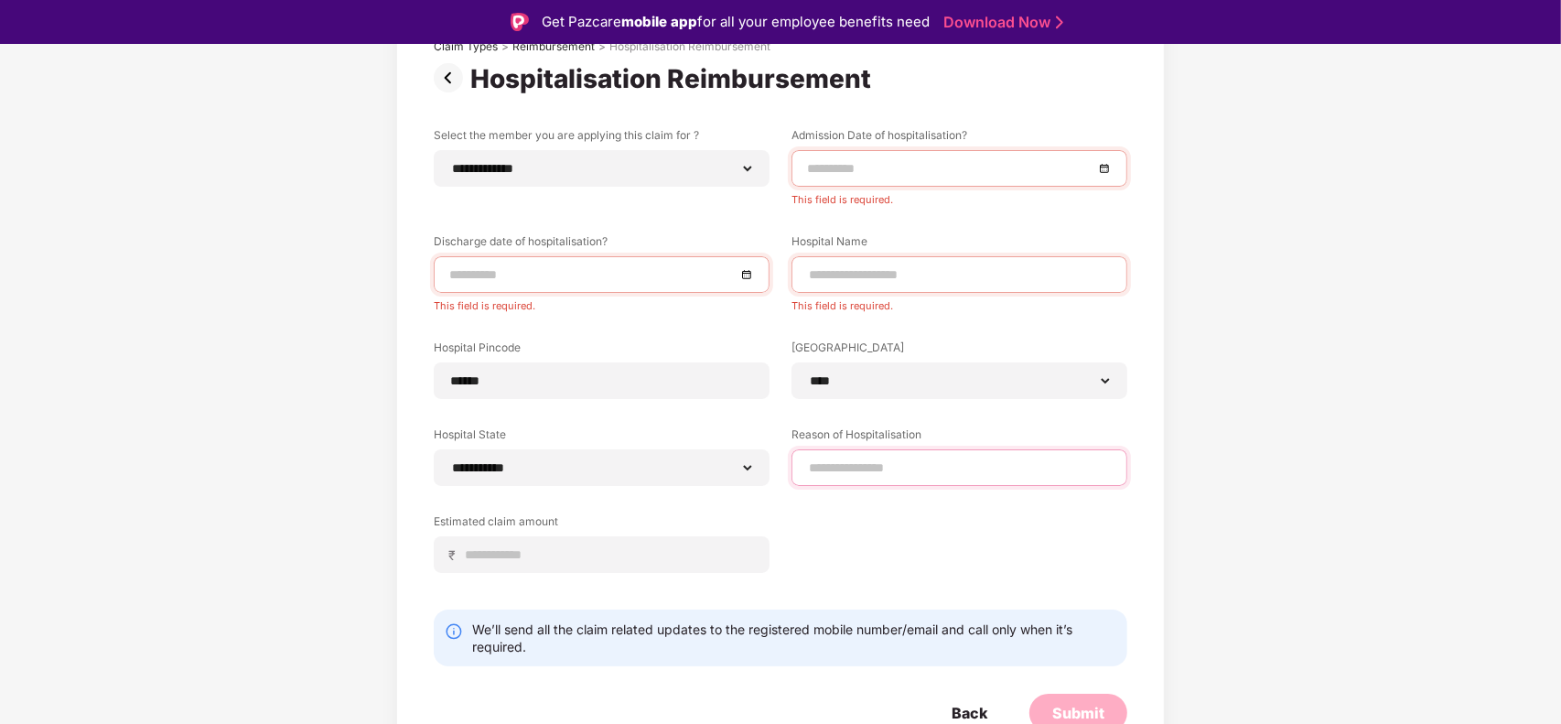
click at [858, 464] on input at bounding box center [959, 467] width 305 height 19
type input "*****"
click at [645, 547] on input at bounding box center [609, 554] width 290 height 19
click at [563, 561] on input at bounding box center [609, 554] width 290 height 19
type input "*****"
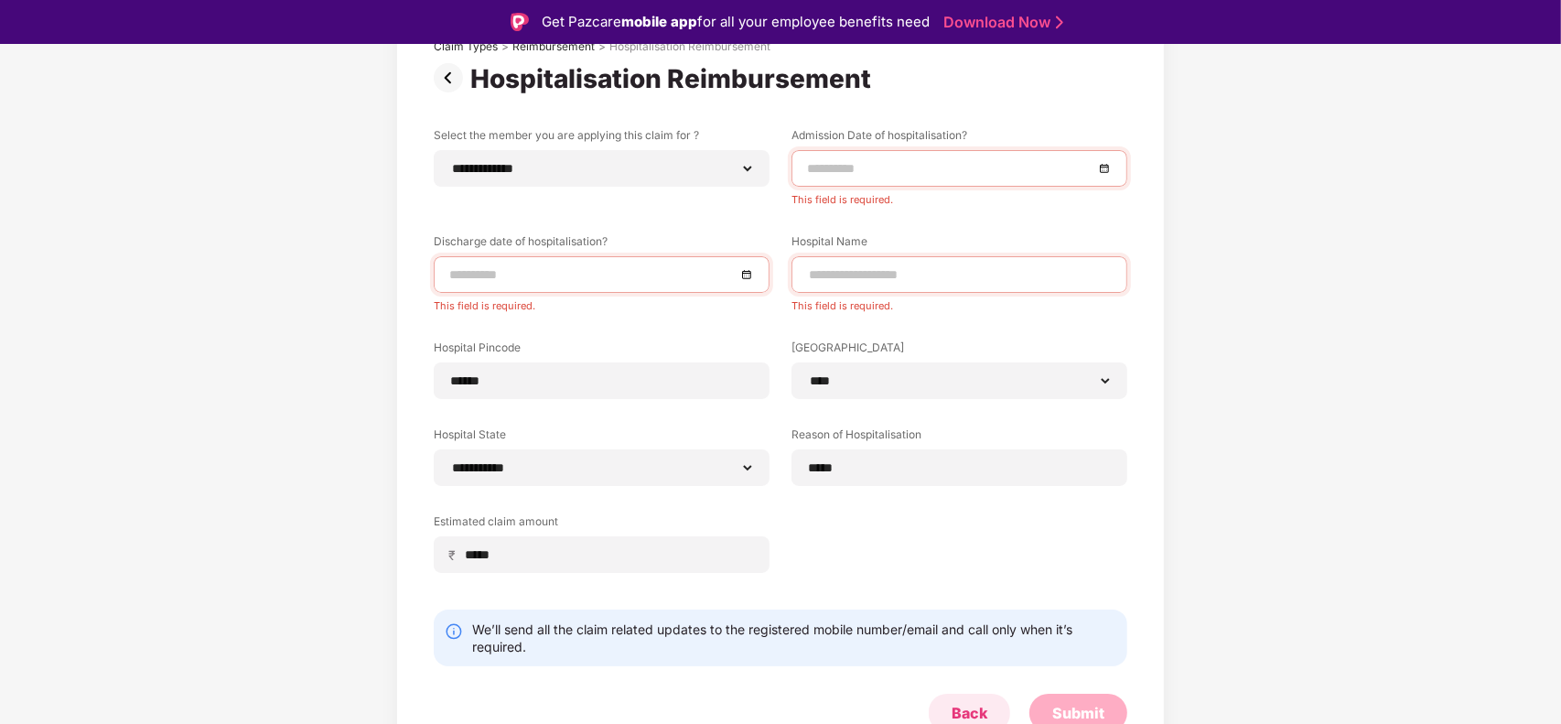
click at [957, 707] on div "Back" at bounding box center [969, 713] width 36 height 20
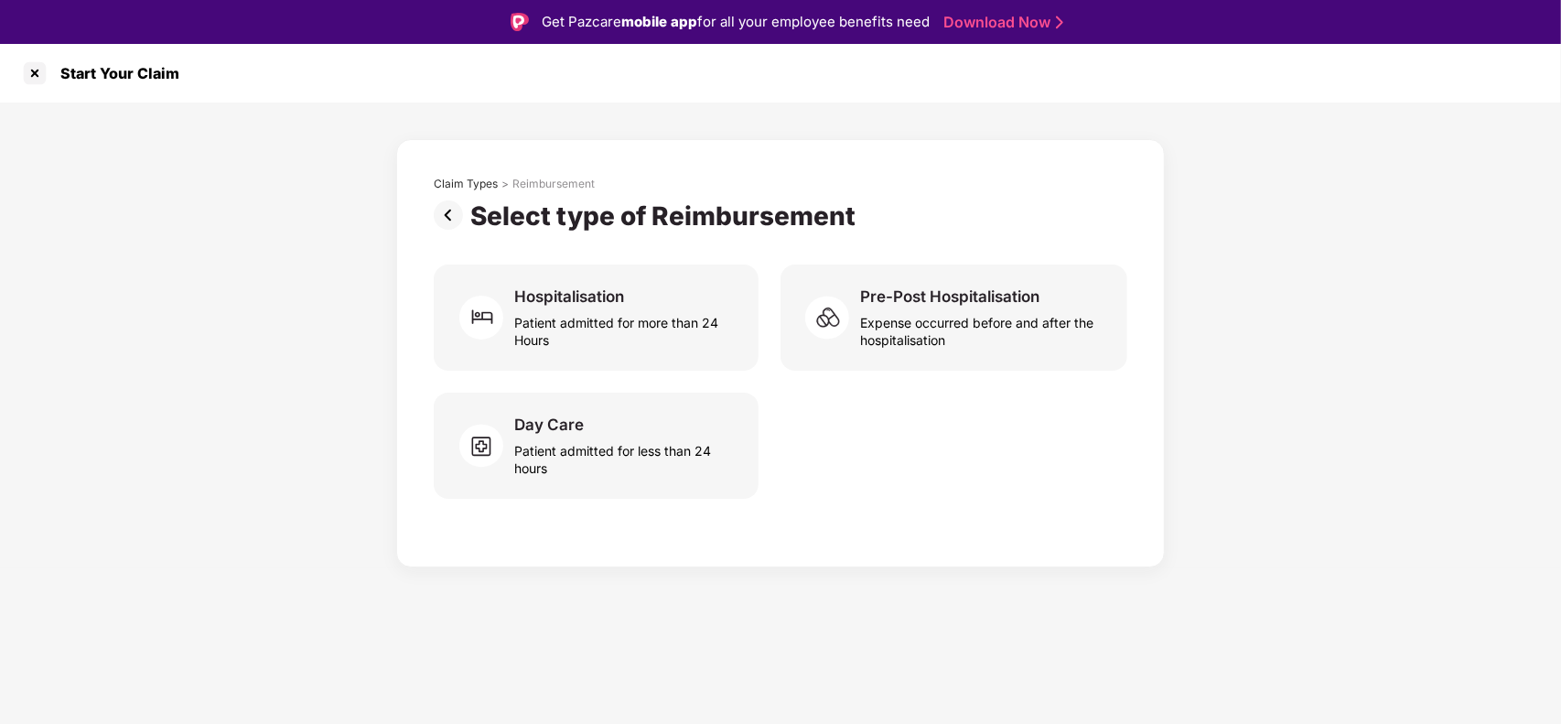
scroll to position [0, 0]
click at [30, 70] on div at bounding box center [34, 73] width 29 height 29
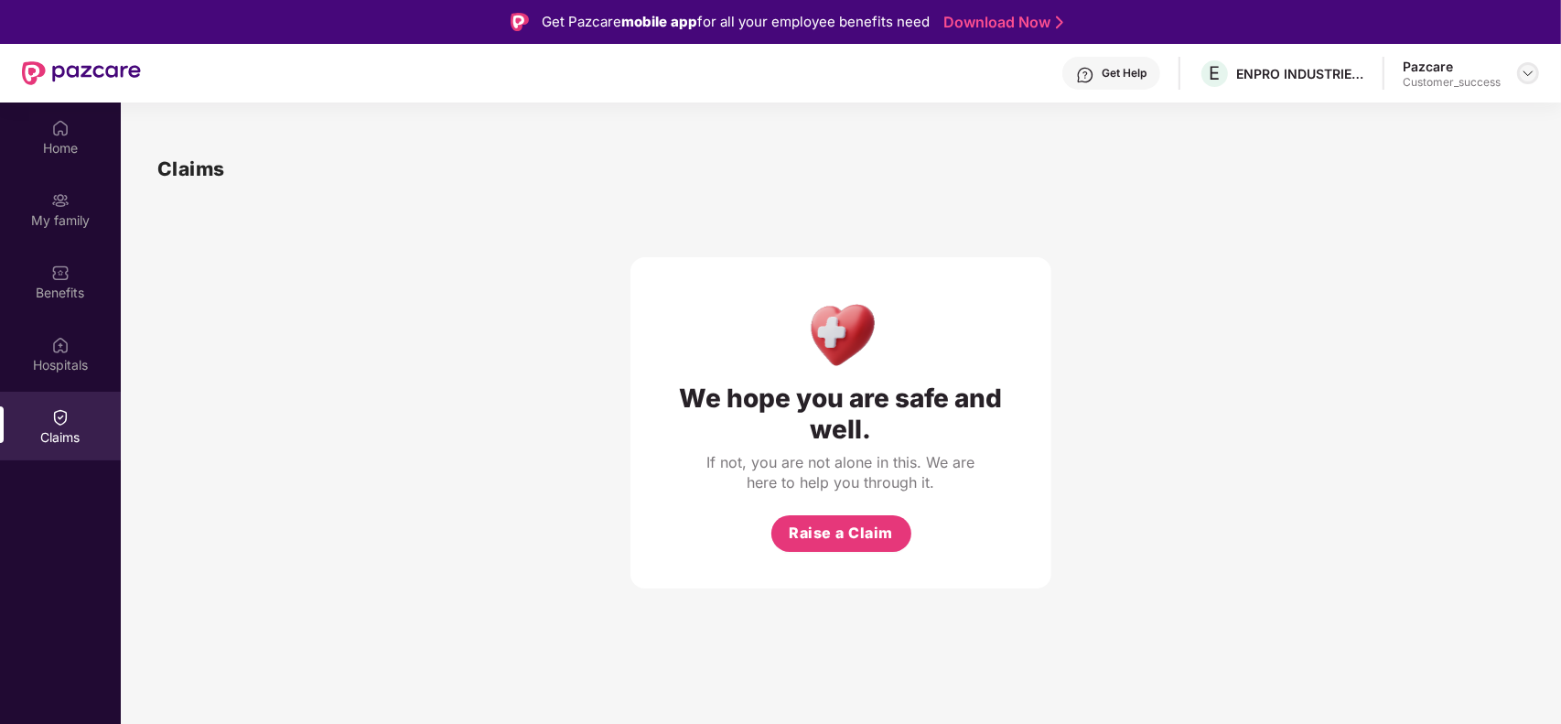
click at [1525, 74] on img at bounding box center [1527, 73] width 15 height 15
click at [1461, 108] on div "Switch to partner view" at bounding box center [1442, 115] width 238 height 36
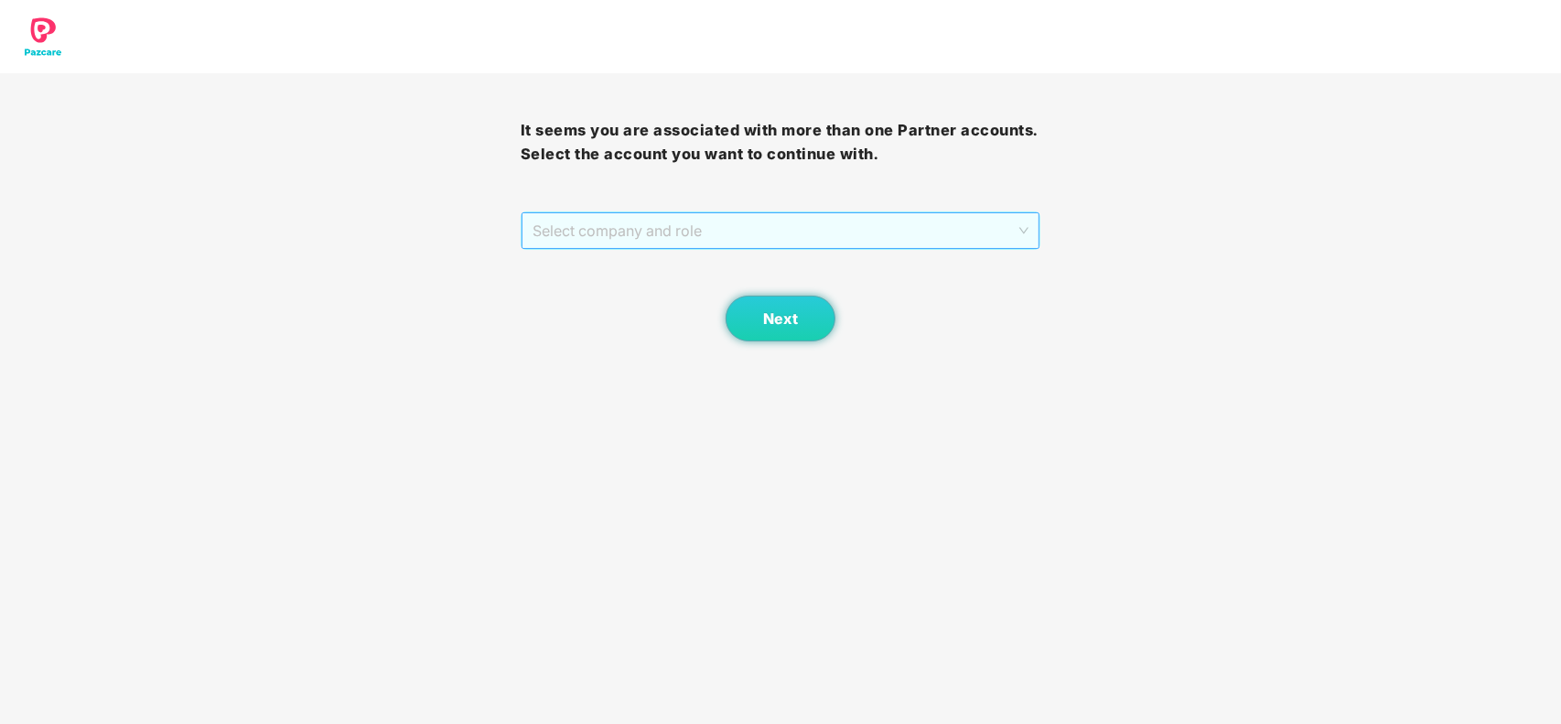
click at [878, 220] on span "Select company and role" at bounding box center [780, 230] width 497 height 35
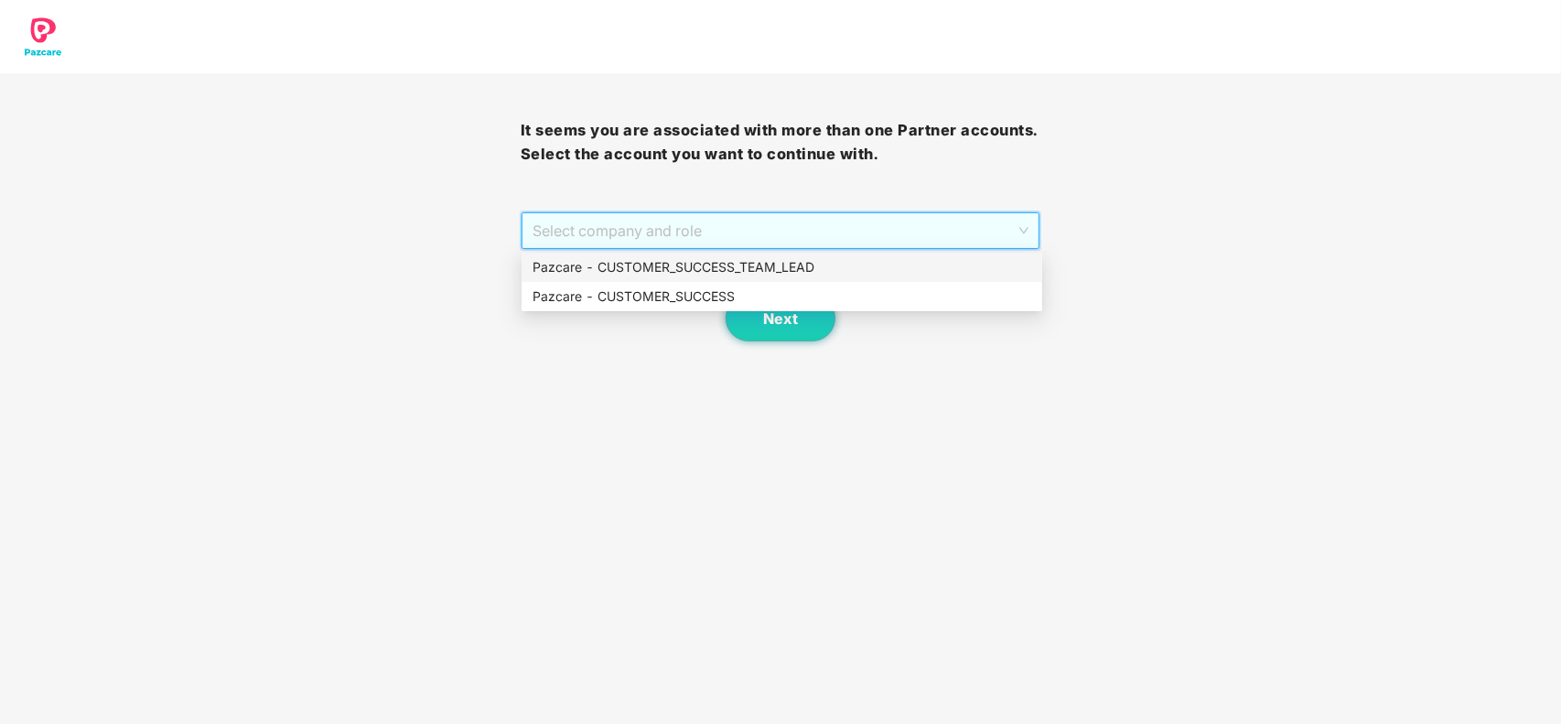
click at [723, 280] on div "Pazcare - CUSTOMER_SUCCESS_TEAM_LEAD" at bounding box center [781, 266] width 520 height 29
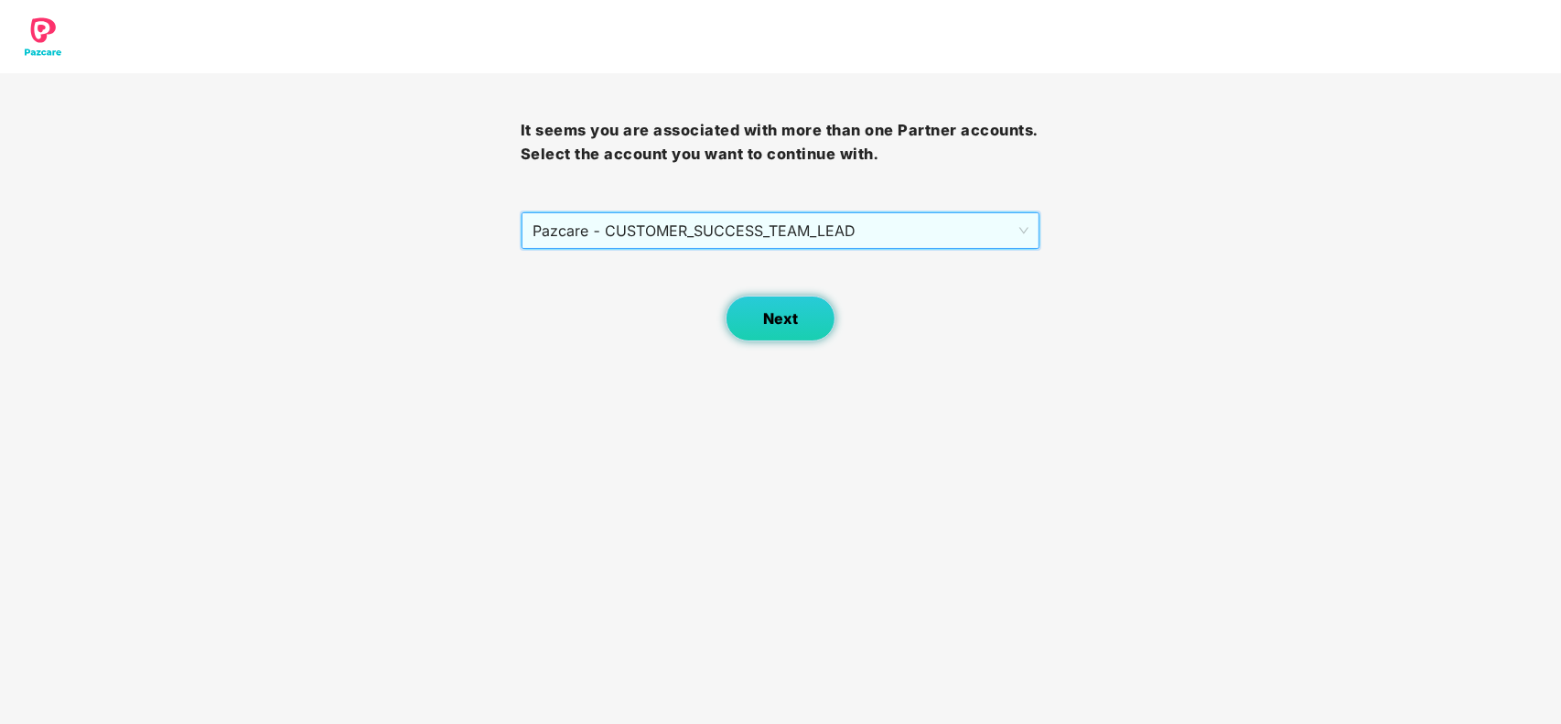
click at [792, 308] on button "Next" at bounding box center [780, 318] width 110 height 46
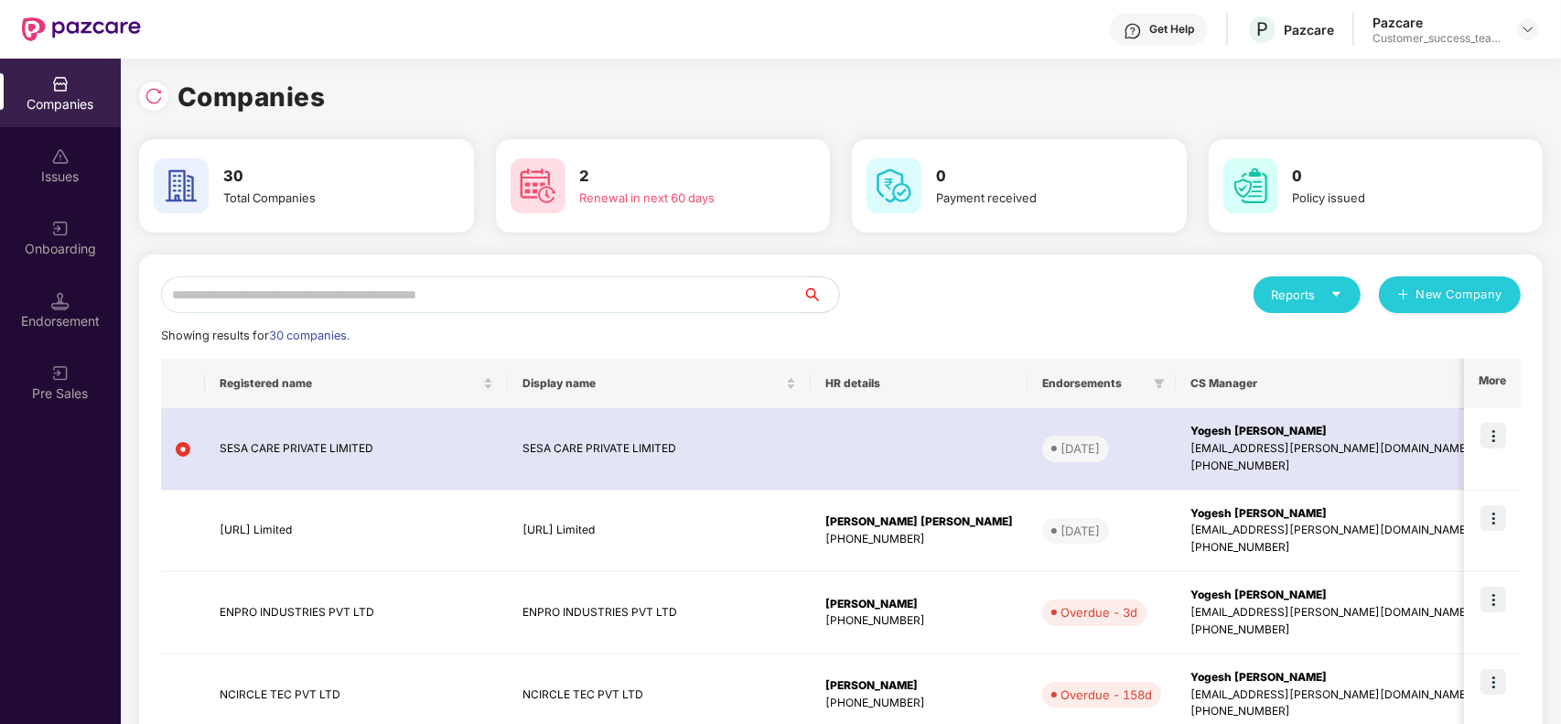
click at [432, 290] on input "text" at bounding box center [481, 294] width 641 height 37
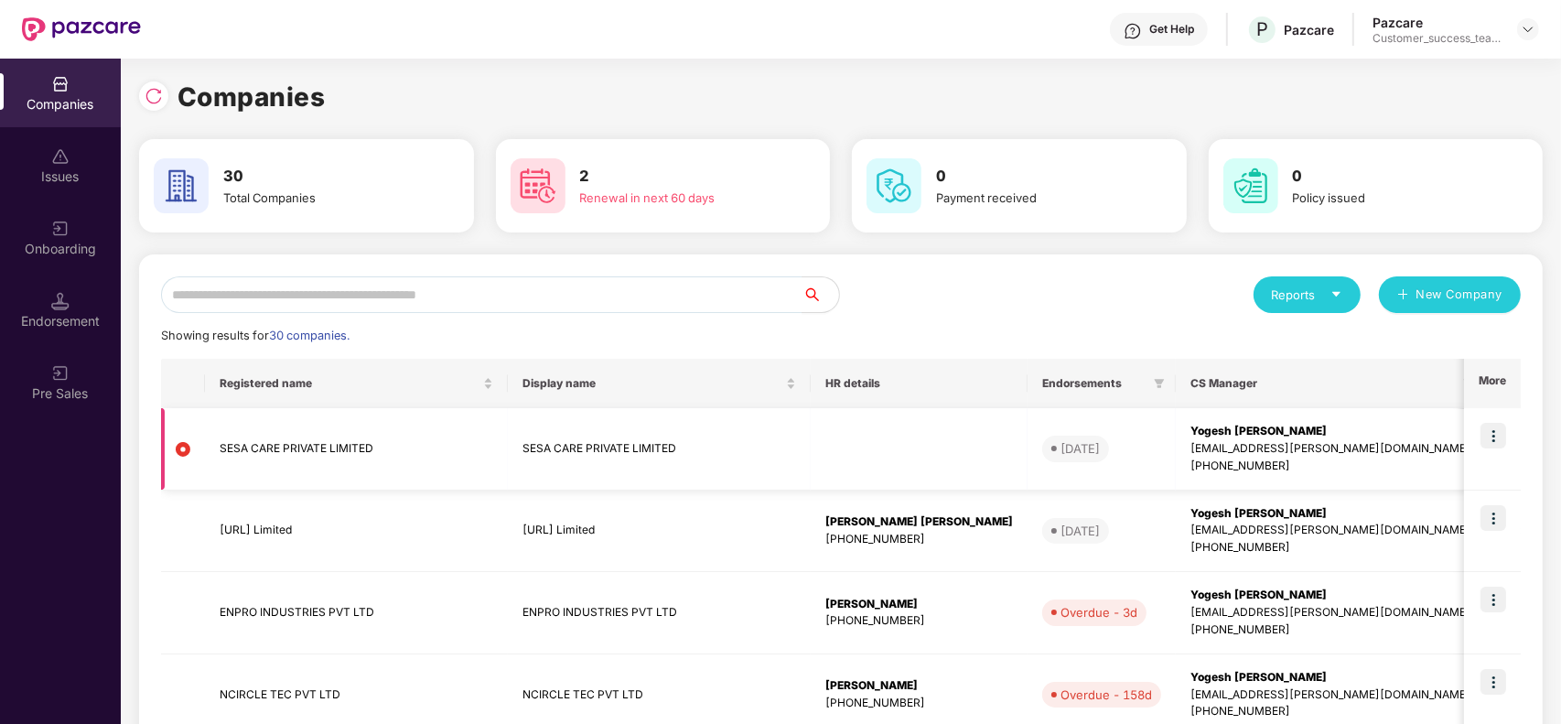
click at [1493, 437] on img at bounding box center [1493, 436] width 26 height 26
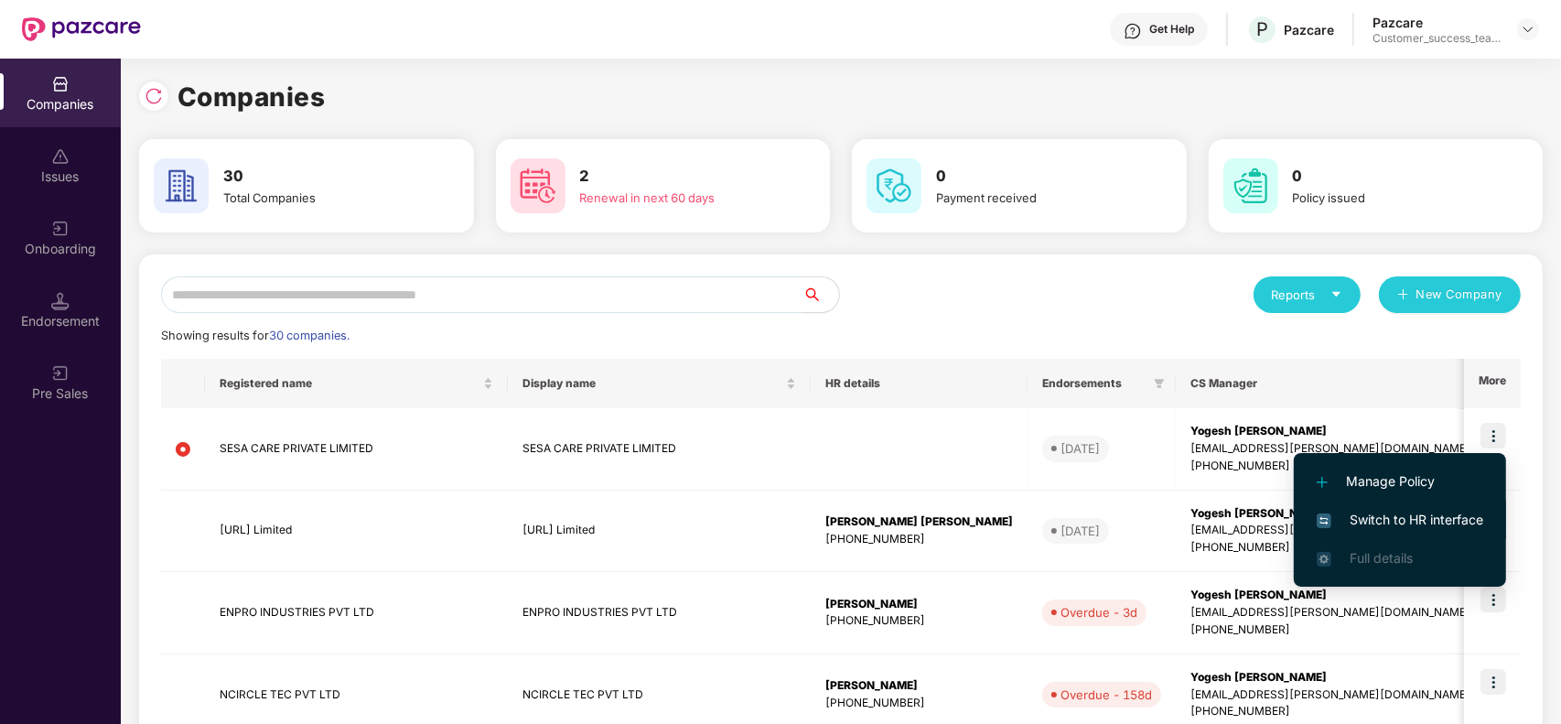
click at [1420, 524] on span "Switch to HR interface" at bounding box center [1399, 520] width 166 height 20
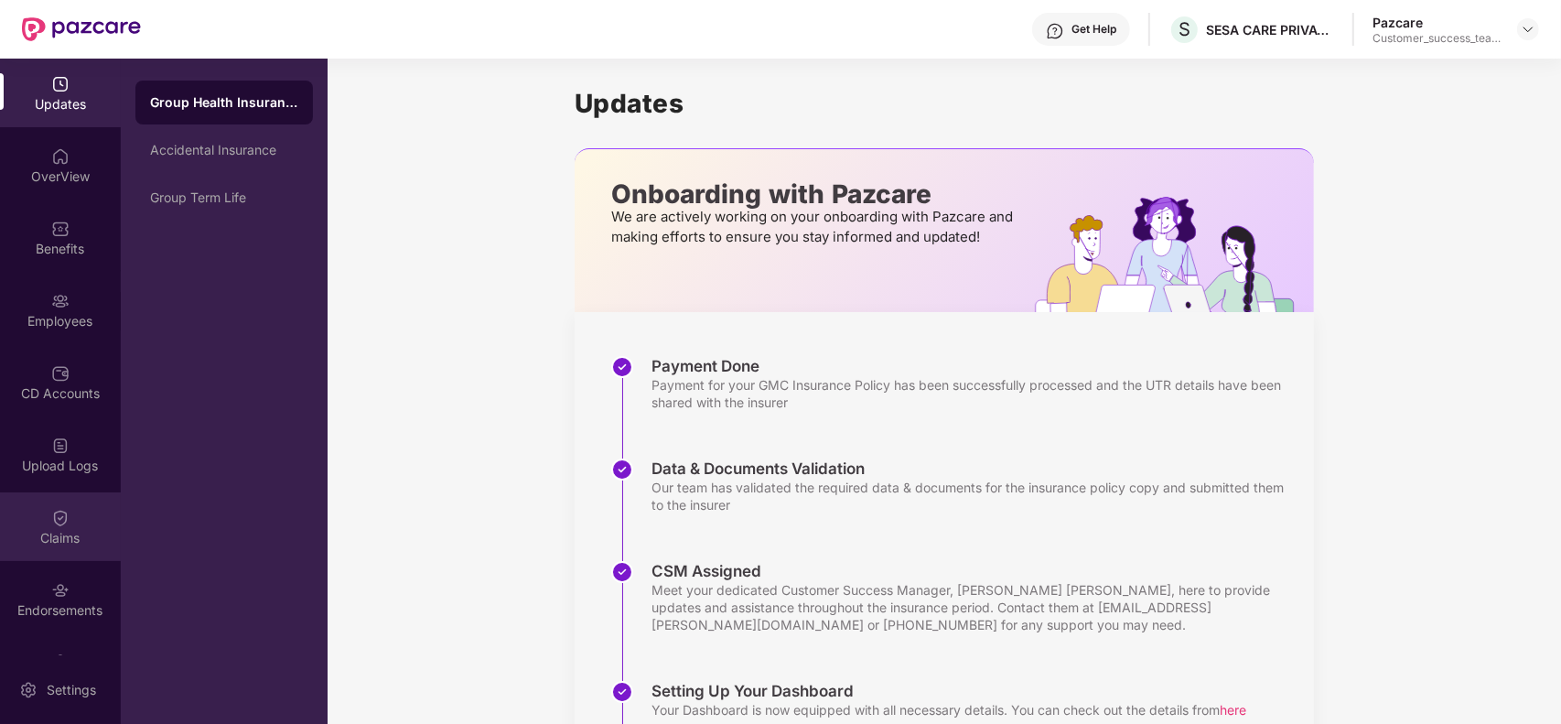
click at [88, 509] on div "Claims" at bounding box center [60, 526] width 121 height 69
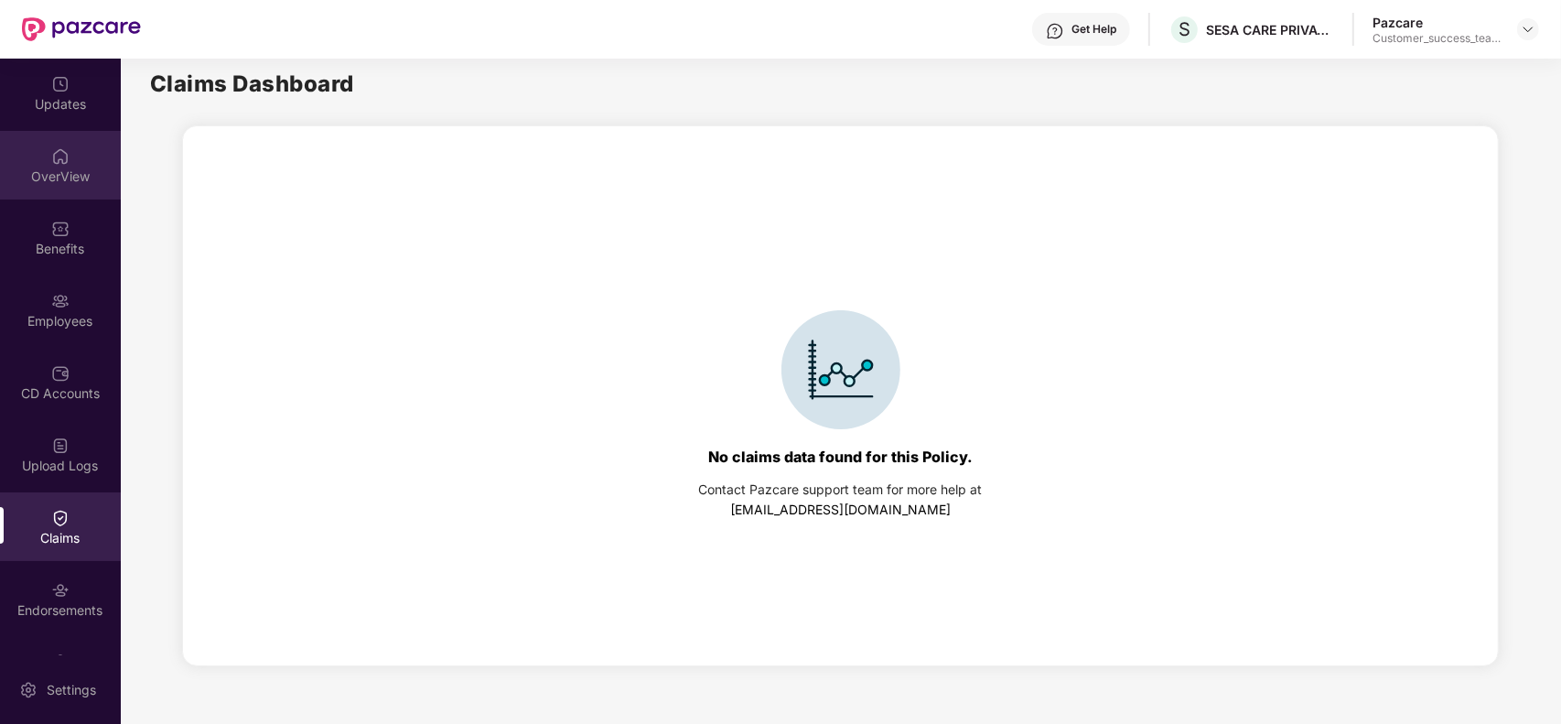
click at [51, 156] on img at bounding box center [60, 156] width 18 height 18
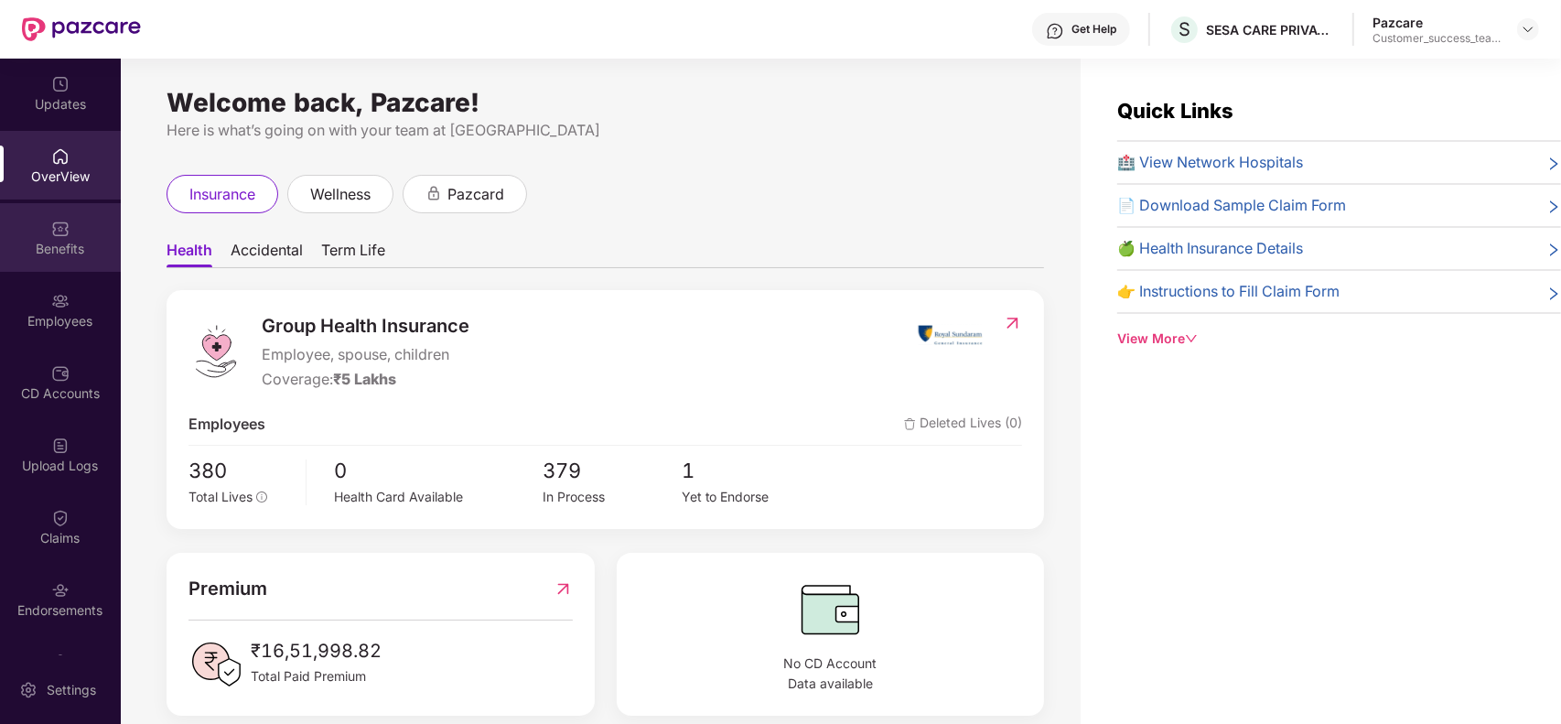
click at [58, 248] on div "Benefits" at bounding box center [60, 249] width 121 height 18
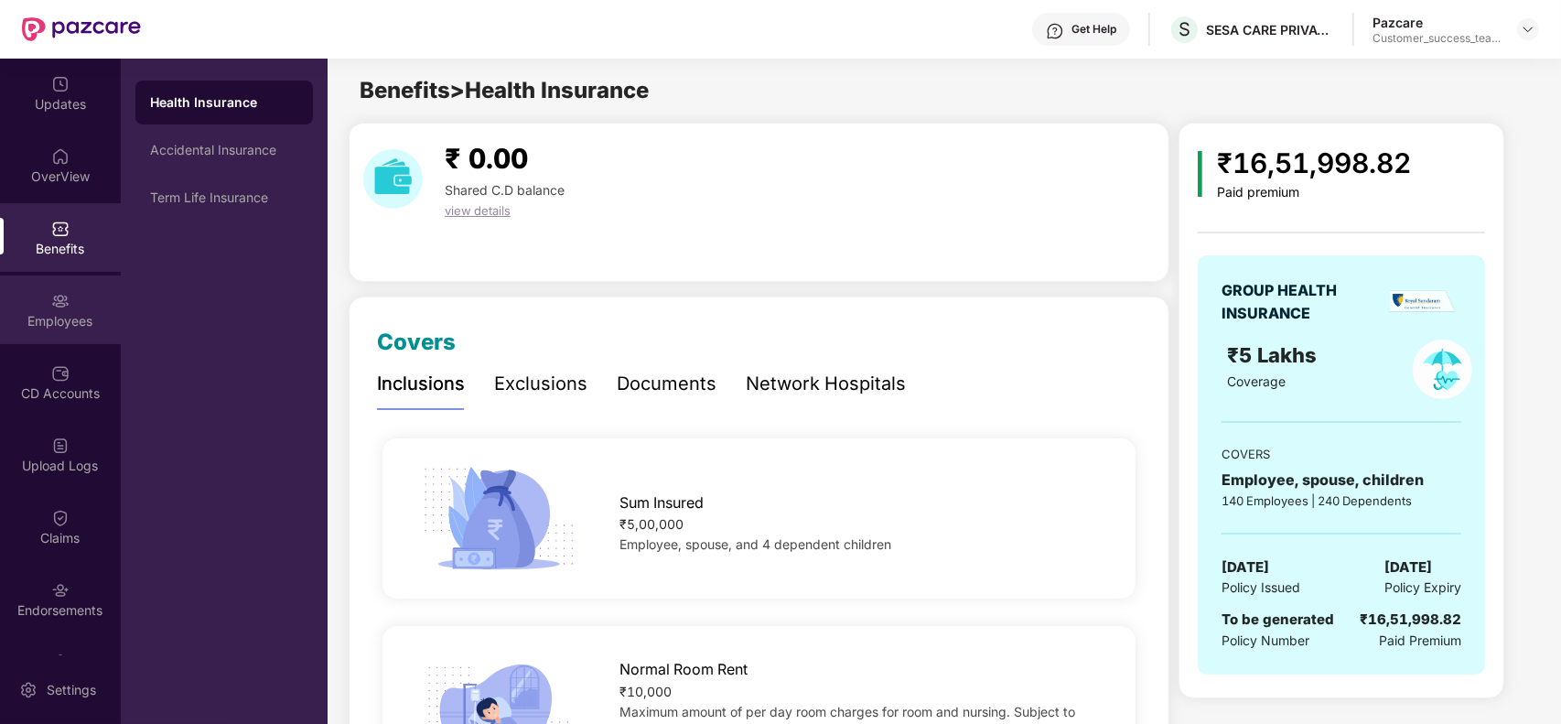
click at [62, 305] on img at bounding box center [60, 301] width 18 height 18
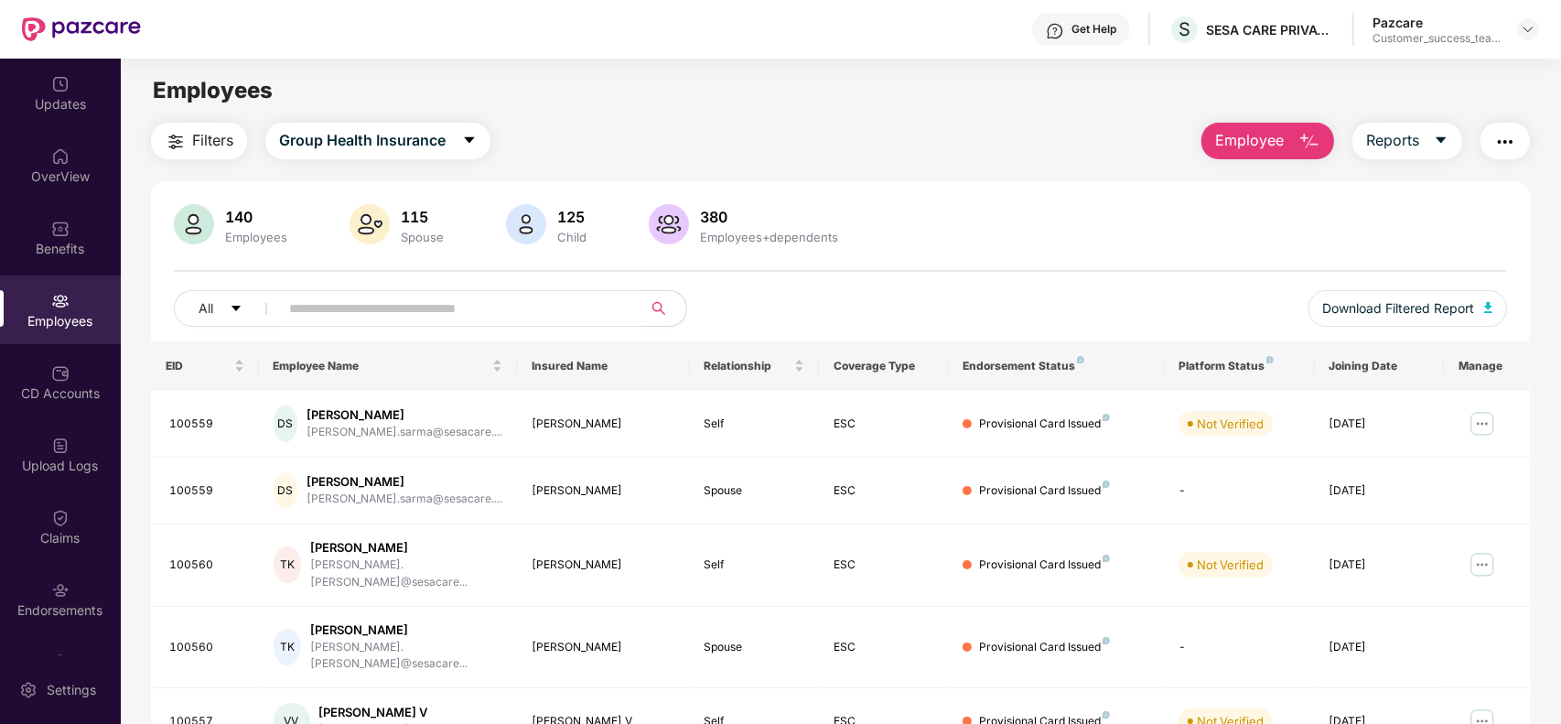
click at [387, 314] on input "text" at bounding box center [453, 308] width 328 height 27
click at [558, 308] on input "text" at bounding box center [453, 308] width 328 height 27
click at [76, 496] on div "Claims" at bounding box center [60, 526] width 121 height 69
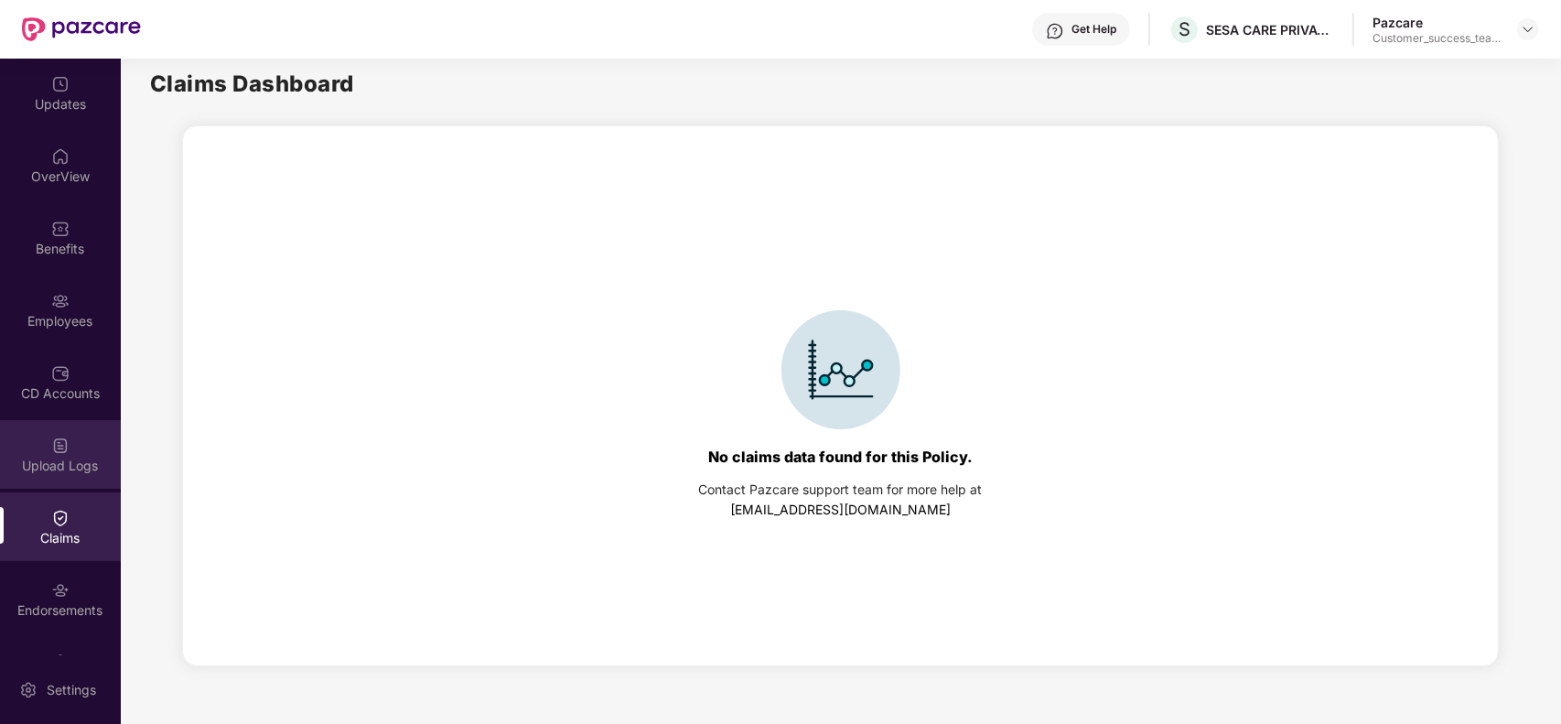
click at [61, 445] on img at bounding box center [60, 445] width 18 height 18
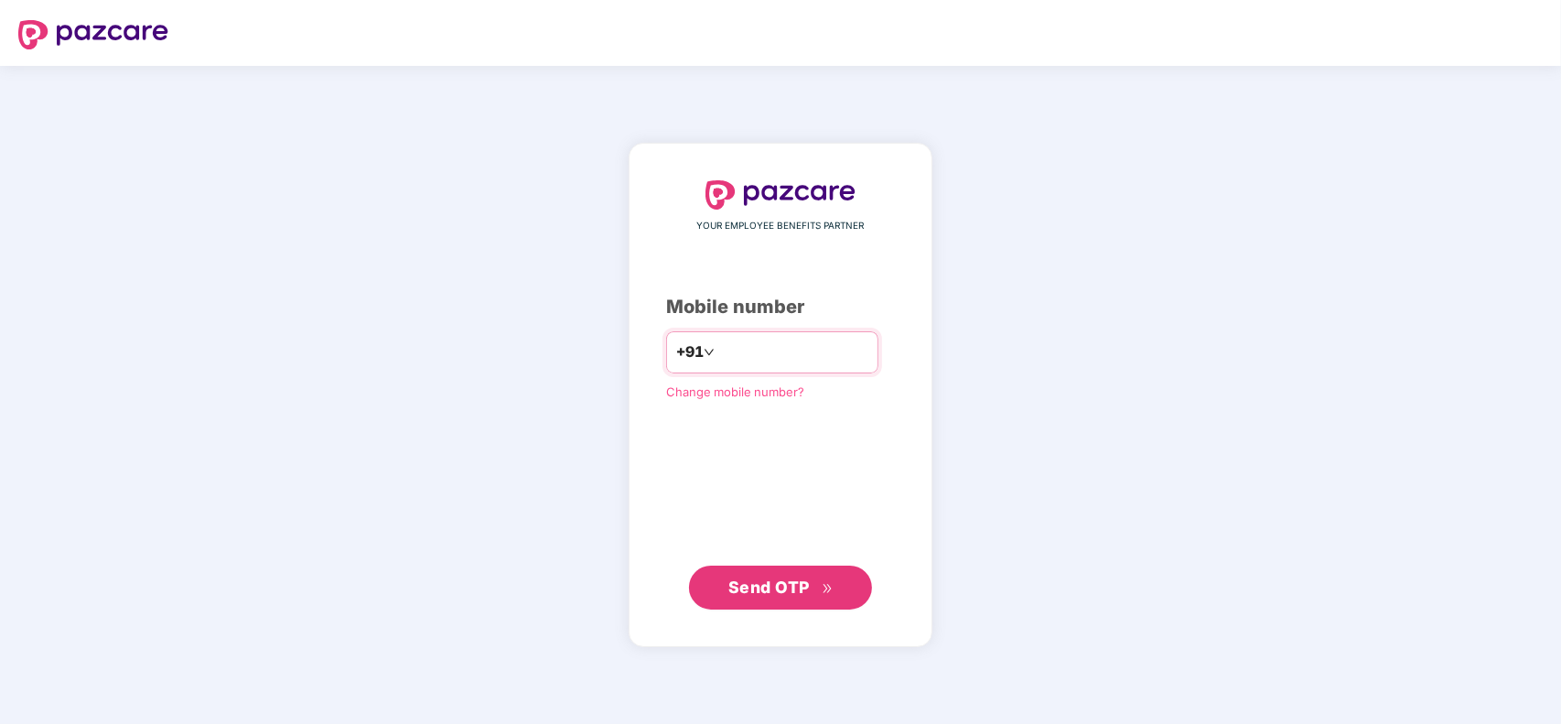
click at [806, 349] on input "number" at bounding box center [793, 352] width 150 height 29
click at [798, 349] on input "number" at bounding box center [793, 352] width 150 height 29
type input "**********"
click at [775, 582] on span "Send OTP" at bounding box center [768, 585] width 81 height 19
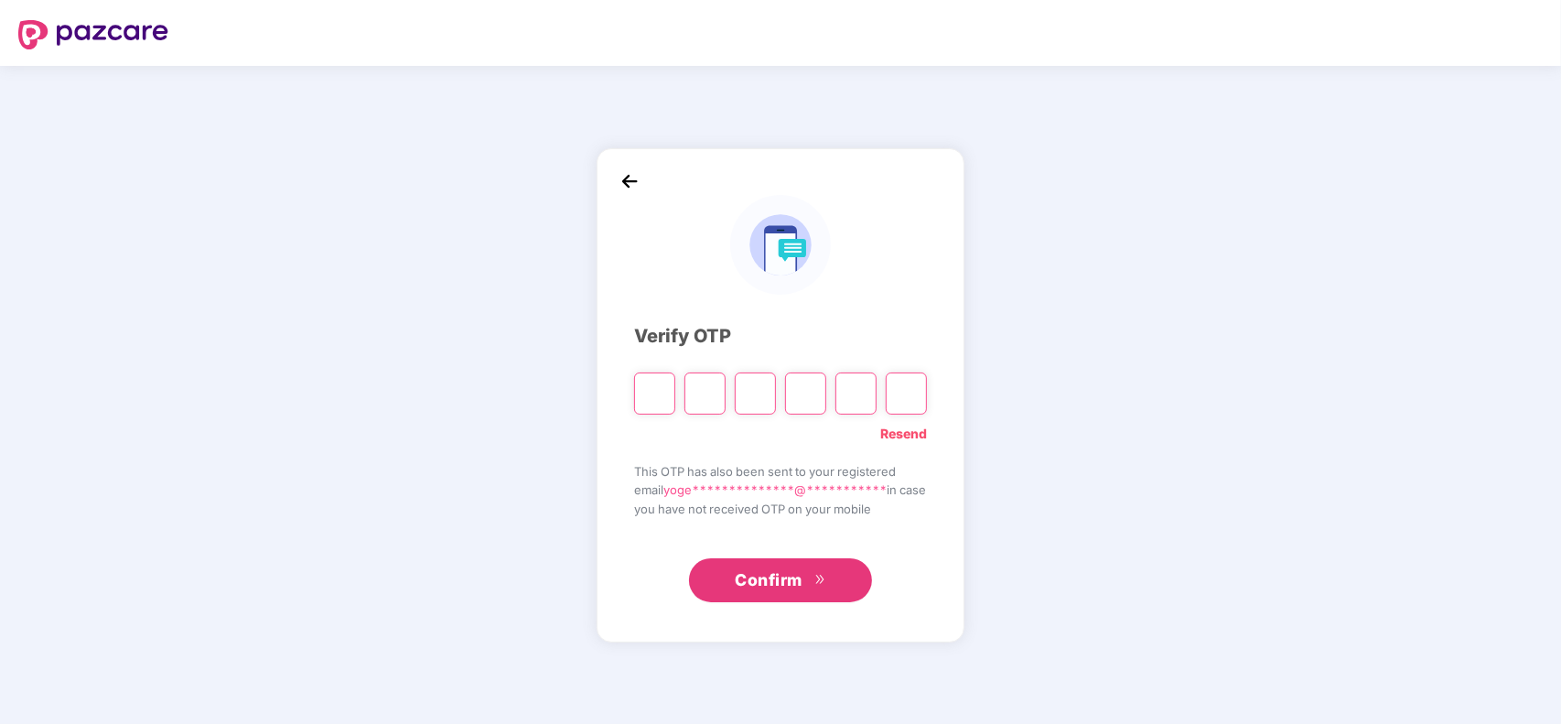
type input "*"
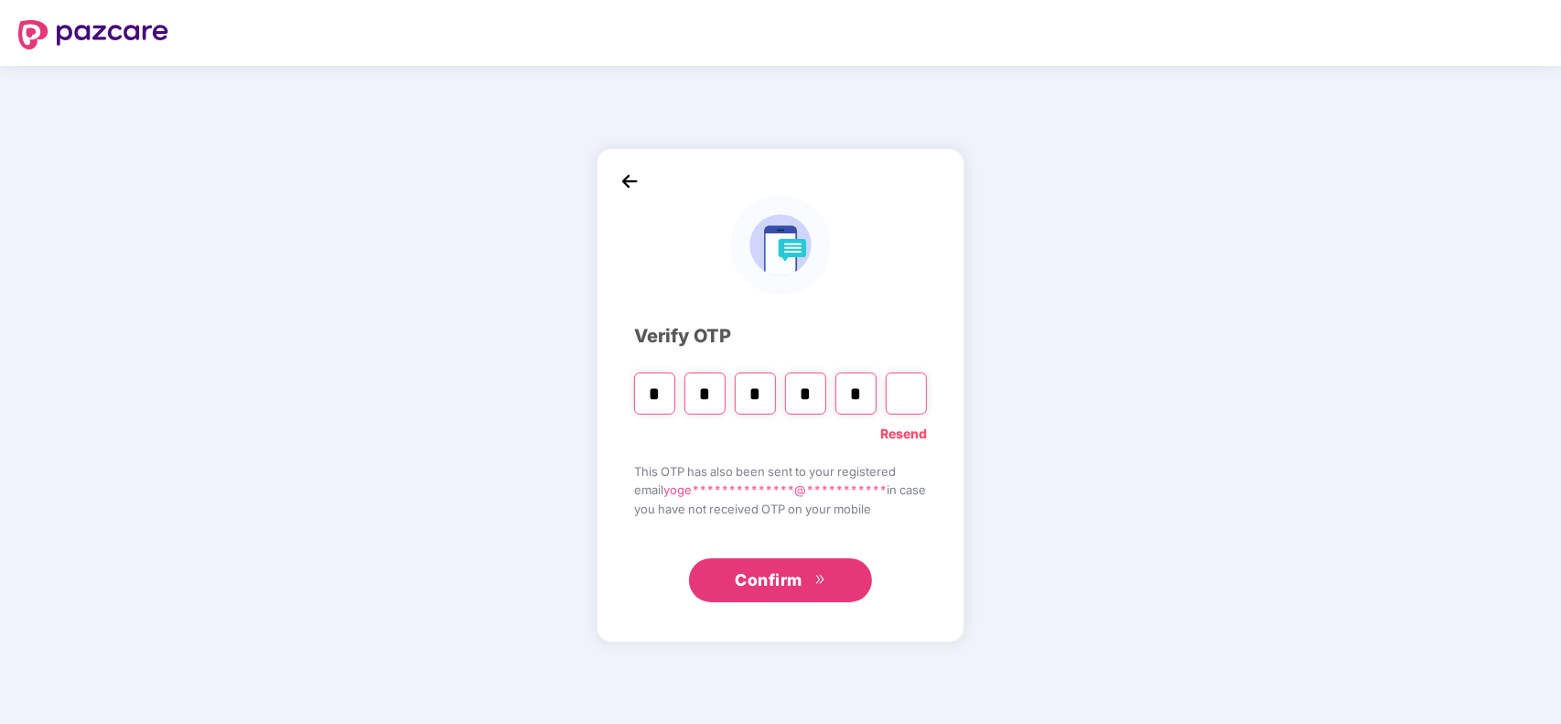
type input "*"
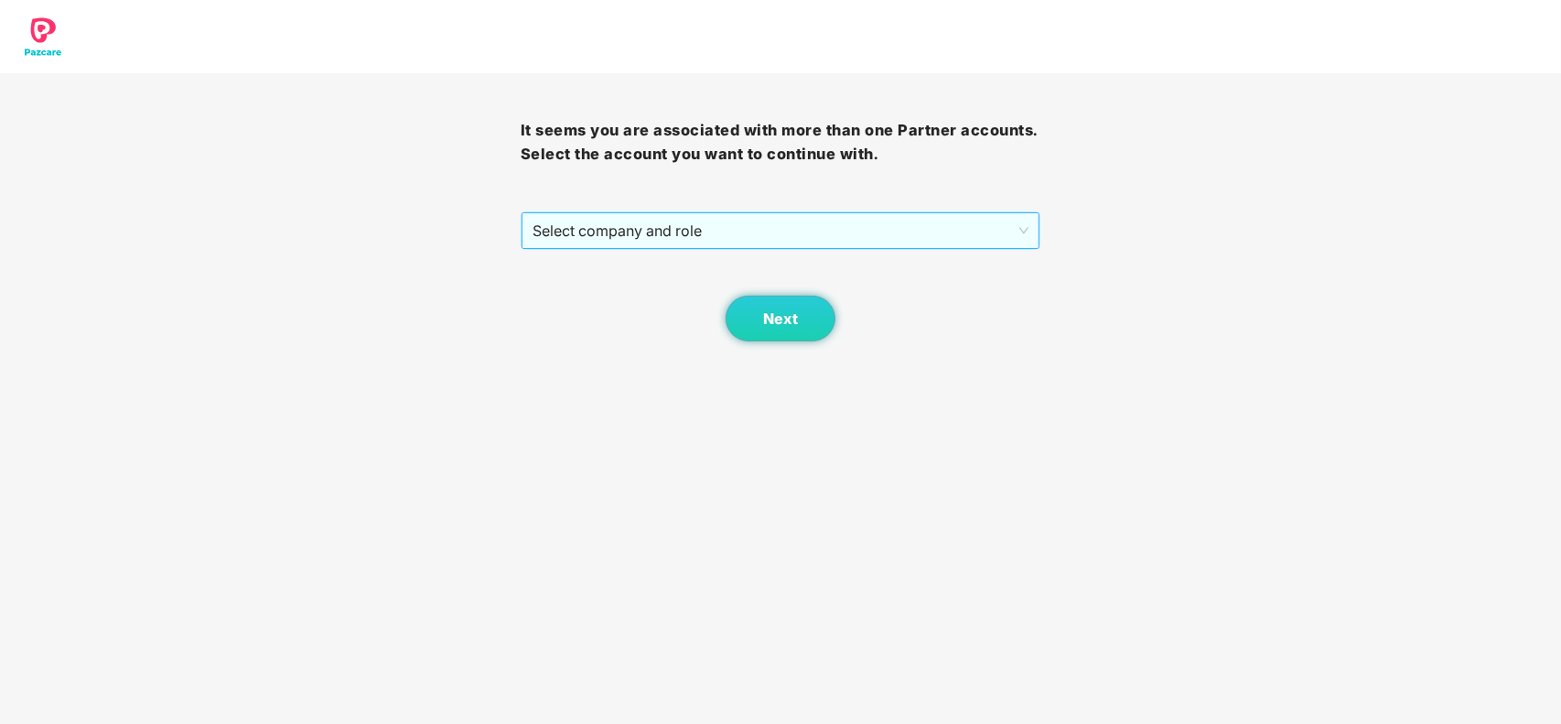
click at [616, 245] on span "Select company and role" at bounding box center [780, 230] width 497 height 35
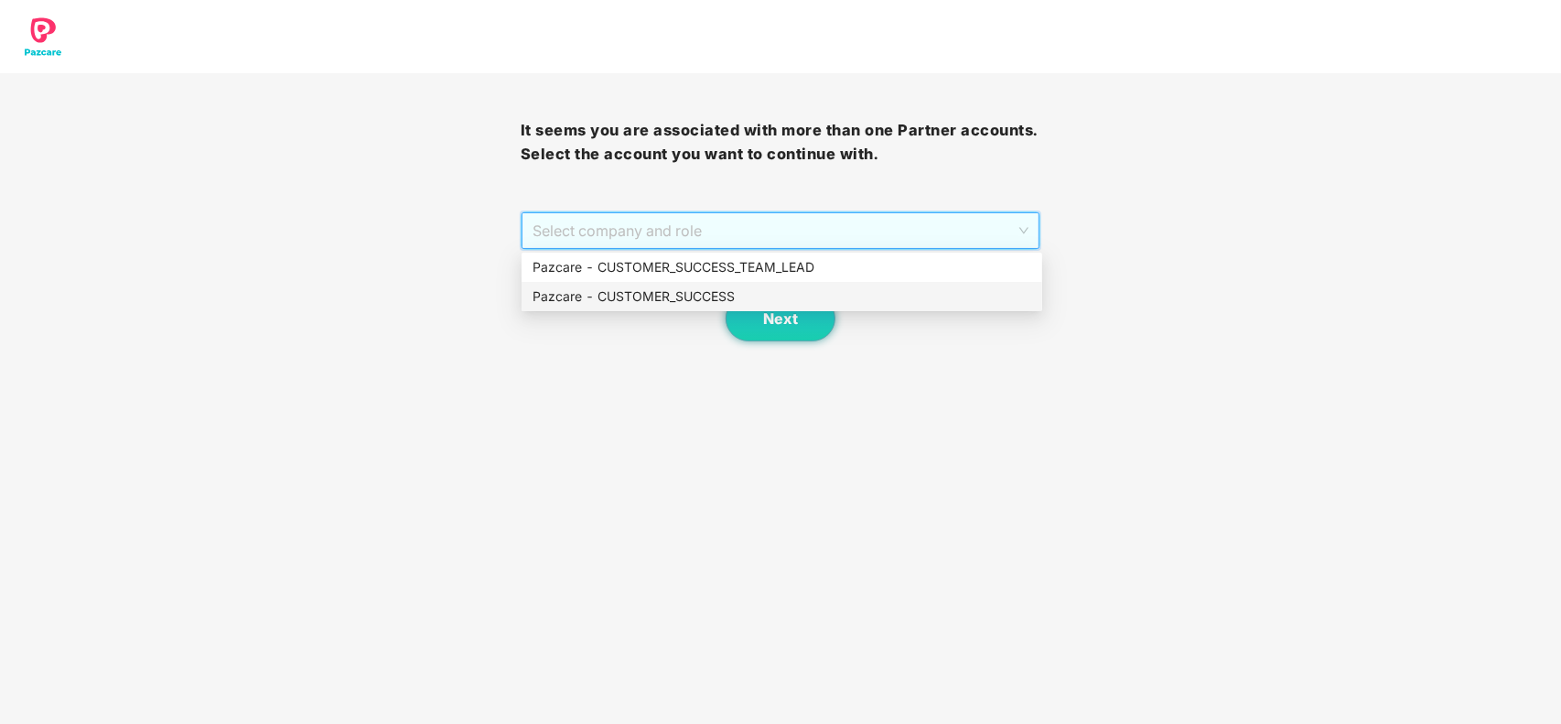
click at [606, 290] on div "Pazcare - CUSTOMER_SUCCESS" at bounding box center [781, 296] width 499 height 20
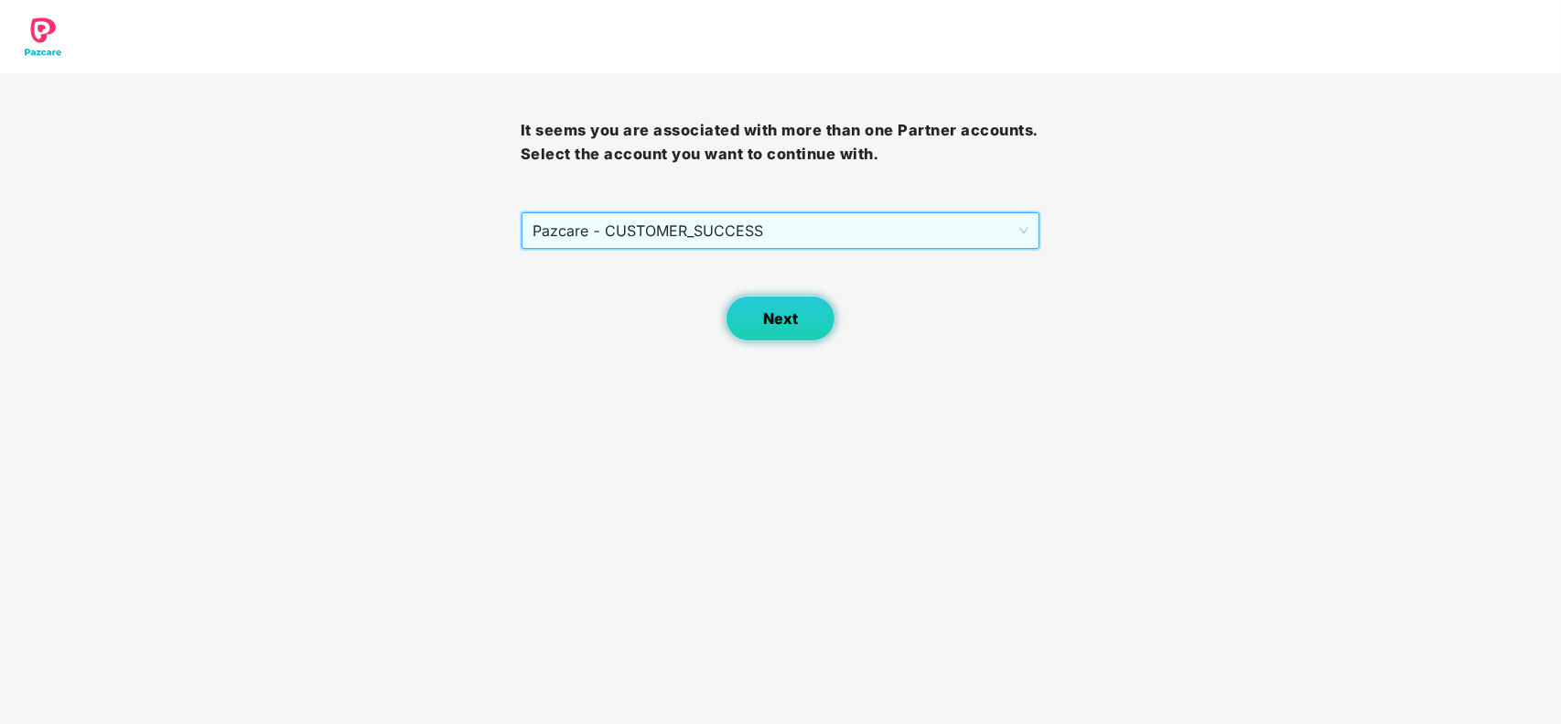
click at [773, 322] on span "Next" at bounding box center [780, 318] width 35 height 17
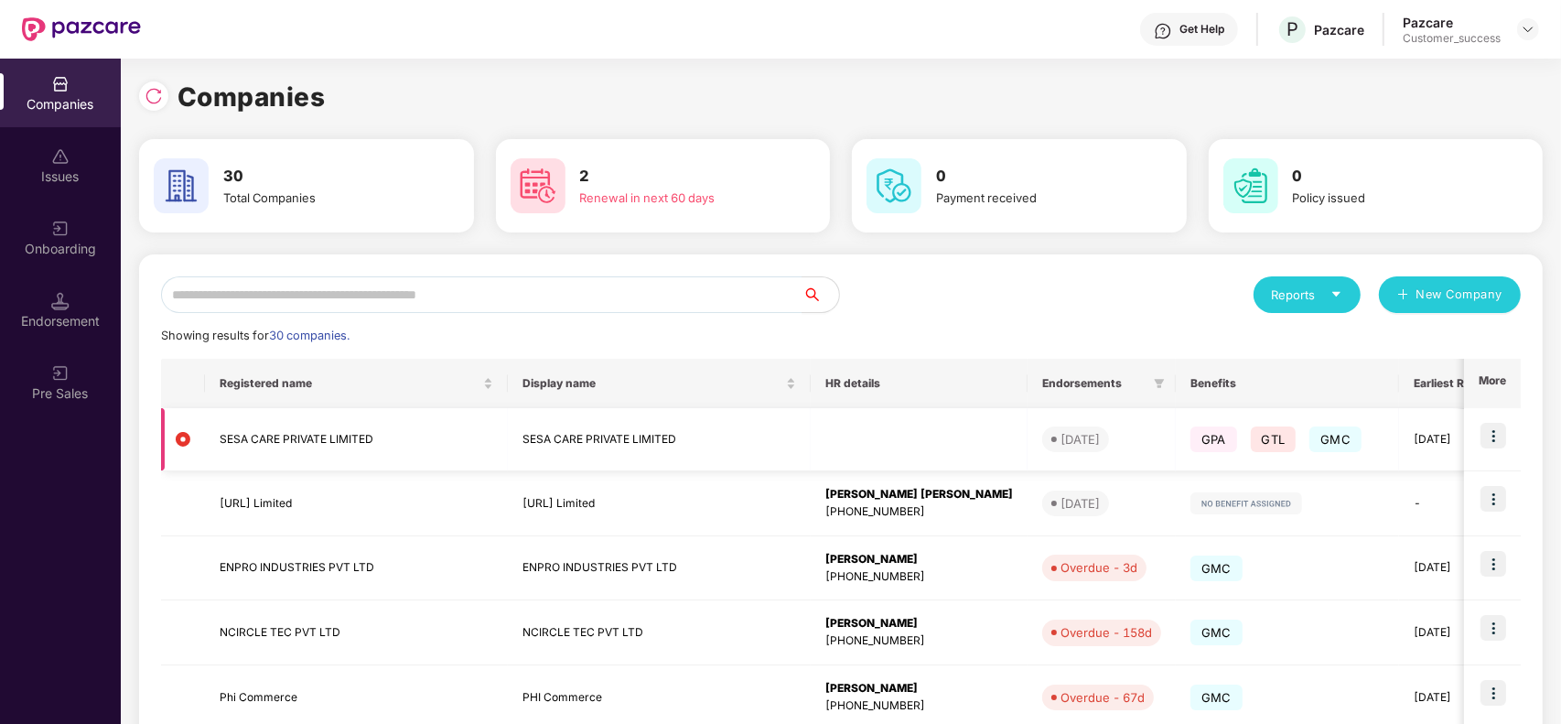
click at [1497, 431] on img at bounding box center [1493, 436] width 26 height 26
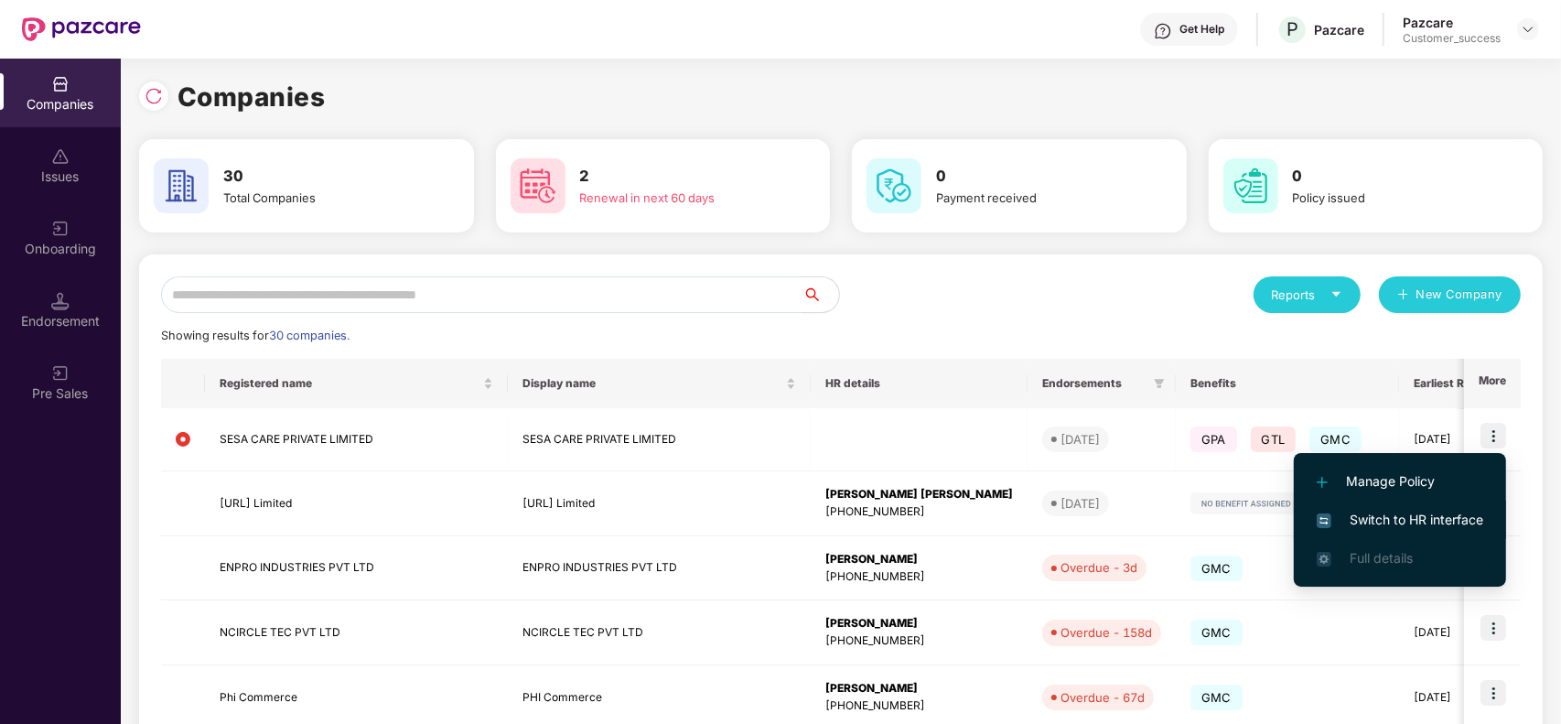
click at [1392, 521] on span "Switch to HR interface" at bounding box center [1399, 520] width 166 height 20
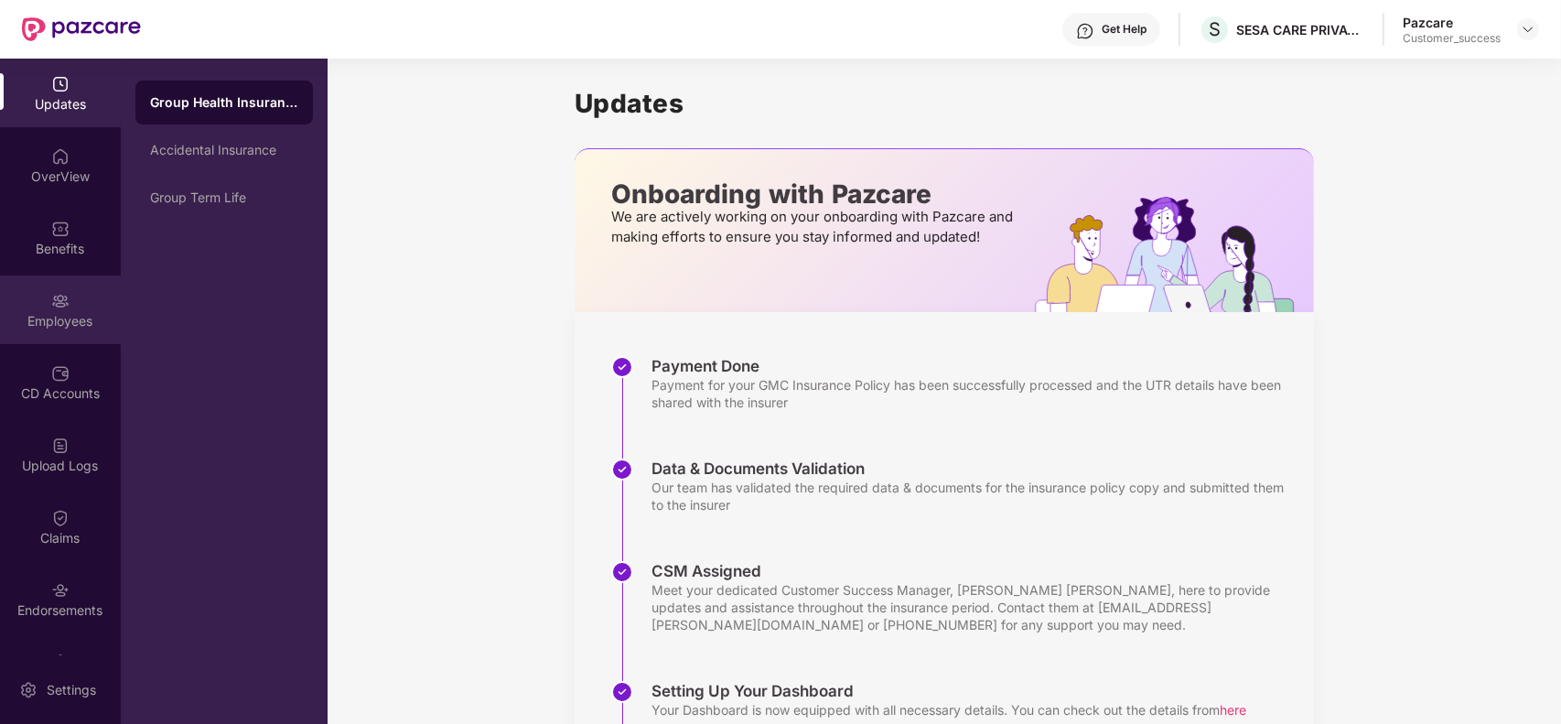
click at [64, 288] on div "Employees" at bounding box center [60, 309] width 121 height 69
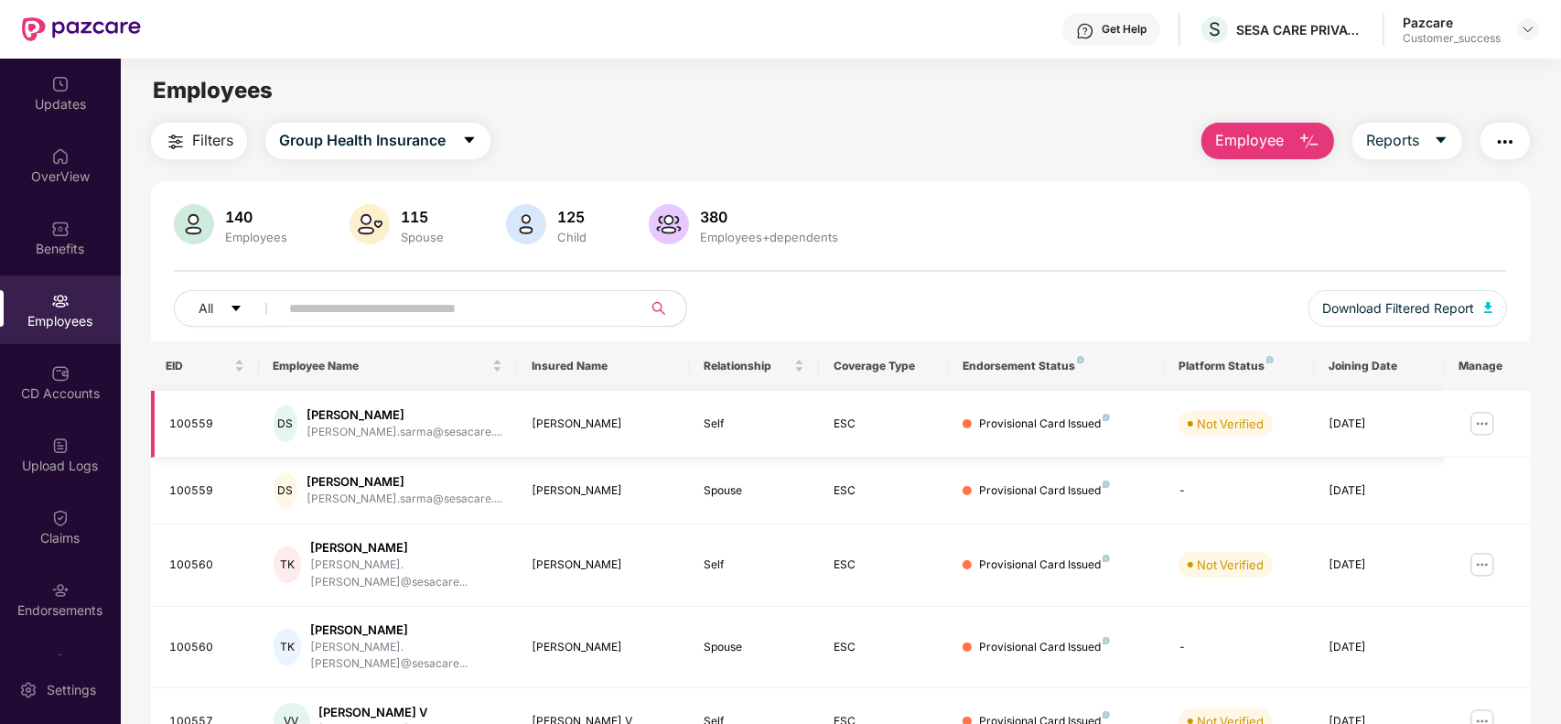
click at [1488, 431] on img at bounding box center [1481, 423] width 29 height 29
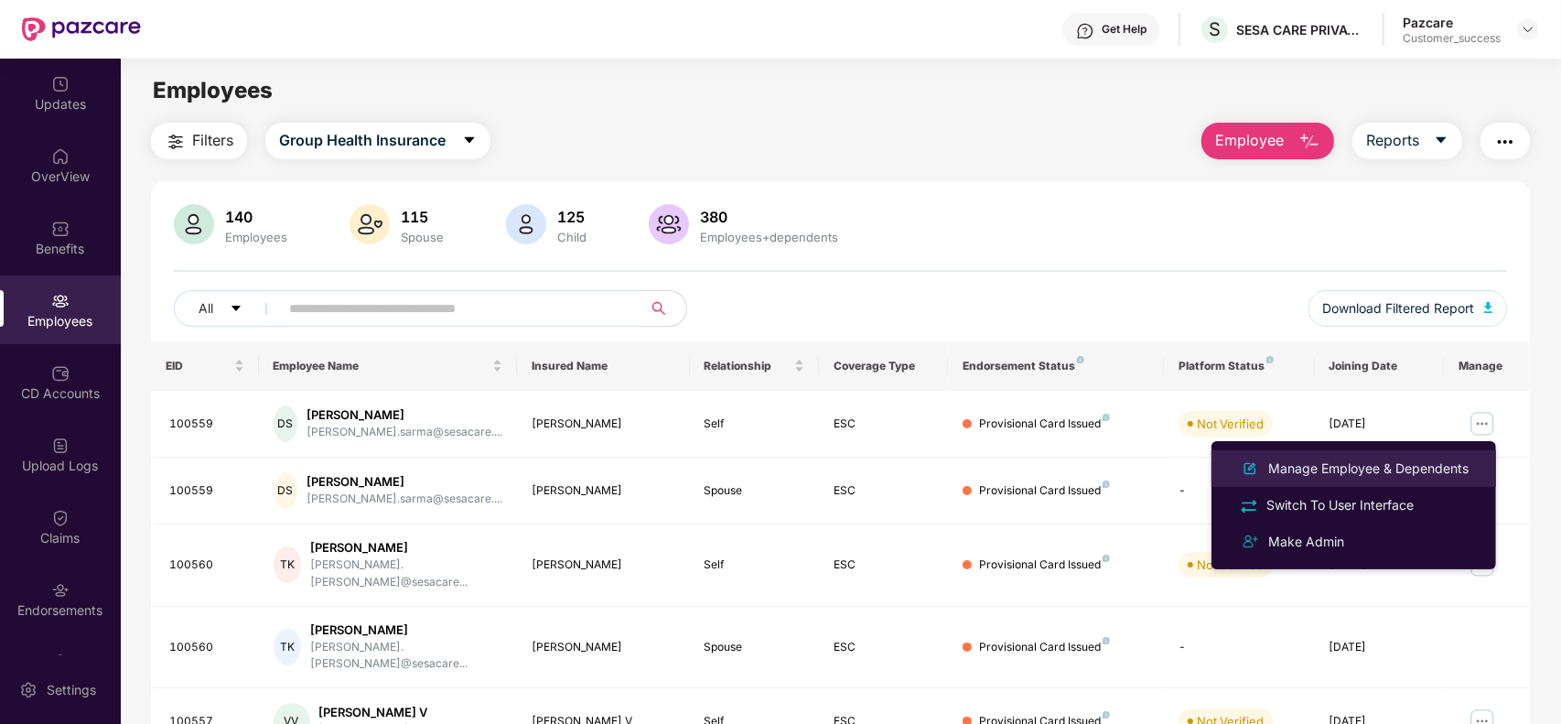
click at [1358, 468] on div "Manage Employee & Dependents" at bounding box center [1368, 468] width 208 height 20
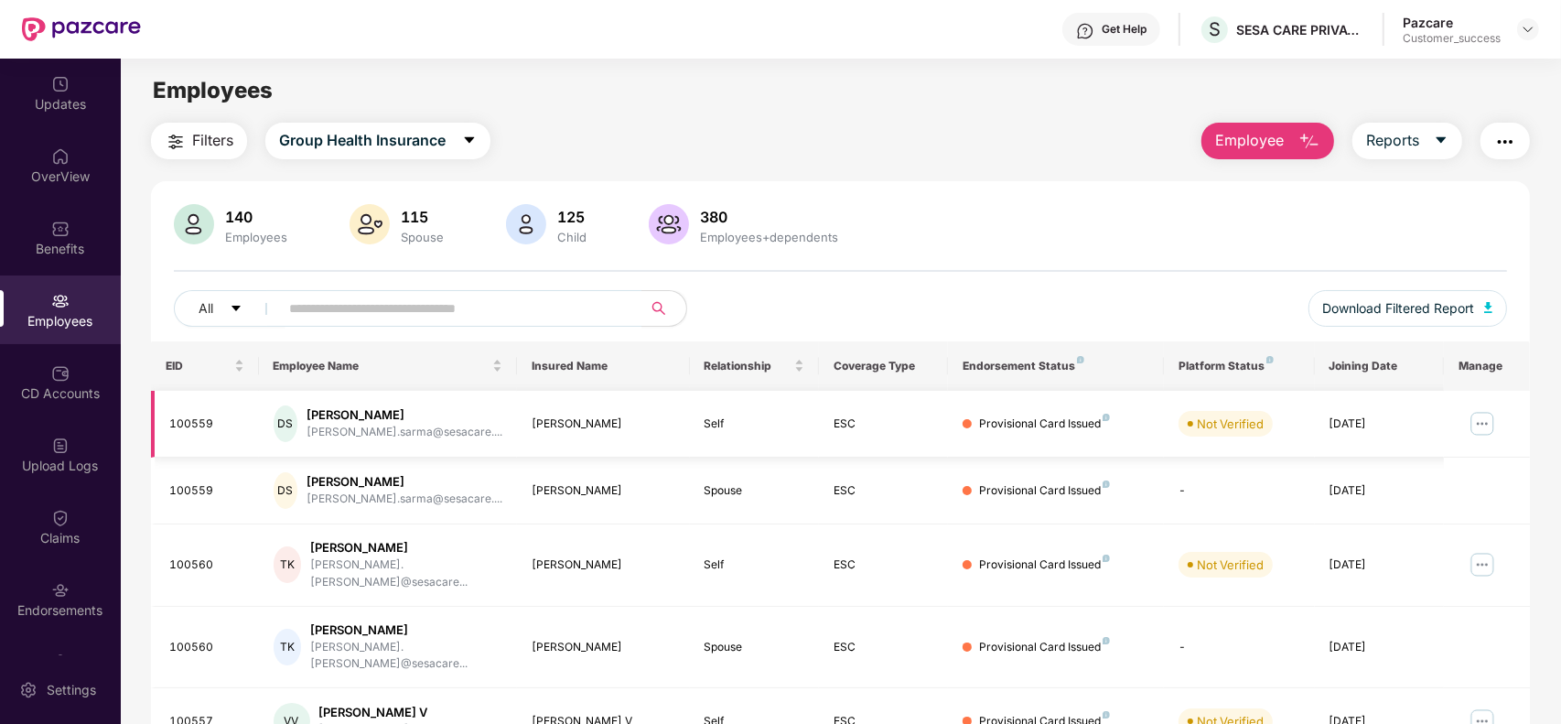
click at [1482, 430] on img at bounding box center [1481, 423] width 29 height 29
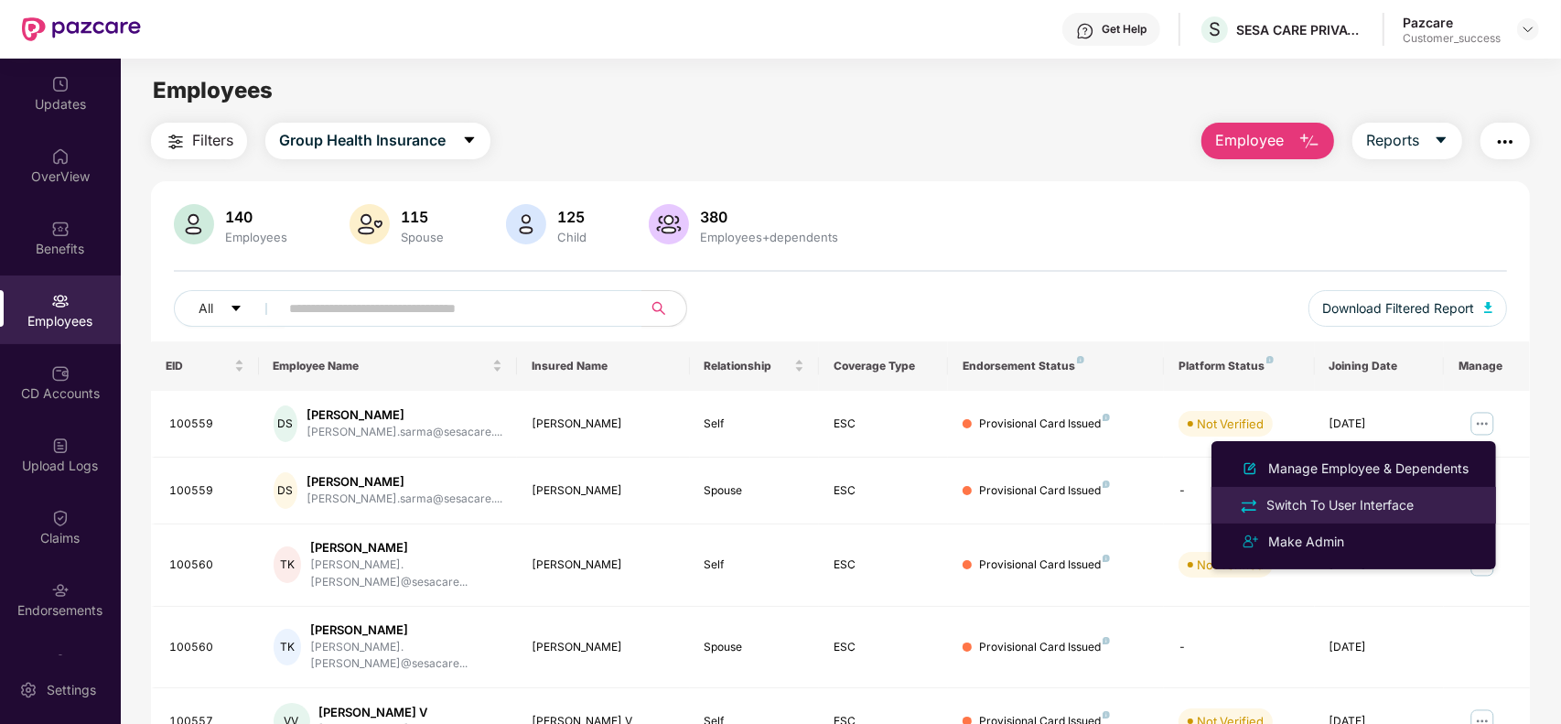
click at [1358, 505] on div "Switch To User Interface" at bounding box center [1339, 505] width 155 height 20
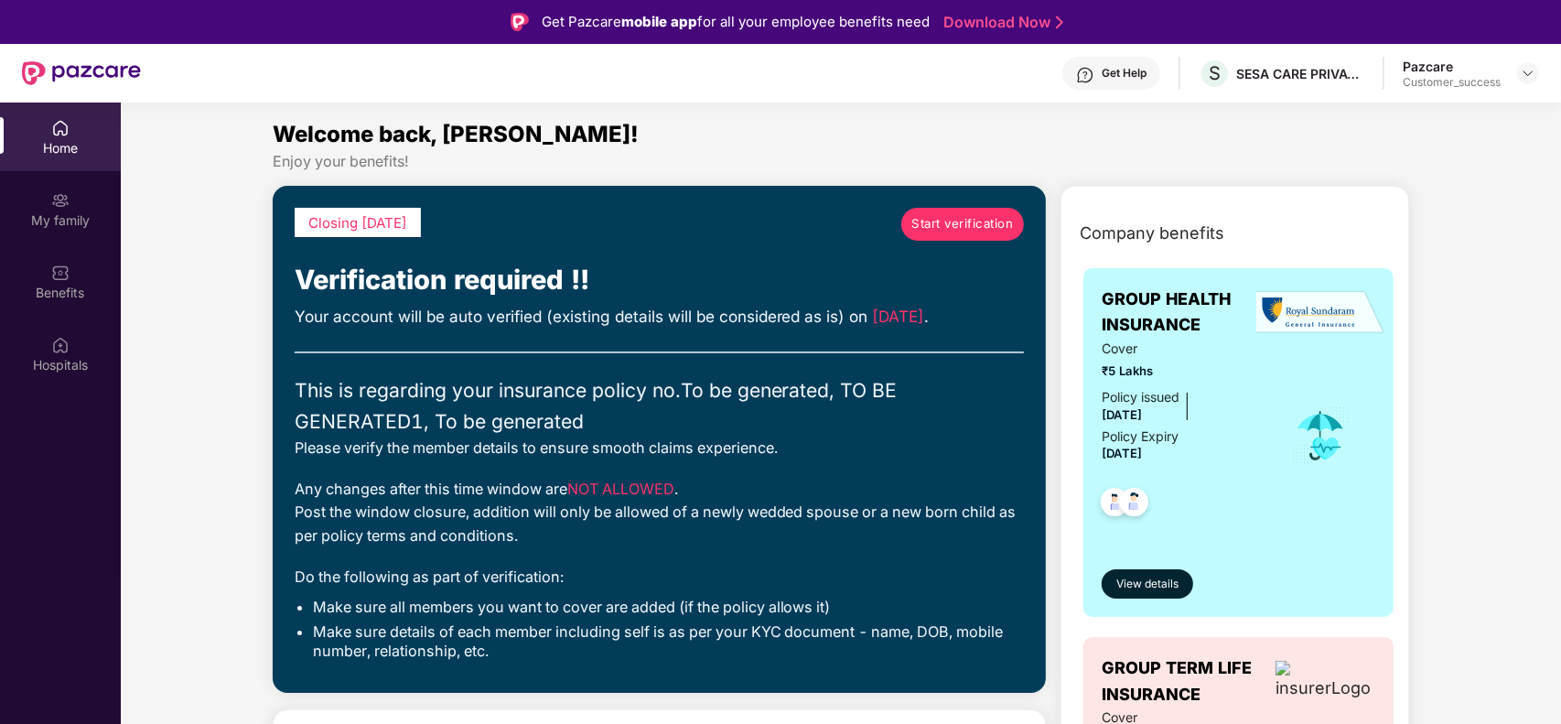
click at [959, 220] on span "Start verification" at bounding box center [962, 223] width 102 height 19
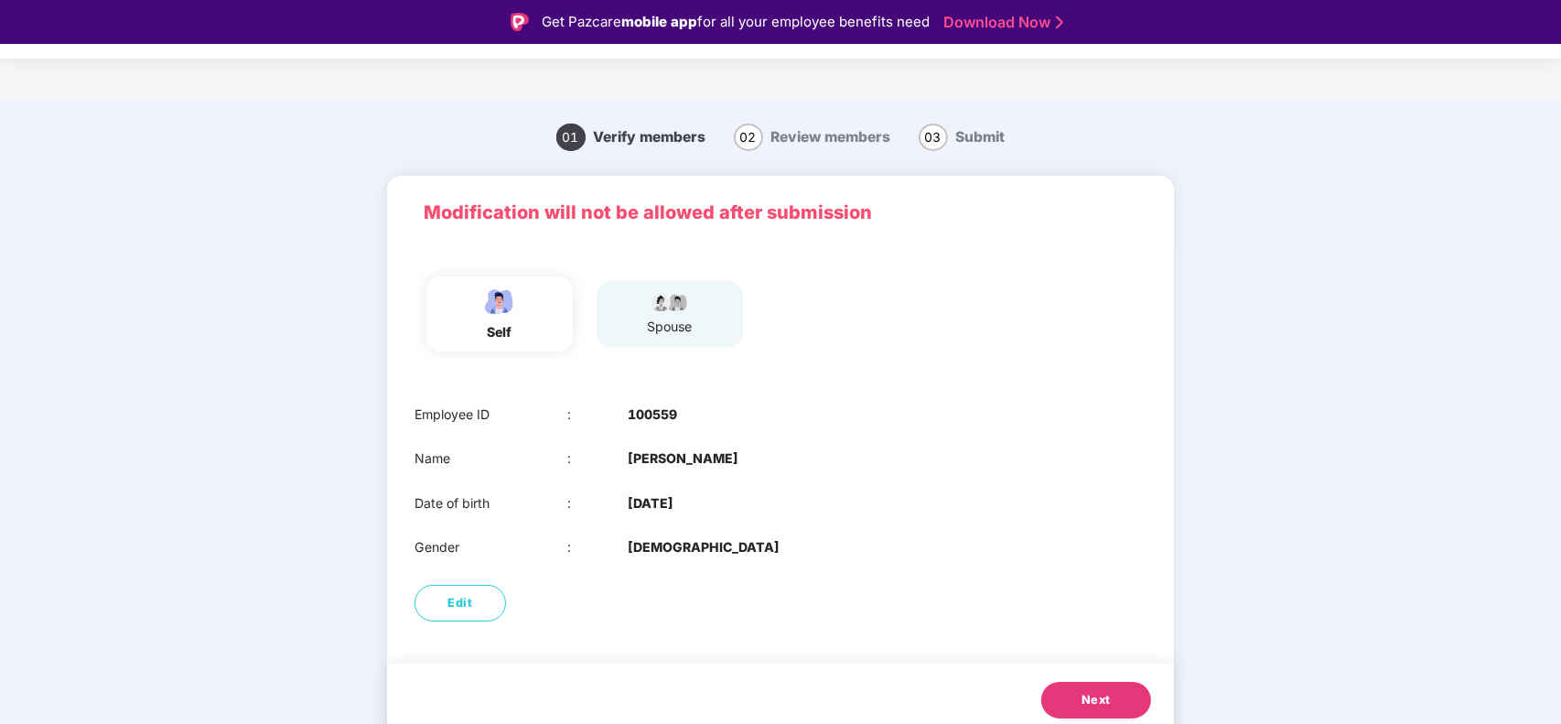
click at [1059, 693] on button "Next" at bounding box center [1096, 699] width 110 height 37
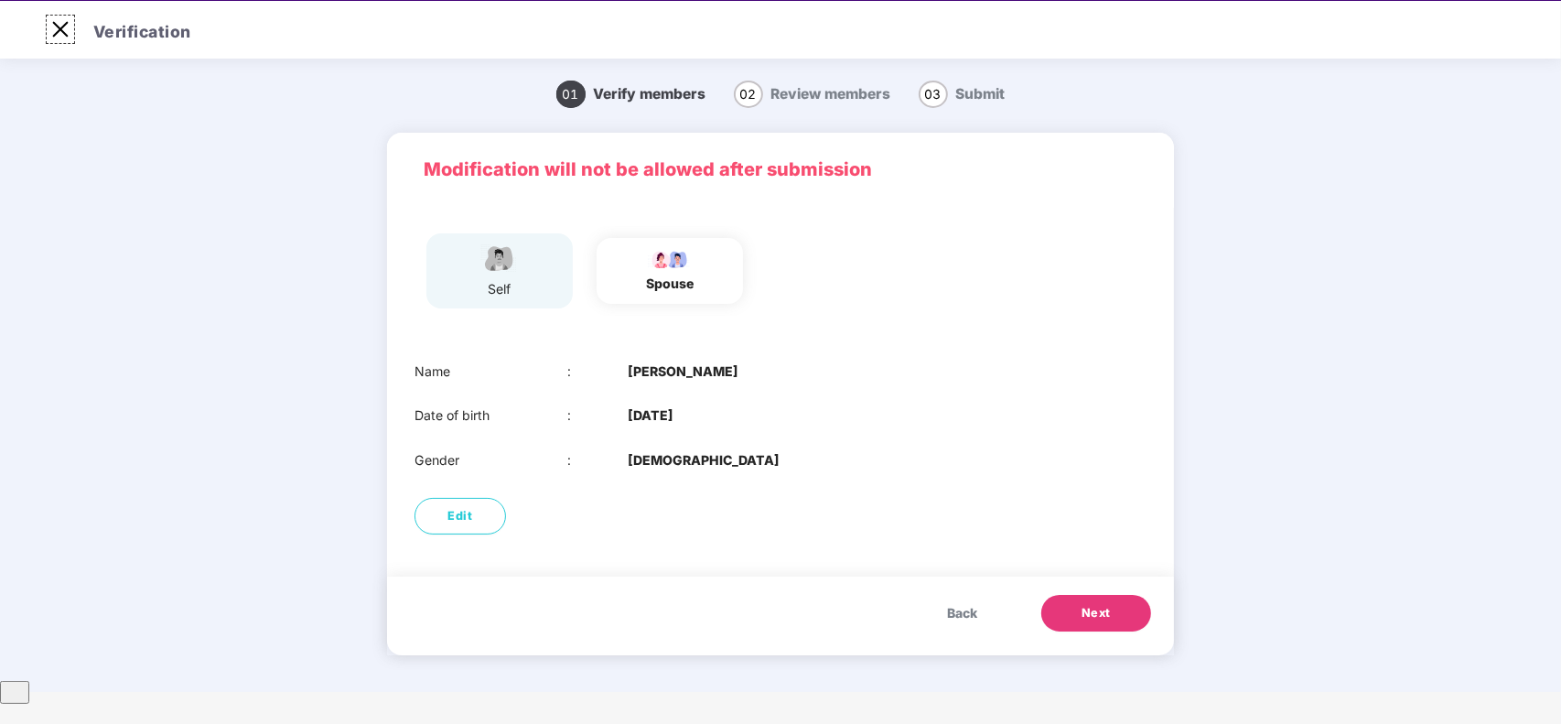
click at [59, 35] on img at bounding box center [60, 29] width 29 height 29
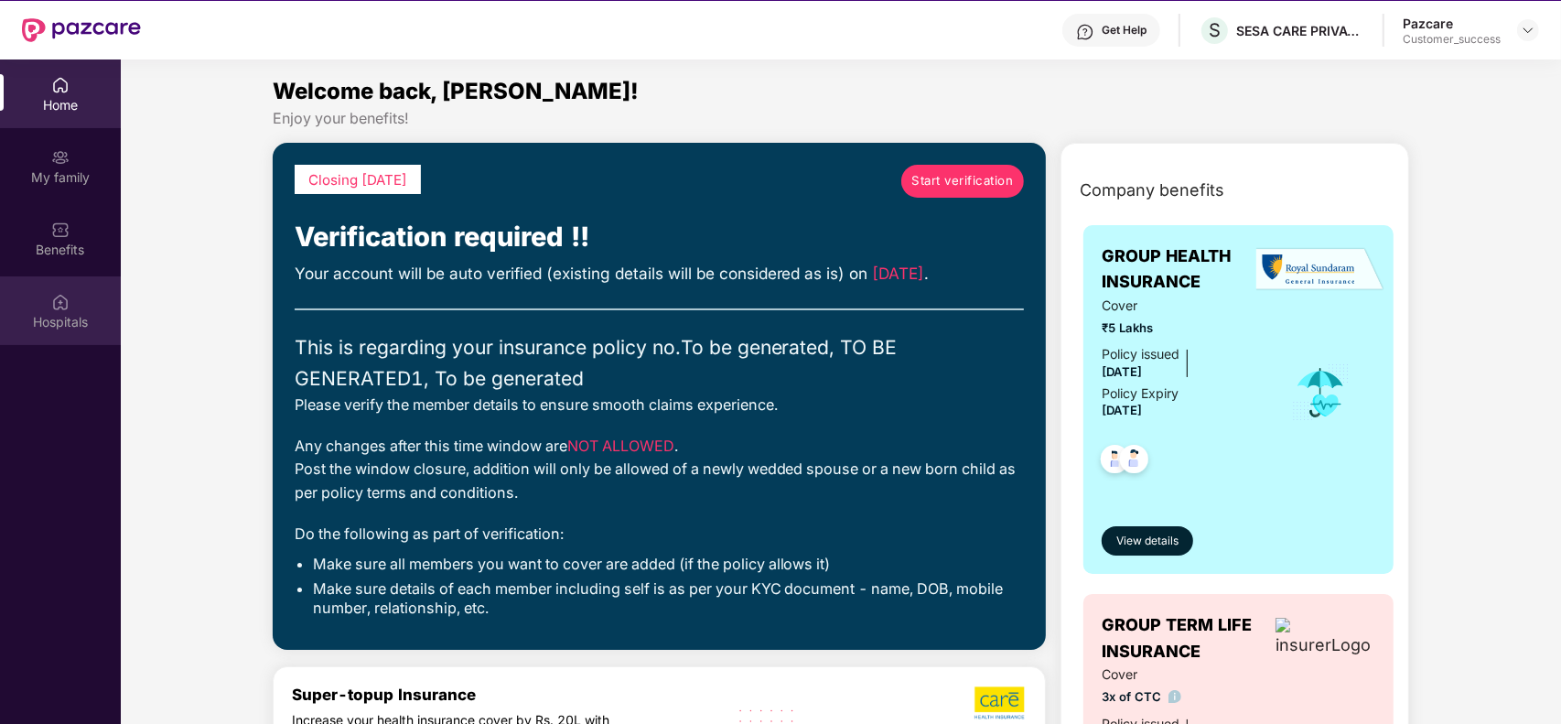
click at [73, 306] on div "Hospitals" at bounding box center [60, 310] width 121 height 69
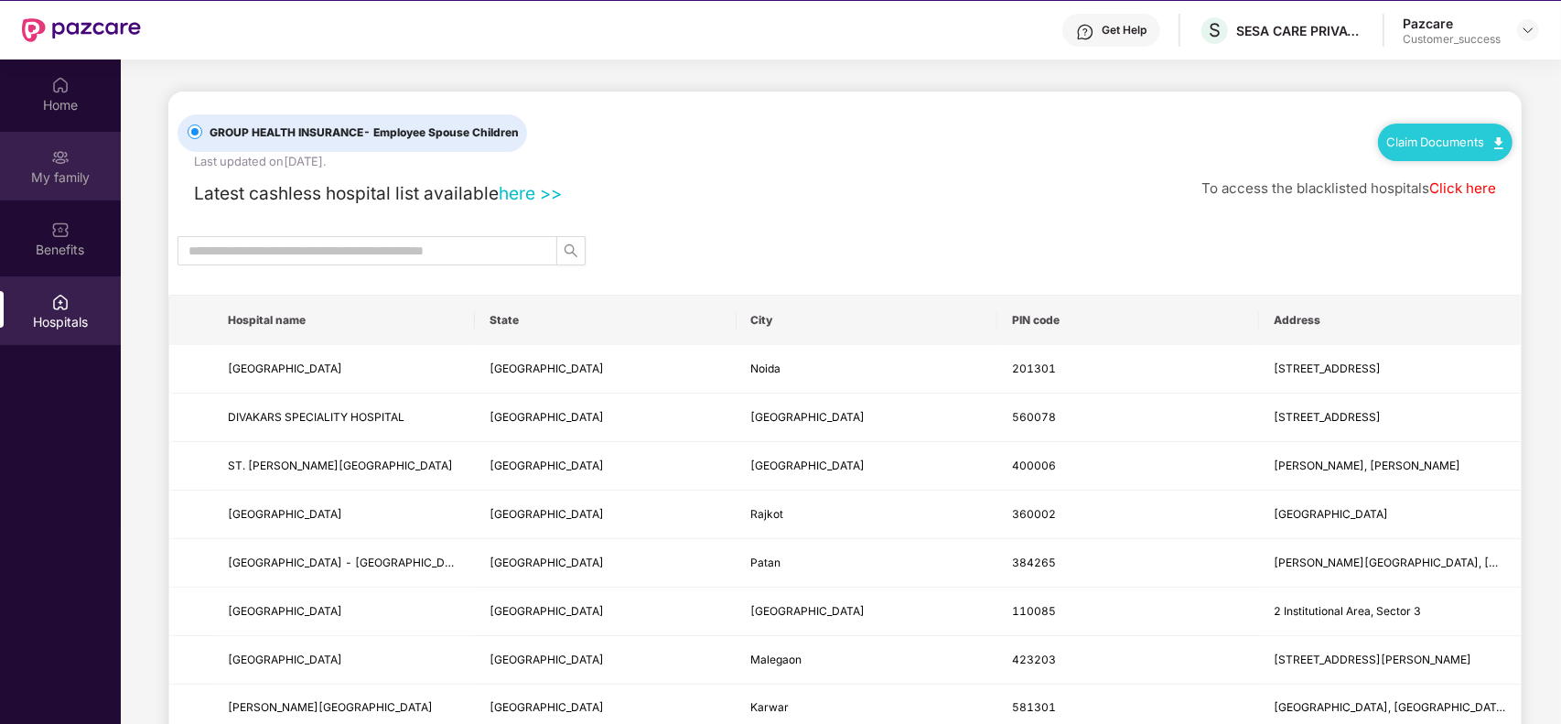
click at [71, 176] on div "My family" at bounding box center [60, 177] width 121 height 18
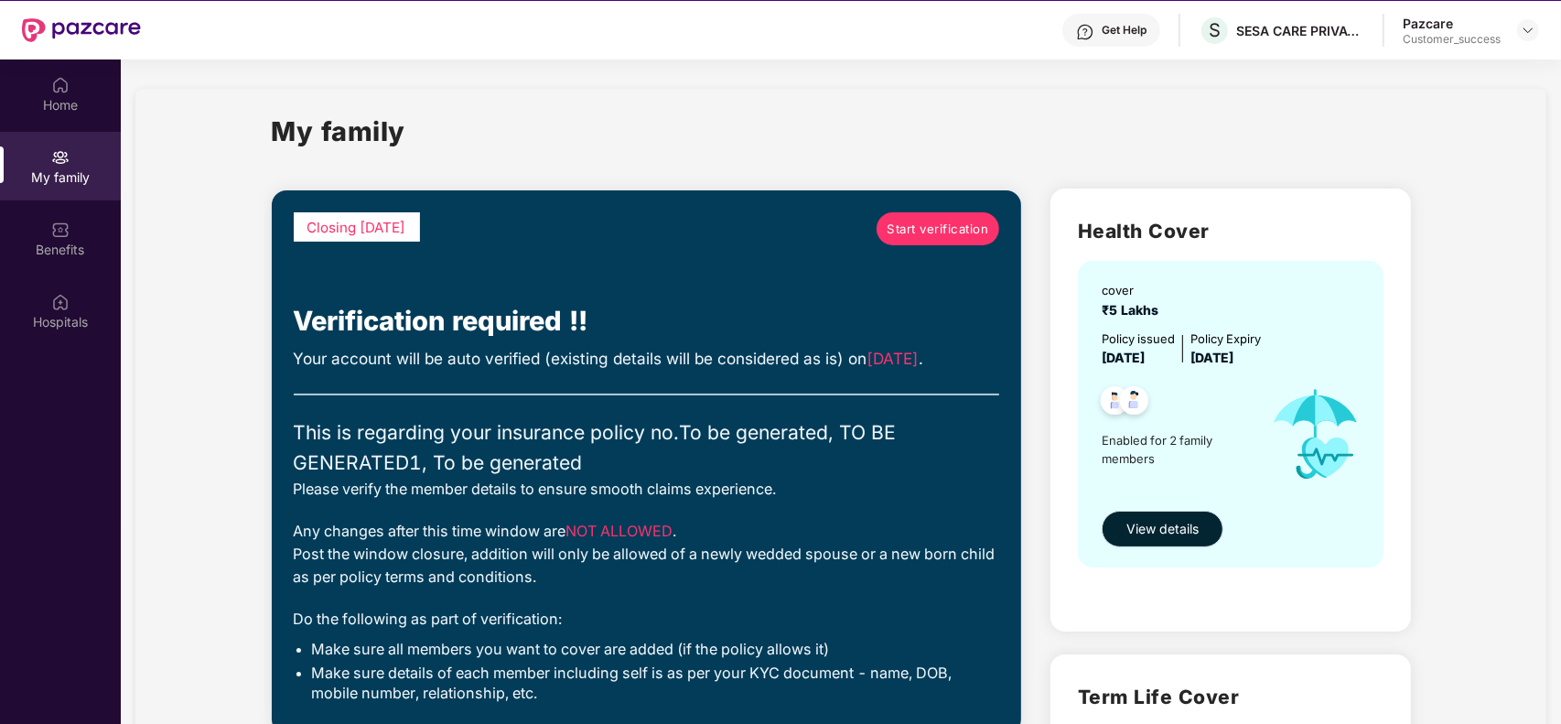
click at [1167, 526] on span "View details" at bounding box center [1162, 529] width 72 height 20
click at [1520, 30] on img at bounding box center [1527, 30] width 15 height 15
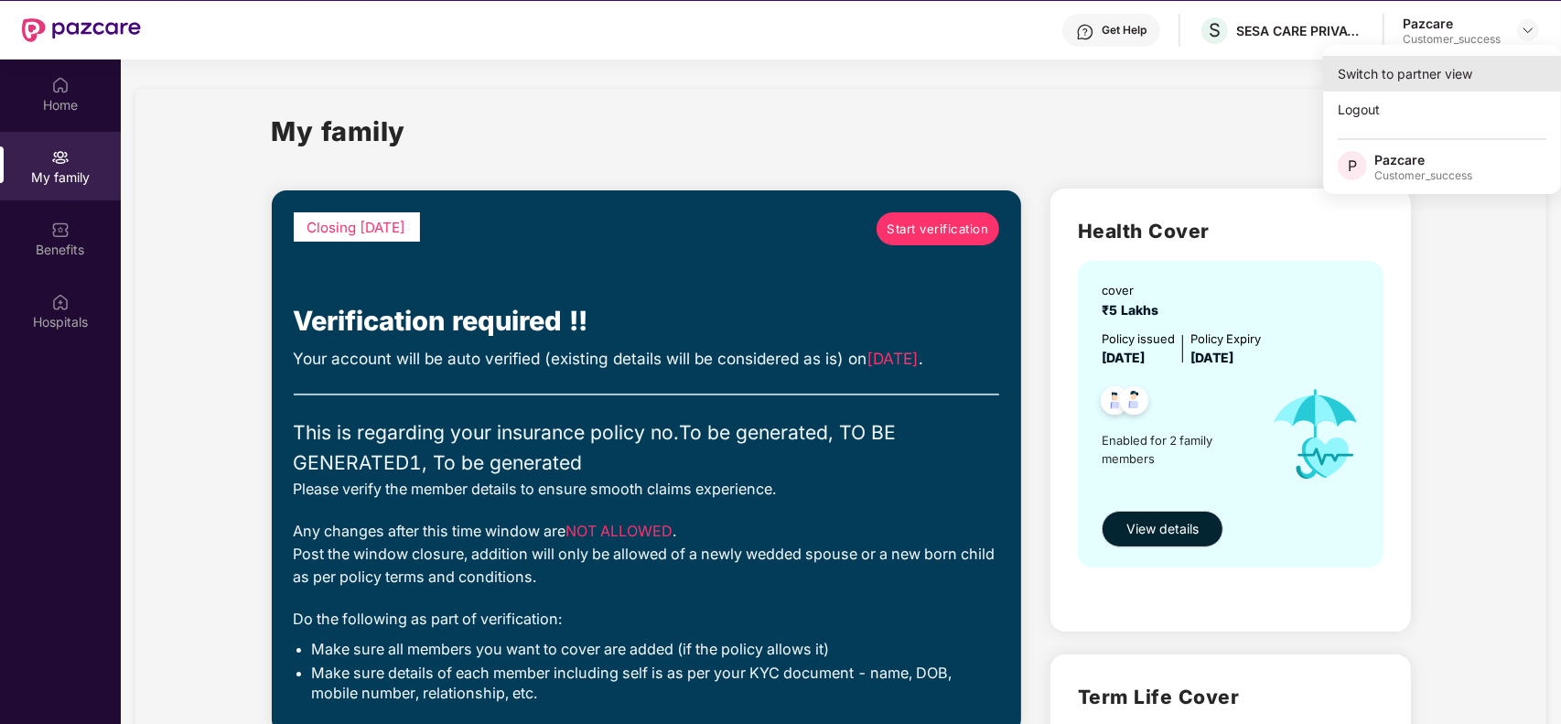
click at [1393, 82] on div "Switch to partner view" at bounding box center [1442, 74] width 238 height 36
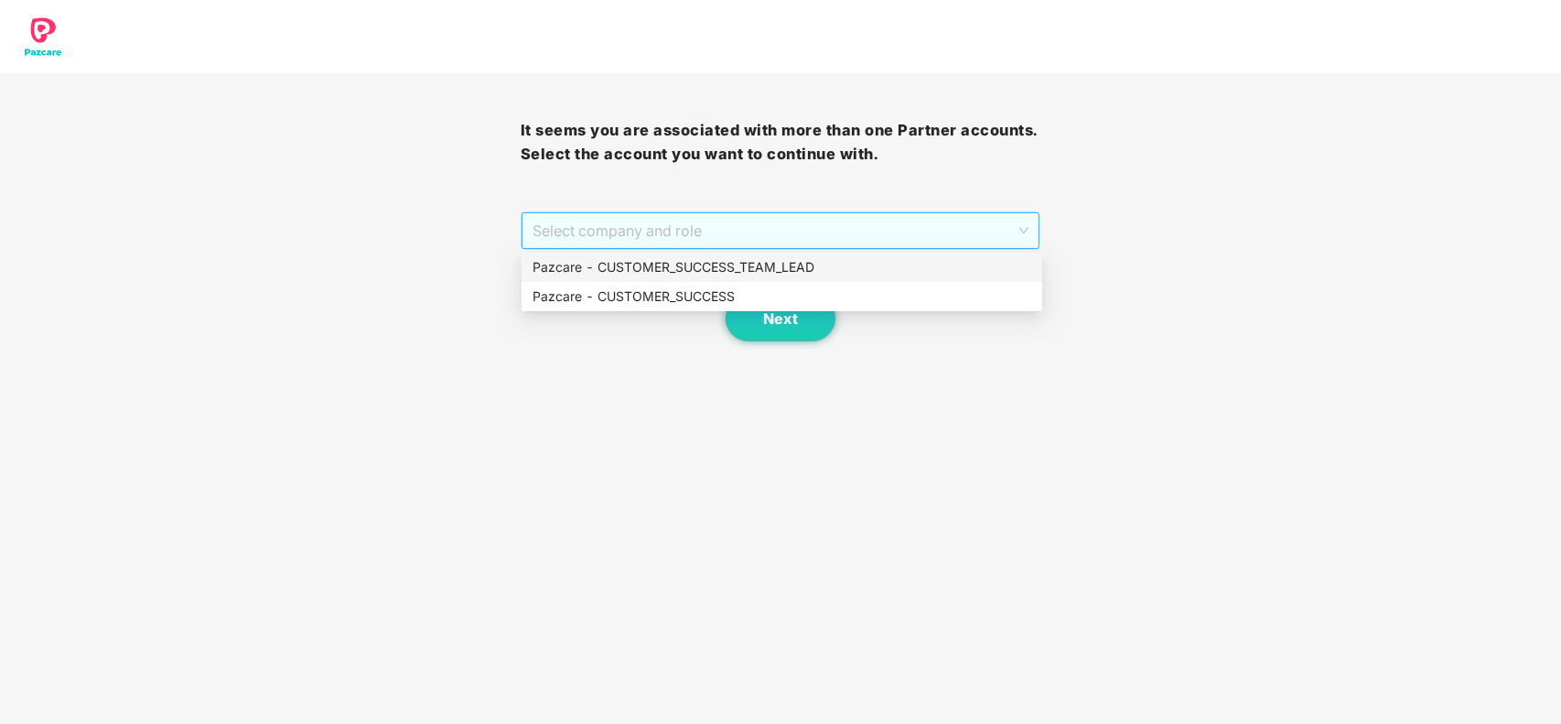
click at [828, 221] on span "Select company and role" at bounding box center [780, 230] width 497 height 35
click at [750, 290] on div "Pazcare - CUSTOMER_SUCCESS" at bounding box center [781, 296] width 499 height 20
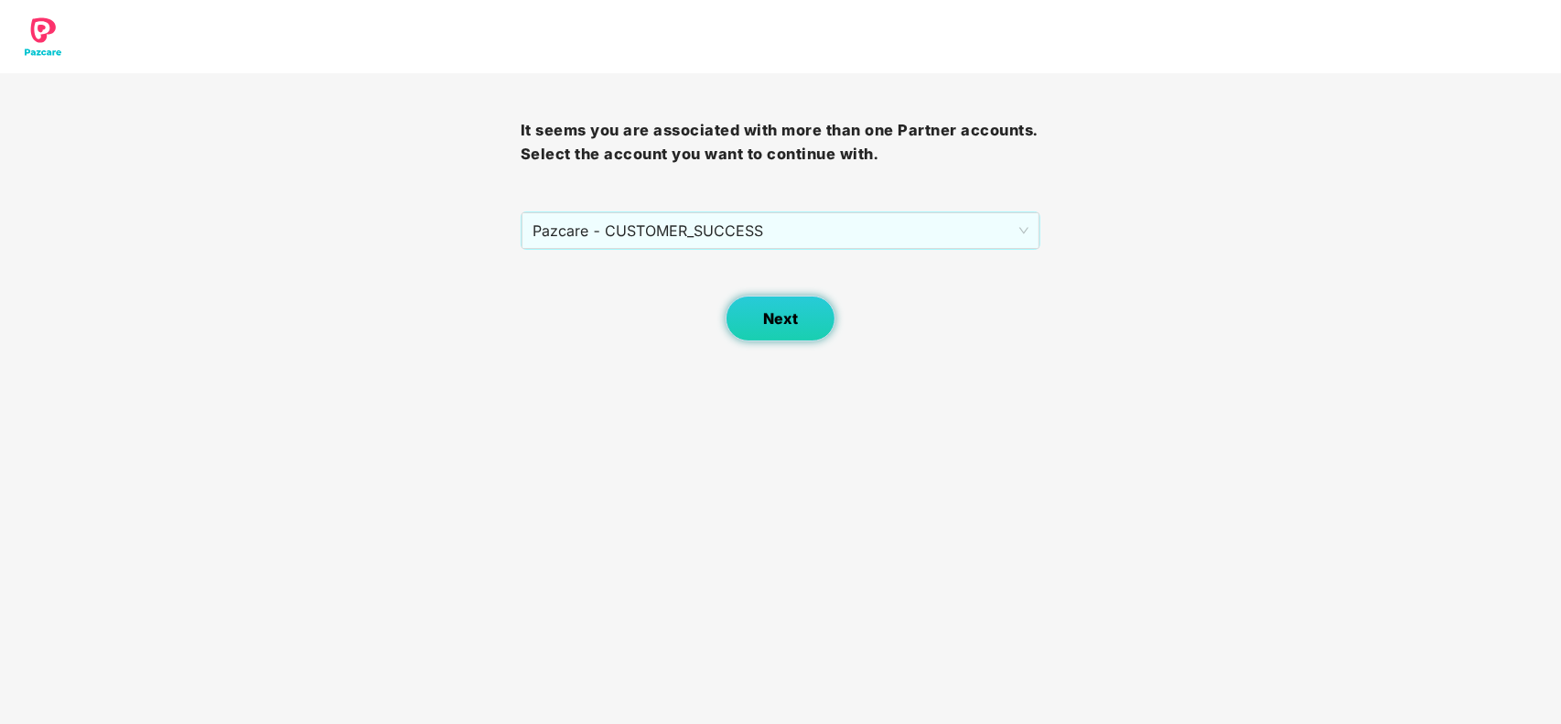
click at [760, 305] on button "Next" at bounding box center [780, 318] width 110 height 46
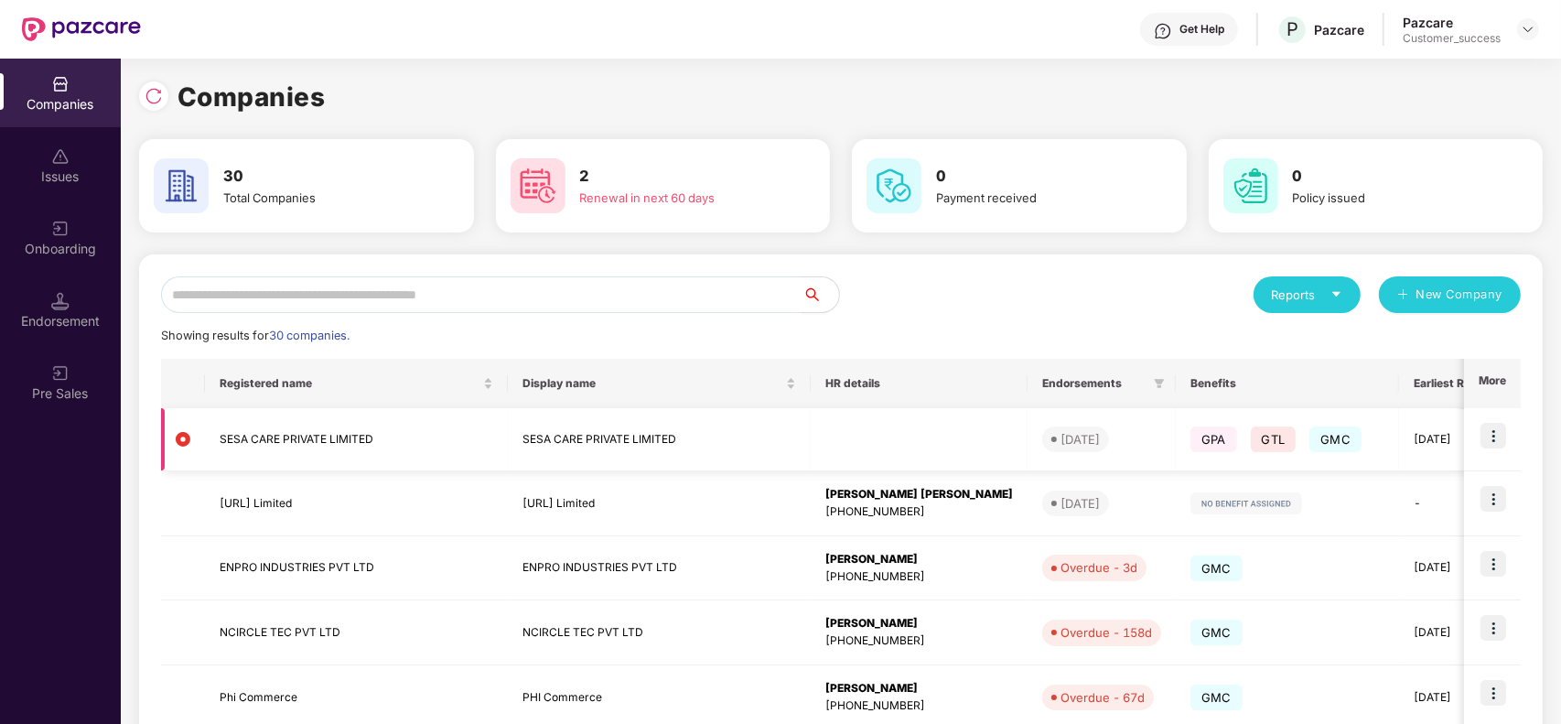
click at [1488, 442] on img at bounding box center [1493, 436] width 26 height 26
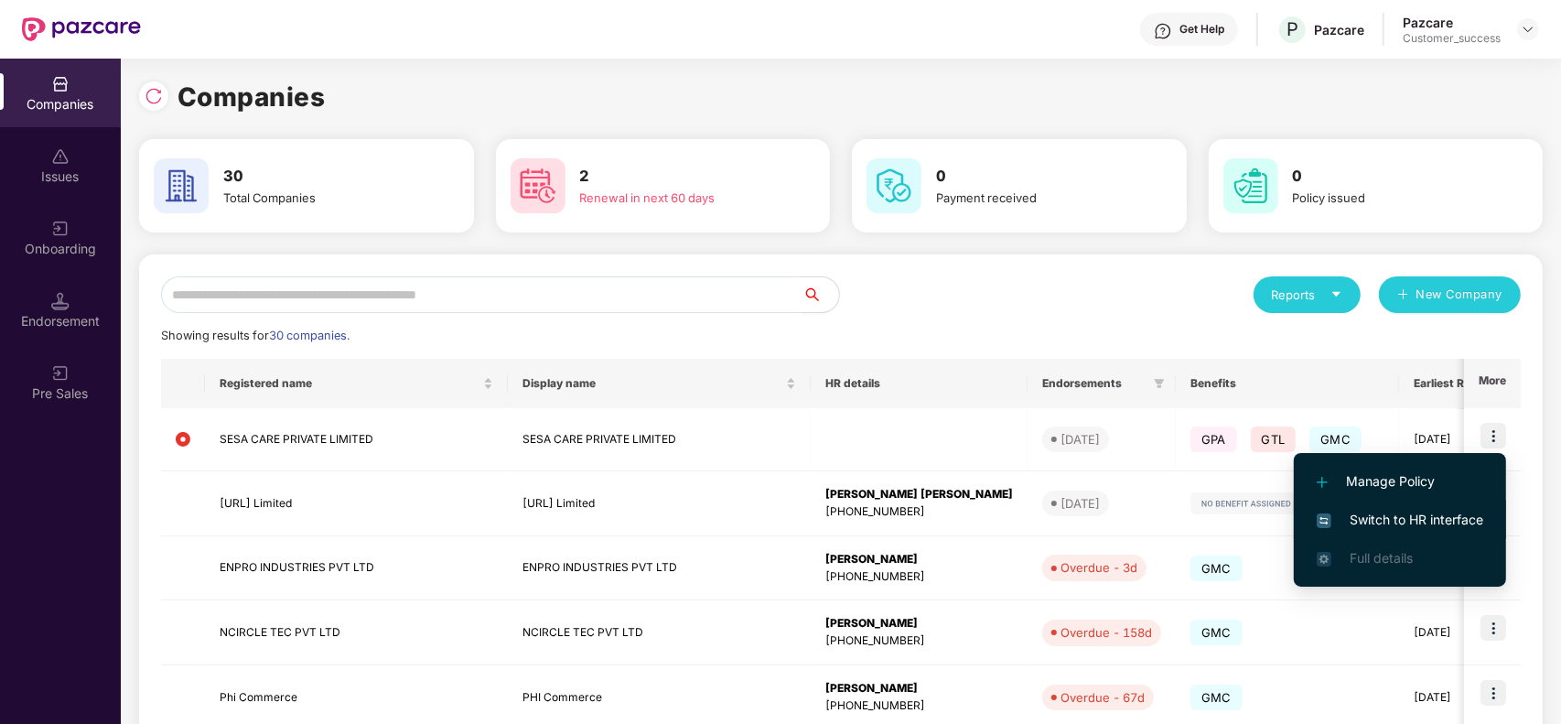
click at [1404, 529] on span "Switch to HR interface" at bounding box center [1399, 520] width 166 height 20
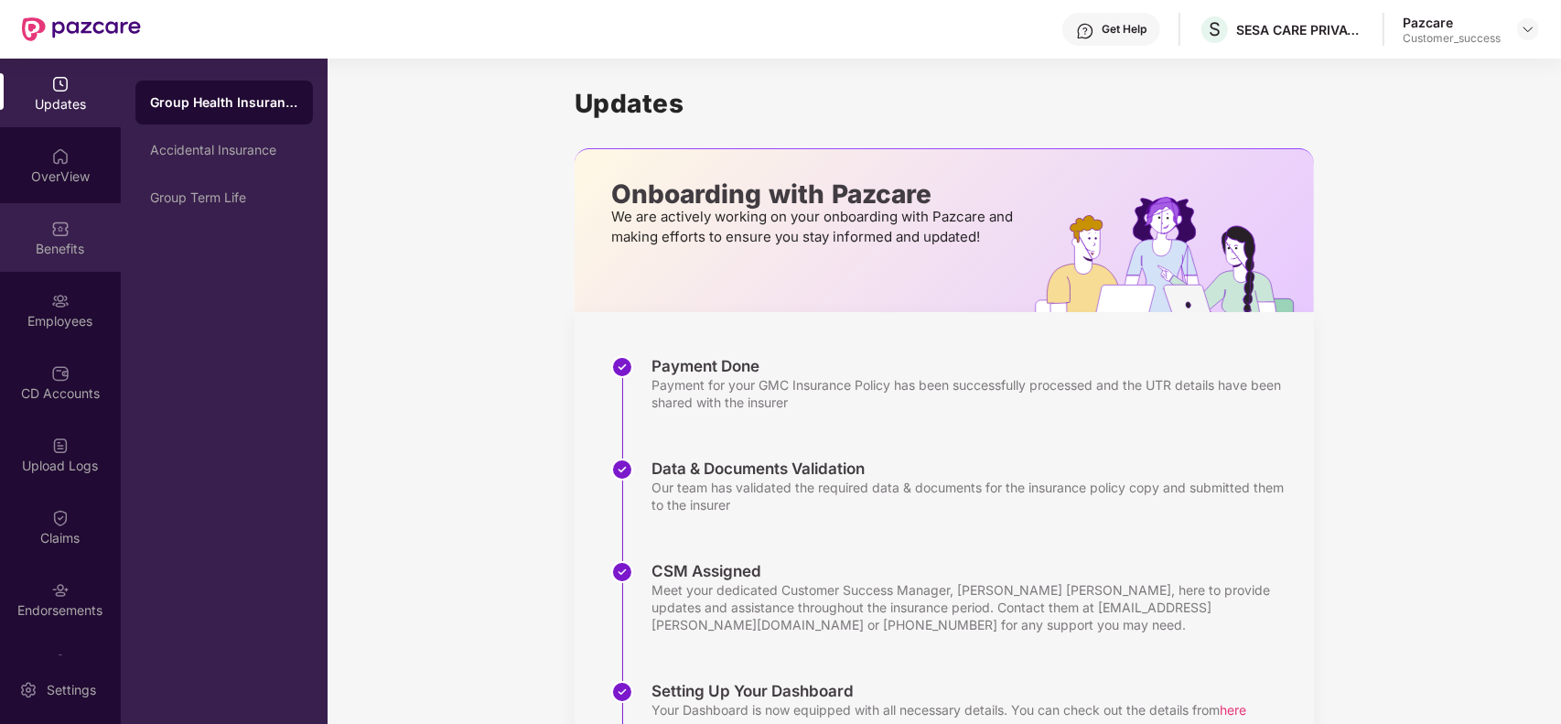
click at [56, 252] on div "Benefits" at bounding box center [60, 249] width 121 height 18
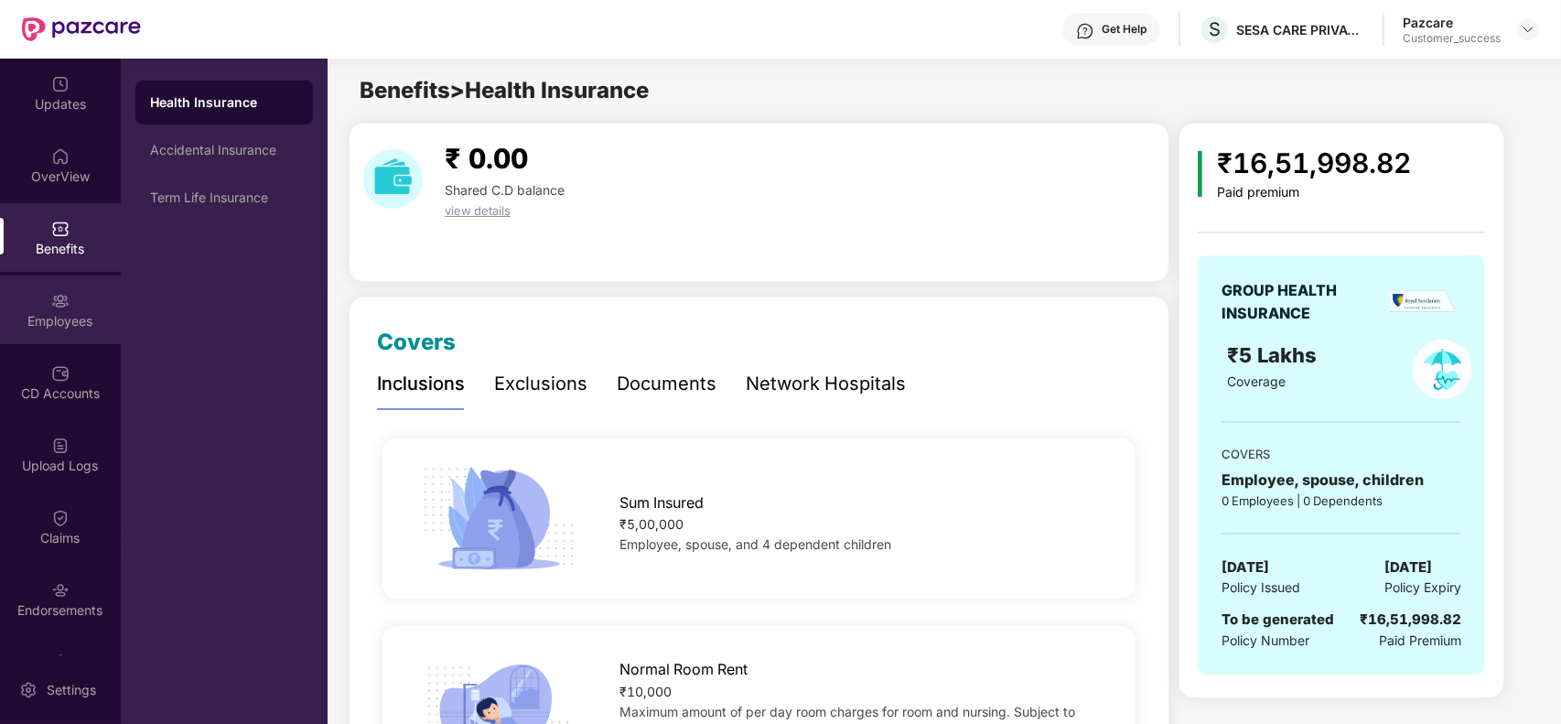
click at [65, 299] on img at bounding box center [60, 301] width 18 height 18
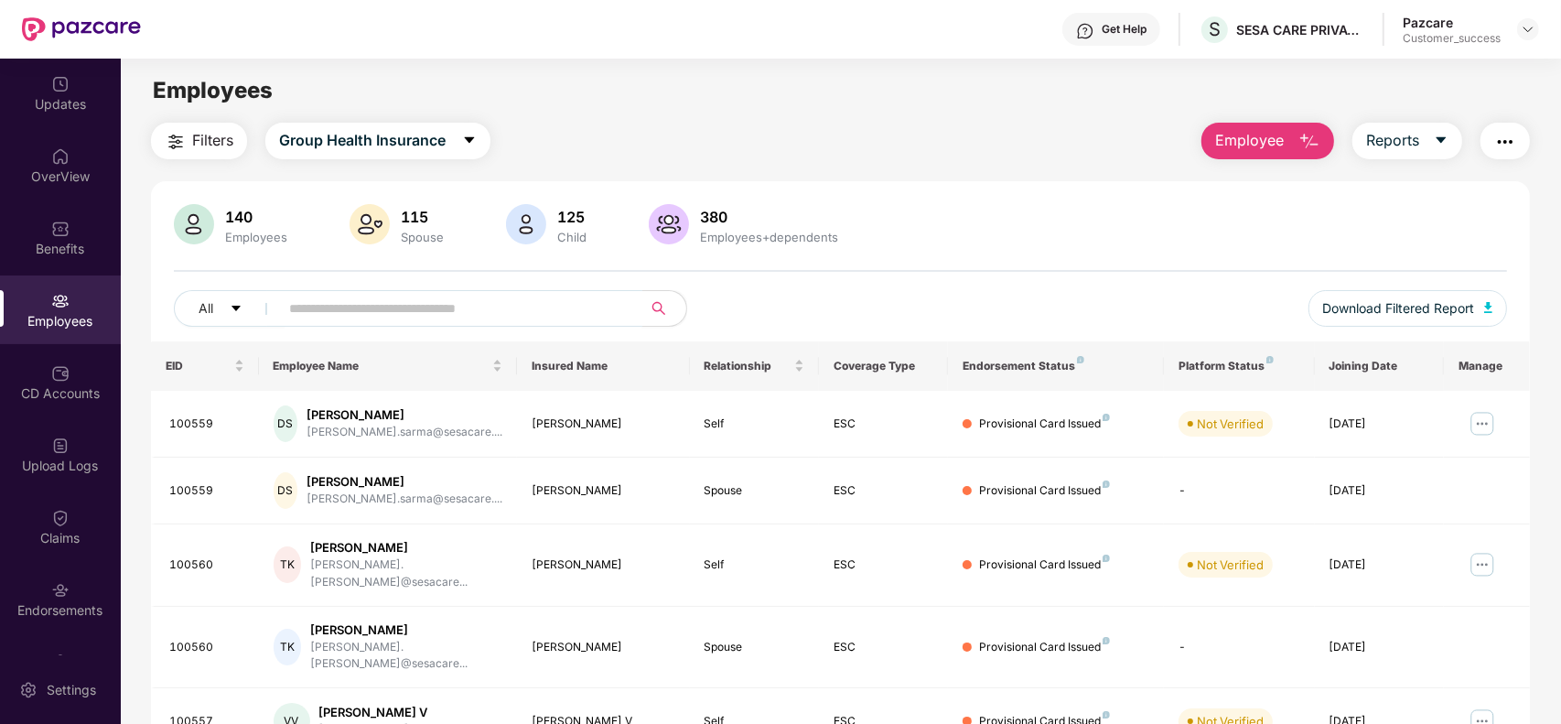
click at [560, 314] on input "text" at bounding box center [453, 308] width 328 height 27
click at [487, 309] on input "text" at bounding box center [453, 308] width 328 height 27
